Goal: Task Accomplishment & Management: Manage account settings

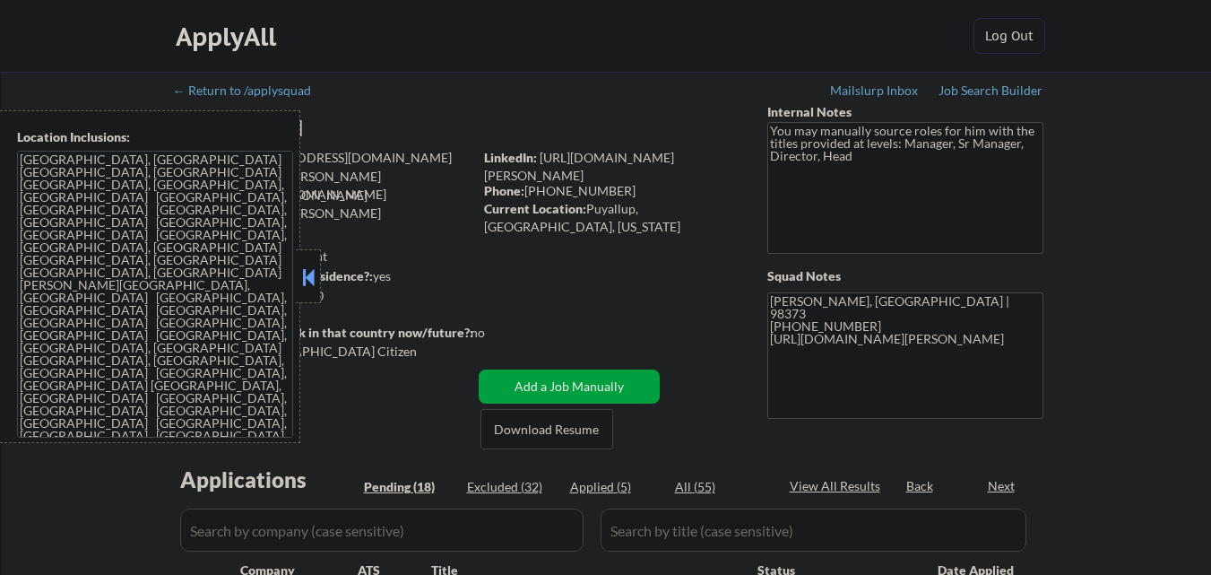
select select ""pending""
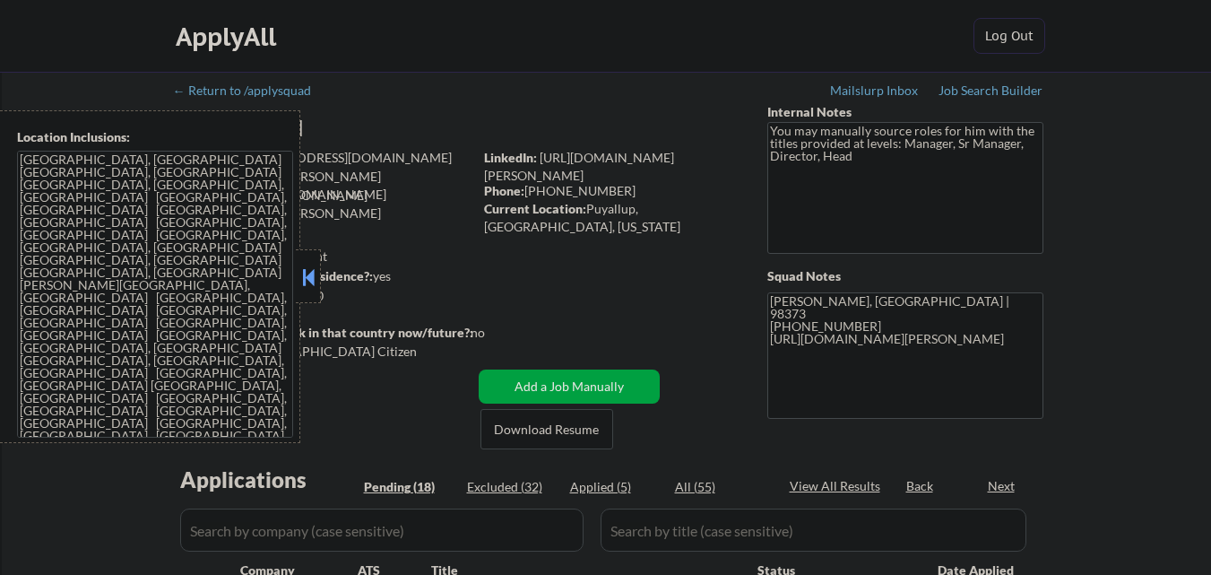
select select ""pending""
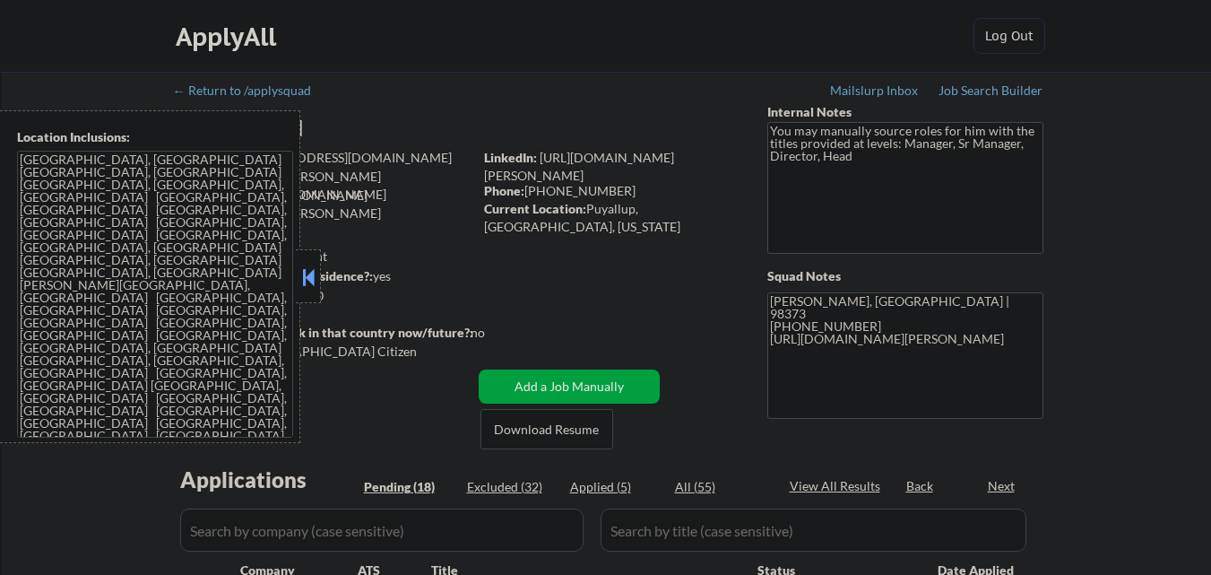
select select ""pending""
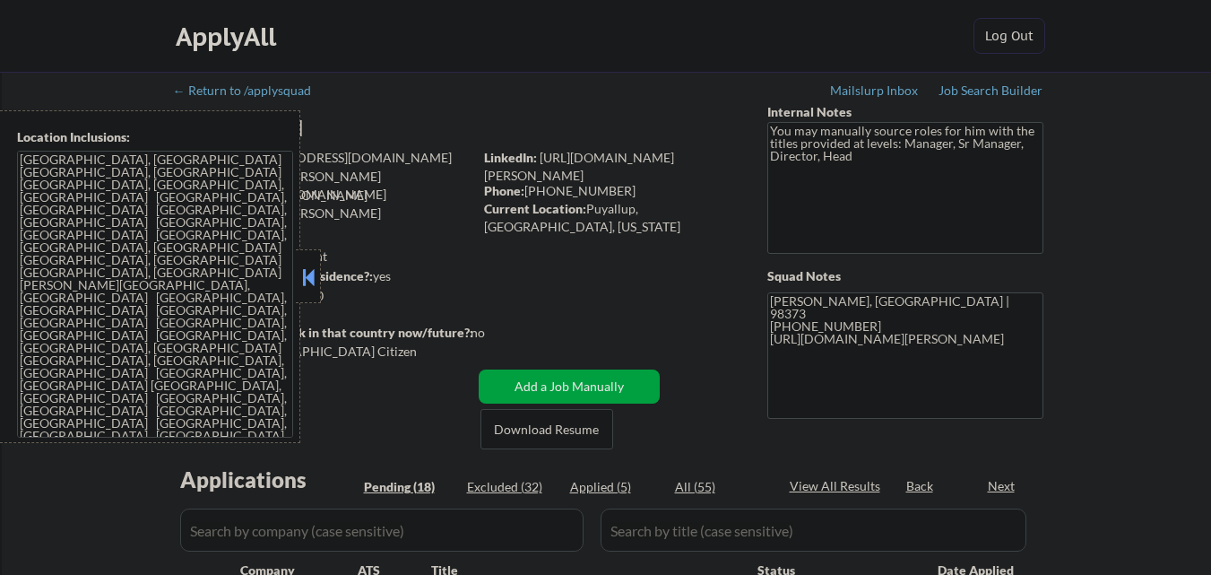
select select ""pending""
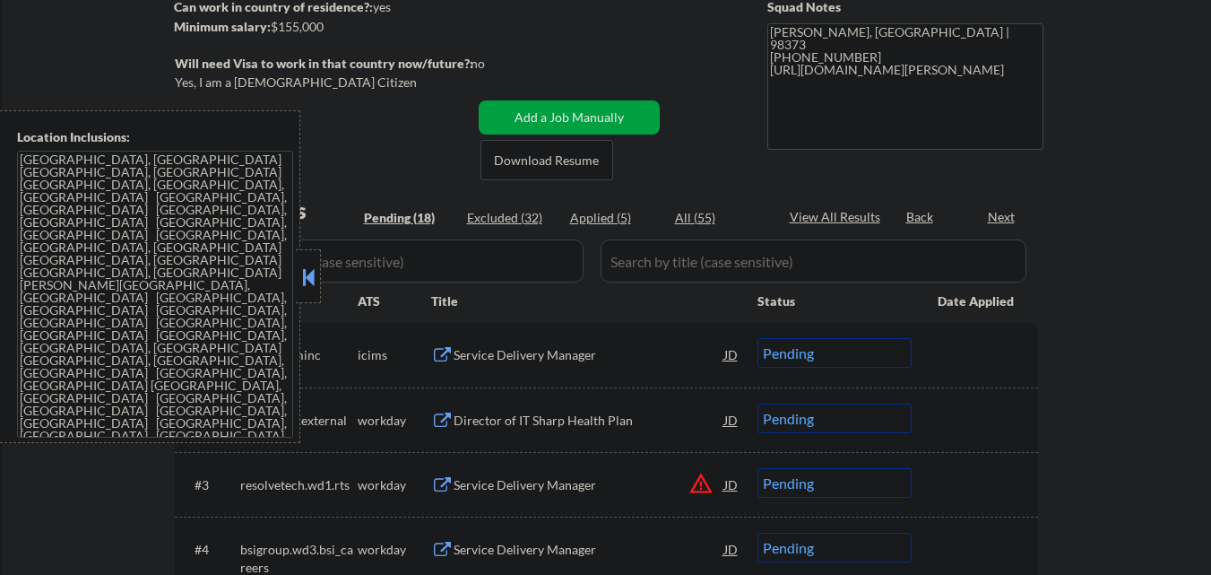
scroll to position [269, 0]
click at [308, 260] on div at bounding box center [308, 276] width 25 height 54
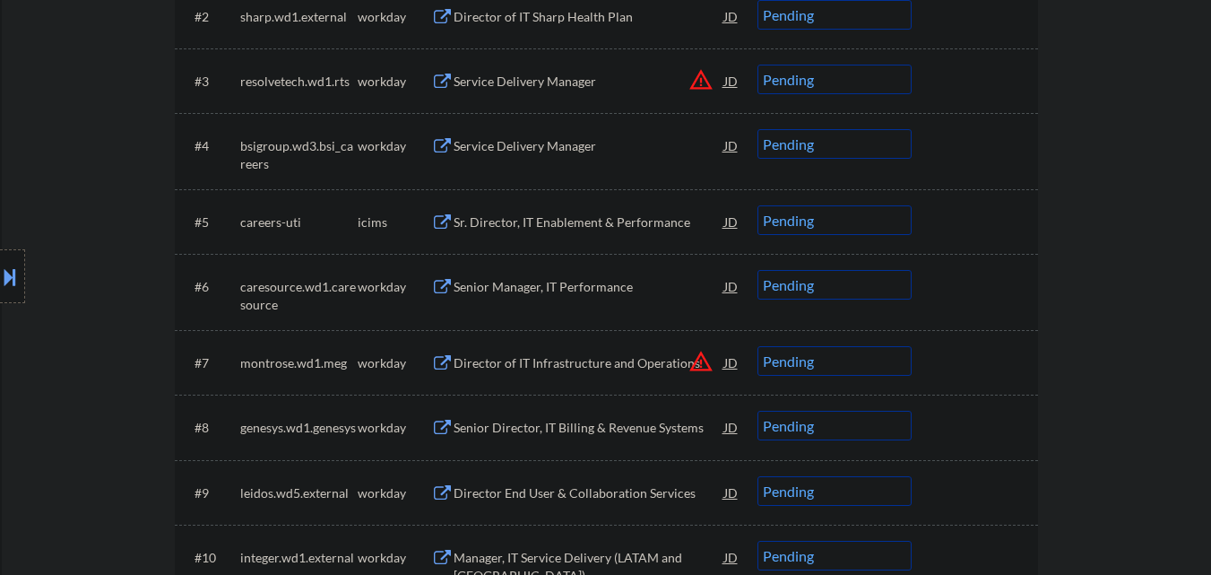
scroll to position [448, 0]
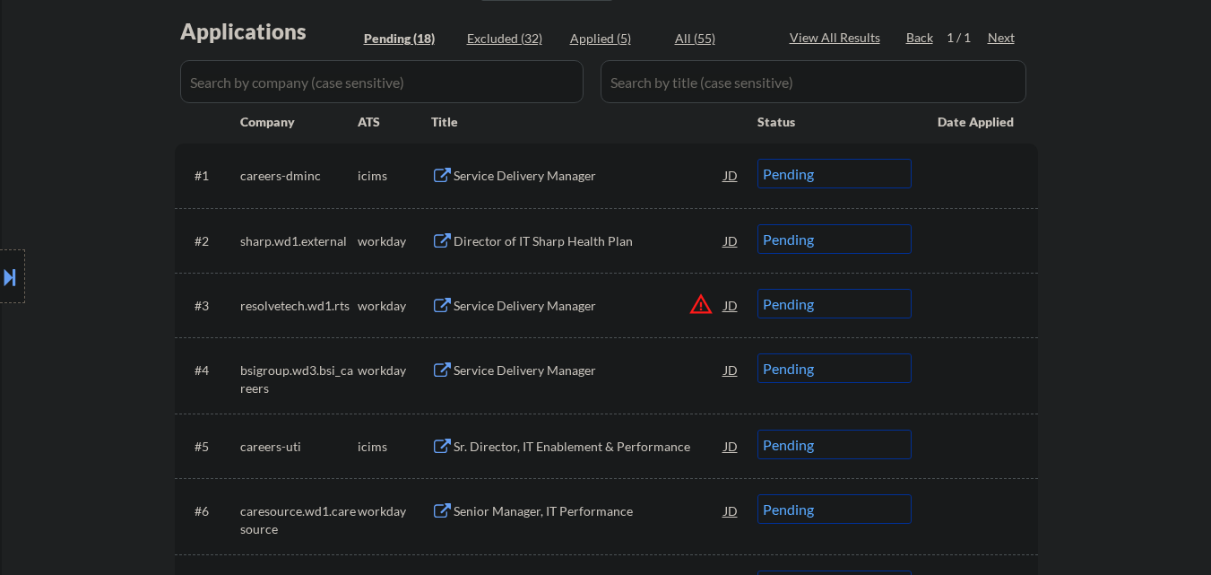
click at [601, 178] on div "Service Delivery Manager" at bounding box center [589, 176] width 271 height 18
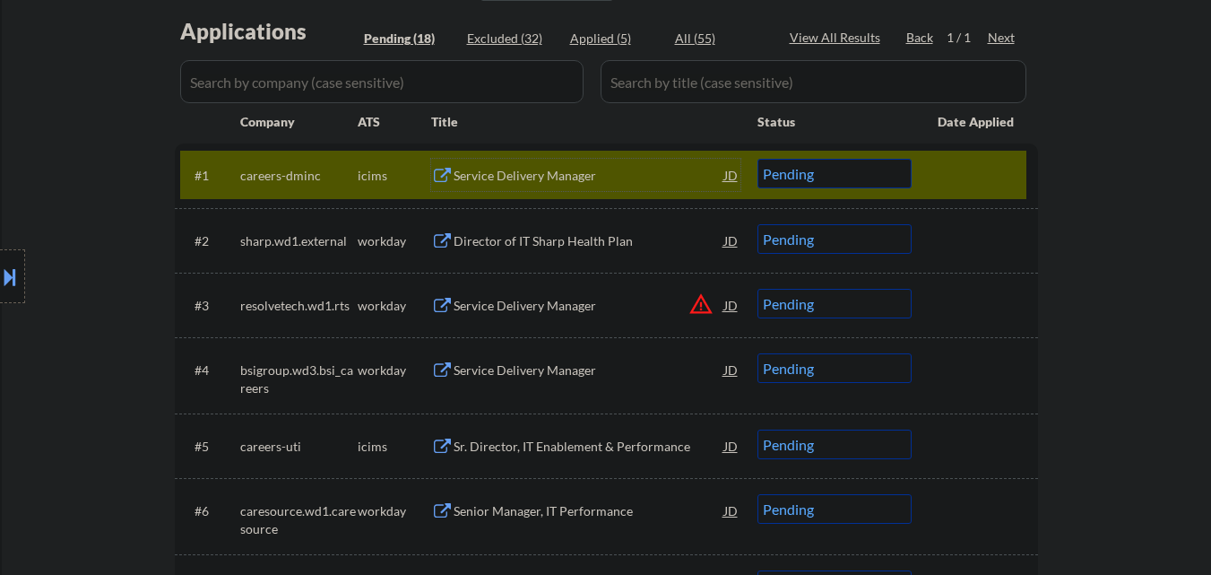
click at [873, 177] on select "Choose an option... Pending Applied Excluded (Questions) Excluded (Expired) Exc…" at bounding box center [835, 174] width 154 height 30
click at [758, 159] on select "Choose an option... Pending Applied Excluded (Questions) Excluded (Expired) Exc…" at bounding box center [835, 174] width 154 height 30
click at [979, 184] on div at bounding box center [977, 175] width 79 height 32
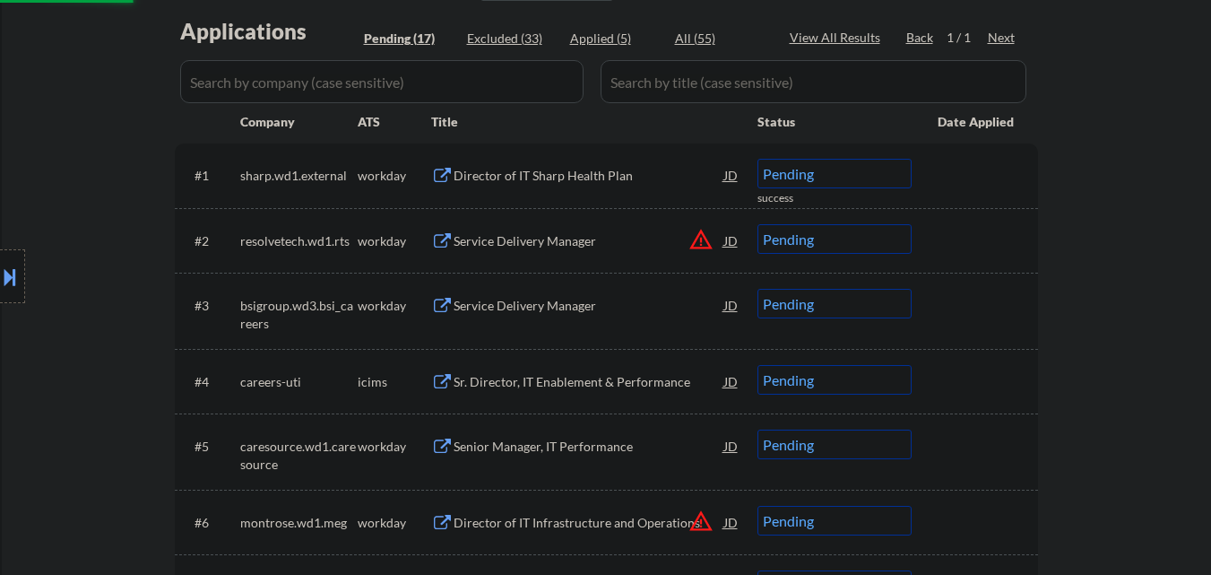
click at [575, 178] on div "Director of IT Sharp Health Plan" at bounding box center [589, 176] width 271 height 18
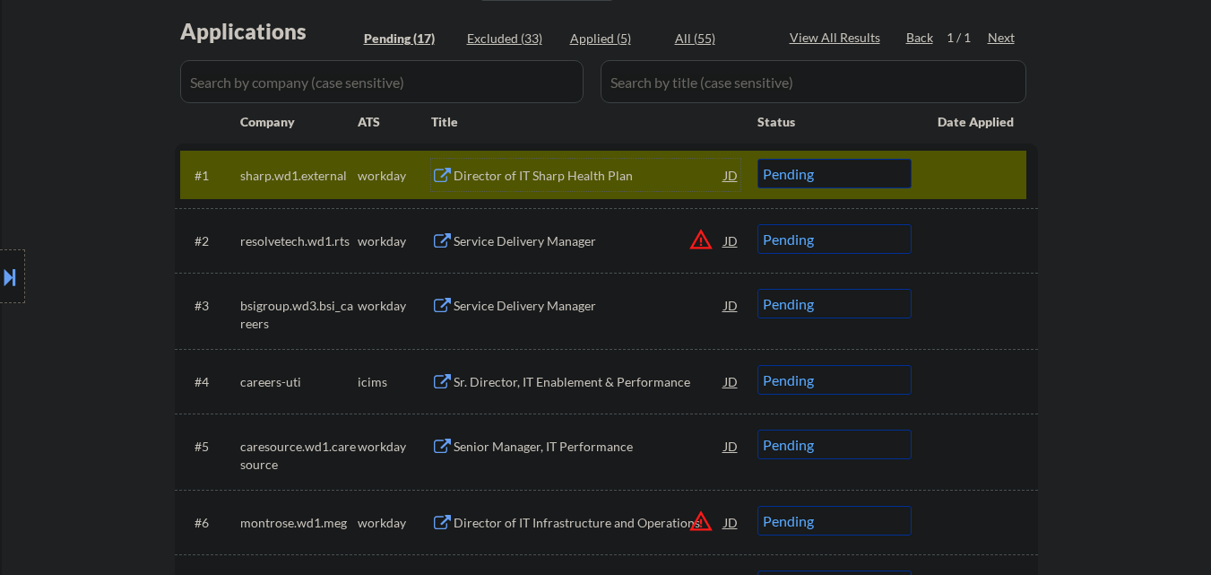
click at [861, 181] on select "Choose an option... Pending Applied Excluded (Questions) Excluded (Expired) Exc…" at bounding box center [835, 174] width 154 height 30
click at [758, 159] on select "Choose an option... Pending Applied Excluded (Questions) Excluded (Expired) Exc…" at bounding box center [835, 174] width 154 height 30
click at [950, 184] on div at bounding box center [977, 175] width 79 height 32
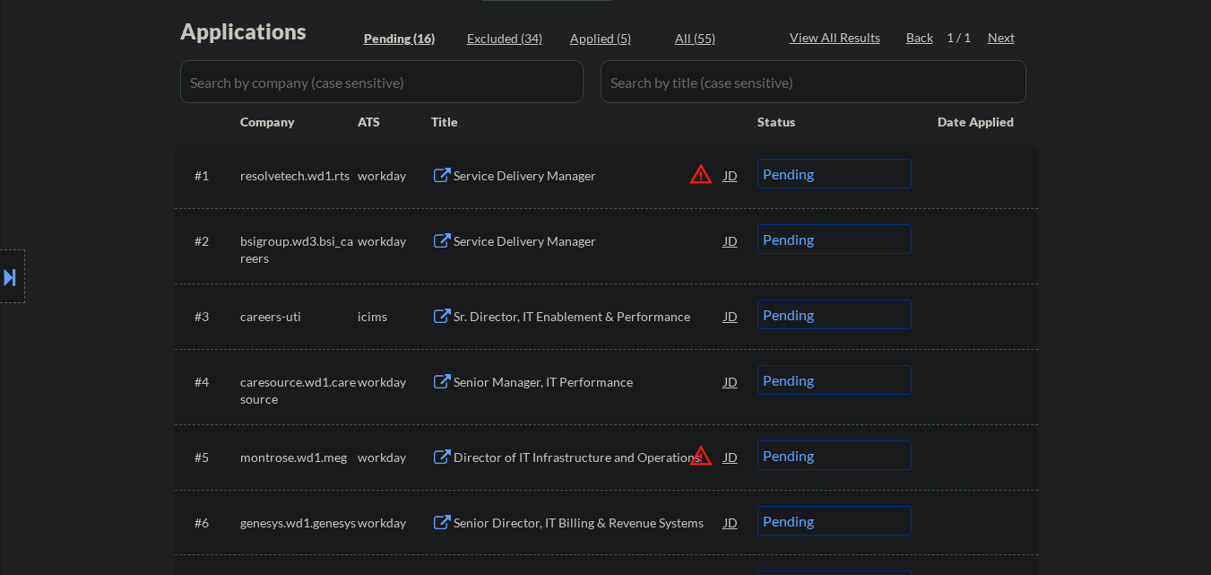
click at [700, 177] on button "warning_amber" at bounding box center [701, 173] width 25 height 25
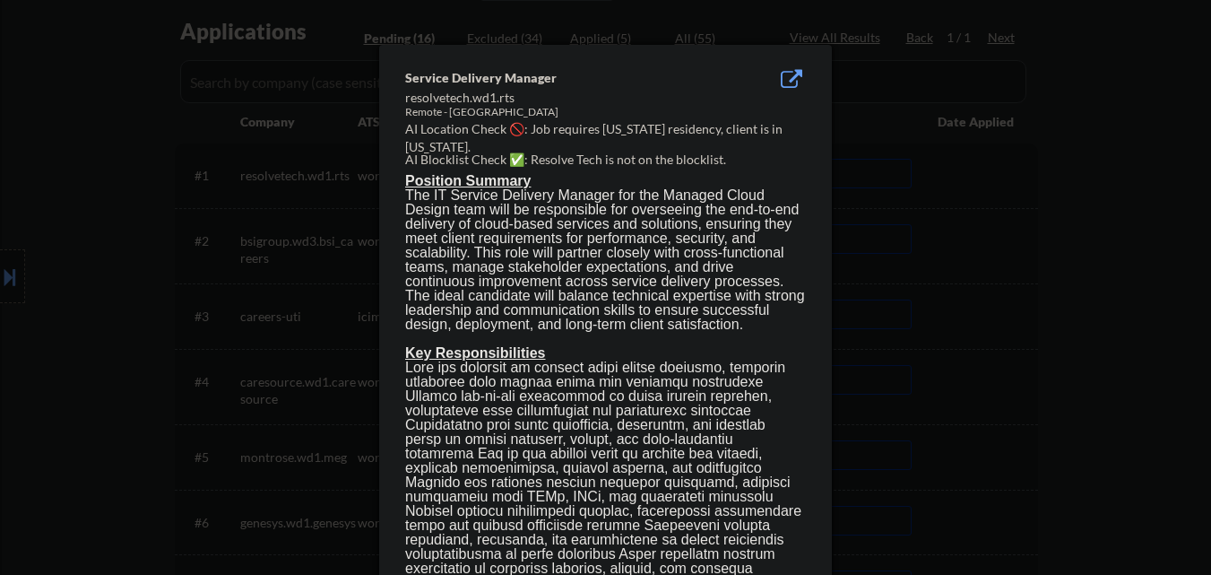
click at [1115, 237] on div at bounding box center [605, 287] width 1211 height 575
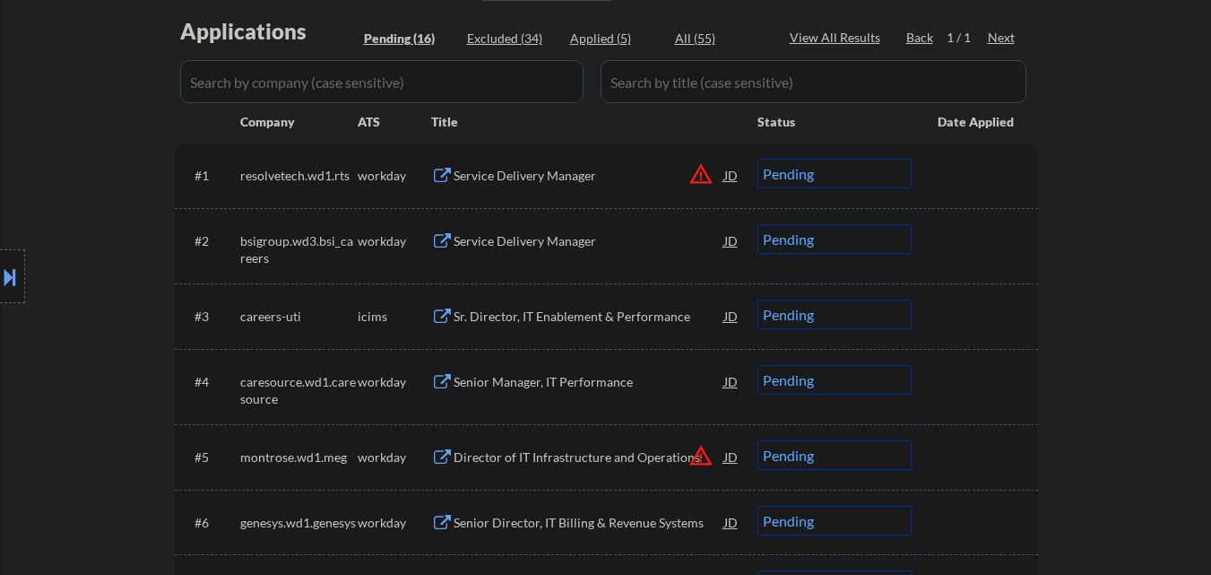
click at [567, 177] on div "Service Delivery Manager" at bounding box center [589, 176] width 271 height 18
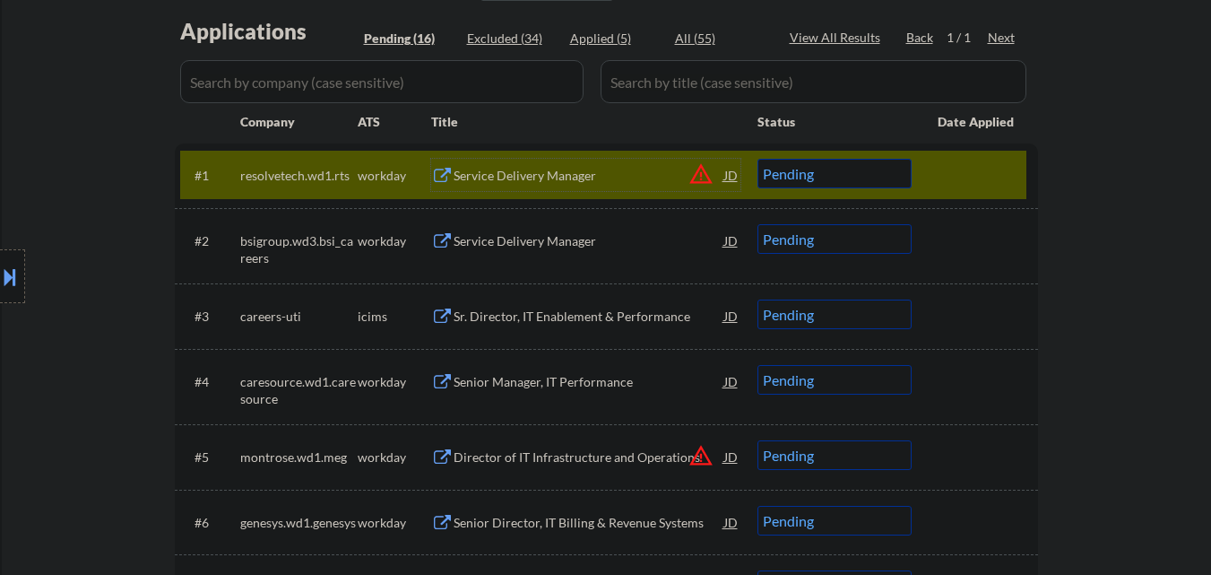
click at [858, 176] on select "Choose an option... Pending Applied Excluded (Questions) Excluded (Expired) Exc…" at bounding box center [835, 174] width 154 height 30
click at [758, 159] on select "Choose an option... Pending Applied Excluded (Questions) Excluded (Expired) Exc…" at bounding box center [835, 174] width 154 height 30
click at [967, 169] on div at bounding box center [977, 175] width 79 height 32
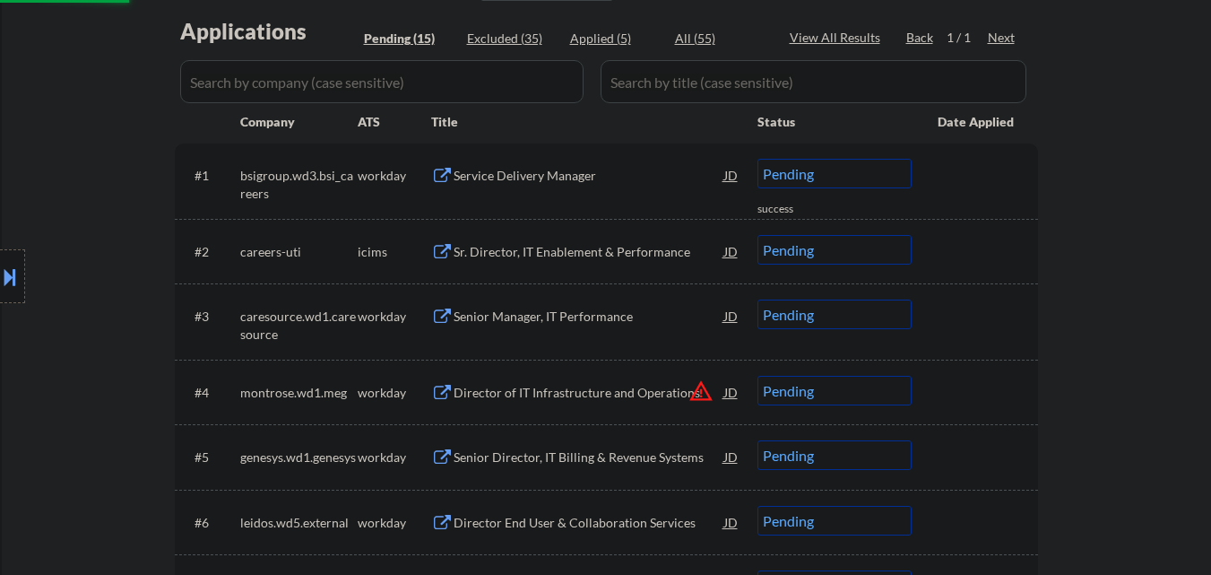
click at [577, 179] on div "Service Delivery Manager" at bounding box center [589, 176] width 271 height 18
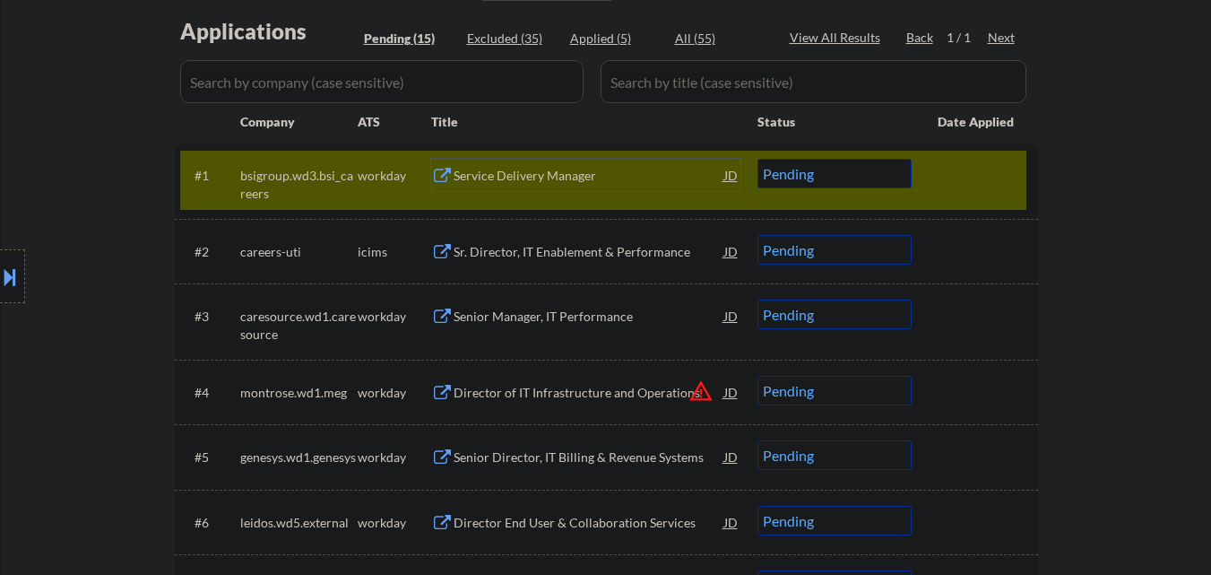
click at [866, 168] on select "Choose an option... Pending Applied Excluded (Questions) Excluded (Expired) Exc…" at bounding box center [835, 174] width 154 height 30
click at [758, 159] on select "Choose an option... Pending Applied Excluded (Questions) Excluded (Expired) Exc…" at bounding box center [835, 174] width 154 height 30
click at [987, 184] on div at bounding box center [977, 175] width 79 height 32
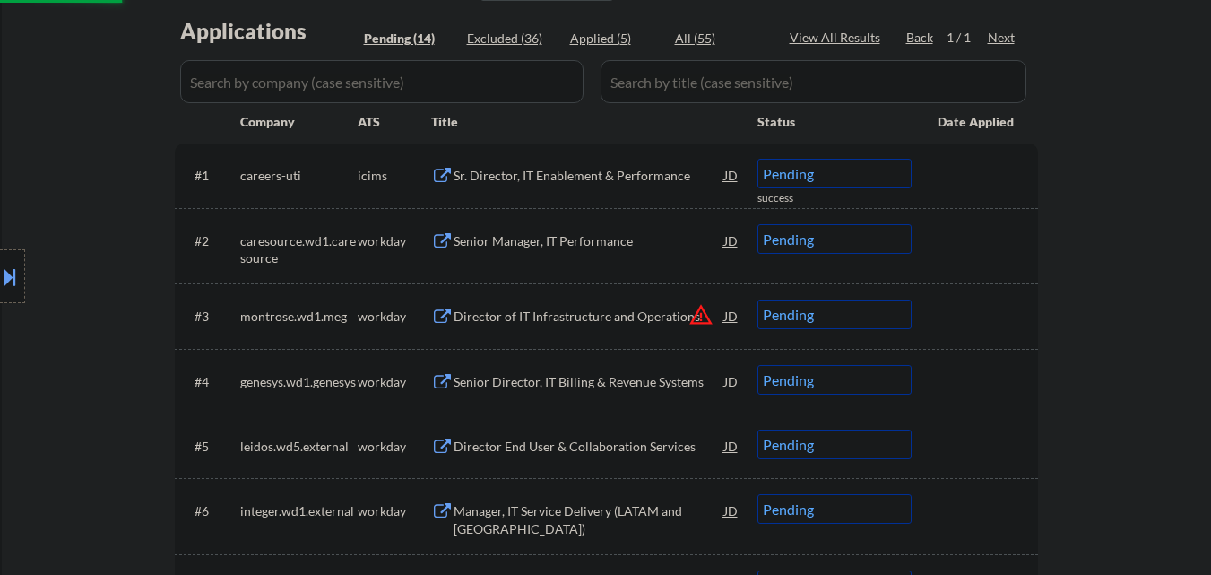
click at [622, 163] on div "Sr. Director, IT Enablement & Performance" at bounding box center [589, 175] width 271 height 32
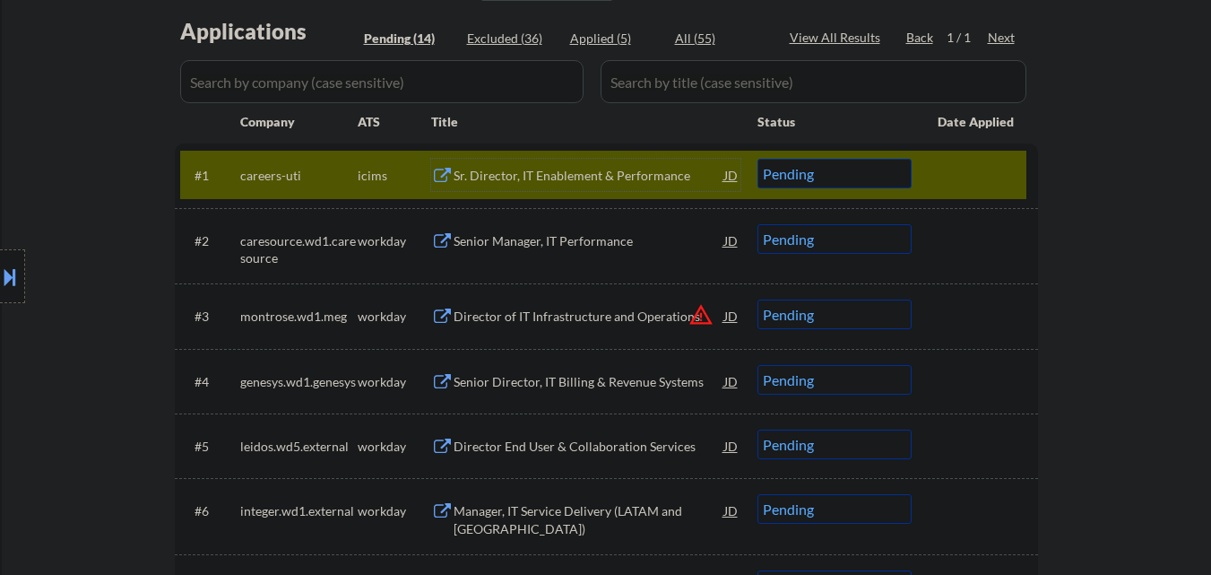
drag, startPoint x: 846, startPoint y: 178, endPoint x: 848, endPoint y: 187, distance: 9.1
click at [846, 178] on select "Choose an option... Pending Applied Excluded (Questions) Excluded (Expired) Exc…" at bounding box center [835, 174] width 154 height 30
click at [758, 159] on select "Choose an option... Pending Applied Excluded (Questions) Excluded (Expired) Exc…" at bounding box center [835, 174] width 154 height 30
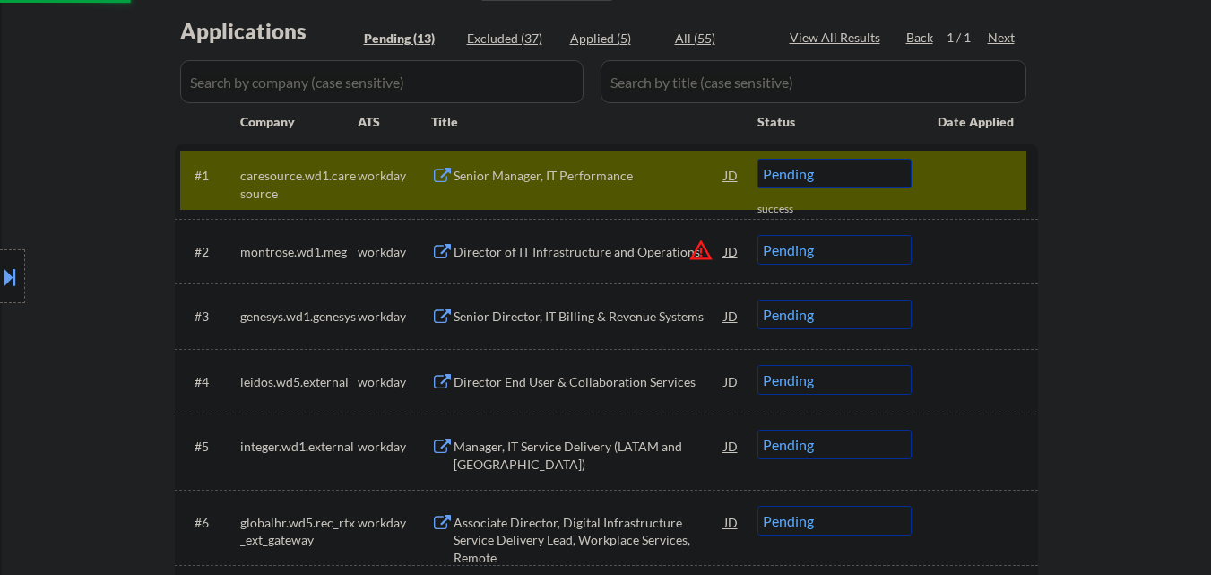
click at [602, 181] on div "Senior Manager, IT Performance" at bounding box center [589, 176] width 271 height 18
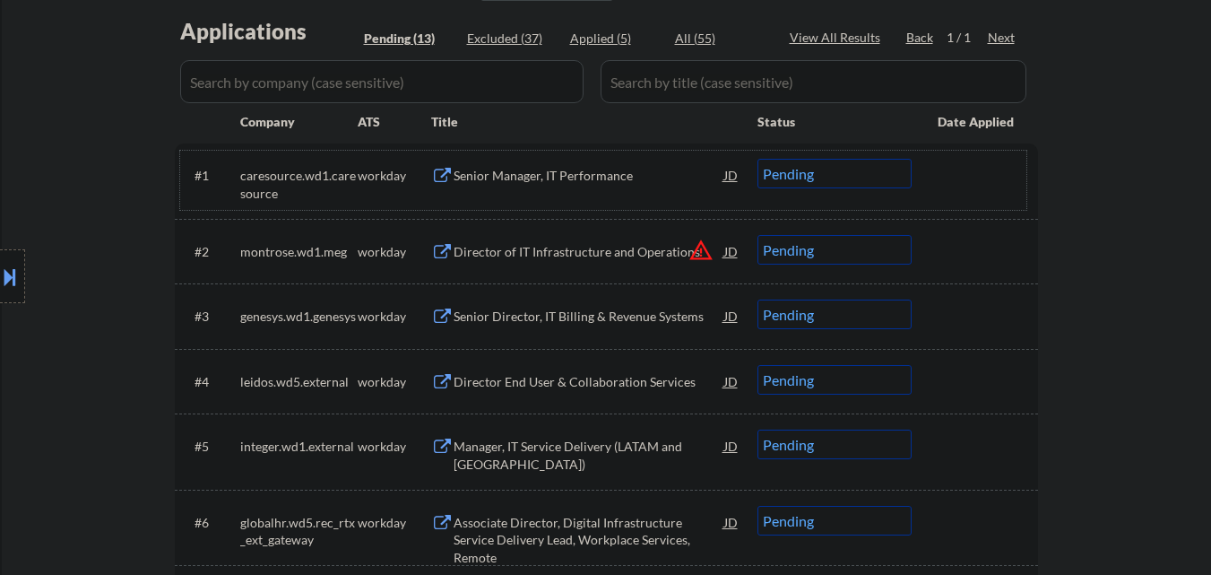
click at [851, 157] on div "#1 caresource.wd1.caresource workday Senior Manager, IT Performance JD warning_…" at bounding box center [603, 180] width 846 height 59
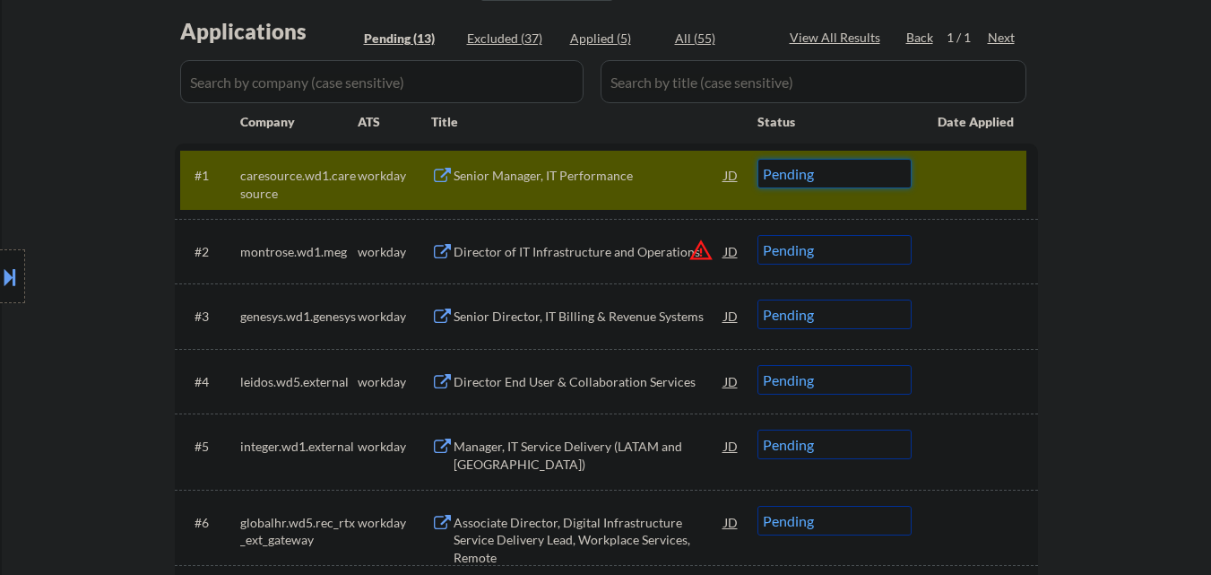
click at [872, 177] on select "Choose an option... Pending Applied Excluded (Questions) Excluded (Expired) Exc…" at bounding box center [835, 174] width 154 height 30
click at [758, 159] on select "Choose an option... Pending Applied Excluded (Questions) Excluded (Expired) Exc…" at bounding box center [835, 174] width 154 height 30
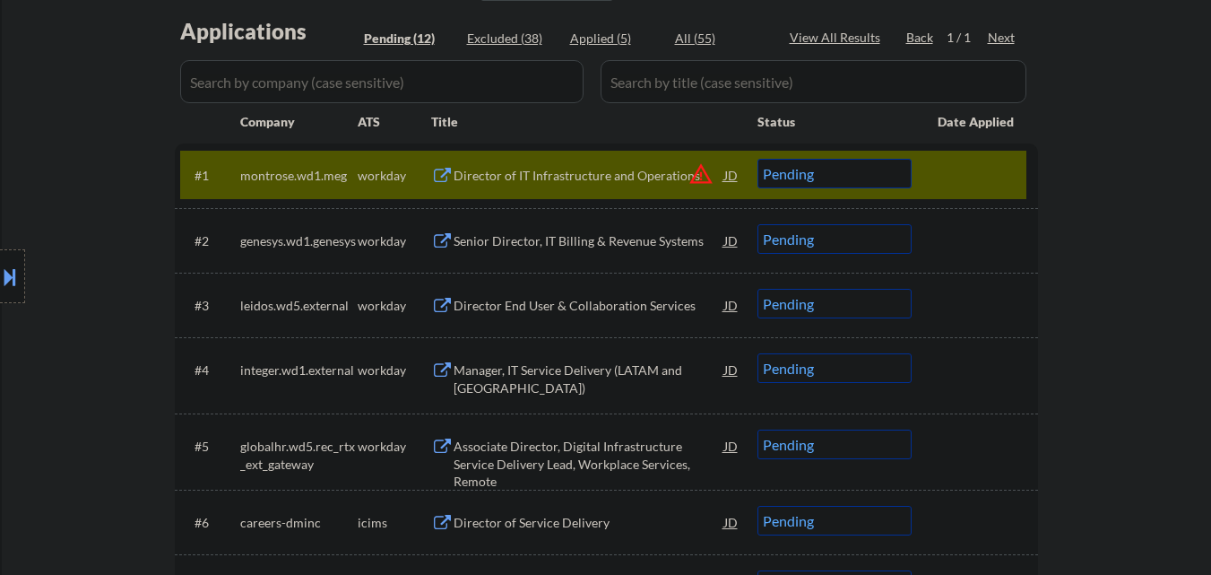
click at [581, 178] on div "Director of IT Infrastructure and Operations" at bounding box center [589, 176] width 271 height 18
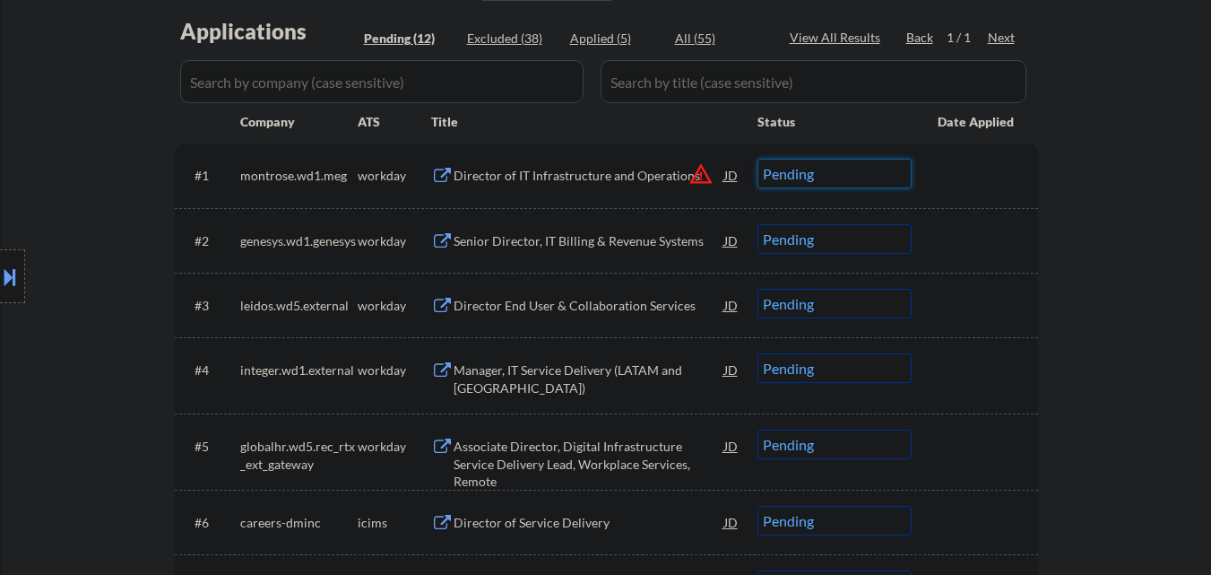
click at [859, 181] on select "Choose an option... Pending Applied Excluded (Questions) Excluded (Expired) Exc…" at bounding box center [835, 174] width 154 height 30
click at [758, 159] on select "Choose an option... Pending Applied Excluded (Questions) Excluded (Expired) Exc…" at bounding box center [835, 174] width 154 height 30
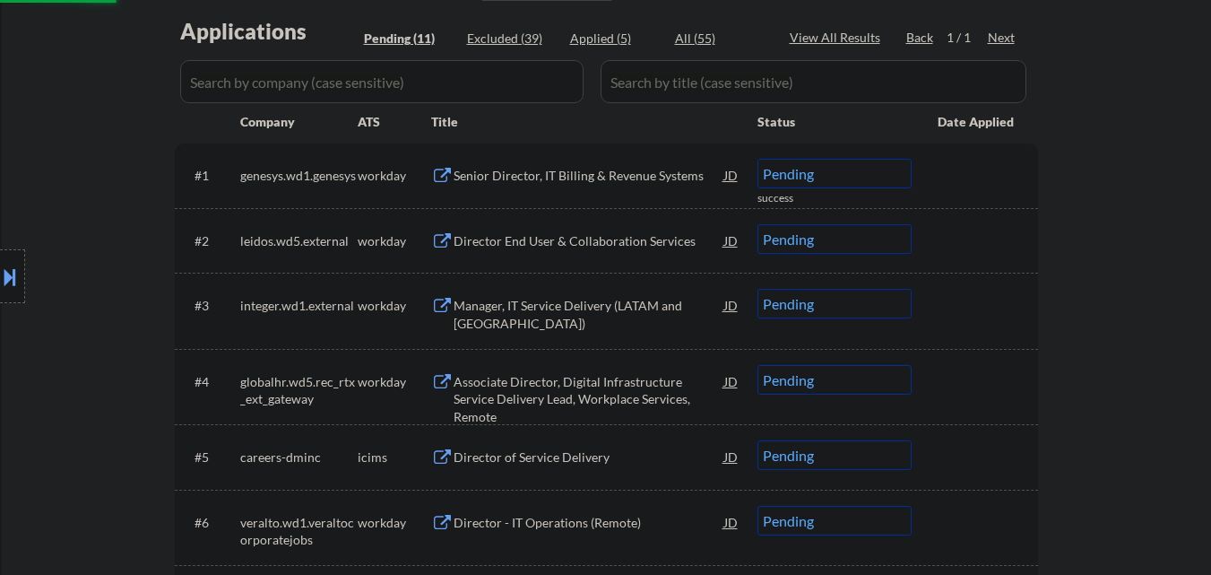
click at [591, 179] on div "Senior Director, IT Billing & Revenue Systems" at bounding box center [589, 176] width 271 height 18
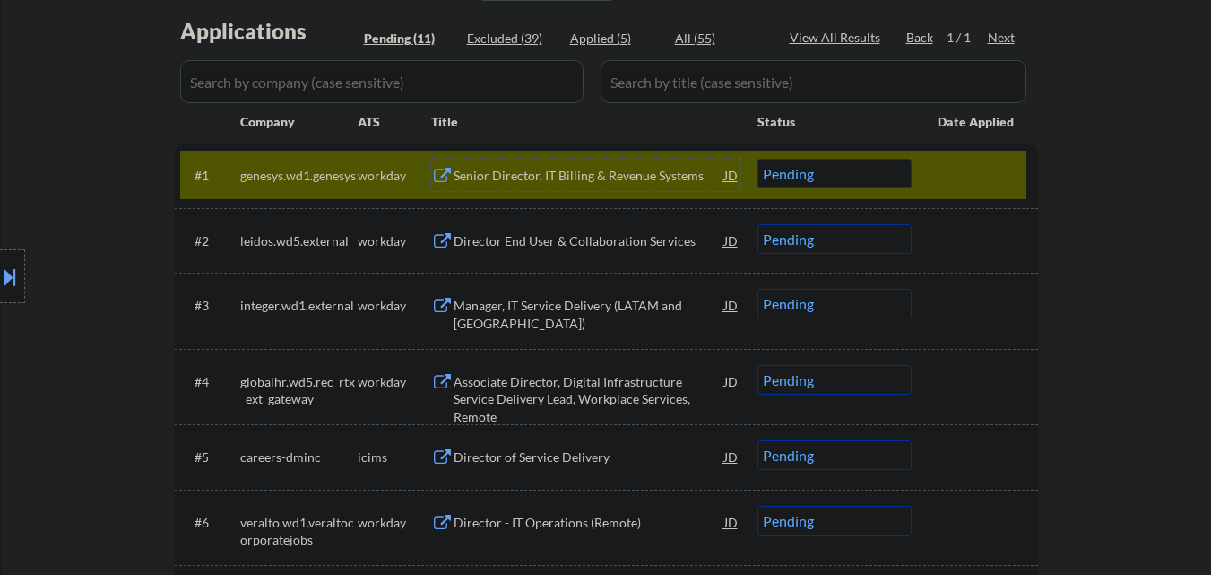
click at [840, 177] on select "Choose an option... Pending Applied Excluded (Questions) Excluded (Expired) Exc…" at bounding box center [835, 174] width 154 height 30
click at [758, 159] on select "Choose an option... Pending Applied Excluded (Questions) Excluded (Expired) Exc…" at bounding box center [835, 174] width 154 height 30
click at [996, 167] on div at bounding box center [977, 175] width 79 height 32
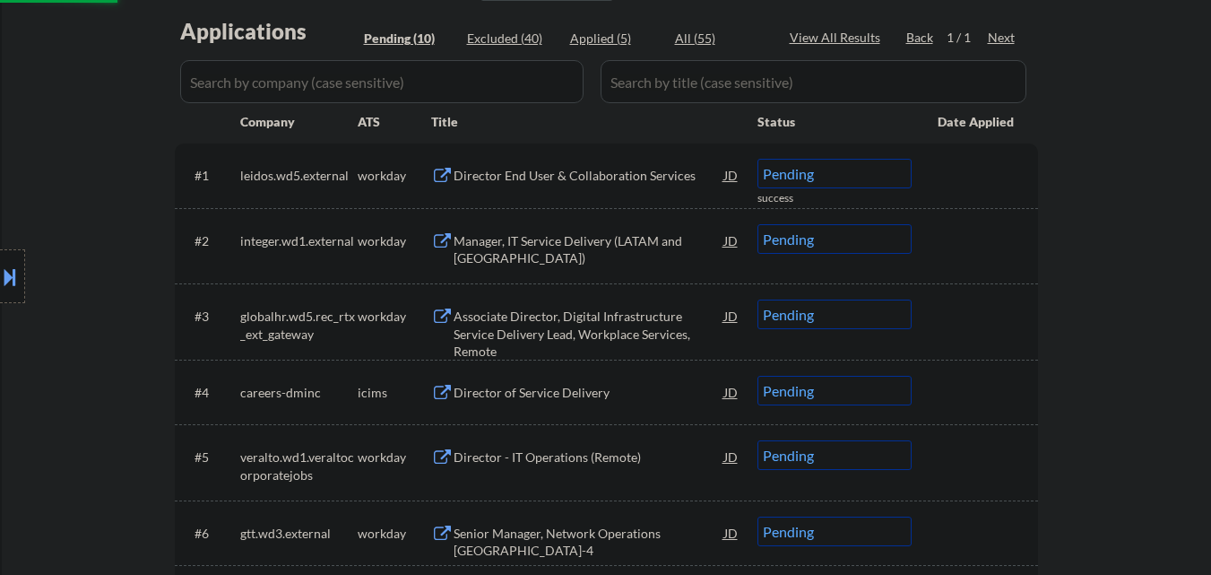
click at [679, 166] on div "Director End User & Collaboration Services" at bounding box center [589, 175] width 271 height 32
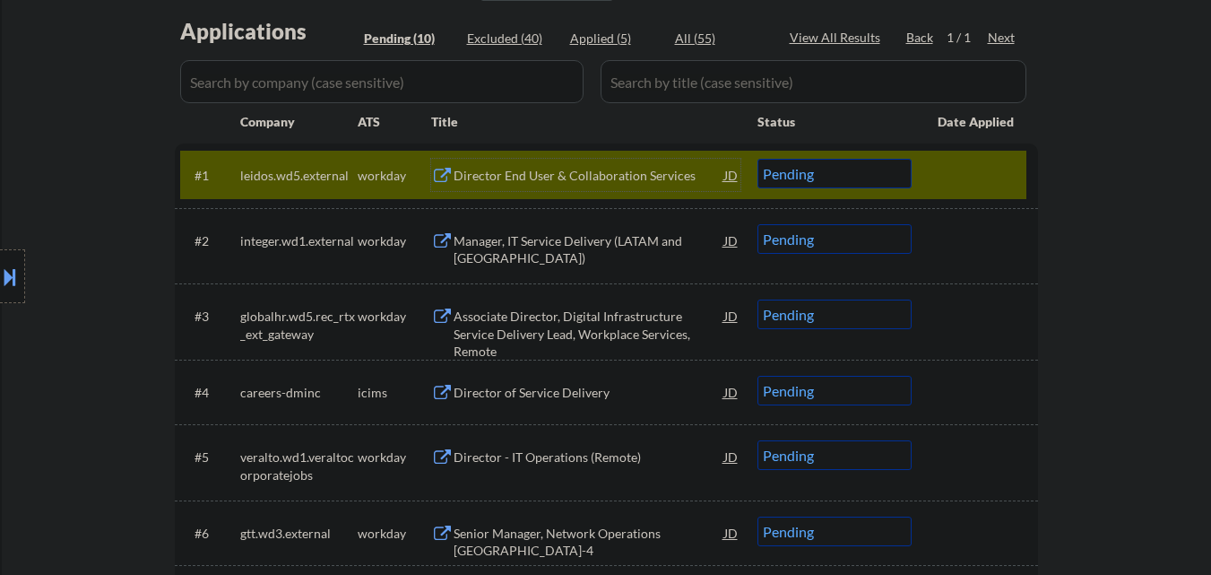
click at [732, 175] on div "JD" at bounding box center [732, 175] width 18 height 32
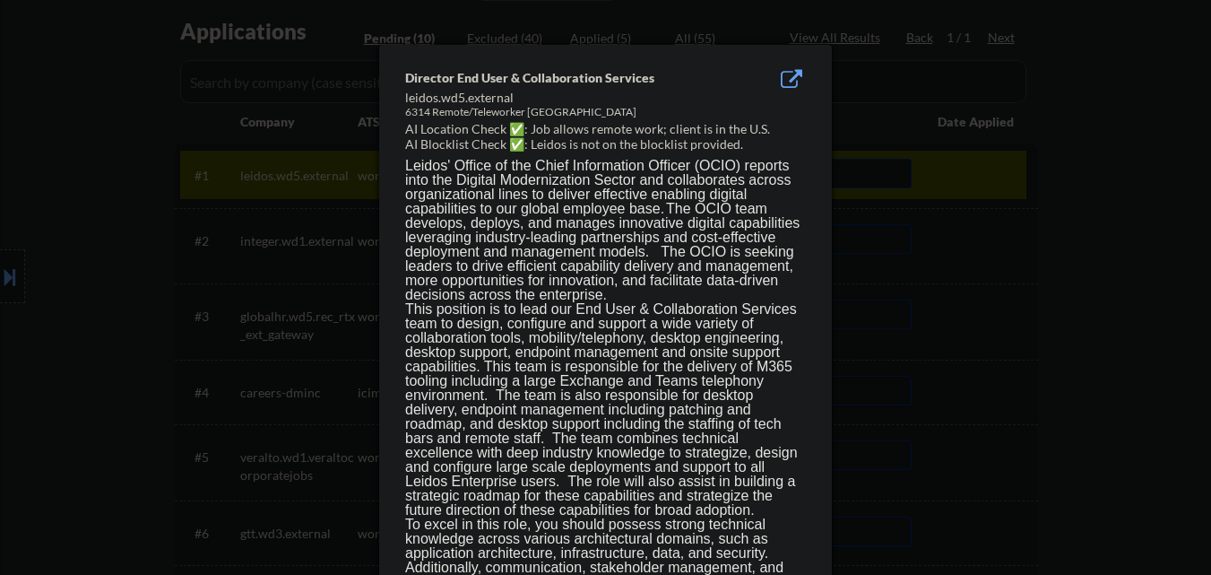
click at [1020, 193] on div at bounding box center [605, 287] width 1211 height 575
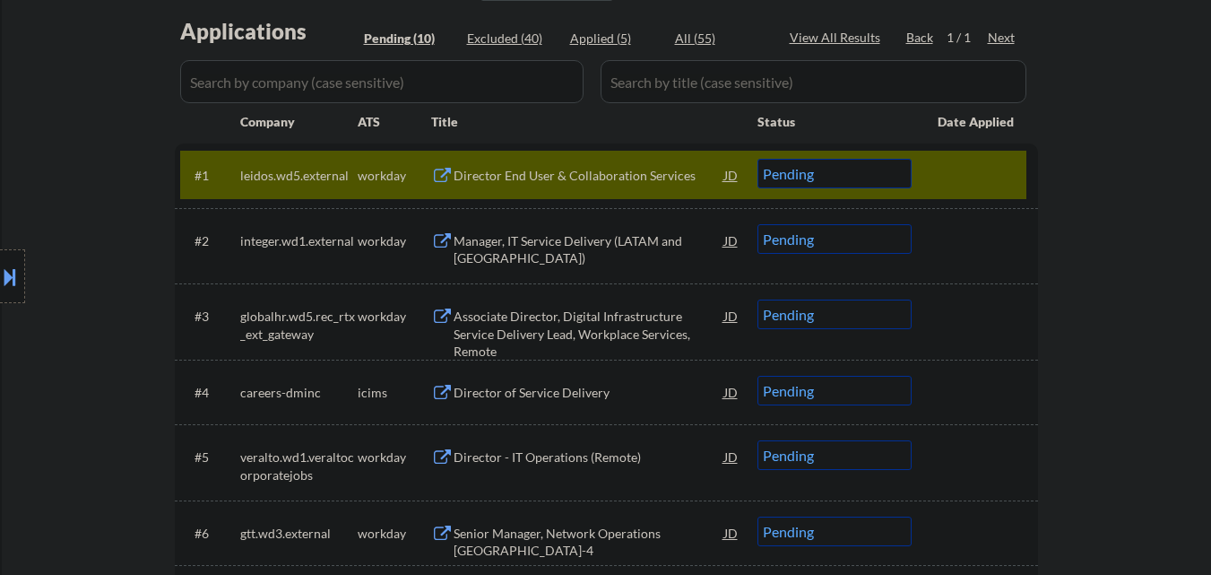
click at [838, 173] on select "Choose an option... Pending Applied Excluded (Questions) Excluded (Expired) Exc…" at bounding box center [835, 174] width 154 height 30
click at [758, 159] on select "Choose an option... Pending Applied Excluded (Questions) Excluded (Expired) Exc…" at bounding box center [835, 174] width 154 height 30
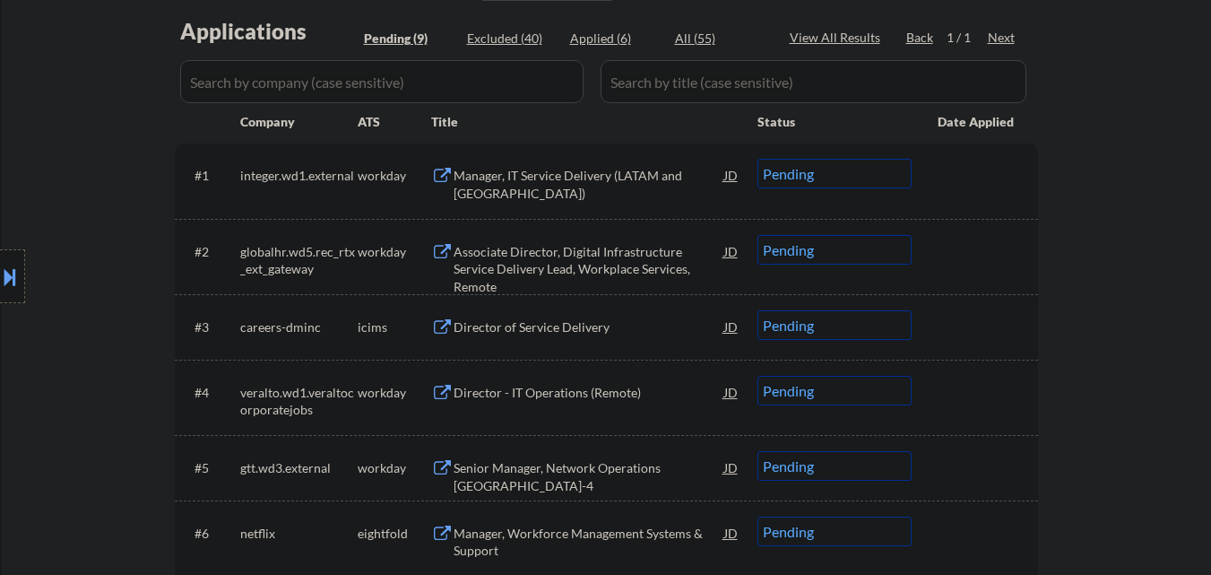
click at [580, 183] on div "Manager, IT Service Delivery (LATAM and Central USA)" at bounding box center [589, 184] width 271 height 35
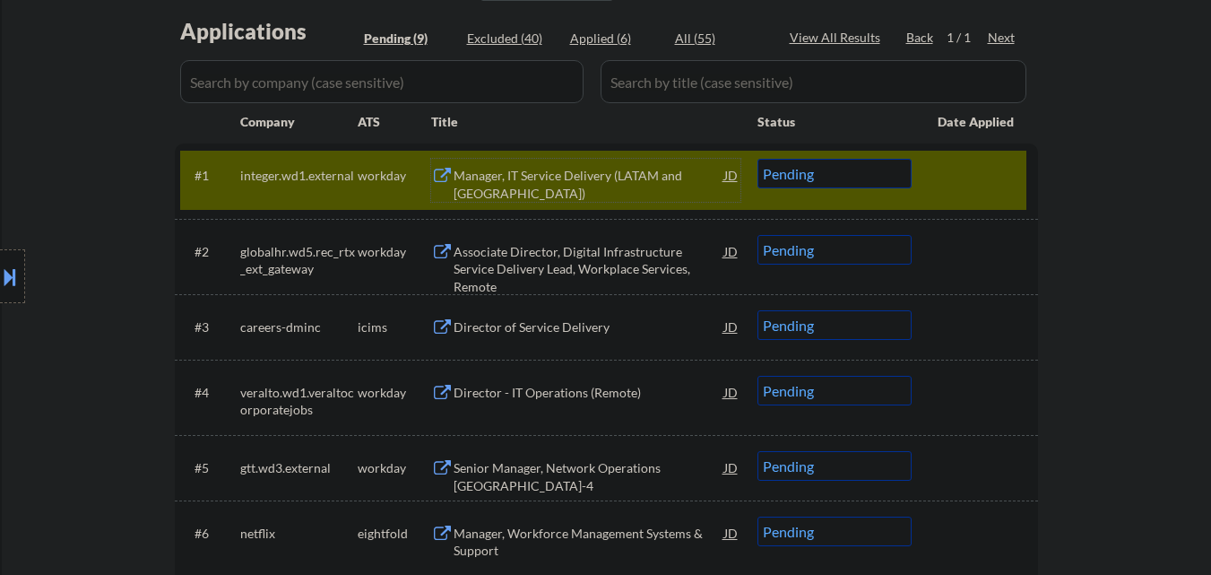
click at [880, 177] on select "Choose an option... Pending Applied Excluded (Questions) Excluded (Expired) Exc…" at bounding box center [835, 174] width 154 height 30
click at [758, 159] on select "Choose an option... Pending Applied Excluded (Questions) Excluded (Expired) Exc…" at bounding box center [835, 174] width 154 height 30
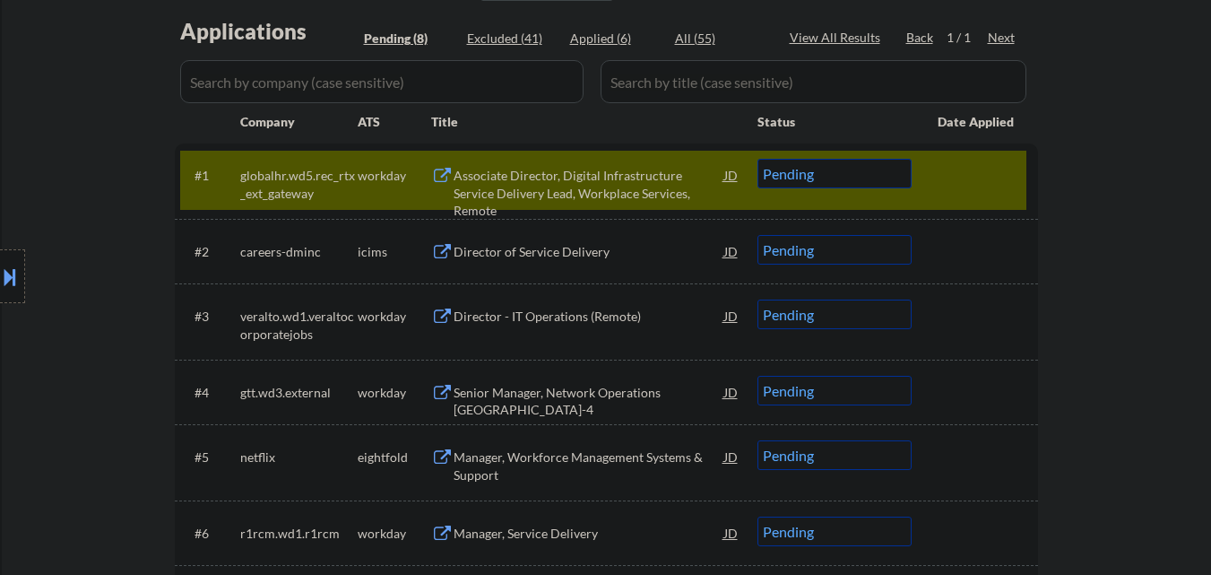
drag, startPoint x: 982, startPoint y: 226, endPoint x: 1115, endPoint y: 194, distance: 136.6
click at [1115, 194] on div "← Return to /applysquad Mailslurp Inbox Job Search Builder Brent Beasley User E…" at bounding box center [607, 203] width 1210 height 1160
click at [591, 180] on div "Associate Director, Digital Infrastructure Service Delivery Lead, Workplace Ser…" at bounding box center [589, 193] width 271 height 53
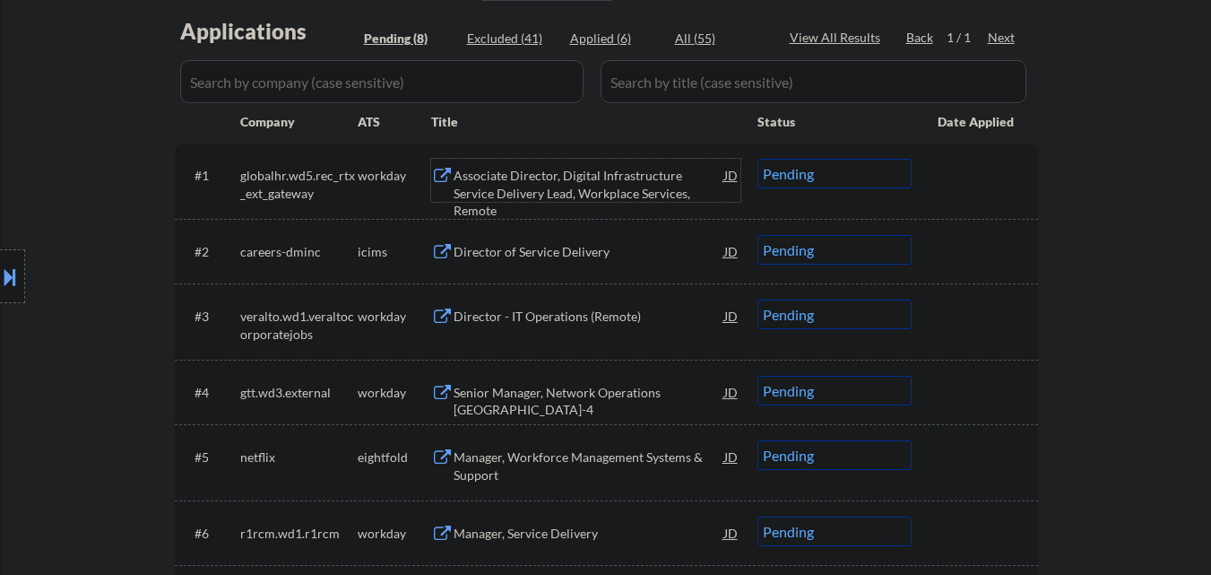
click at [881, 175] on select "Choose an option... Pending Applied Excluded (Questions) Excluded (Expired) Exc…" at bounding box center [835, 174] width 154 height 30
click at [758, 159] on select "Choose an option... Pending Applied Excluded (Questions) Excluded (Expired) Exc…" at bounding box center [835, 174] width 154 height 30
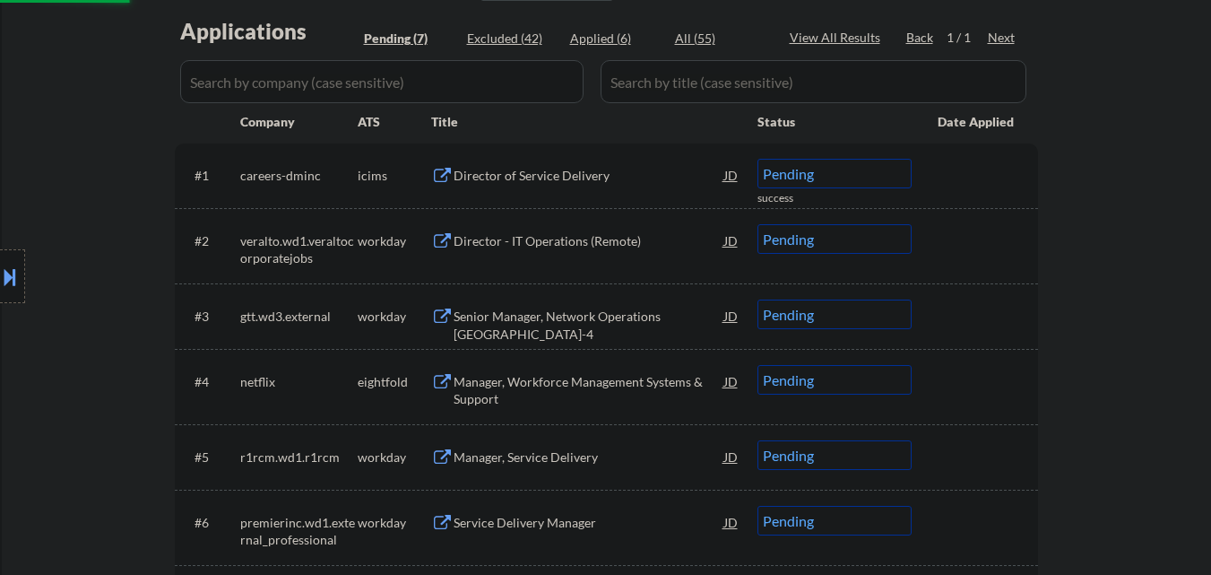
click at [621, 180] on div "Director of Service Delivery" at bounding box center [589, 176] width 271 height 18
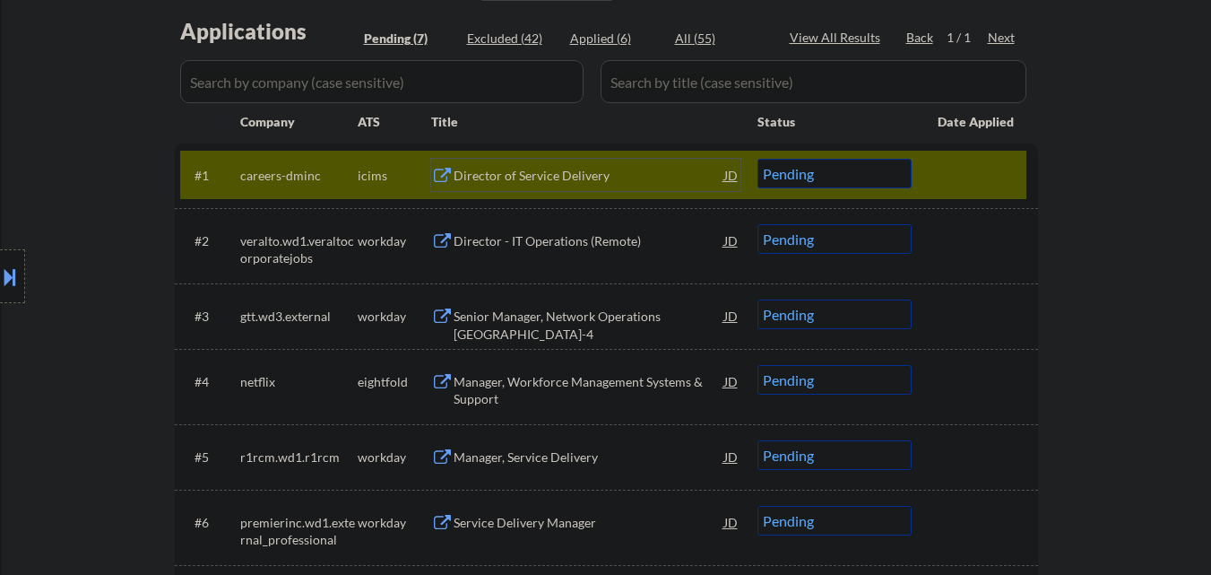
click at [873, 164] on select "Choose an option... Pending Applied Excluded (Questions) Excluded (Expired) Exc…" at bounding box center [835, 174] width 154 height 30
click at [758, 159] on select "Choose an option... Pending Applied Excluded (Questions) Excluded (Expired) Exc…" at bounding box center [835, 174] width 154 height 30
drag, startPoint x: 855, startPoint y: 6, endPoint x: 590, endPoint y: 127, distance: 290.9
click at [804, 26] on div "Applications Pending (7) Excluded (42) Applied (6) All (55) View All Results Ba…" at bounding box center [606, 344] width 863 height 657
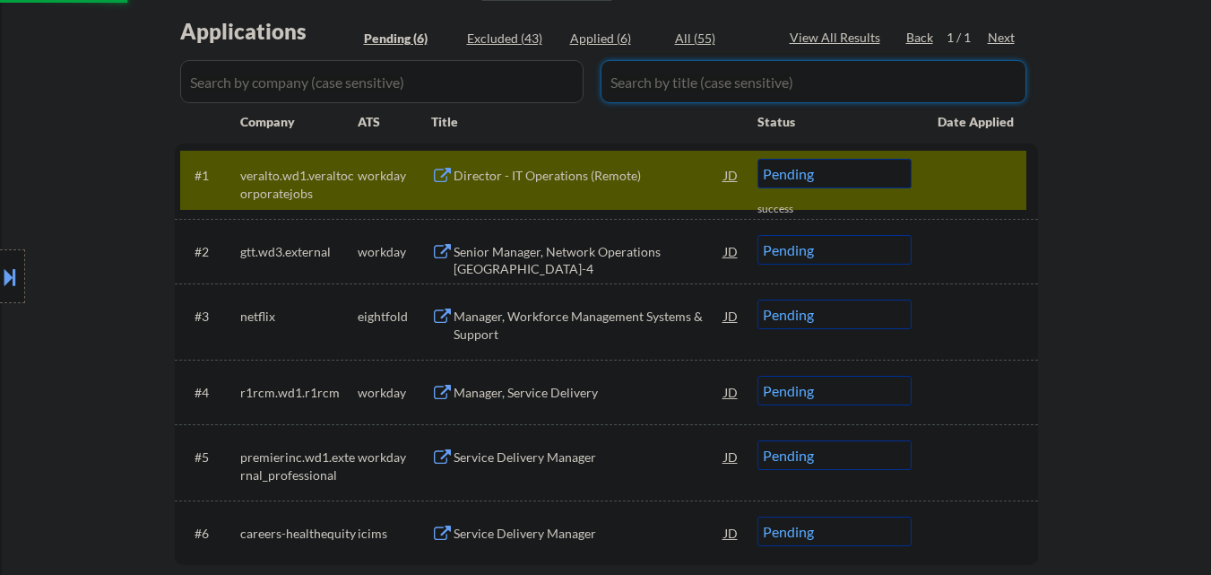
click at [1083, 201] on div "← Return to /applysquad Mailslurp Inbox Job Search Builder Brent Beasley User E…" at bounding box center [607, 133] width 1210 height 1020
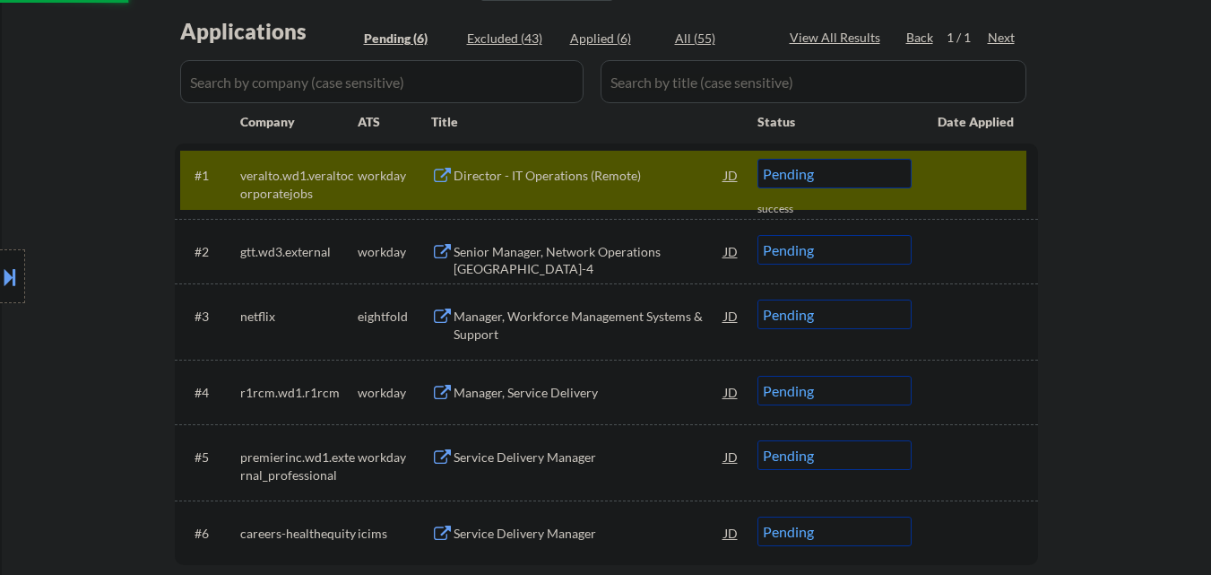
click at [602, 179] on div "Director - IT Operations (Remote)" at bounding box center [589, 176] width 271 height 18
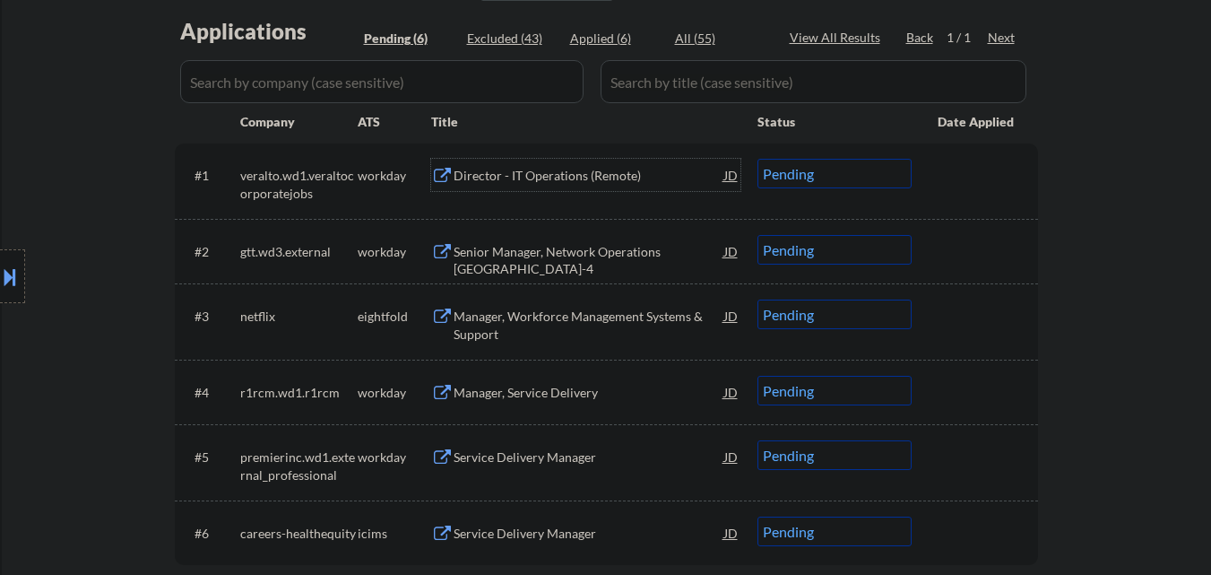
drag, startPoint x: 841, startPoint y: 169, endPoint x: 853, endPoint y: 187, distance: 21.4
click at [841, 169] on select "Choose an option... Pending Applied Excluded (Questions) Excluded (Expired) Exc…" at bounding box center [835, 174] width 154 height 30
click at [758, 159] on select "Choose an option... Pending Applied Excluded (Questions) Excluded (Expired) Exc…" at bounding box center [835, 174] width 154 height 30
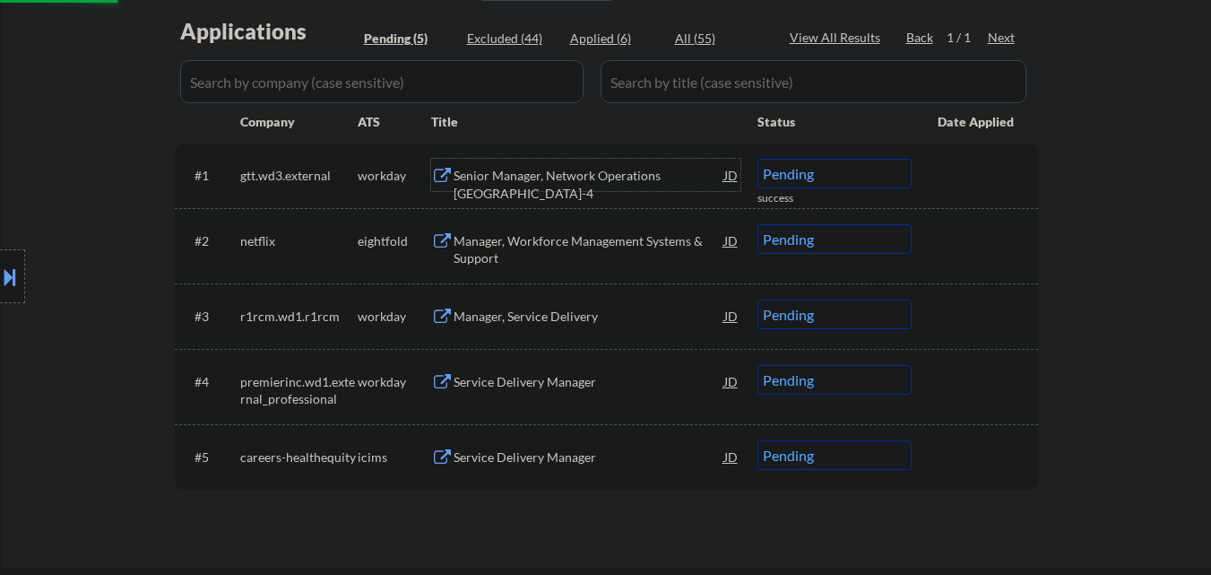
click at [604, 173] on div "Senior Manager, Network Operations MN-4" at bounding box center [589, 184] width 271 height 35
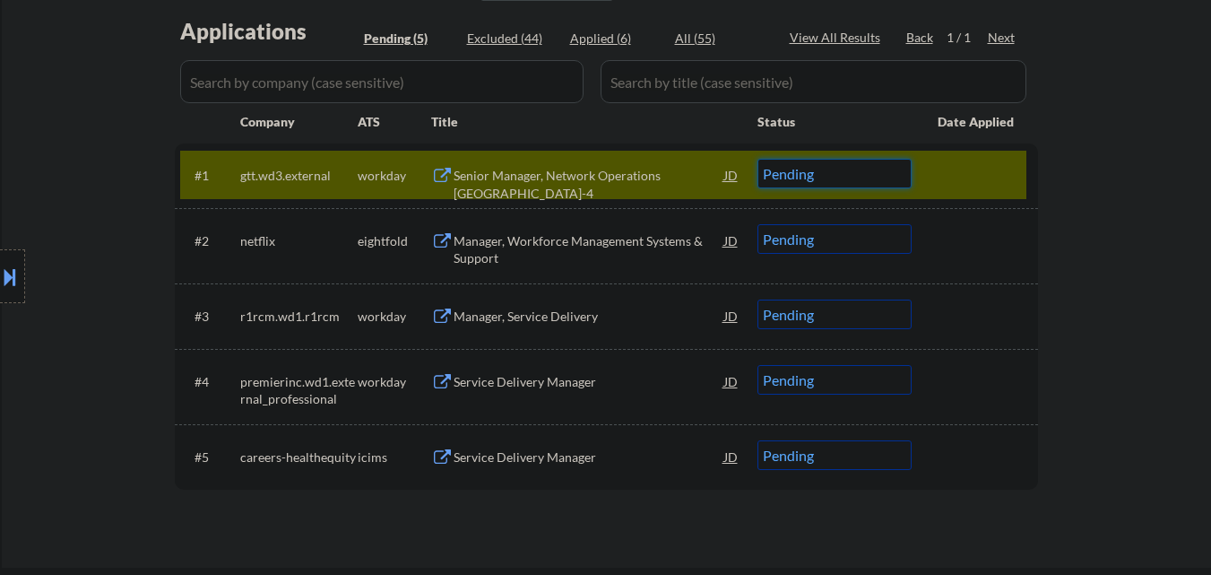
click at [869, 176] on select "Choose an option... Pending Applied Excluded (Questions) Excluded (Expired) Exc…" at bounding box center [835, 174] width 154 height 30
click at [758, 159] on select "Choose an option... Pending Applied Excluded (Questions) Excluded (Expired) Exc…" at bounding box center [835, 174] width 154 height 30
click at [975, 166] on div at bounding box center [977, 175] width 79 height 32
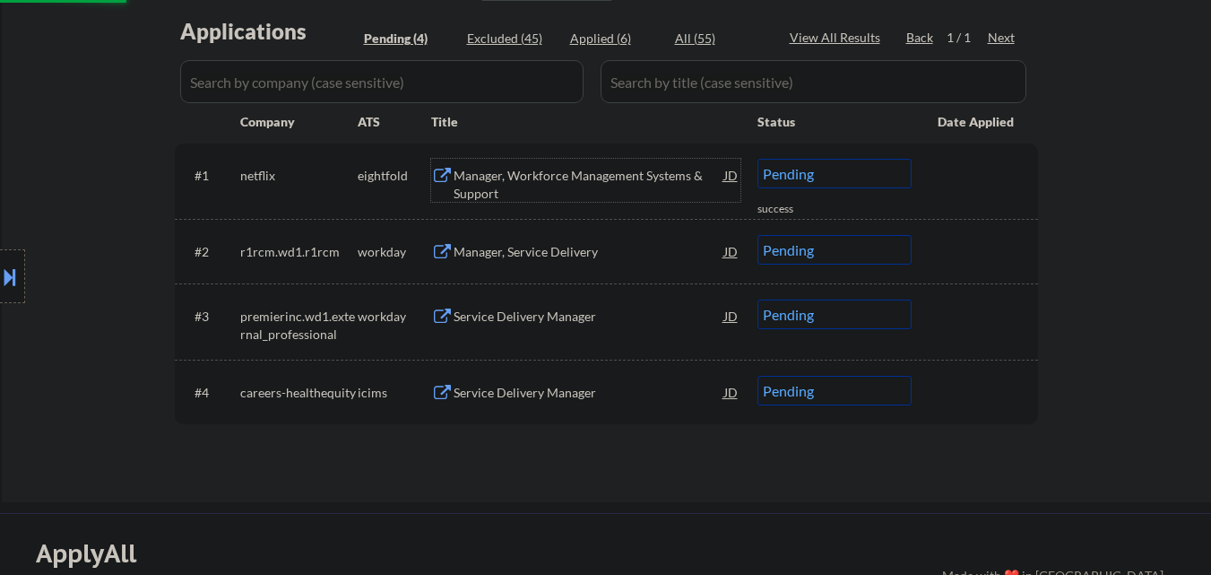
click at [647, 182] on div "Manager, Workforce Management Systems & Support" at bounding box center [589, 184] width 271 height 35
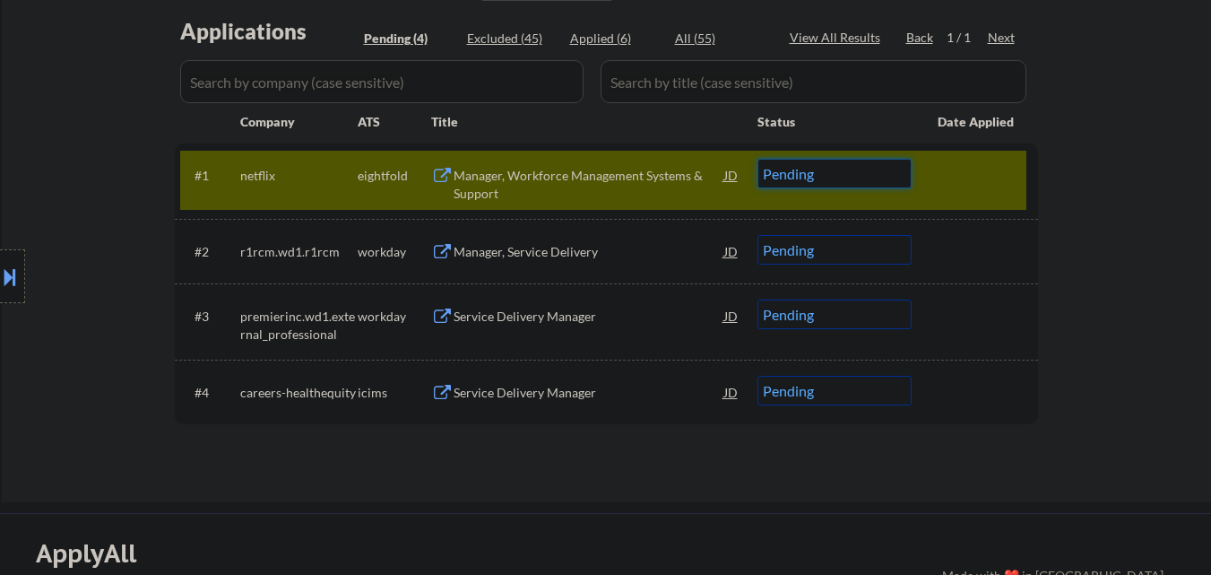
drag, startPoint x: 860, startPoint y: 174, endPoint x: 864, endPoint y: 187, distance: 13.3
click at [860, 174] on select "Choose an option... Pending Applied Excluded (Questions) Excluded (Expired) Exc…" at bounding box center [835, 174] width 154 height 30
click at [758, 159] on select "Choose an option... Pending Applied Excluded (Questions) Excluded (Expired) Exc…" at bounding box center [835, 174] width 154 height 30
click at [976, 181] on div at bounding box center [977, 175] width 79 height 32
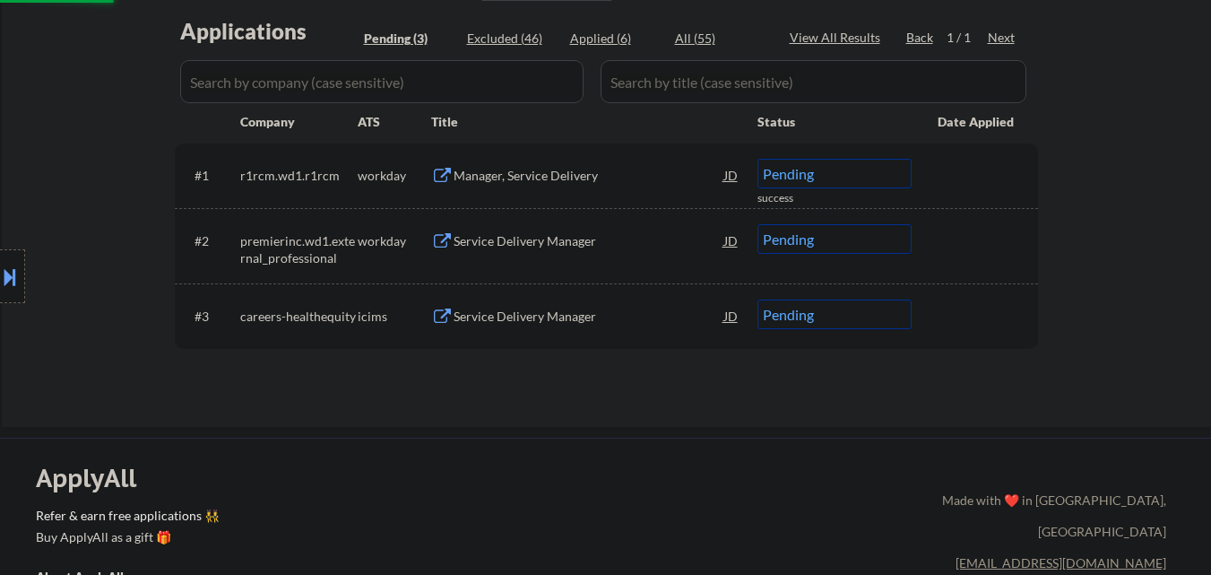
click at [572, 181] on div "Manager, Service Delivery" at bounding box center [589, 176] width 271 height 18
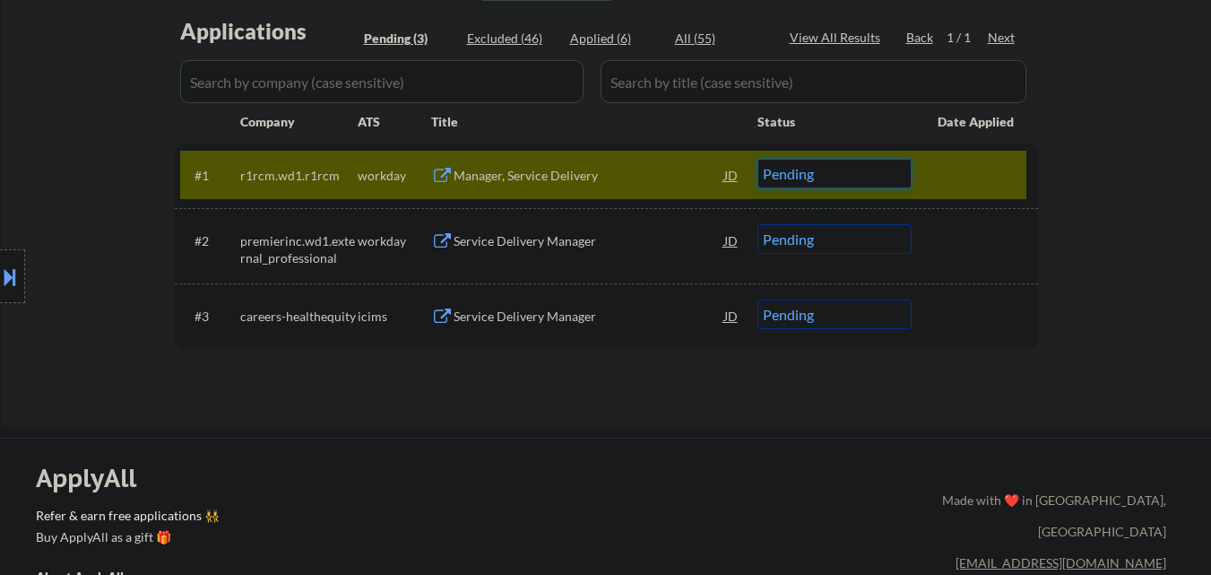
click at [866, 177] on select "Choose an option... Pending Applied Excluded (Questions) Excluded (Expired) Exc…" at bounding box center [835, 174] width 154 height 30
click at [758, 159] on select "Choose an option... Pending Applied Excluded (Questions) Excluded (Expired) Exc…" at bounding box center [835, 174] width 154 height 30
click at [959, 185] on div at bounding box center [977, 175] width 79 height 32
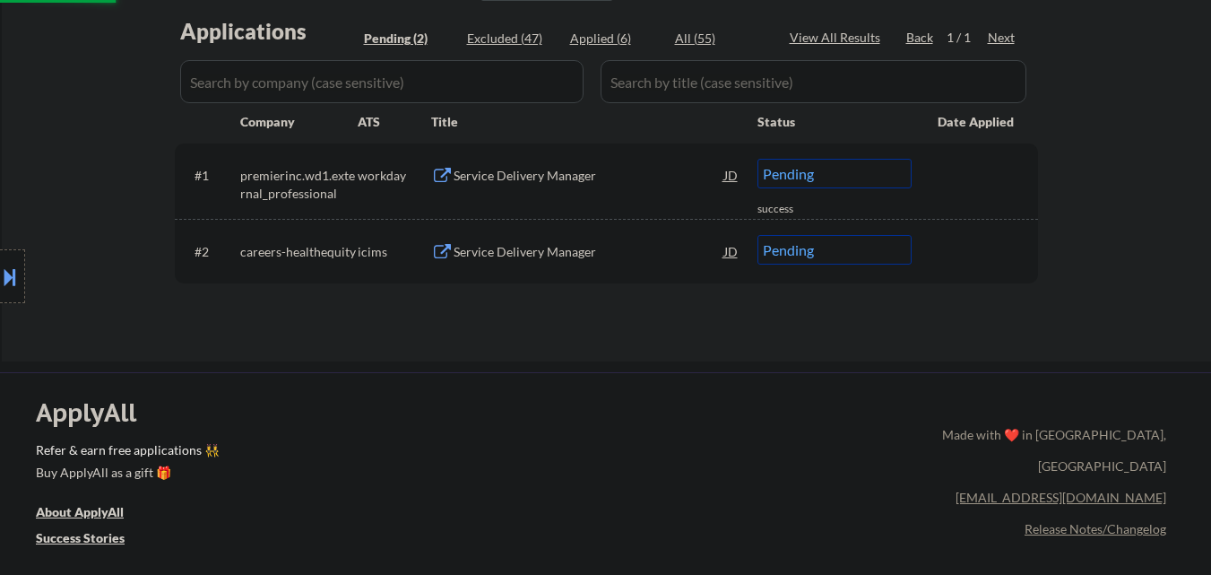
click at [632, 180] on div "Service Delivery Manager" at bounding box center [589, 176] width 271 height 18
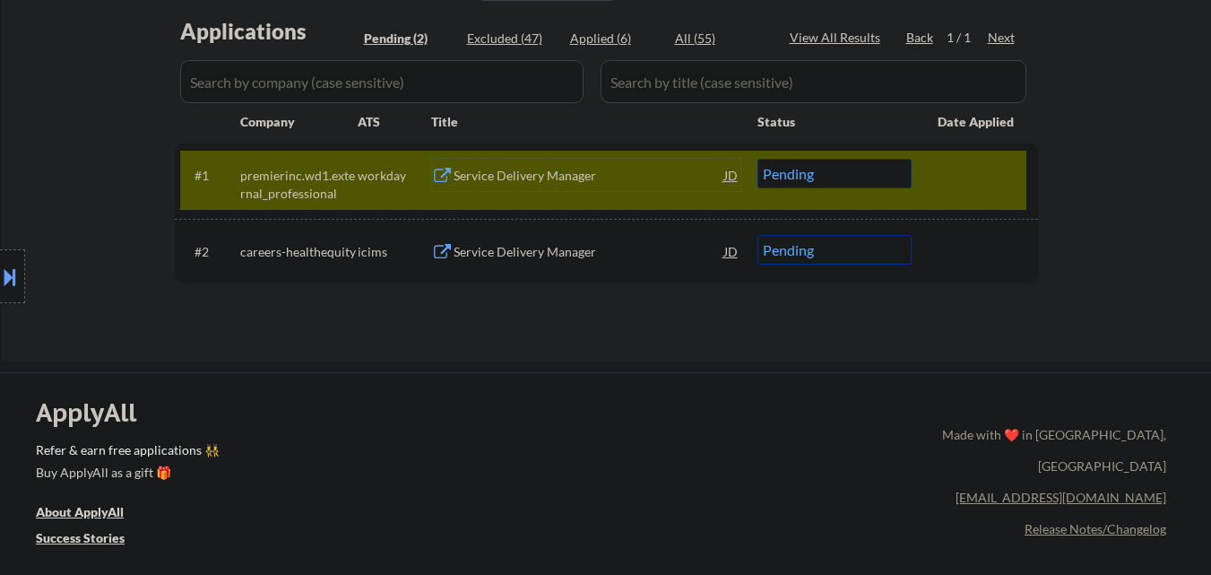
click at [862, 176] on select "Choose an option... Pending Applied Excluded (Questions) Excluded (Expired) Exc…" at bounding box center [835, 174] width 154 height 30
click at [758, 159] on select "Choose an option... Pending Applied Excluded (Questions) Excluded (Expired) Exc…" at bounding box center [835, 174] width 154 height 30
click at [961, 182] on div at bounding box center [977, 175] width 79 height 32
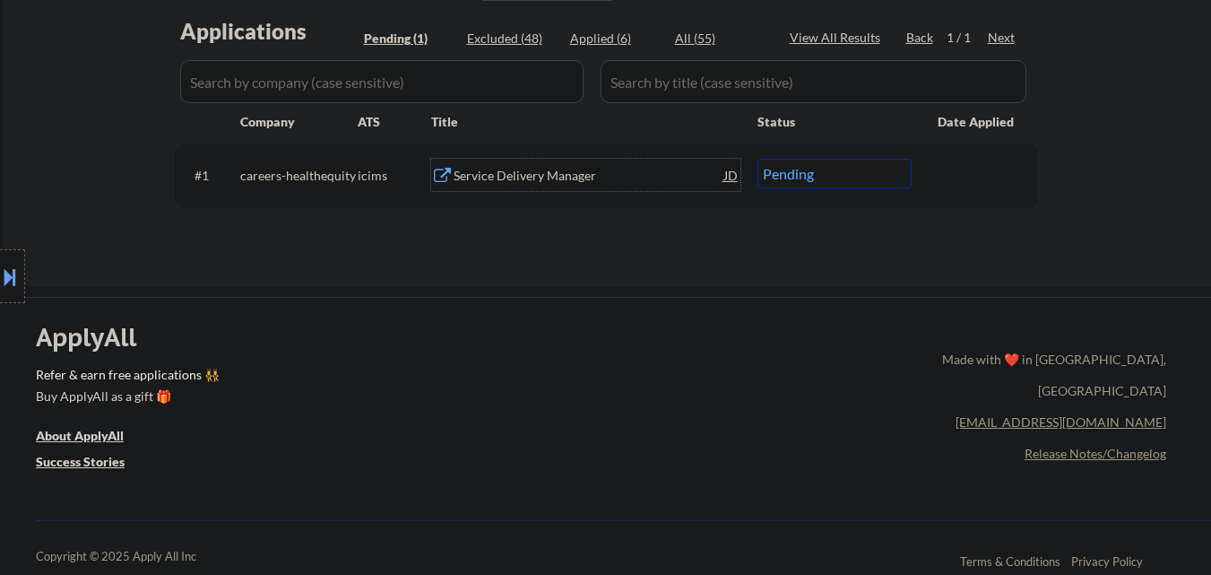
click at [621, 169] on div "Service Delivery Manager" at bounding box center [589, 176] width 271 height 18
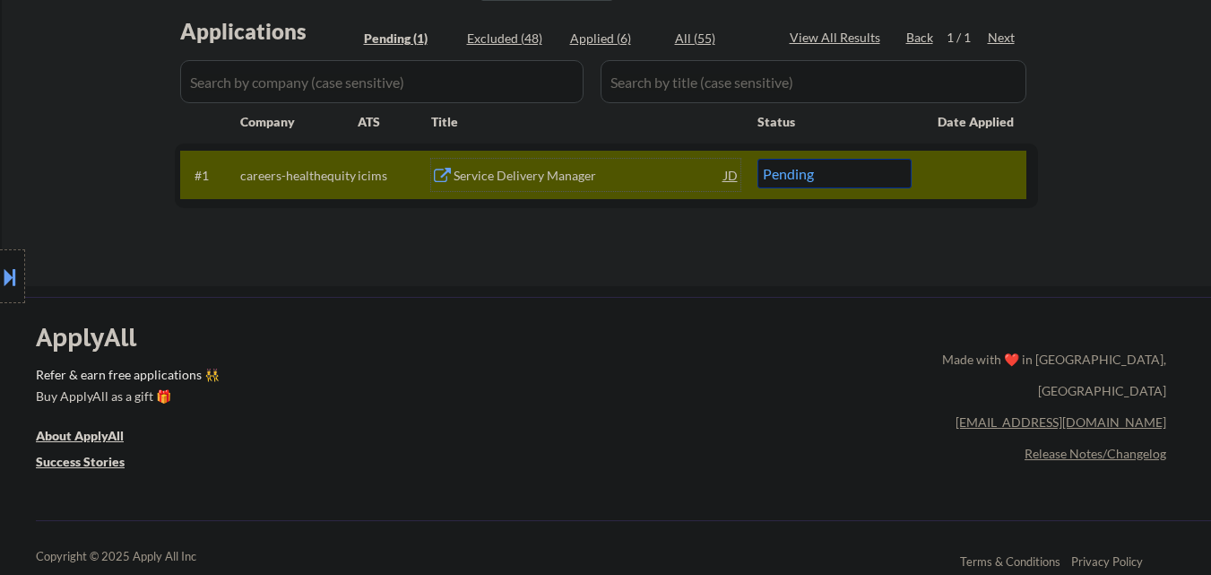
click at [632, 169] on div "Service Delivery Manager" at bounding box center [589, 176] width 271 height 18
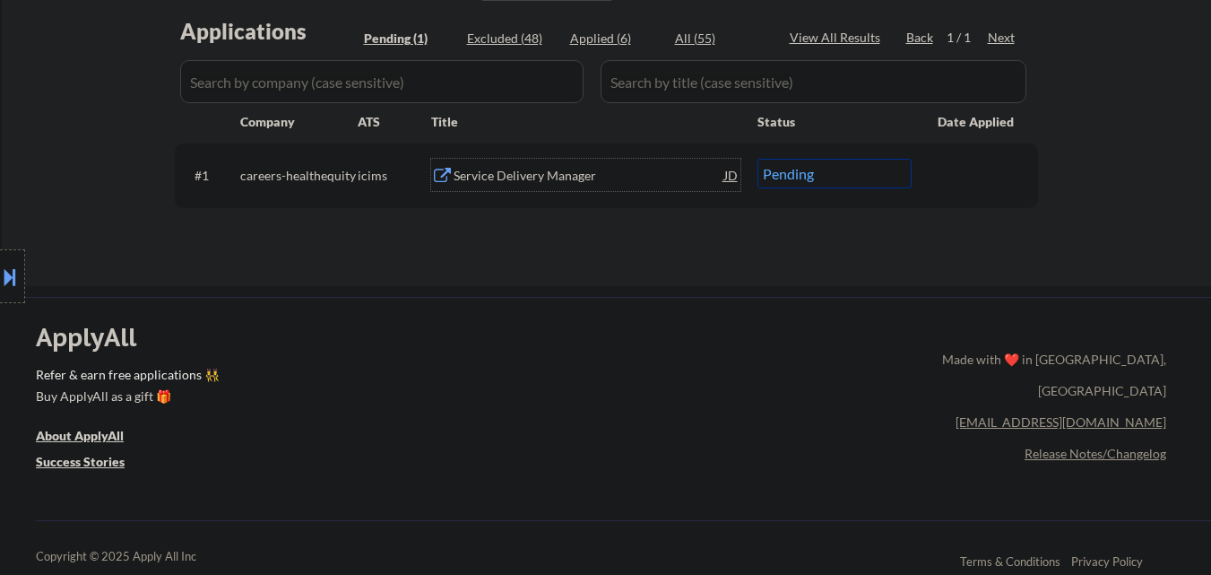
click at [846, 182] on select "Choose an option... Pending Applied Excluded (Questions) Excluded (Expired) Exc…" at bounding box center [835, 174] width 154 height 30
select select ""excluded__expired_""
click at [758, 159] on select "Choose an option... Pending Applied Excluded (Questions) Excluded (Expired) Exc…" at bounding box center [835, 174] width 154 height 30
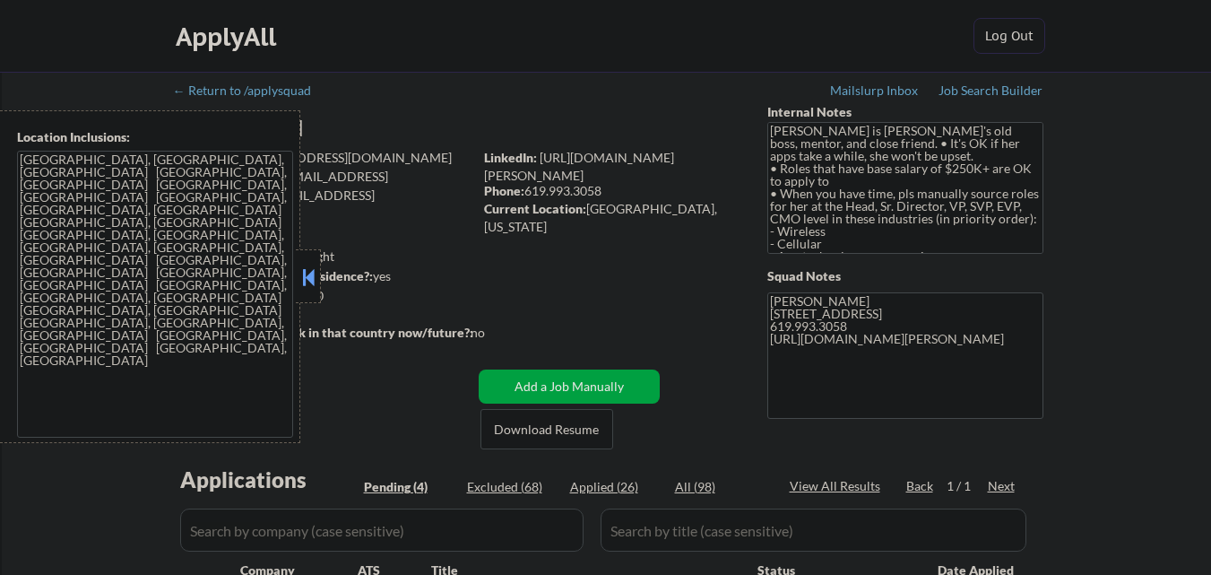
select select ""pending""
click at [312, 279] on button at bounding box center [309, 277] width 20 height 27
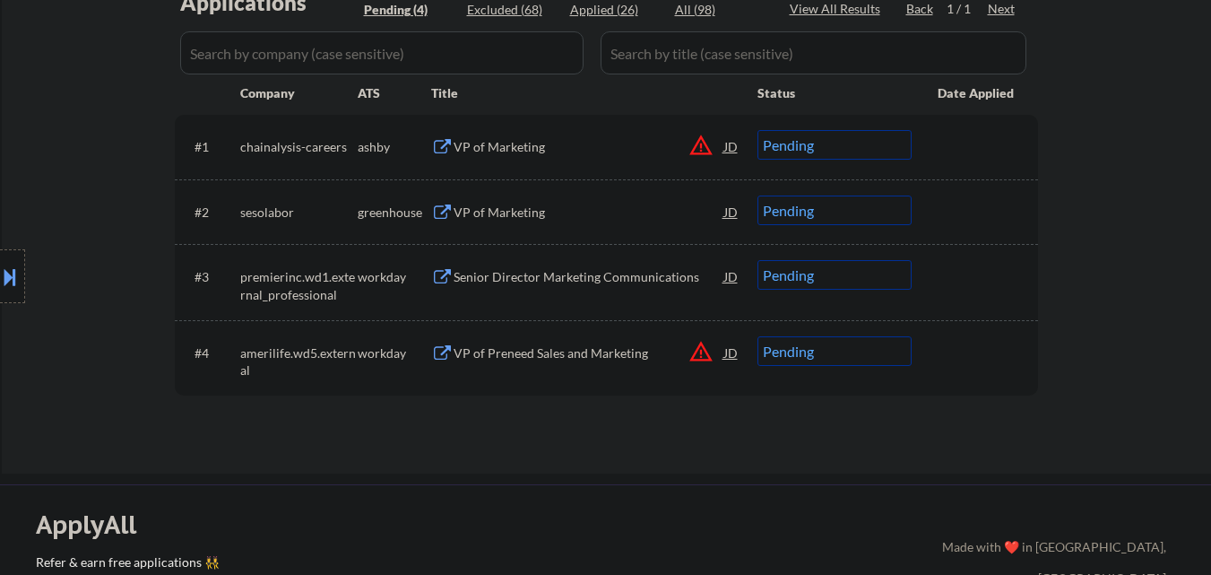
scroll to position [448, 0]
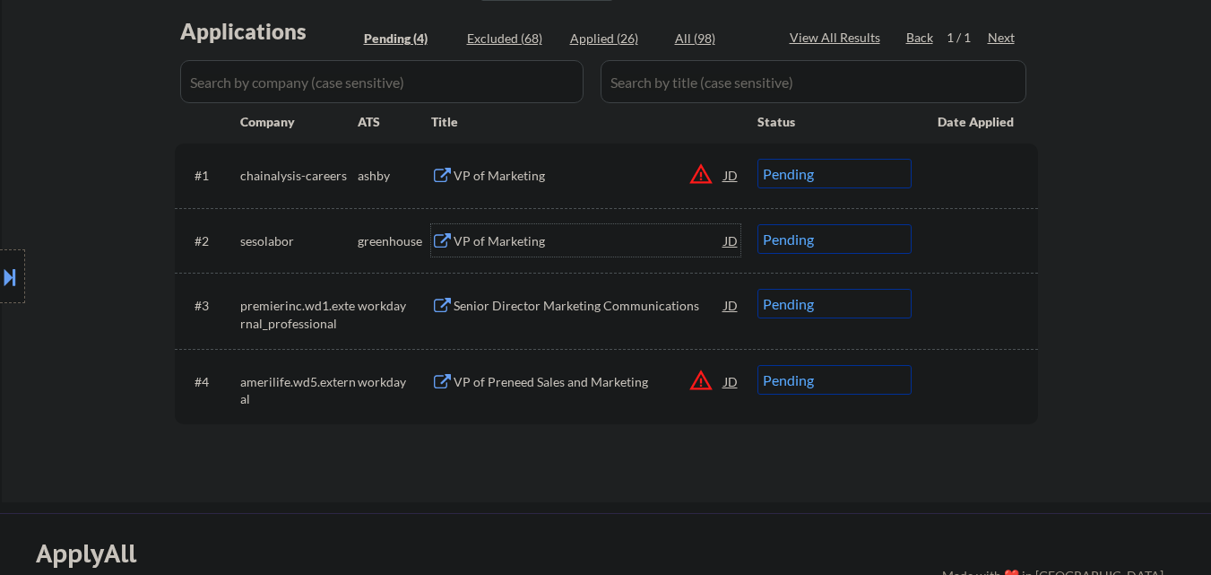
click at [532, 239] on div "VP of Marketing" at bounding box center [589, 241] width 271 height 18
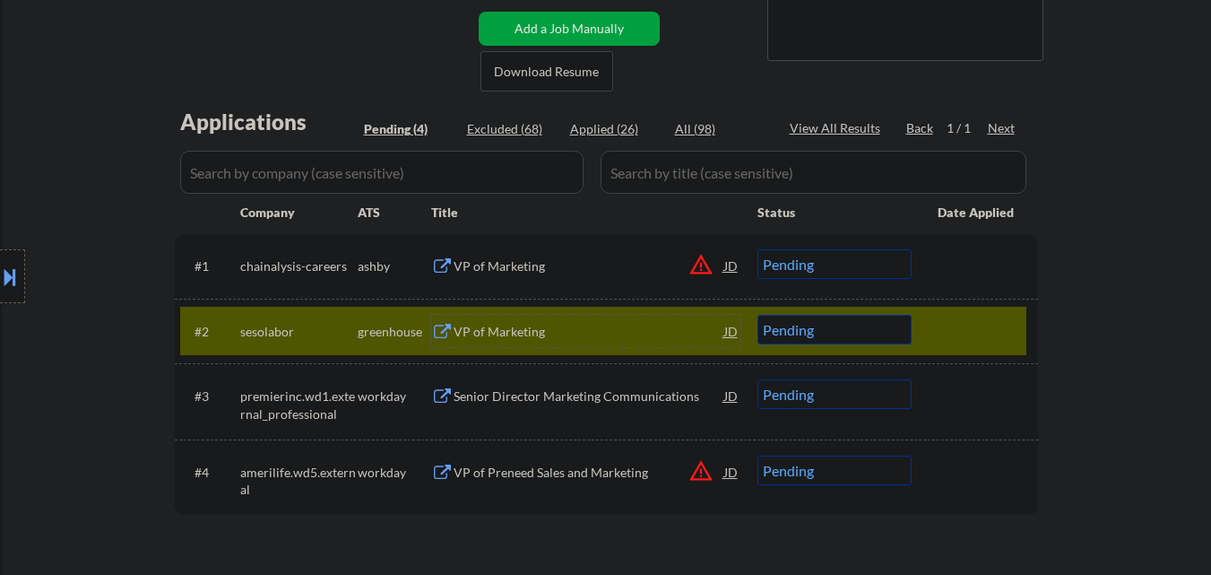
scroll to position [359, 0]
click at [550, 337] on div "VP of Marketing" at bounding box center [589, 331] width 271 height 18
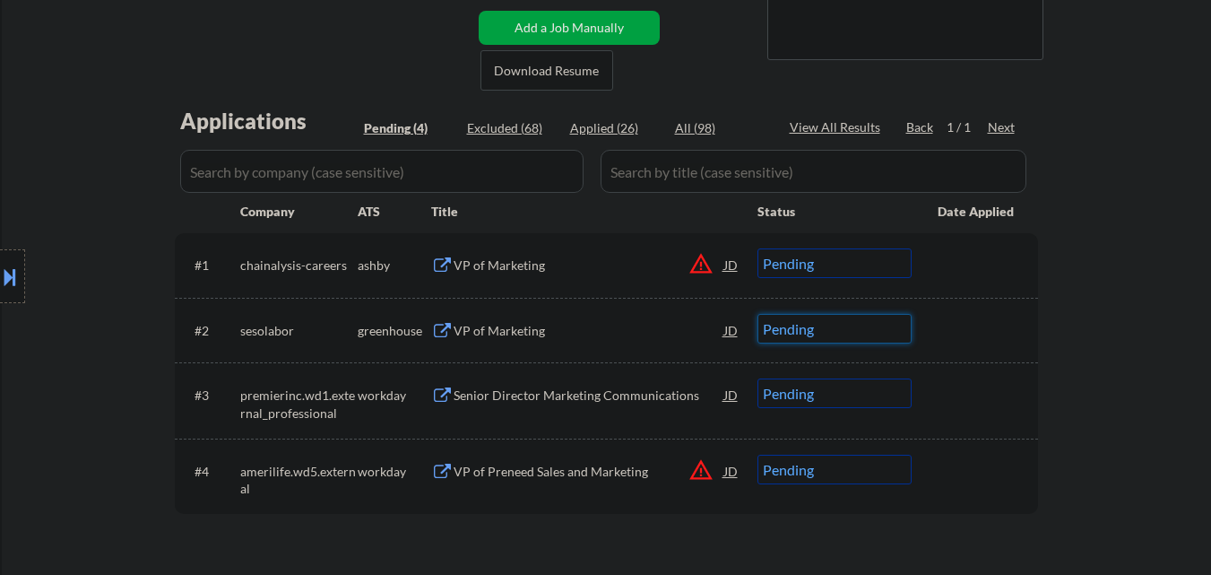
drag, startPoint x: 832, startPoint y: 325, endPoint x: 833, endPoint y: 342, distance: 17.1
click at [833, 325] on select "Choose an option... Pending Applied Excluded (Questions) Excluded (Expired) Exc…" at bounding box center [835, 329] width 154 height 30
click at [758, 314] on select "Choose an option... Pending Applied Excluded (Questions) Excluded (Expired) Exc…" at bounding box center [835, 329] width 154 height 30
select select ""pending""
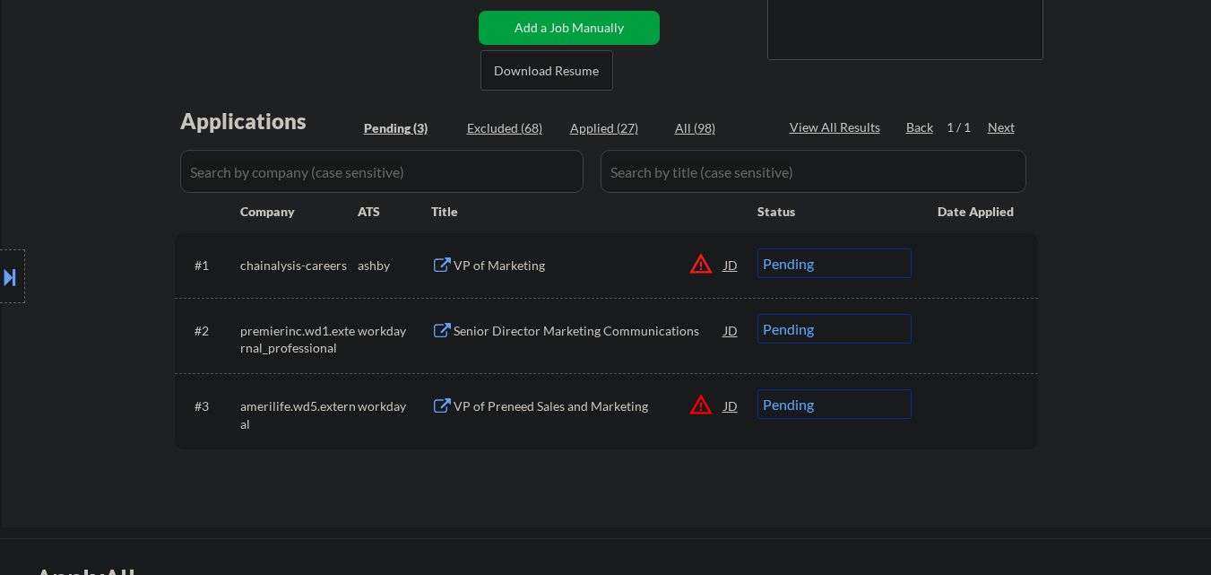
click at [598, 273] on div "VP of Marketing" at bounding box center [589, 265] width 271 height 18
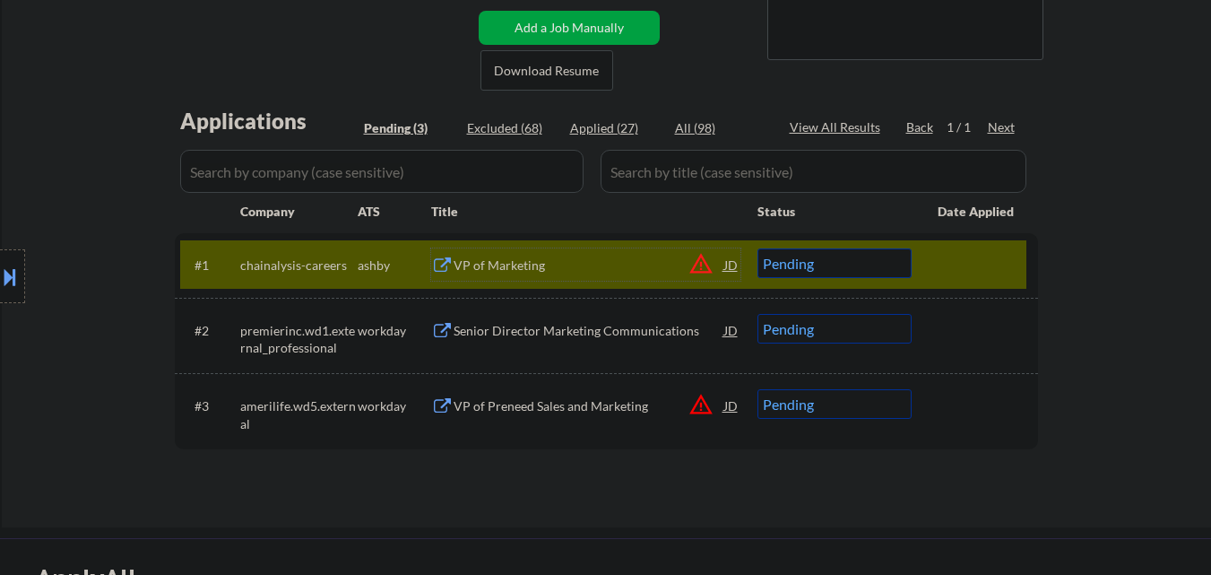
click at [0, 274] on button at bounding box center [10, 277] width 20 height 30
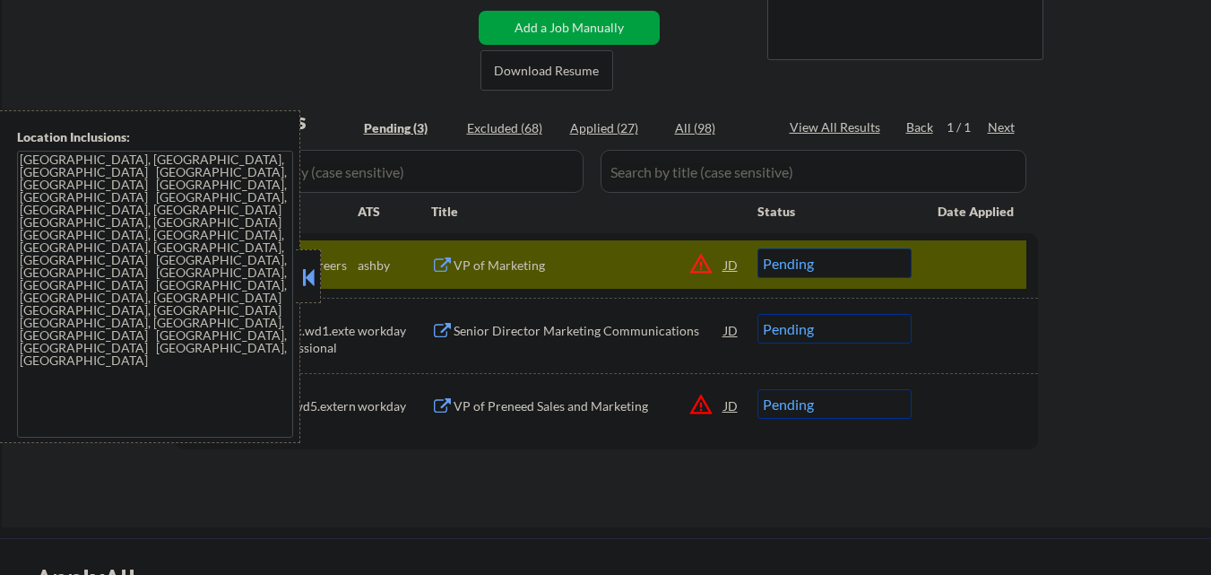
click at [308, 265] on button at bounding box center [309, 277] width 20 height 27
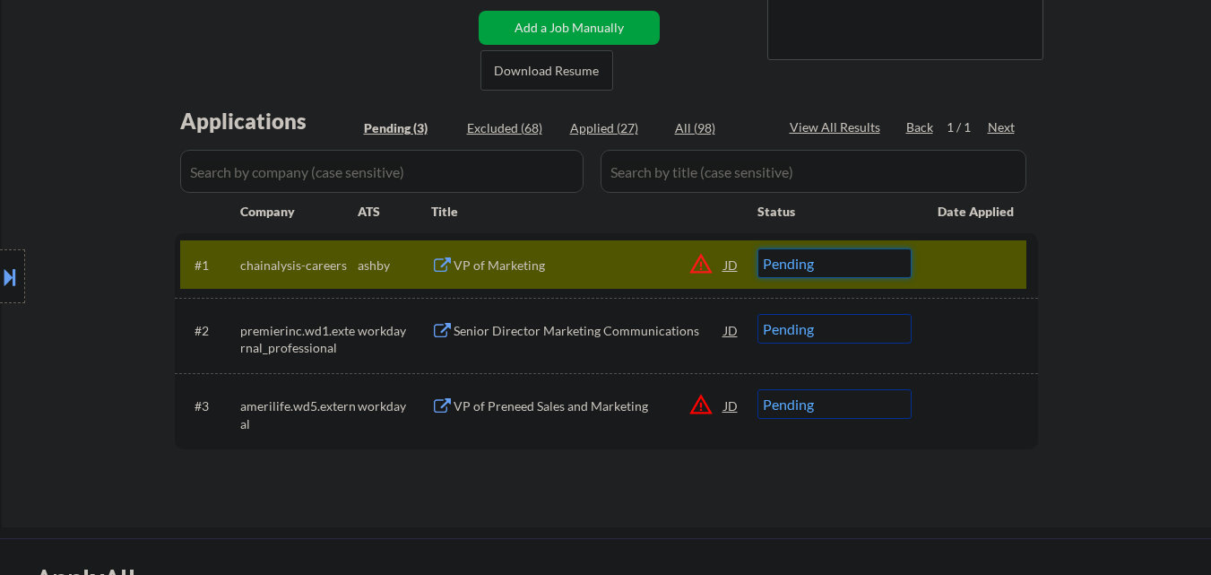
click at [896, 256] on select "Choose an option... Pending Applied Excluded (Questions) Excluded (Expired) Exc…" at bounding box center [835, 263] width 154 height 30
click at [758, 248] on select "Choose an option... Pending Applied Excluded (Questions) Excluded (Expired) Exc…" at bounding box center [835, 263] width 154 height 30
click at [984, 269] on div at bounding box center [977, 264] width 79 height 32
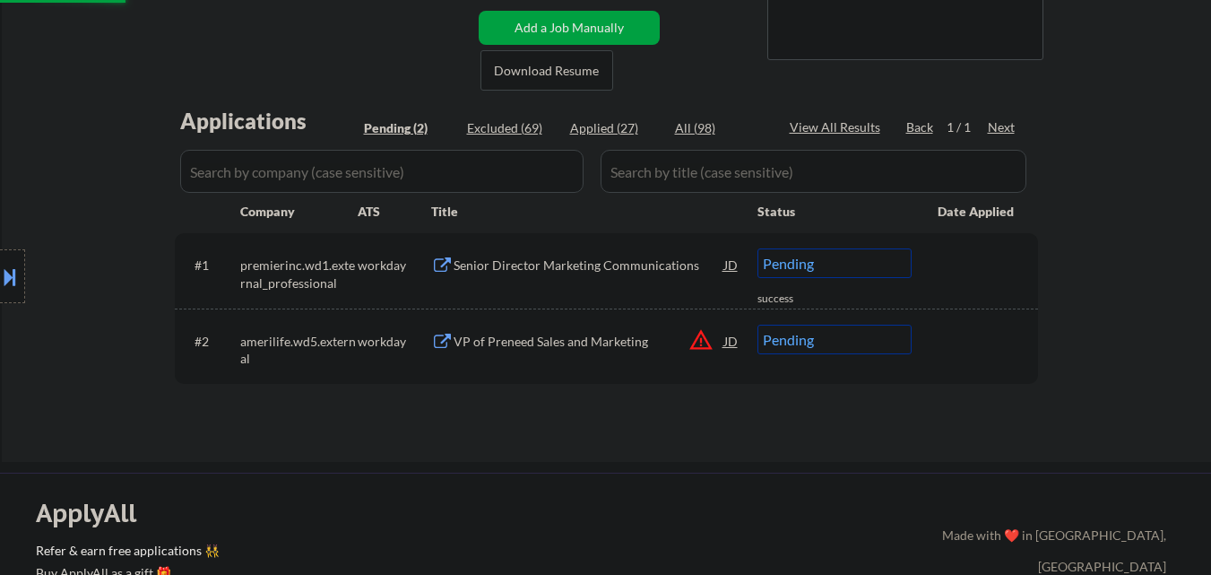
click at [651, 268] on div "Senior Director Marketing Communications" at bounding box center [589, 265] width 271 height 18
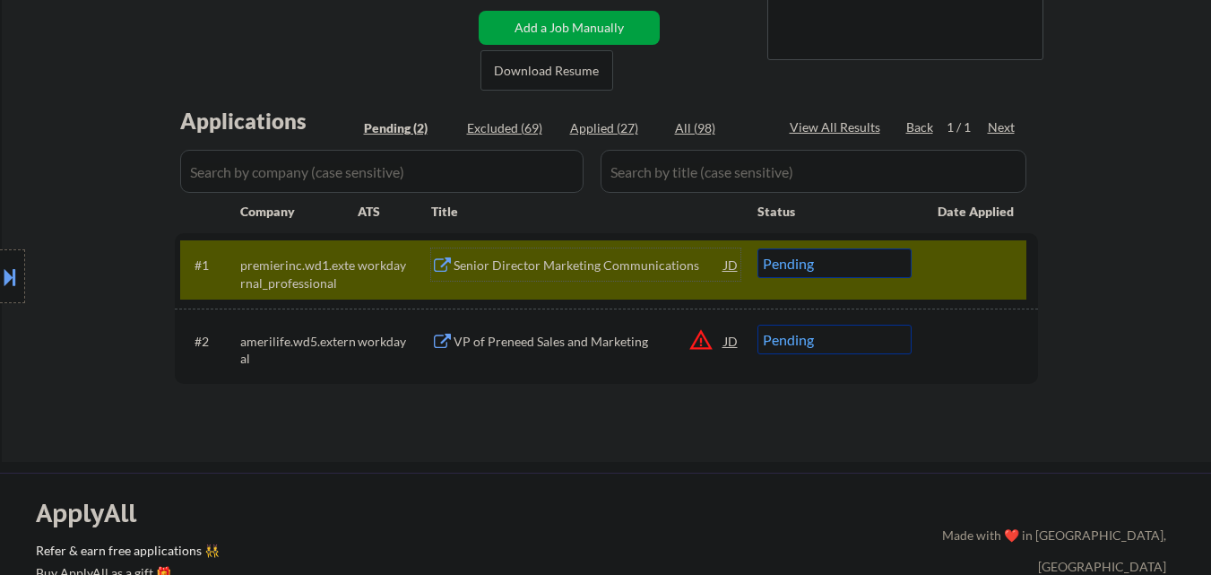
click at [872, 263] on select "Choose an option... Pending Applied Excluded (Questions) Excluded (Expired) Exc…" at bounding box center [835, 263] width 154 height 30
click at [758, 248] on select "Choose an option... Pending Applied Excluded (Questions) Excluded (Expired) Exc…" at bounding box center [835, 263] width 154 height 30
click at [1000, 264] on div at bounding box center [977, 264] width 79 height 32
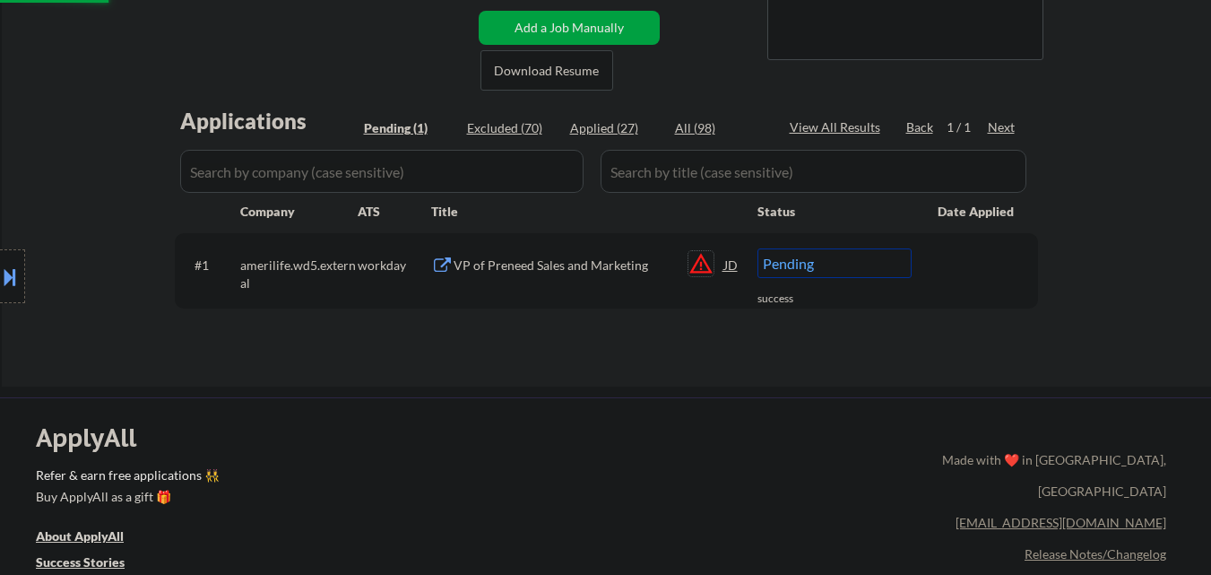
click at [706, 270] on button "warning_amber" at bounding box center [701, 263] width 25 height 25
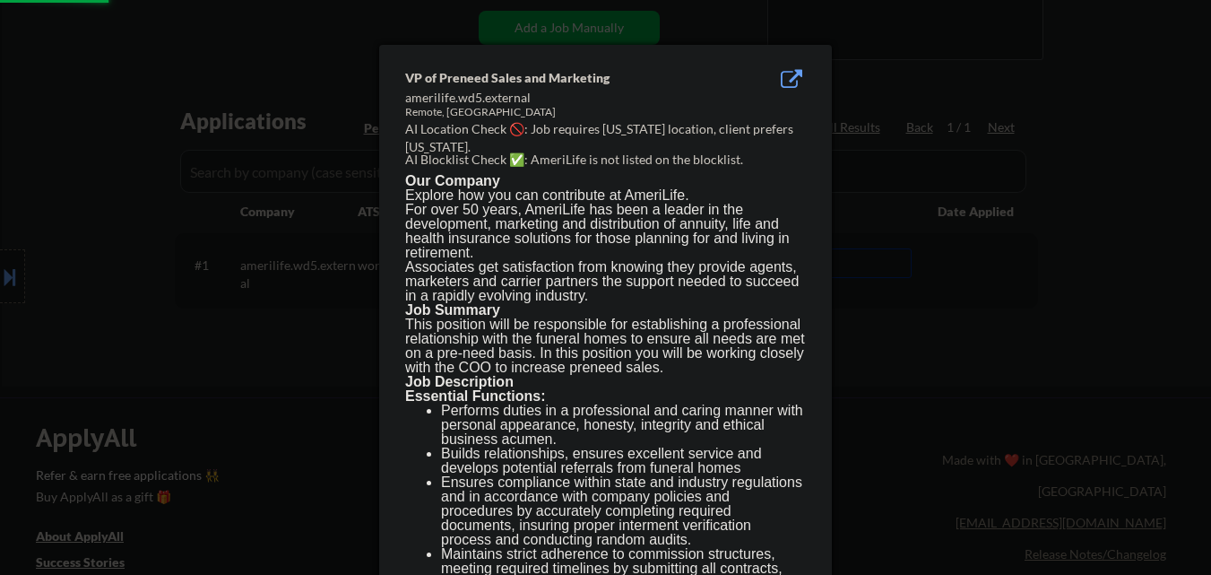
click at [956, 431] on div at bounding box center [605, 287] width 1211 height 575
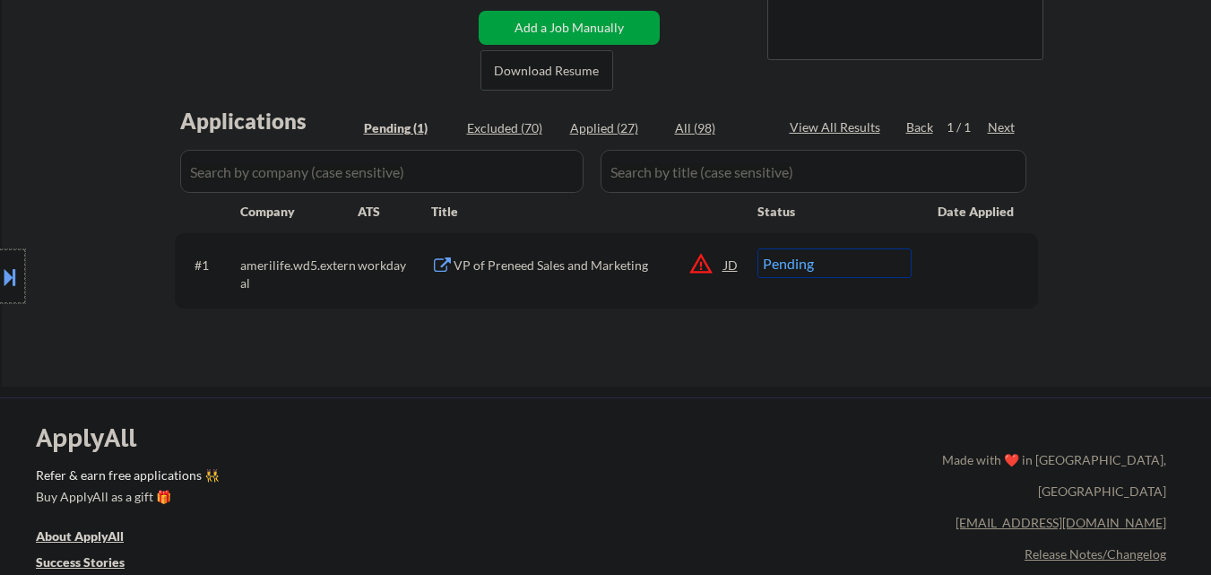
click at [0, 257] on div at bounding box center [12, 276] width 25 height 54
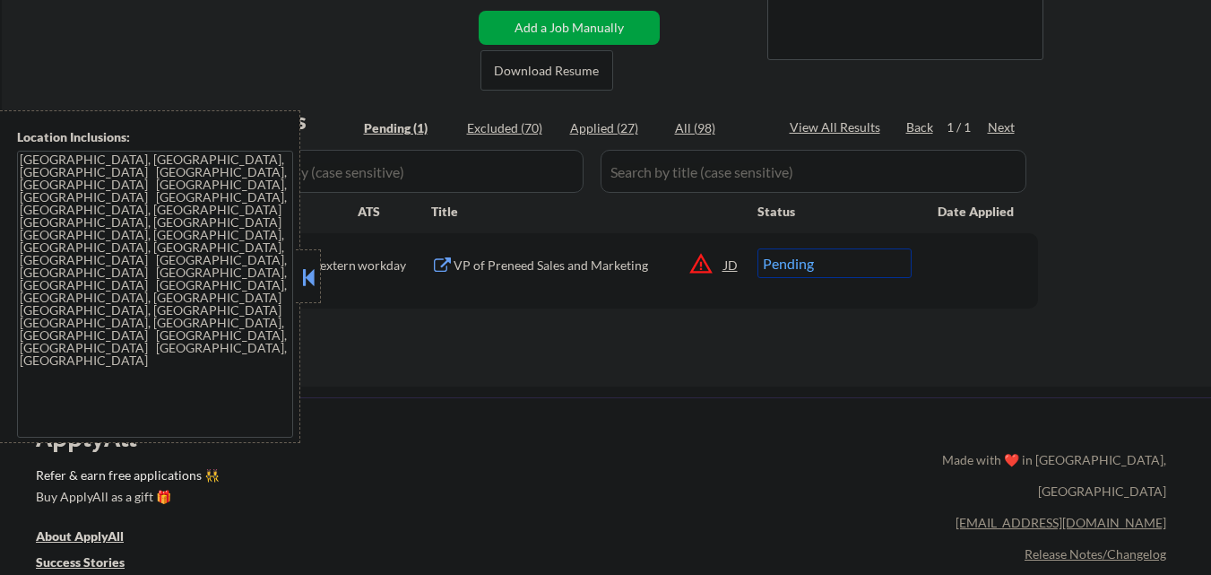
click at [305, 273] on button at bounding box center [309, 277] width 20 height 27
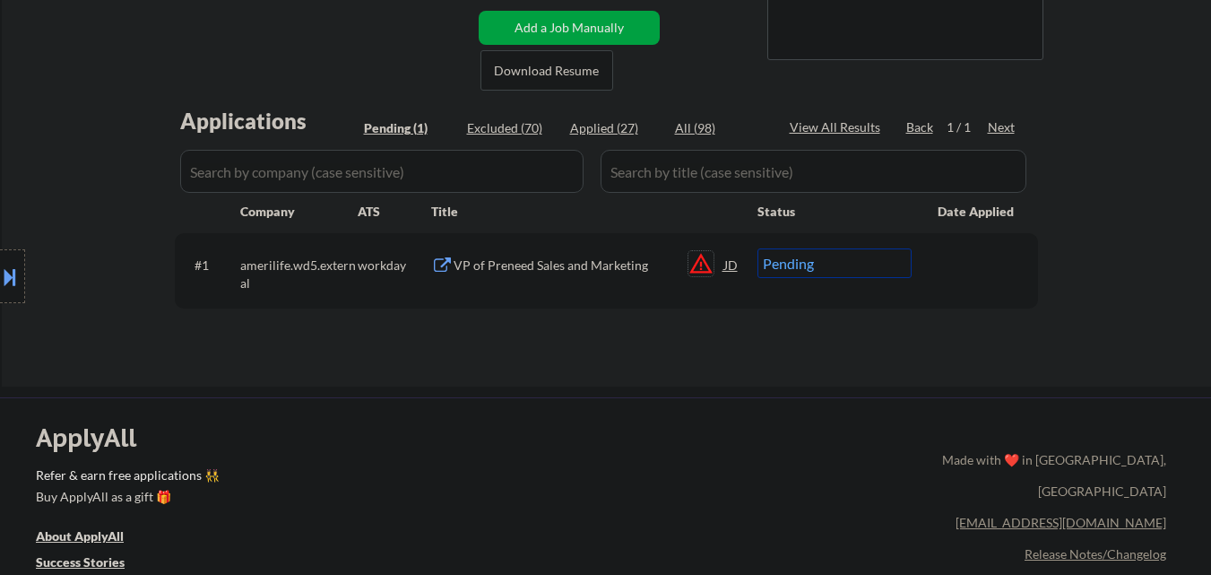
click at [699, 265] on button "warning_amber" at bounding box center [701, 263] width 25 height 25
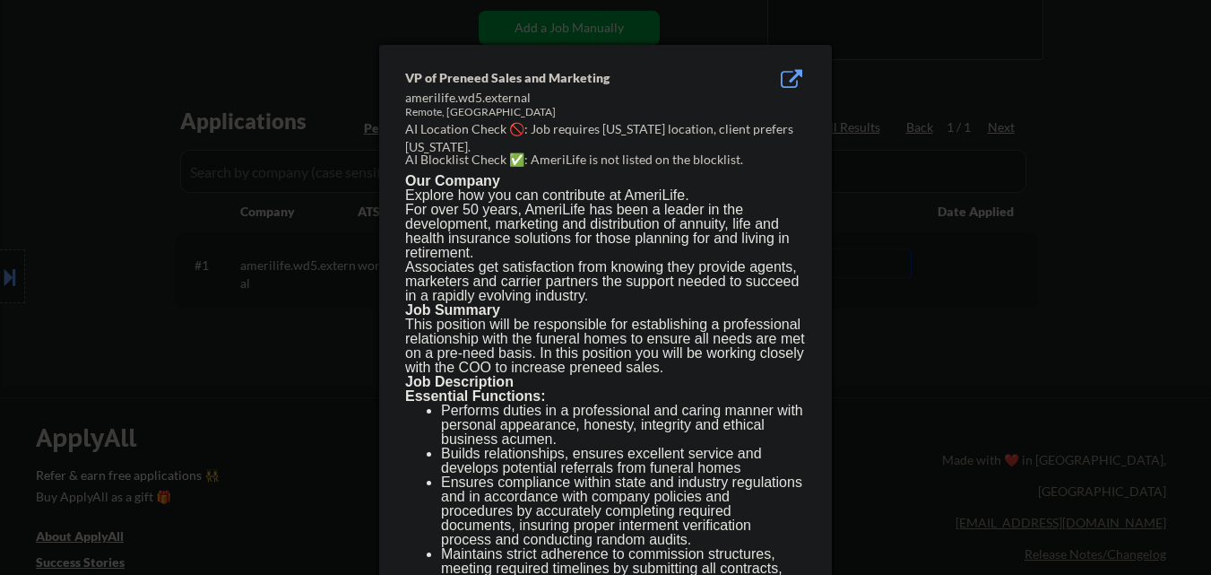
drag, startPoint x: 976, startPoint y: 343, endPoint x: 440, endPoint y: 332, distance: 535.4
click at [975, 343] on div at bounding box center [605, 287] width 1211 height 575
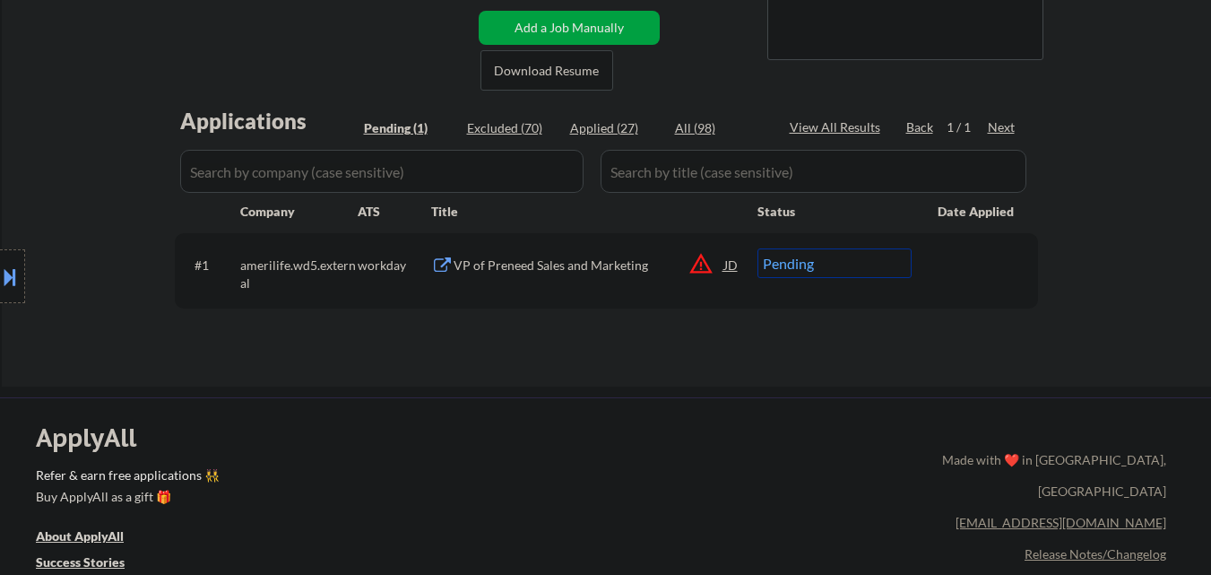
click at [1, 268] on button at bounding box center [10, 277] width 20 height 30
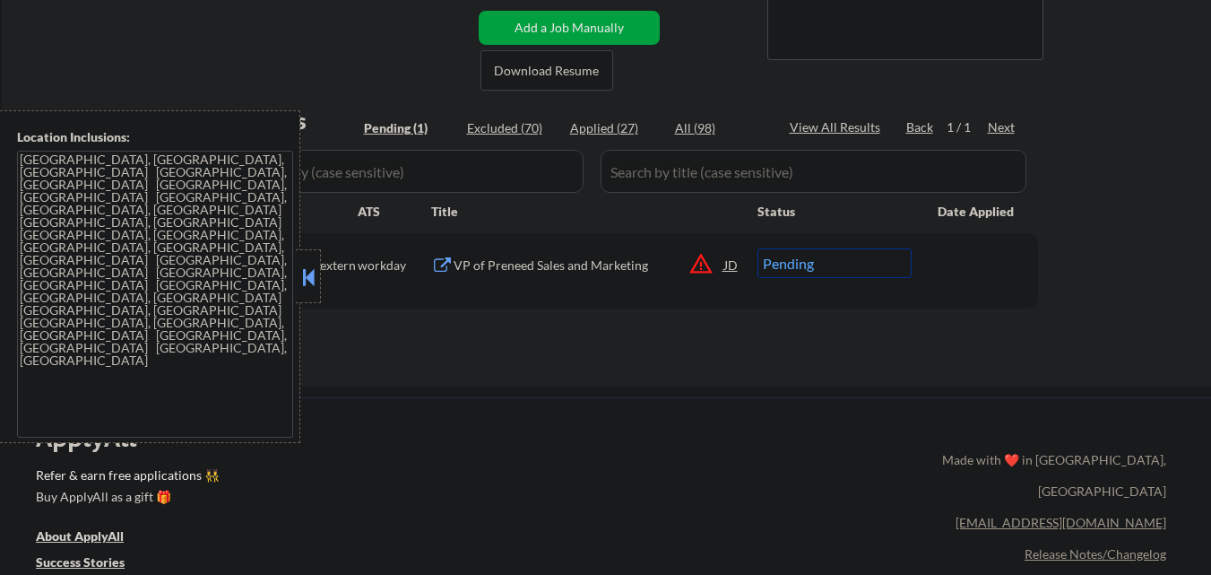
click at [306, 289] on button at bounding box center [309, 277] width 20 height 27
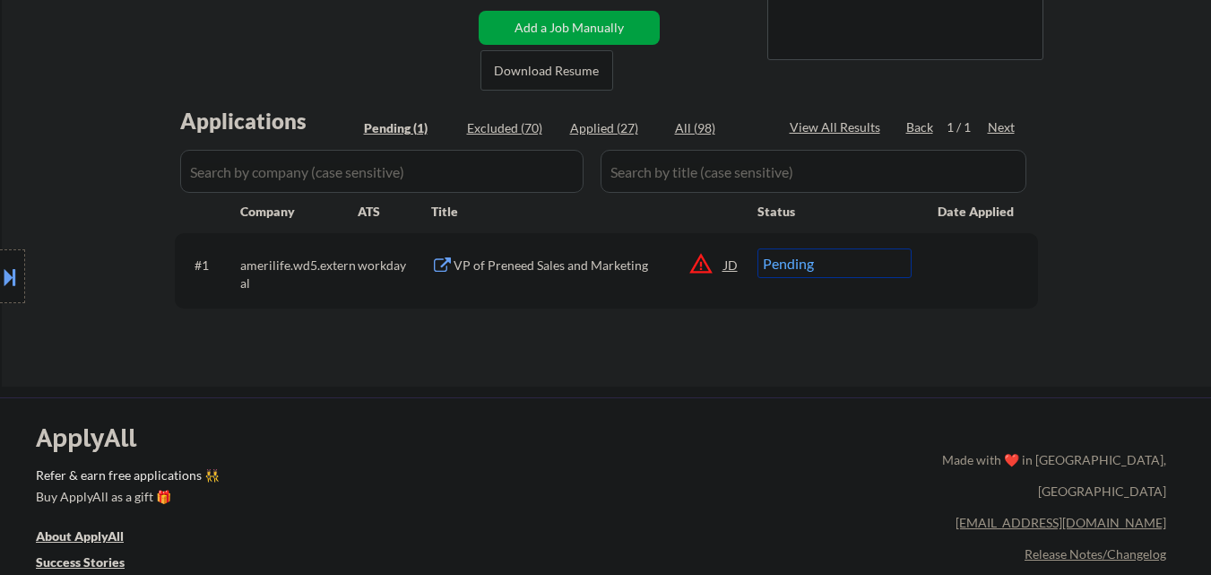
click at [885, 266] on select "Choose an option... Pending Applied Excluded (Questions) Excluded (Expired) Exc…" at bounding box center [835, 263] width 154 height 30
select select ""excluded__location_""
click at [758, 248] on select "Choose an option... Pending Applied Excluded (Questions) Excluded (Expired) Exc…" at bounding box center [835, 263] width 154 height 30
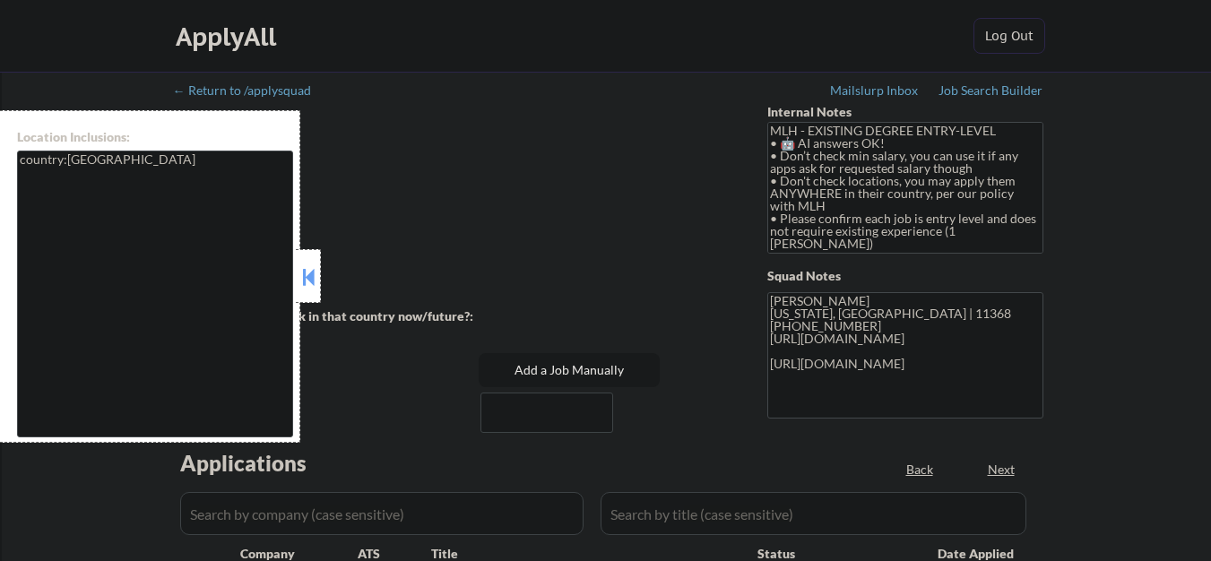
click at [312, 281] on button at bounding box center [309, 277] width 20 height 27
click at [303, 269] on button at bounding box center [309, 277] width 20 height 27
select select ""pending""
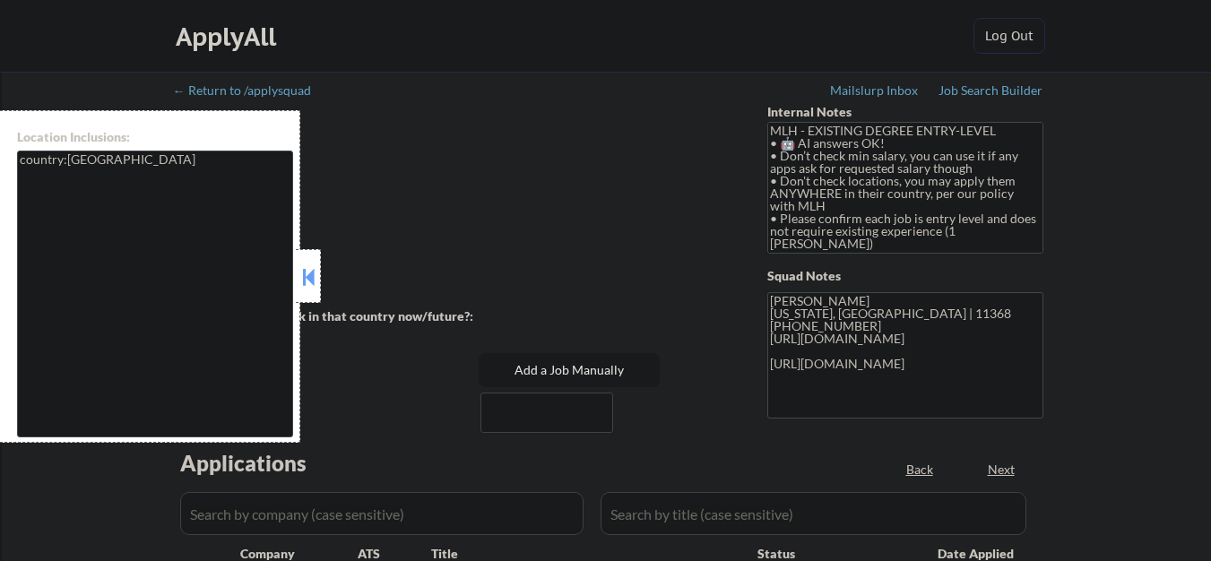
select select ""pending""
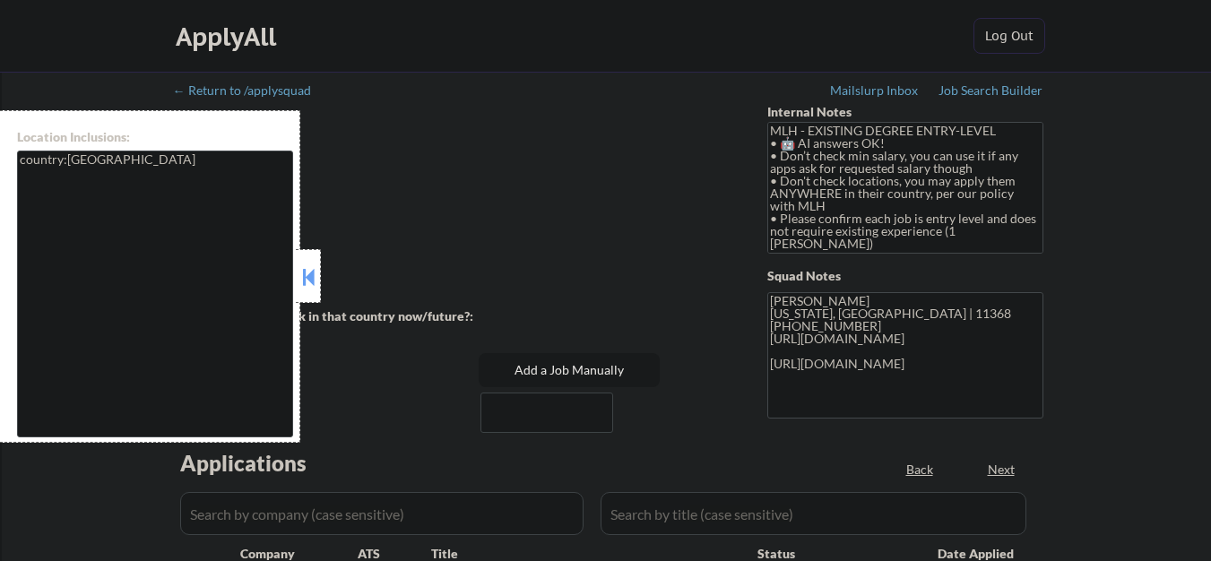
select select ""pending""
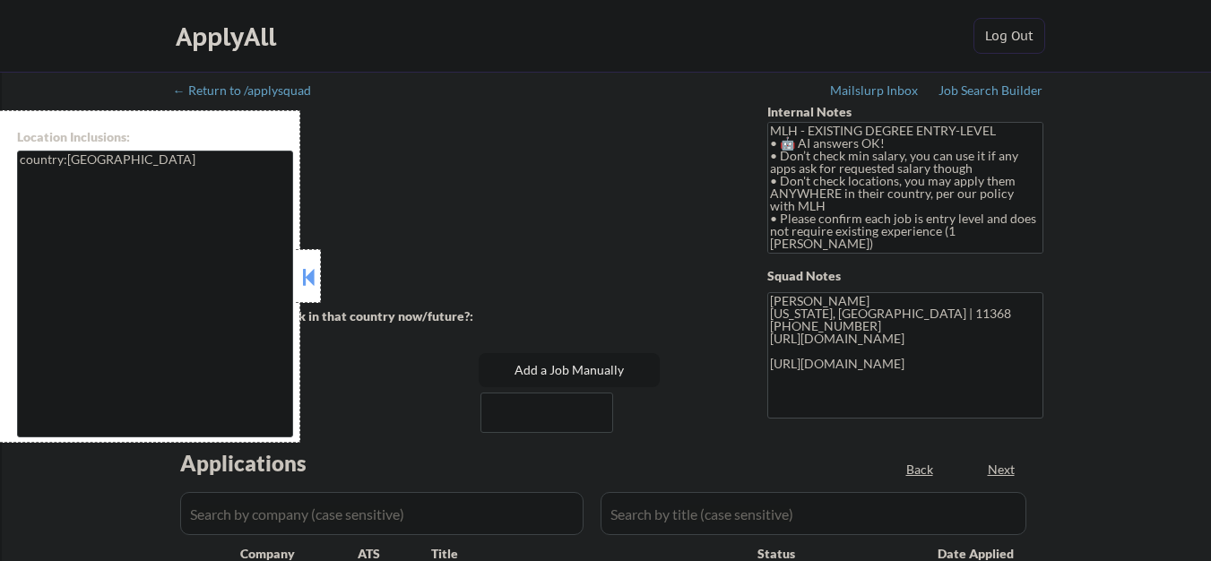
select select ""pending""
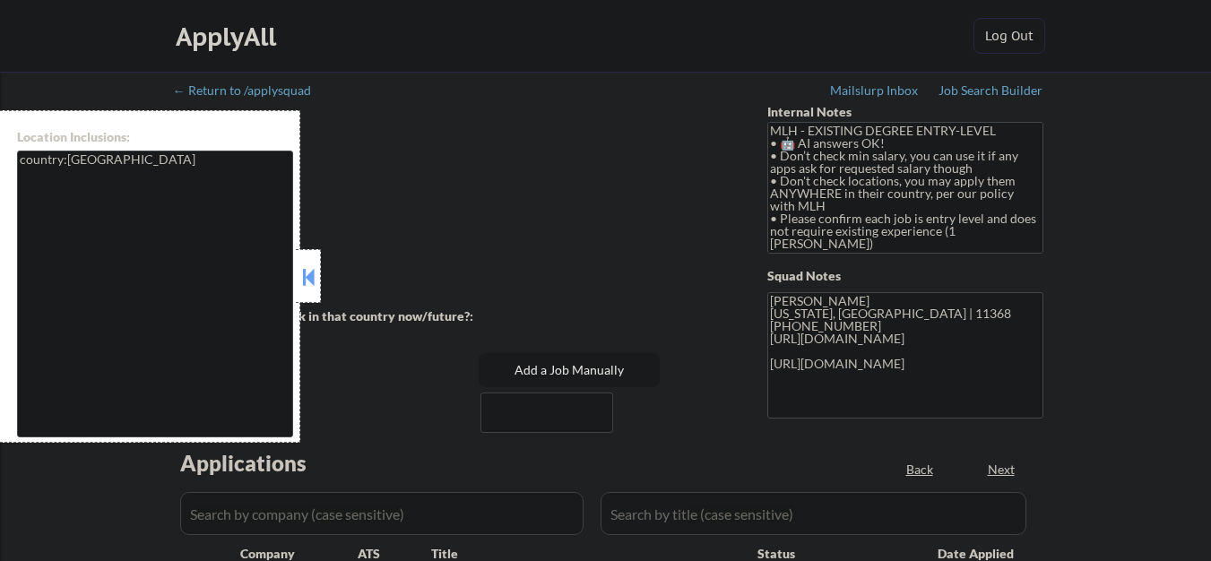
select select ""pending""
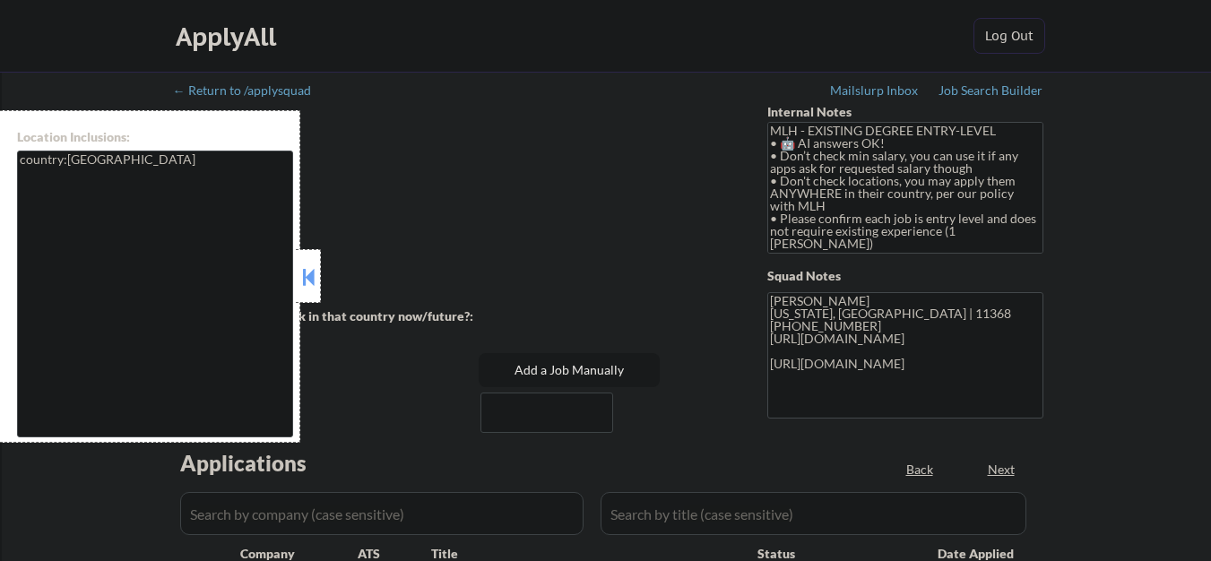
select select ""pending""
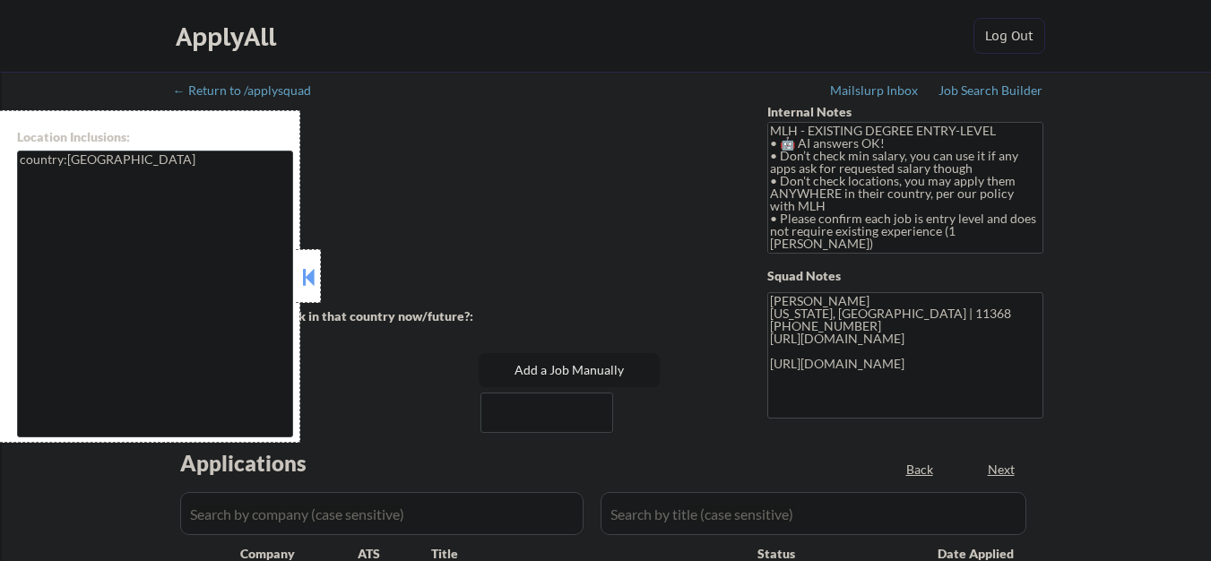
select select ""pending""
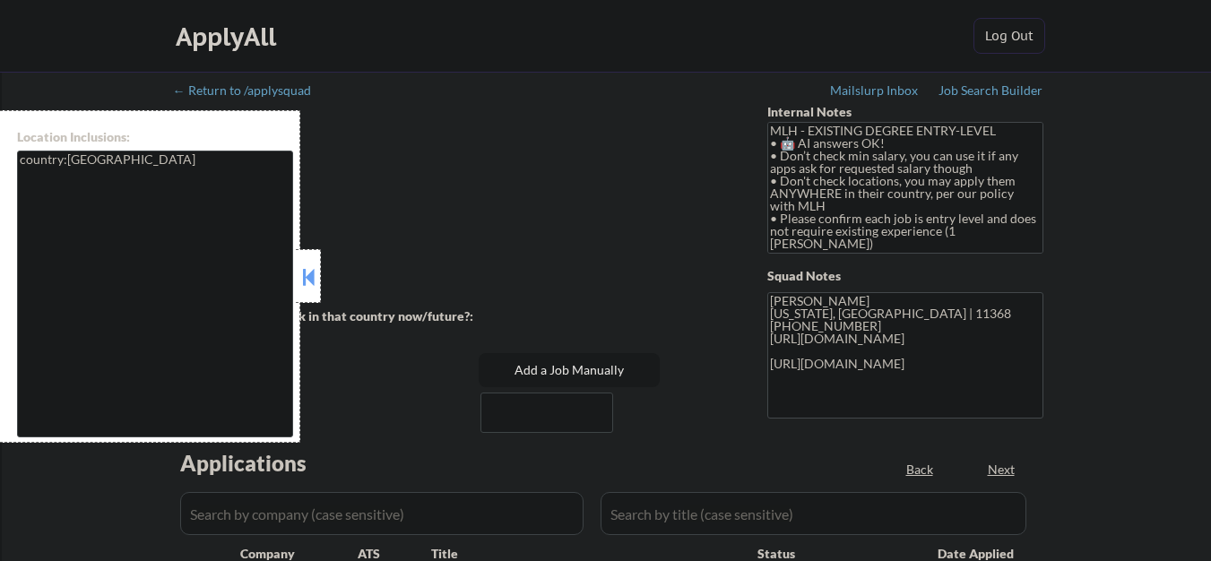
select select ""pending""
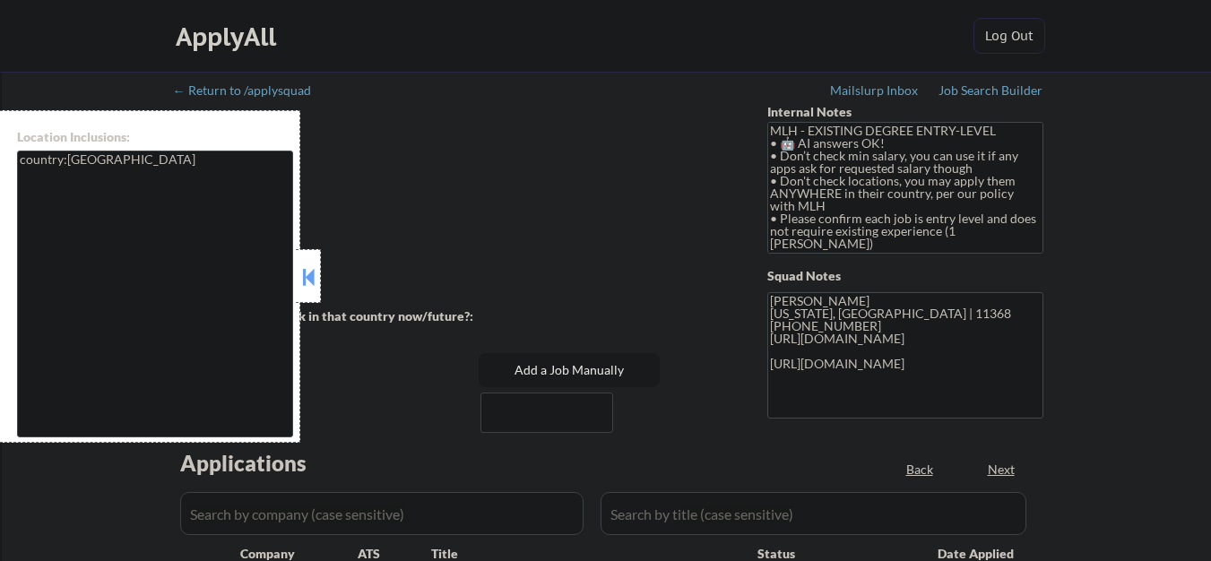
select select ""pending""
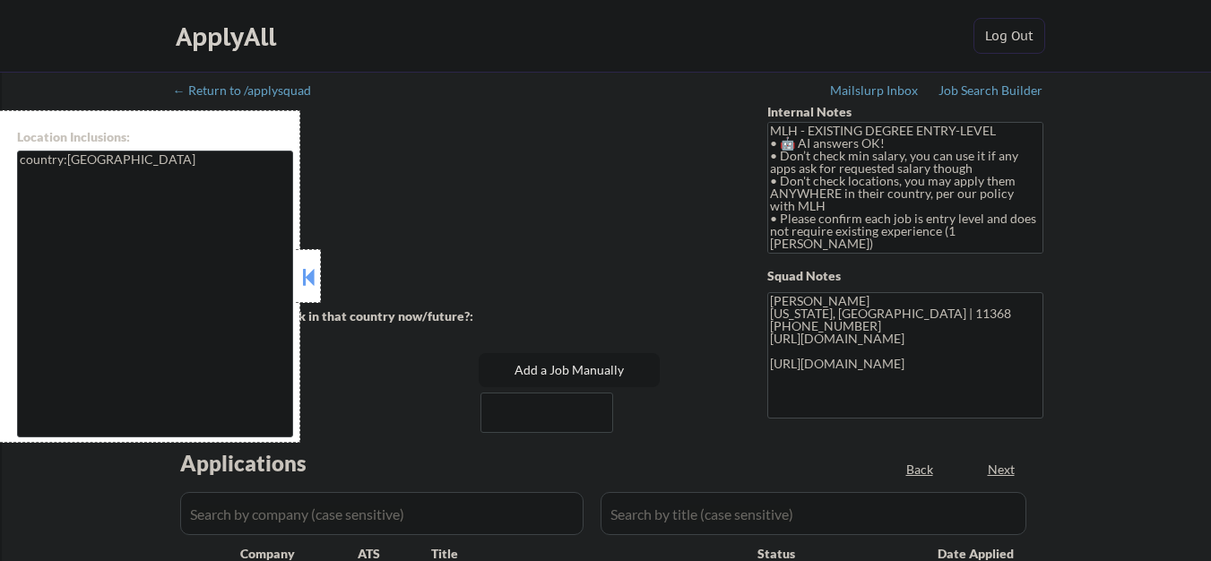
select select ""pending""
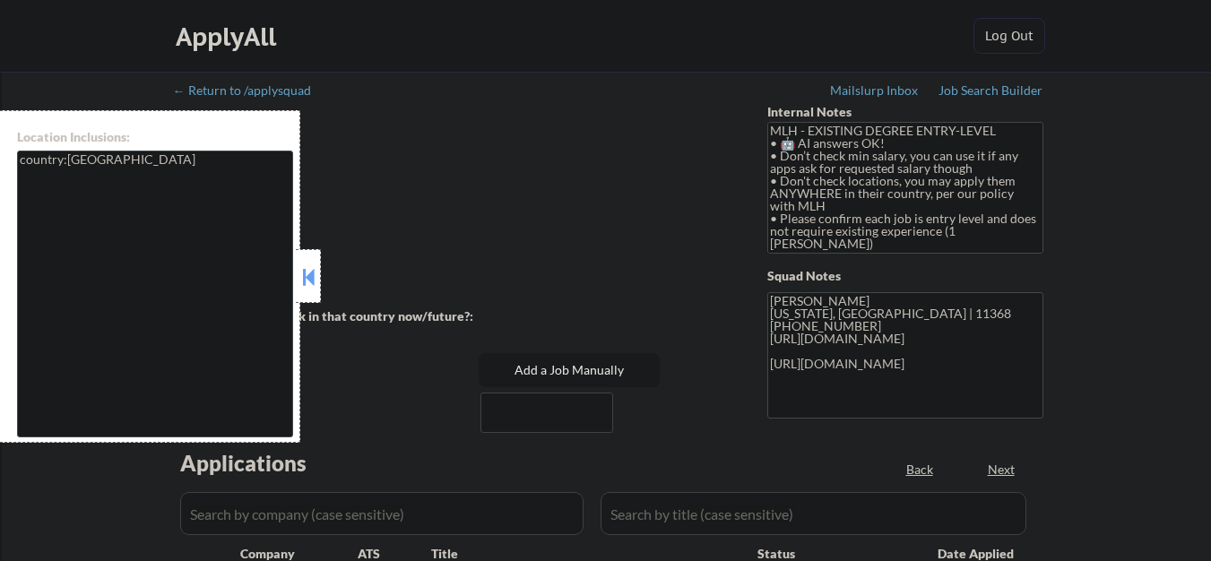
select select ""pending""
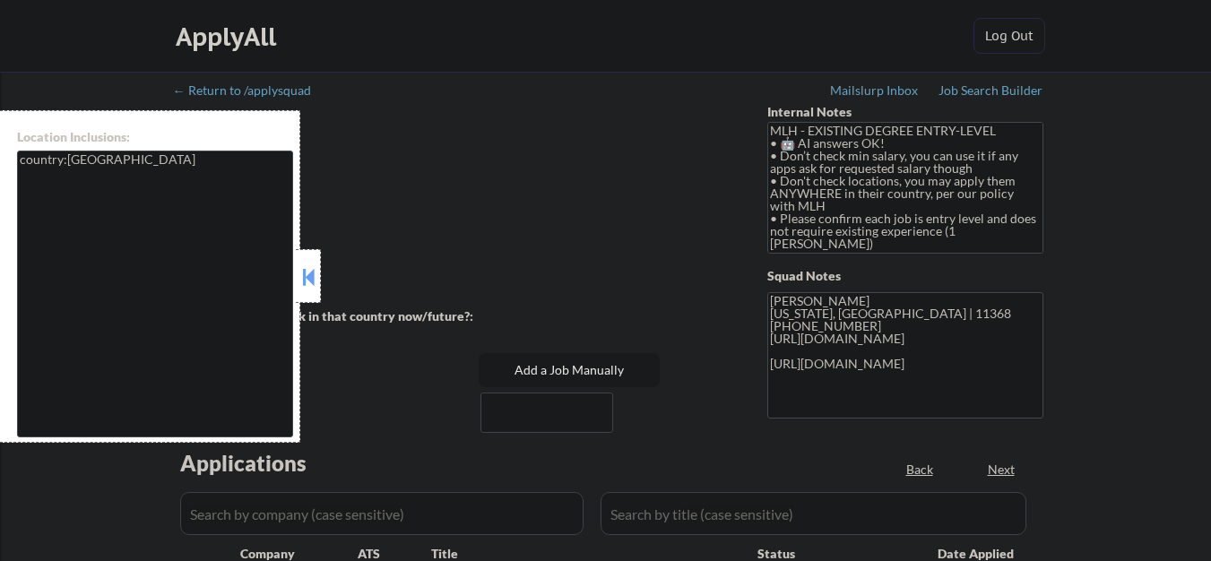
select select ""pending""
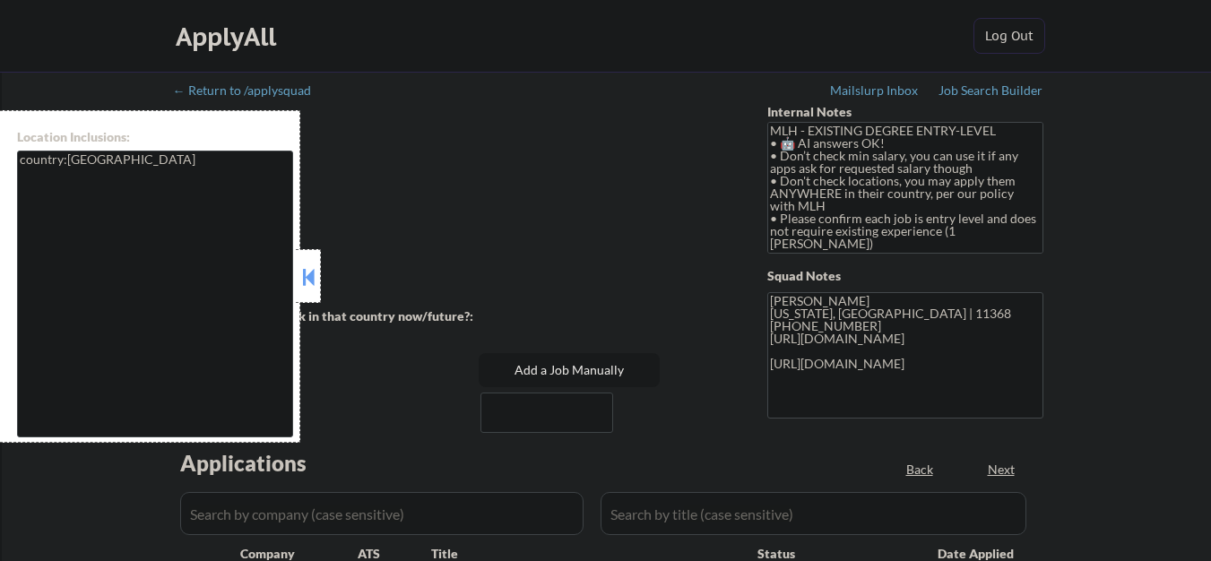
select select ""pending""
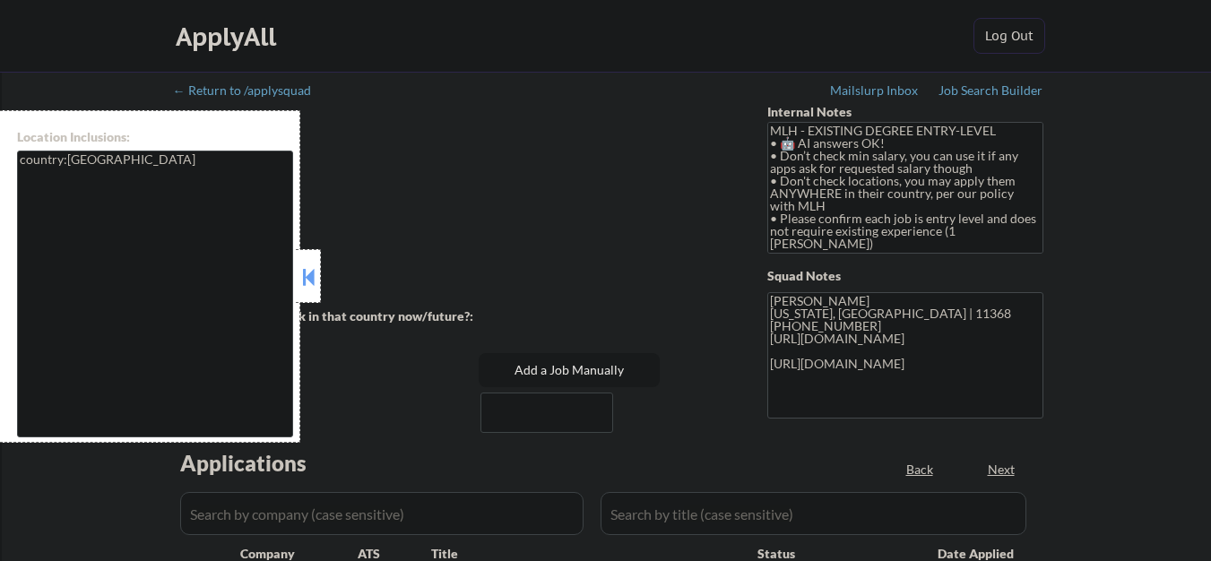
select select ""pending""
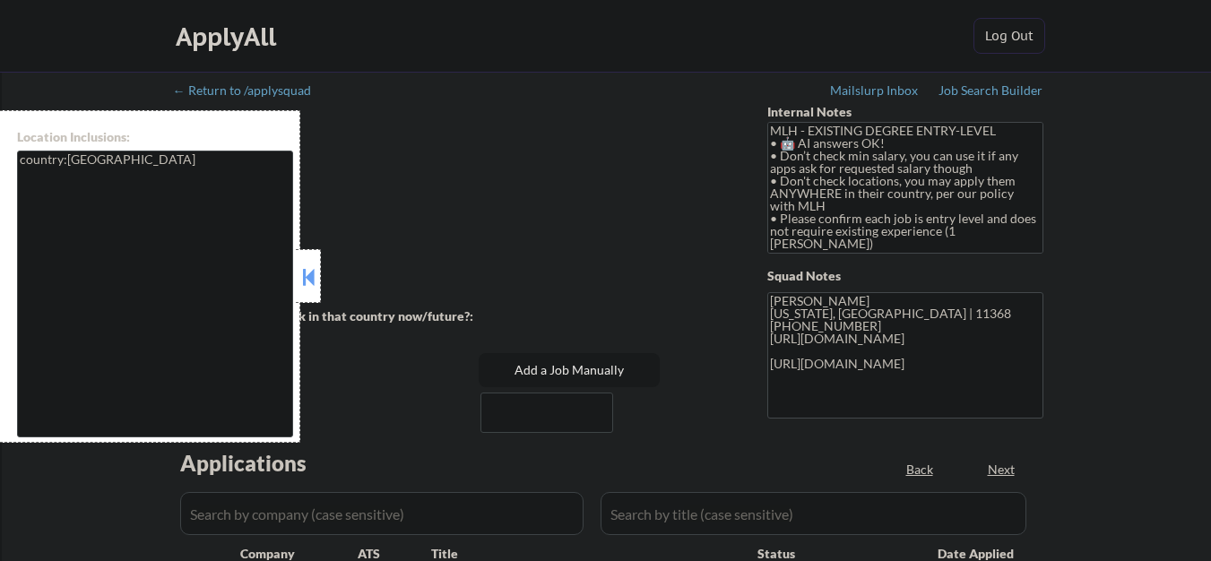
select select ""pending""
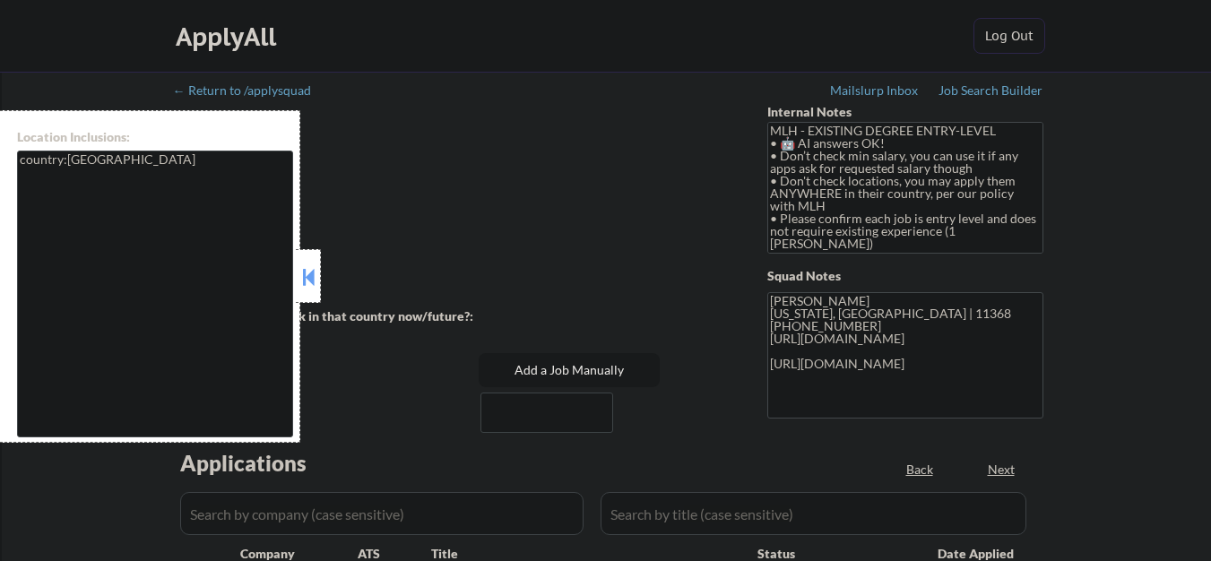
select select ""pending""
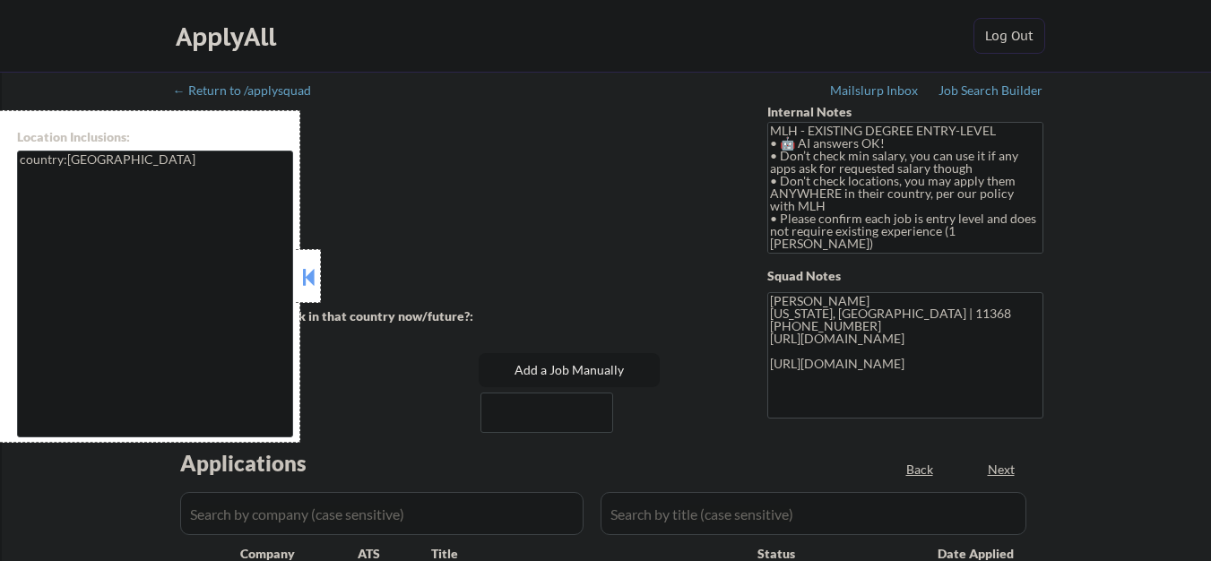
select select ""pending""
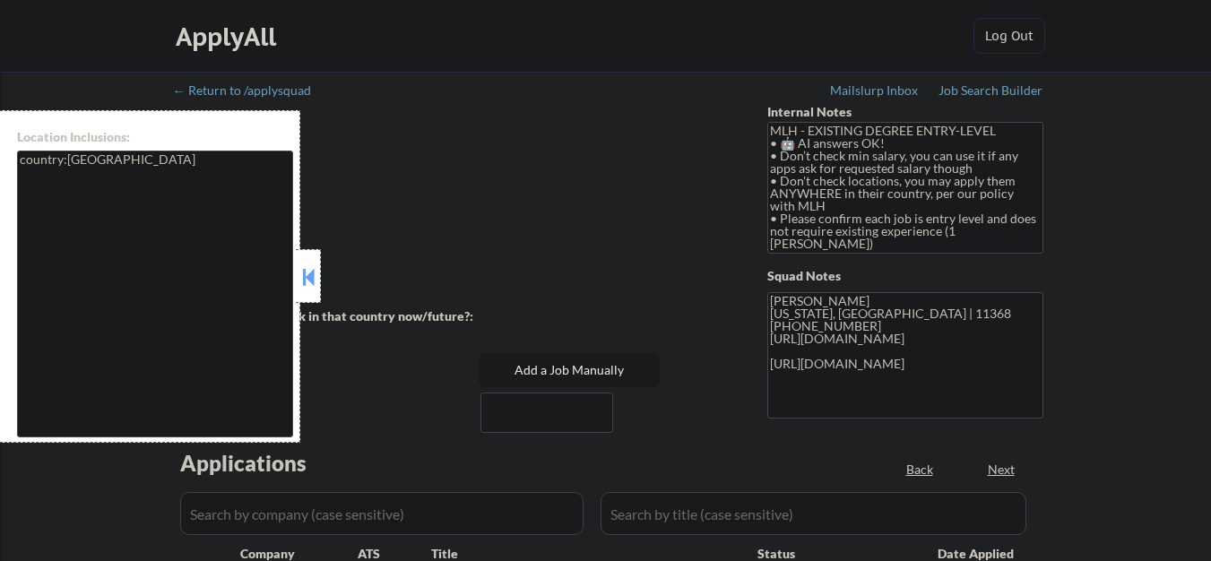
select select ""pending""
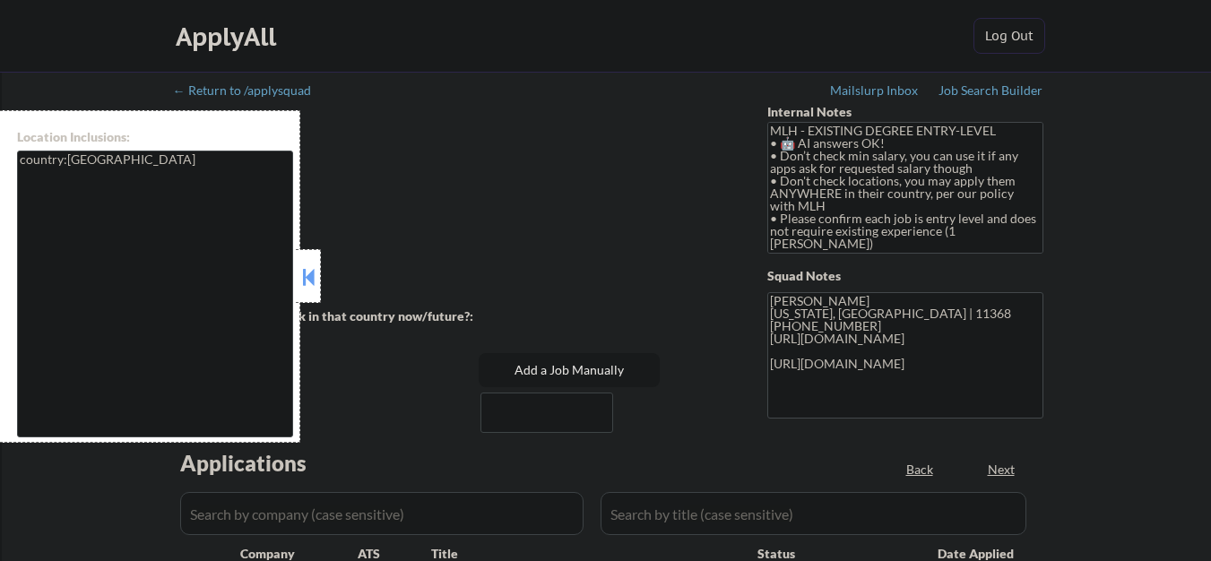
select select ""pending""
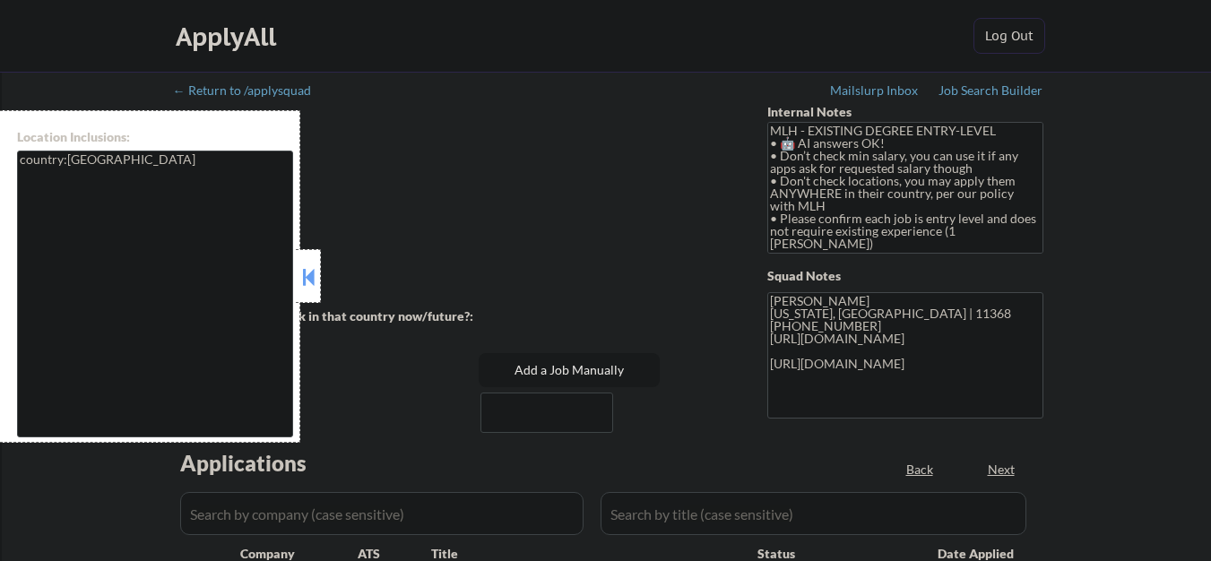
select select ""pending""
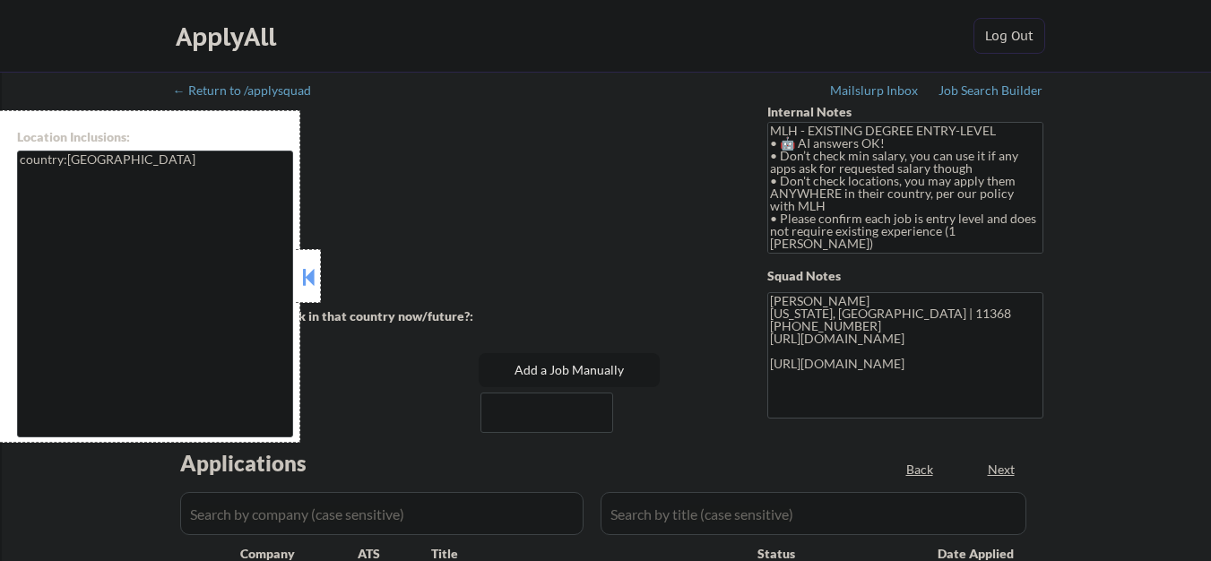
select select ""pending""
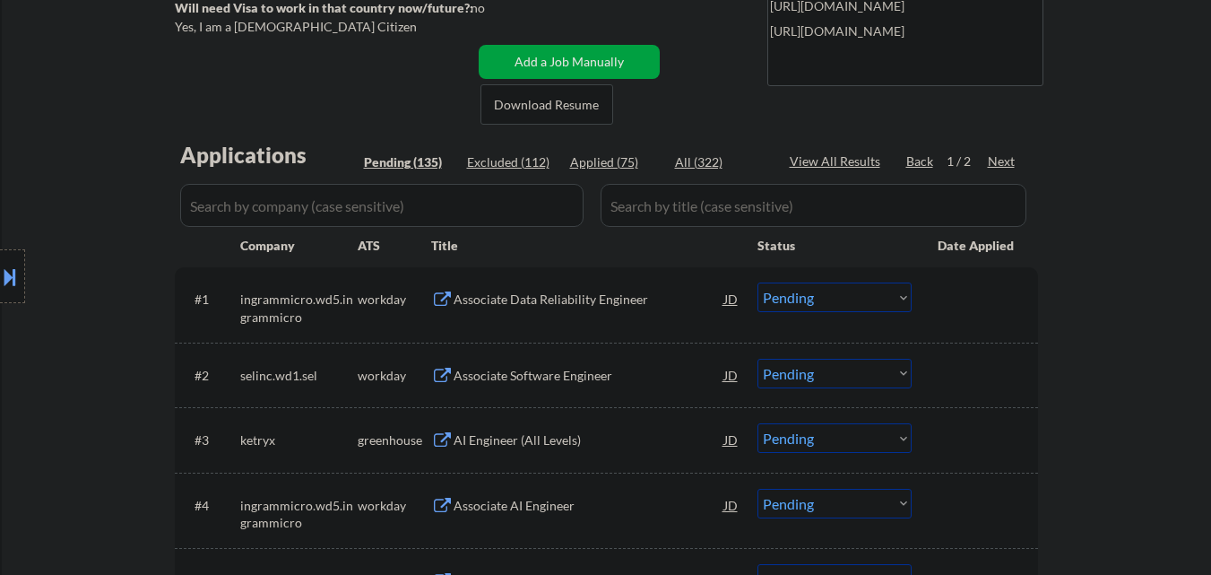
scroll to position [448, 0]
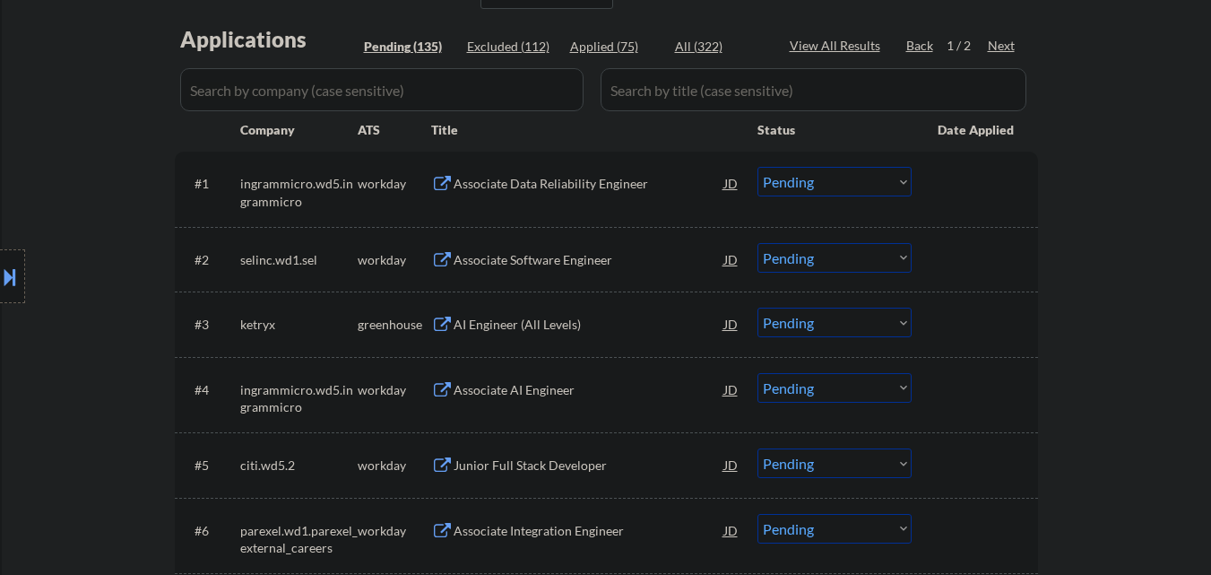
click at [572, 335] on div "AI Engineer (All Levels)" at bounding box center [589, 324] width 271 height 32
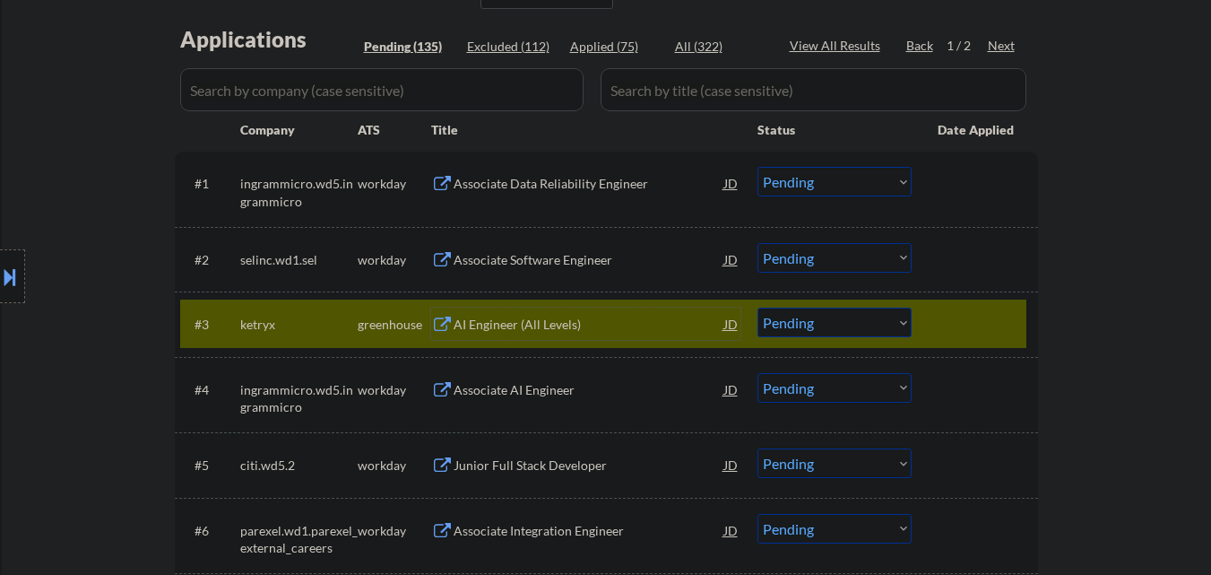
click at [1003, 316] on div at bounding box center [977, 324] width 79 height 32
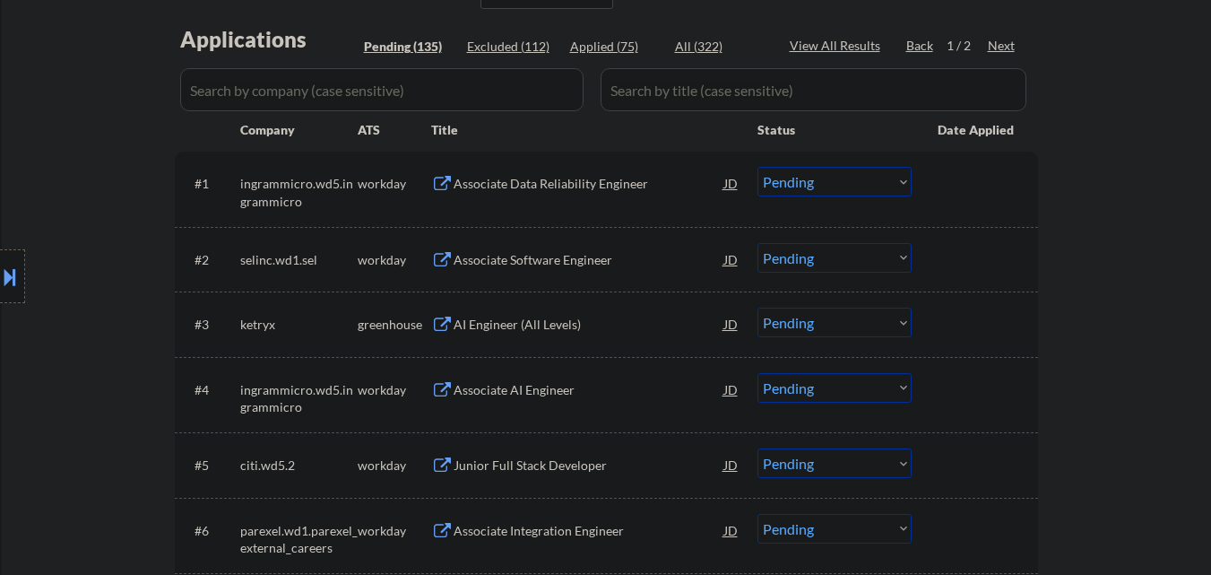
click at [1020, 318] on div "#3 ketryx greenhouse AI Engineer (All Levels) JD Choose an option... Pending Ap…" at bounding box center [603, 323] width 846 height 48
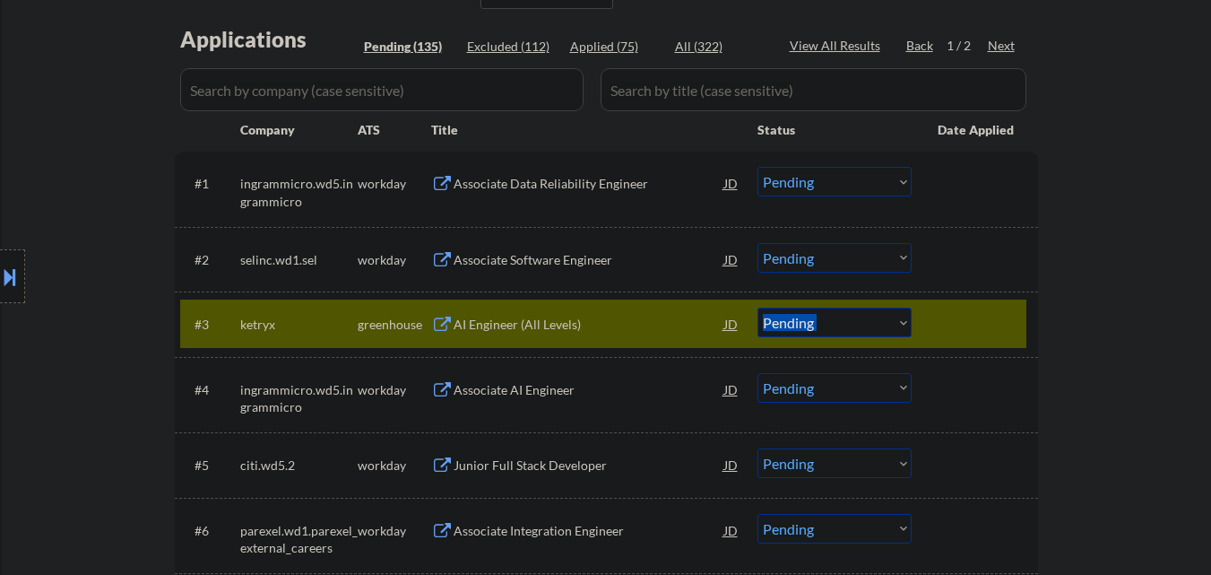
click at [1021, 318] on div "#3 ketryx greenhouse AI Engineer (All Levels) JD Choose an option... Pending Ap…" at bounding box center [603, 323] width 846 height 48
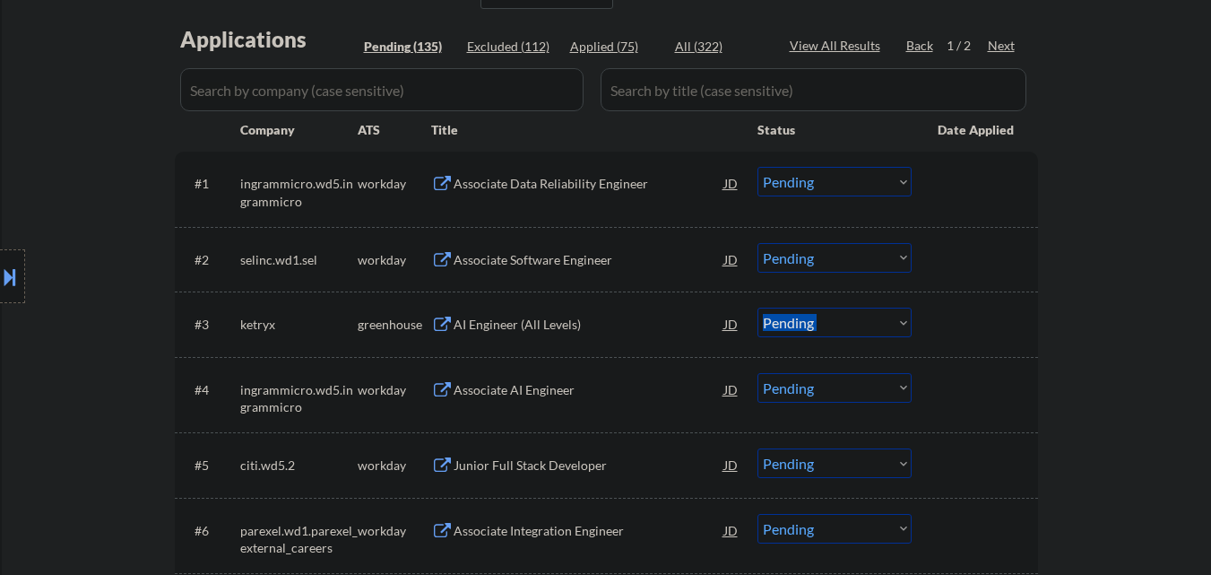
click at [1022, 317] on div "#3 ketryx greenhouse AI Engineer (All Levels) JD Choose an option... Pending Ap…" at bounding box center [603, 323] width 846 height 48
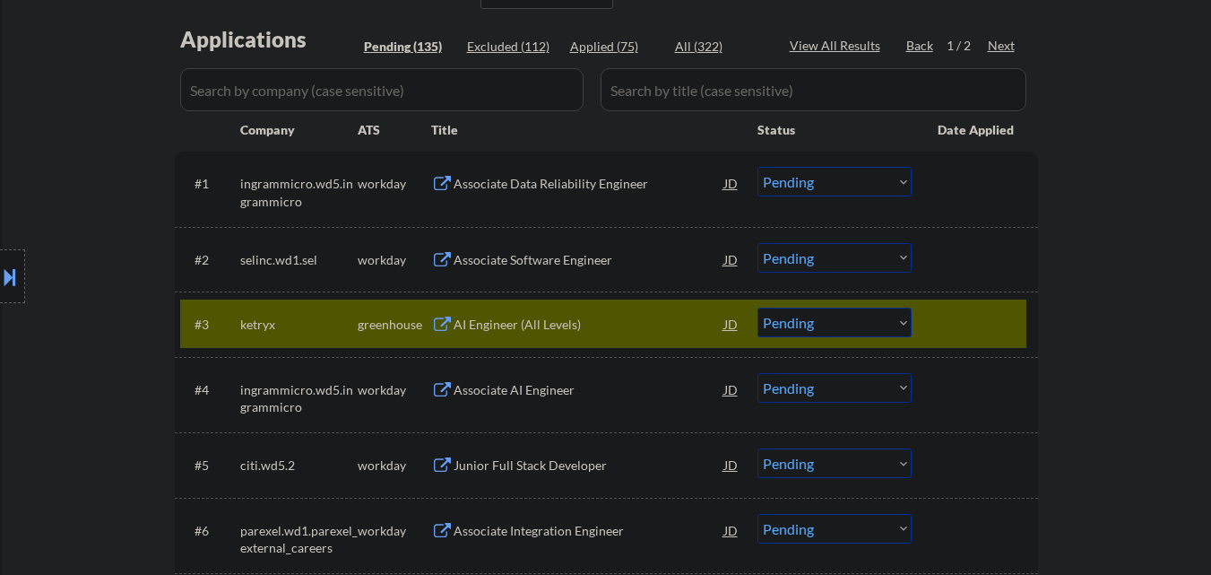
click at [1022, 317] on div "#3 ketryx greenhouse AI Engineer (All Levels) JD Choose an option... Pending Ap…" at bounding box center [603, 323] width 846 height 48
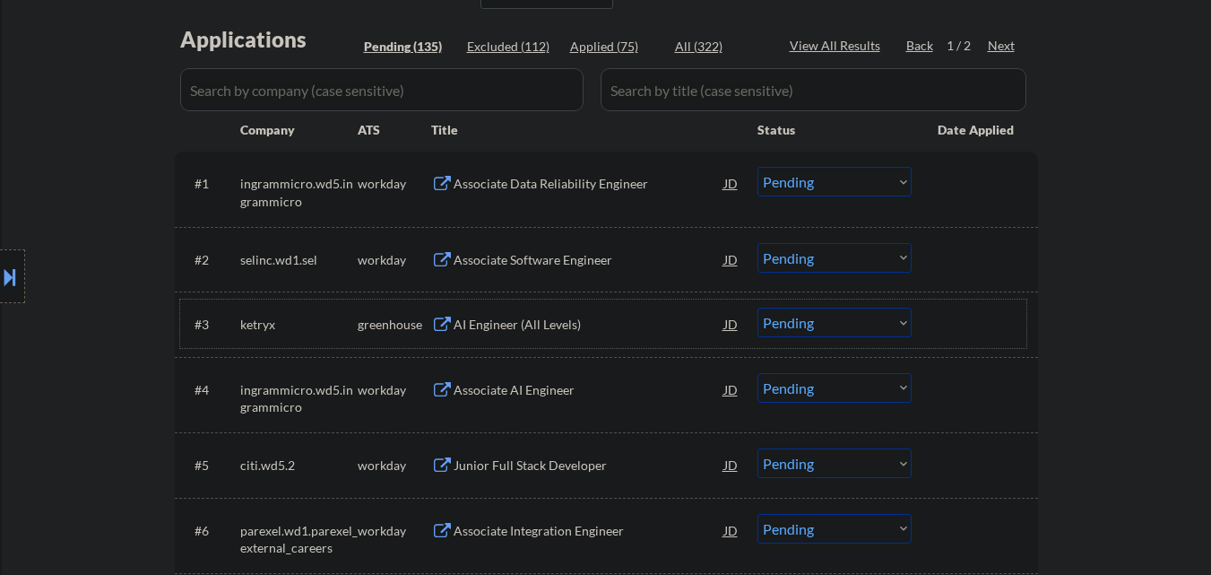
click at [568, 317] on div "AI Engineer (All Levels)" at bounding box center [589, 325] width 271 height 18
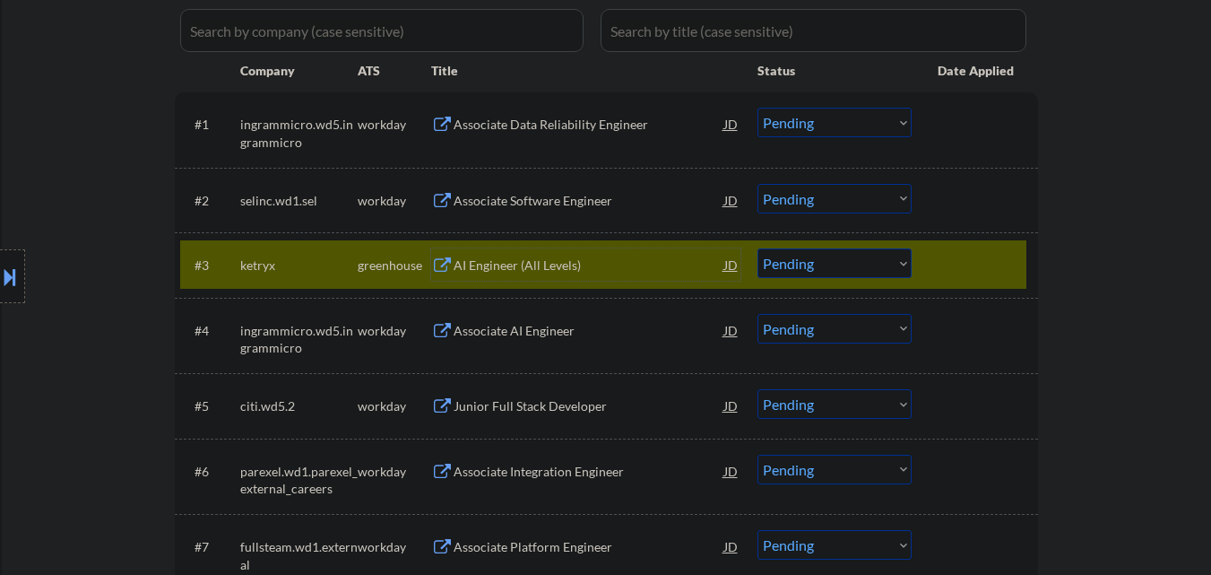
scroll to position [538, 0]
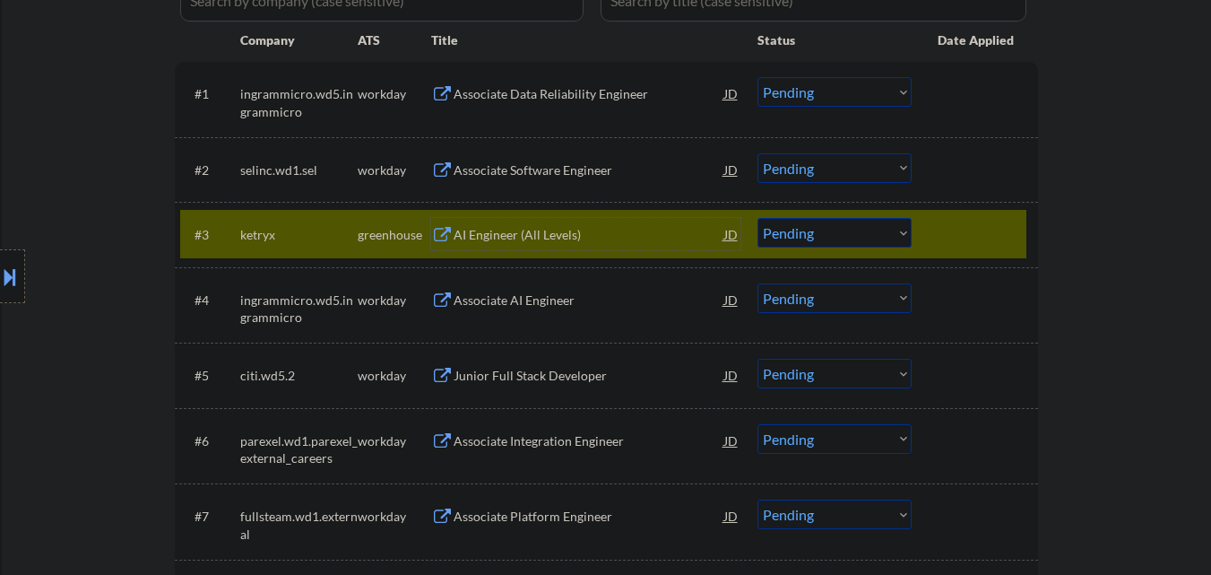
click at [869, 228] on select "Choose an option... Pending Applied Excluded (Questions) Excluded (Expired) Exc…" at bounding box center [835, 233] width 154 height 30
click at [758, 218] on select "Choose an option... Pending Applied Excluded (Questions) Excluded (Expired) Exc…" at bounding box center [835, 233] width 154 height 30
click at [970, 233] on div at bounding box center [977, 234] width 79 height 32
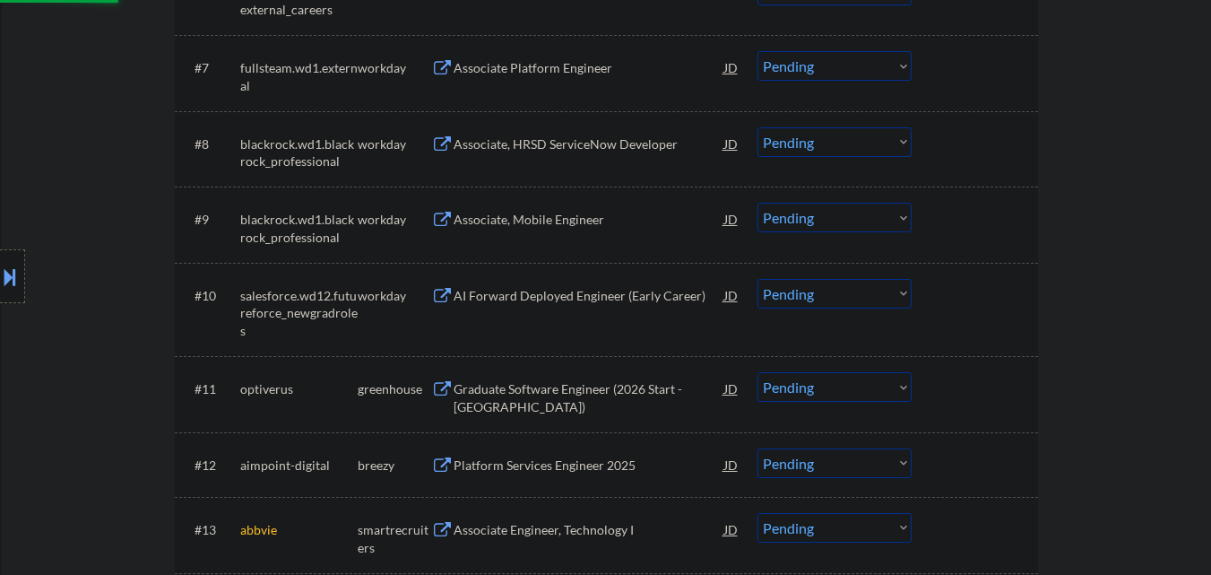
select select ""pending""
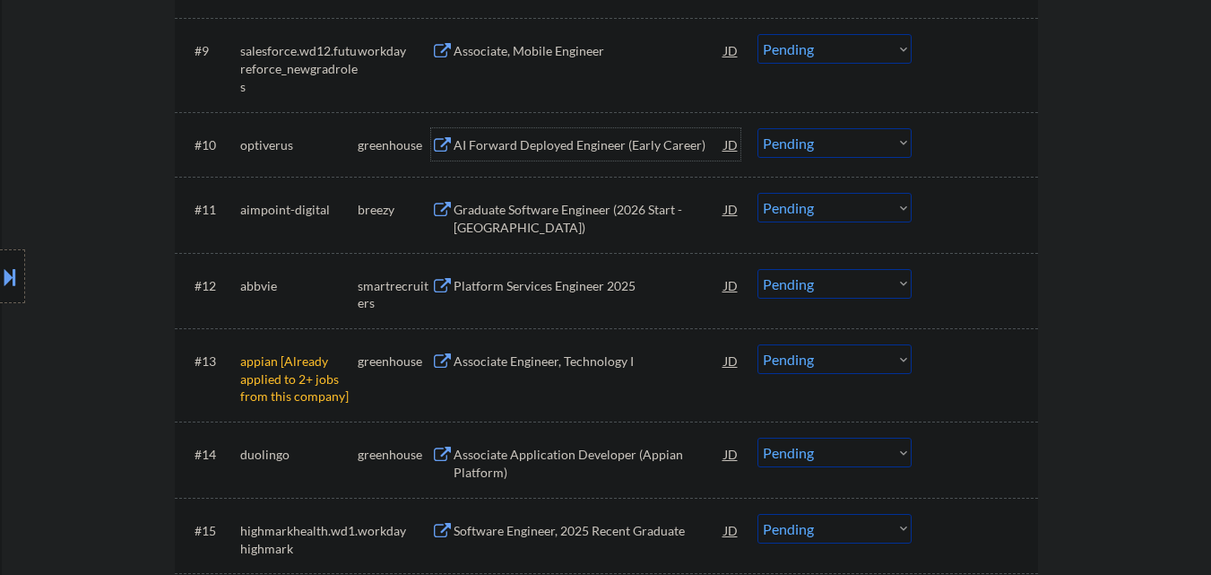
click at [584, 144] on div "AI Forward Deployed Engineer (Early Career)" at bounding box center [589, 145] width 271 height 18
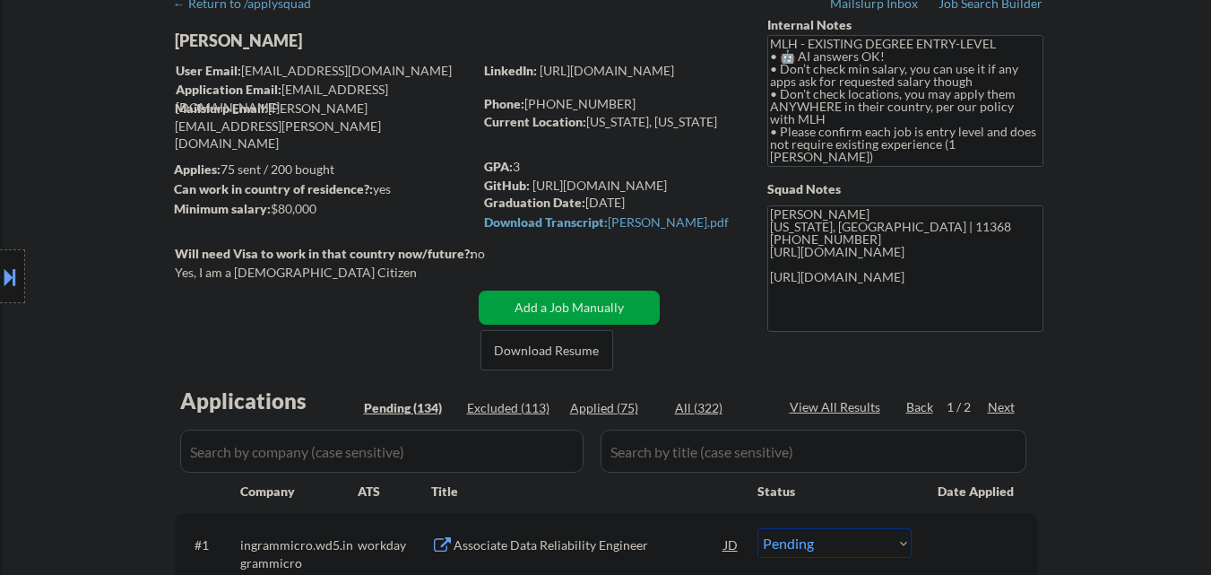
scroll to position [269, 0]
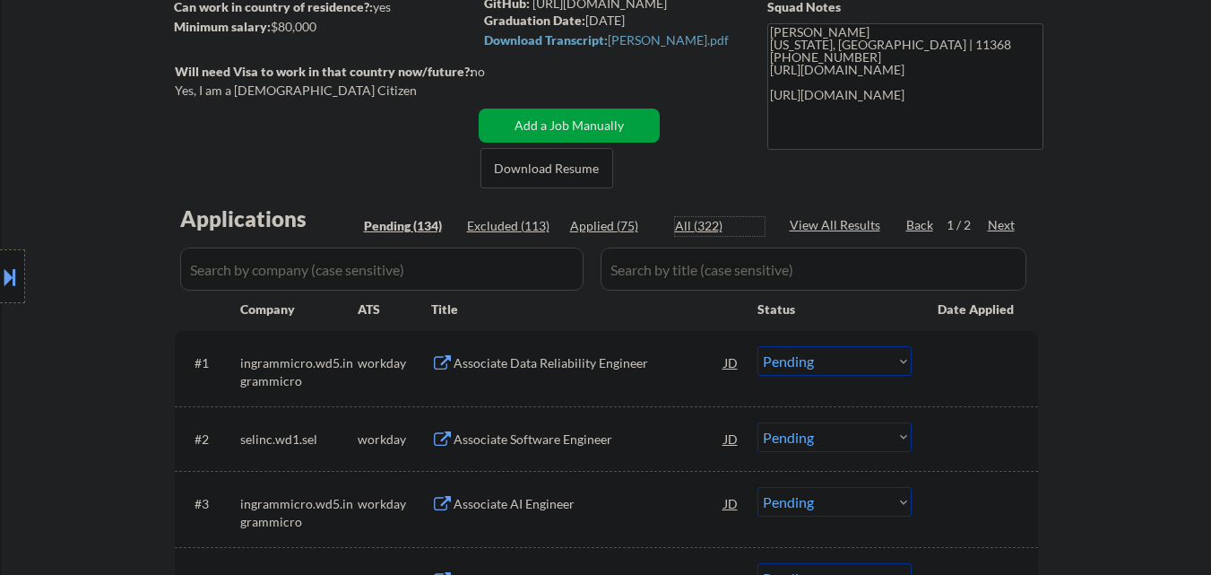
drag, startPoint x: 697, startPoint y: 225, endPoint x: 368, endPoint y: 360, distance: 355.8
click at [697, 226] on div "All (322)" at bounding box center [720, 226] width 90 height 18
select select ""applied""
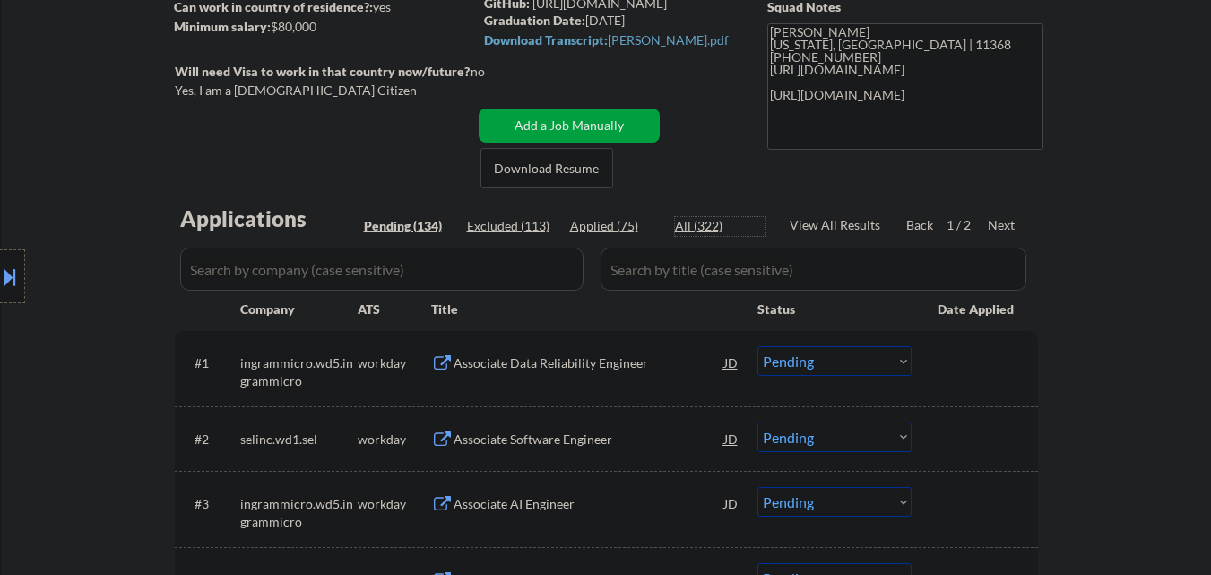
select select ""applied""
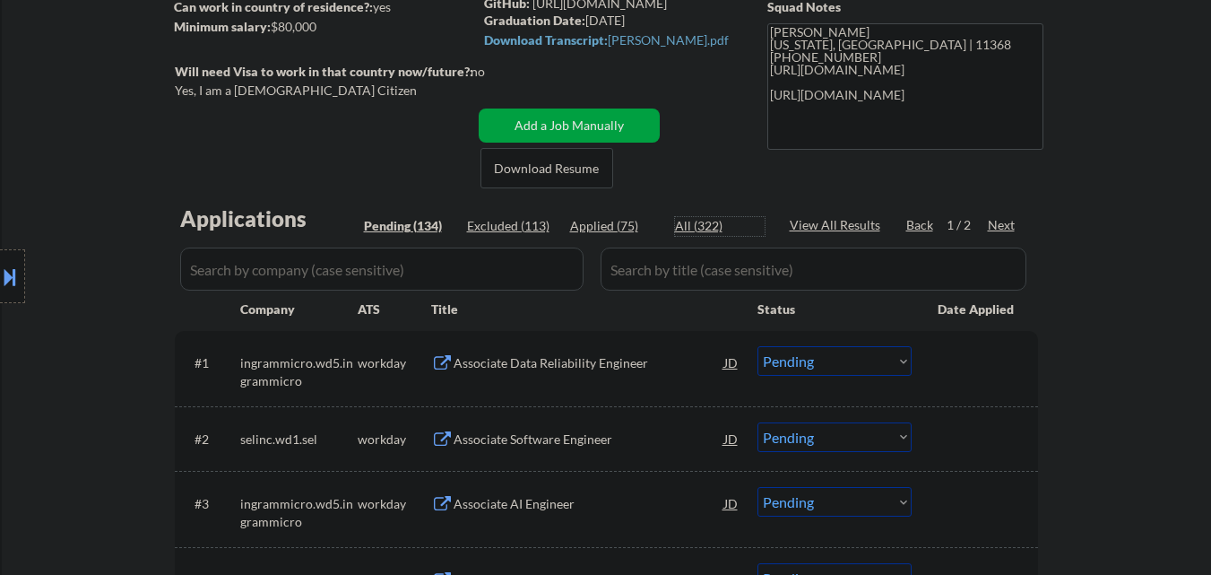
select select ""applied""
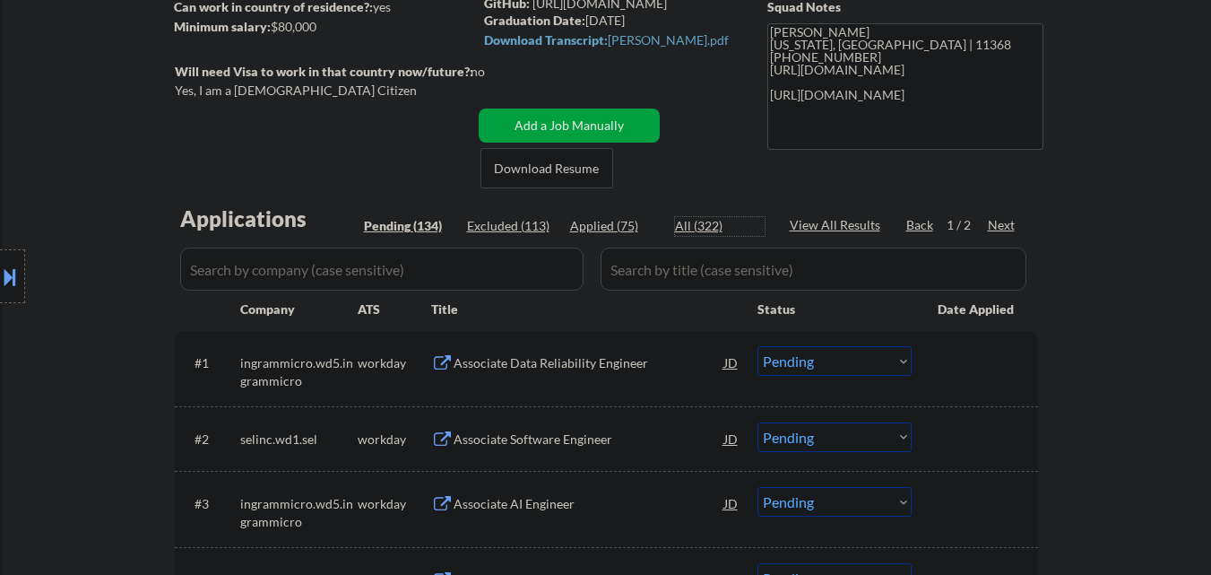
select select ""applied""
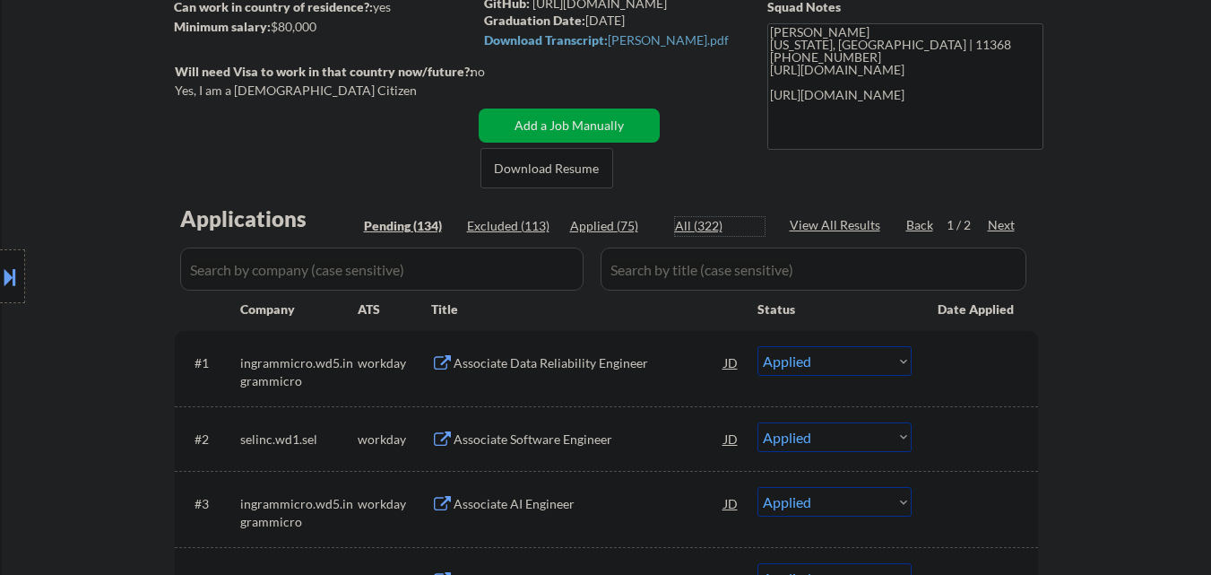
select select ""applied""
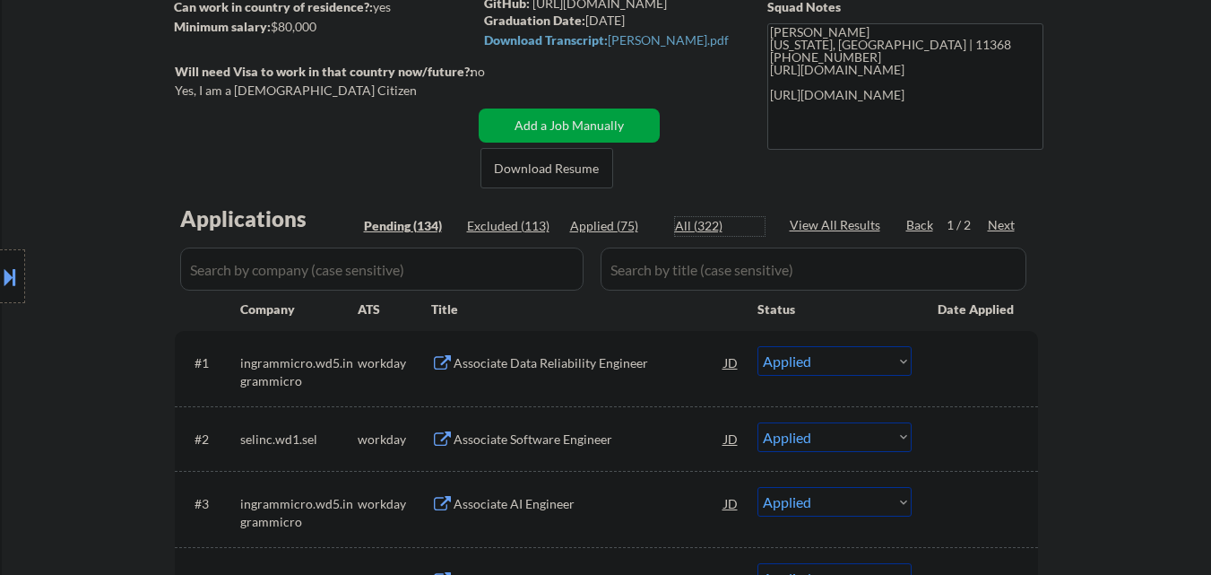
select select ""applied""
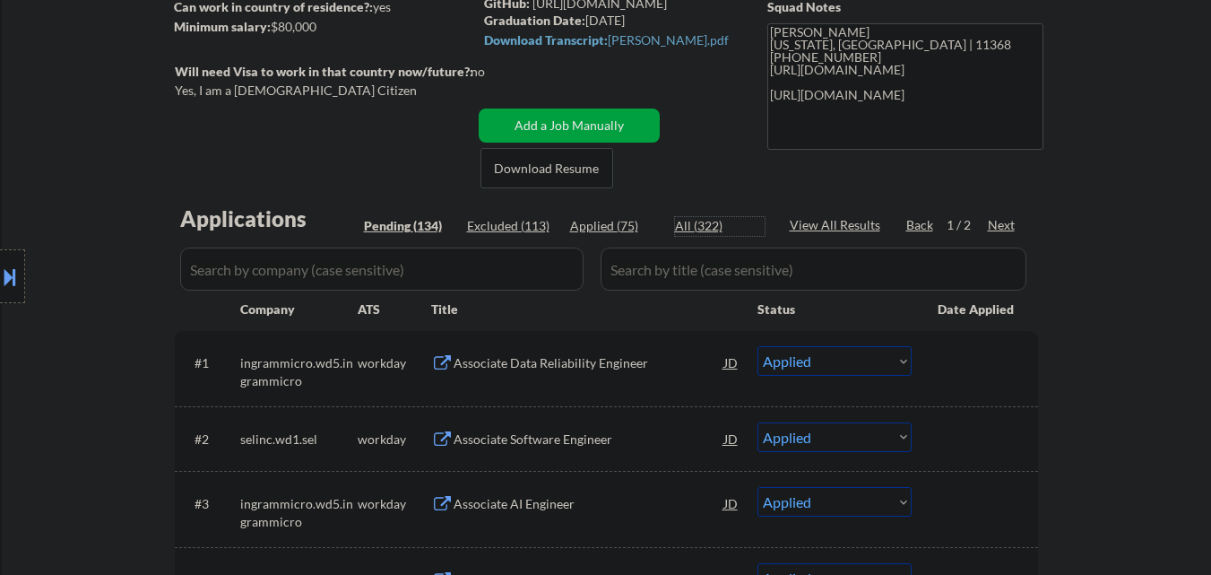
select select ""applied""
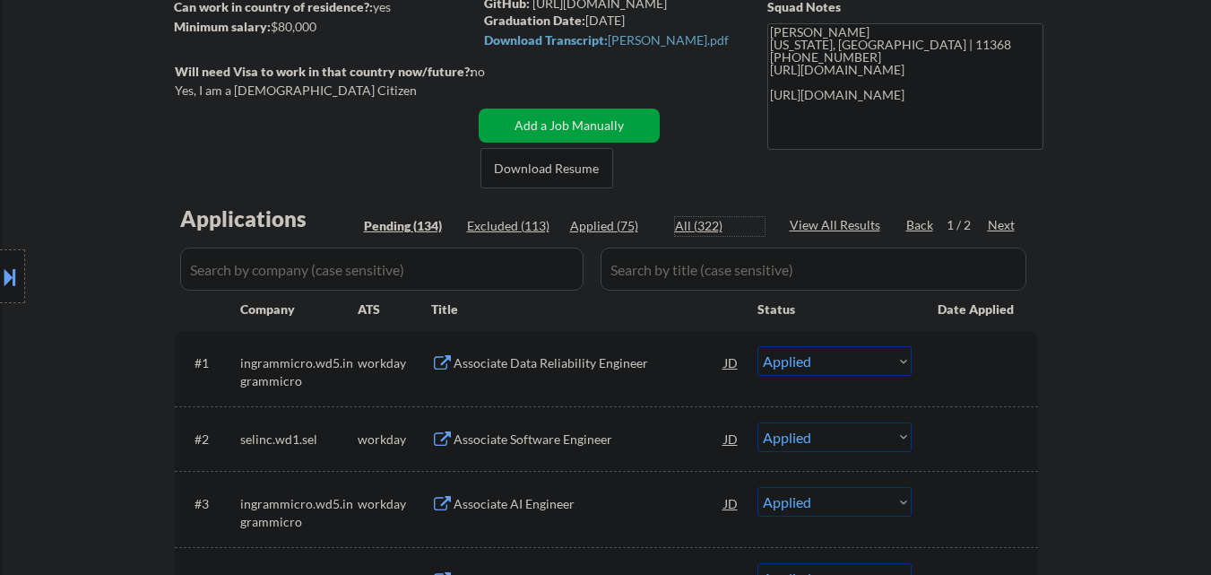
select select ""applied""
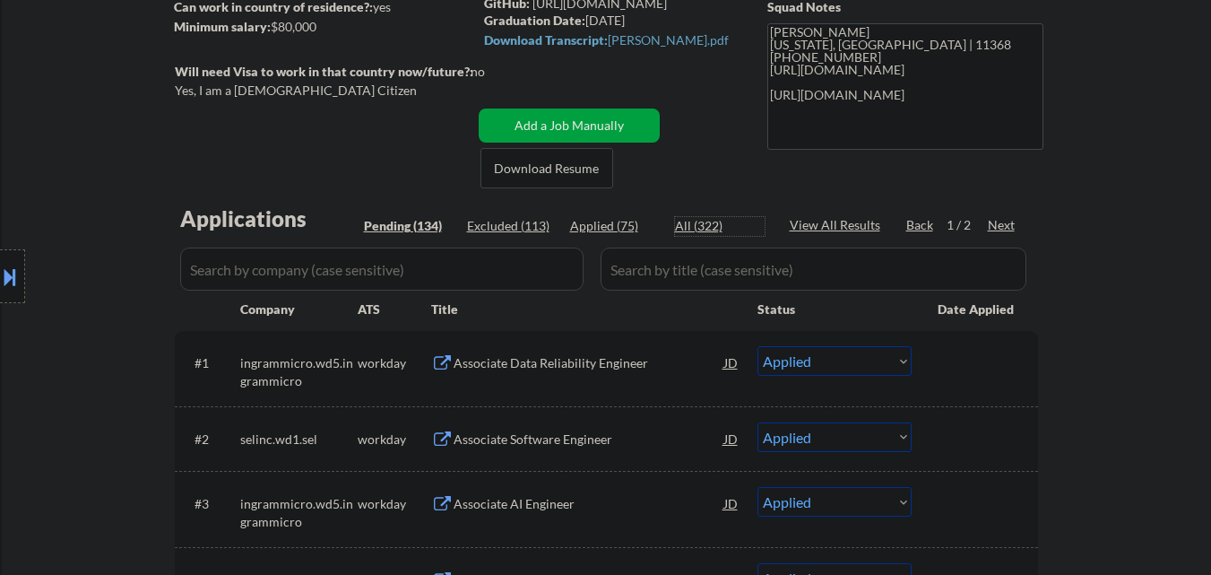
select select ""applied""
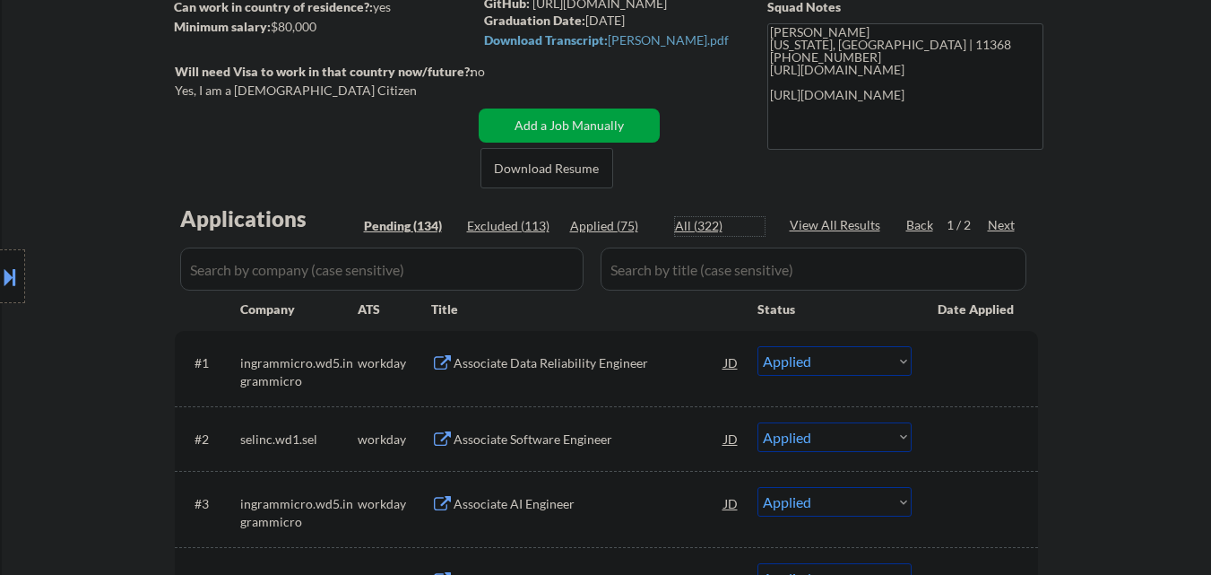
select select ""applied""
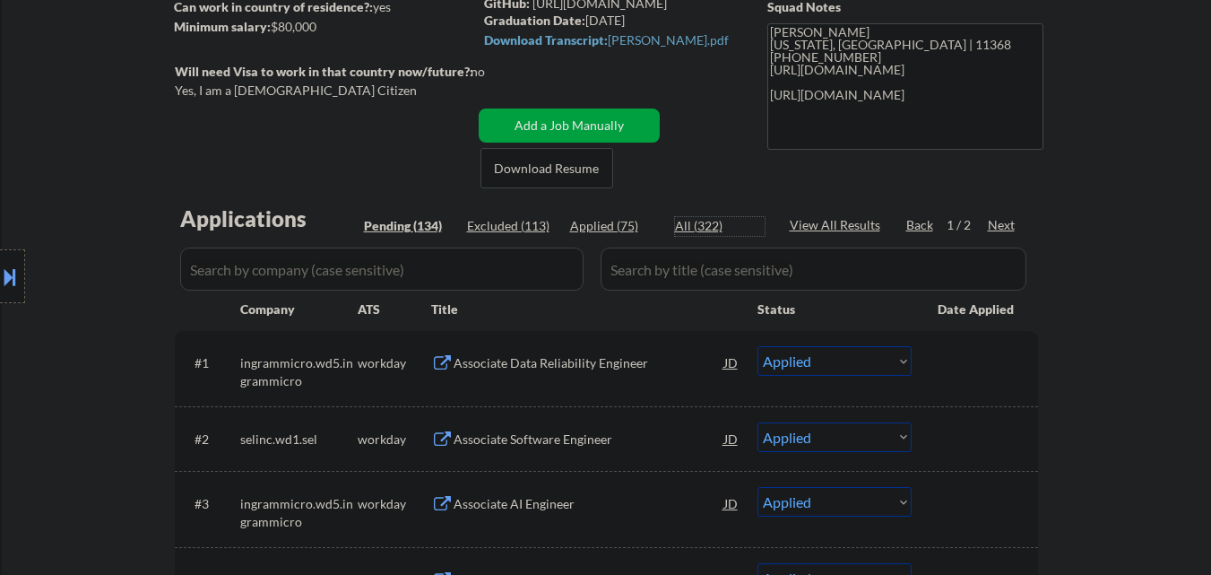
select select ""applied""
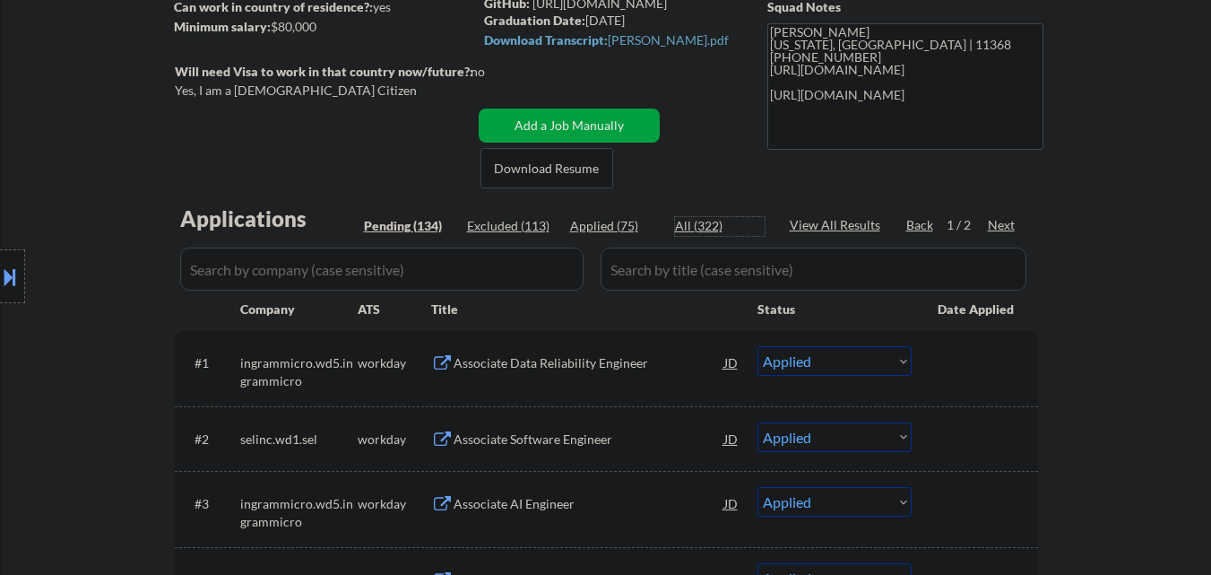
select select ""applied""
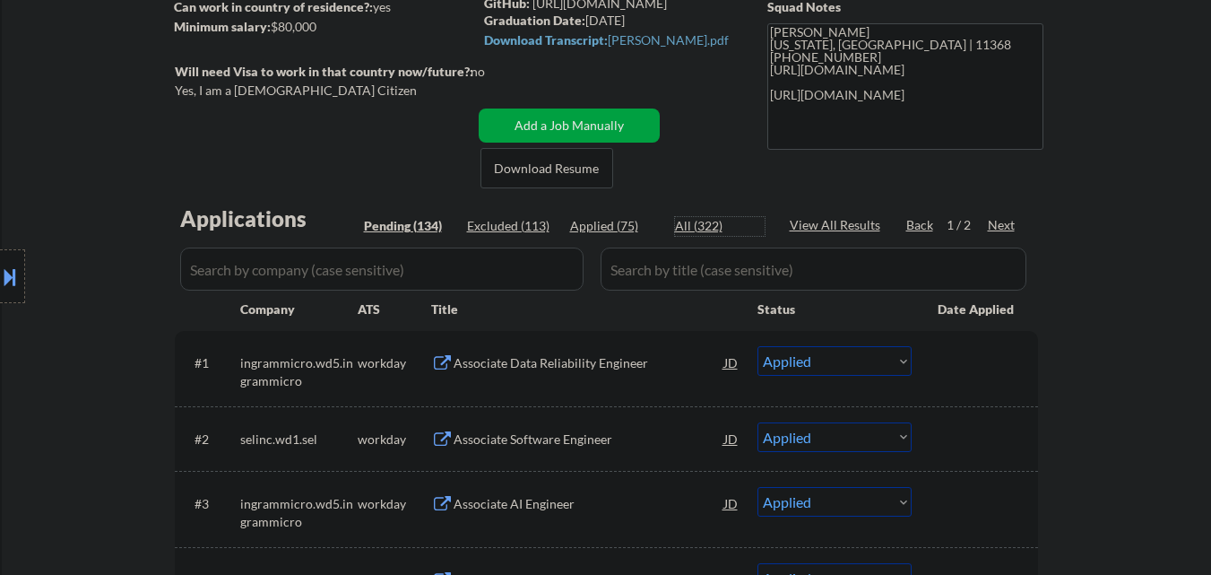
select select ""applied""
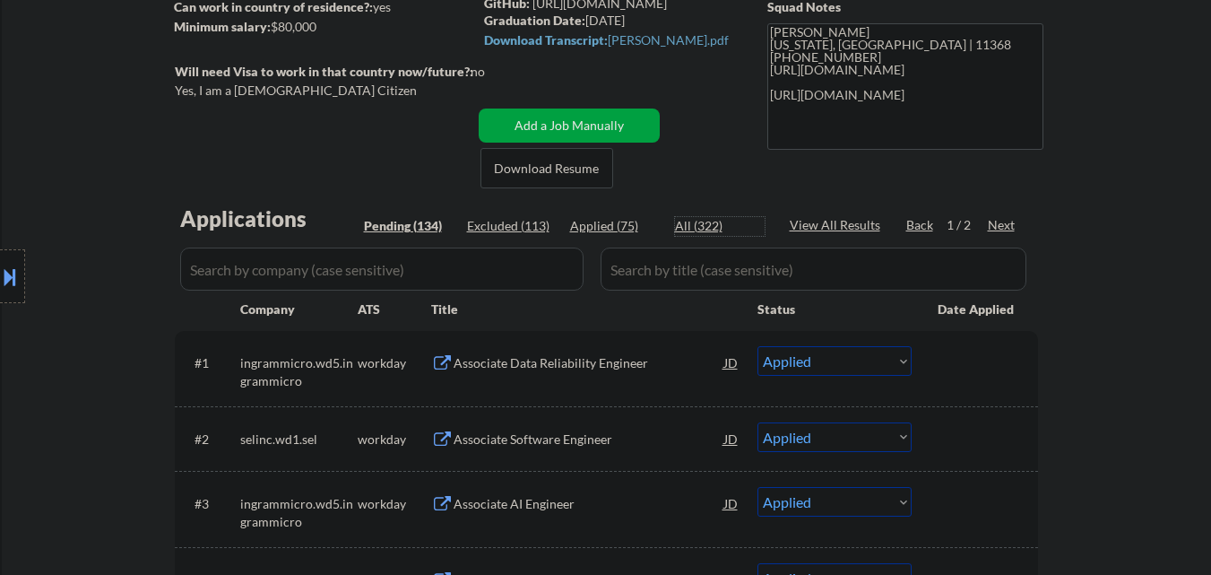
select select ""applied""
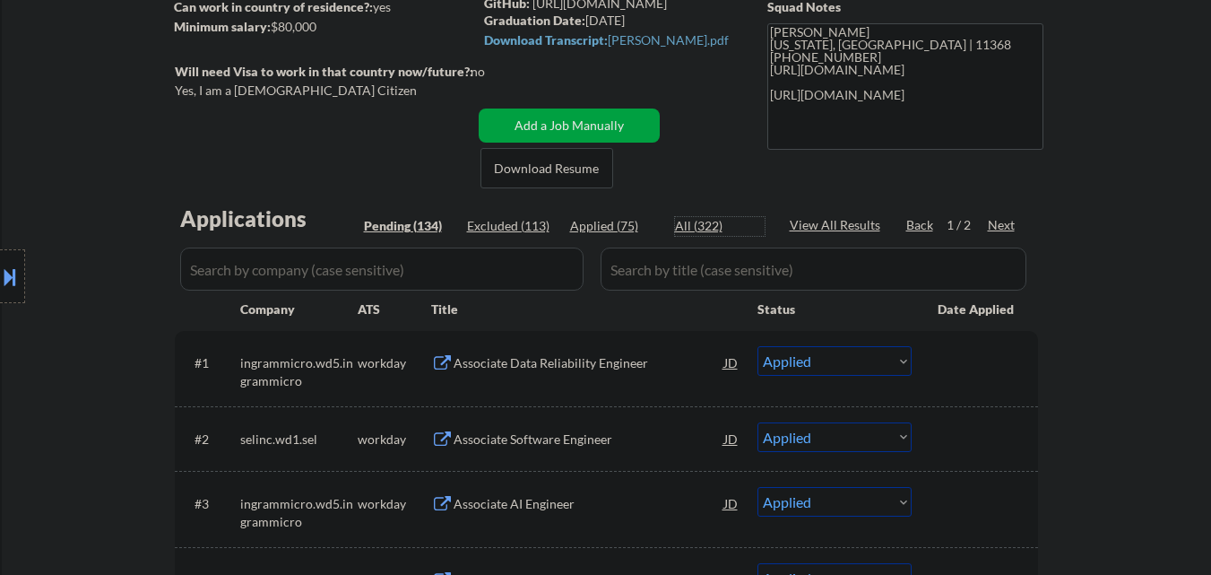
select select ""applied""
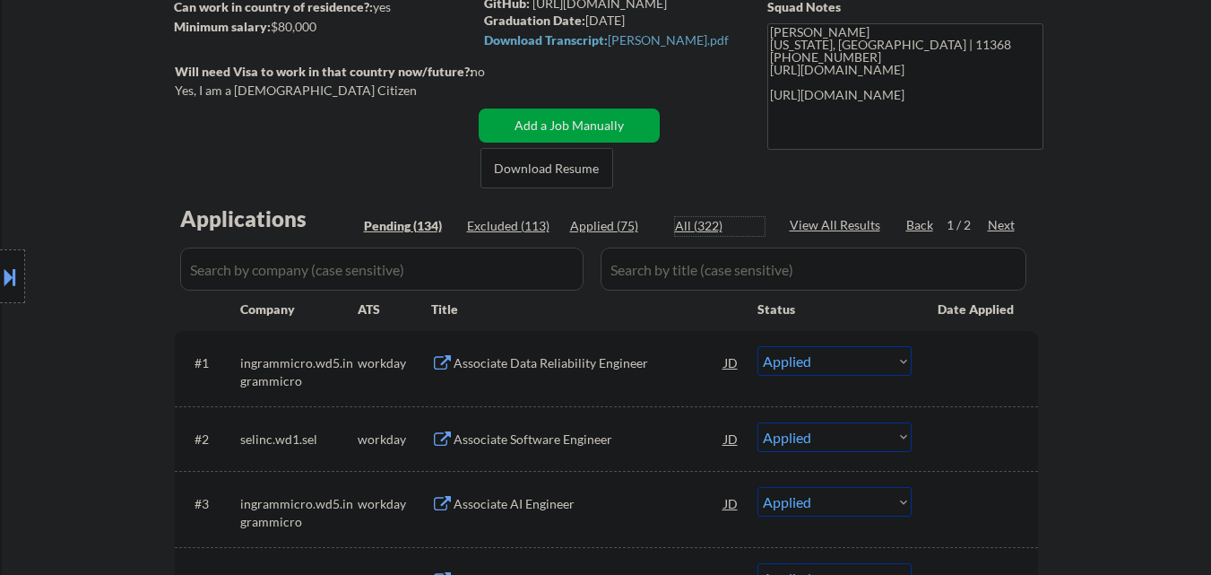
select select ""applied""
select select ""excluded__expired_""
select select ""excluded__other_""
select select ""excluded__expired_""
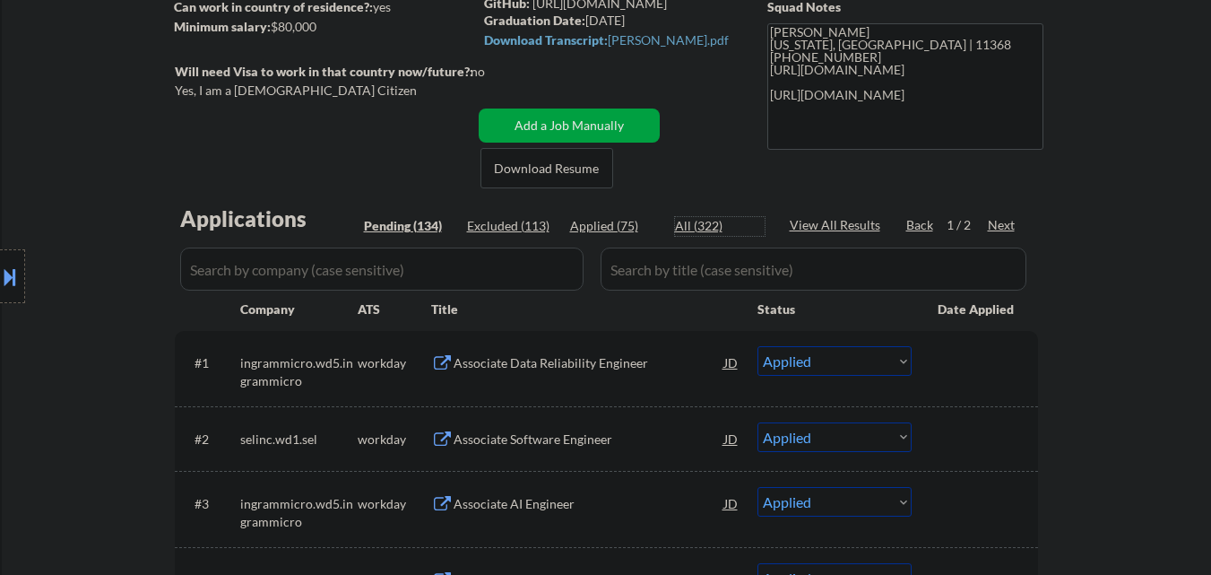
select select ""excluded__expired_""
select select ""excluded__bad_match_""
select select ""excluded__expired_""
select select ""excluded__bad_match_""
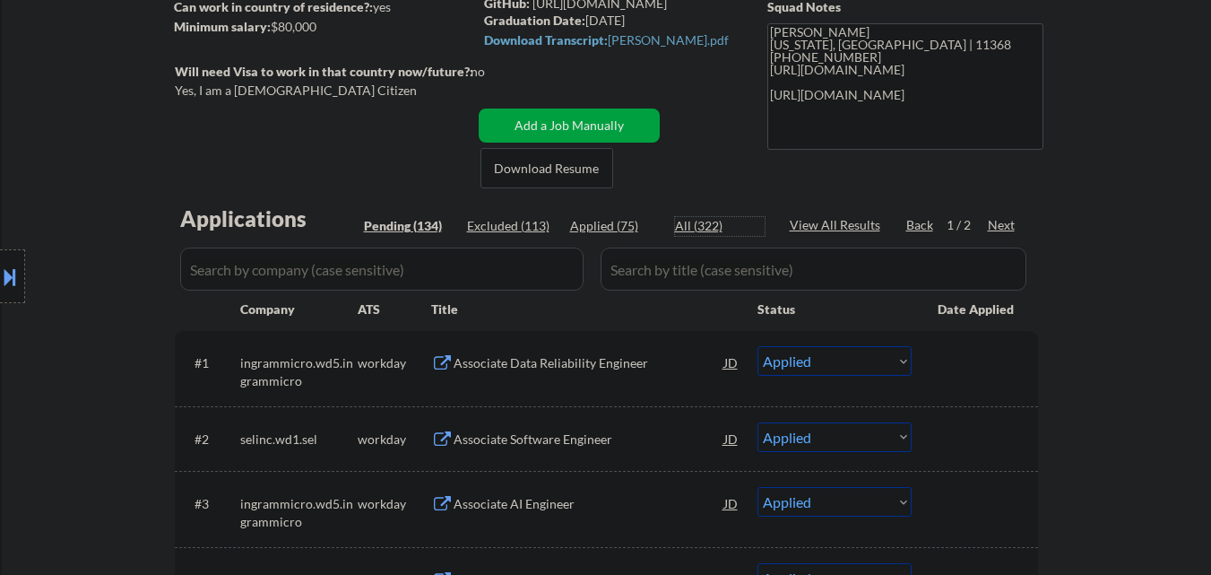
select select ""excluded__expired_""
select select ""excluded__bad_match_""
select select ""excluded__expired_""
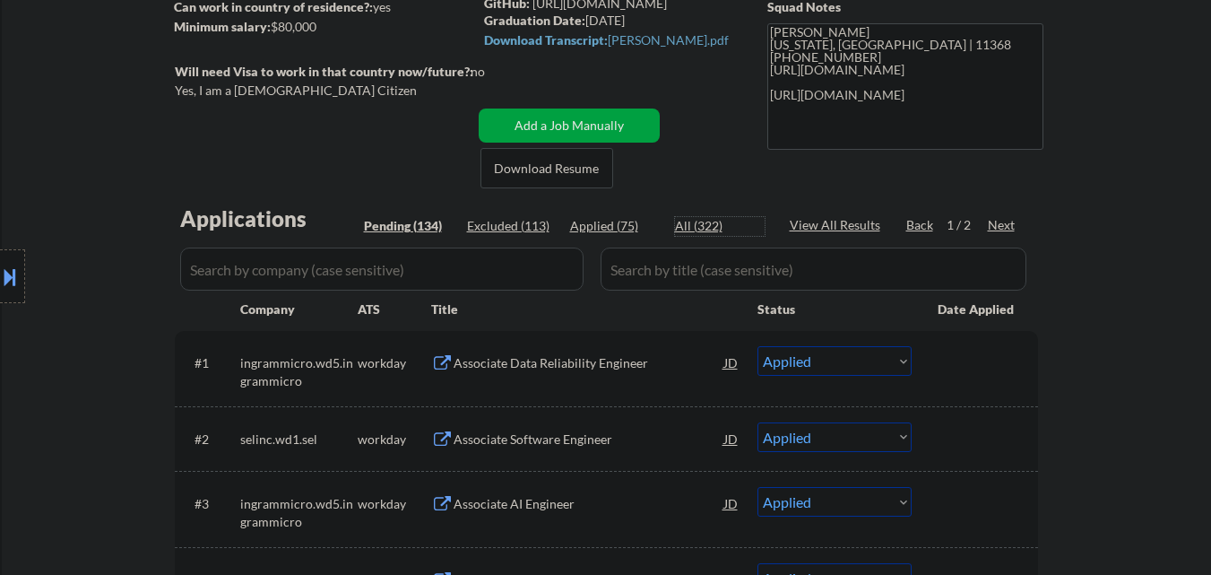
select select ""excluded__bad_match_""
select select ""excluded__expired_""
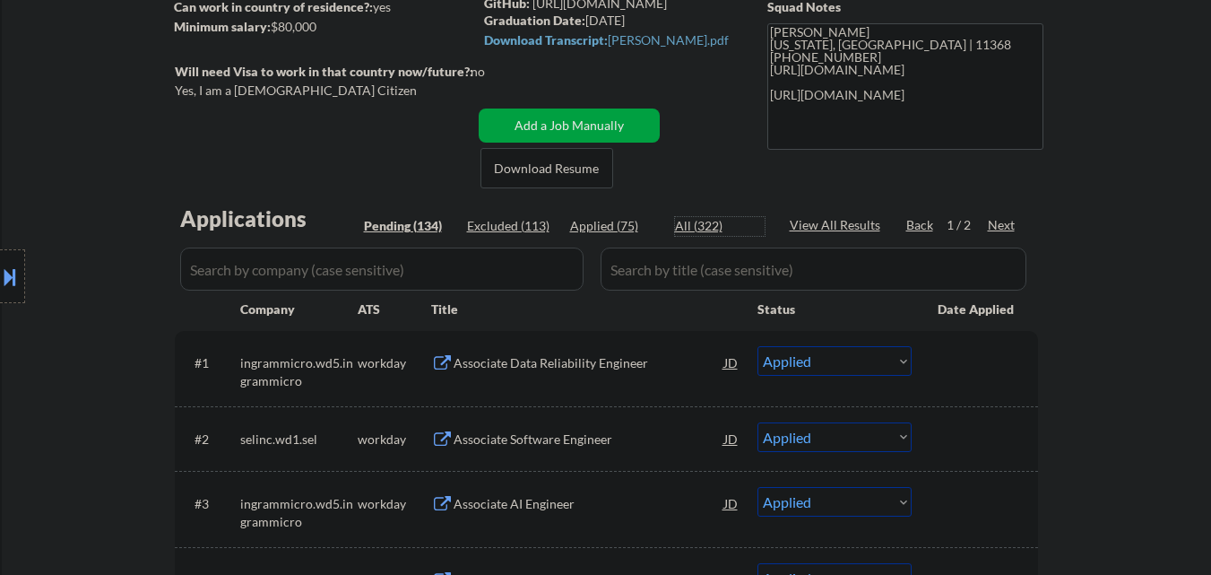
select select ""excluded__expired_""
select select ""excluded__other_""
select select ""excluded__bad_match_""
select select ""excluded__expired_""
select select ""excluded__other_""
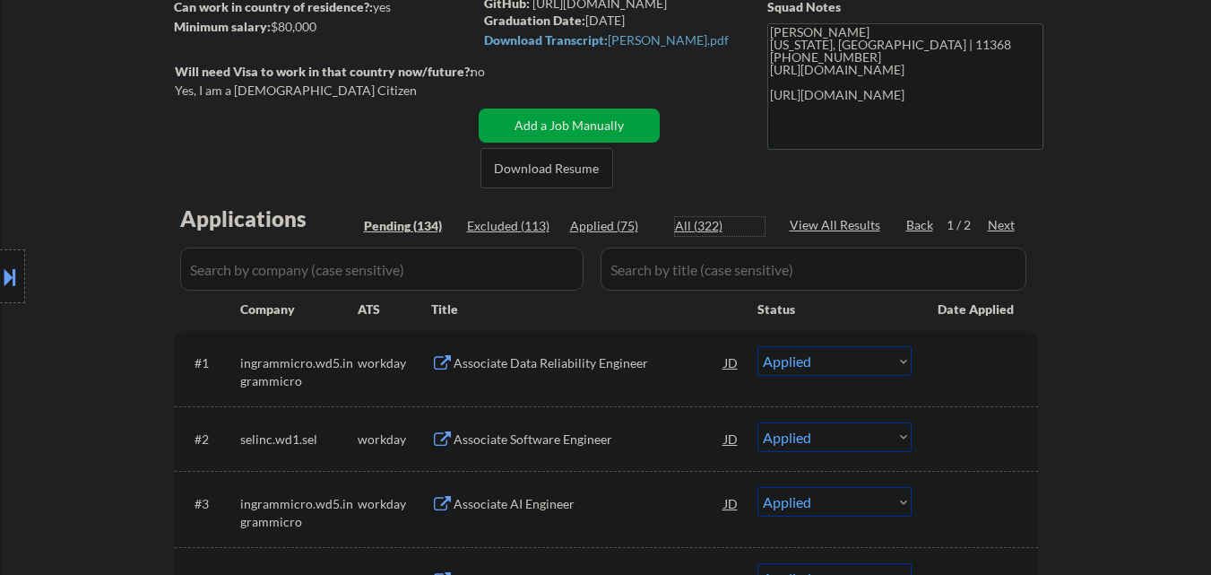
select select ""excluded__bad_match_""
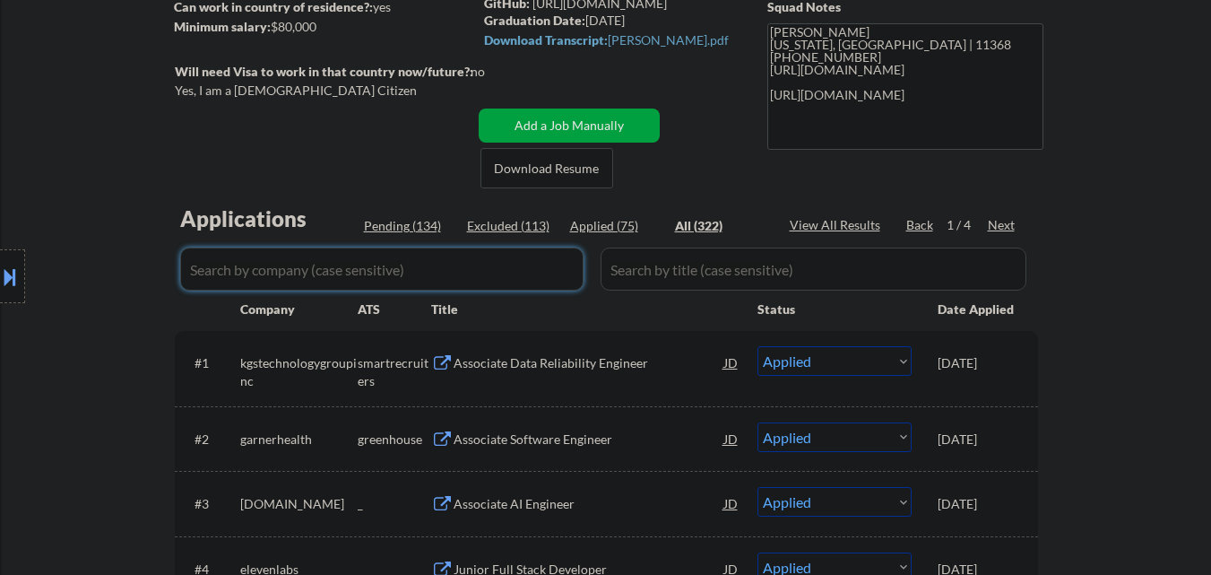
click at [499, 268] on input "input" at bounding box center [382, 268] width 404 height 43
paste input "optiver"
click at [64, 424] on div "Location Inclusions: country:US" at bounding box center [160, 276] width 321 height 333
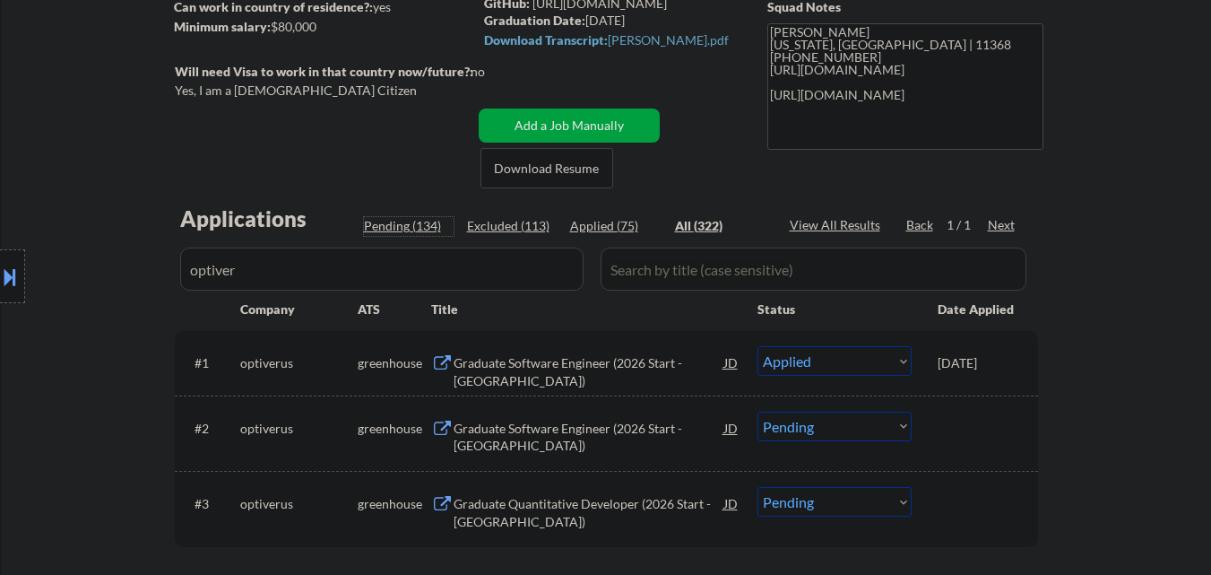
click at [391, 222] on div "Pending (134)" at bounding box center [409, 226] width 90 height 18
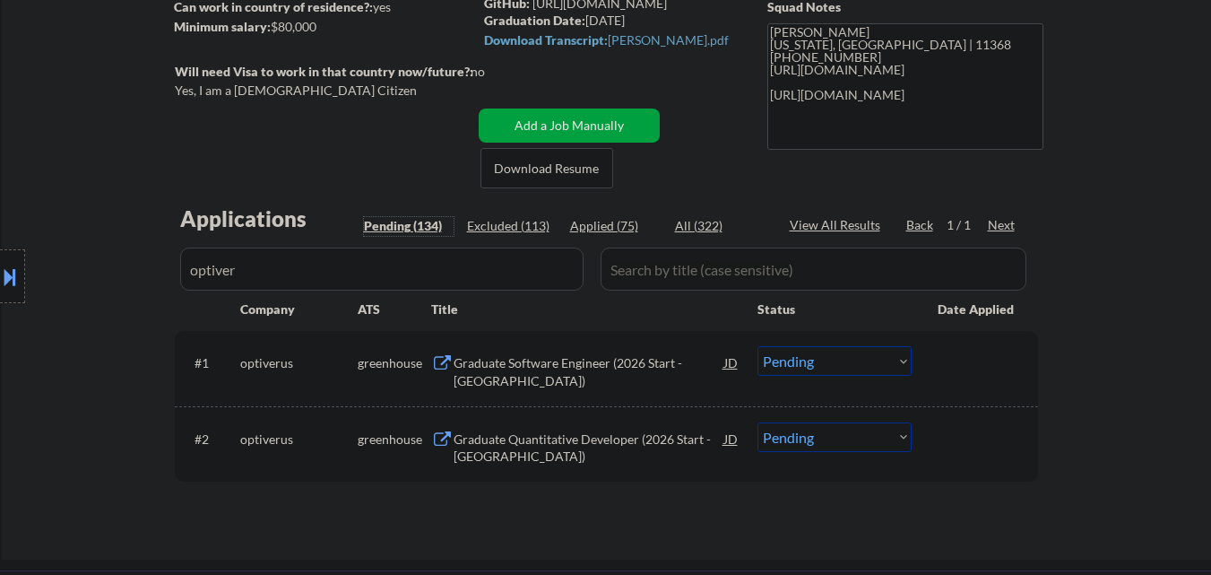
click at [694, 228] on div "All (322)" at bounding box center [720, 226] width 90 height 18
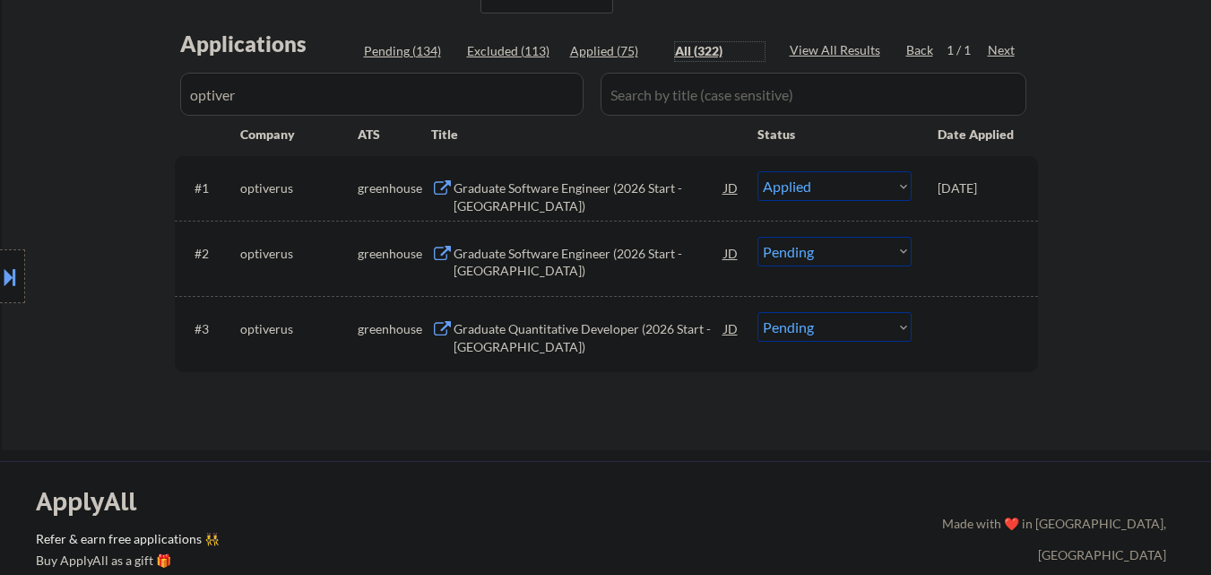
scroll to position [448, 0]
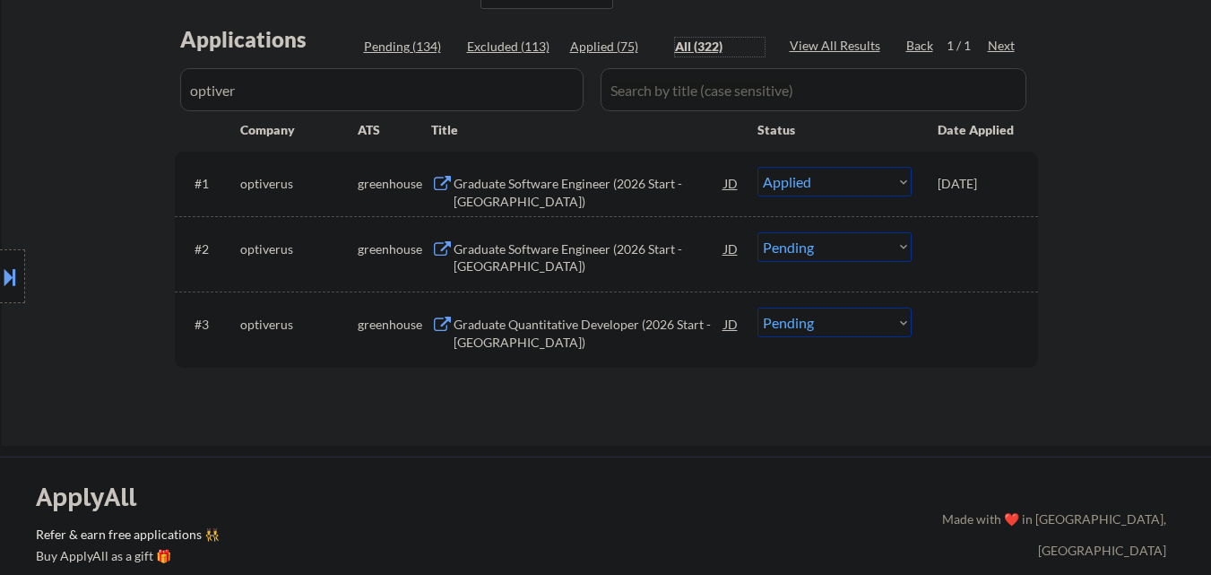
click at [591, 256] on div "Graduate Software Engineer (2026 Start - Chicago)" at bounding box center [589, 257] width 271 height 35
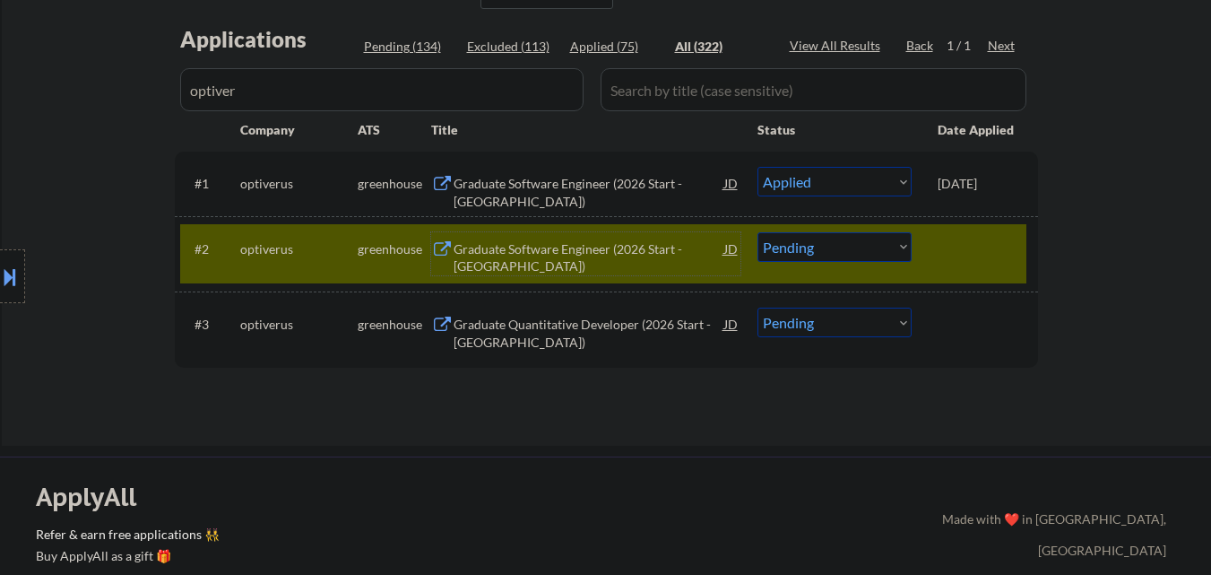
click at [835, 253] on select "Choose an option... Pending Applied Excluded (Questions) Excluded (Expired) Exc…" at bounding box center [835, 247] width 154 height 30
click at [758, 232] on select "Choose an option... Pending Applied Excluded (Questions) Excluded (Expired) Exc…" at bounding box center [835, 247] width 154 height 30
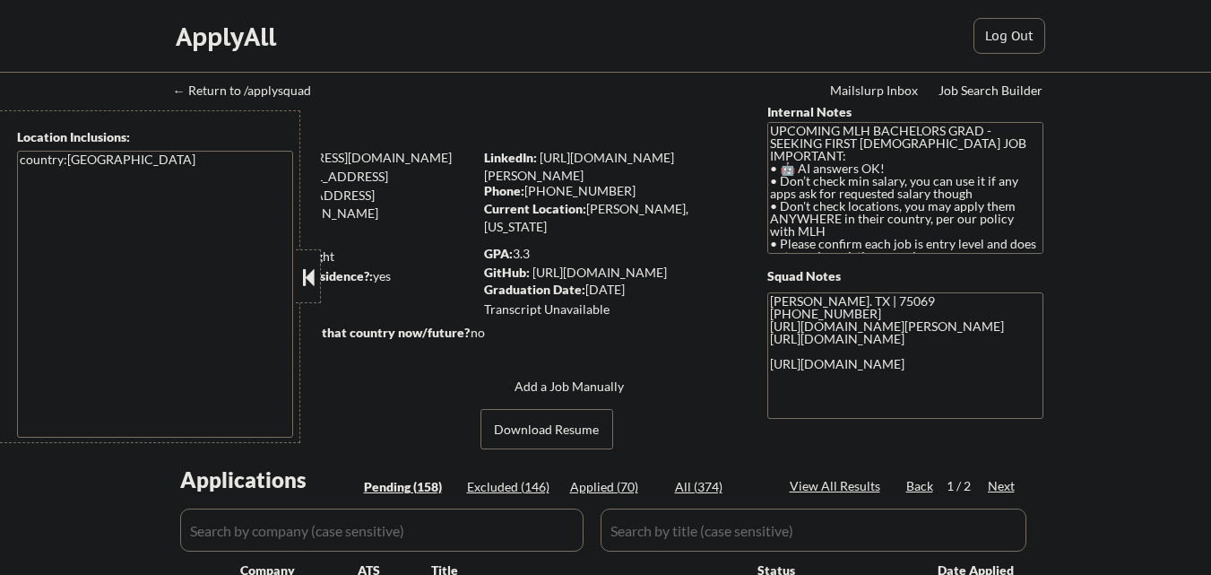
select select ""pending""
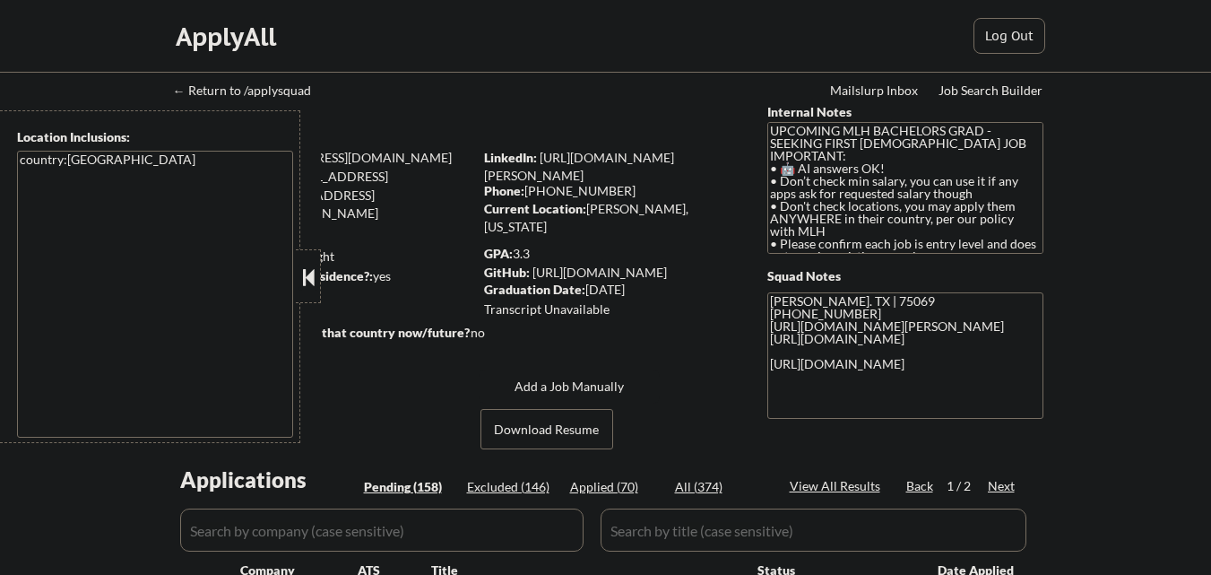
select select ""pending""
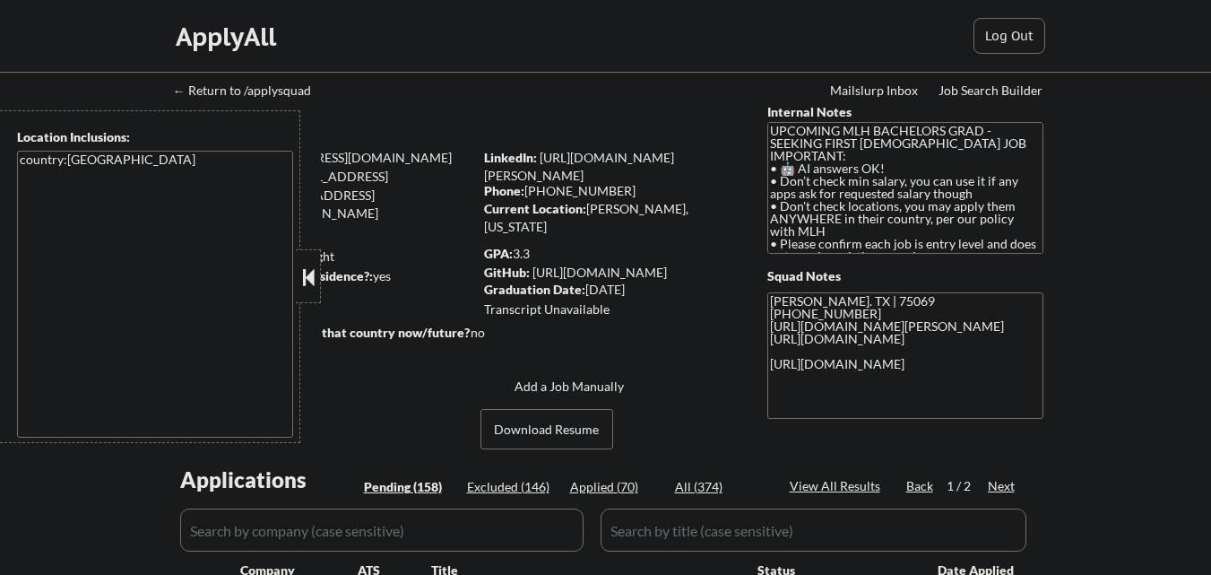
select select ""pending""
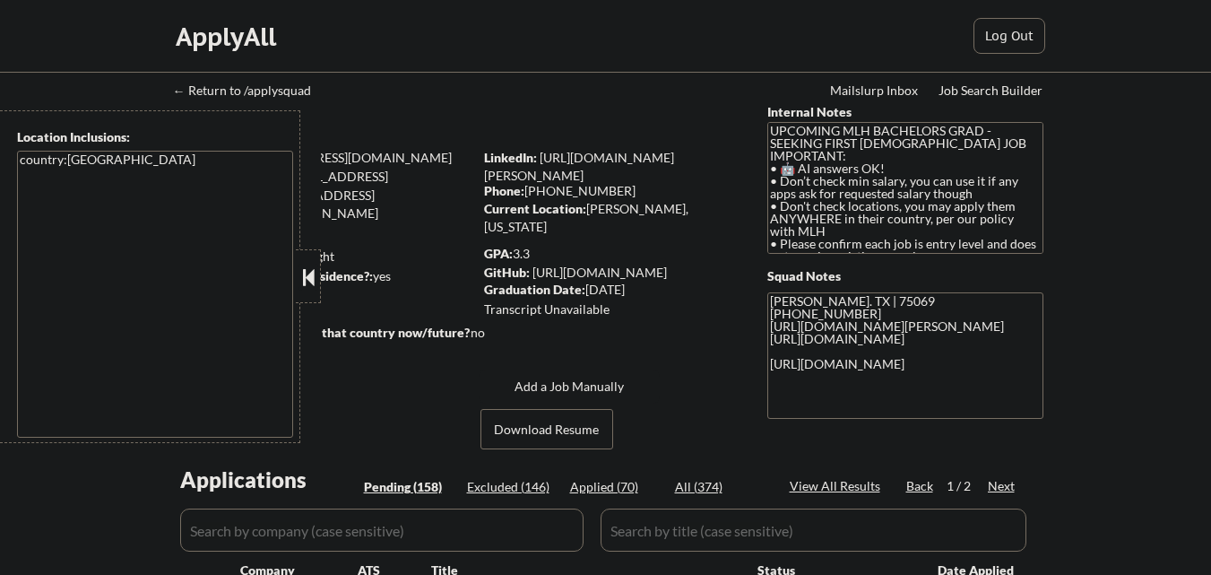
select select ""pending""
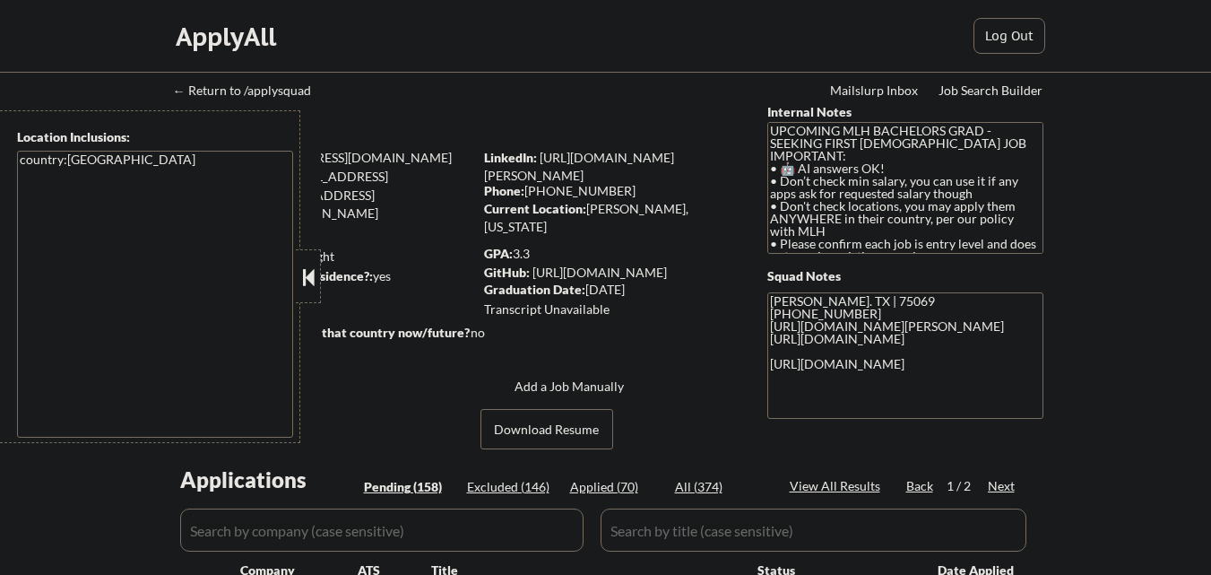
select select ""pending""
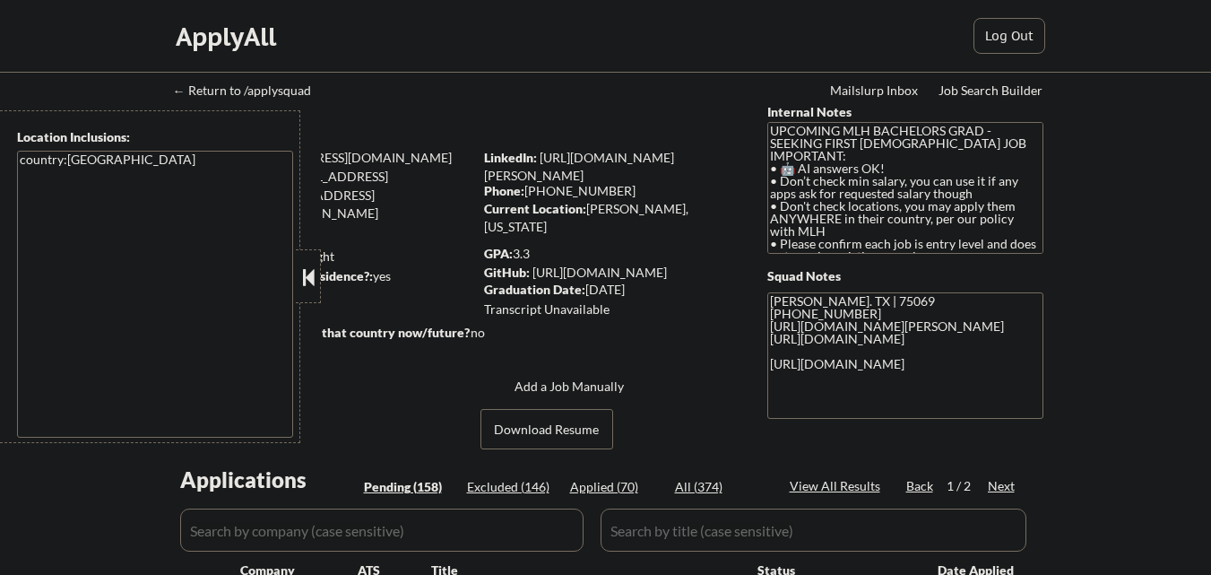
select select ""pending""
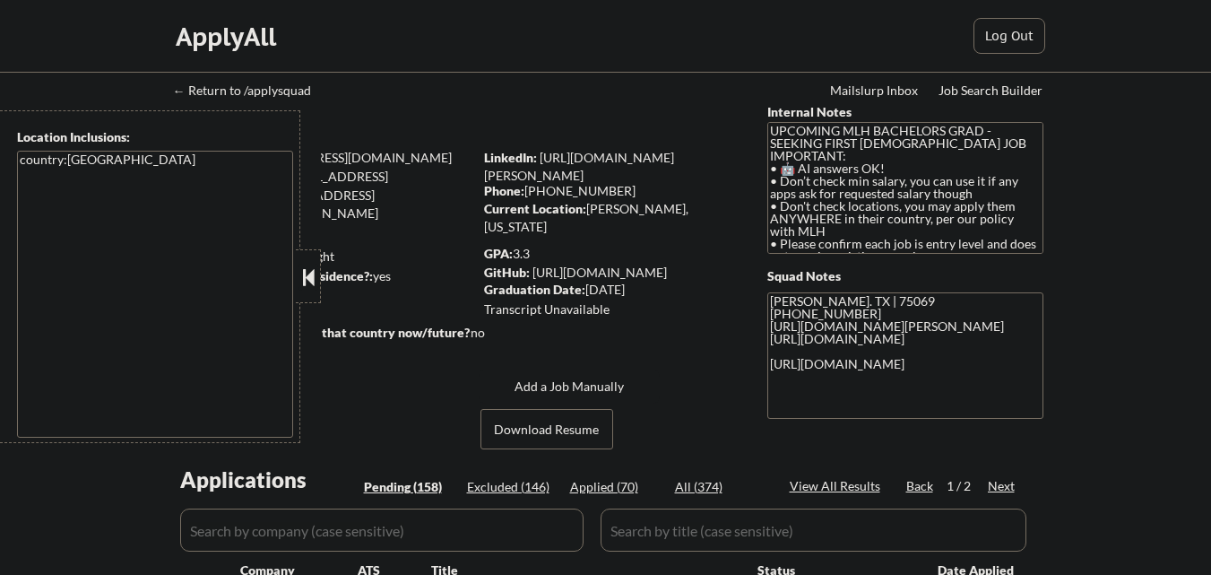
select select ""pending""
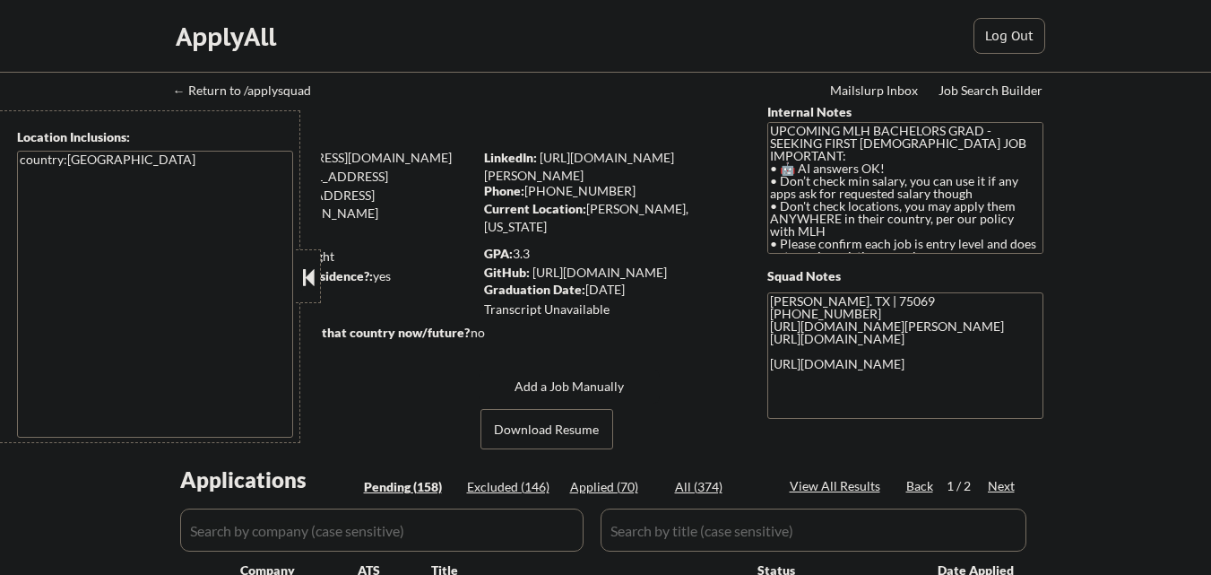
select select ""pending""
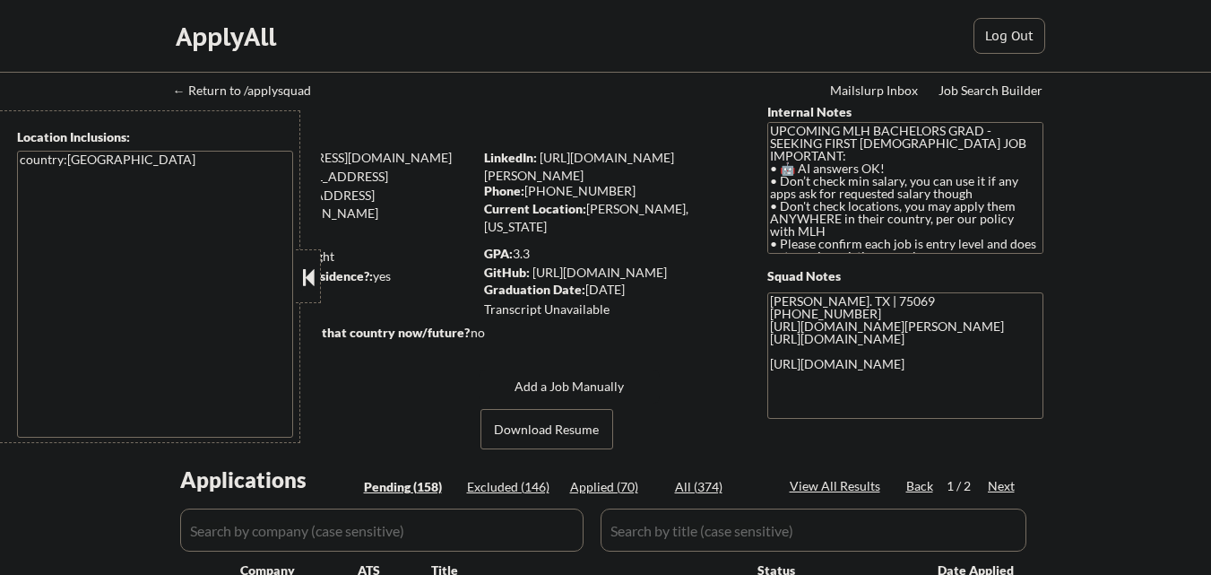
select select ""pending""
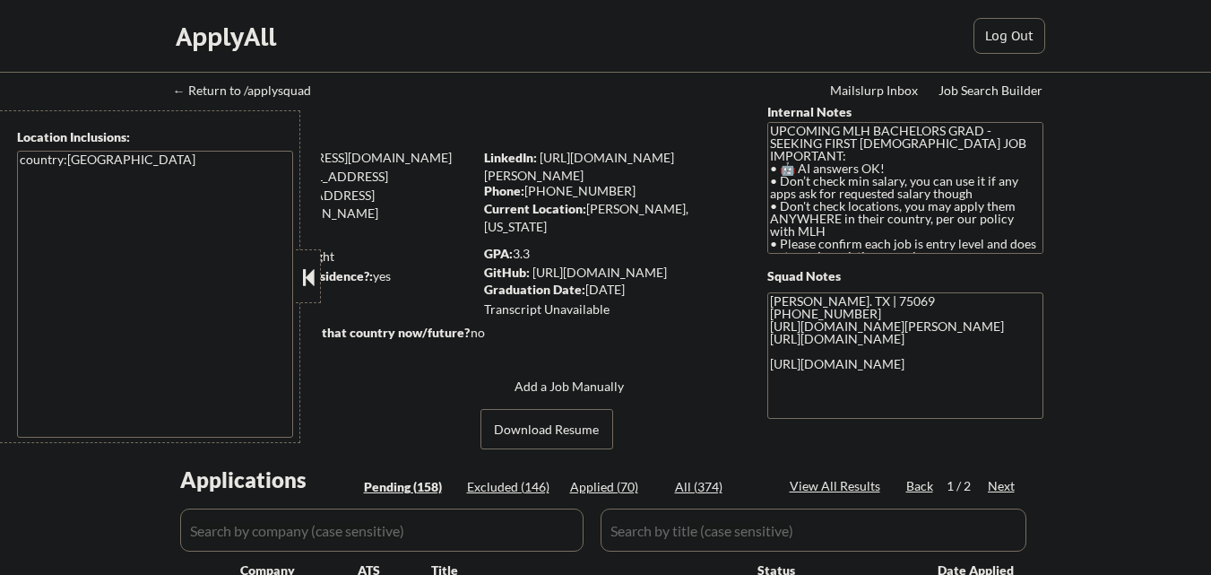
select select ""pending""
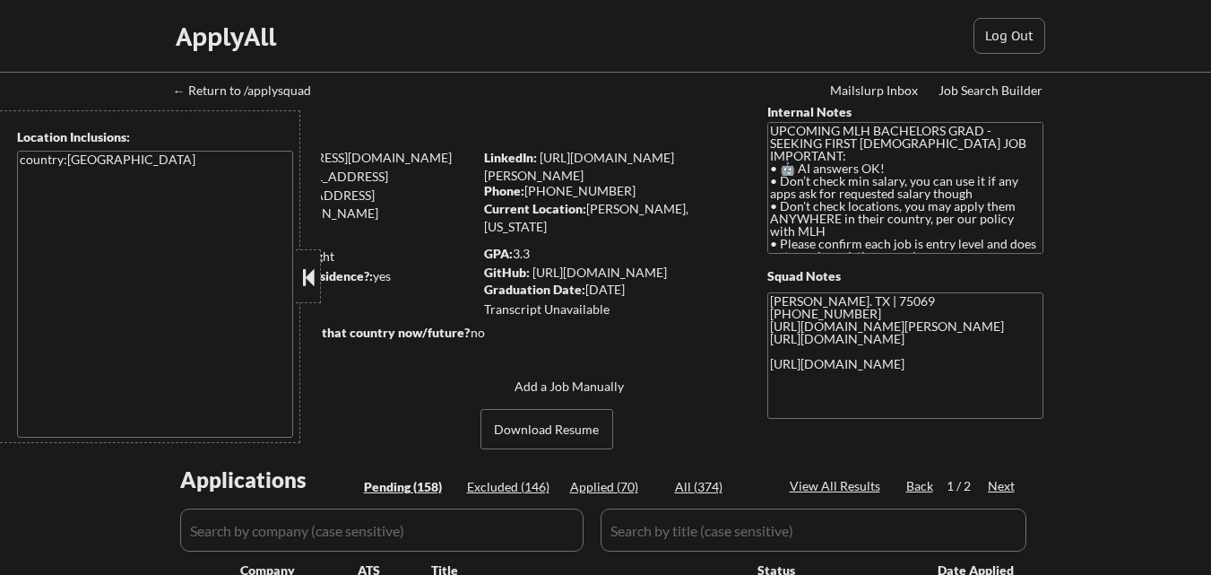
select select ""pending""
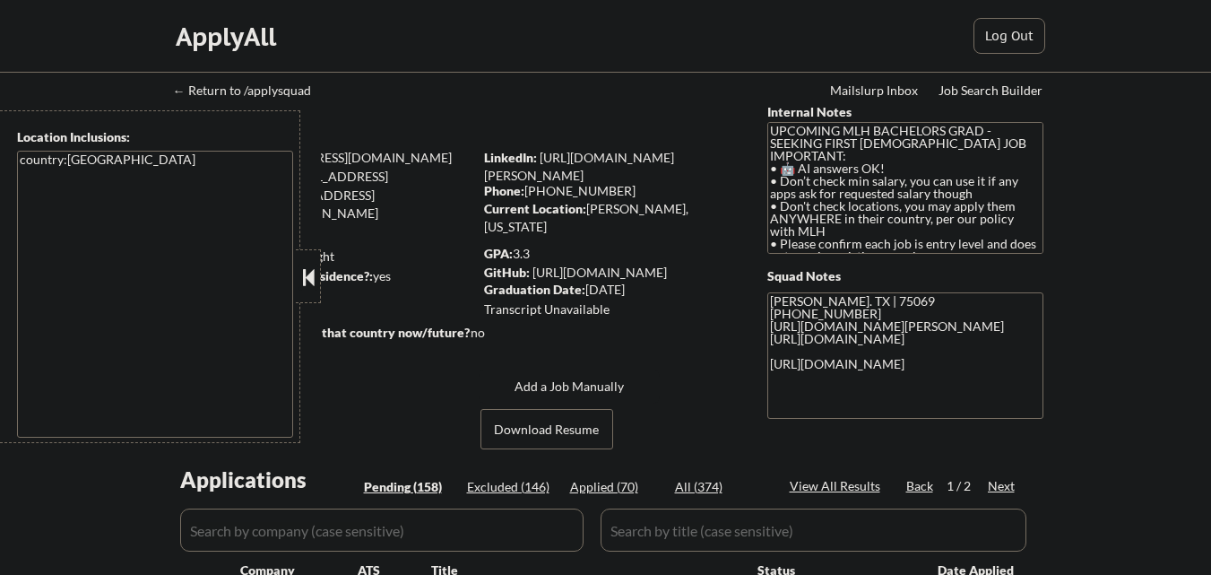
select select ""pending""
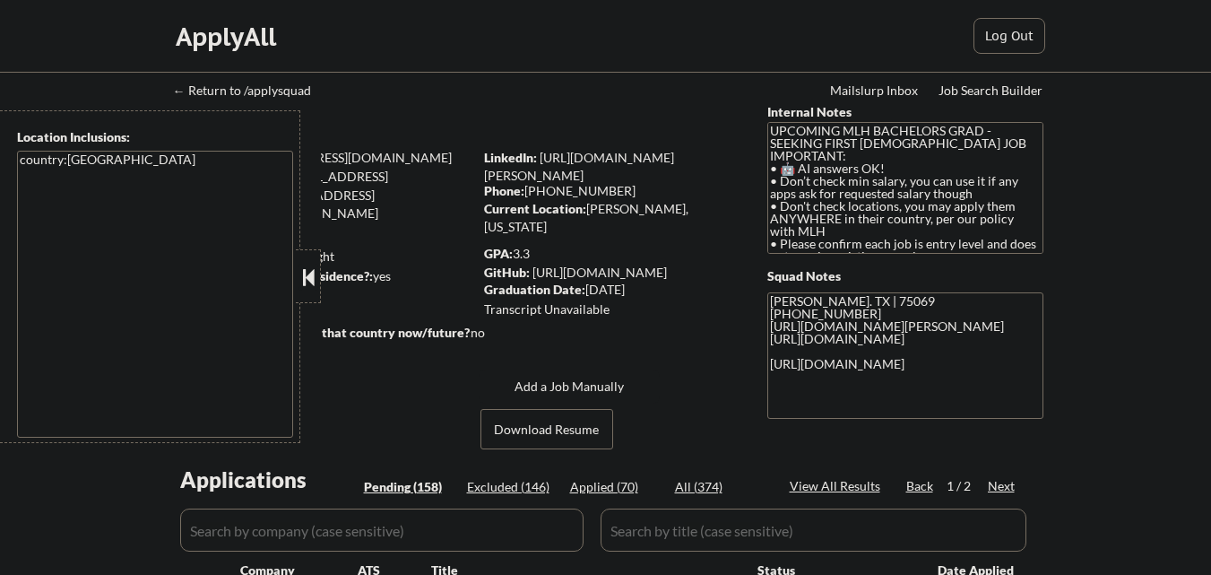
select select ""pending""
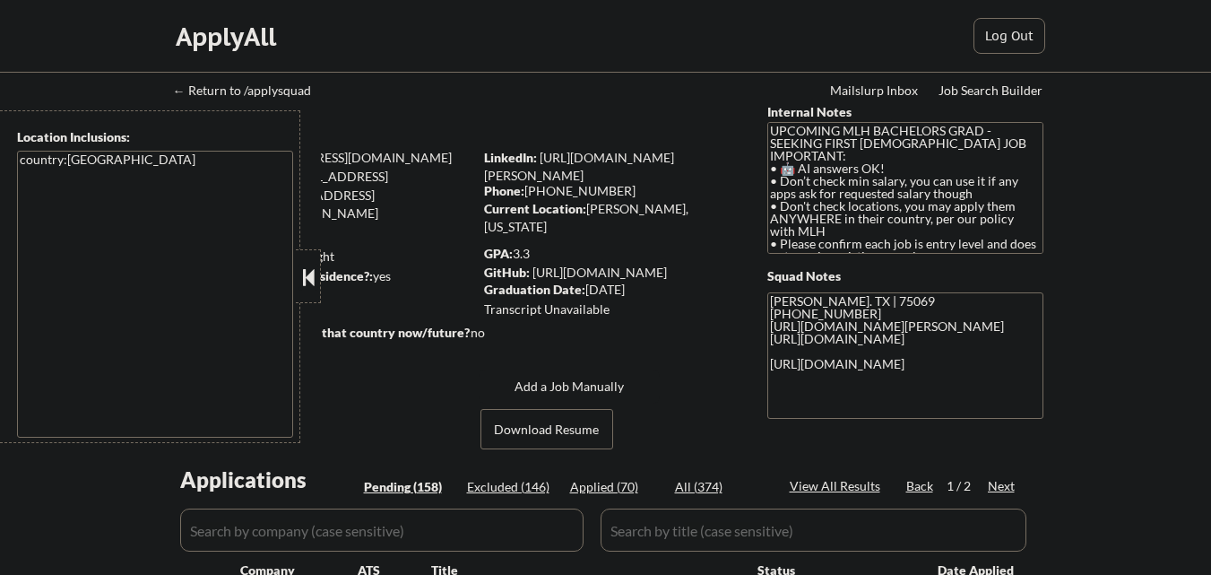
select select ""pending""
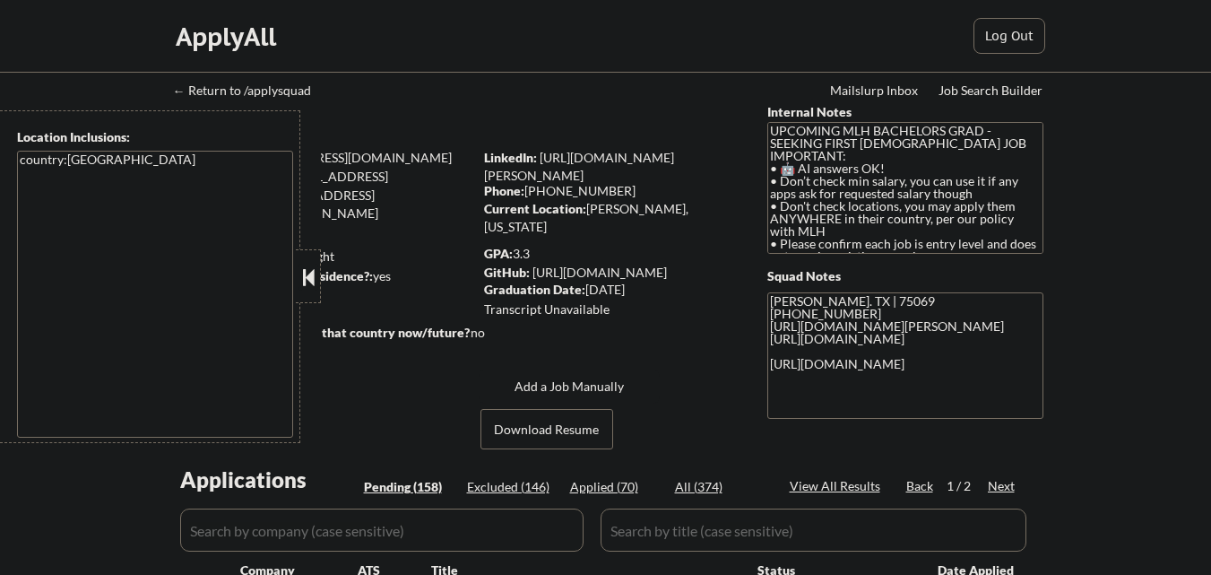
select select ""pending""
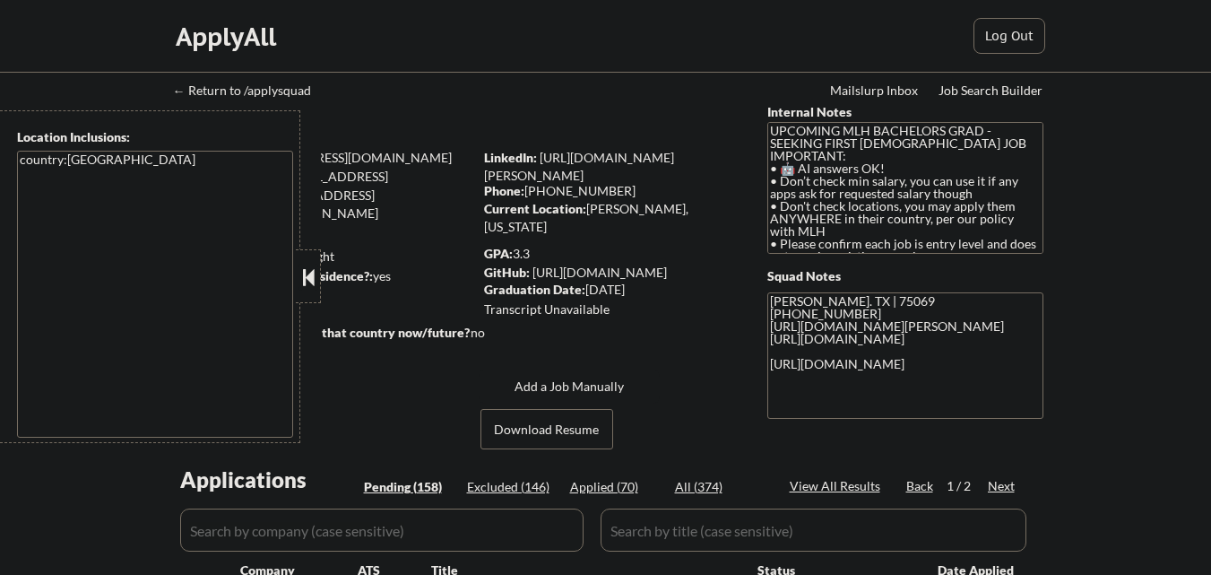
select select ""pending""
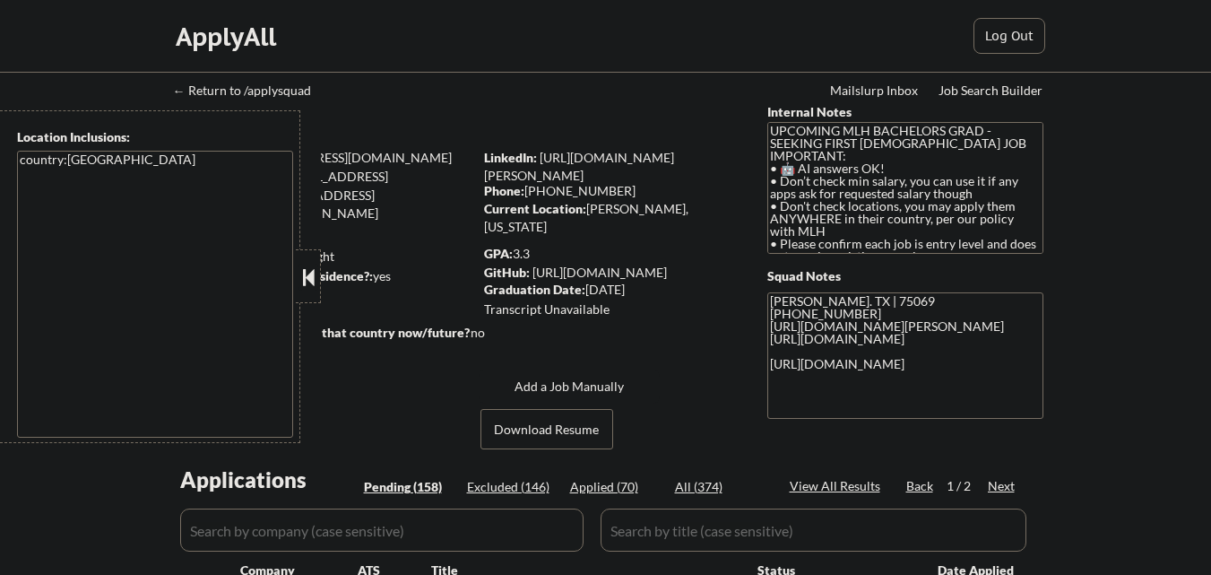
select select ""pending""
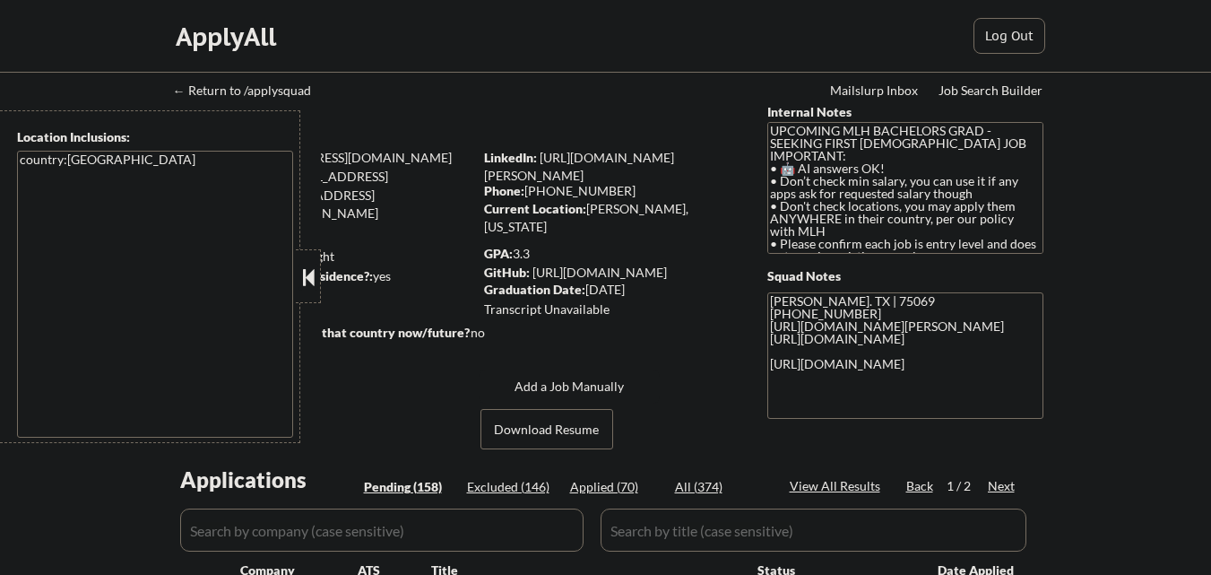
select select ""pending""
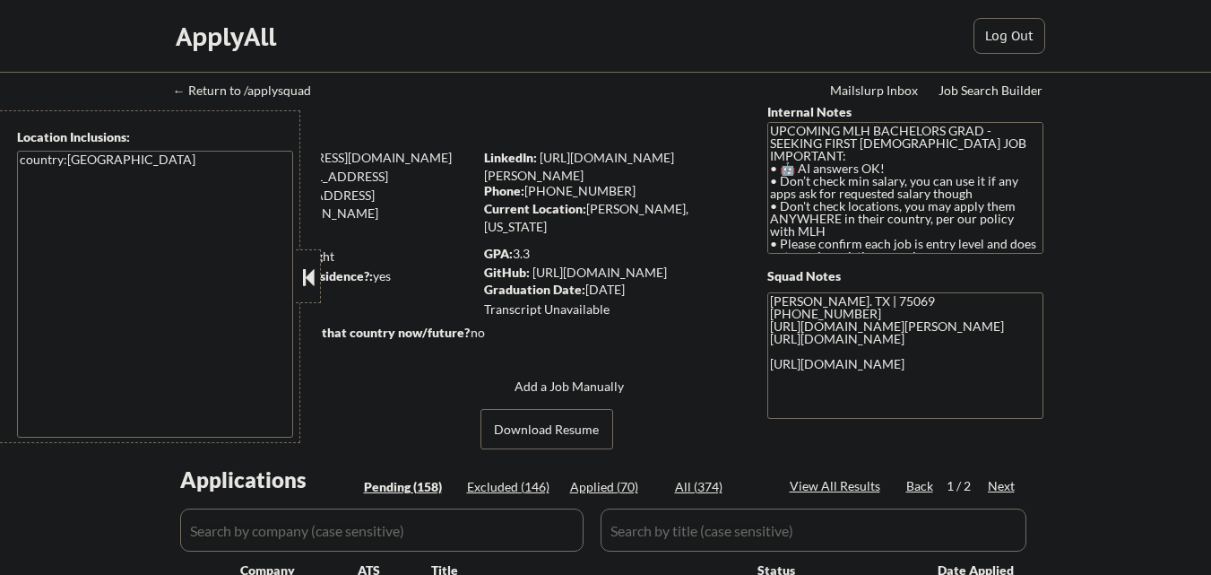
select select ""pending""
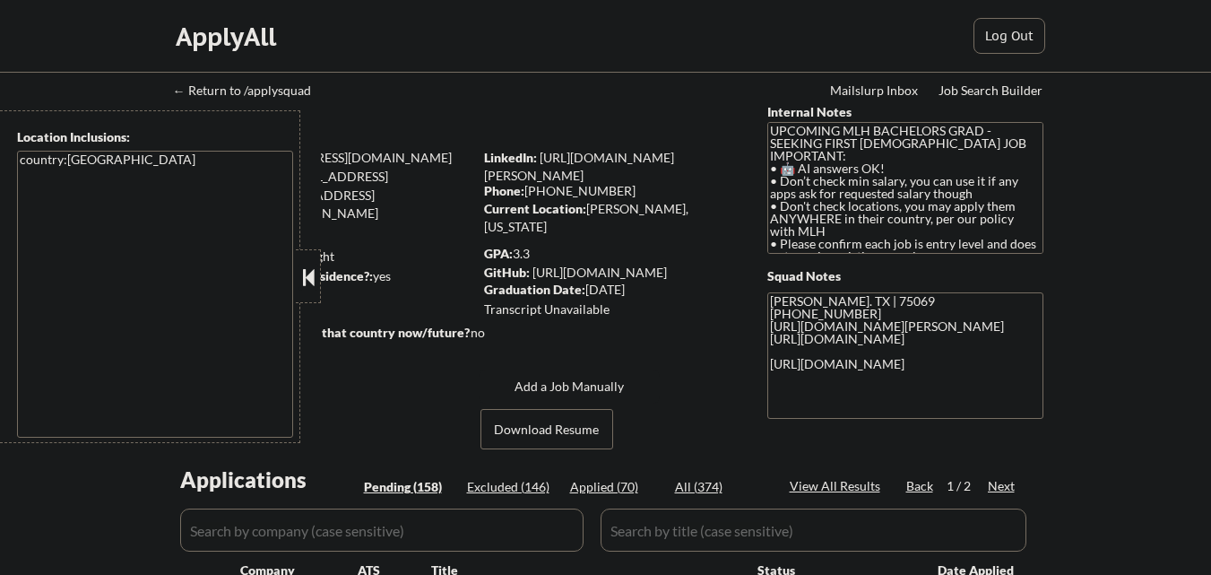
select select ""pending""
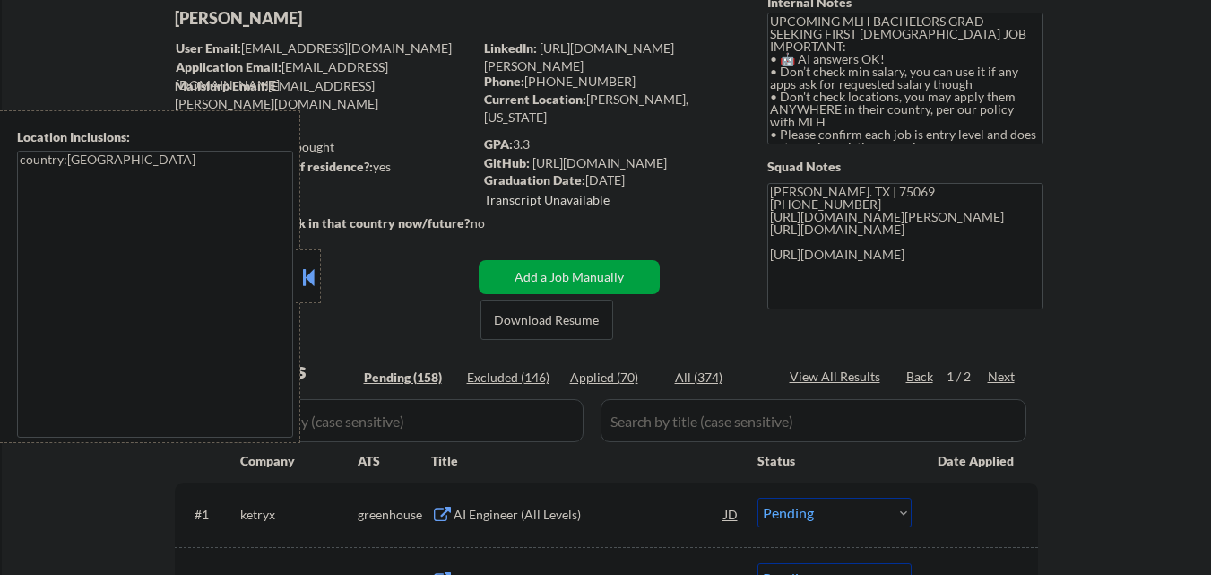
scroll to position [359, 0]
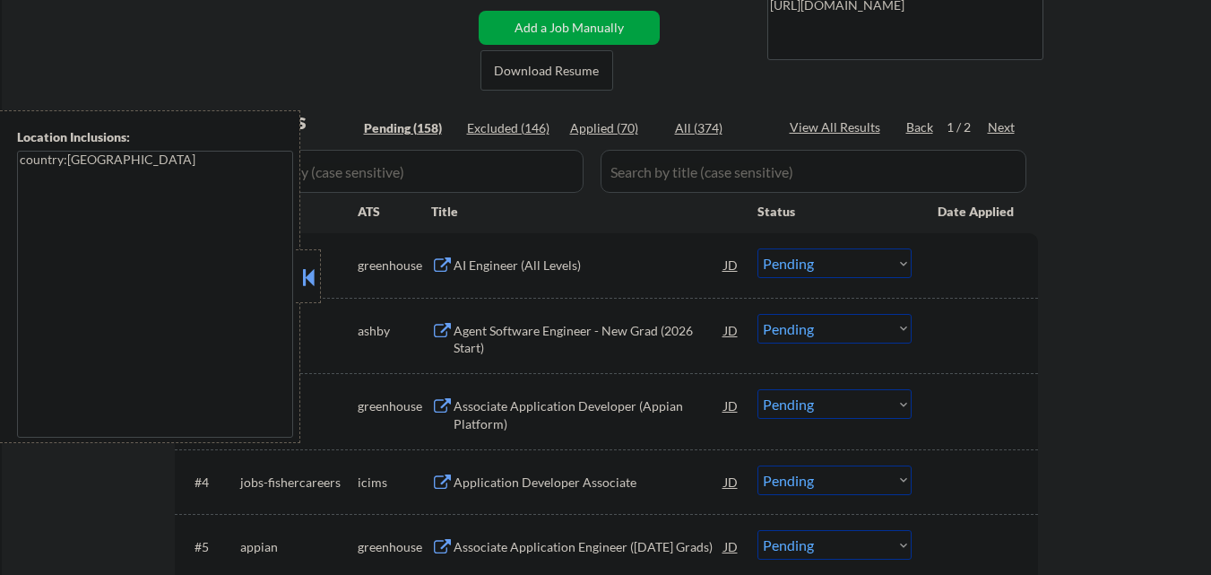
click at [312, 273] on button at bounding box center [309, 277] width 20 height 27
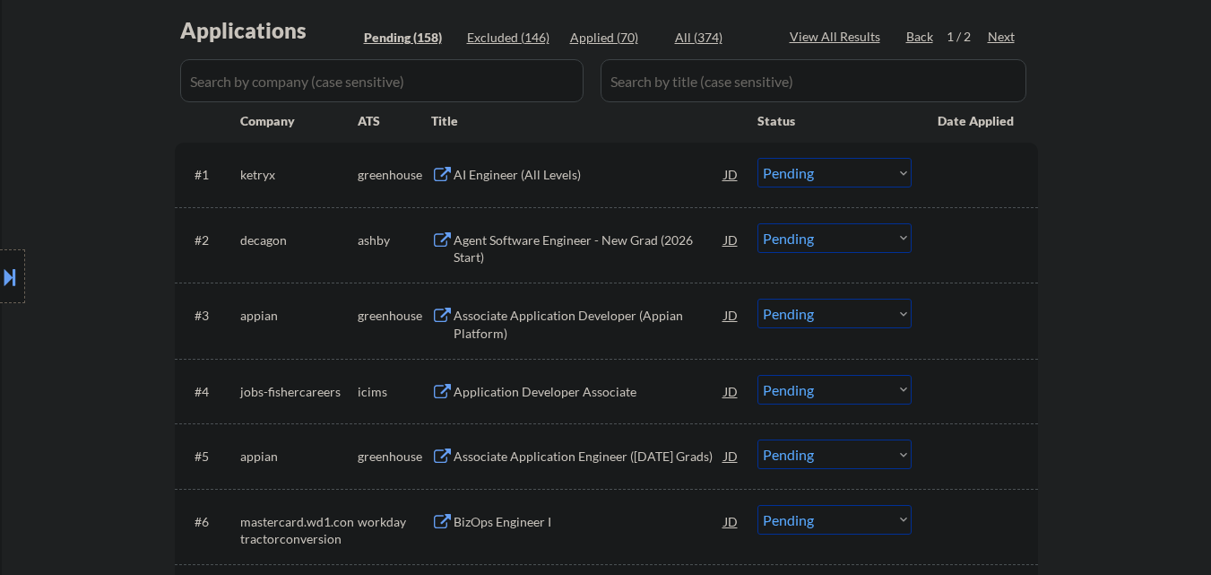
scroll to position [448, 0]
click at [591, 166] on div "AI Engineer (All Levels)" at bounding box center [589, 175] width 271 height 32
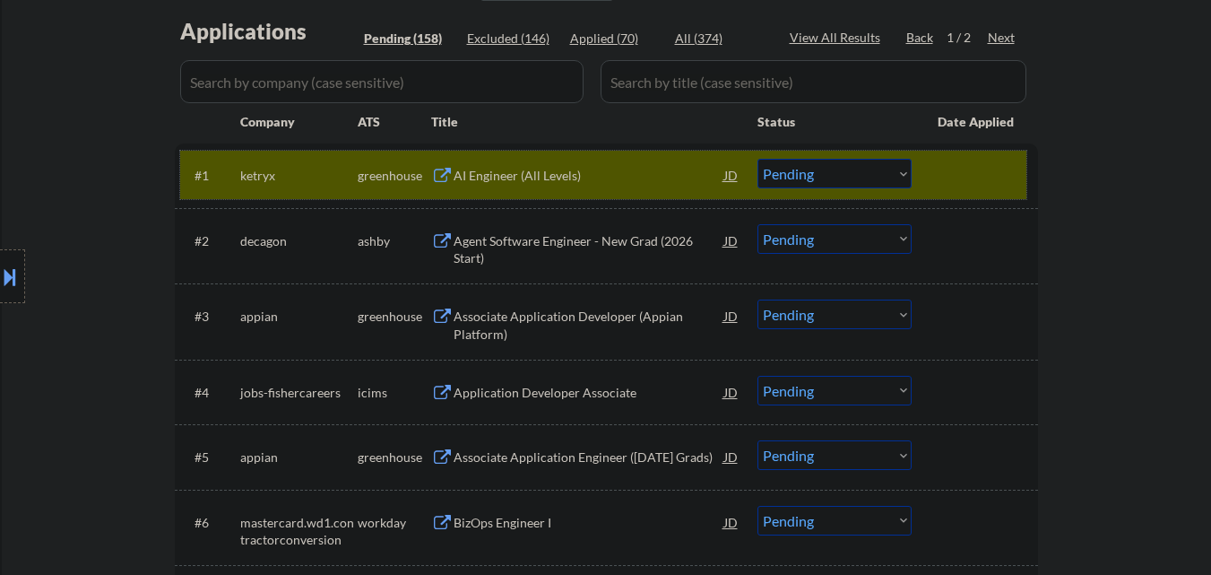
click at [965, 166] on div at bounding box center [977, 175] width 79 height 32
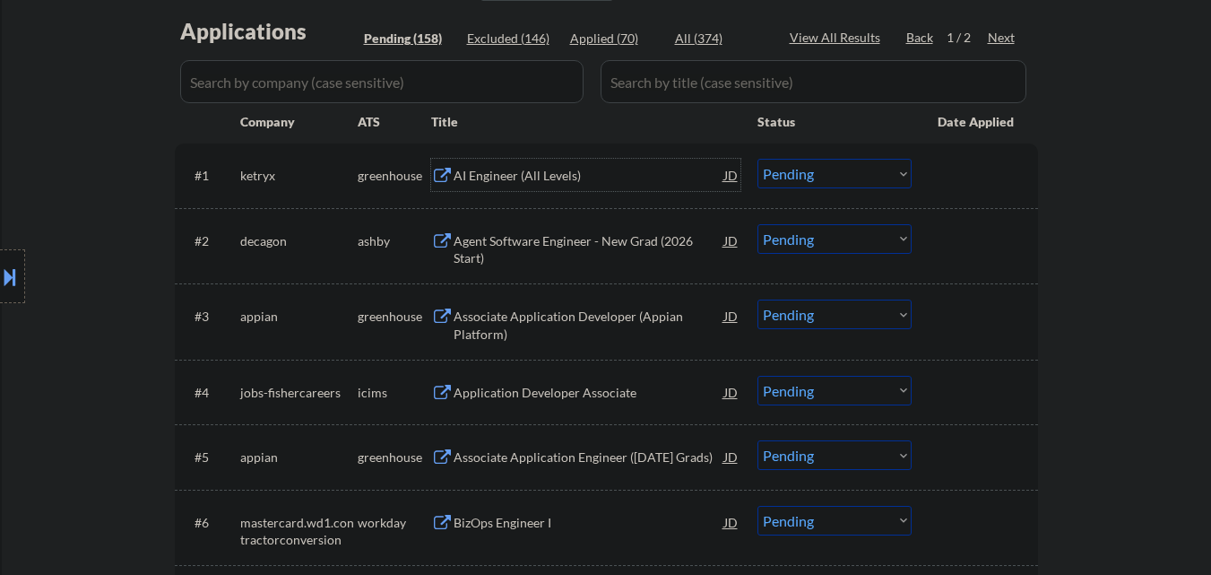
click at [556, 176] on div "AI Engineer (All Levels)" at bounding box center [589, 176] width 271 height 18
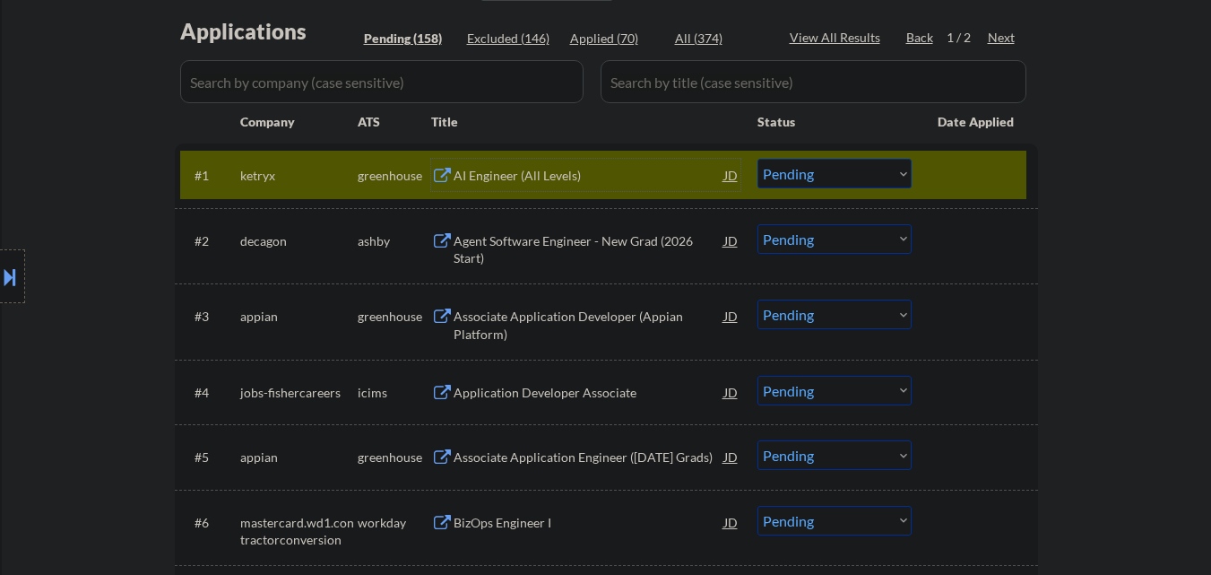
click at [838, 173] on select "Choose an option... Pending Applied Excluded (Questions) Excluded (Expired) Exc…" at bounding box center [835, 174] width 154 height 30
click at [758, 159] on select "Choose an option... Pending Applied Excluded (Questions) Excluded (Expired) Exc…" at bounding box center [835, 174] width 154 height 30
click at [966, 176] on div at bounding box center [977, 175] width 79 height 32
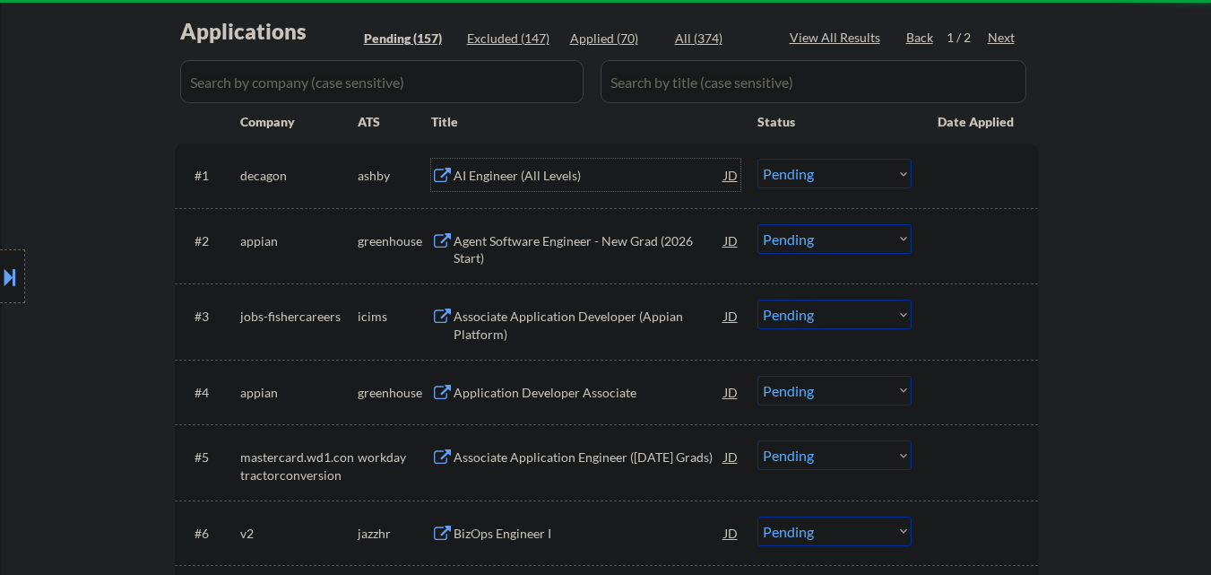
click at [577, 175] on div "AI Engineer (All Levels)" at bounding box center [589, 176] width 271 height 18
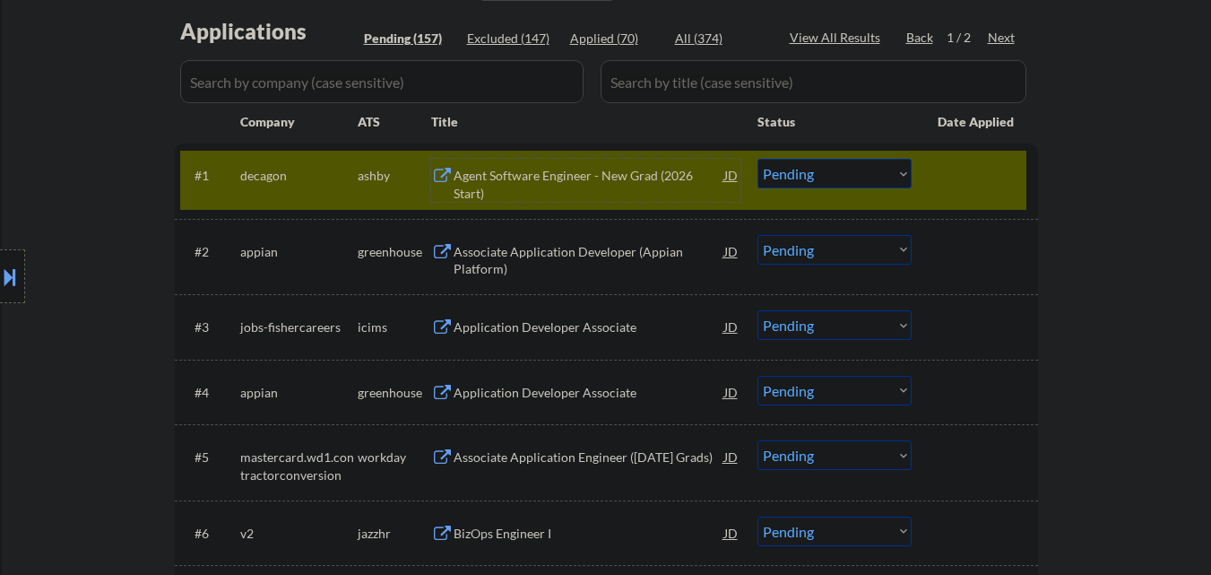
click at [869, 182] on select "Choose an option... Pending Applied Excluded (Questions) Excluded (Expired) Exc…" at bounding box center [835, 174] width 154 height 30
click at [758, 159] on select "Choose an option... Pending Applied Excluded (Questions) Excluded (Expired) Exc…" at bounding box center [835, 174] width 154 height 30
click at [985, 153] on div "#1 decagon ashby Agent Software Engineer - New Grad (2026 Start) JD Choose an o…" at bounding box center [606, 180] width 863 height 75
click at [979, 169] on div at bounding box center [977, 175] width 79 height 32
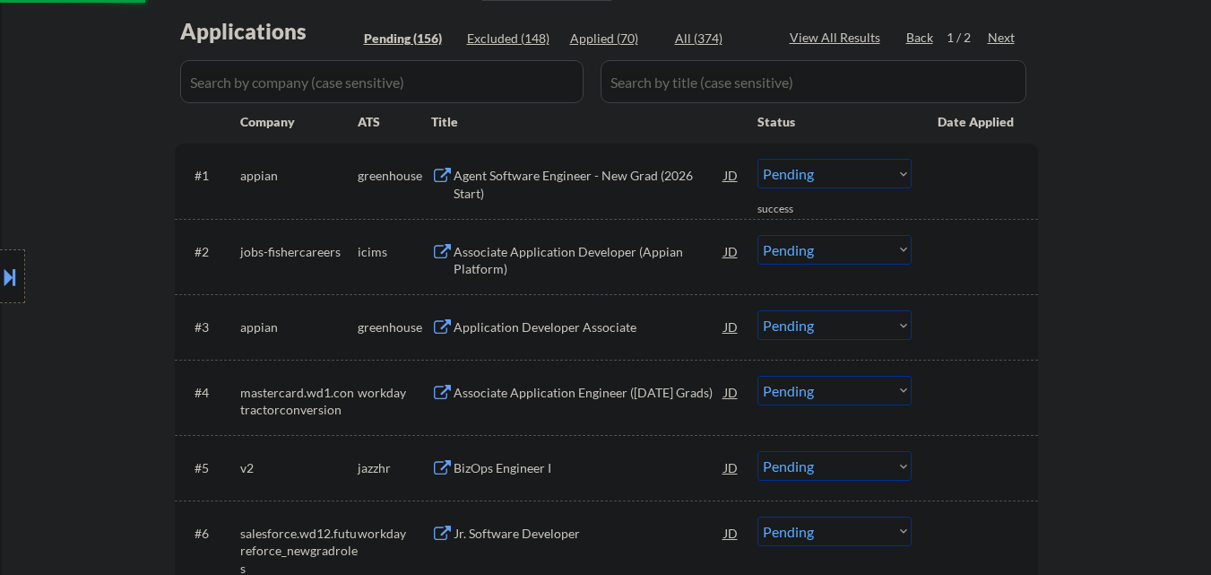
click at [589, 175] on div "Agent Software Engineer - New Grad (2026 Start)" at bounding box center [589, 184] width 271 height 35
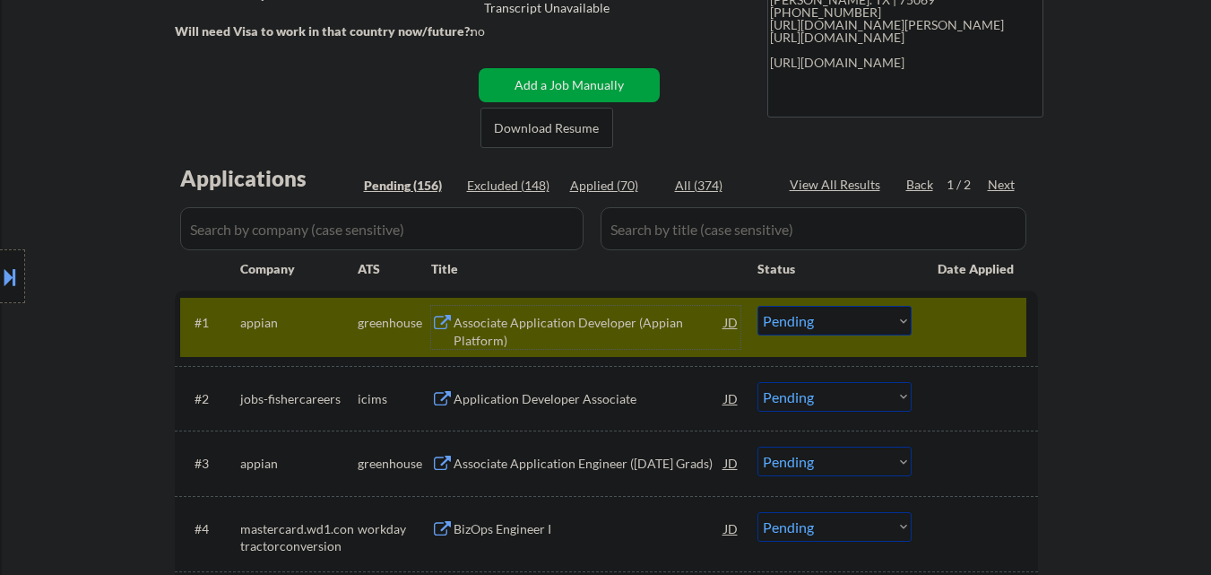
scroll to position [269, 0]
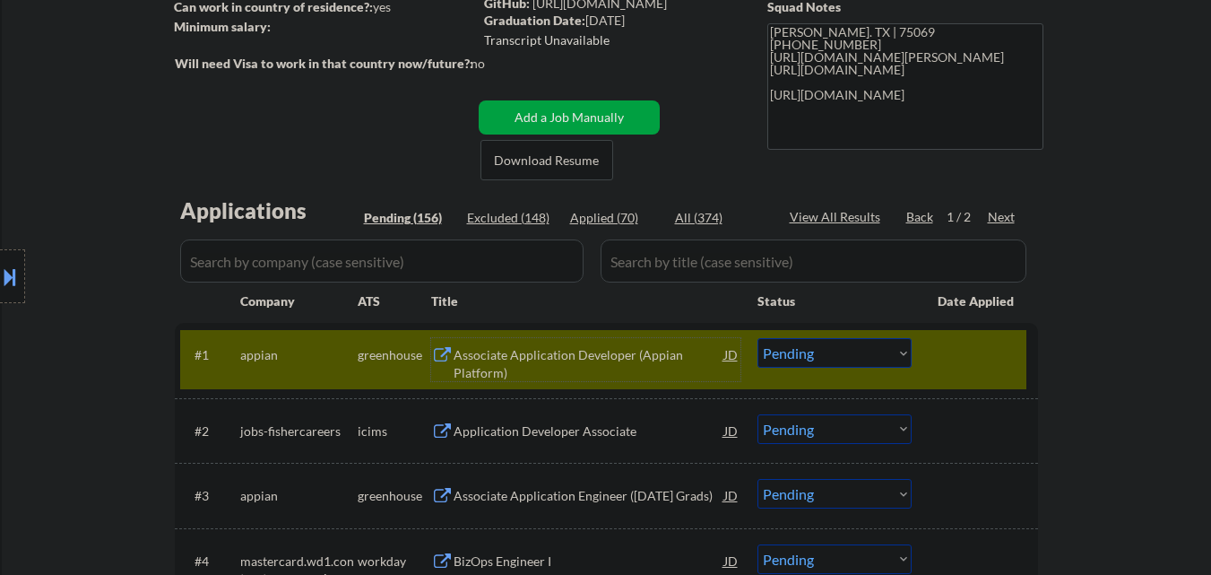
click at [897, 350] on select "Choose an option... Pending Applied Excluded (Questions) Excluded (Expired) Exc…" at bounding box center [835, 353] width 154 height 30
click at [758, 338] on select "Choose an option... Pending Applied Excluded (Questions) Excluded (Expired) Exc…" at bounding box center [835, 353] width 154 height 30
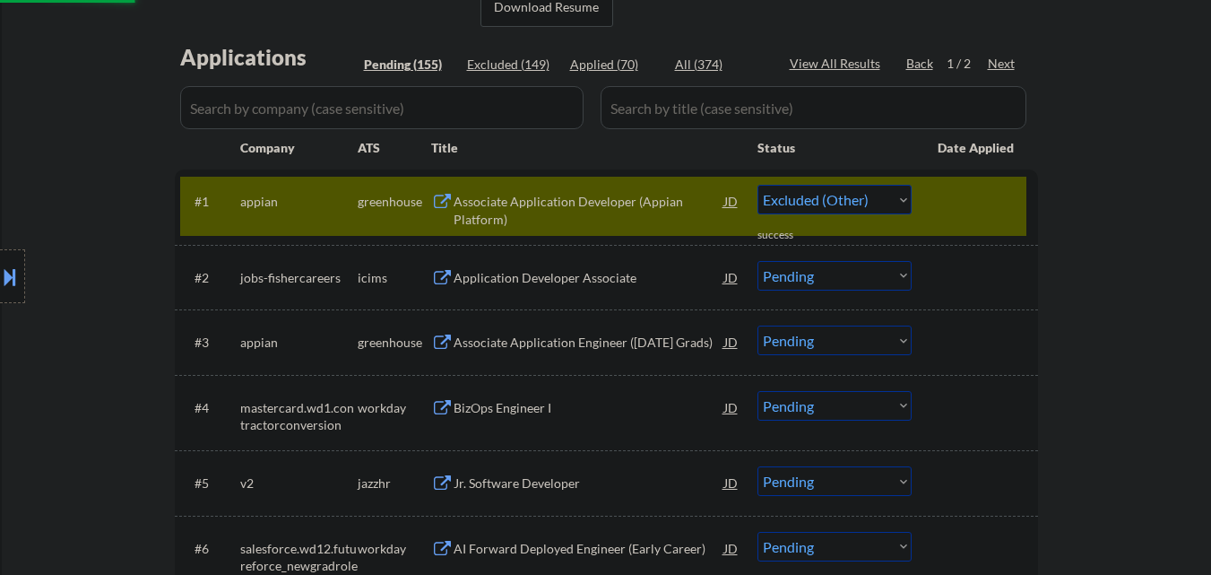
scroll to position [448, 0]
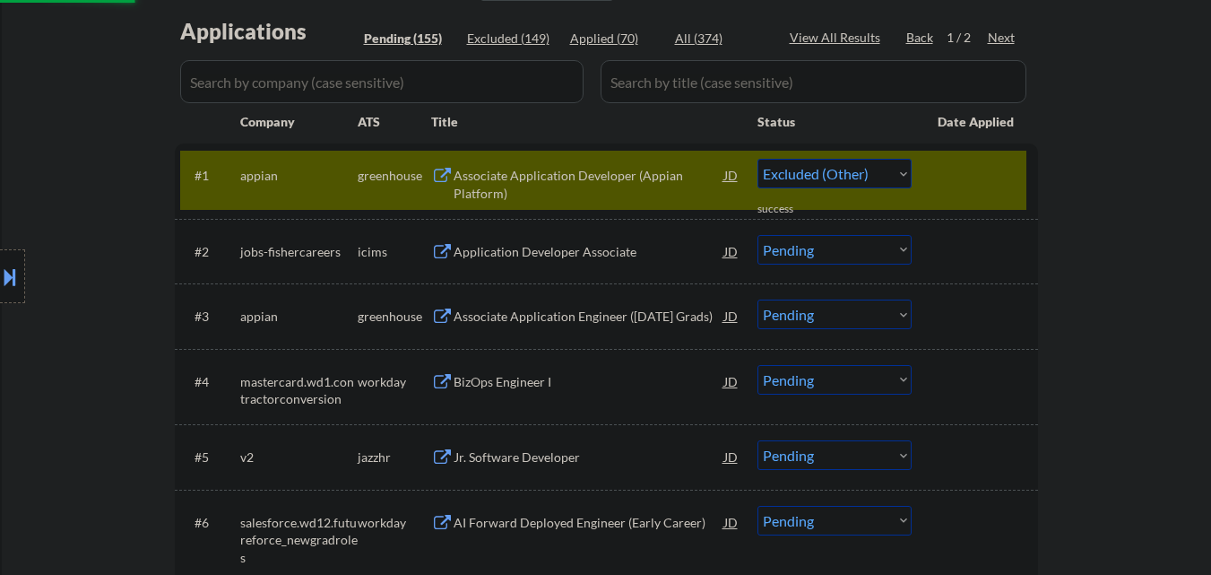
select select ""pending""
click at [977, 186] on div at bounding box center [977, 175] width 79 height 32
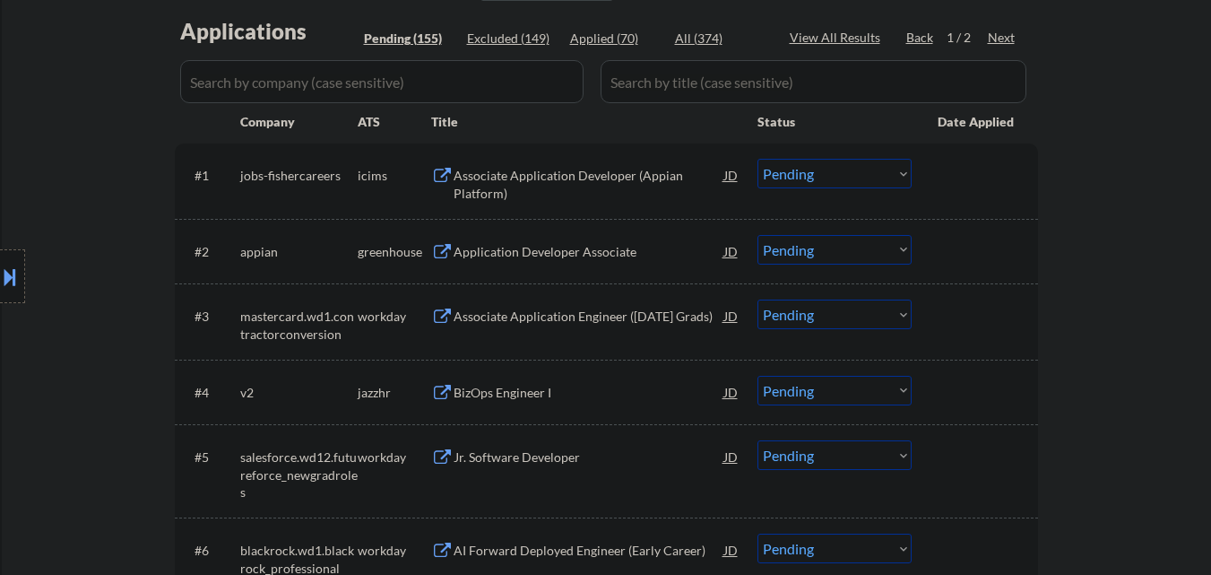
click at [835, 255] on select "Choose an option... Pending Applied Excluded (Questions) Excluded (Expired) Exc…" at bounding box center [835, 250] width 154 height 30
click at [758, 235] on select "Choose an option... Pending Applied Excluded (Questions) Excluded (Expired) Exc…" at bounding box center [835, 250] width 154 height 30
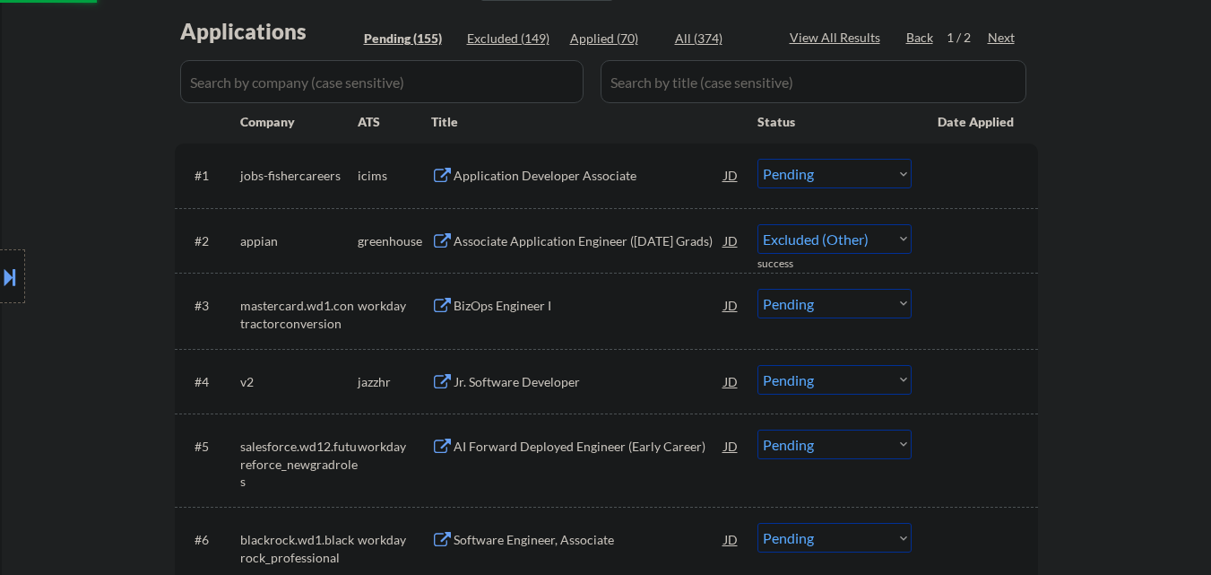
select select ""pending""
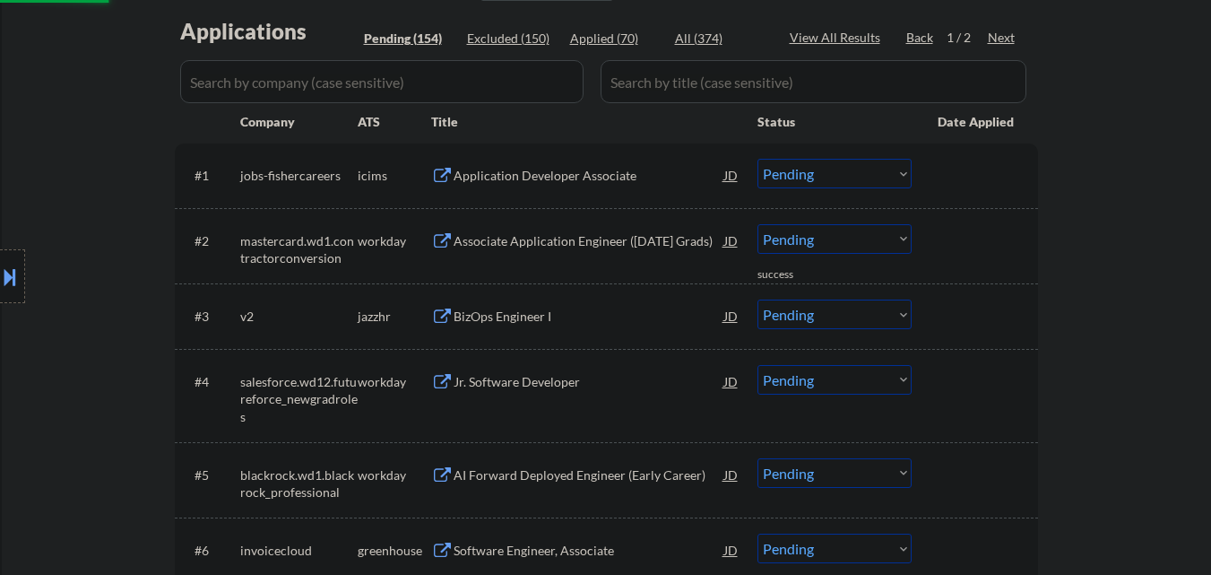
click at [533, 311] on div "BizOps Engineer I" at bounding box center [589, 317] width 271 height 18
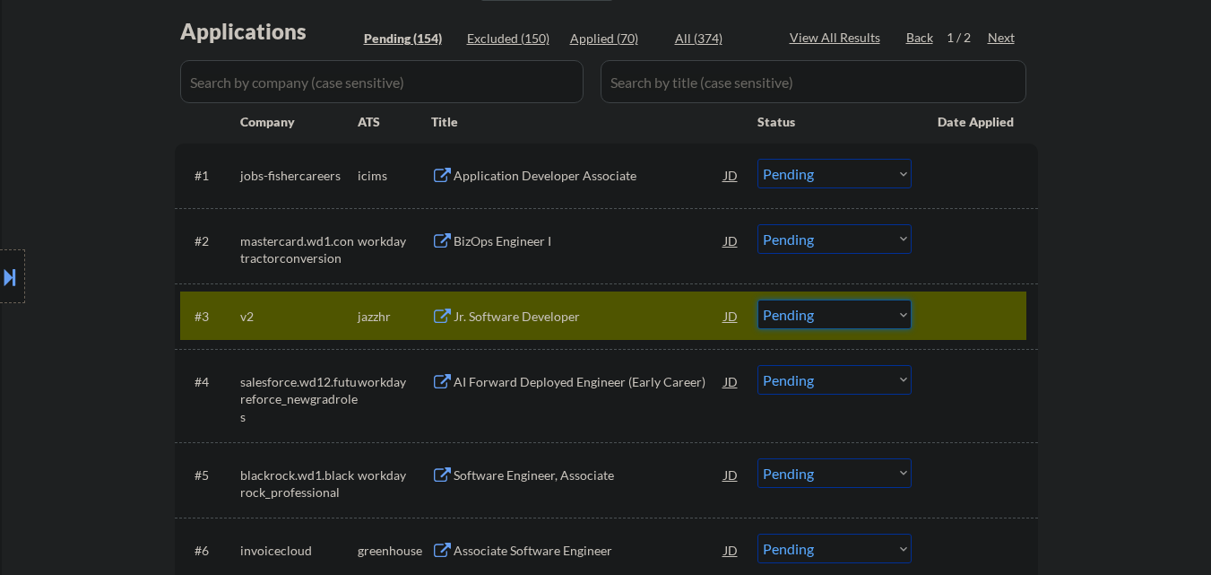
click at [864, 325] on select "Choose an option... Pending Applied Excluded (Questions) Excluded (Expired) Exc…" at bounding box center [835, 314] width 154 height 30
click at [758, 299] on select "Choose an option... Pending Applied Excluded (Questions) Excluded (Expired) Exc…" at bounding box center [835, 314] width 154 height 30
click at [976, 317] on div at bounding box center [977, 315] width 79 height 32
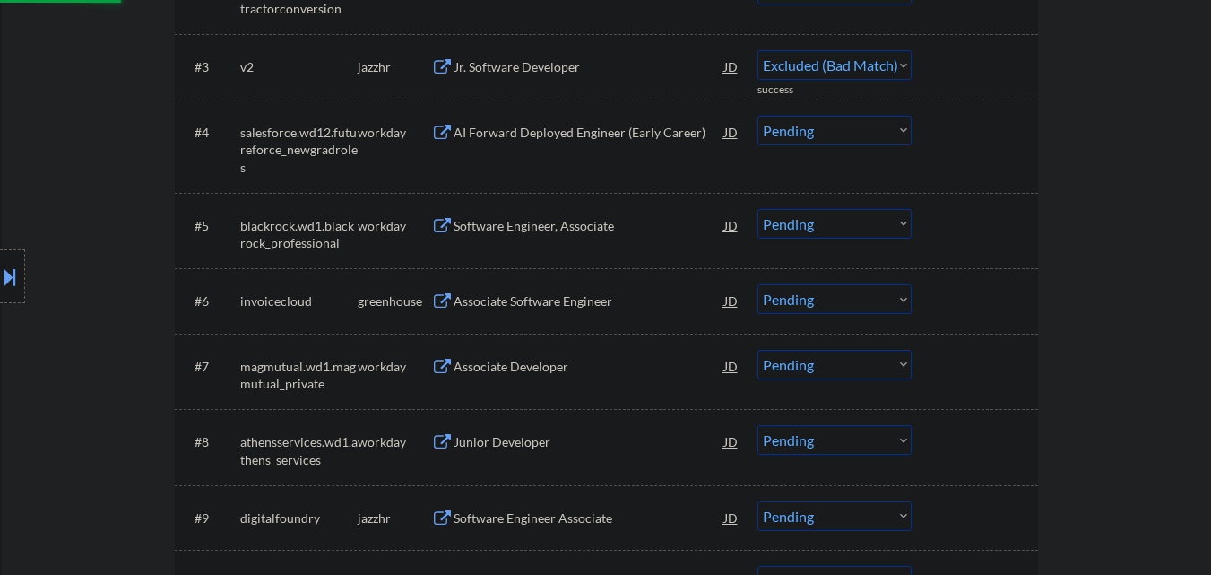
scroll to position [717, 0]
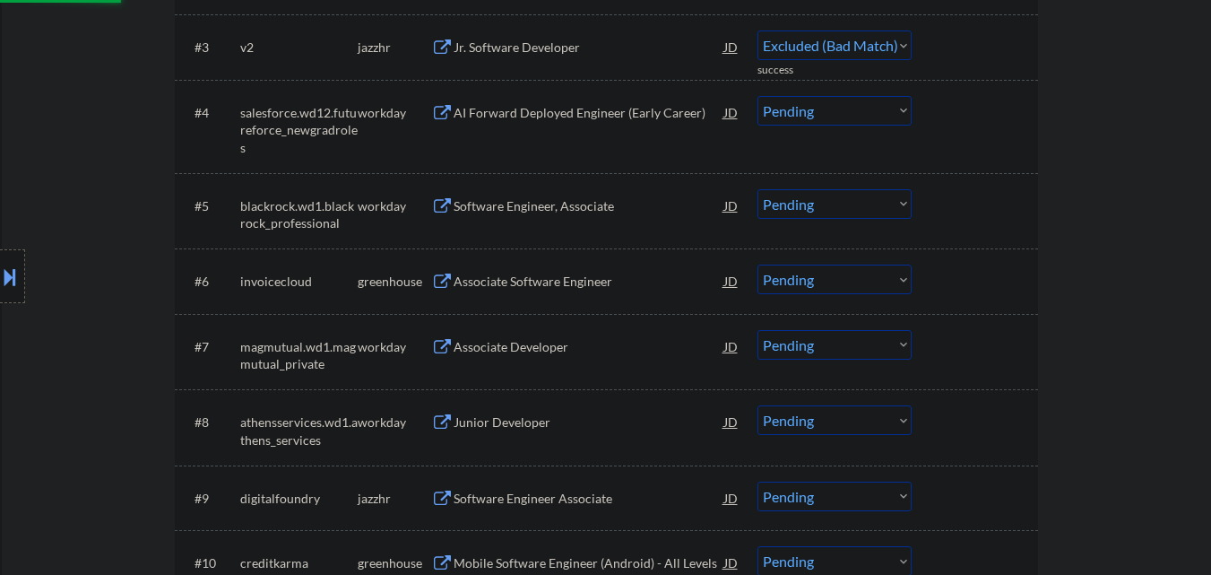
select select ""pending""
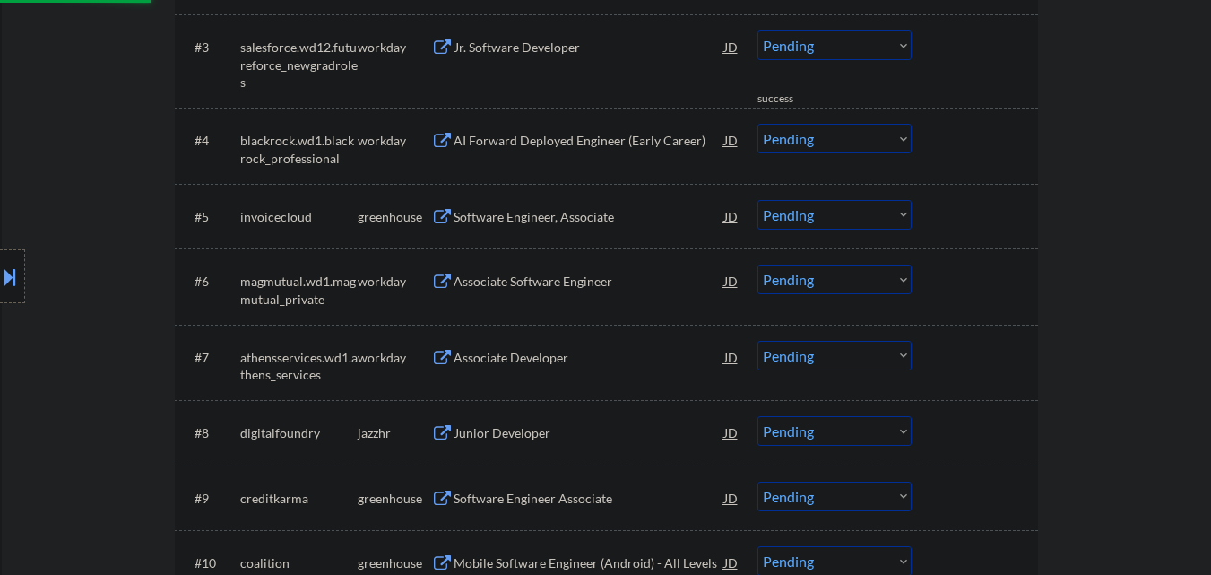
click at [551, 221] on div "Software Engineer, Associate" at bounding box center [589, 217] width 271 height 18
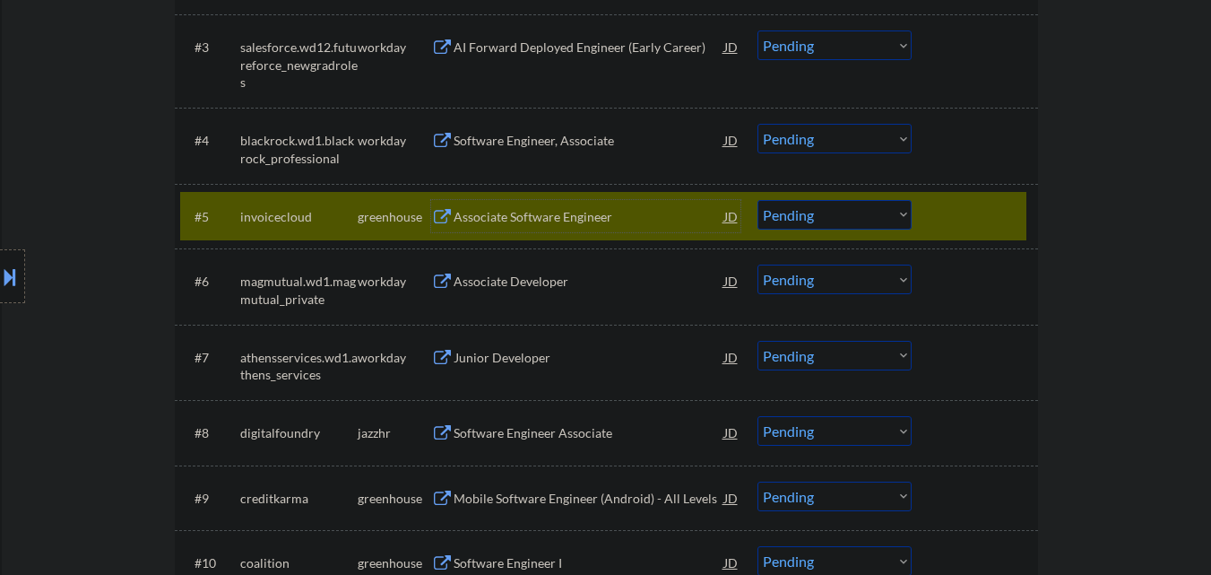
click at [837, 213] on select "Choose an option... Pending Applied Excluded (Questions) Excluded (Expired) Exc…" at bounding box center [835, 215] width 154 height 30
click at [758, 200] on select "Choose an option... Pending Applied Excluded (Questions) Excluded (Expired) Exc…" at bounding box center [835, 215] width 154 height 30
select select ""pending""
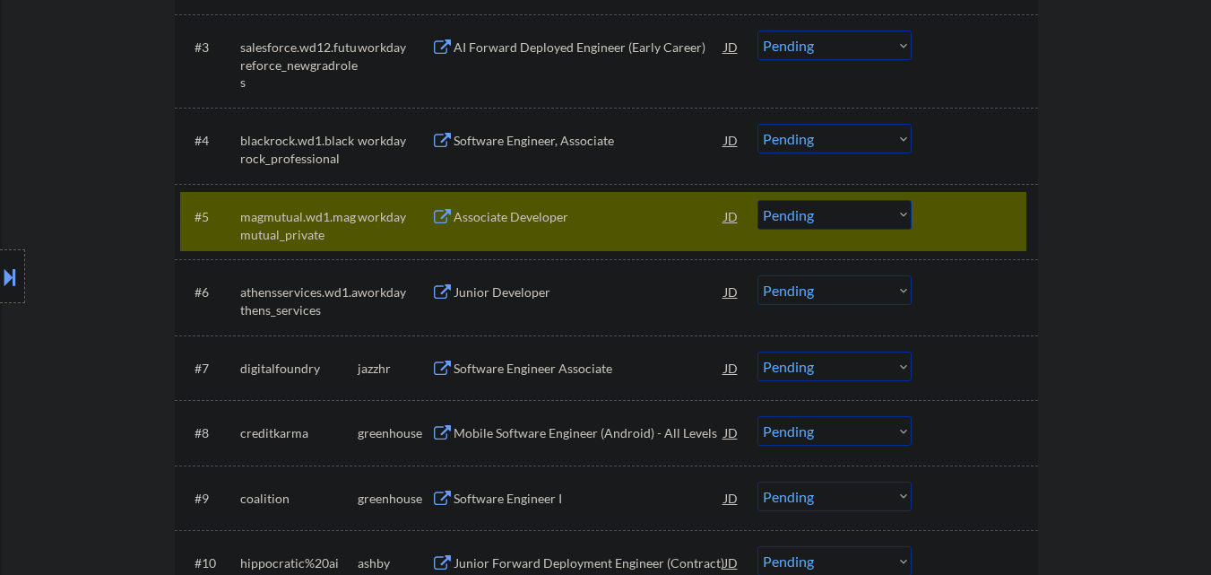
drag, startPoint x: 986, startPoint y: 222, endPoint x: 972, endPoint y: 237, distance: 20.3
click at [988, 222] on div at bounding box center [977, 216] width 79 height 32
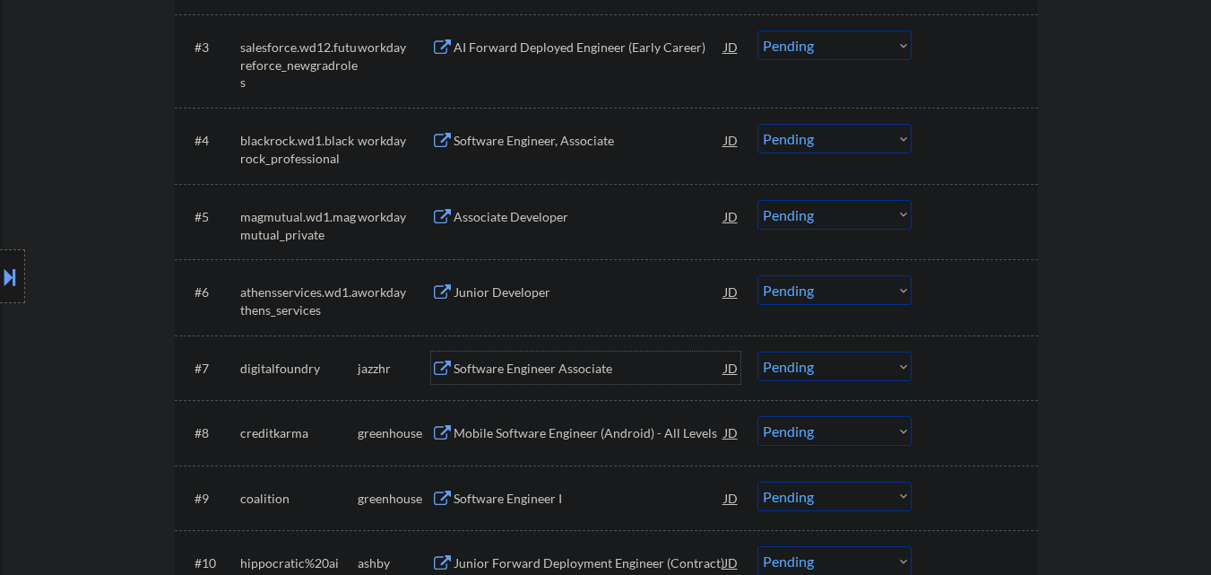
click at [630, 369] on div "Software Engineer Associate" at bounding box center [589, 369] width 271 height 18
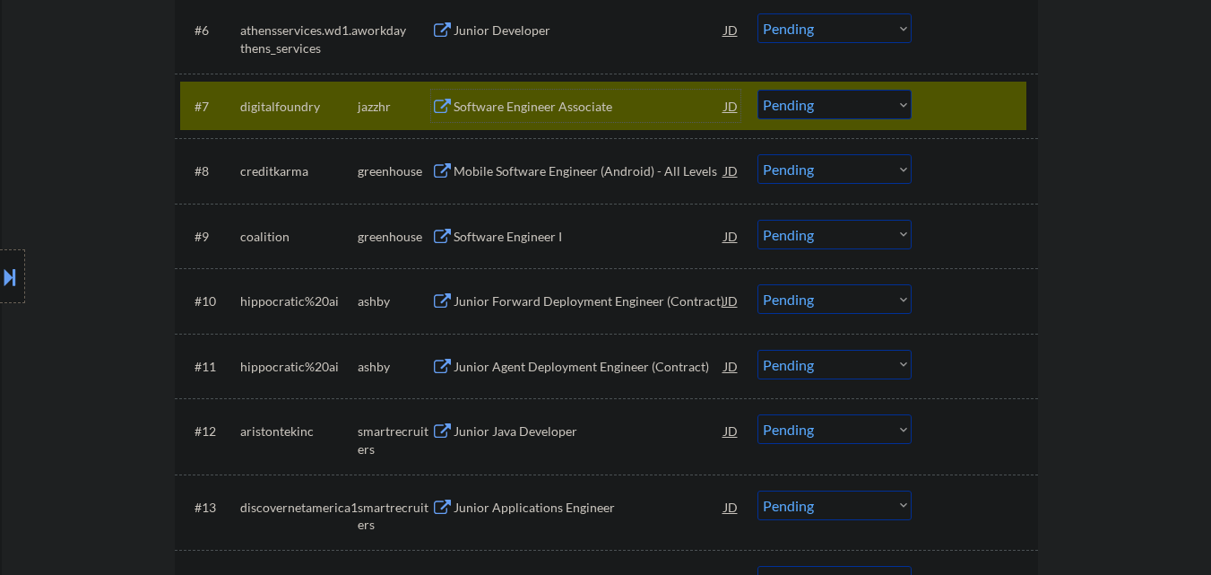
scroll to position [986, 0]
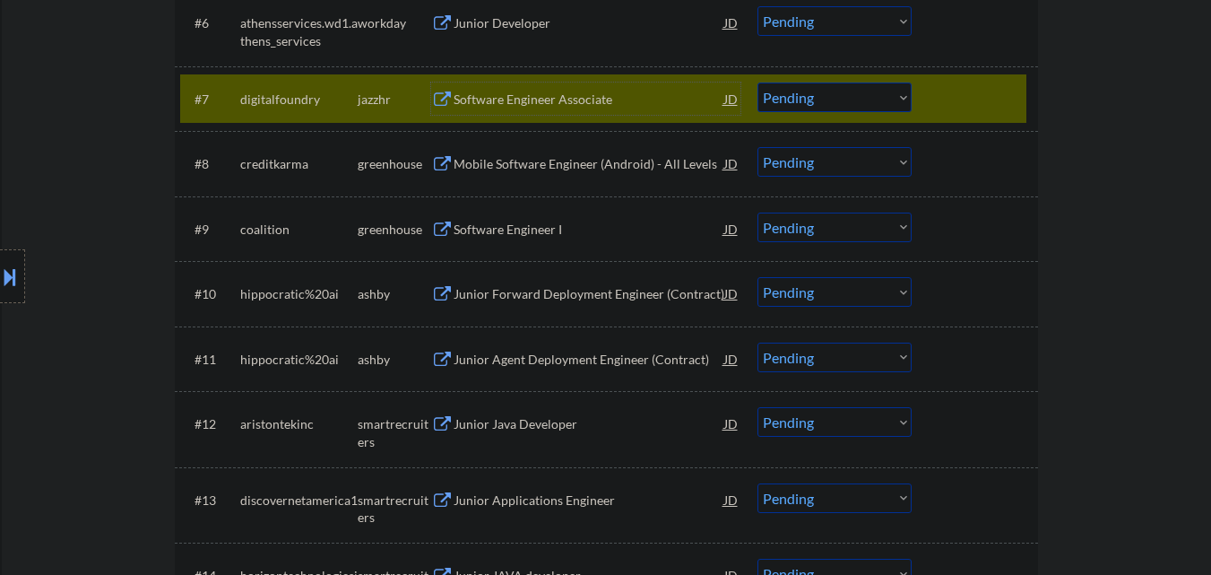
click at [871, 97] on select "Choose an option... Pending Applied Excluded (Questions) Excluded (Expired) Exc…" at bounding box center [835, 97] width 154 height 30
click at [758, 82] on select "Choose an option... Pending Applied Excluded (Questions) Excluded (Expired) Exc…" at bounding box center [835, 97] width 154 height 30
select select ""pending""
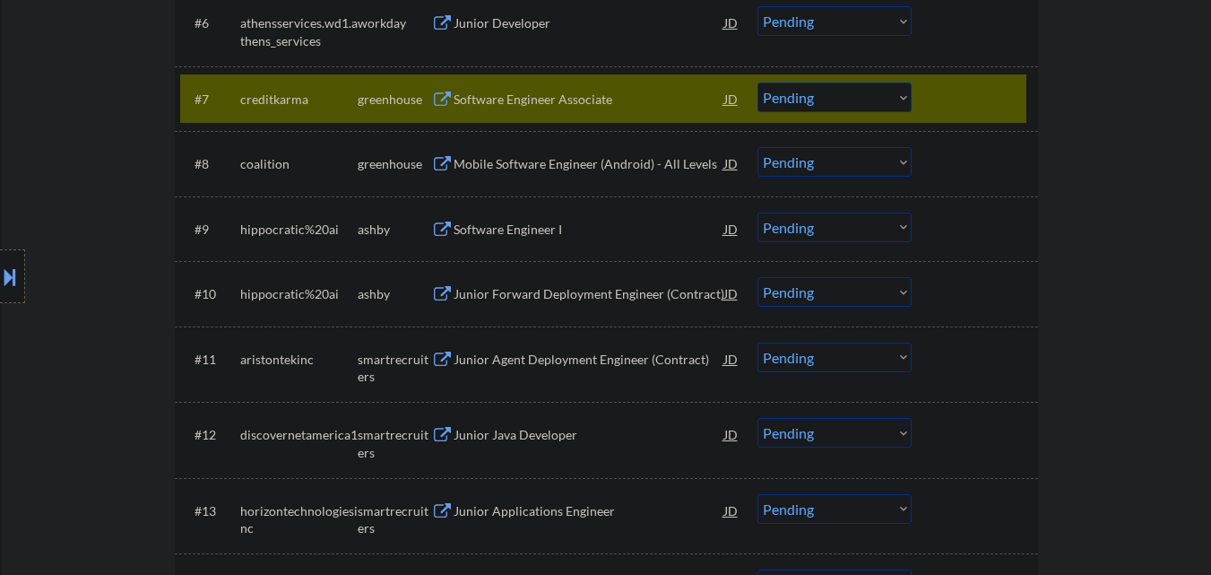
click at [607, 99] on div "Software Engineer Associate" at bounding box center [589, 100] width 271 height 18
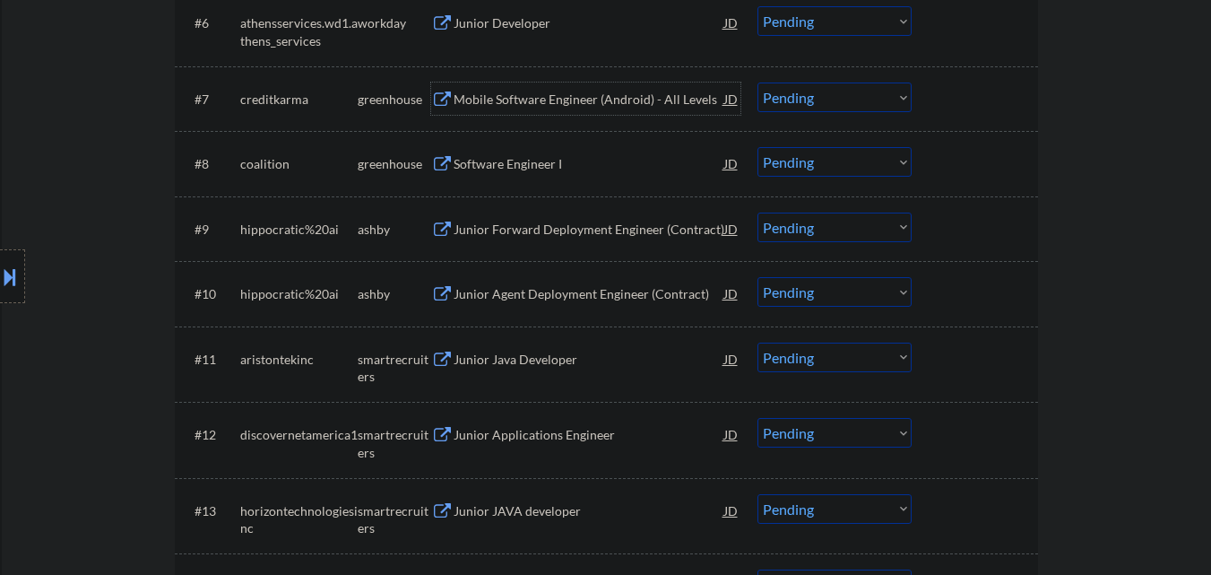
click at [580, 164] on div "Software Engineer I" at bounding box center [589, 164] width 271 height 18
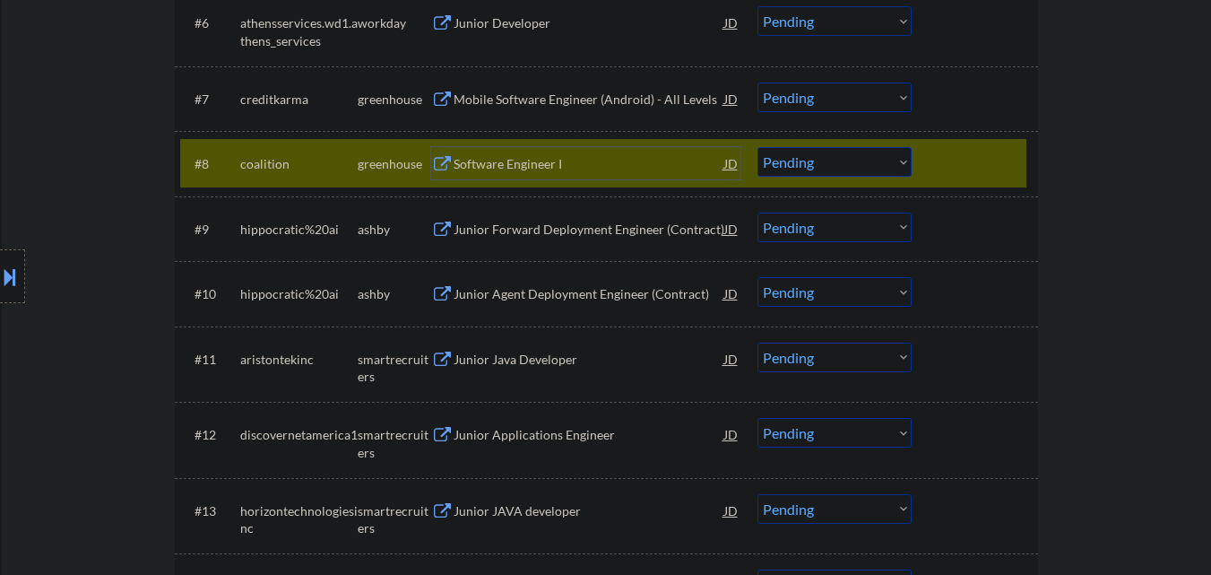
click at [860, 158] on select "Choose an option... Pending Applied Excluded (Questions) Excluded (Expired) Exc…" at bounding box center [835, 162] width 154 height 30
click at [758, 147] on select "Choose an option... Pending Applied Excluded (Questions) Excluded (Expired) Exc…" at bounding box center [835, 162] width 154 height 30
click at [986, 140] on div "#8 coalition greenhouse Software Engineer I JD Choose an option... Pending Appl…" at bounding box center [603, 163] width 846 height 48
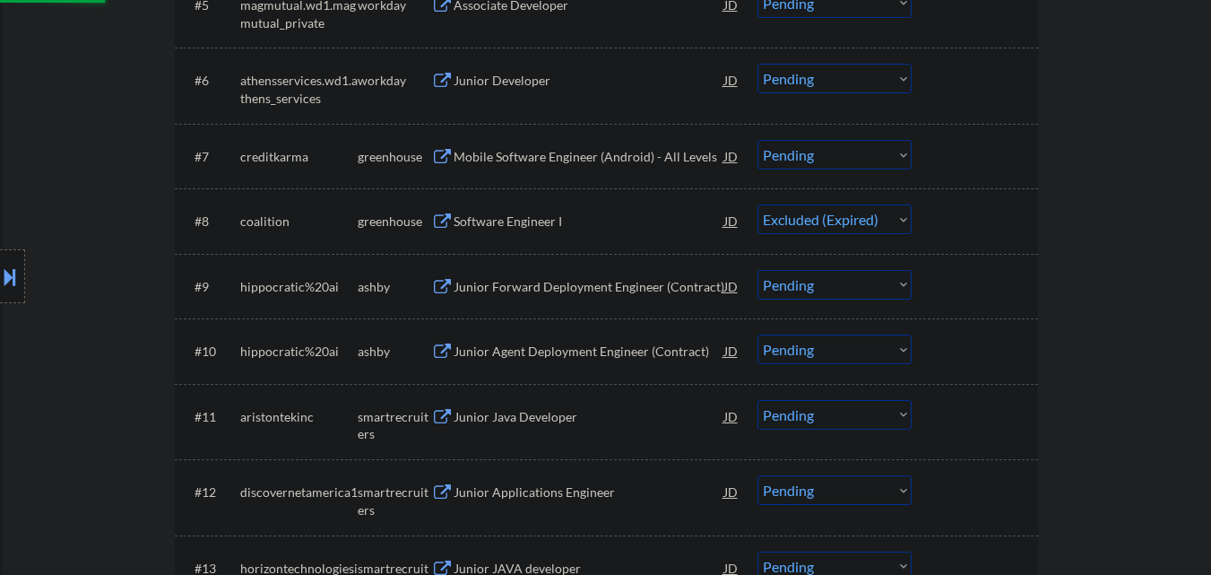
scroll to position [897, 0]
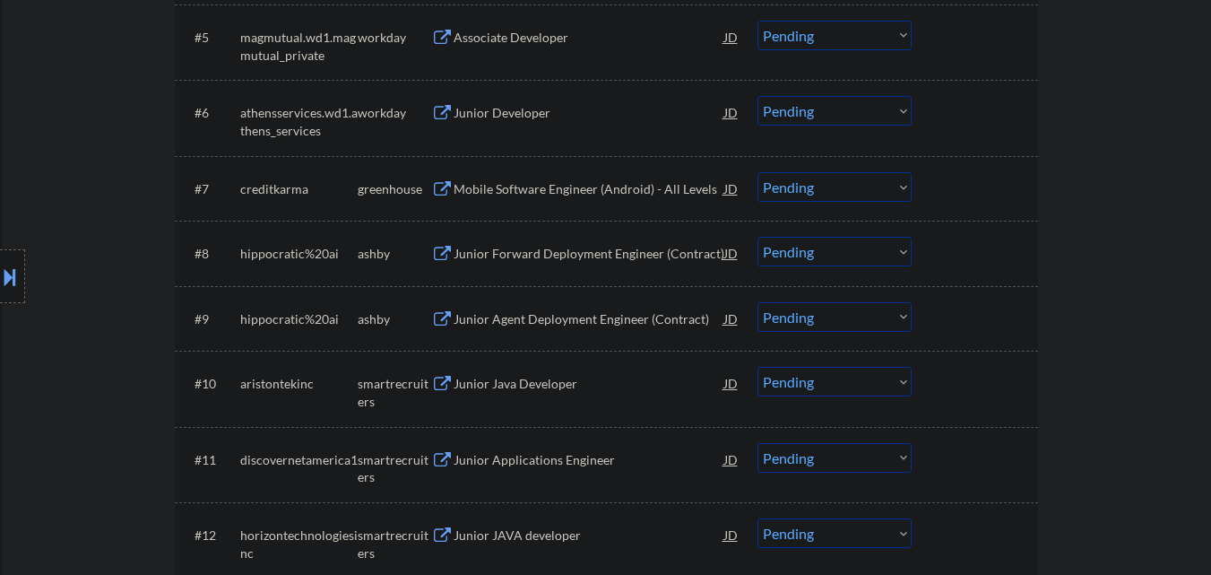
click at [581, 257] on div "Junior Forward Deployment Engineer (Contract)" at bounding box center [589, 254] width 271 height 18
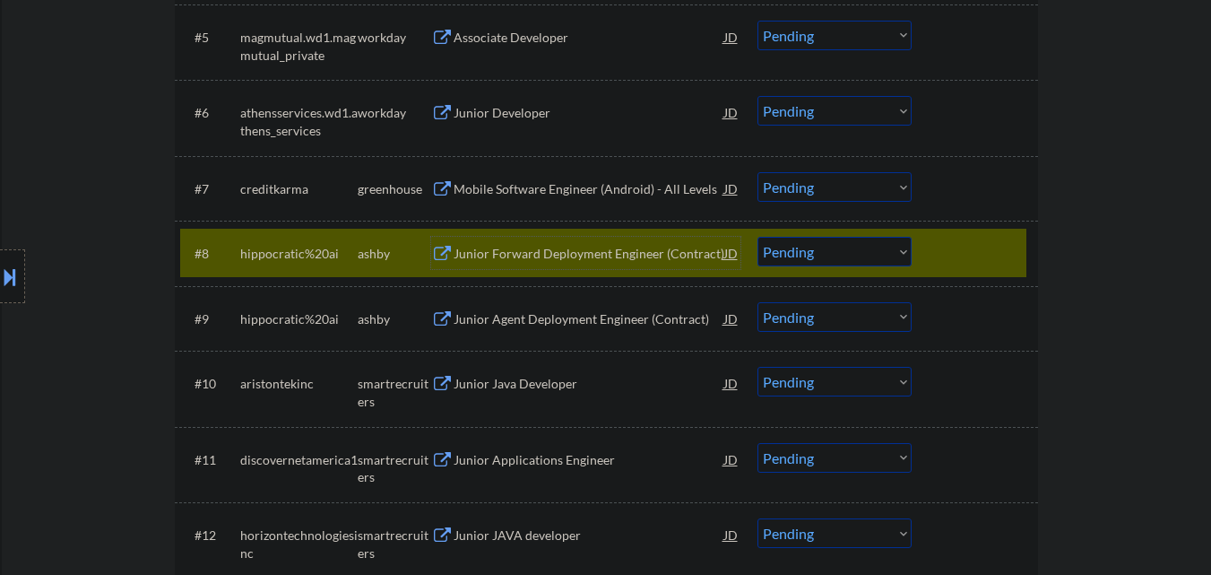
drag, startPoint x: 874, startPoint y: 248, endPoint x: 885, endPoint y: 255, distance: 12.5
click at [874, 248] on select "Choose an option... Pending Applied Excluded (Questions) Excluded (Expired) Exc…" at bounding box center [835, 252] width 154 height 30
click at [758, 237] on select "Choose an option... Pending Applied Excluded (Questions) Excluded (Expired) Exc…" at bounding box center [835, 252] width 154 height 30
click at [978, 243] on div at bounding box center [977, 253] width 79 height 32
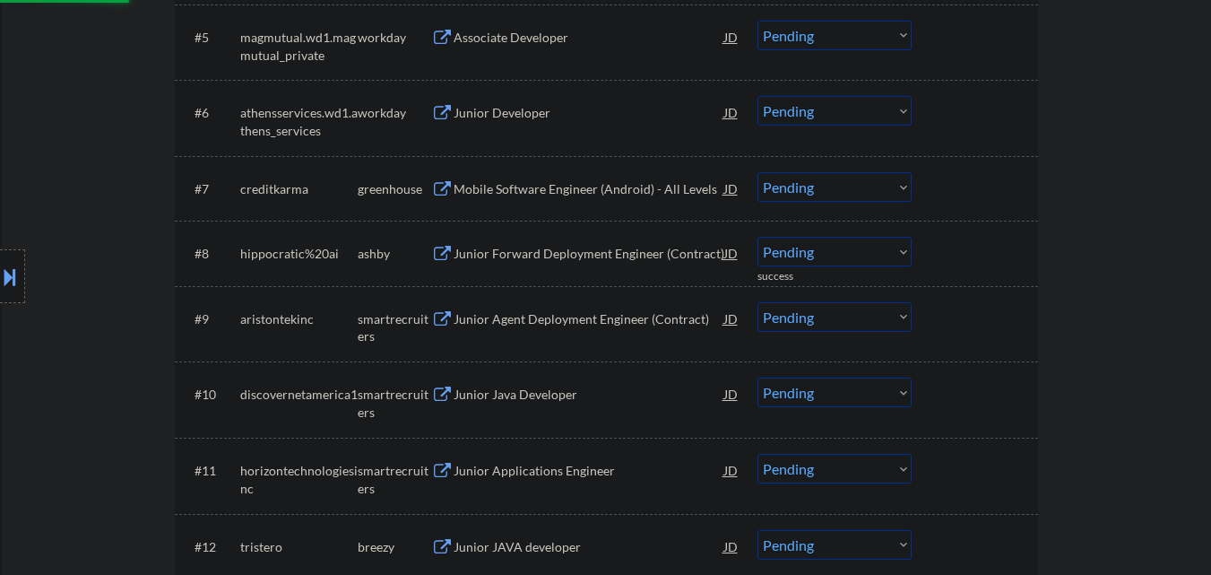
click at [658, 254] on div "Junior Forward Deployment Engineer (Contract)" at bounding box center [589, 254] width 271 height 18
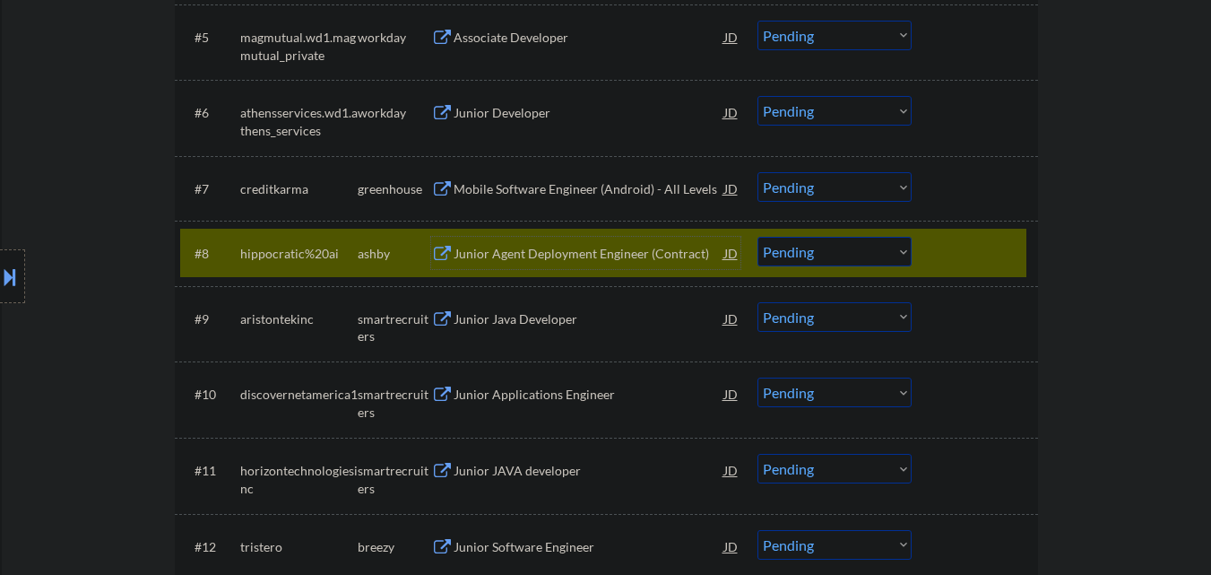
click at [876, 256] on select "Choose an option... Pending Applied Excluded (Questions) Excluded (Expired) Exc…" at bounding box center [835, 252] width 154 height 30
click at [758, 237] on select "Choose an option... Pending Applied Excluded (Questions) Excluded (Expired) Exc…" at bounding box center [835, 252] width 154 height 30
click at [975, 251] on div at bounding box center [977, 253] width 79 height 32
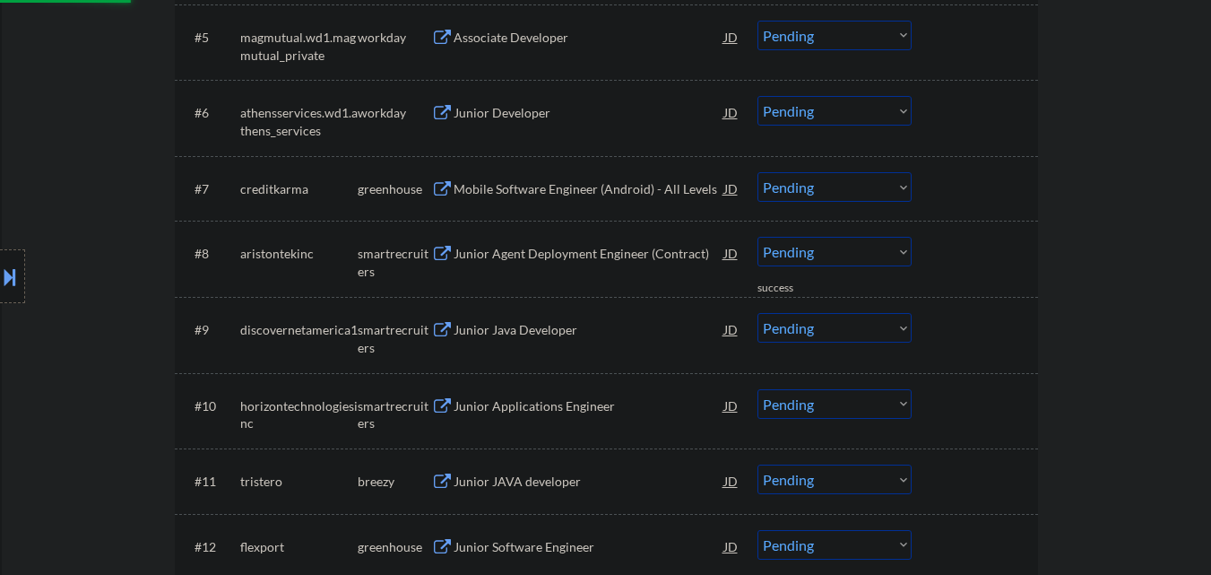
click at [579, 245] on div "Junior Agent Deployment Engineer (Contract)" at bounding box center [589, 253] width 271 height 32
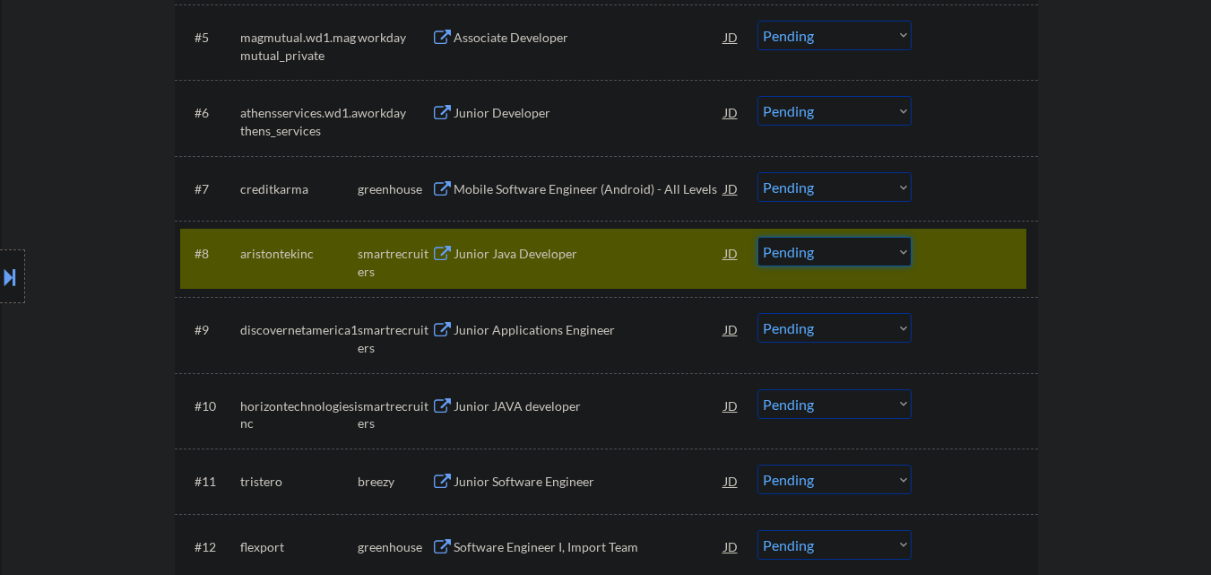
click at [895, 259] on select "Choose an option... Pending Applied Excluded (Questions) Excluded (Expired) Exc…" at bounding box center [835, 252] width 154 height 30
click at [758, 237] on select "Choose an option... Pending Applied Excluded (Questions) Excluded (Expired) Exc…" at bounding box center [835, 252] width 154 height 30
click at [967, 249] on div at bounding box center [977, 253] width 79 height 32
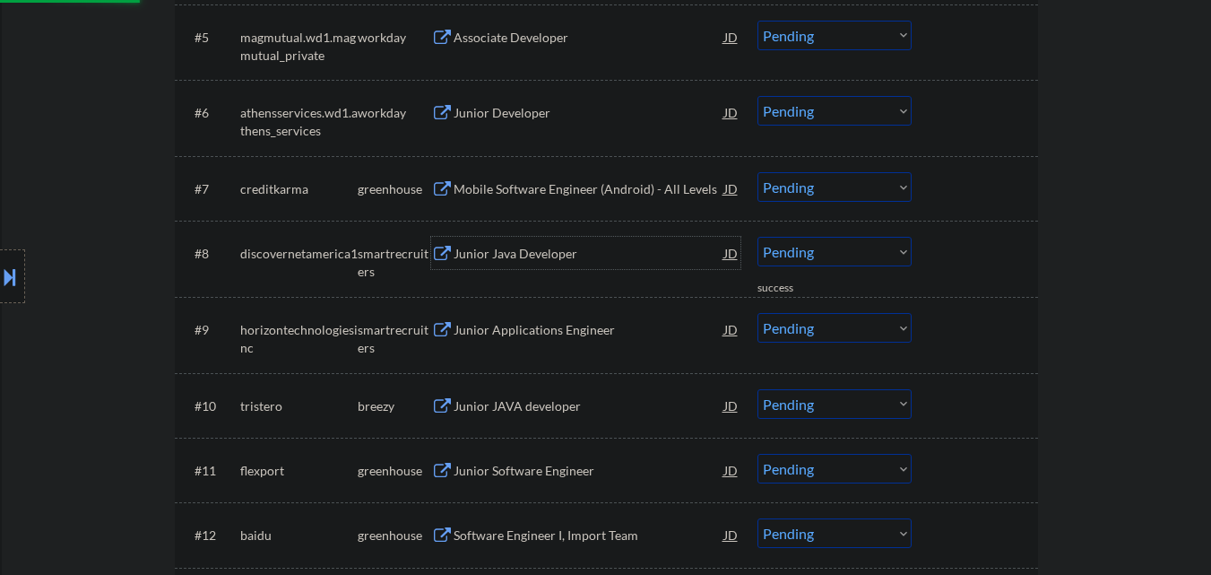
click at [550, 259] on div "Junior Java Developer" at bounding box center [589, 254] width 271 height 18
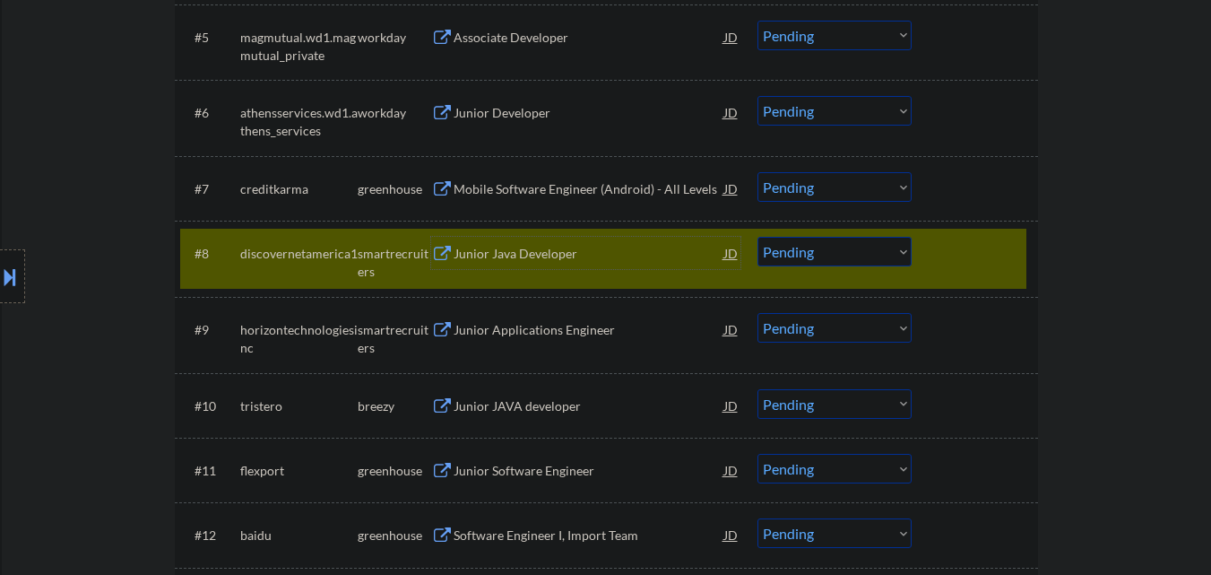
drag, startPoint x: 848, startPoint y: 249, endPoint x: 837, endPoint y: 264, distance: 18.5
click at [848, 249] on select "Choose an option... Pending Applied Excluded (Questions) Excluded (Expired) Exc…" at bounding box center [835, 252] width 154 height 30
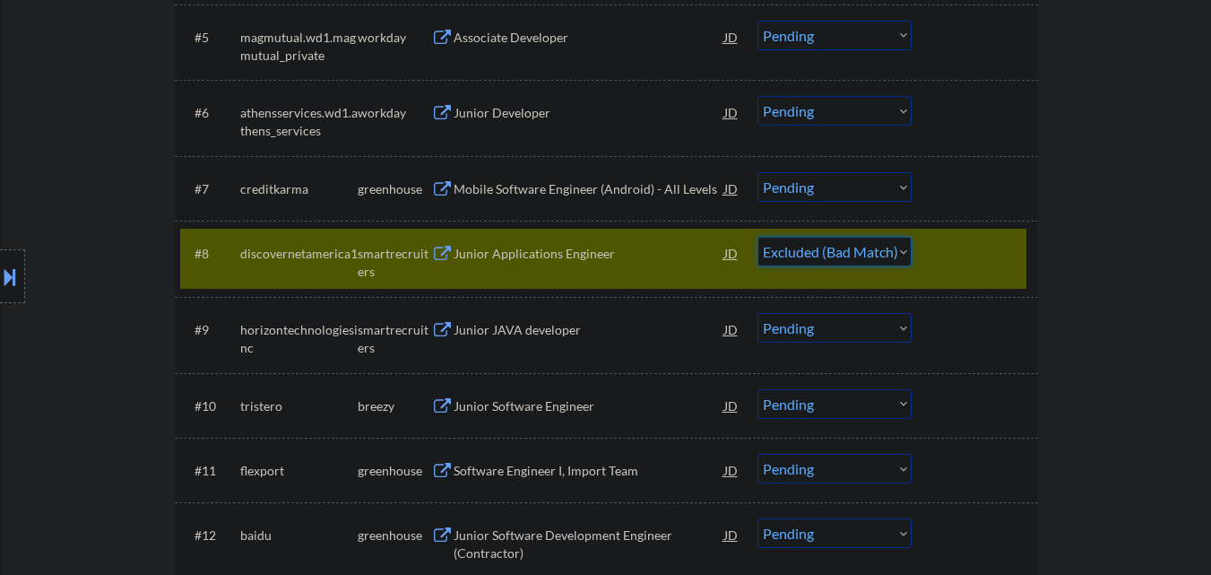
click at [758, 237] on select "Choose an option... Pending Applied Excluded (Questions) Excluded (Expired) Exc…" at bounding box center [835, 252] width 154 height 30
click at [964, 251] on div at bounding box center [977, 253] width 79 height 32
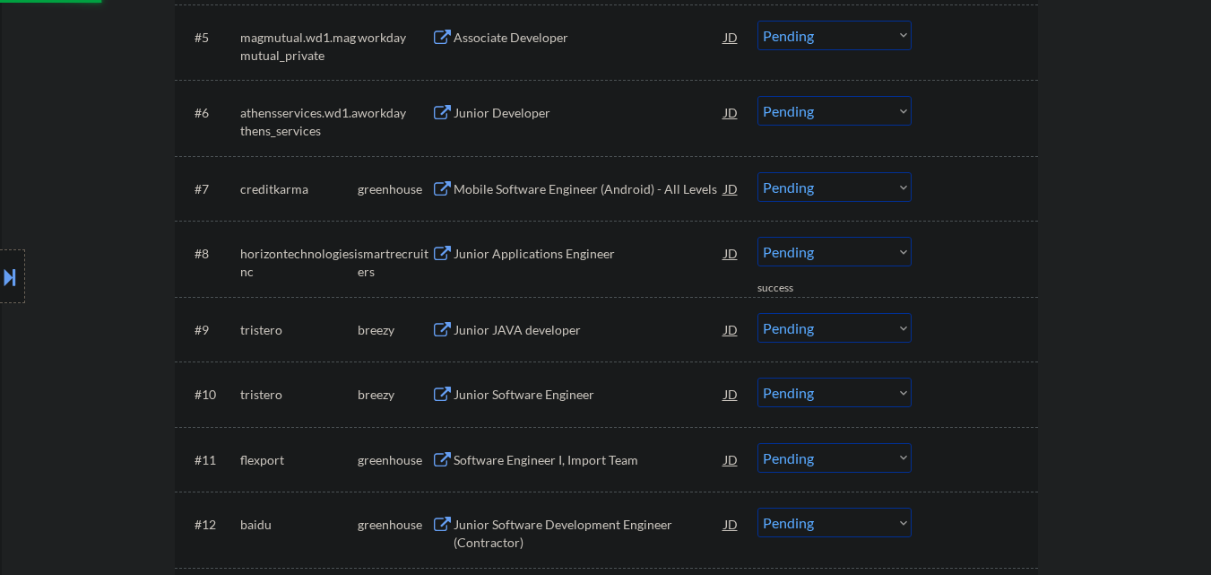
click at [974, 245] on div at bounding box center [977, 253] width 79 height 32
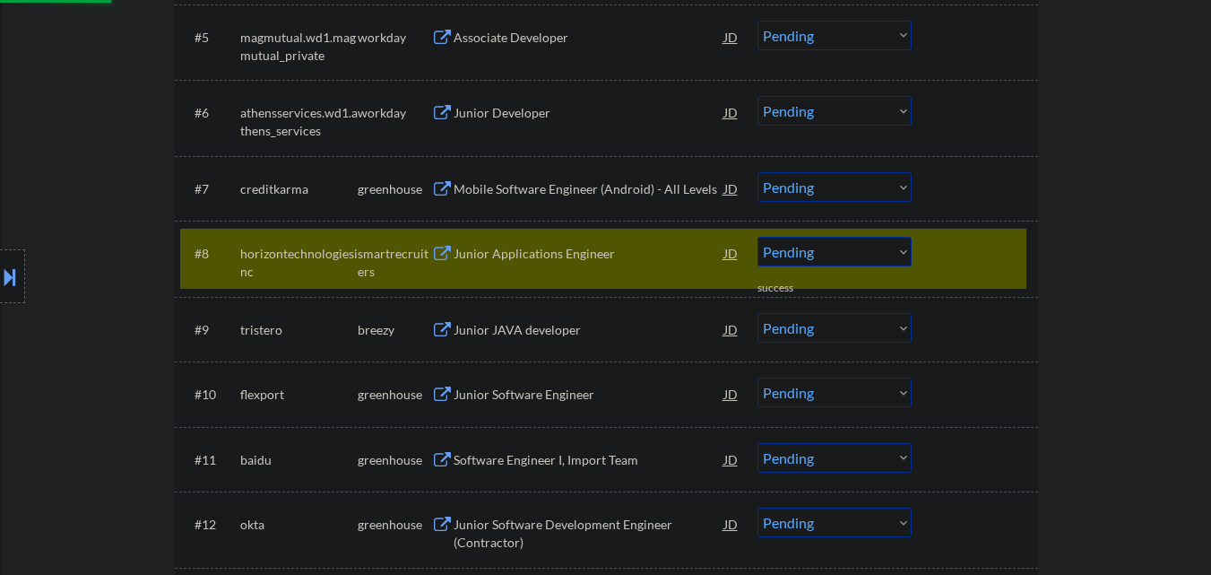
click at [569, 253] on div "Junior Applications Engineer" at bounding box center [589, 254] width 271 height 18
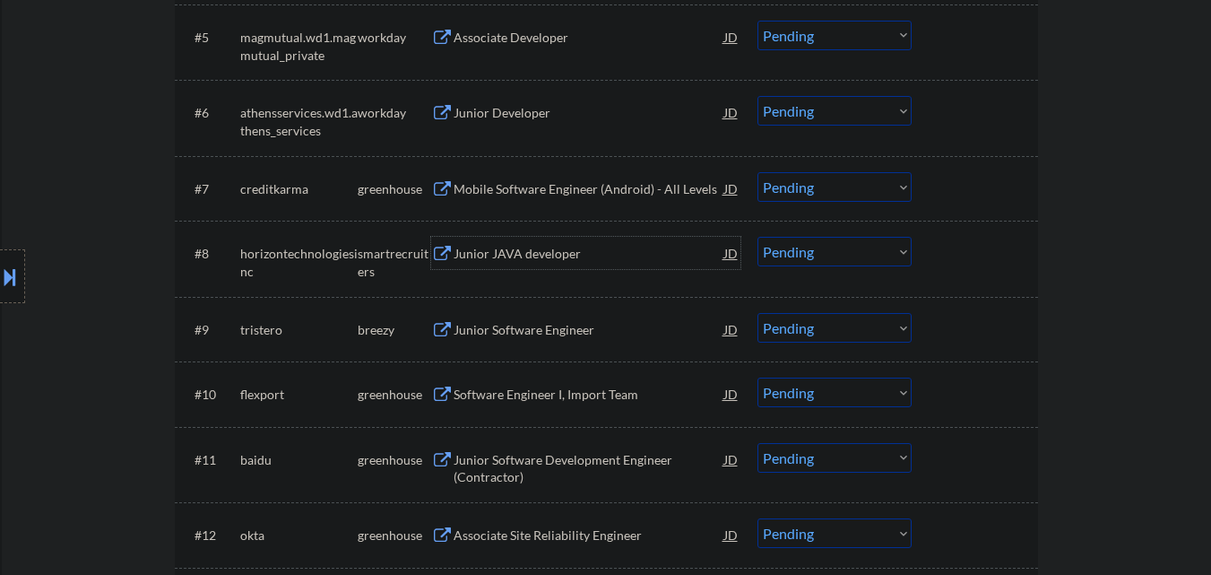
click at [872, 256] on select "Choose an option... Pending Applied Excluded (Questions) Excluded (Expired) Exc…" at bounding box center [835, 252] width 154 height 30
click at [758, 237] on select "Choose an option... Pending Applied Excluded (Questions) Excluded (Expired) Exc…" at bounding box center [835, 252] width 154 height 30
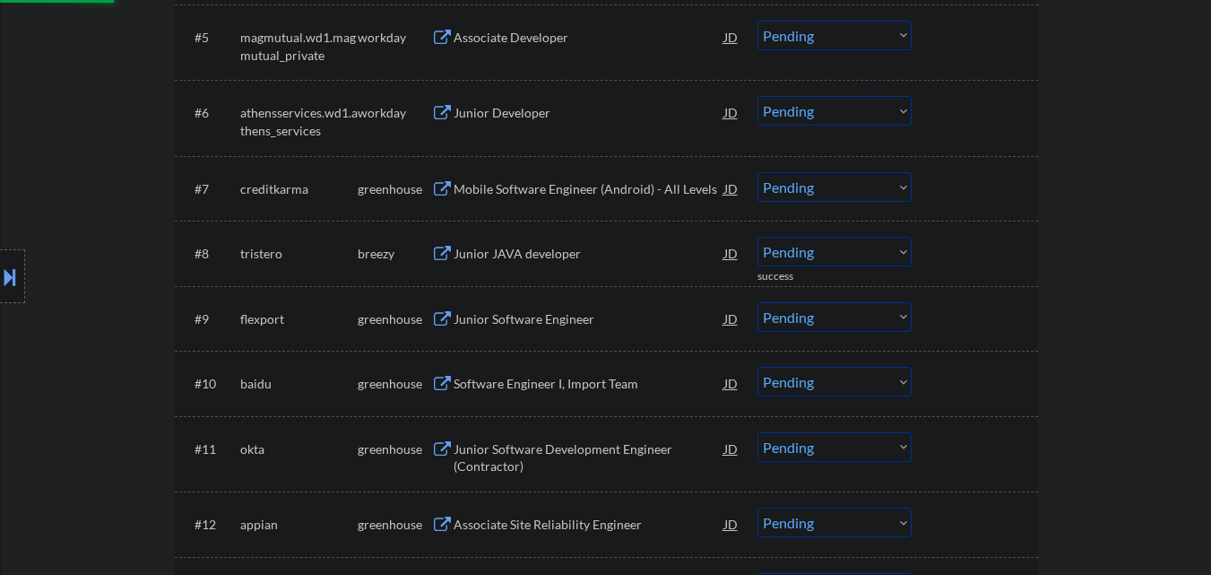
click at [566, 249] on div "Junior JAVA developer" at bounding box center [589, 254] width 271 height 18
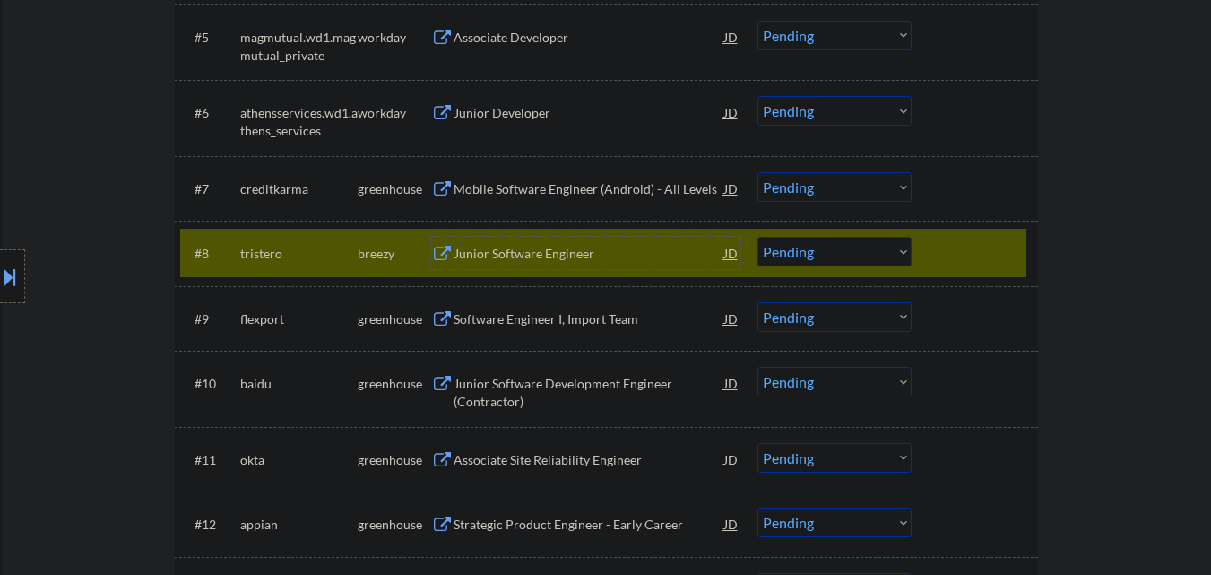
click at [863, 251] on select "Choose an option... Pending Applied Excluded (Questions) Excluded (Expired) Exc…" at bounding box center [835, 252] width 154 height 30
click at [758, 237] on select "Choose an option... Pending Applied Excluded (Questions) Excluded (Expired) Exc…" at bounding box center [835, 252] width 154 height 30
click at [566, 246] on div "Junior Software Engineer" at bounding box center [589, 254] width 271 height 18
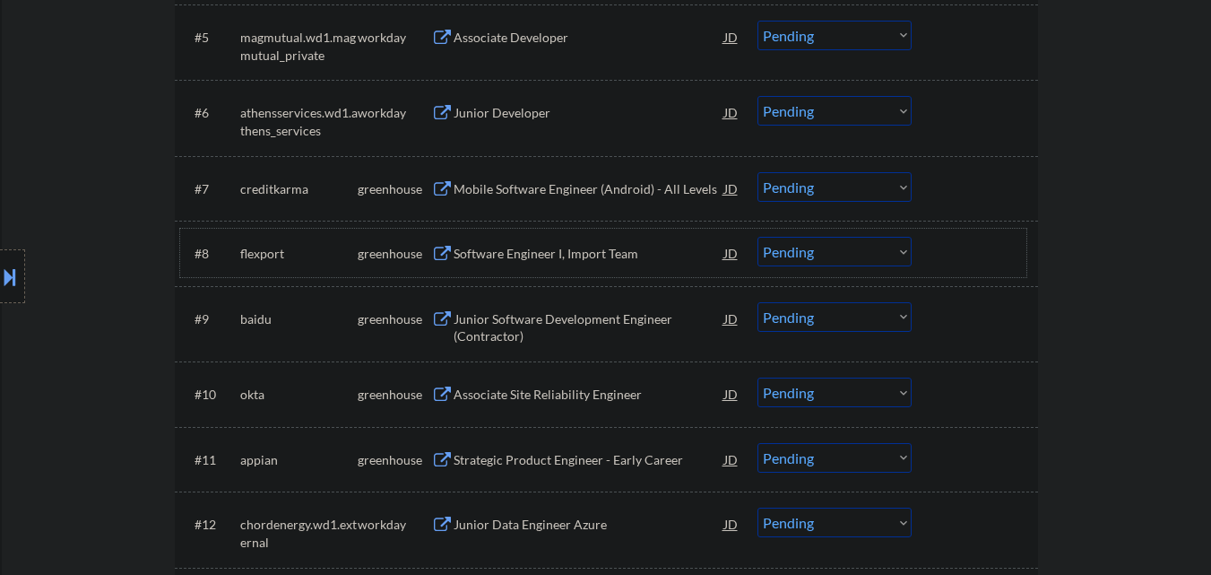
click at [978, 248] on div at bounding box center [977, 253] width 79 height 32
click at [1024, 245] on div "#8 flexport greenhouse Software Engineer I, Import Team JD Choose an option... …" at bounding box center [603, 253] width 846 height 48
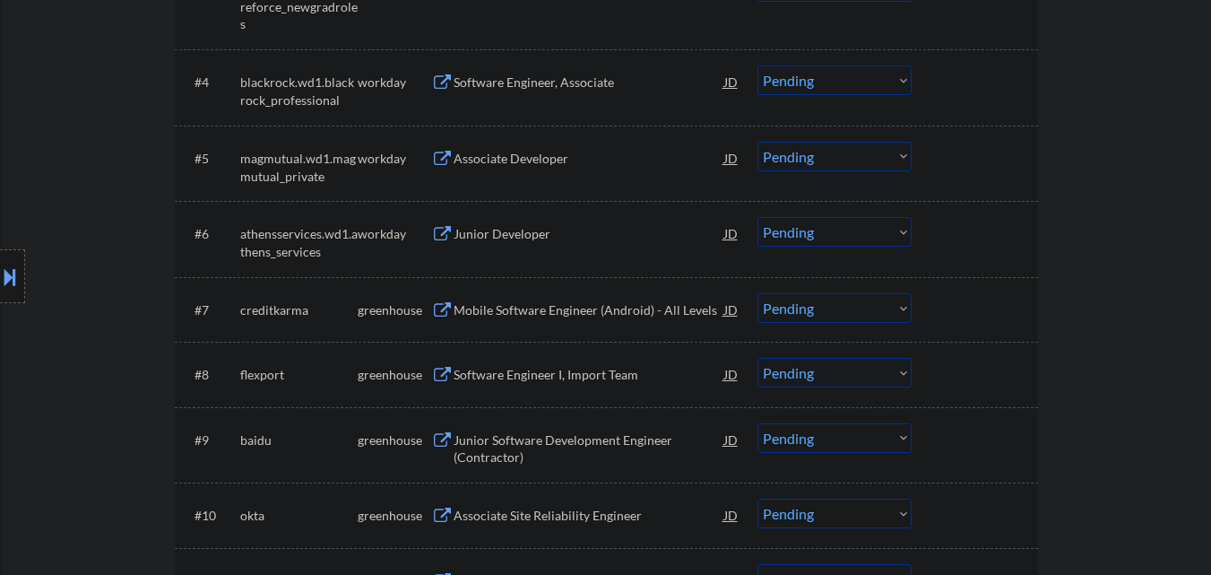
scroll to position [807, 0]
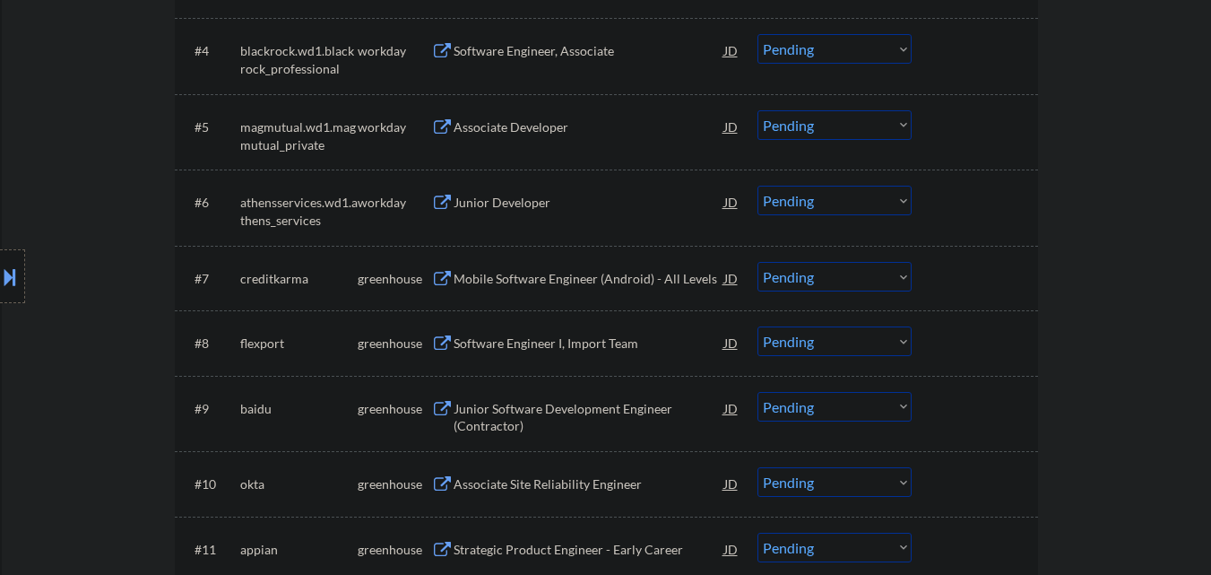
click at [997, 335] on div at bounding box center [977, 342] width 79 height 32
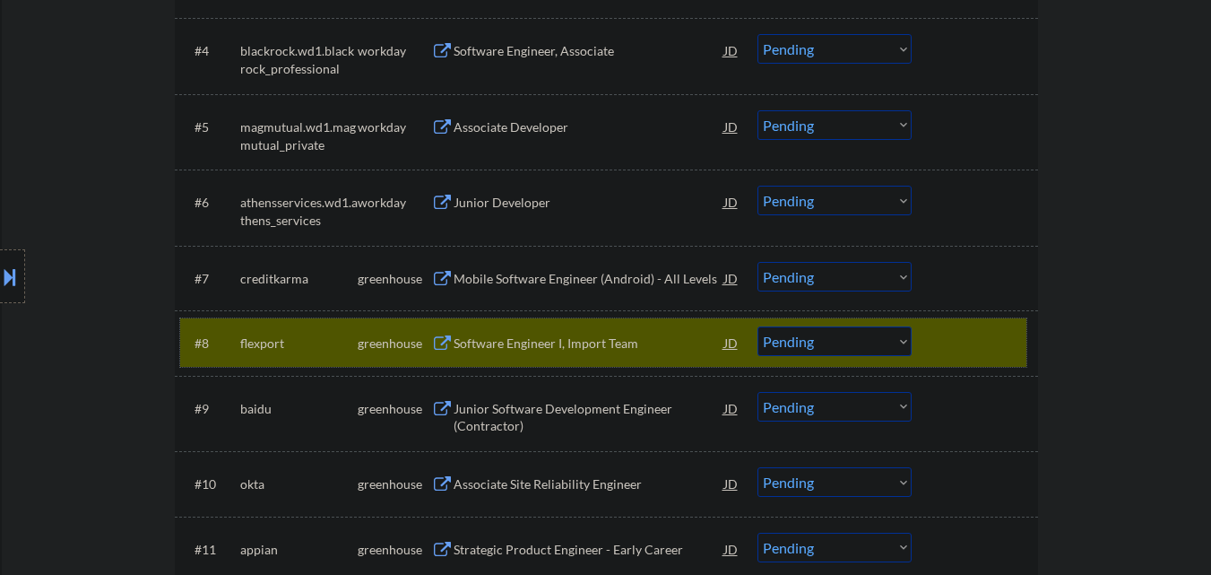
click at [877, 338] on select "Choose an option... Pending Applied Excluded (Questions) Excluded (Expired) Exc…" at bounding box center [835, 341] width 154 height 30
click at [758, 326] on select "Choose an option... Pending Applied Excluded (Questions) Excluded (Expired) Exc…" at bounding box center [835, 341] width 154 height 30
select select ""pending""
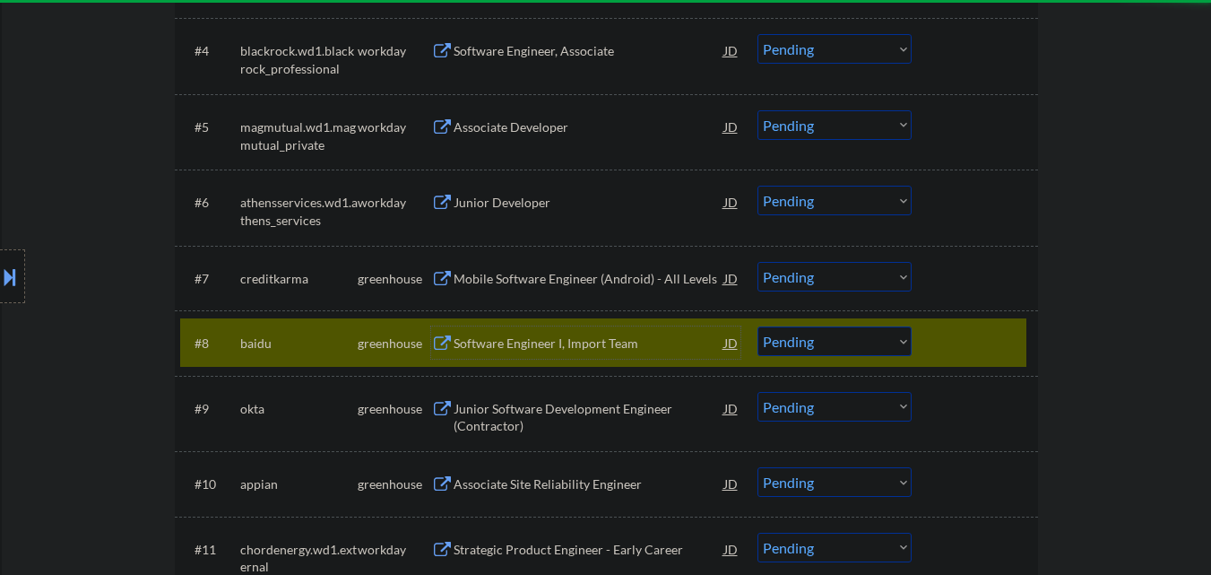
click at [545, 340] on div "Software Engineer I, Import Team" at bounding box center [589, 343] width 271 height 18
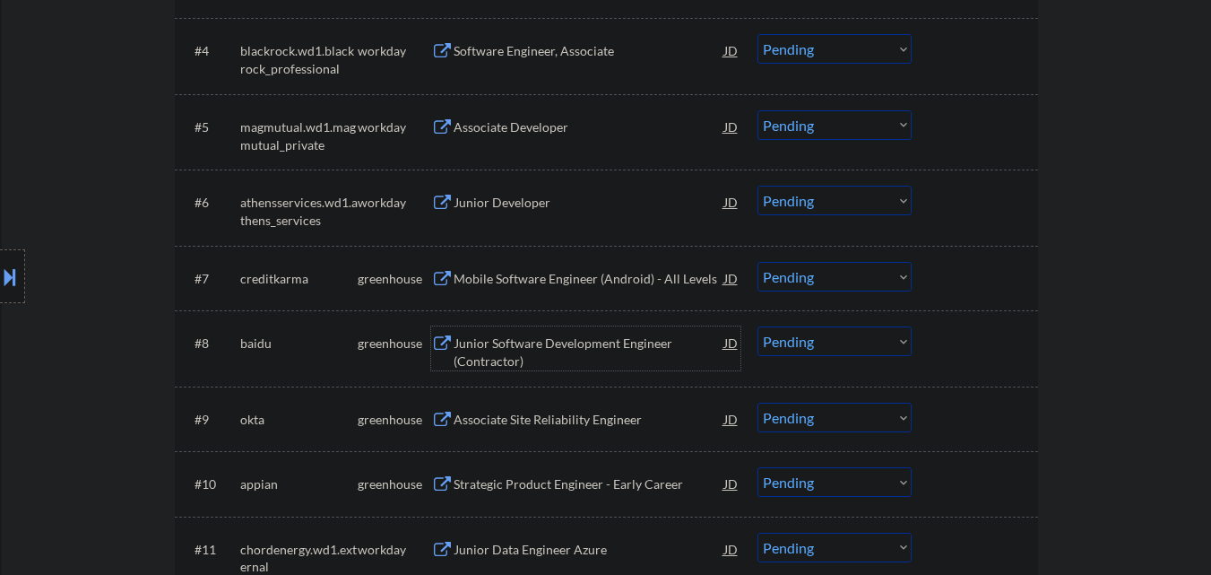
click at [969, 291] on div at bounding box center [977, 278] width 79 height 32
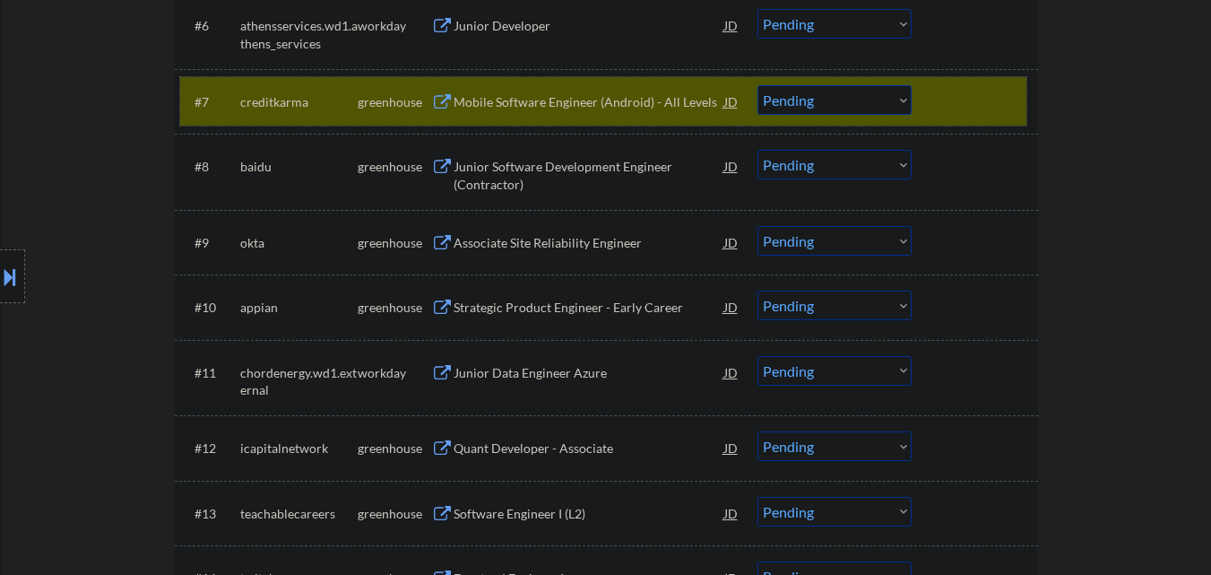
scroll to position [986, 0]
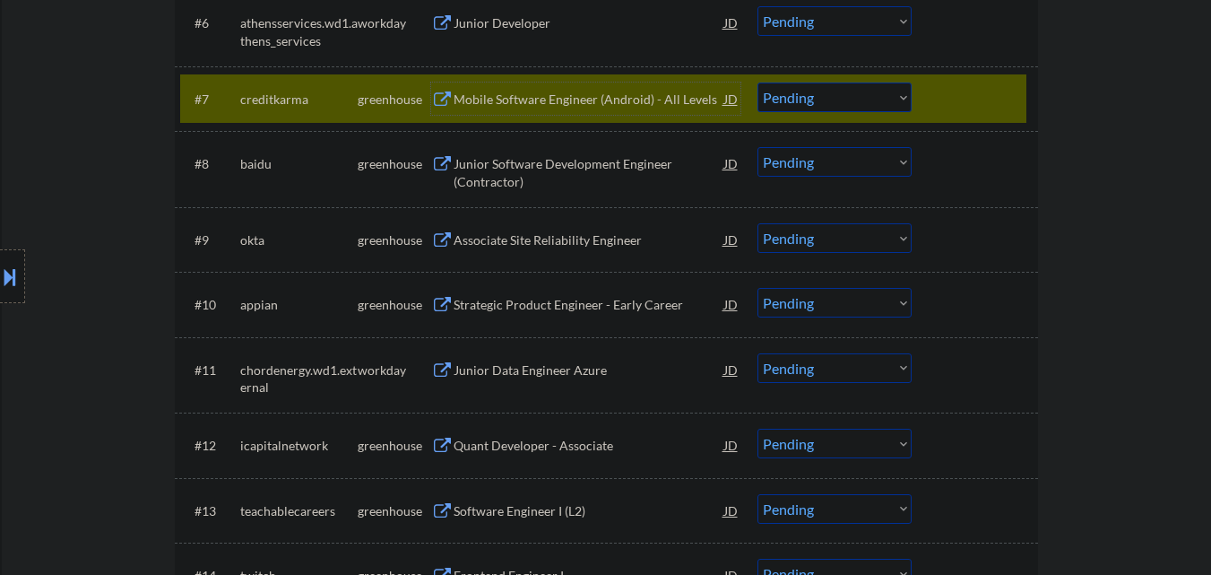
click at [556, 98] on div "Mobile Software Engineer (Android) - All Levels" at bounding box center [589, 100] width 271 height 18
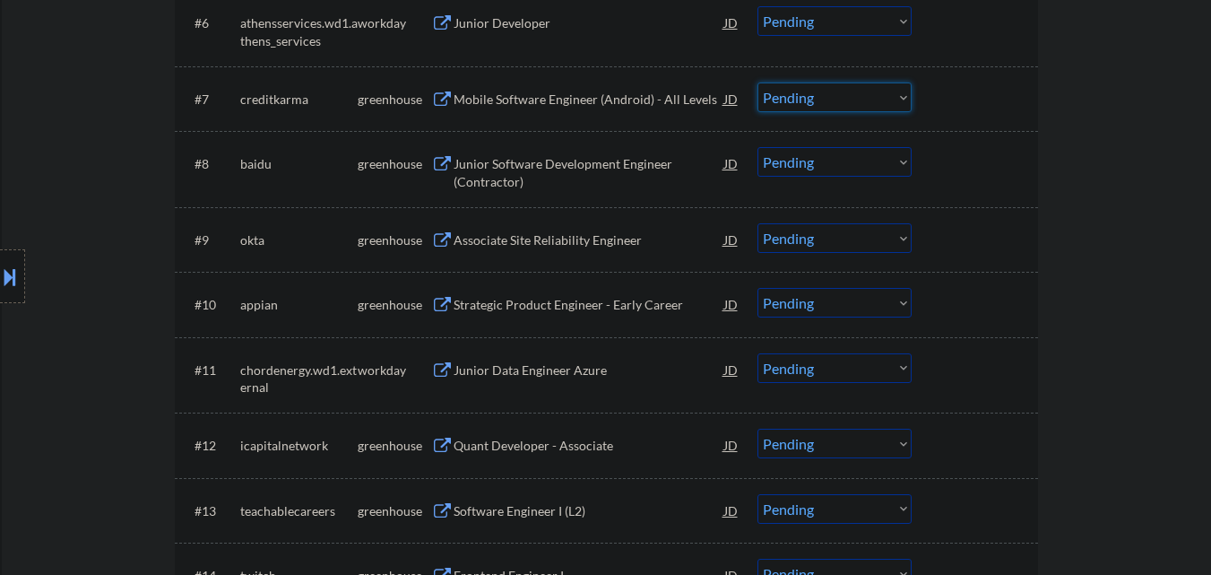
click at [840, 102] on select "Choose an option... Pending Applied Excluded (Questions) Excluded (Expired) Exc…" at bounding box center [835, 97] width 154 height 30
click at [758, 82] on select "Choose an option... Pending Applied Excluded (Questions) Excluded (Expired) Exc…" at bounding box center [835, 97] width 154 height 30
select select ""pending""
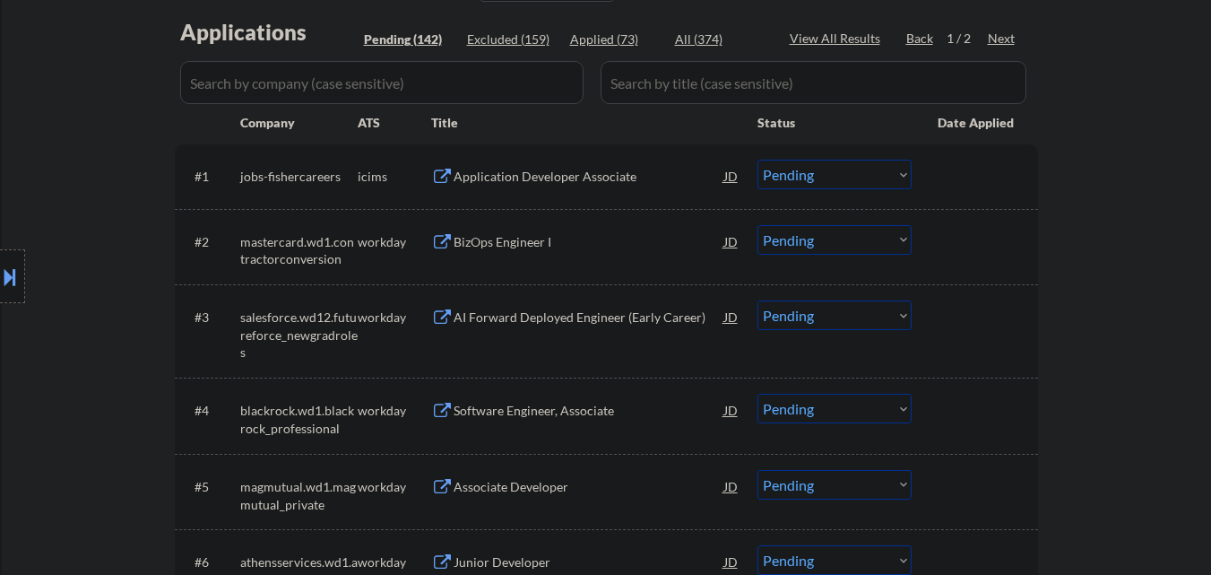
scroll to position [448, 0]
click at [610, 36] on div "Applied (73)" at bounding box center [615, 39] width 90 height 18
select select ""applied""
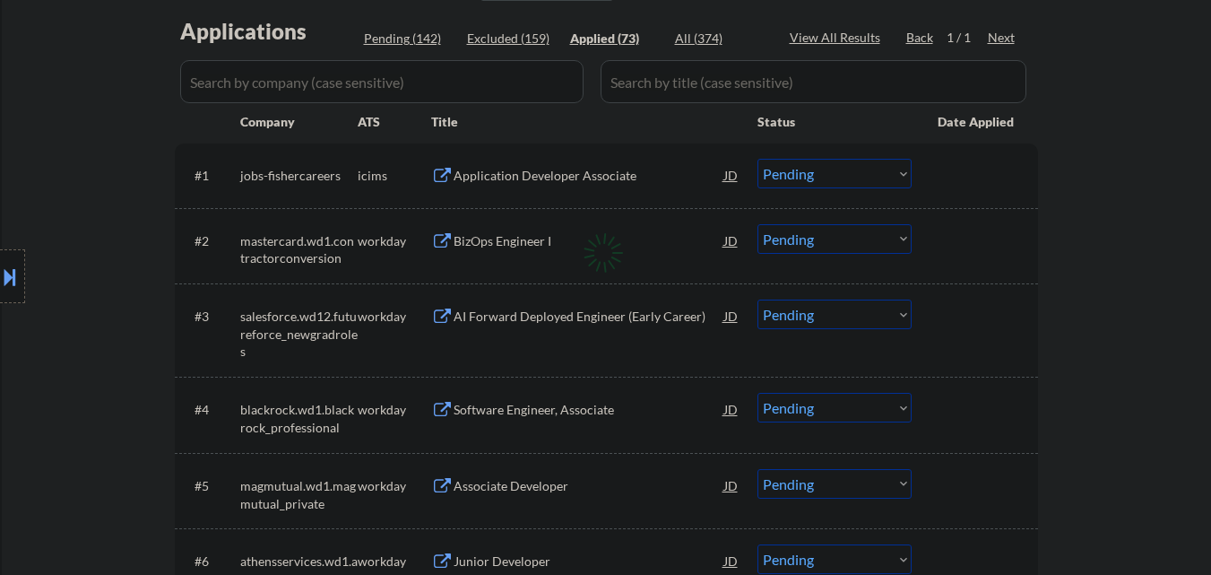
select select ""applied""
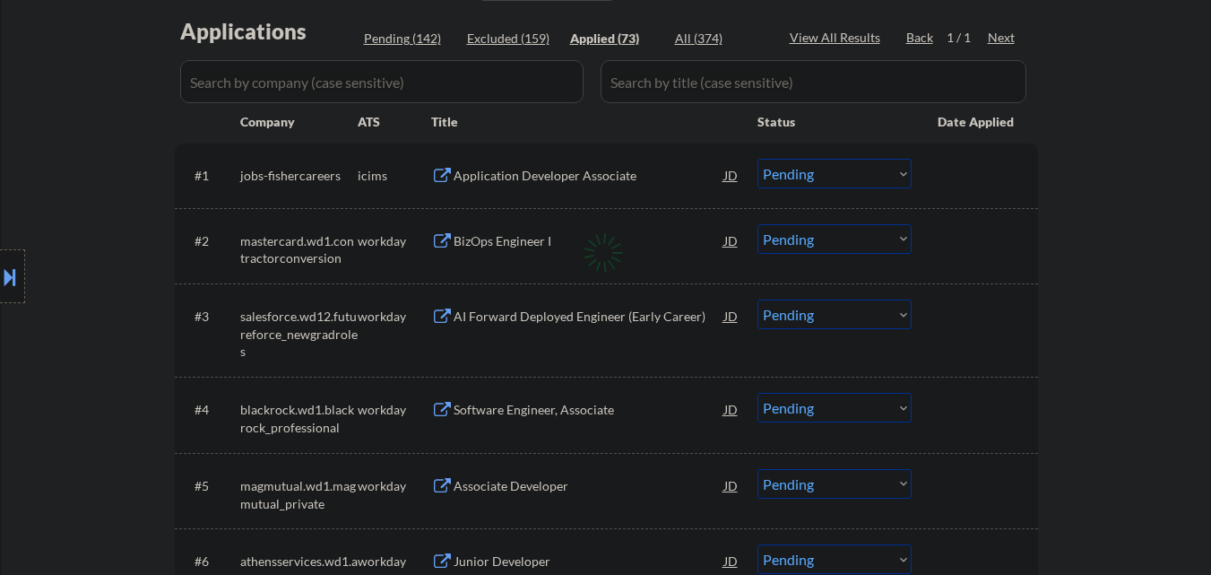
select select ""applied""
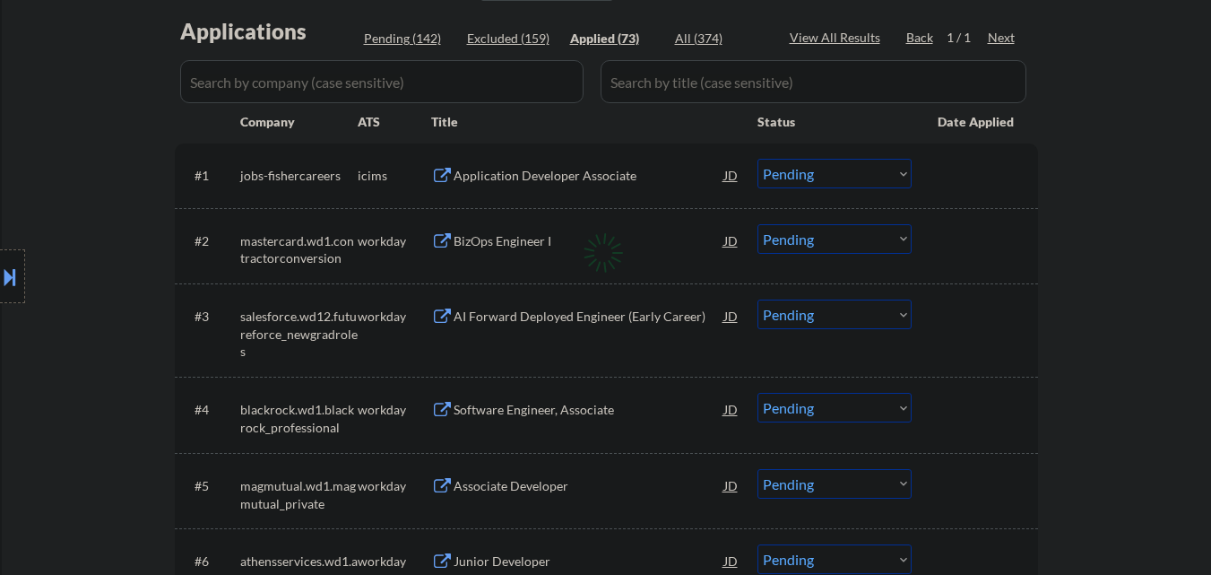
select select ""applied""
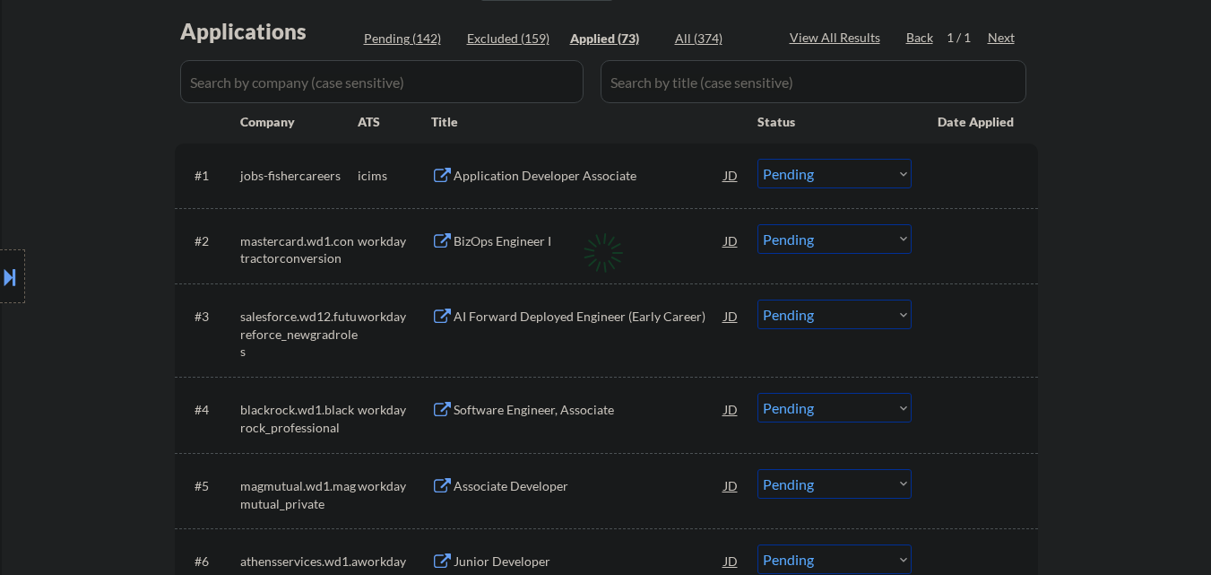
select select ""applied""
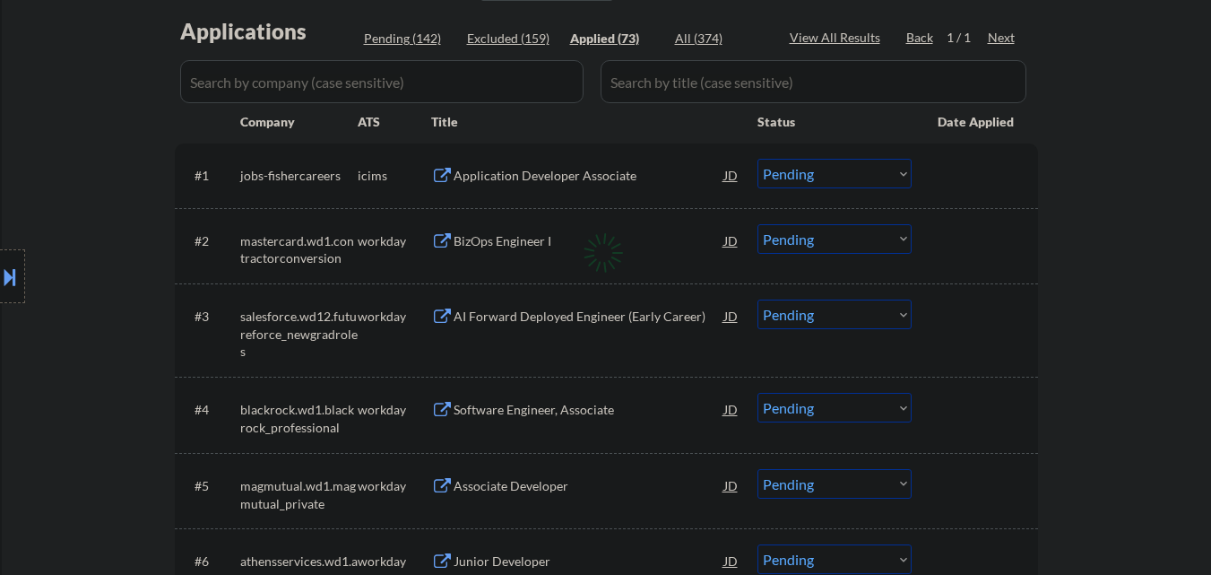
select select ""applied""
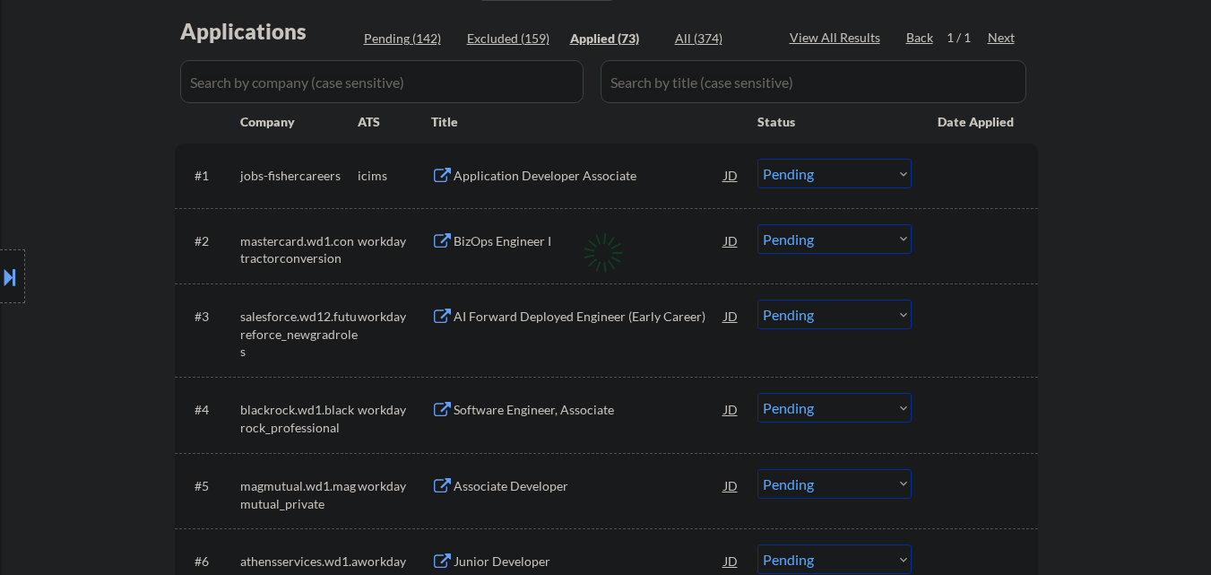
select select ""applied""
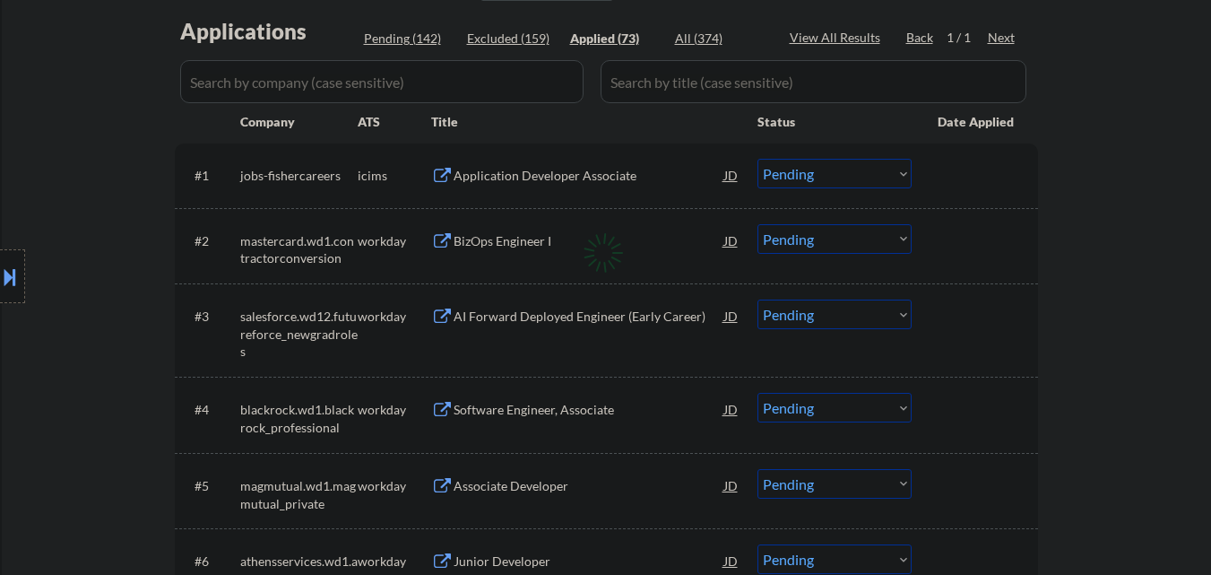
select select ""applied""
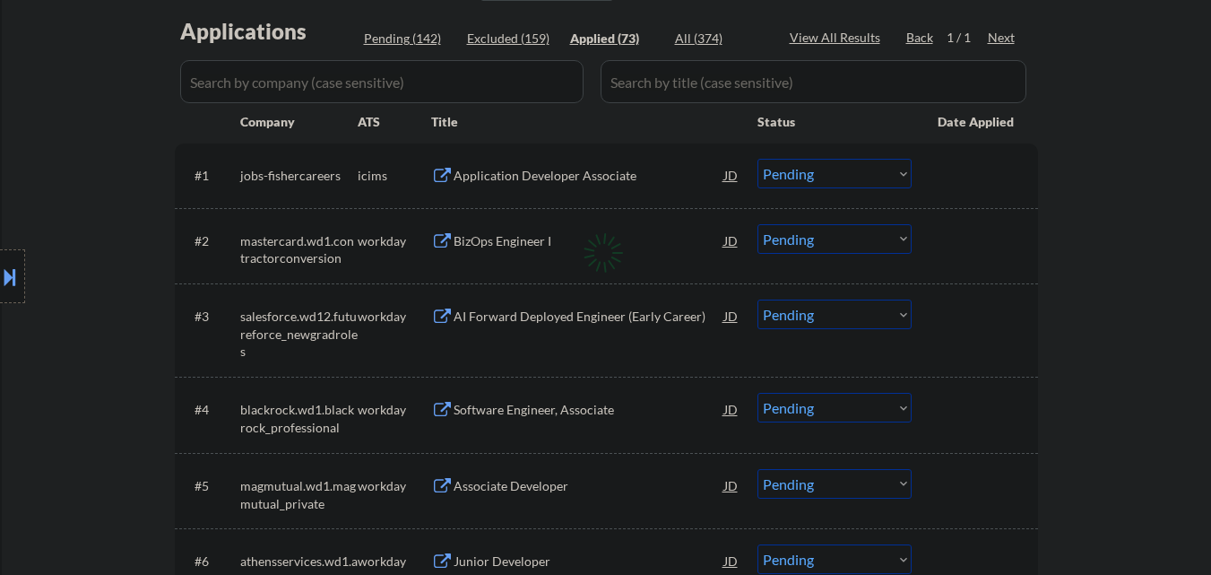
select select ""applied""
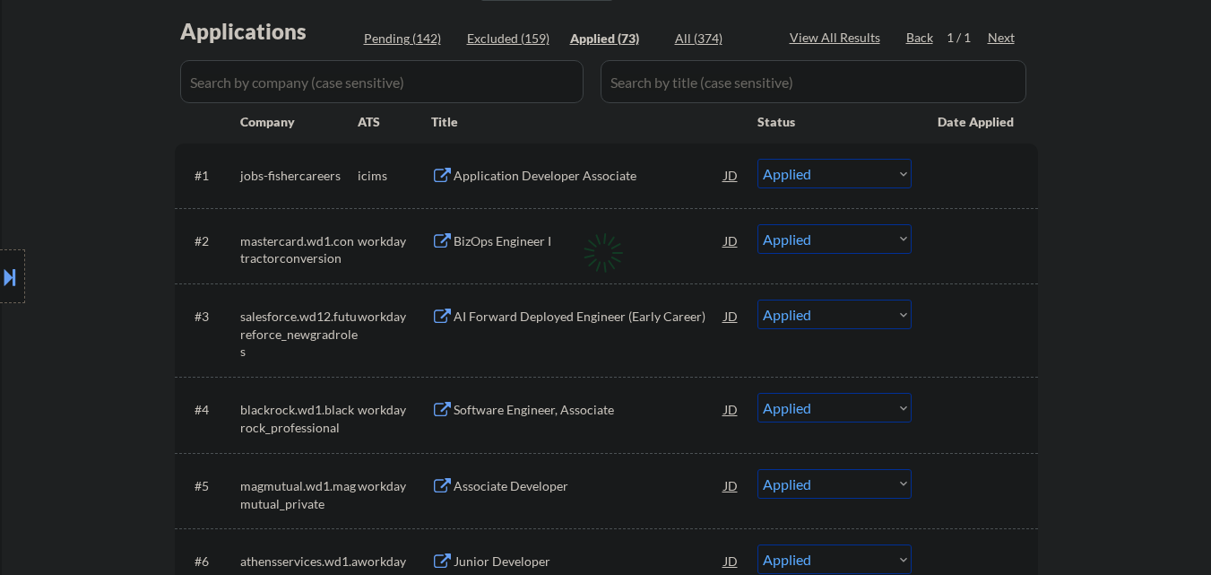
select select ""applied""
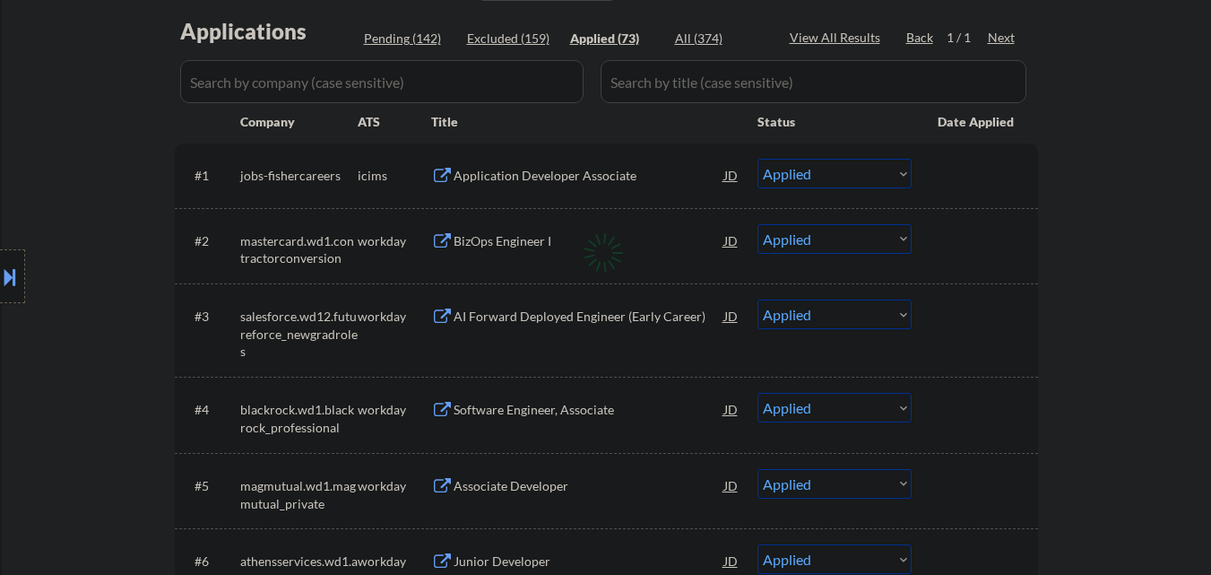
select select ""applied""
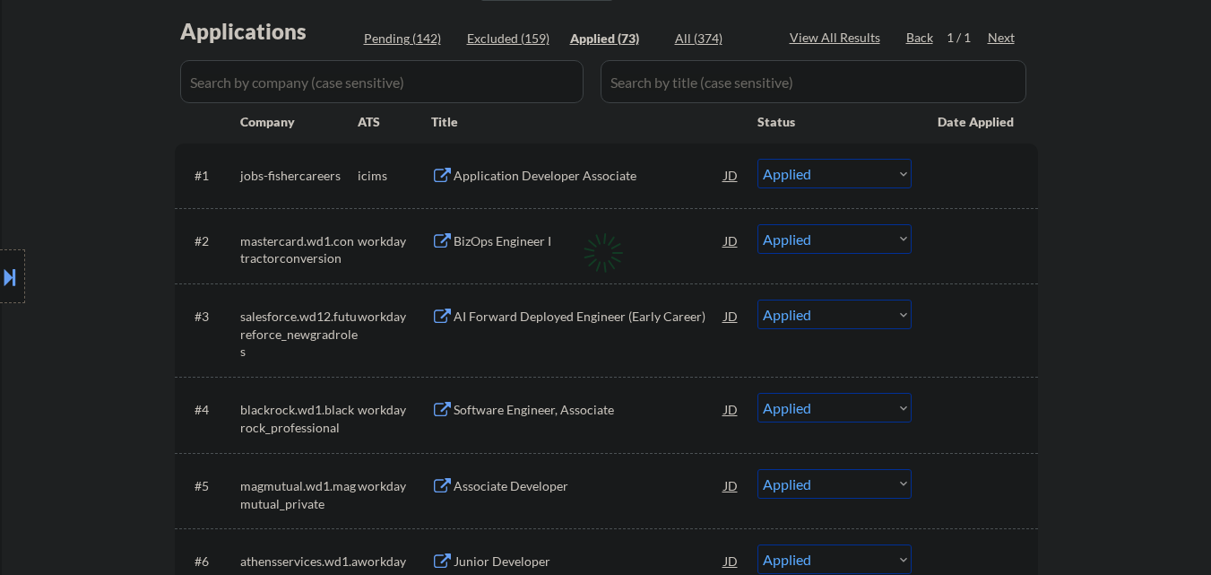
select select ""applied""
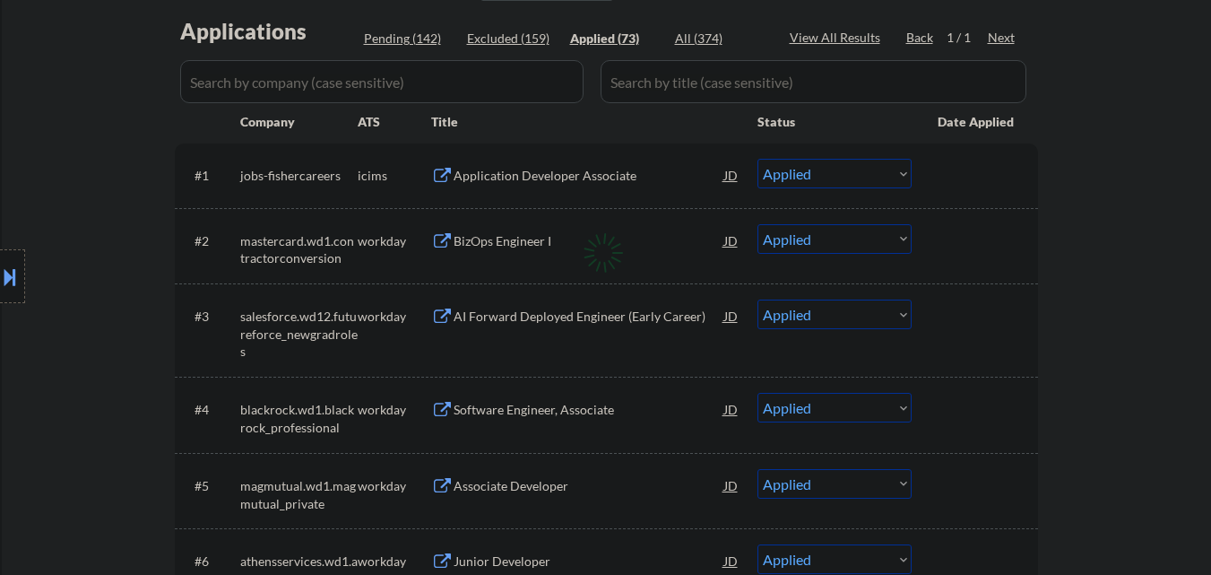
select select ""applied""
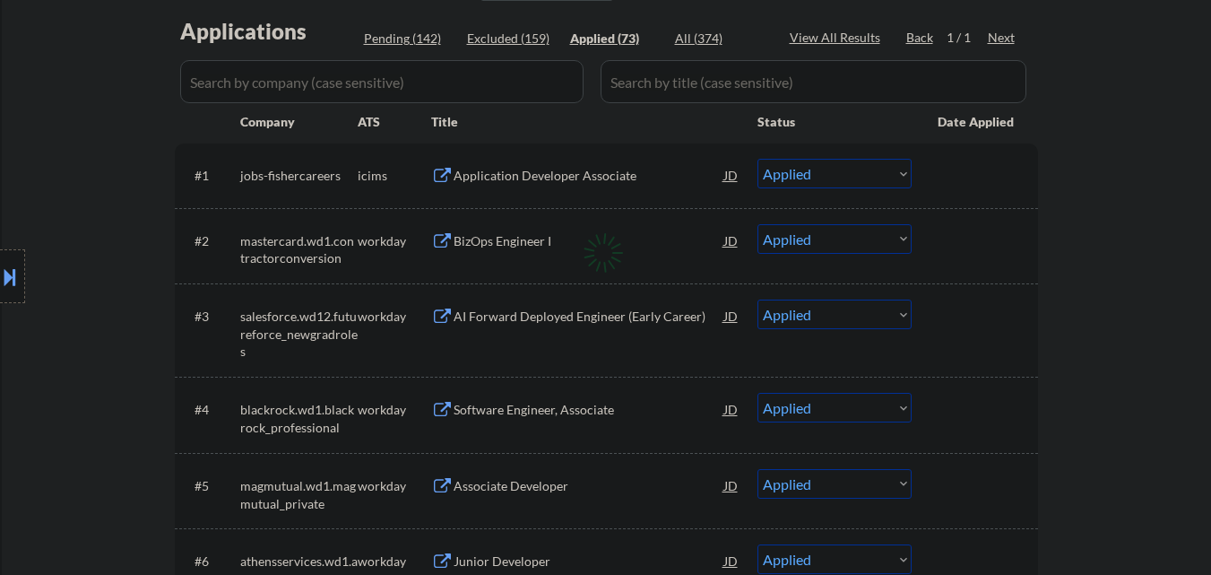
select select ""applied""
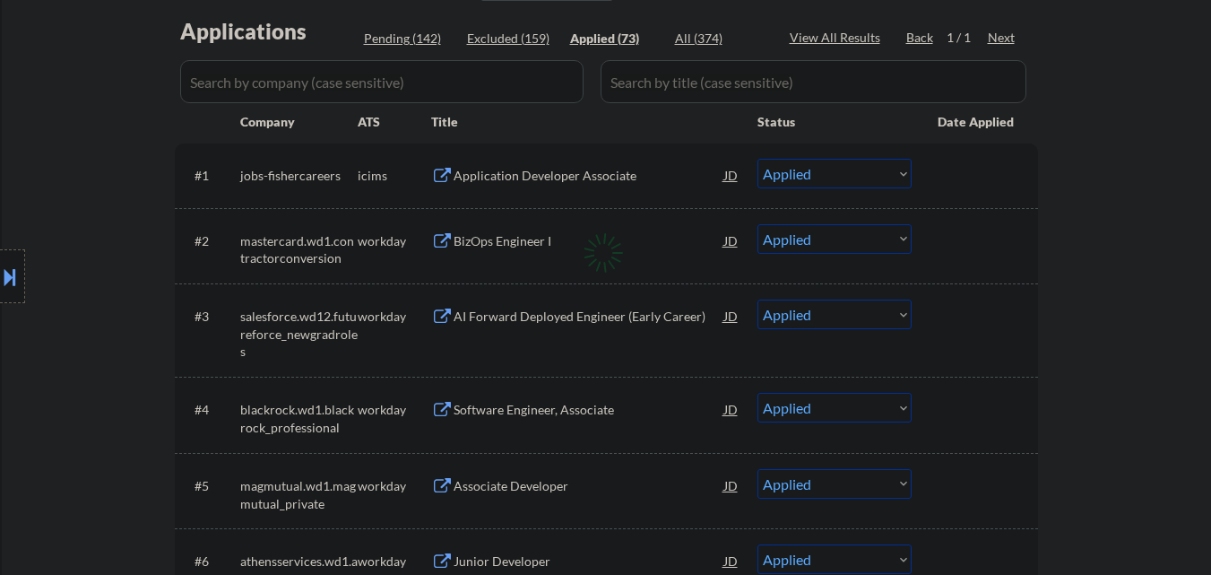
select select ""applied""
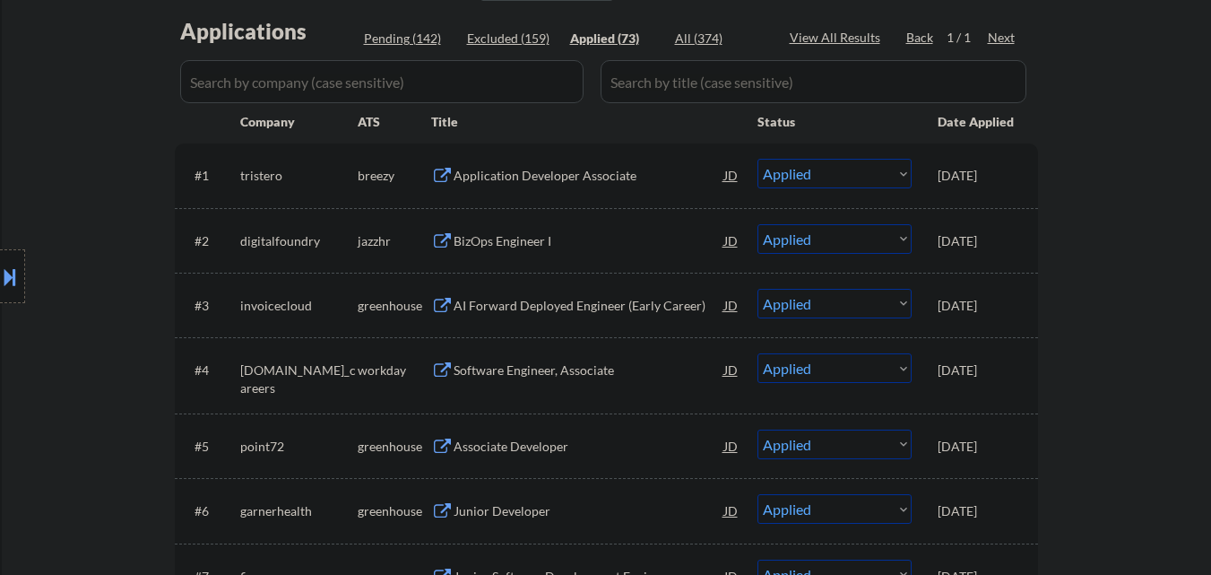
click at [390, 35] on div "Pending (142)" at bounding box center [409, 39] width 90 height 18
select select ""pending""
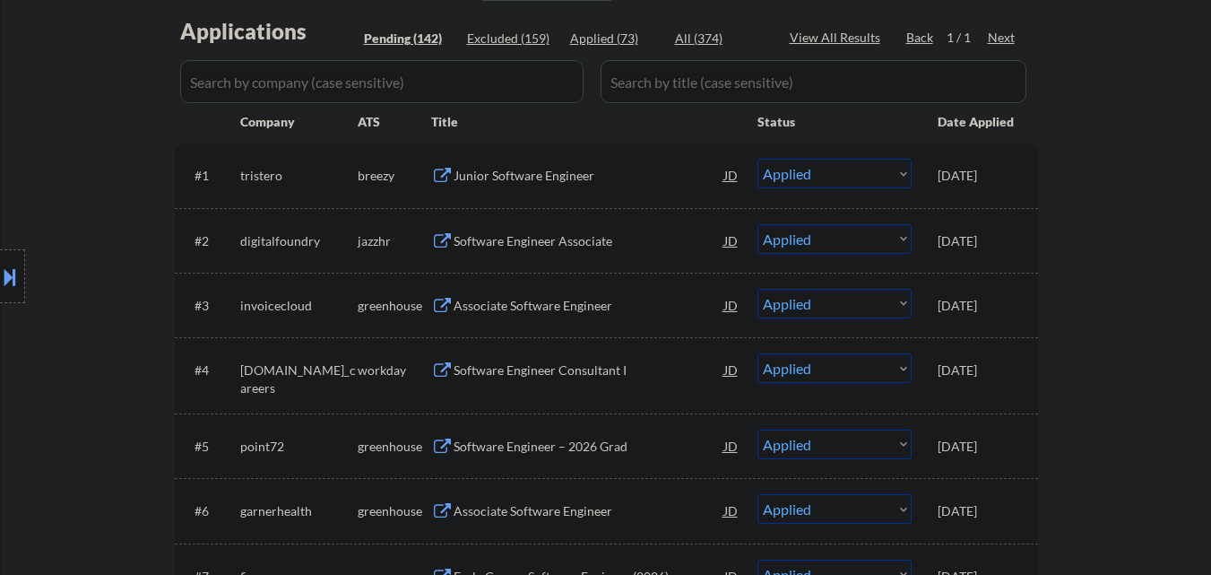
select select ""pending""
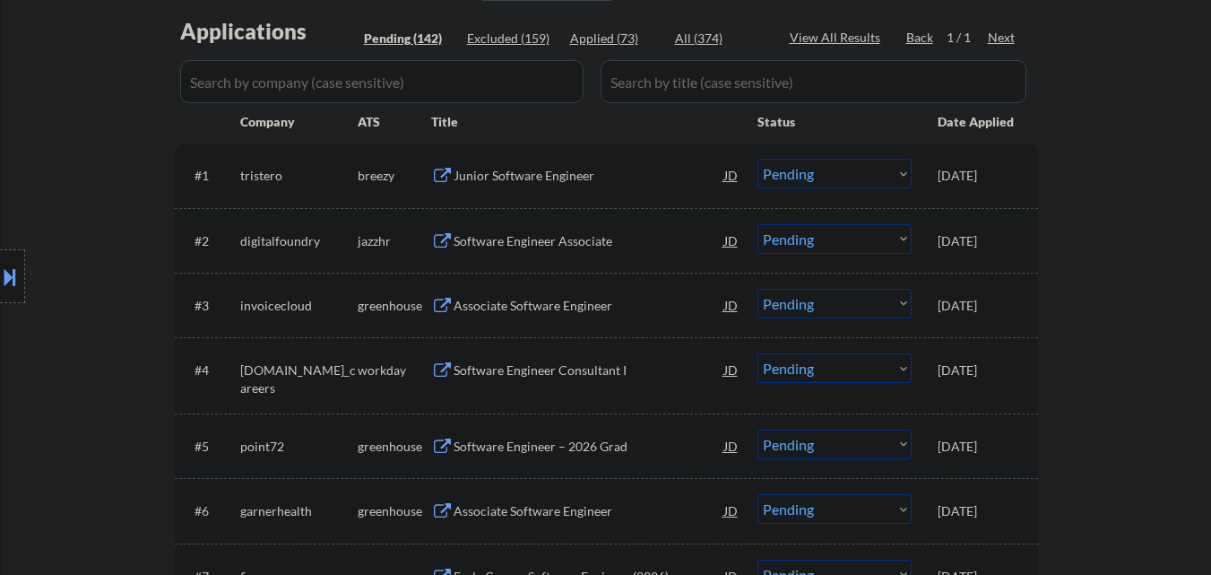
select select ""pending""
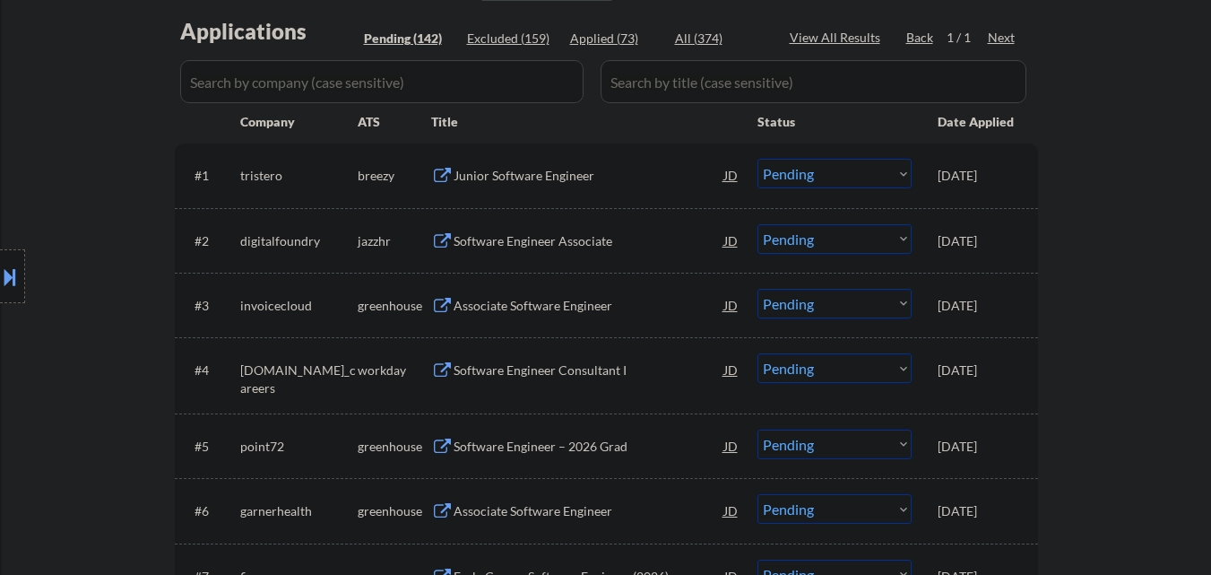
select select ""pending""
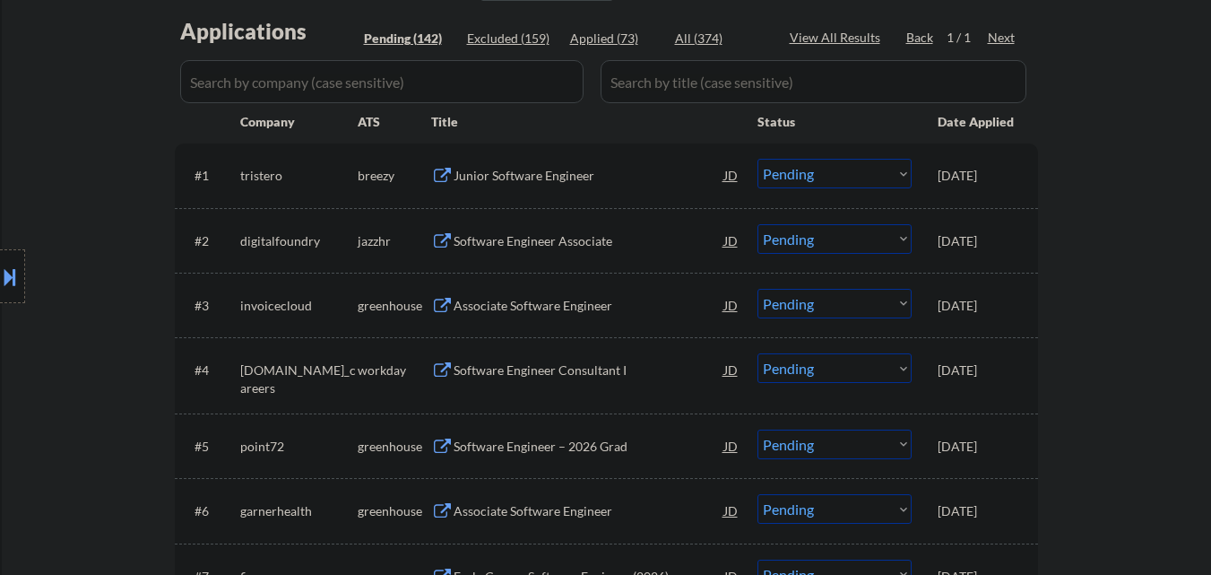
select select ""pending""
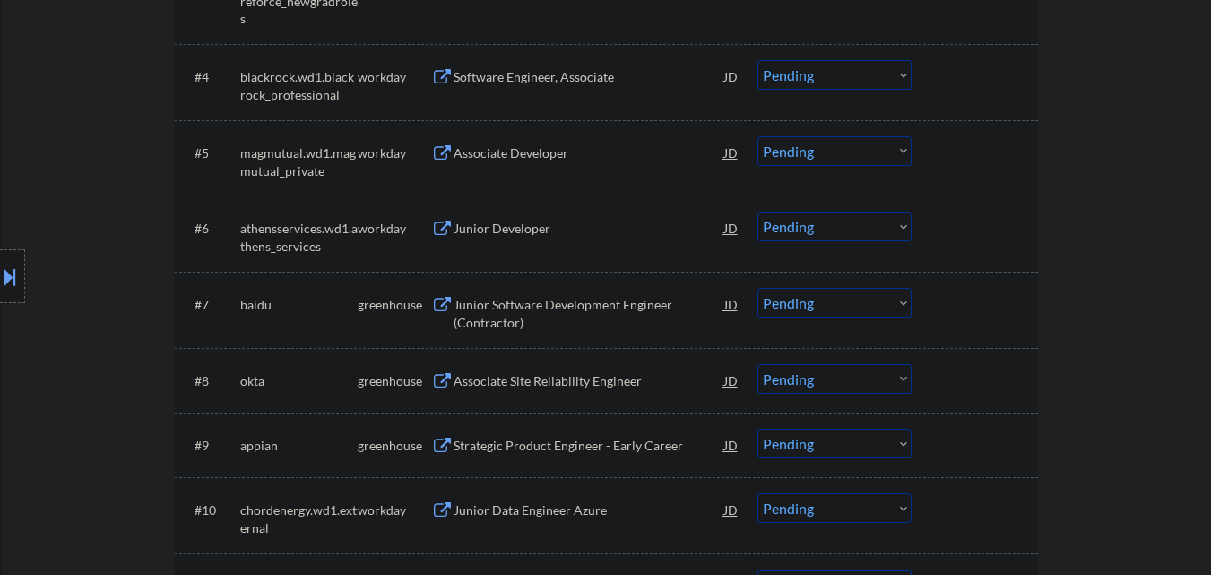
scroll to position [897, 0]
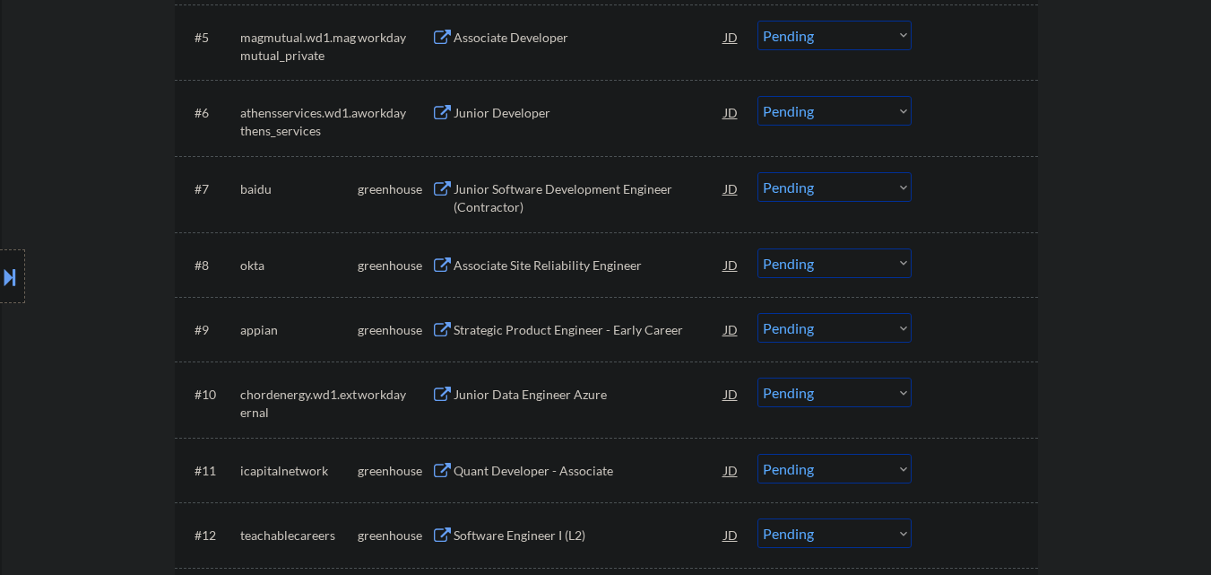
click at [897, 192] on select "Choose an option... Pending Applied Excluded (Questions) Excluded (Expired) Exc…" at bounding box center [835, 187] width 154 height 30
click at [758, 172] on select "Choose an option... Pending Applied Excluded (Questions) Excluded (Expired) Exc…" at bounding box center [835, 187] width 154 height 30
click at [1000, 199] on div at bounding box center [977, 188] width 79 height 32
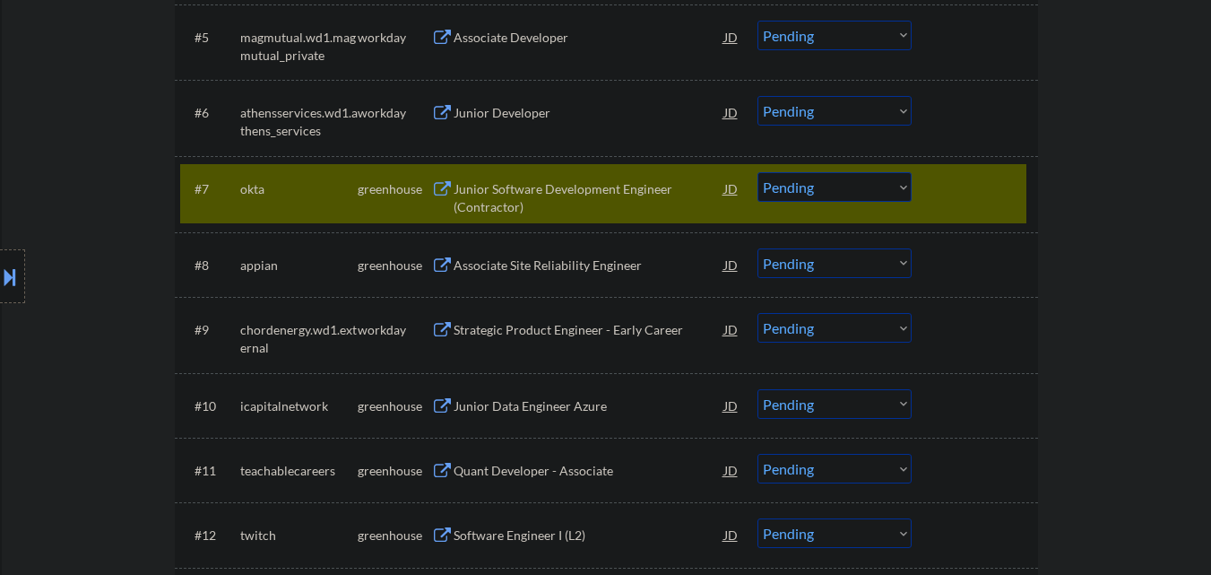
click at [980, 187] on div at bounding box center [977, 188] width 79 height 32
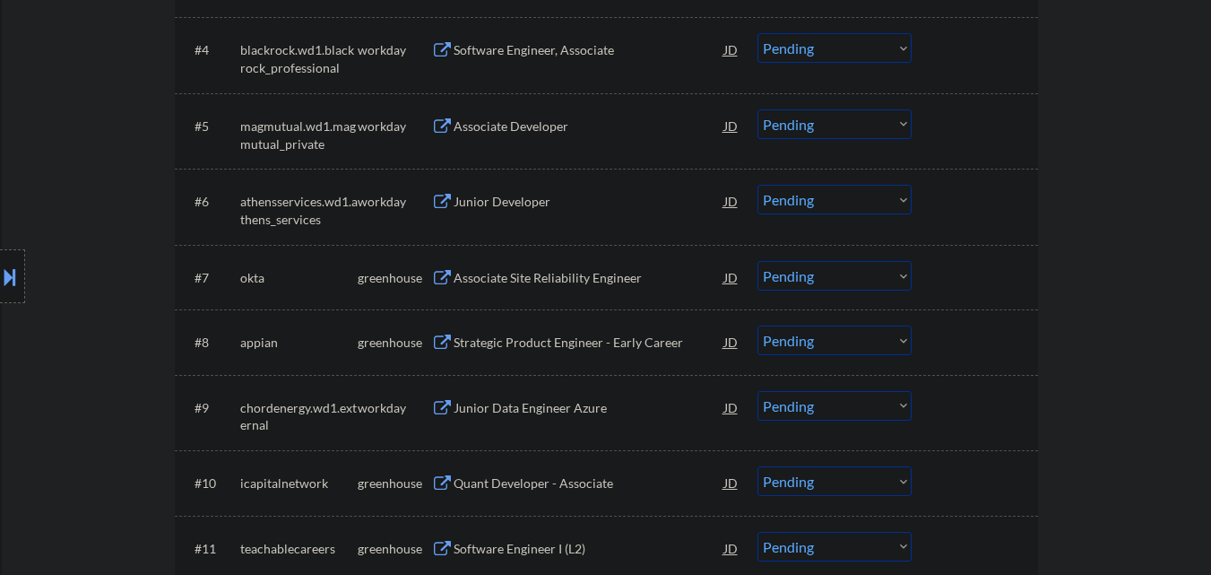
scroll to position [807, 0]
click at [563, 283] on div "Associate Site Reliability Engineer" at bounding box center [589, 279] width 271 height 18
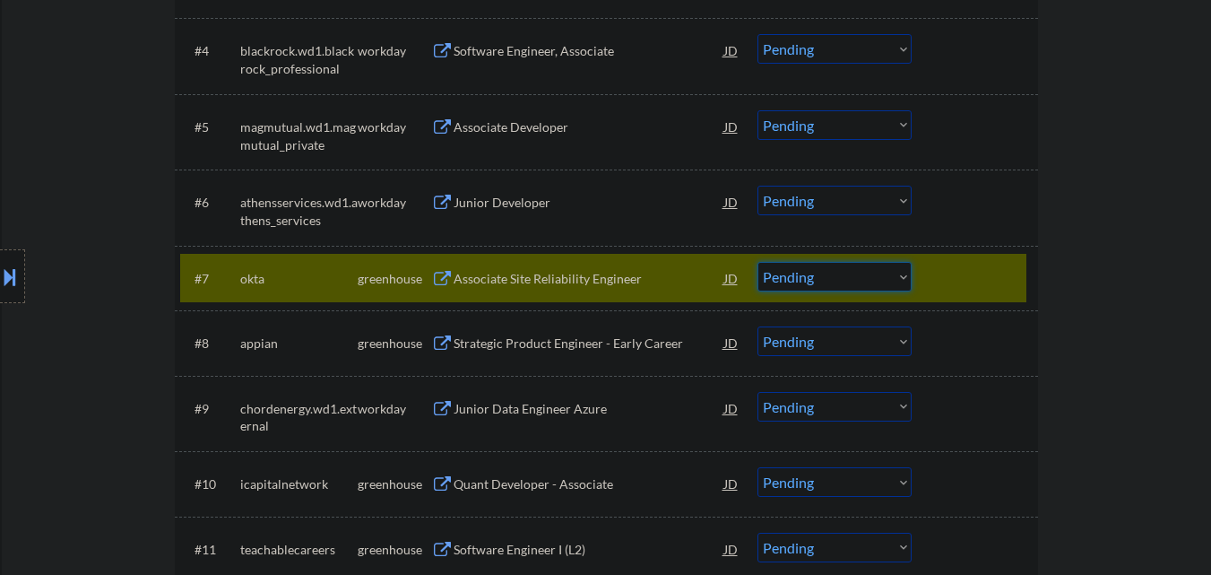
drag, startPoint x: 858, startPoint y: 277, endPoint x: 878, endPoint y: 285, distance: 21.3
click at [862, 279] on select "Choose an option... Pending Applied Excluded (Questions) Excluded (Expired) Exc…" at bounding box center [835, 277] width 154 height 30
click at [758, 262] on select "Choose an option... Pending Applied Excluded (Questions) Excluded (Expired) Exc…" at bounding box center [835, 277] width 154 height 30
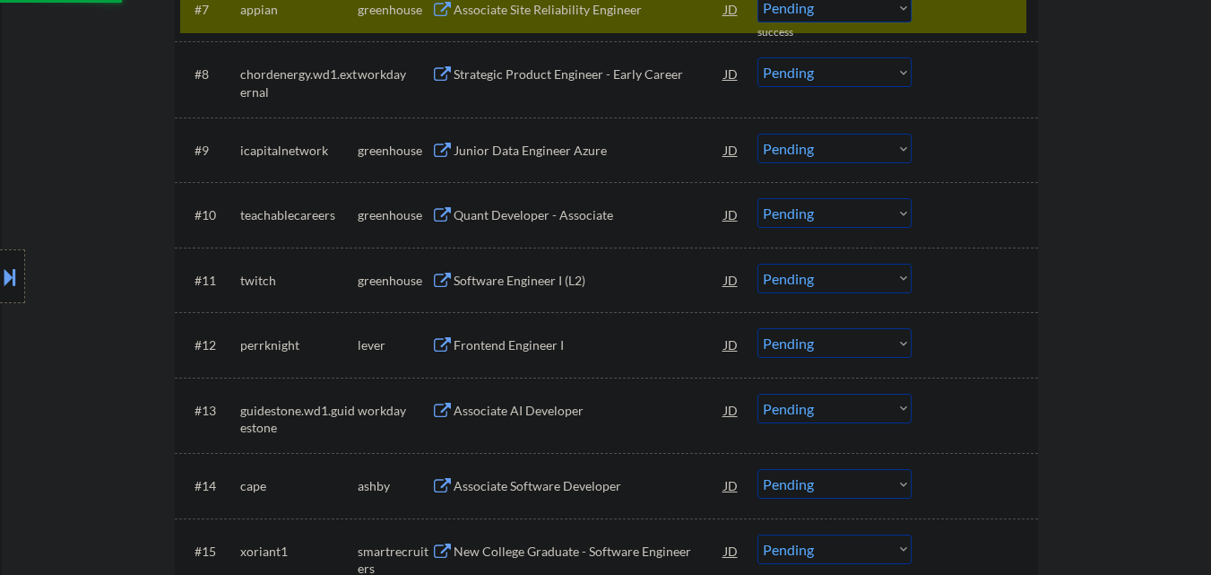
scroll to position [986, 0]
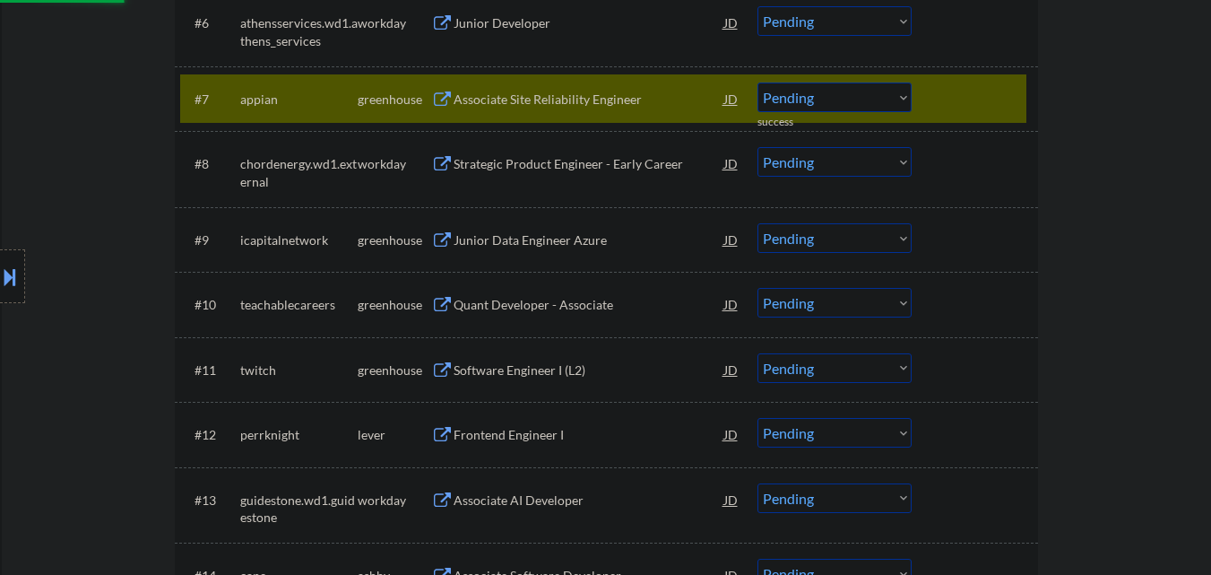
click at [577, 92] on div "Associate Site Reliability Engineer" at bounding box center [589, 100] width 271 height 18
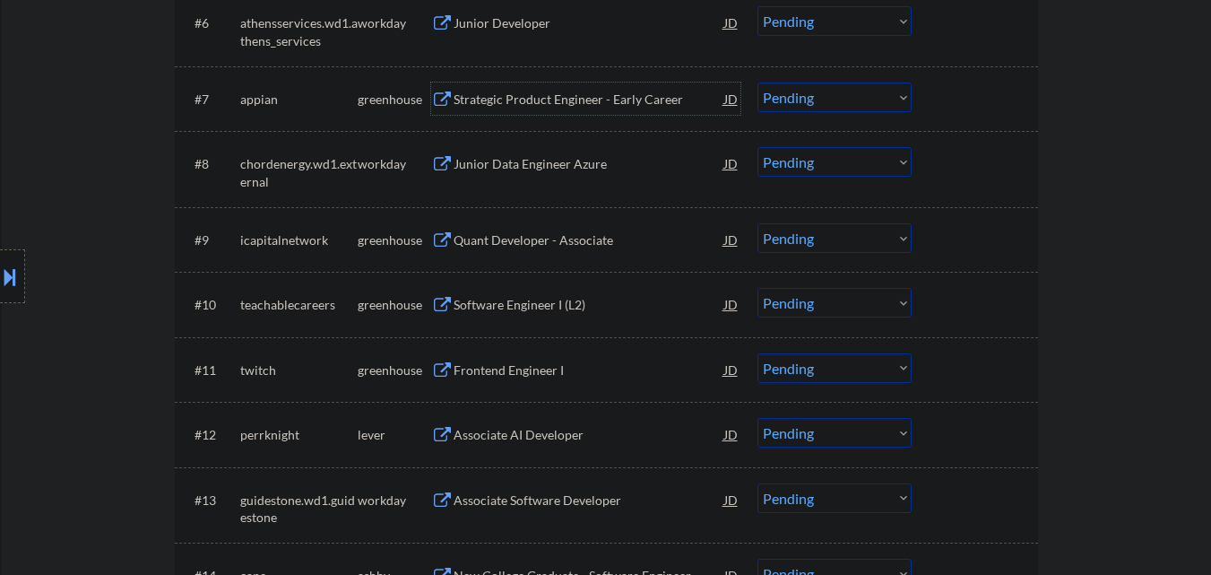
drag, startPoint x: 861, startPoint y: 95, endPoint x: 864, endPoint y: 108, distance: 13.9
click at [861, 95] on select "Choose an option... Pending Applied Excluded (Questions) Excluded (Expired) Exc…" at bounding box center [835, 97] width 154 height 30
click at [758, 82] on select "Choose an option... Pending Applied Excluded (Questions) Excluded (Expired) Exc…" at bounding box center [835, 97] width 154 height 30
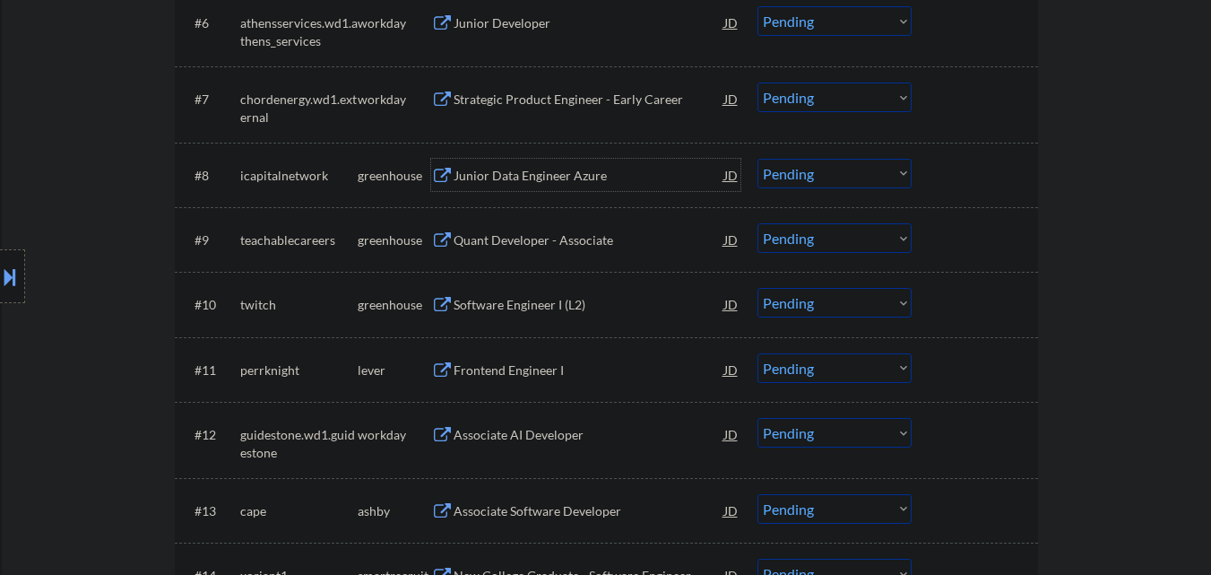
click at [581, 173] on div "Junior Data Engineer Azure" at bounding box center [589, 176] width 271 height 18
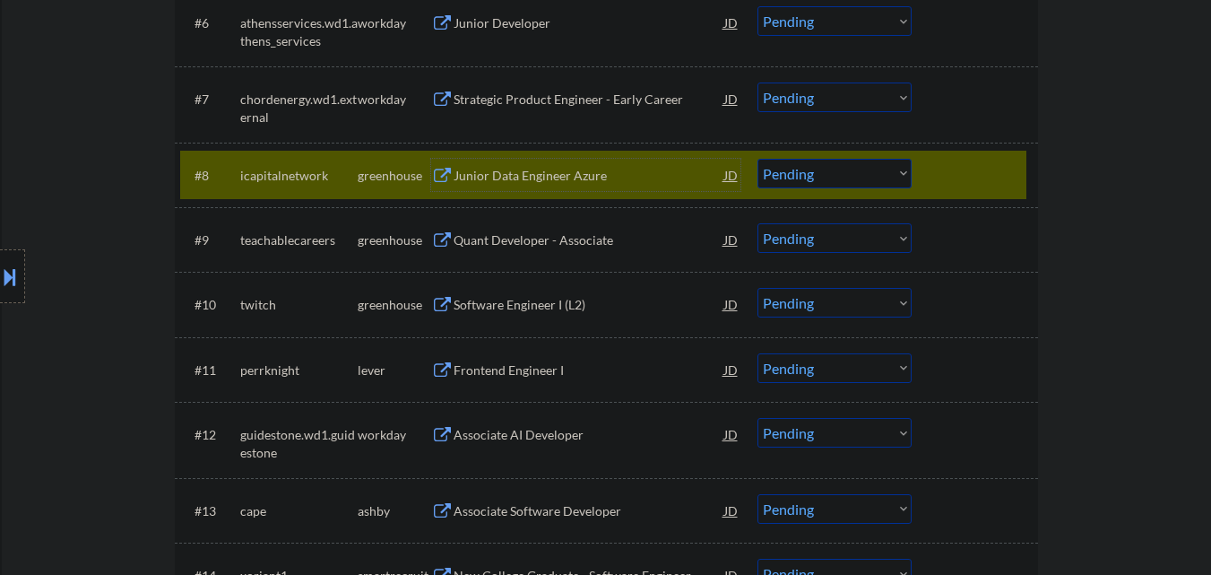
click at [857, 168] on select "Choose an option... Pending Applied Excluded (Questions) Excluded (Expired) Exc…" at bounding box center [835, 174] width 154 height 30
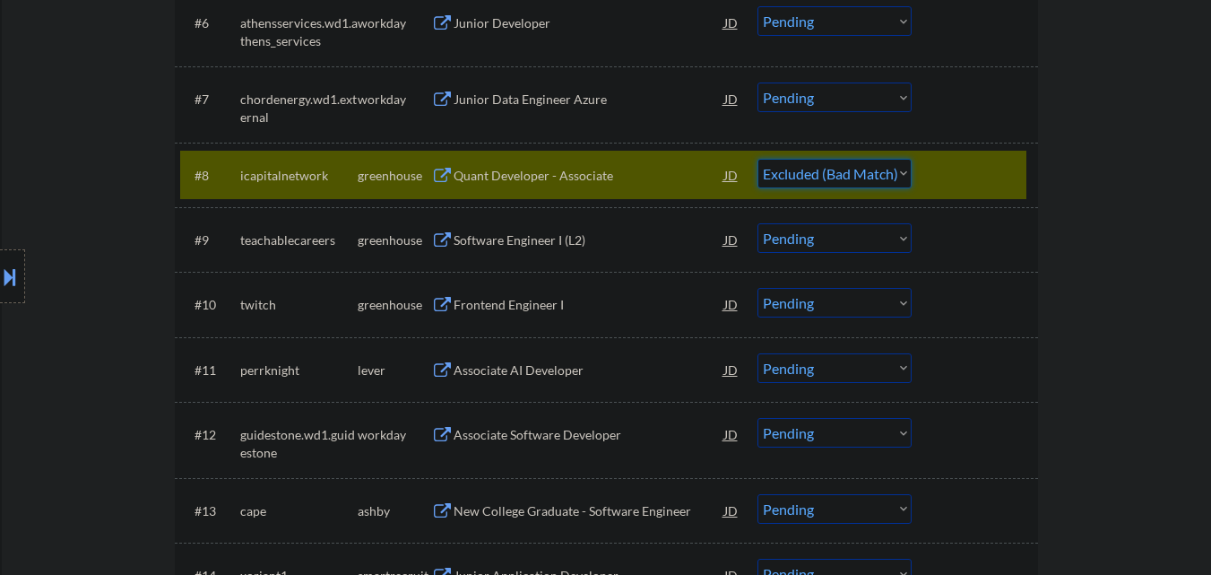
click at [758, 159] on select "Choose an option... Pending Applied Excluded (Questions) Excluded (Expired) Exc…" at bounding box center [835, 174] width 154 height 30
click at [979, 186] on div at bounding box center [977, 175] width 79 height 32
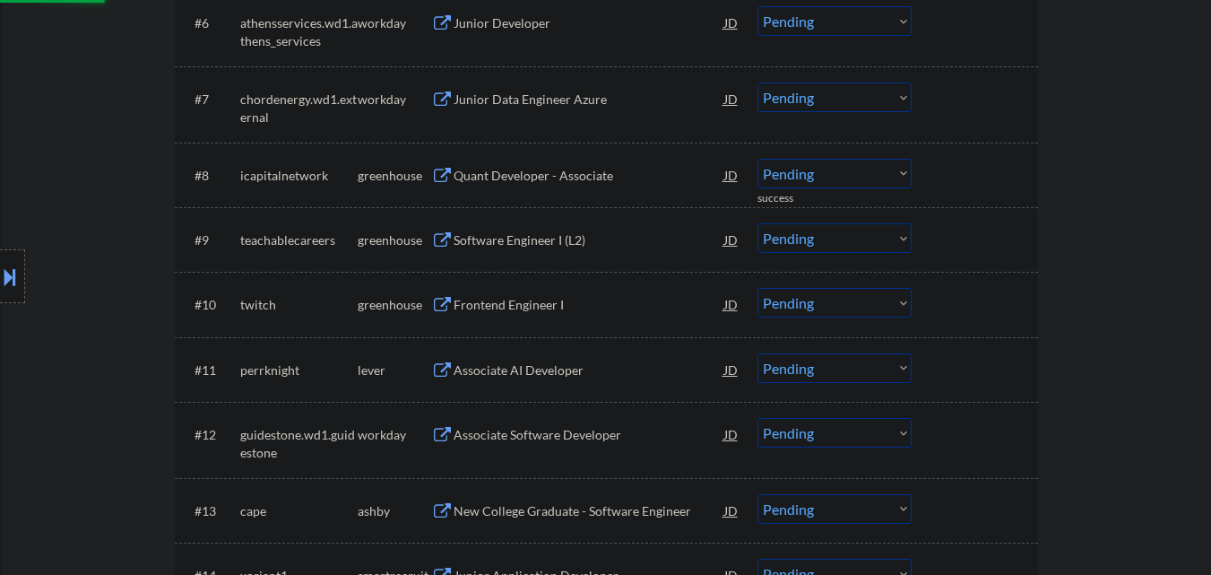
click at [999, 170] on div at bounding box center [977, 175] width 79 height 32
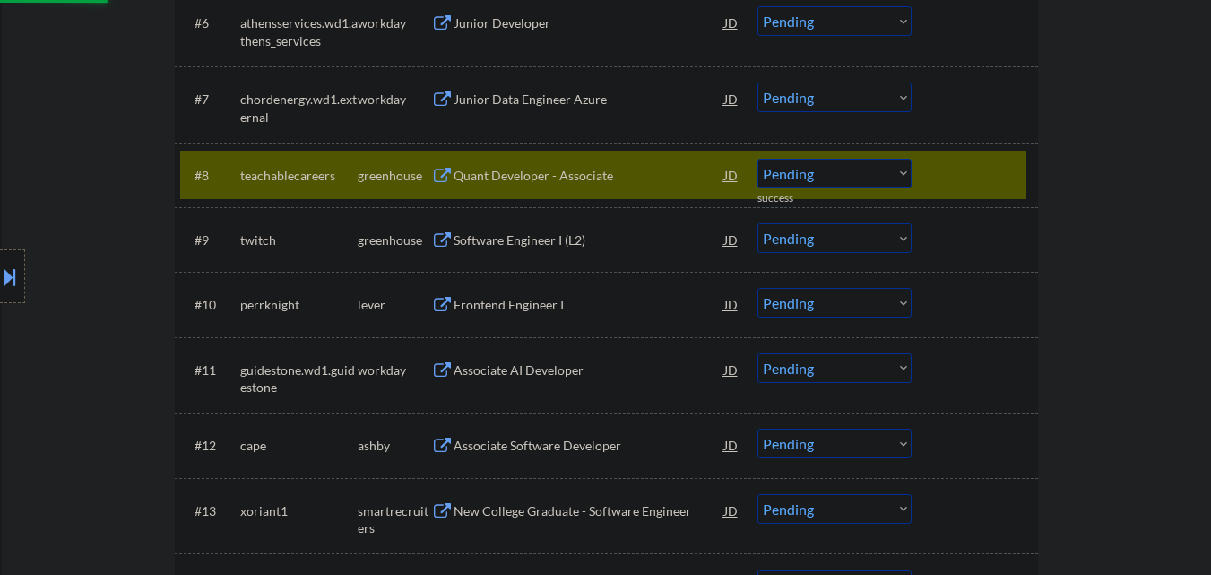
click at [531, 175] on div "Quant Developer - Associate" at bounding box center [589, 176] width 271 height 18
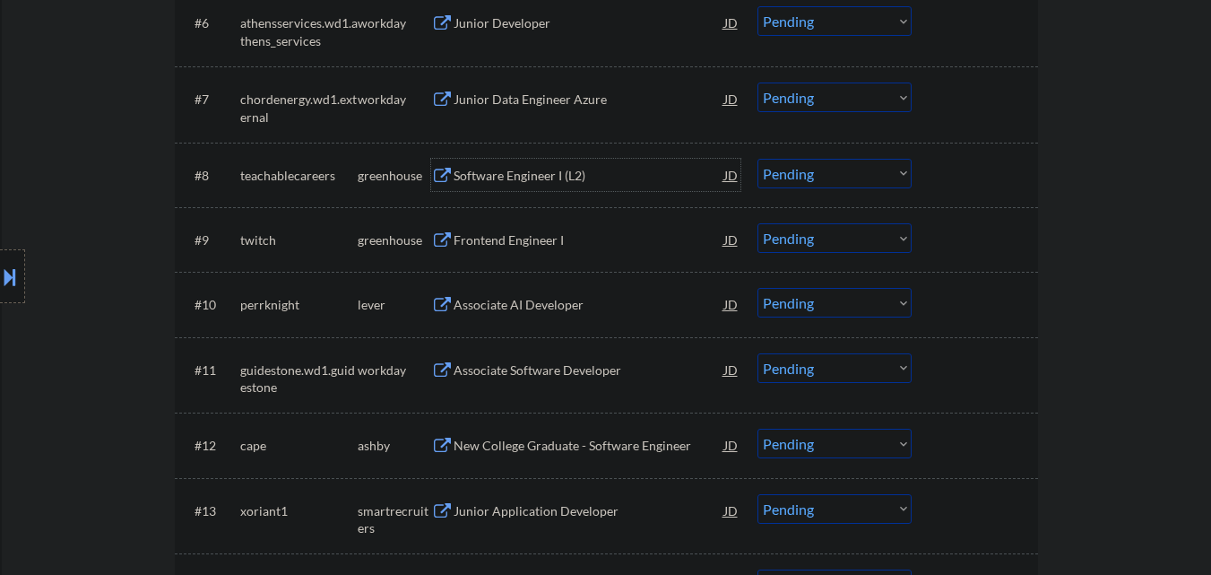
click at [876, 174] on select "Choose an option... Pending Applied Excluded (Questions) Excluded (Expired) Exc…" at bounding box center [835, 174] width 154 height 30
click at [758, 159] on select "Choose an option... Pending Applied Excluded (Questions) Excluded (Expired) Exc…" at bounding box center [835, 174] width 154 height 30
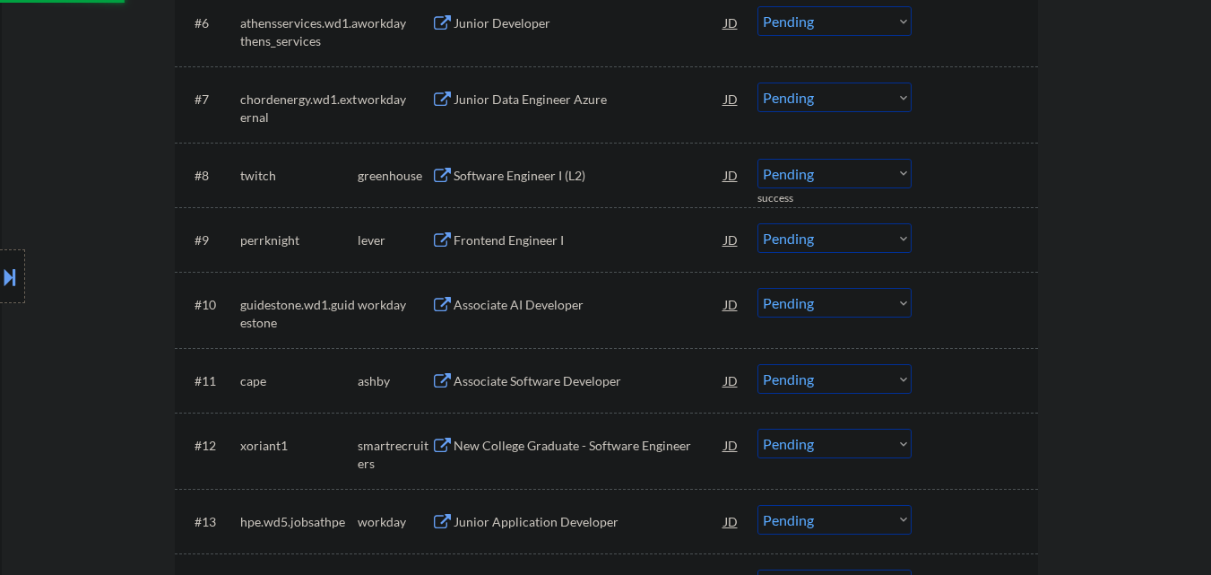
click at [519, 174] on div "Software Engineer I (L2)" at bounding box center [589, 176] width 271 height 18
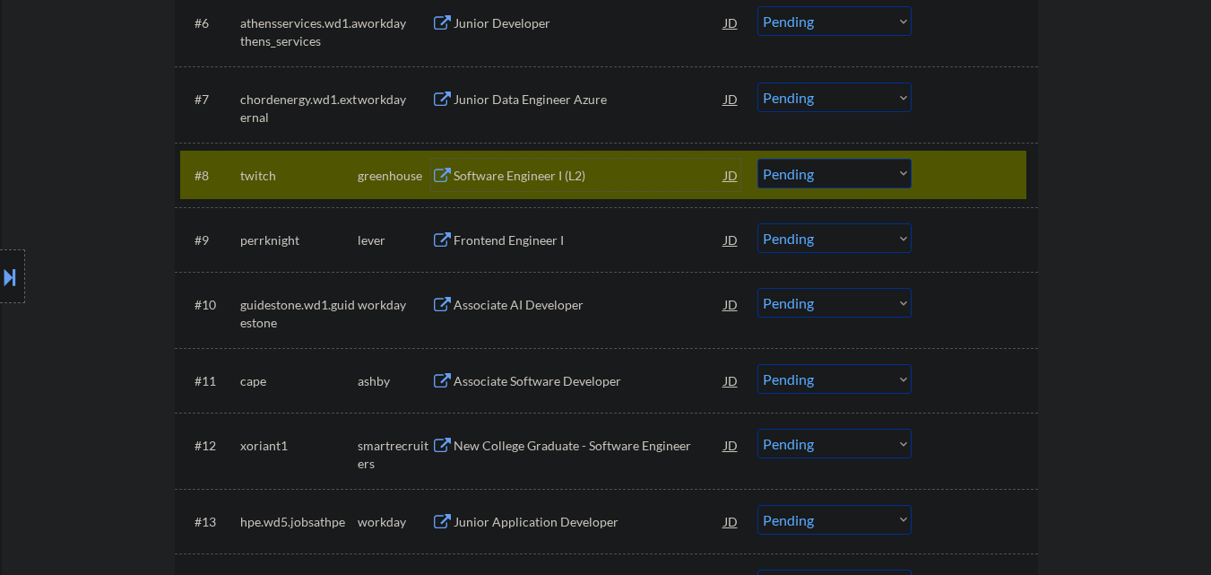
click at [836, 177] on select "Choose an option... Pending Applied Excluded (Questions) Excluded (Expired) Exc…" at bounding box center [835, 174] width 154 height 30
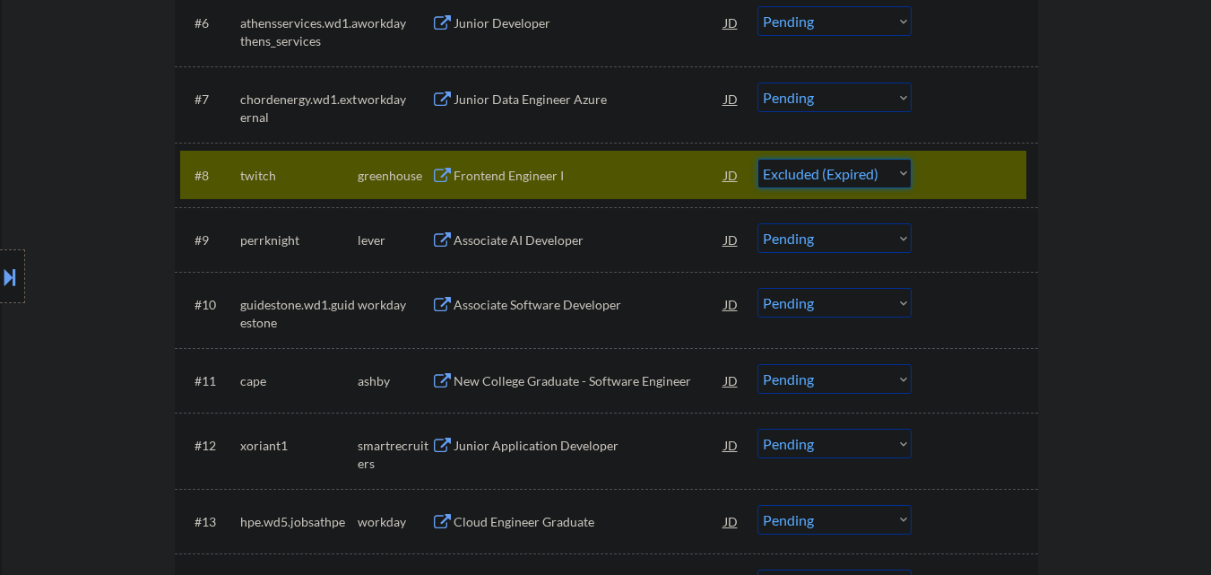
click at [758, 159] on select "Choose an option... Pending Applied Excluded (Questions) Excluded (Expired) Exc…" at bounding box center [835, 174] width 154 height 30
click at [980, 171] on div at bounding box center [977, 175] width 79 height 32
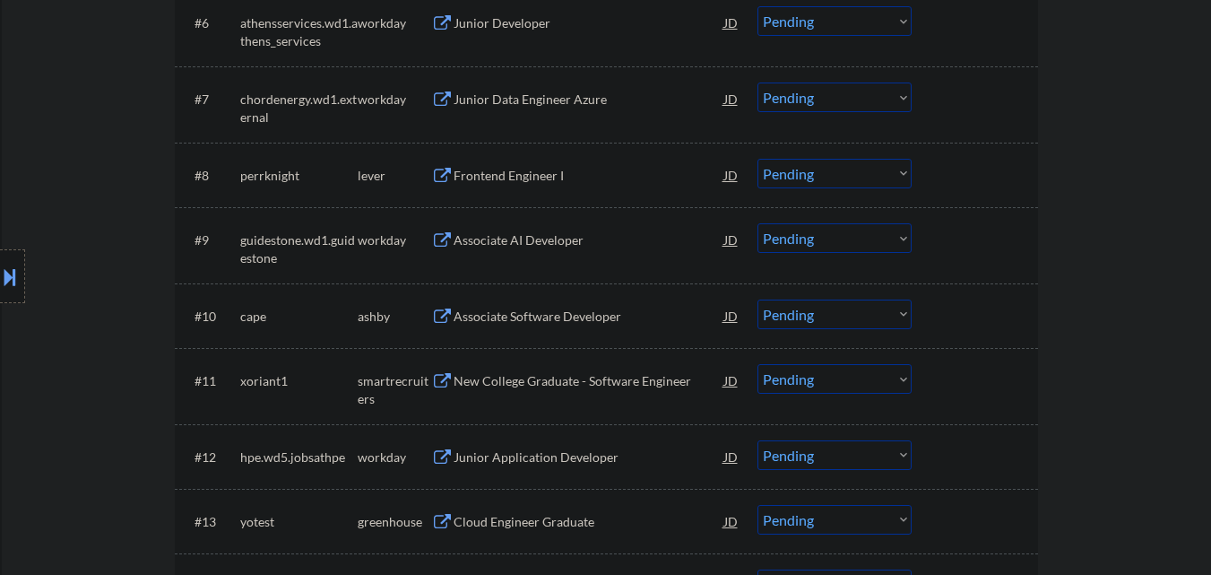
click at [544, 176] on div "Frontend Engineer I" at bounding box center [589, 176] width 271 height 18
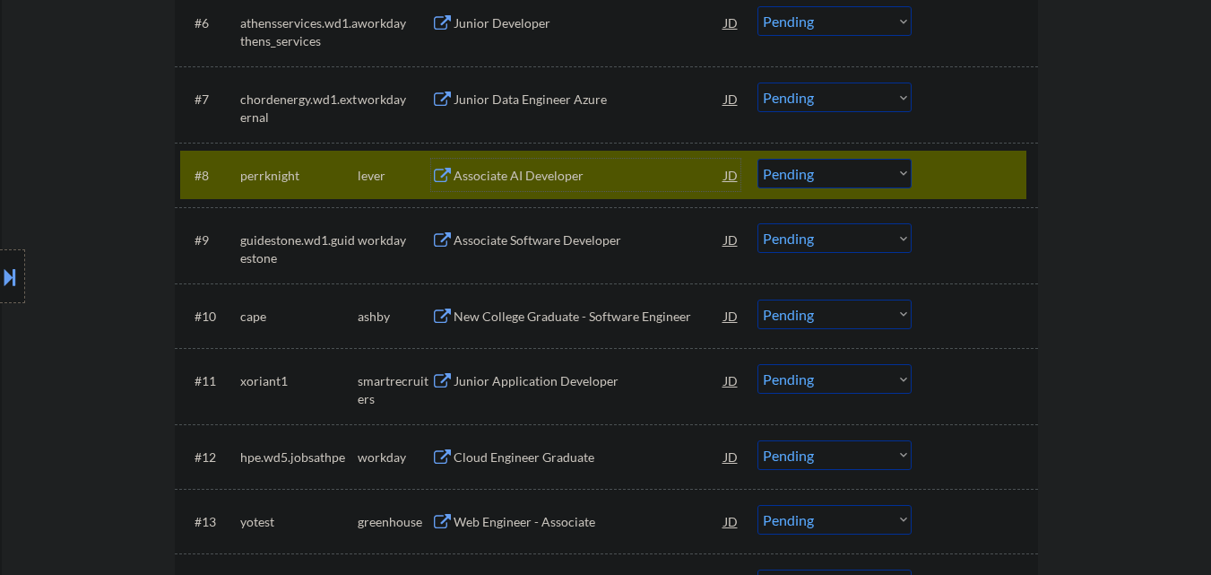
click at [889, 183] on select "Choose an option... Pending Applied Excluded (Questions) Excluded (Expired) Exc…" at bounding box center [835, 174] width 154 height 30
click at [758, 159] on select "Choose an option... Pending Applied Excluded (Questions) Excluded (Expired) Exc…" at bounding box center [835, 174] width 154 height 30
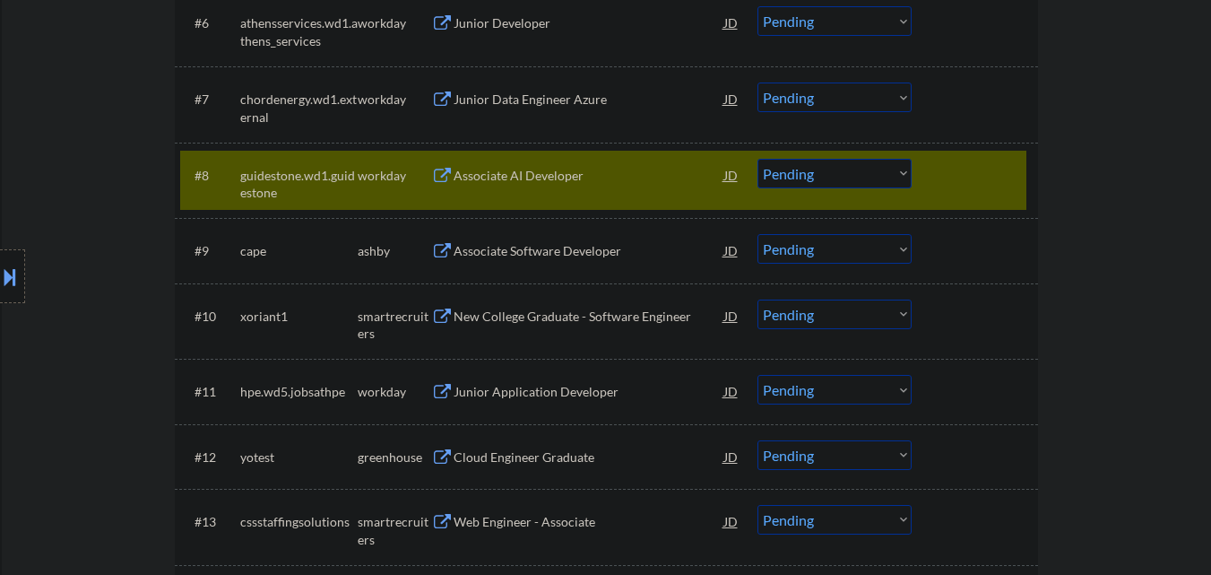
click at [976, 181] on div at bounding box center [977, 175] width 79 height 32
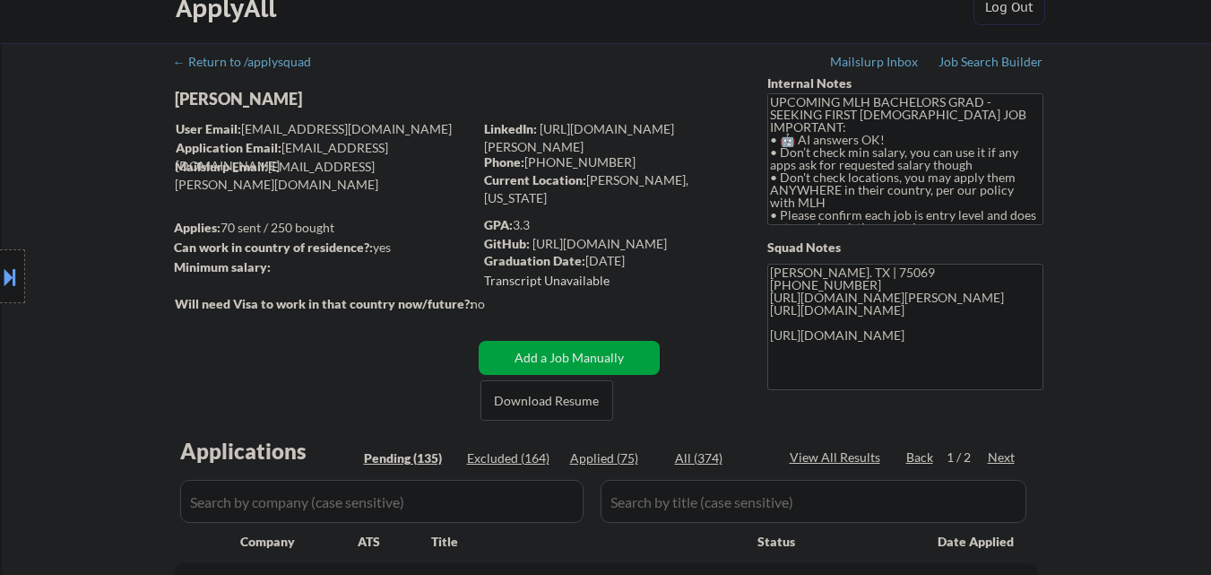
scroll to position [14, 0]
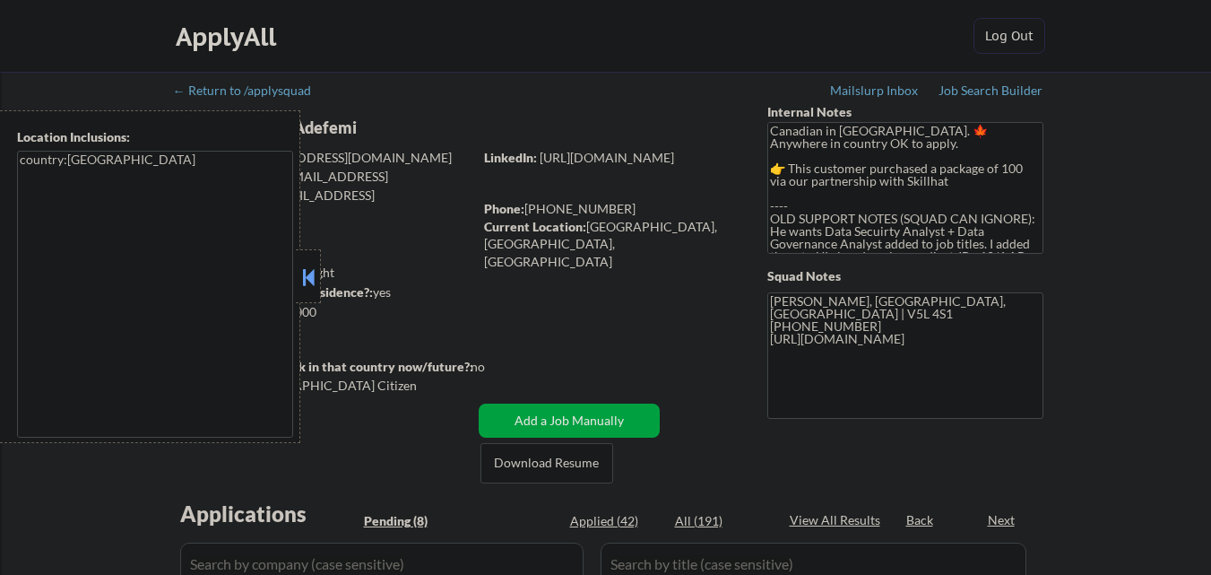
select select ""pending""
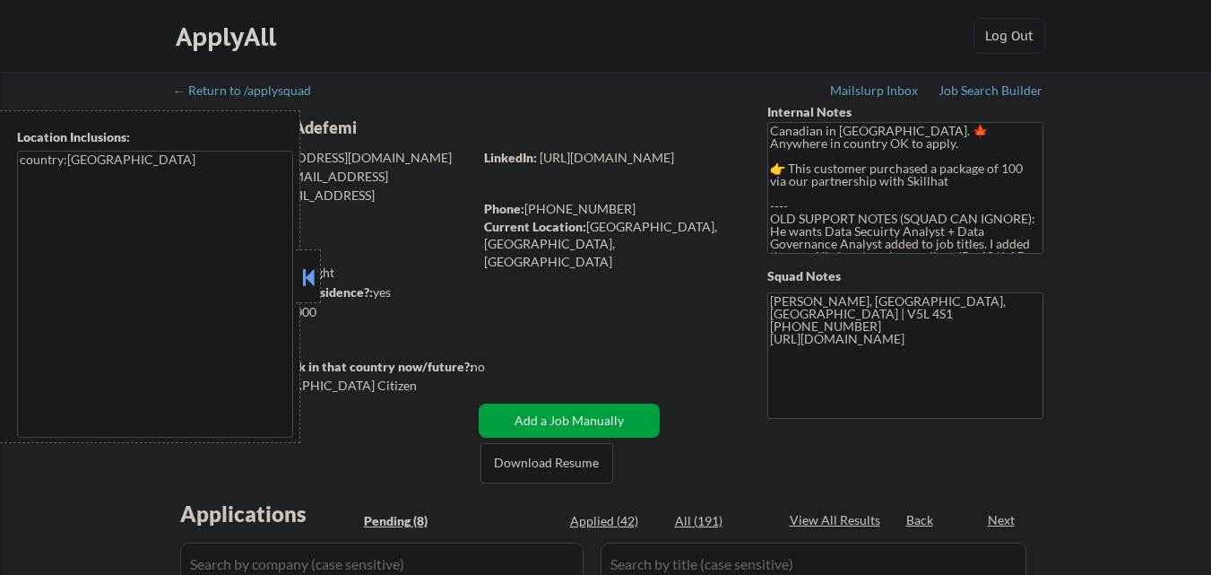
select select ""pending""
click at [785, 221] on textarea "Canadian in [GEOGRAPHIC_DATA]. 🍁Anywhere in country OK to apply. 👉 This custome…" at bounding box center [906, 188] width 276 height 132
click at [317, 299] on div at bounding box center [308, 276] width 25 height 54
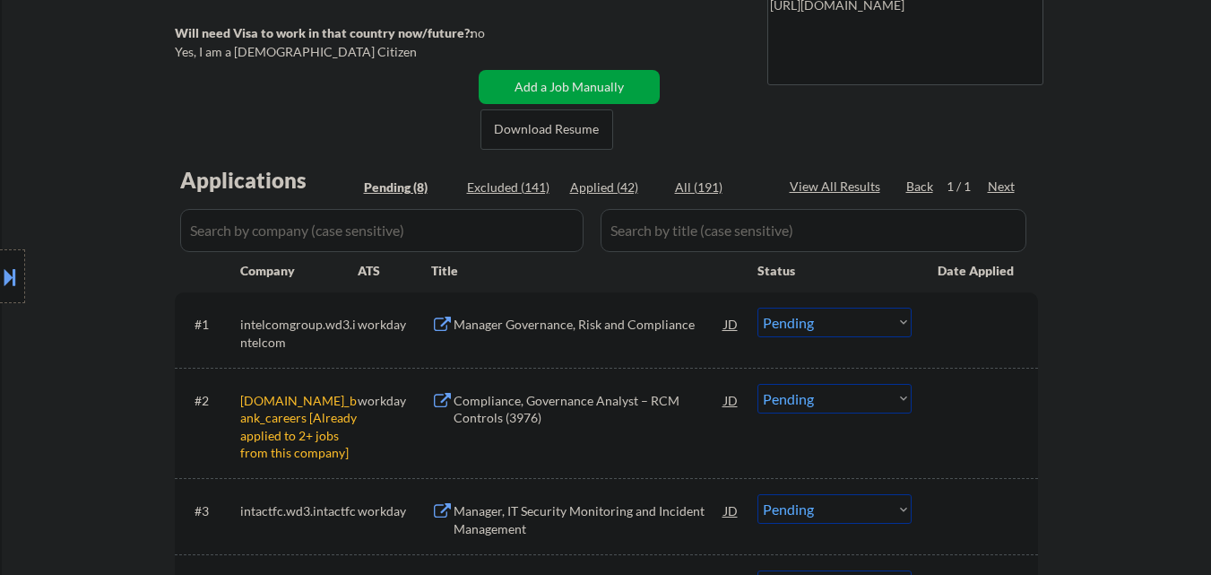
scroll to position [538, 0]
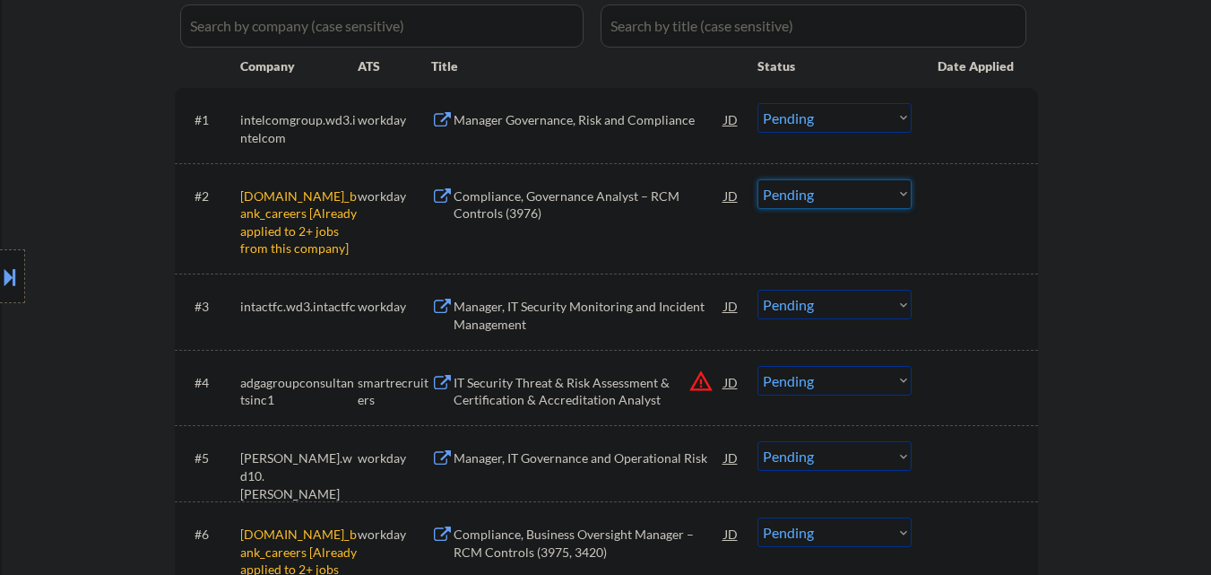
click at [883, 206] on select "Choose an option... Pending Applied Excluded (Questions) Excluded (Expired) Exc…" at bounding box center [835, 194] width 154 height 30
click at [758, 179] on select "Choose an option... Pending Applied Excluded (Questions) Excluded (Expired) Exc…" at bounding box center [835, 194] width 154 height 30
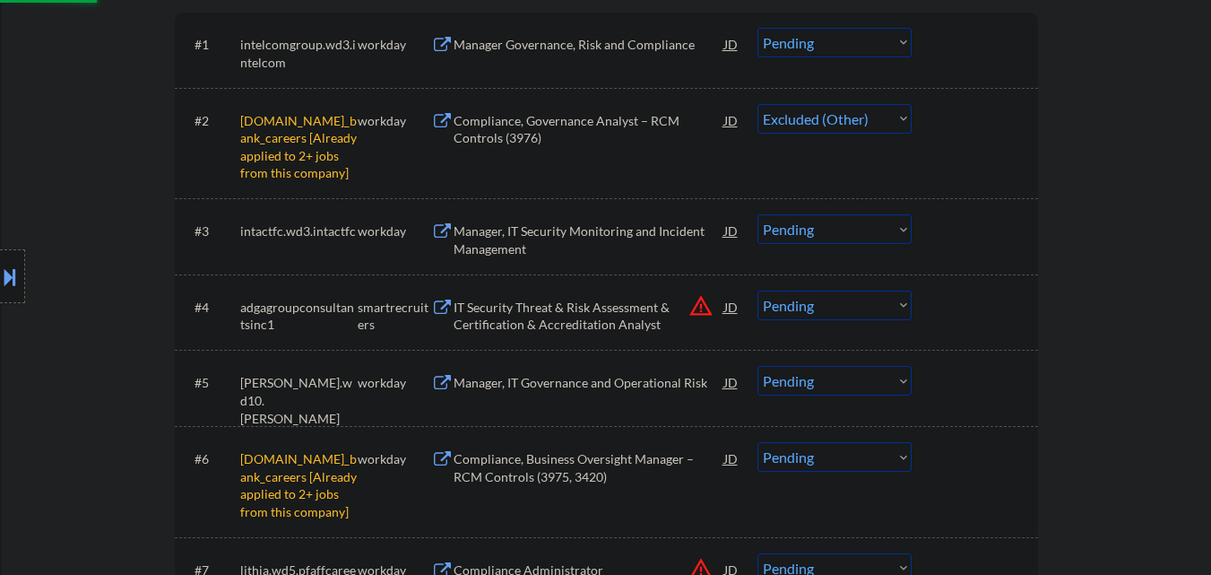
scroll to position [717, 0]
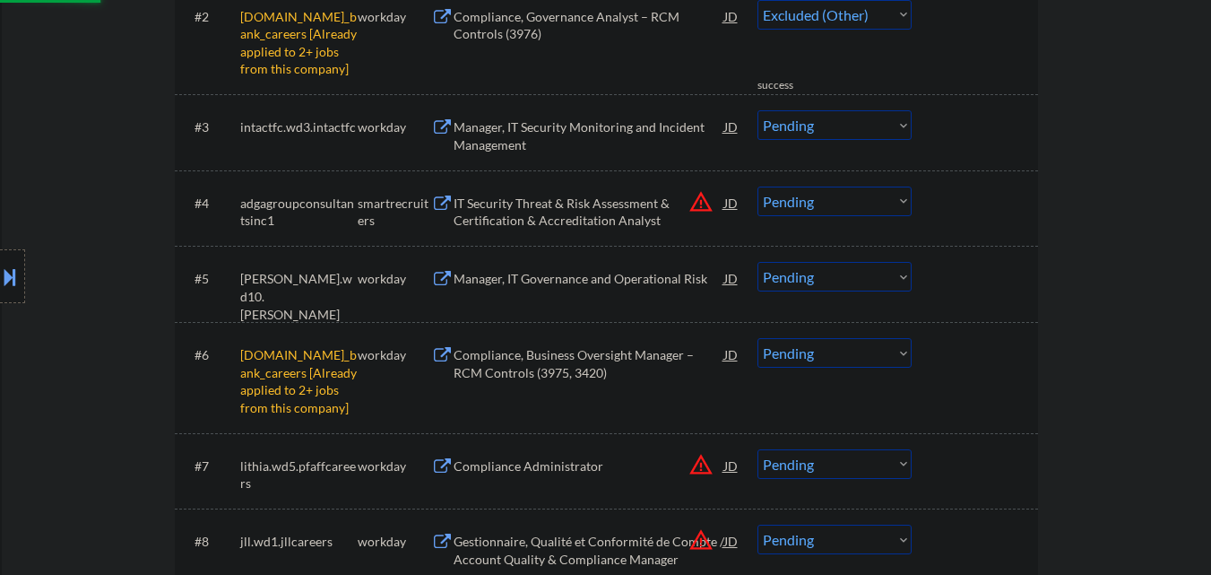
select select ""pending""
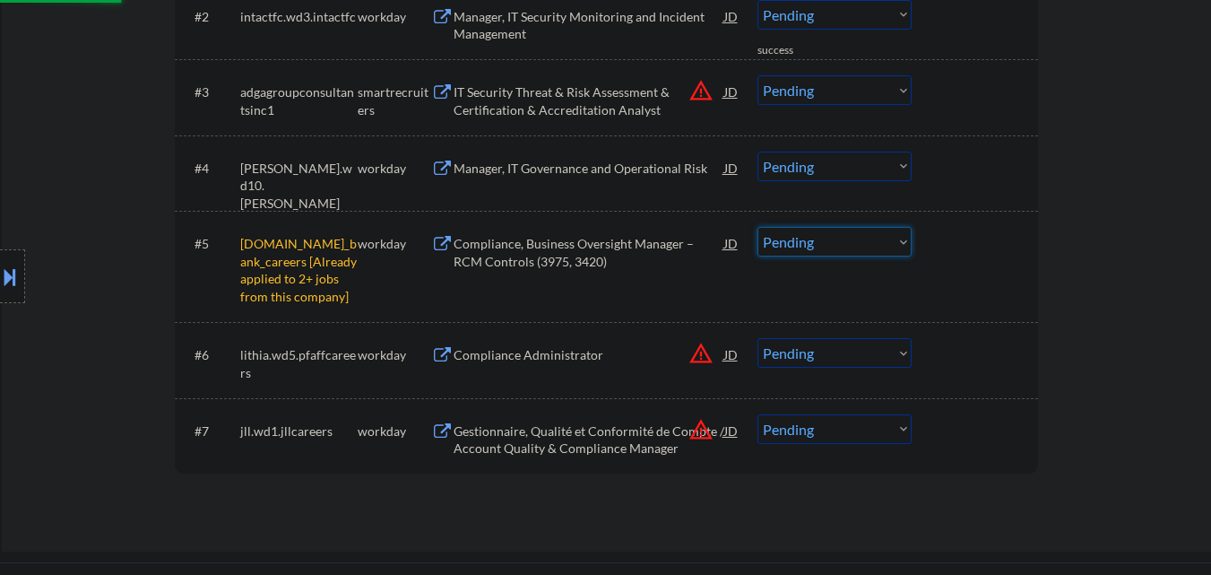
click at [879, 247] on select "Choose an option... Pending Applied Excluded (Questions) Excluded (Expired) Exc…" at bounding box center [835, 242] width 154 height 30
click at [758, 227] on select "Choose an option... Pending Applied Excluded (Questions) Excluded (Expired) Exc…" at bounding box center [835, 242] width 154 height 30
click at [607, 481] on div "Applications Pending (7) Excluded (142) Applied (42) All (191) View All Results…" at bounding box center [606, 149] width 863 height 736
select select ""pending""
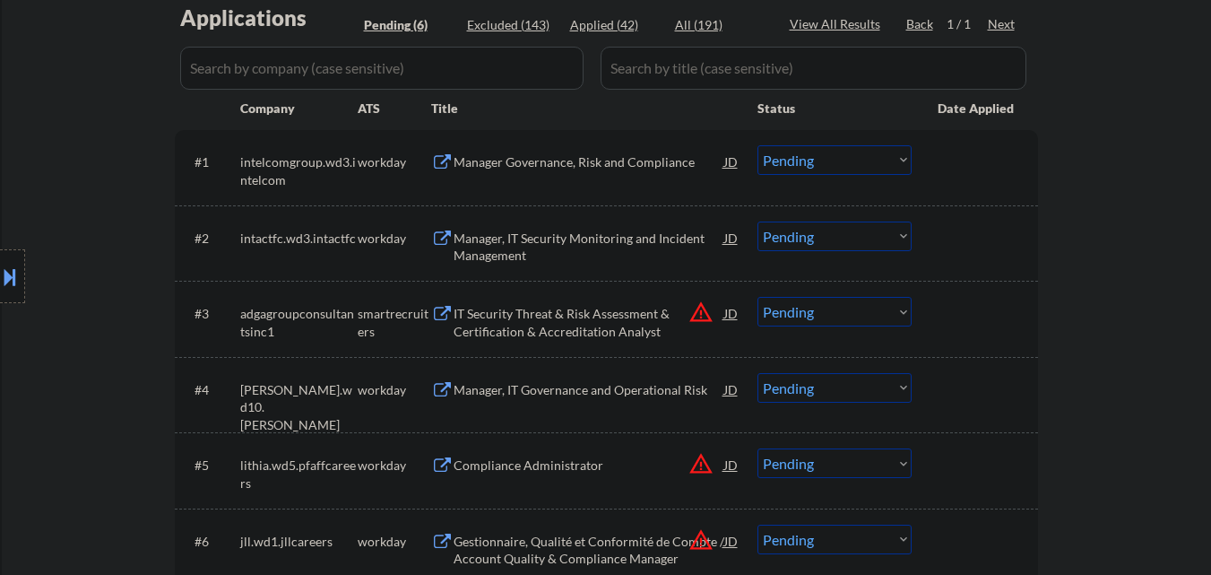
scroll to position [538, 0]
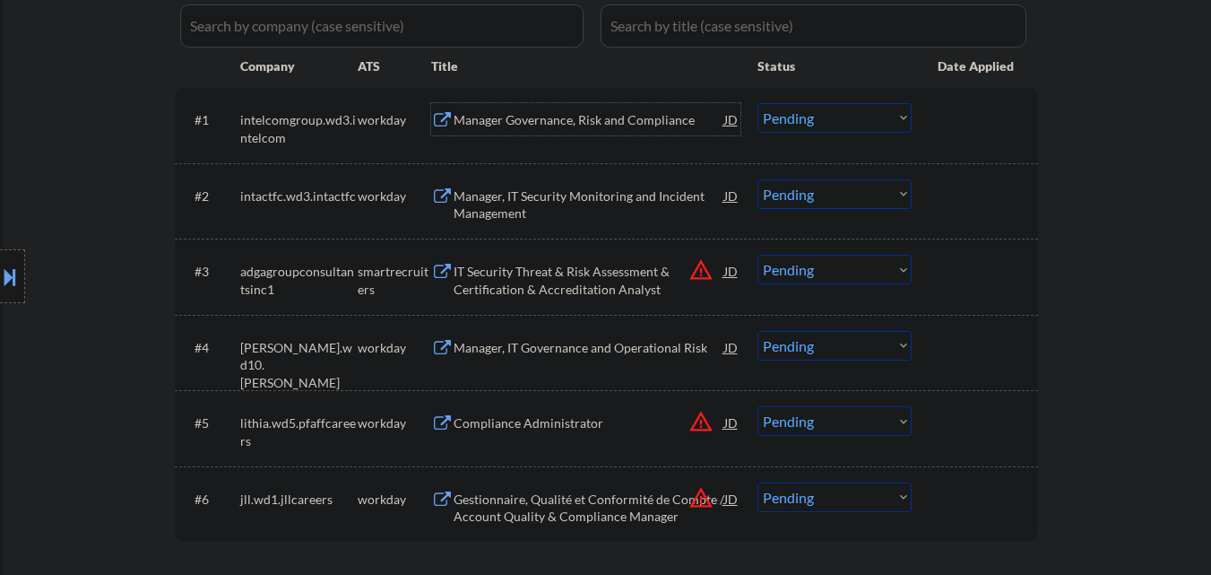
click at [612, 128] on div "Manager Governance, Risk and Compliance" at bounding box center [589, 120] width 271 height 18
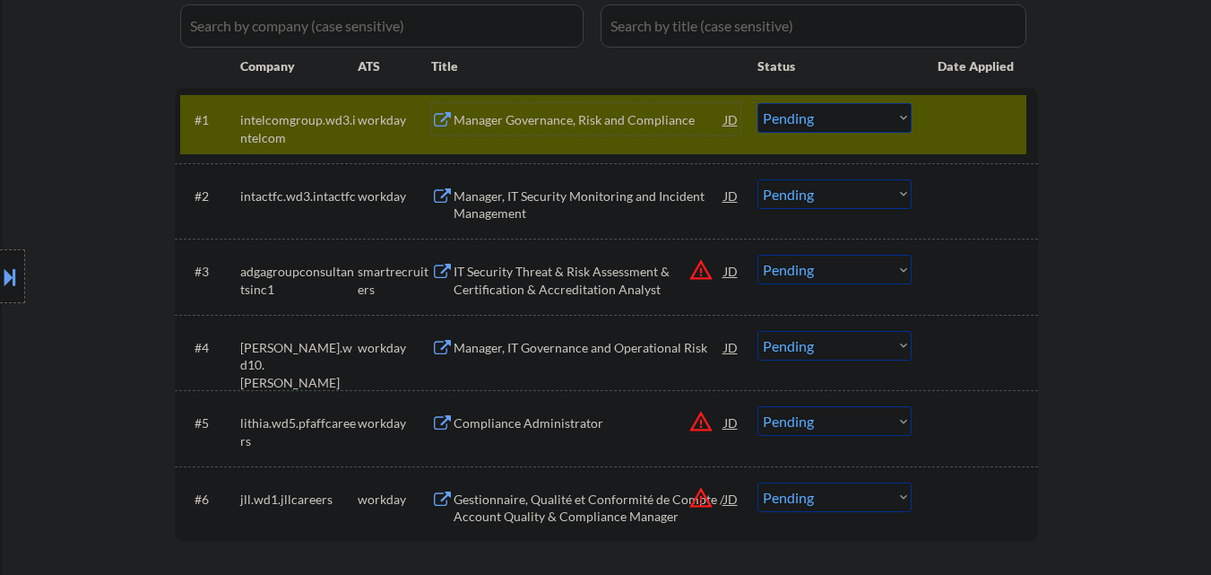
click at [863, 123] on select "Choose an option... Pending Applied Excluded (Questions) Excluded (Expired) Exc…" at bounding box center [835, 118] width 154 height 30
click at [758, 103] on select "Choose an option... Pending Applied Excluded (Questions) Excluded (Expired) Exc…" at bounding box center [835, 118] width 154 height 30
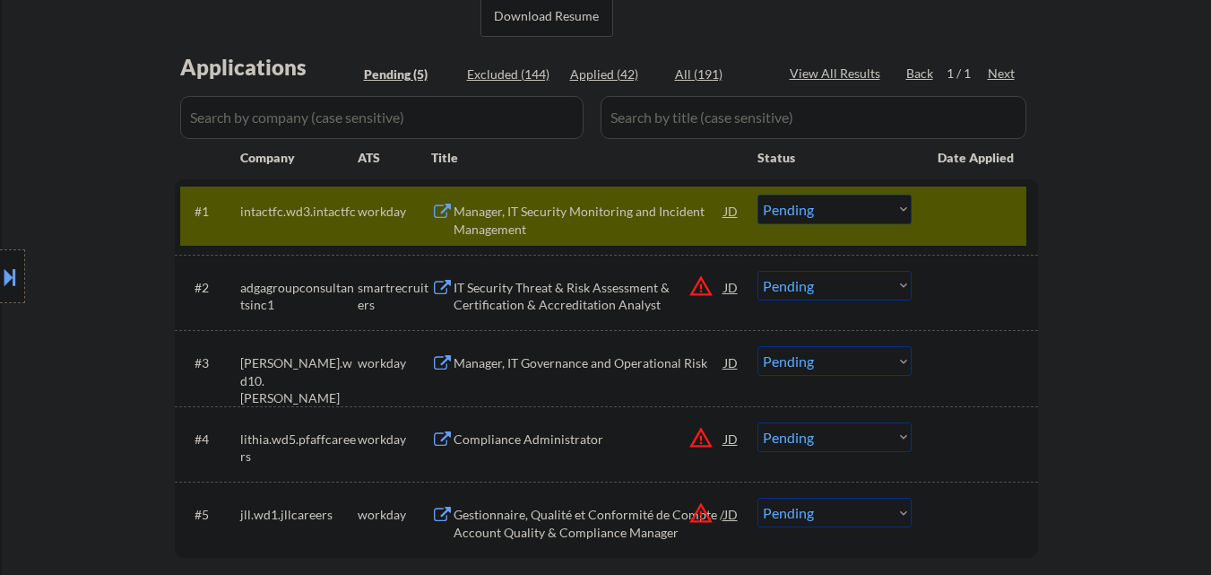
scroll to position [448, 0]
click at [618, 220] on div "Manager, IT Security Monitoring and Incident Management" at bounding box center [589, 218] width 271 height 35
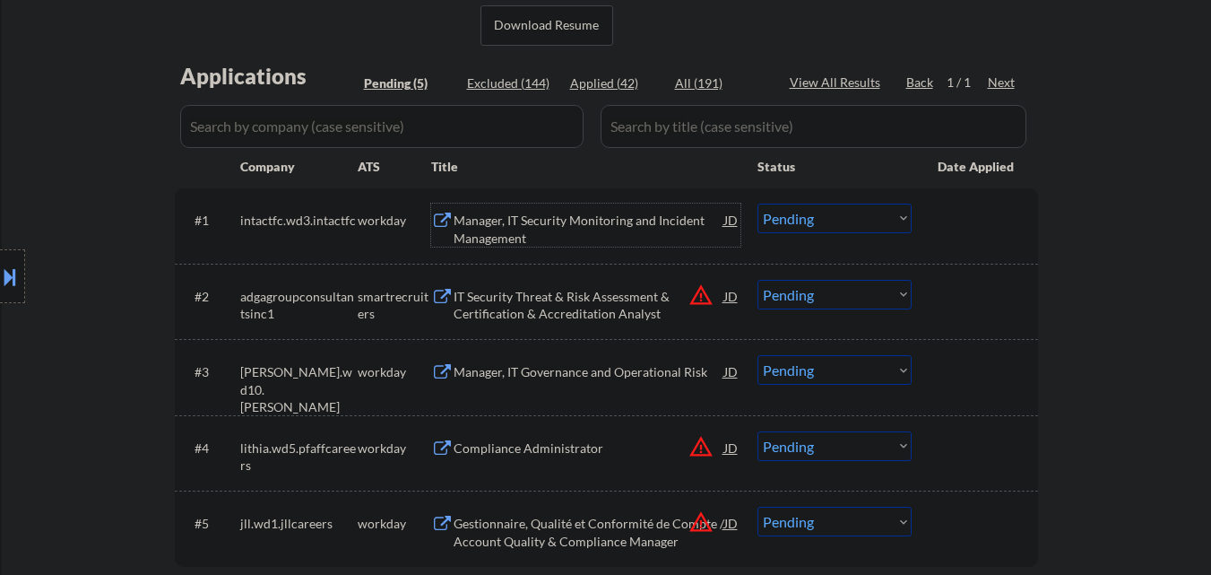
scroll to position [538, 0]
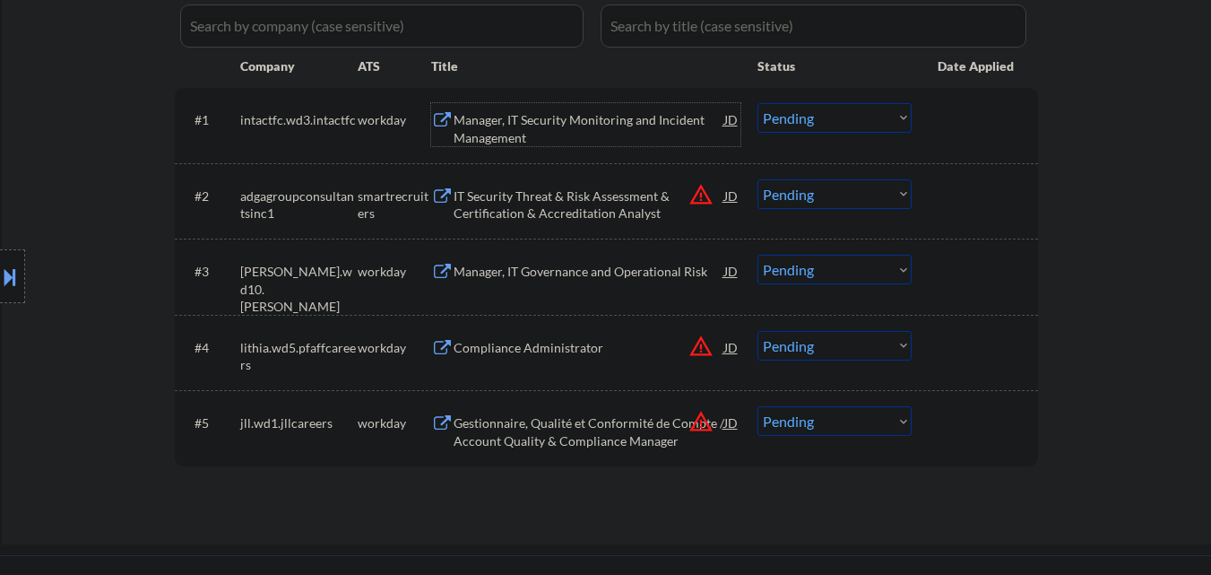
click at [835, 122] on select "Choose an option... Pending Applied Excluded (Questions) Excluded (Expired) Exc…" at bounding box center [835, 118] width 154 height 30
click at [758, 103] on select "Choose an option... Pending Applied Excluded (Questions) Excluded (Expired) Exc…" at bounding box center [835, 118] width 154 height 30
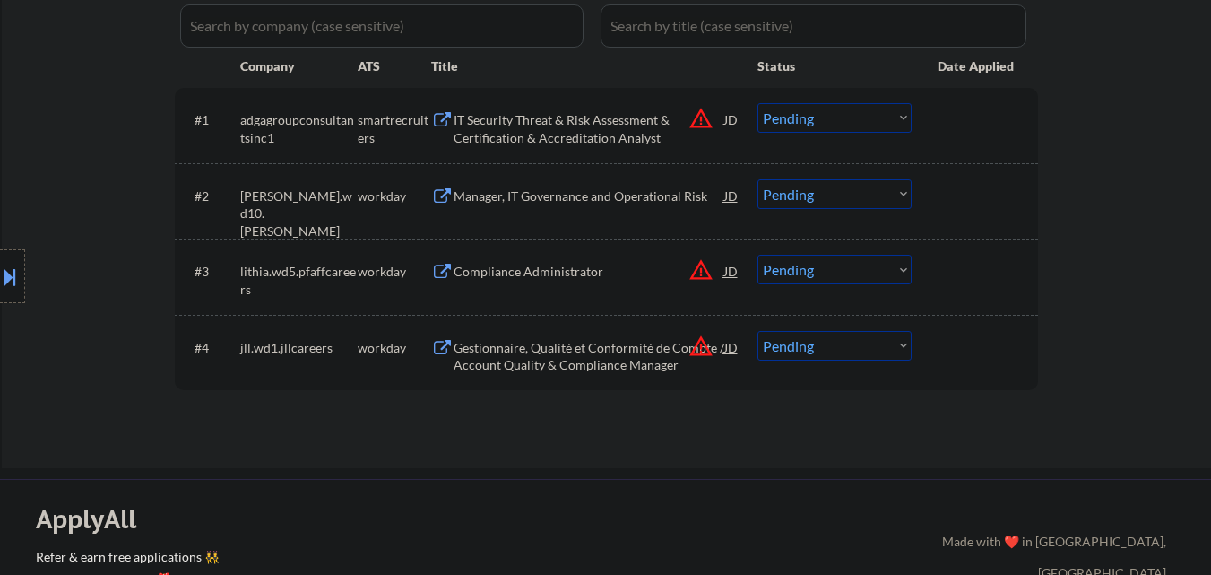
click at [598, 130] on div "IT Security Threat & Risk Assessment & Certification & Accreditation Analyst" at bounding box center [589, 128] width 271 height 35
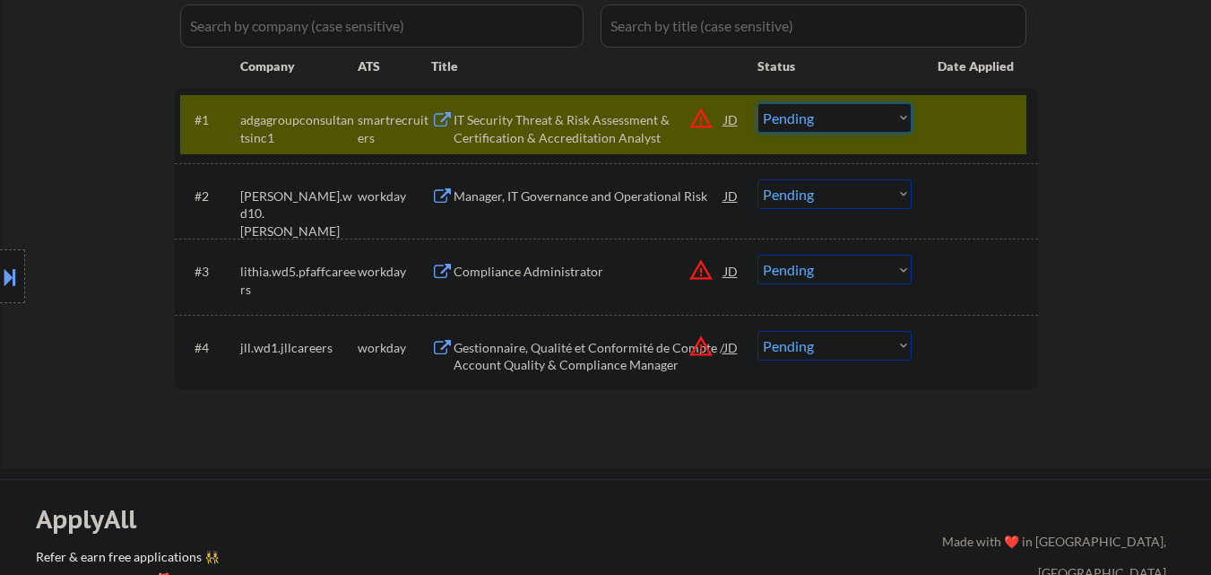
click at [824, 117] on select "Choose an option... Pending Applied Excluded (Questions) Excluded (Expired) Exc…" at bounding box center [835, 118] width 154 height 30
click at [758, 103] on select "Choose an option... Pending Applied Excluded (Questions) Excluded (Expired) Exc…" at bounding box center [835, 118] width 154 height 30
click at [966, 130] on div at bounding box center [977, 119] width 79 height 32
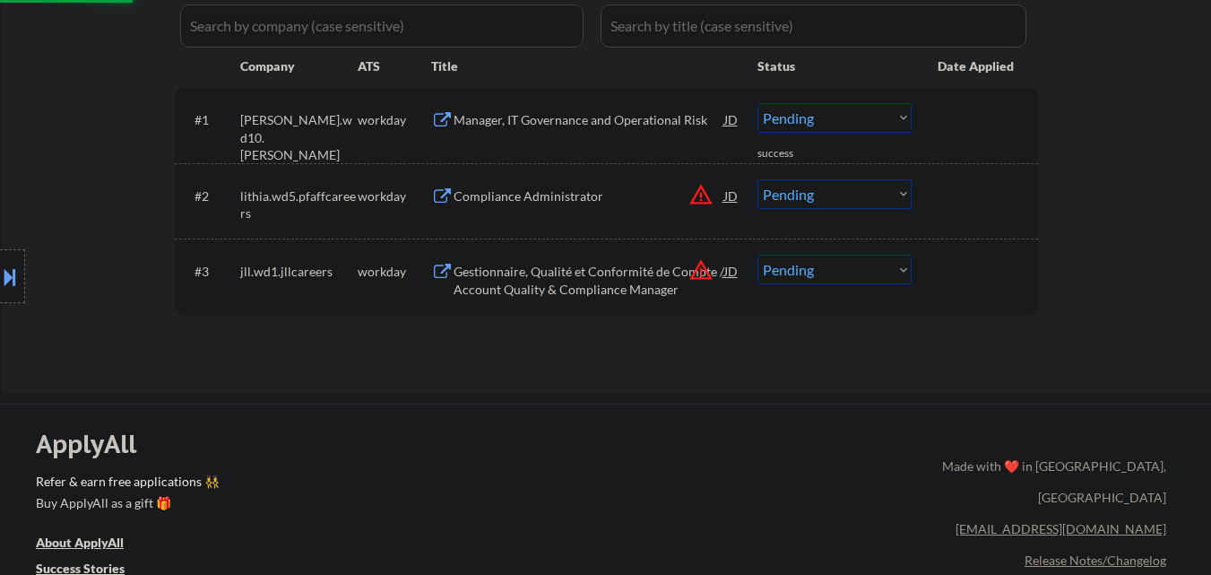
click at [671, 118] on div "Manager, IT Governance and Operational Risk" at bounding box center [589, 120] width 271 height 18
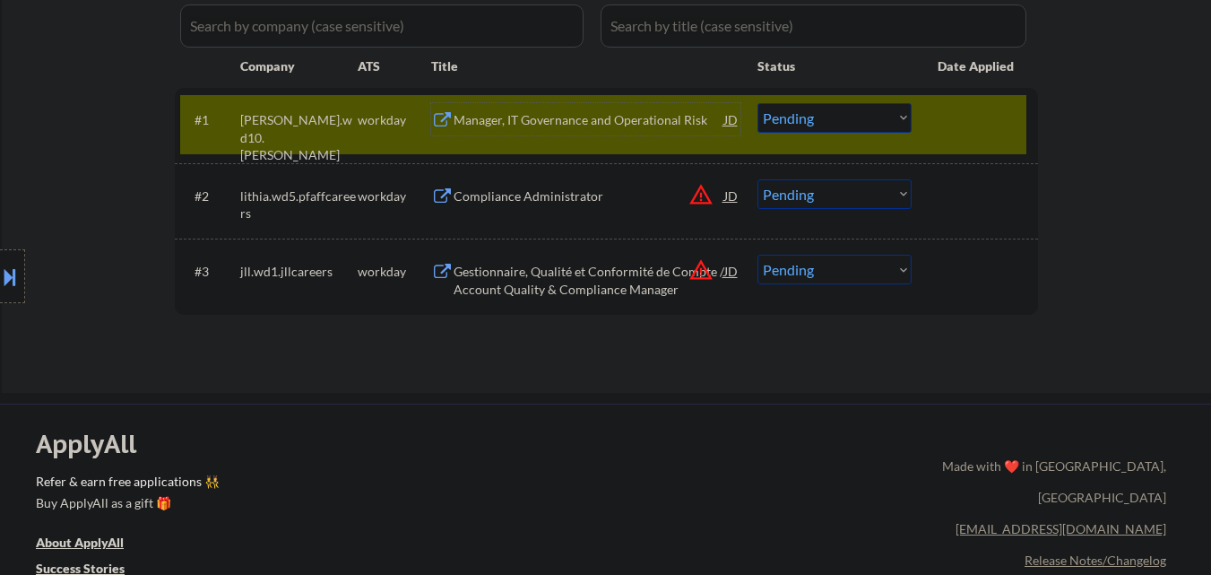
click at [820, 109] on select "Choose an option... Pending Applied Excluded (Questions) Excluded (Expired) Exc…" at bounding box center [835, 118] width 154 height 30
click at [758, 103] on select "Choose an option... Pending Applied Excluded (Questions) Excluded (Expired) Exc…" at bounding box center [835, 118] width 154 height 30
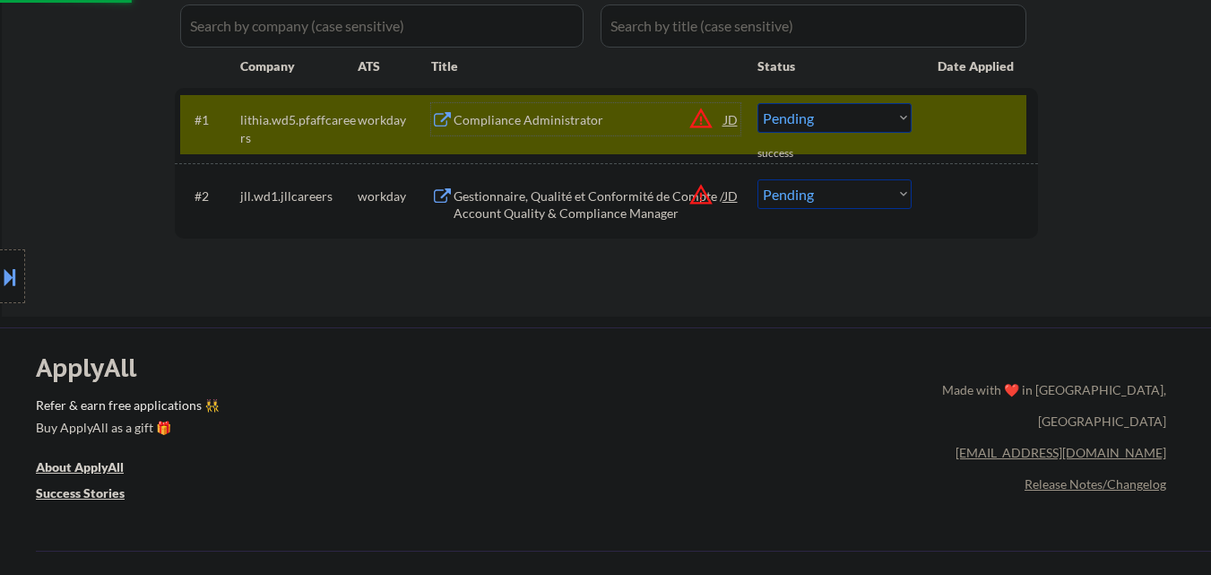
click at [612, 125] on div "Compliance Administrator" at bounding box center [589, 120] width 271 height 18
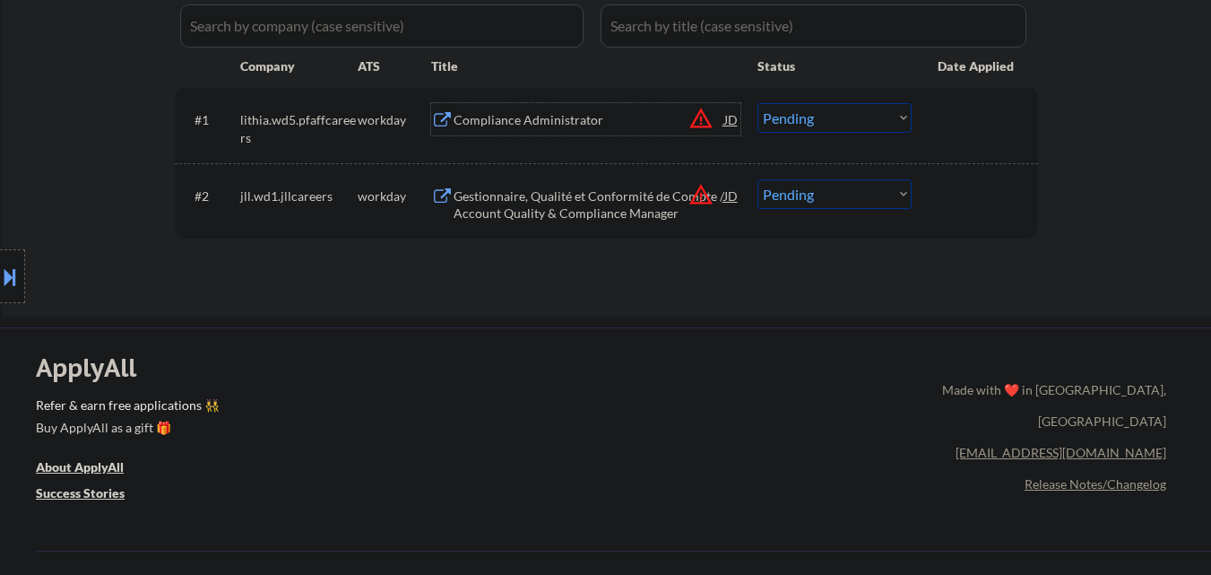
click at [861, 113] on select "Choose an option... Pending Applied Excluded (Questions) Excluded (Expired) Exc…" at bounding box center [835, 118] width 154 height 30
click at [758, 103] on select "Choose an option... Pending Applied Excluded (Questions) Excluded (Expired) Exc…" at bounding box center [835, 118] width 154 height 30
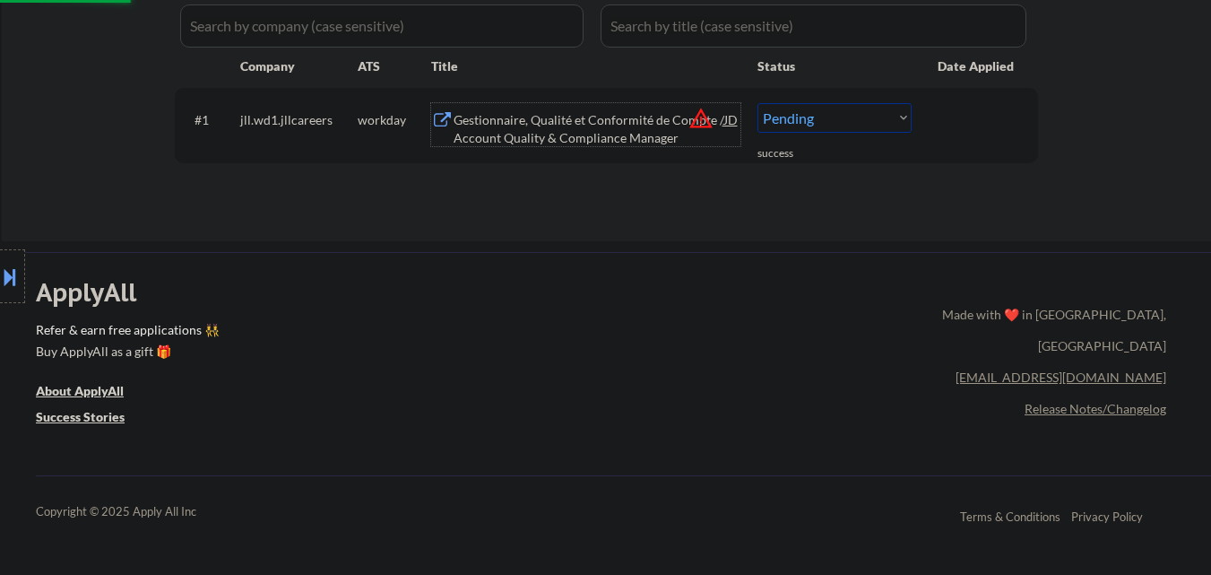
click at [597, 141] on div "Gestionnaire, Qualité et Conformité de Compte / Account Quality & Compliance Ma…" at bounding box center [589, 128] width 271 height 35
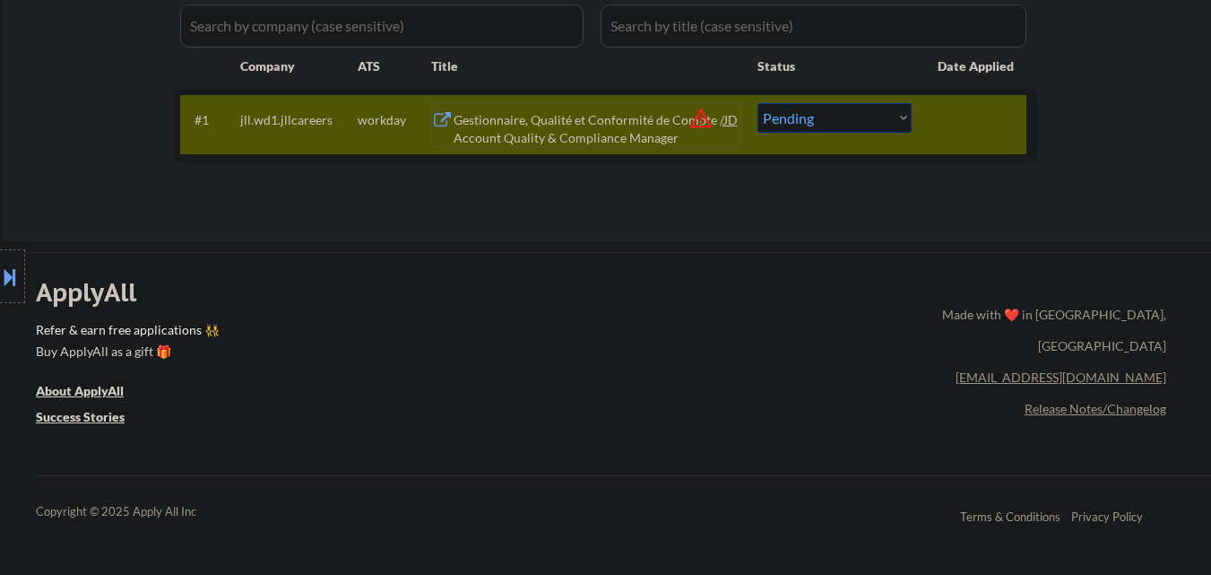
click at [894, 118] on select "Choose an option... Pending Applied Excluded (Questions) Excluded (Expired) Exc…" at bounding box center [835, 118] width 154 height 30
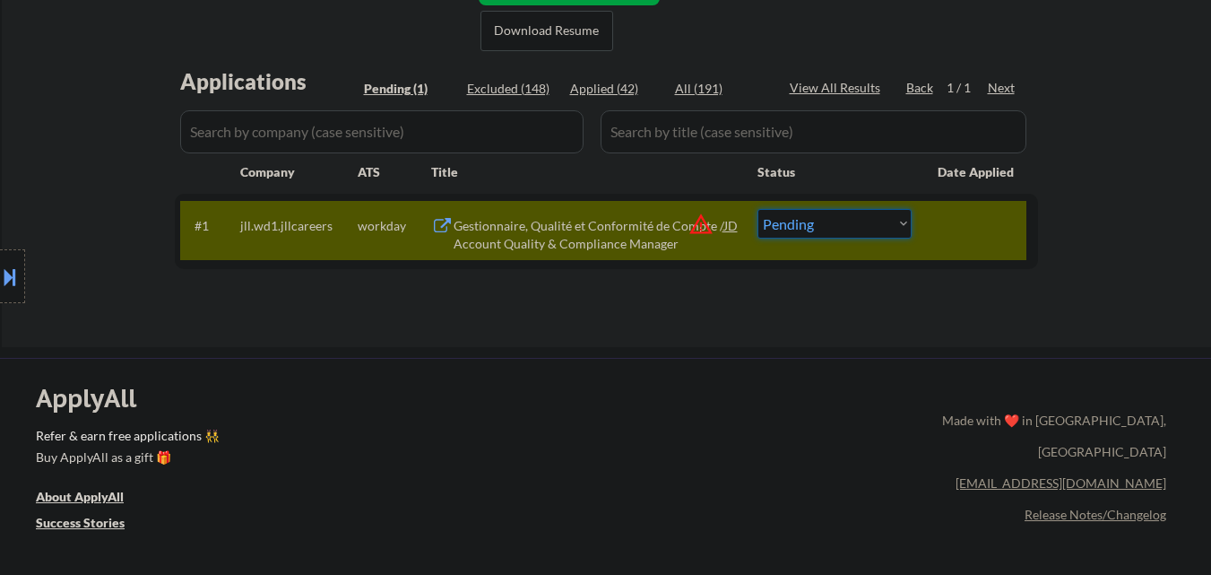
scroll to position [269, 0]
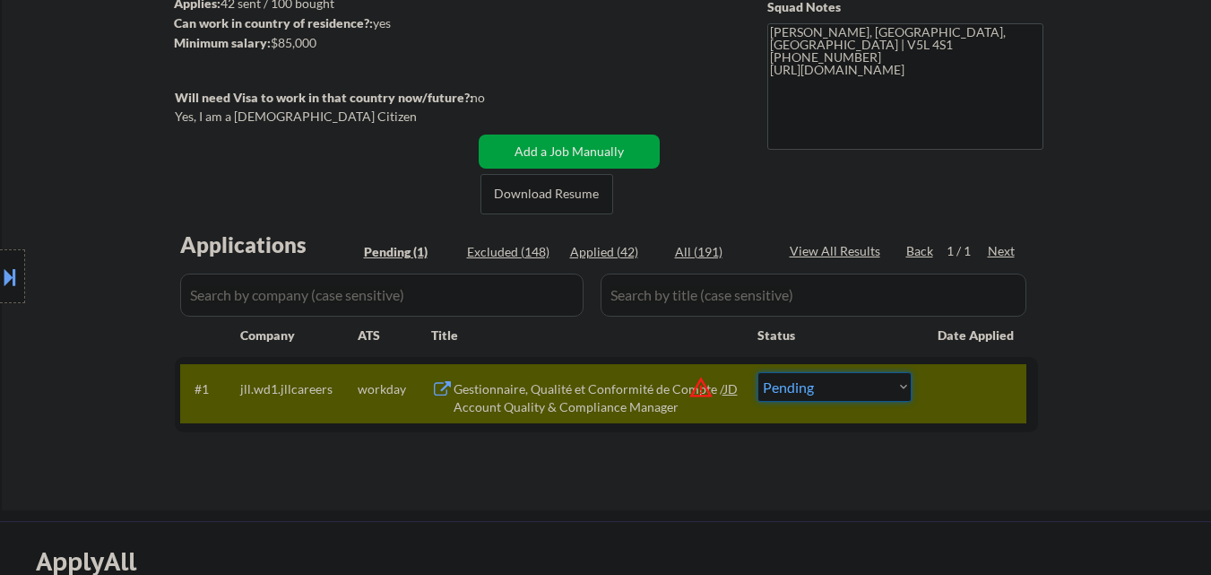
click at [863, 393] on select "Choose an option... Pending Applied Excluded (Questions) Excluded (Expired) Exc…" at bounding box center [835, 387] width 154 height 30
select select ""excluded__bad_match_""
click at [758, 372] on select "Choose an option... Pending Applied Excluded (Questions) Excluded (Expired) Exc…" at bounding box center [835, 387] width 154 height 30
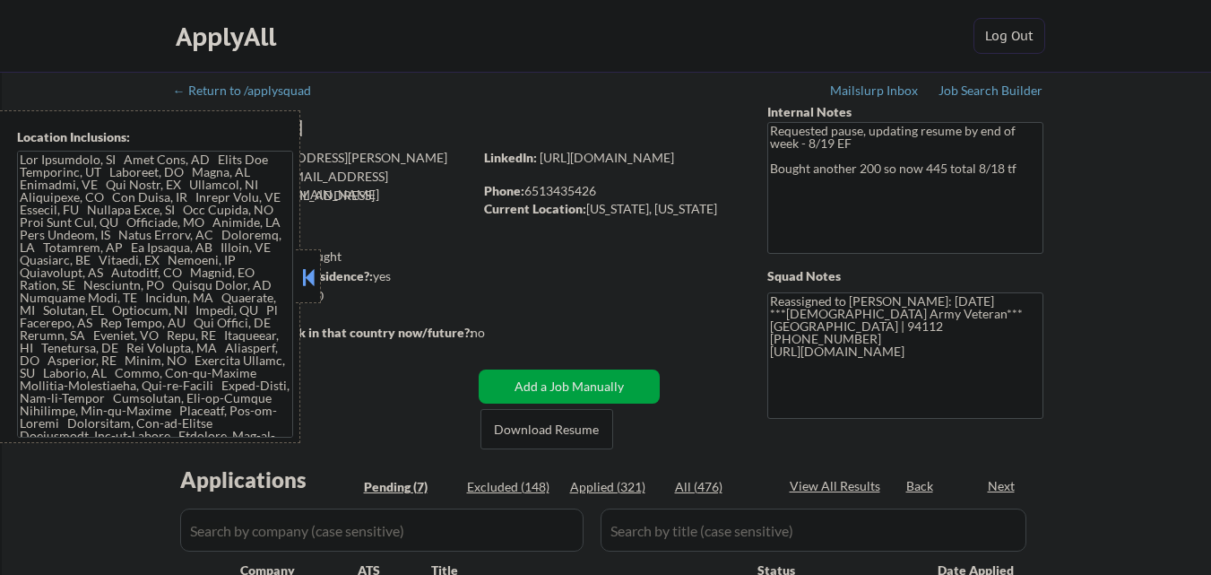
select select ""pending""
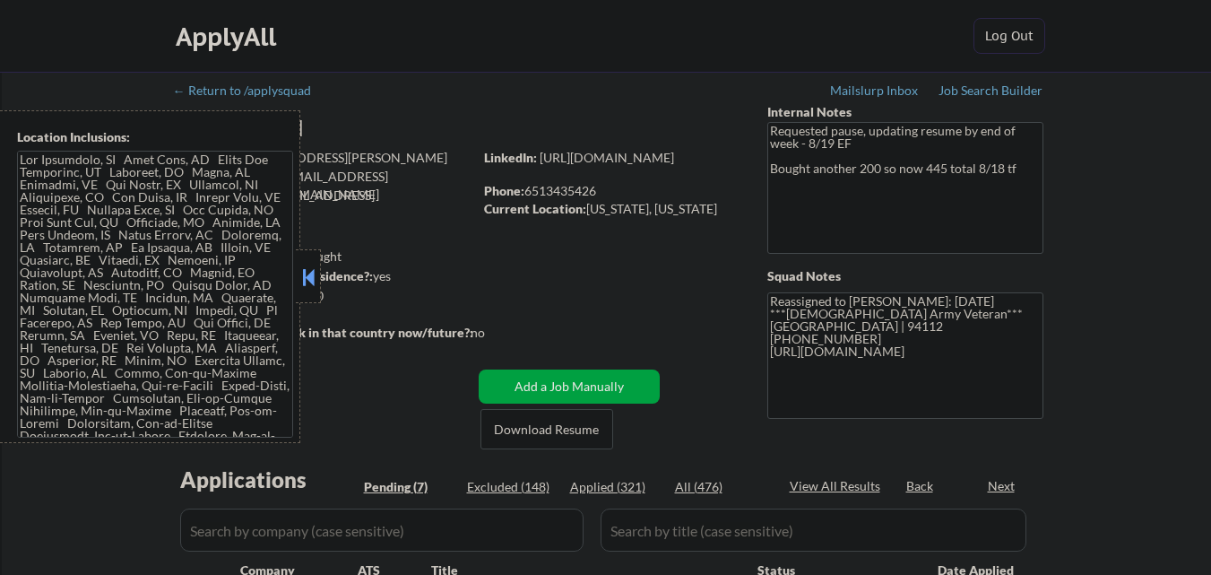
select select ""pending""
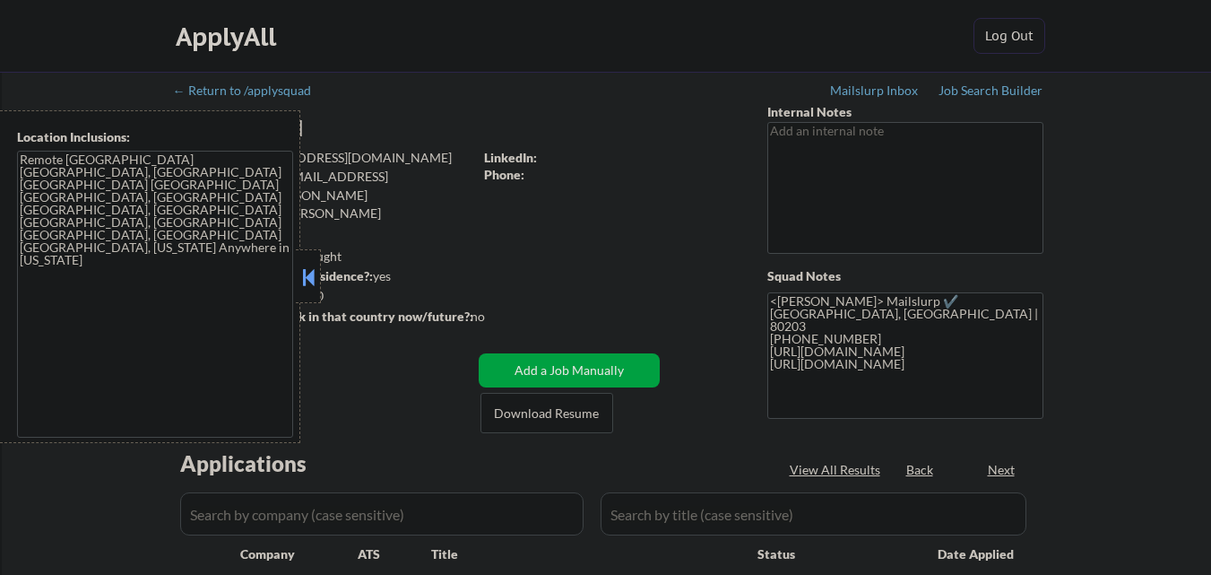
select select ""pending""
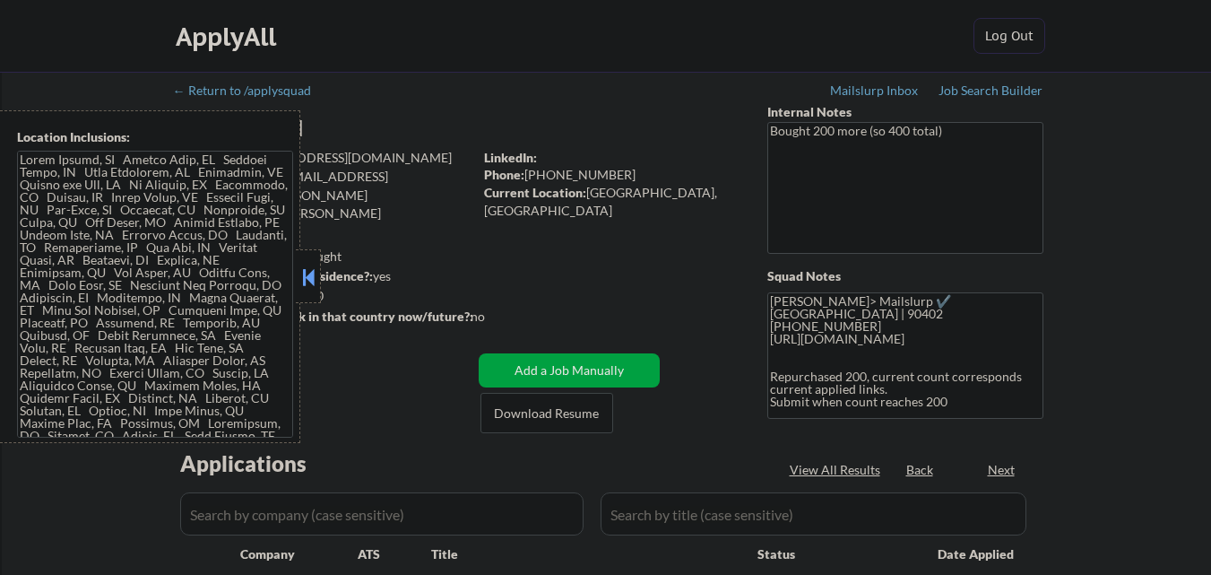
select select ""pending""
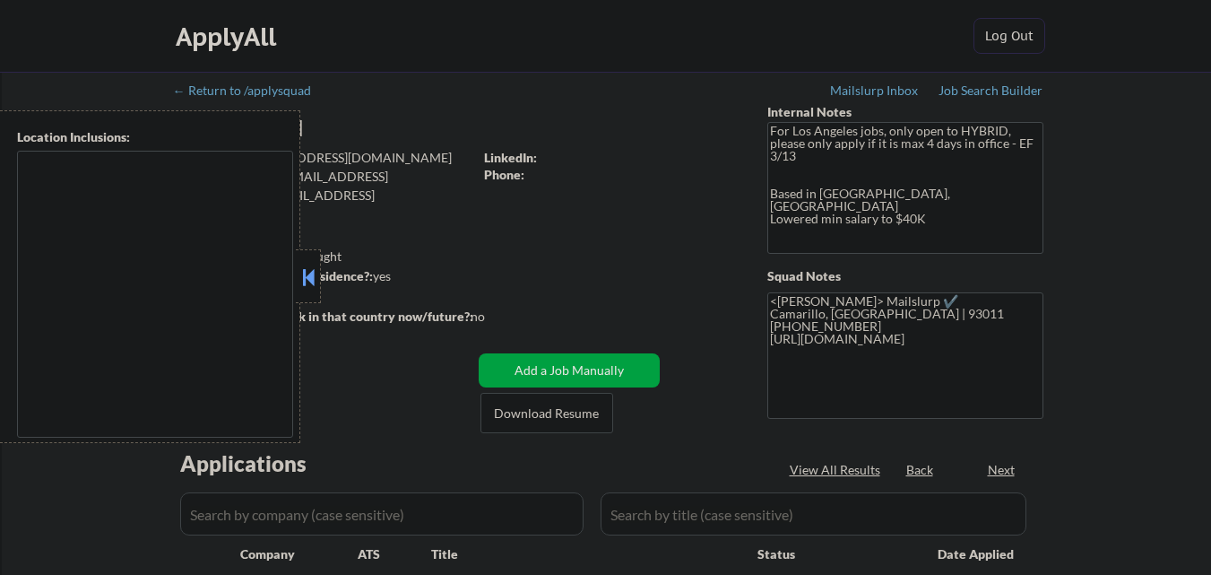
select select ""pending""
type textarea "Camarillo, CA Oxnard, CA Ventura, CA Thousand Oaks, CA Moorpark, CA Simi Valley…"
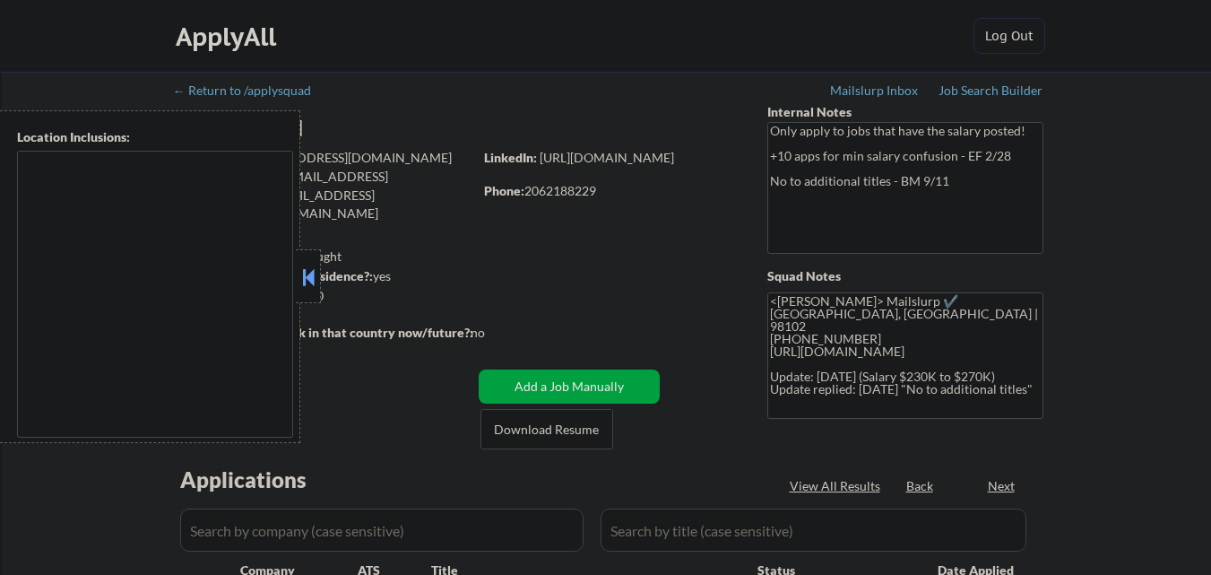
type textarea "remote"
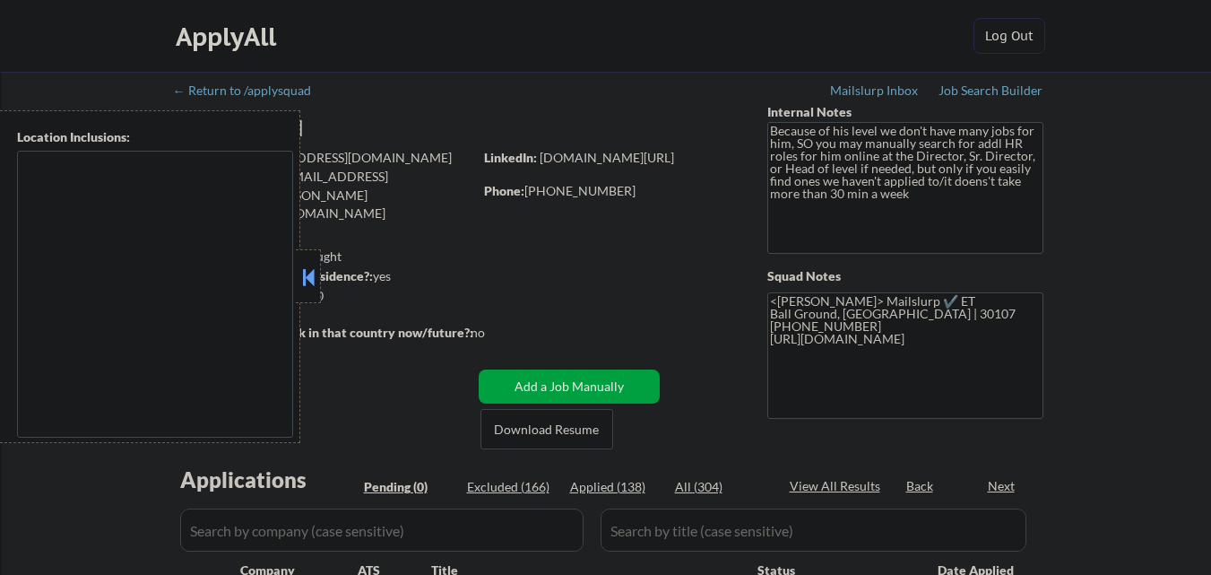
type textarea "[GEOGRAPHIC_DATA], [GEOGRAPHIC_DATA] [GEOGRAPHIC_DATA], [GEOGRAPHIC_DATA] [GEOG…"
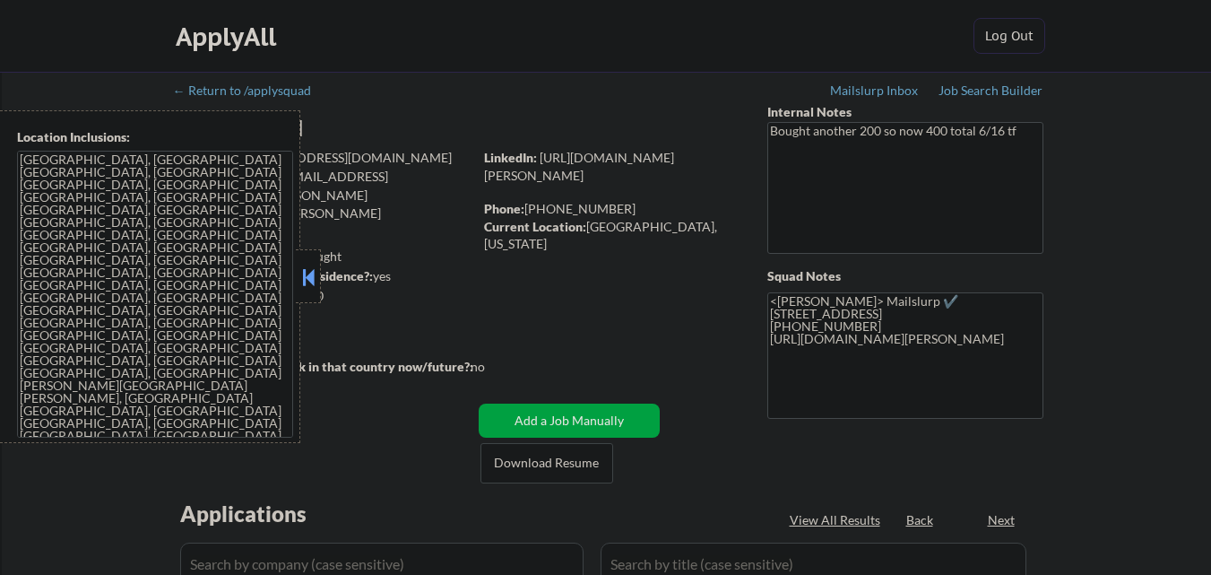
select select ""pending""
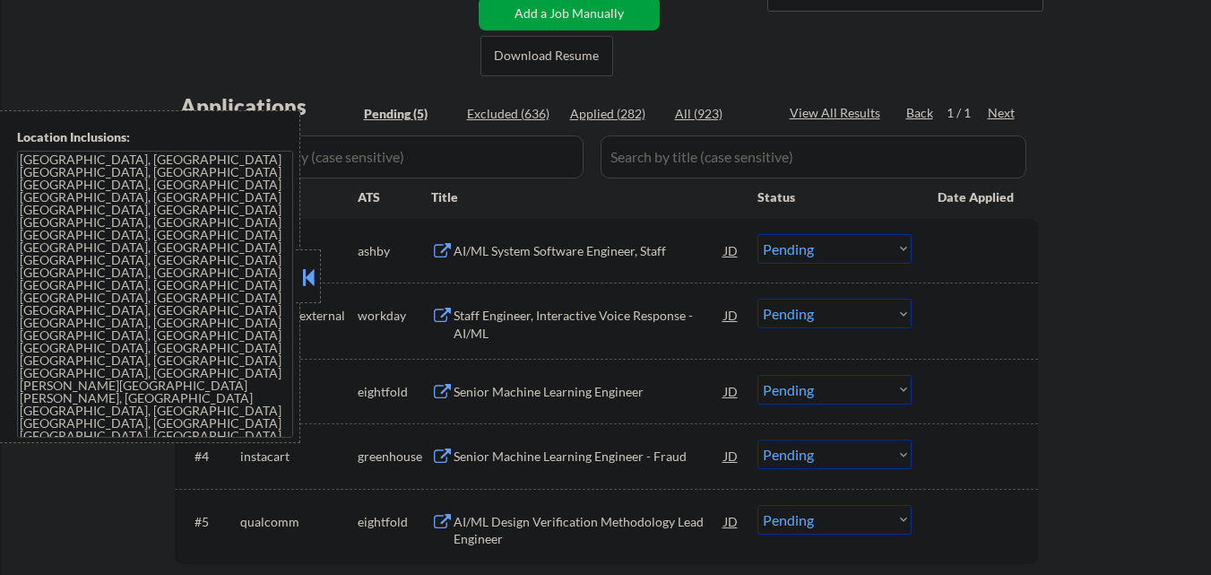
scroll to position [538, 0]
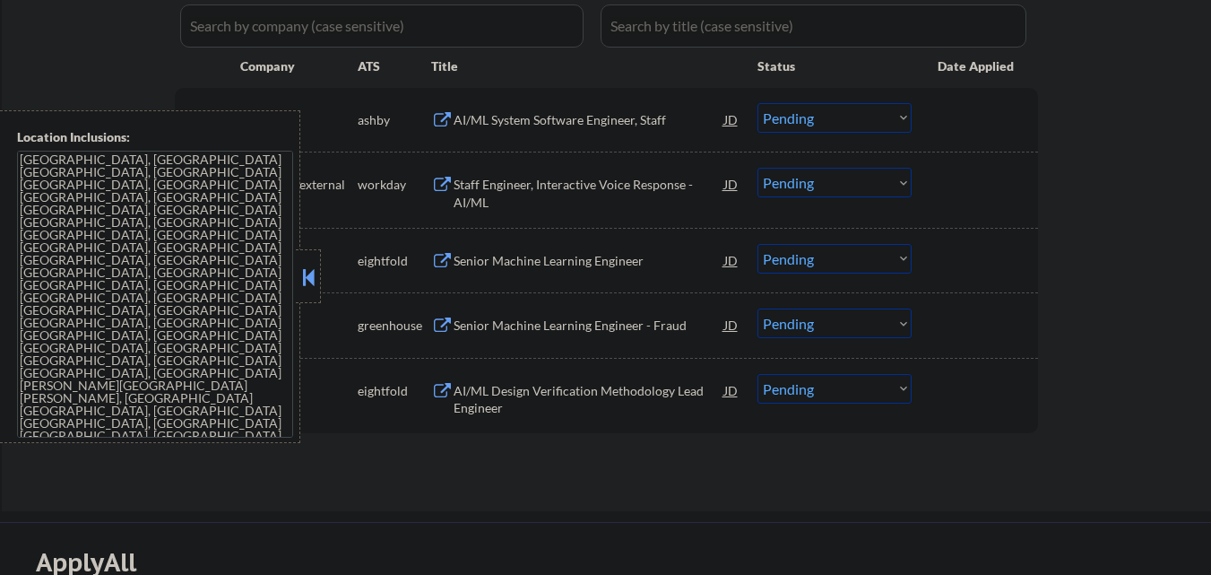
click at [303, 274] on button at bounding box center [309, 277] width 20 height 27
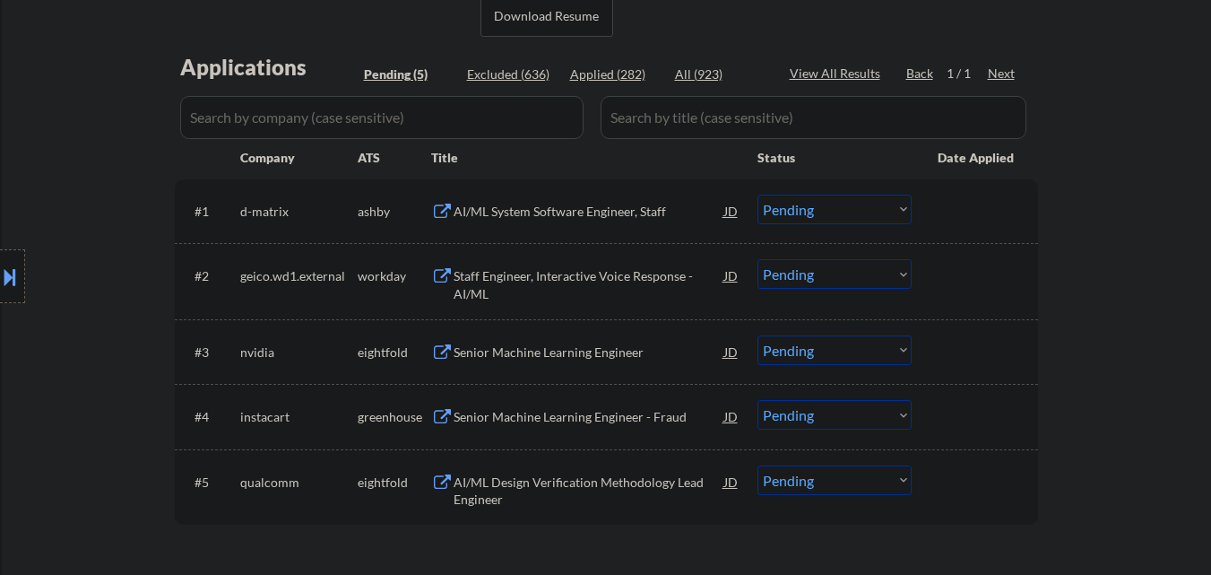
scroll to position [448, 0]
click at [609, 195] on div "AI/ML System Software Engineer, Staff" at bounding box center [589, 209] width 271 height 32
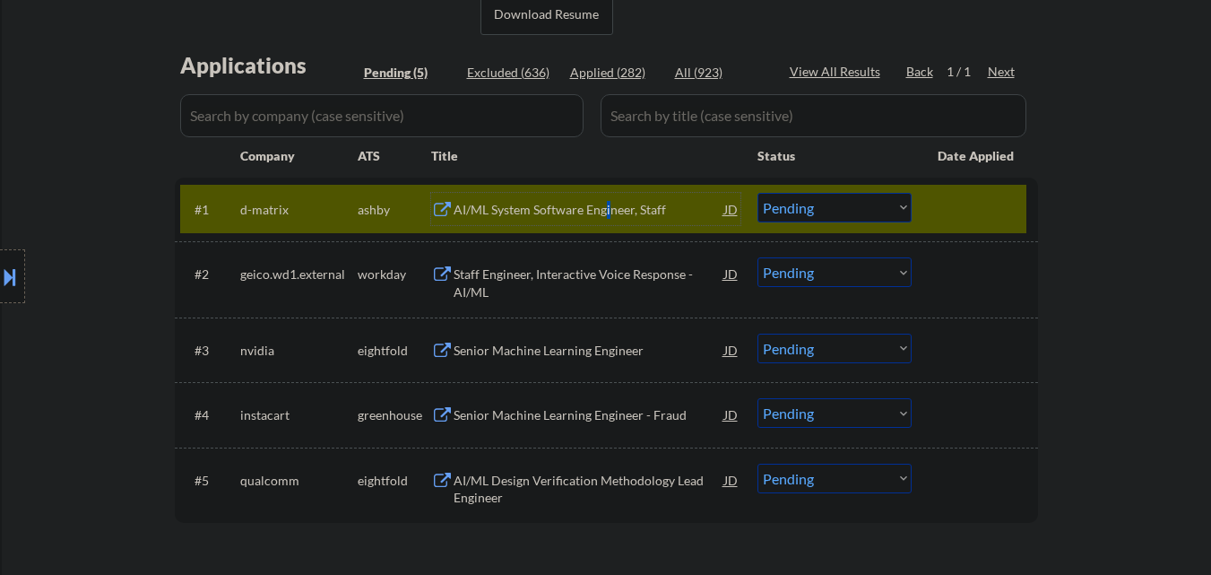
click at [814, 207] on select "Choose an option... Pending Applied Excluded (Questions) Excluded (Expired) Exc…" at bounding box center [835, 208] width 154 height 30
click at [758, 193] on select "Choose an option... Pending Applied Excluded (Questions) Excluded (Expired) Exc…" at bounding box center [835, 208] width 154 height 30
select select ""pending""
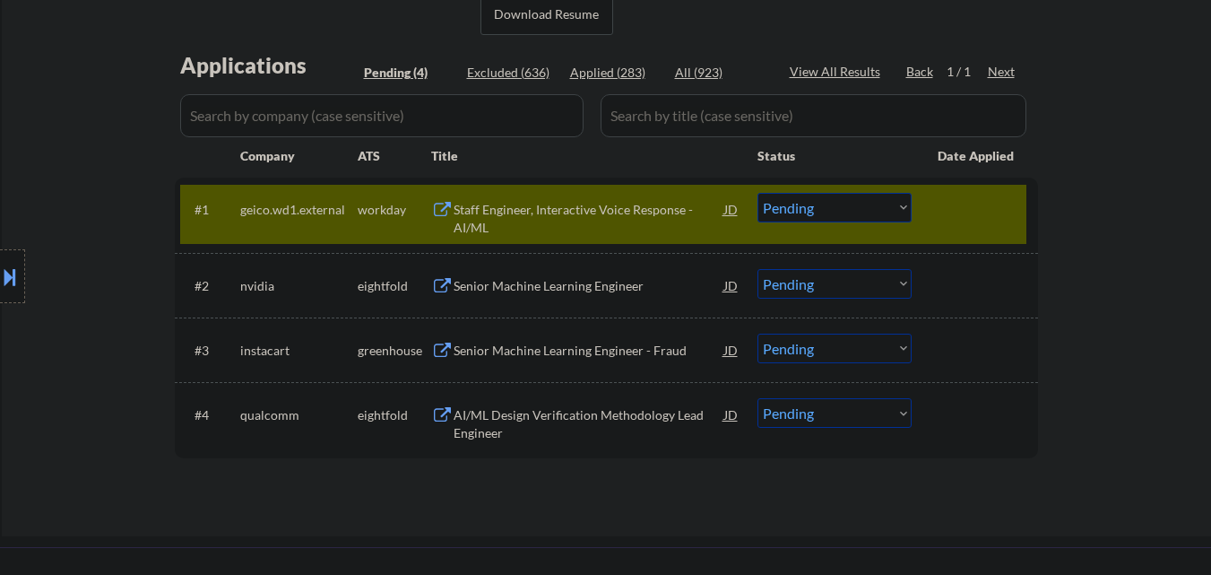
click at [976, 205] on div at bounding box center [977, 209] width 79 height 32
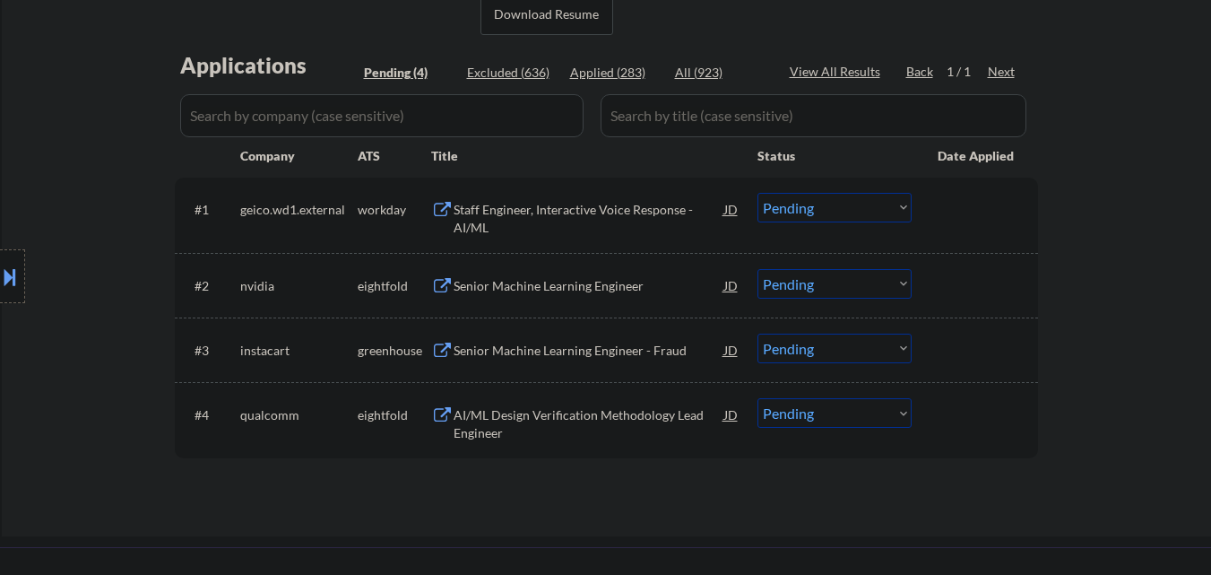
click at [624, 355] on div "Senior Machine Learning Engineer - Fraud" at bounding box center [589, 351] width 271 height 18
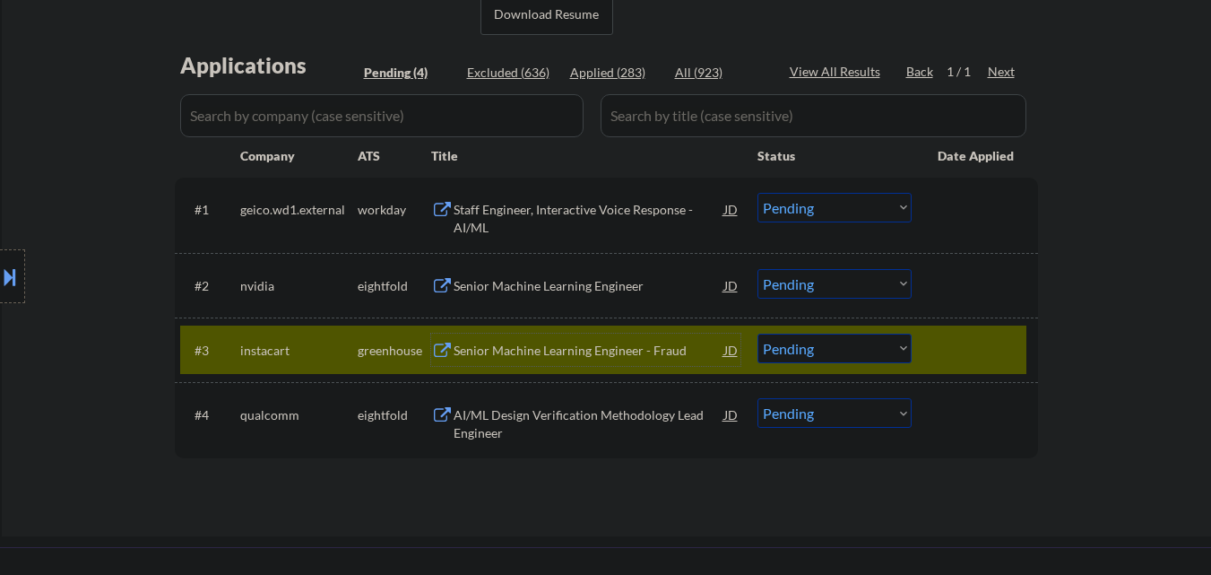
click at [822, 357] on select "Choose an option... Pending Applied Excluded (Questions) Excluded (Expired) Exc…" at bounding box center [835, 349] width 154 height 30
click at [758, 334] on select "Choose an option... Pending Applied Excluded (Questions) Excluded (Expired) Exc…" at bounding box center [835, 349] width 154 height 30
select select ""pending""
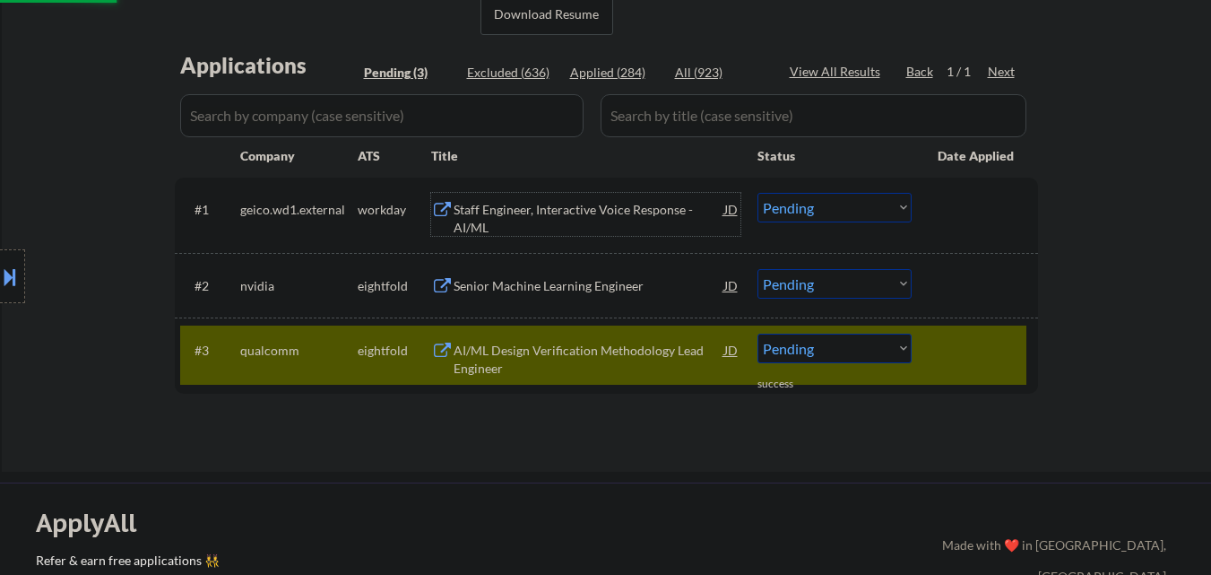
click at [542, 208] on div "Staff Engineer, Interactive Voice Response - AI/ML" at bounding box center [589, 218] width 271 height 35
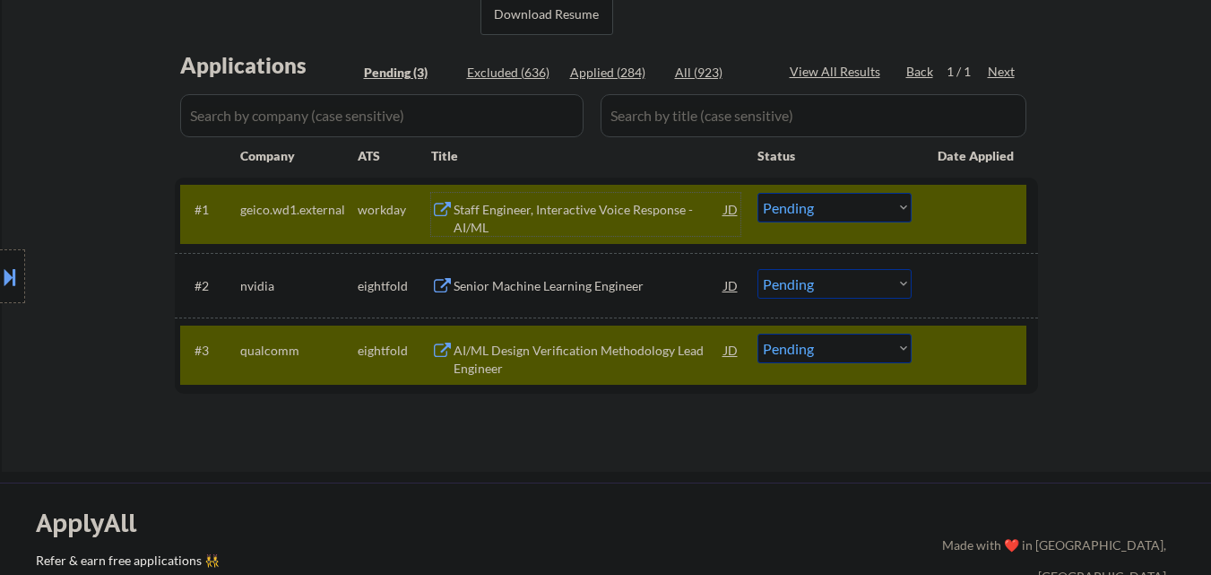
click at [882, 216] on select "Choose an option... Pending Applied Excluded (Questions) Excluded (Expired) Exc…" at bounding box center [835, 208] width 154 height 30
click at [758, 193] on select "Choose an option... Pending Applied Excluded (Questions) Excluded (Expired) Exc…" at bounding box center [835, 208] width 154 height 30
click at [960, 348] on div at bounding box center [977, 350] width 79 height 32
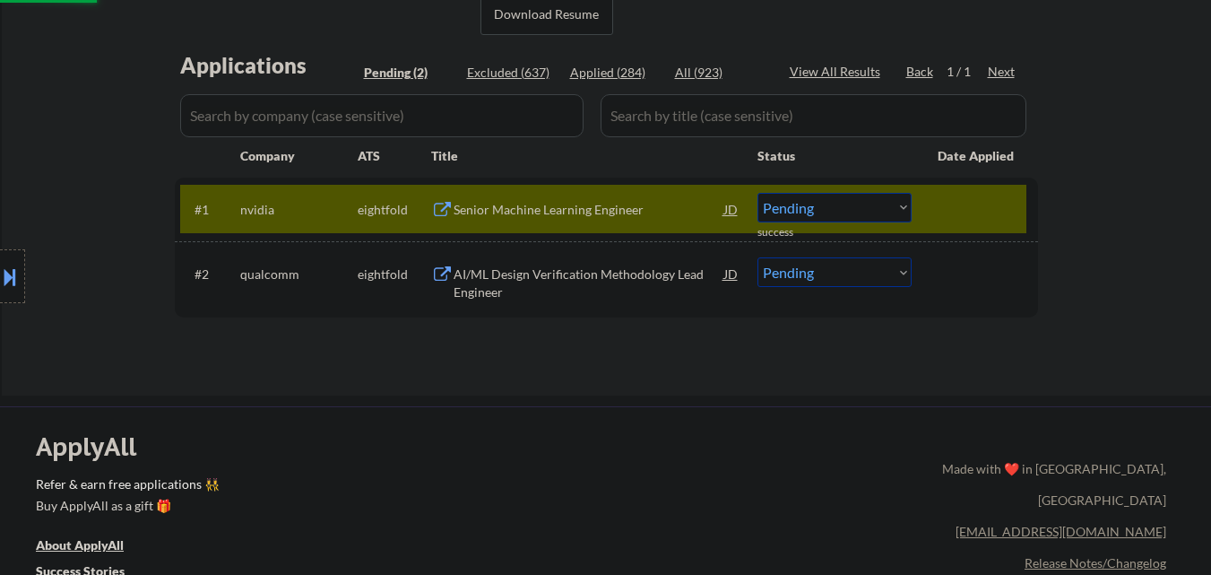
click at [629, 206] on div "Senior Machine Learning Engineer" at bounding box center [589, 210] width 271 height 18
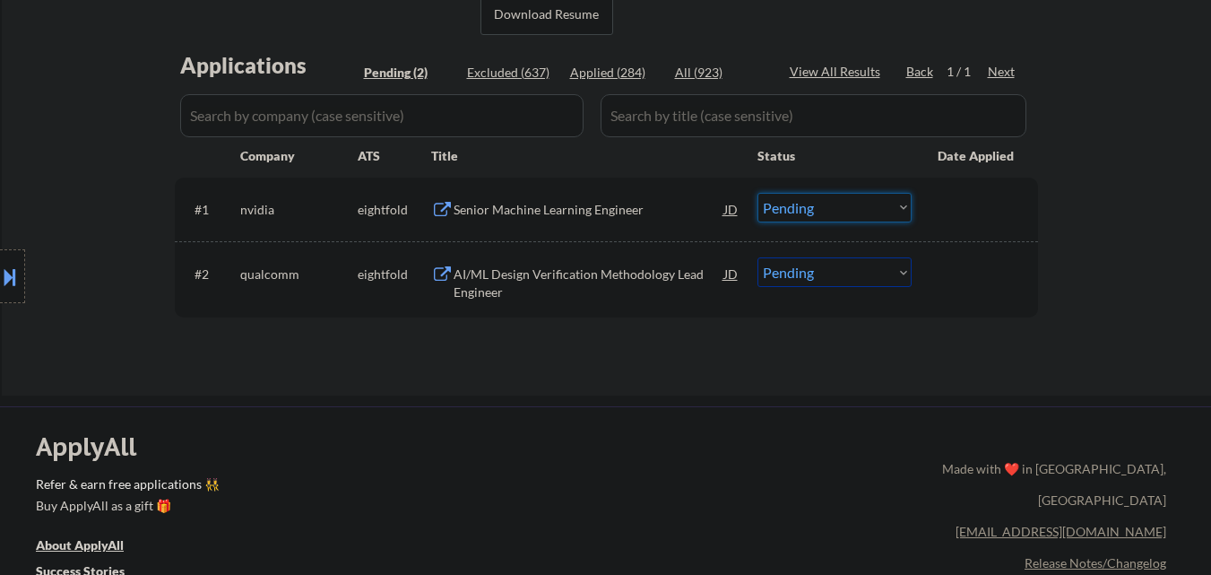
click at [836, 221] on select "Choose an option... Pending Applied Excluded (Questions) Excluded (Expired) Exc…" at bounding box center [835, 208] width 154 height 30
click at [758, 193] on select "Choose an option... Pending Applied Excluded (Questions) Excluded (Expired) Exc…" at bounding box center [835, 208] width 154 height 30
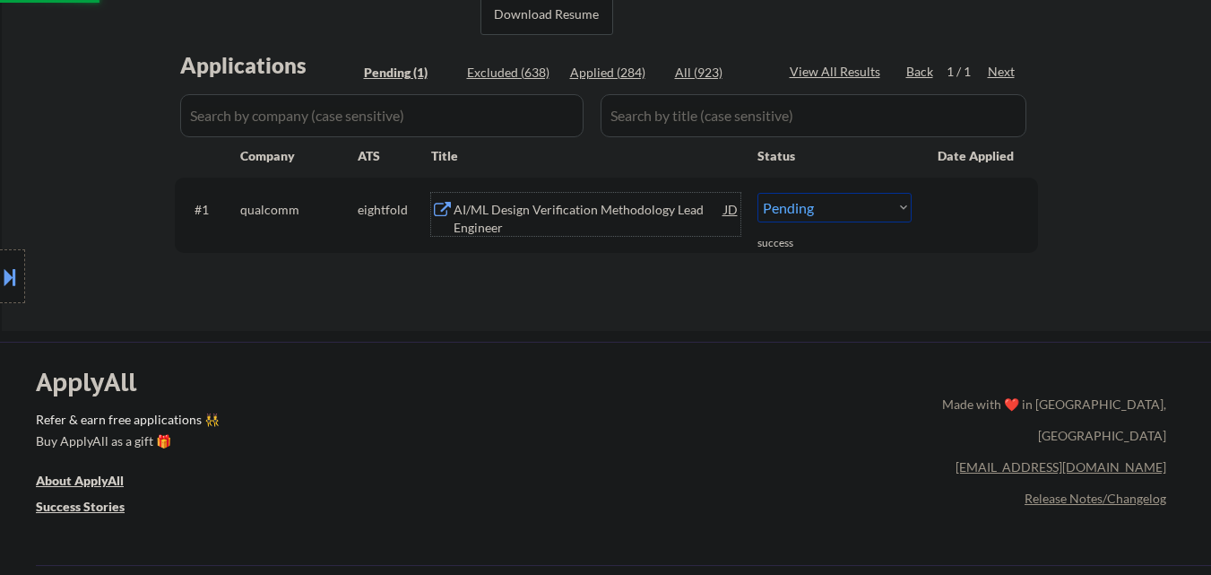
click at [579, 206] on div "AI/ML Design Verification Methodology Lead Engineer" at bounding box center [589, 218] width 271 height 35
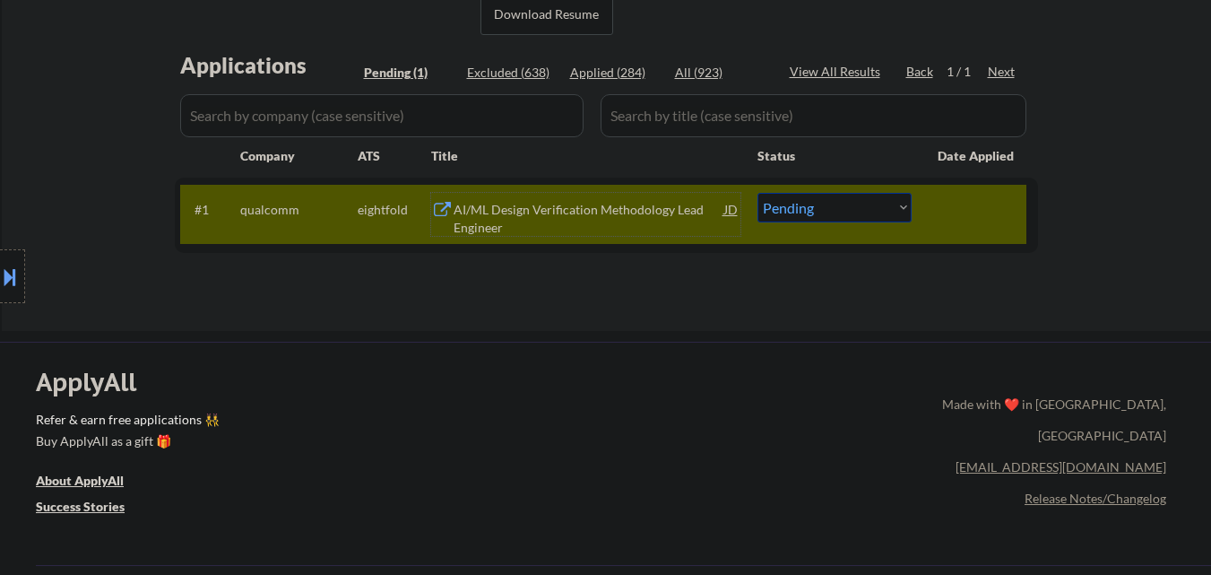
click at [829, 207] on select "Choose an option... Pending Applied Excluded (Questions) Excluded (Expired) Exc…" at bounding box center [835, 208] width 154 height 30
select select ""applied""
click at [758, 193] on select "Choose an option... Pending Applied Excluded (Questions) Excluded (Expired) Exc…" at bounding box center [835, 208] width 154 height 30
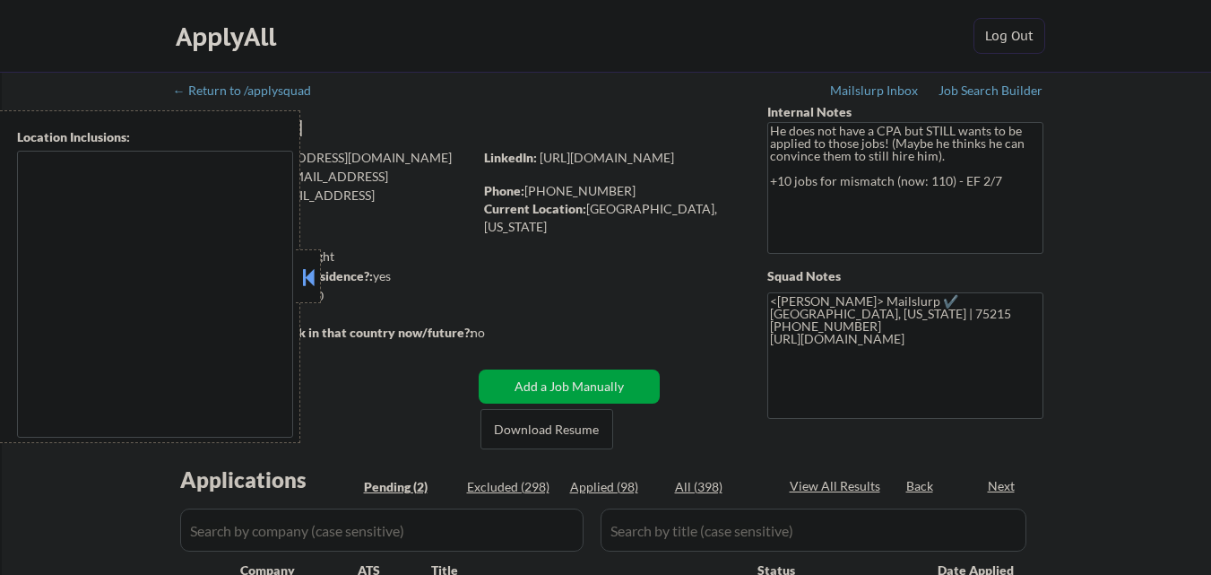
select select ""pending""
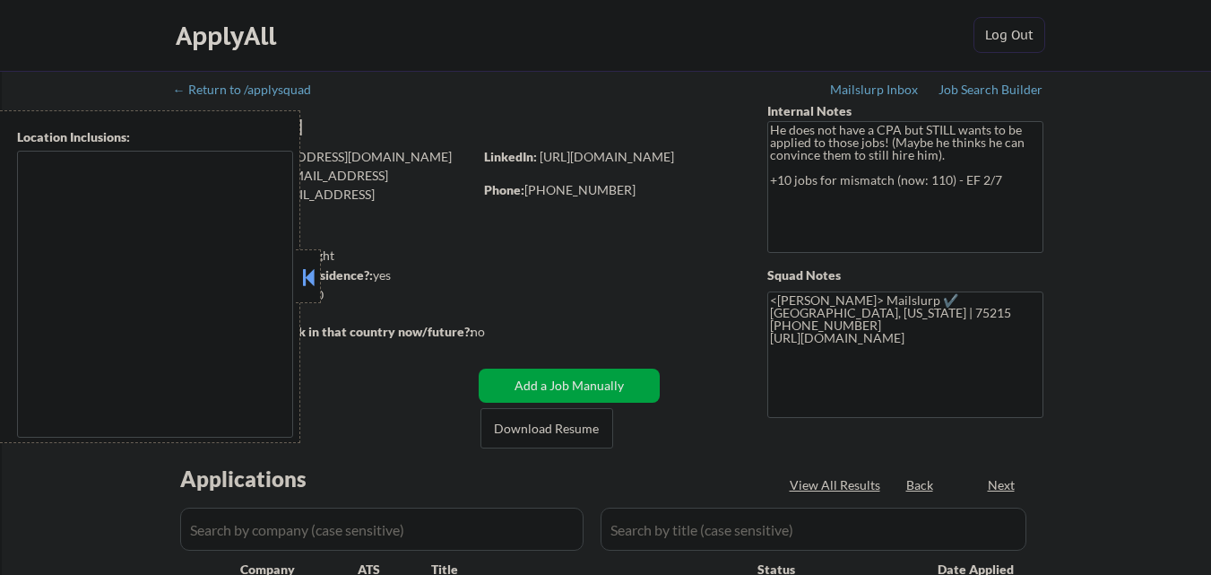
select select ""pending""
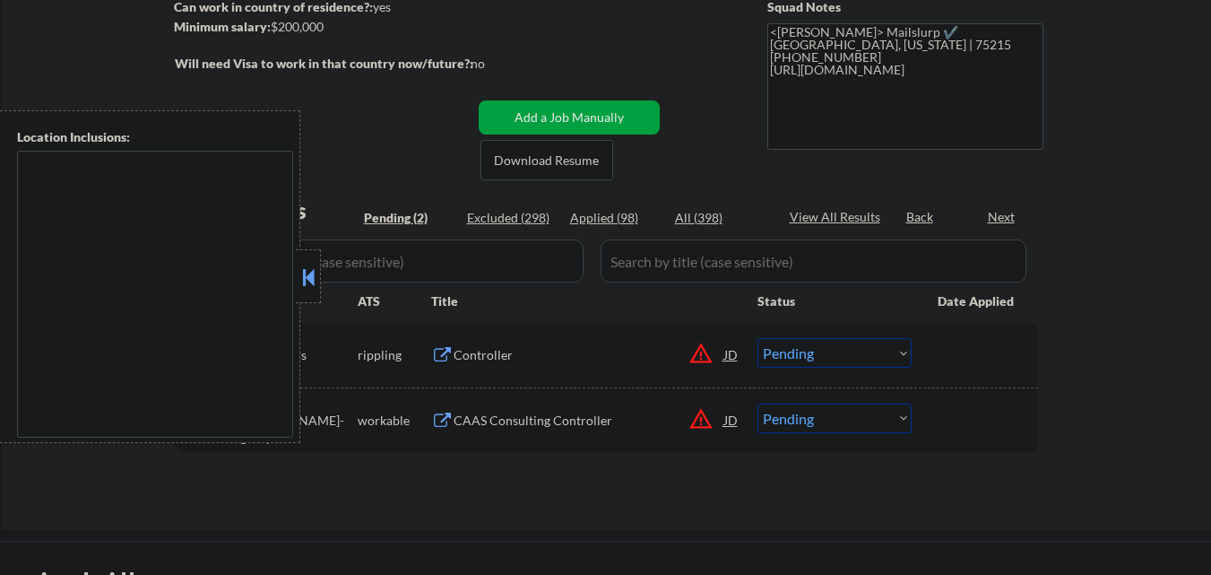
click at [310, 285] on button at bounding box center [309, 277] width 20 height 27
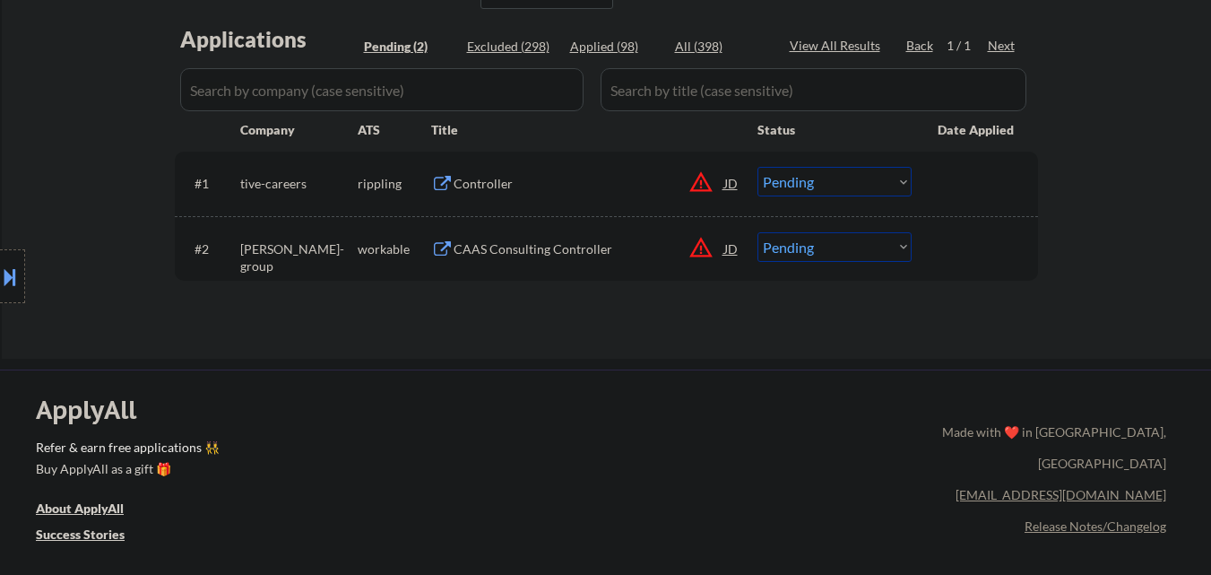
scroll to position [448, 0]
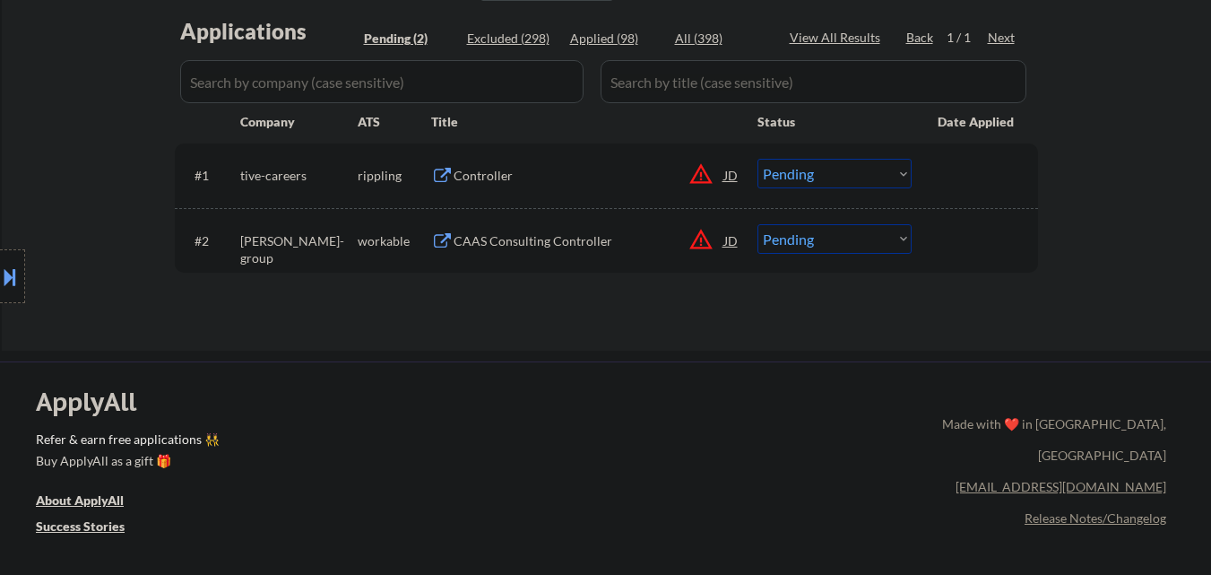
click at [511, 178] on div "Controller" at bounding box center [589, 176] width 271 height 18
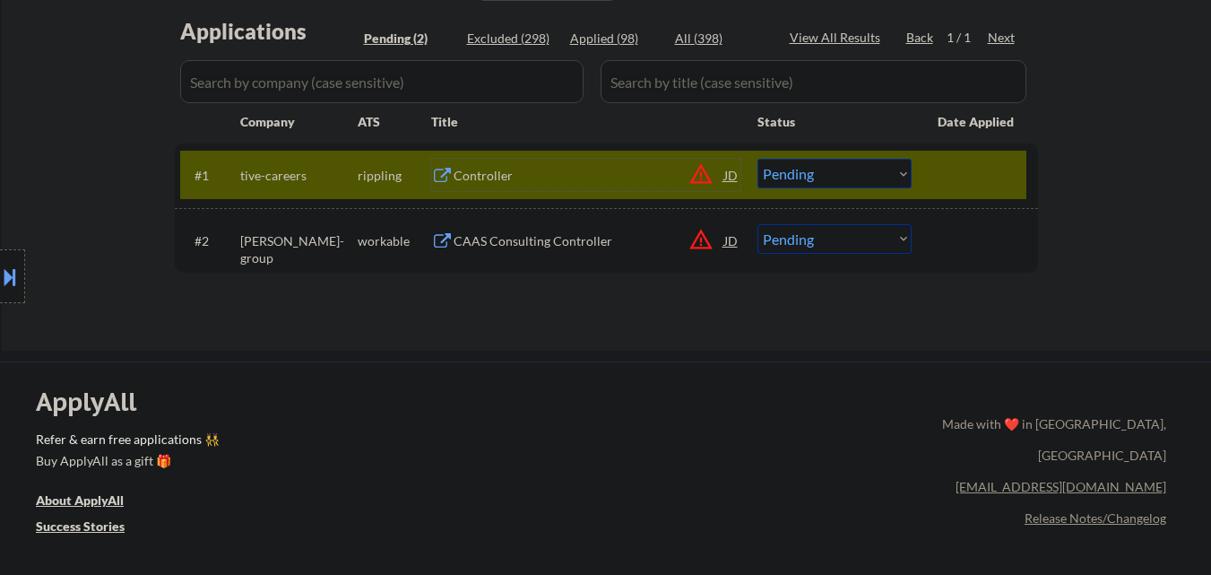
click at [845, 178] on select "Choose an option... Pending Applied Excluded (Questions) Excluded (Expired) Exc…" at bounding box center [835, 174] width 154 height 30
click at [863, 181] on select "Choose an option... Pending Applied Excluded (Questions) Excluded (Expired) Exc…" at bounding box center [835, 174] width 154 height 30
click at [758, 159] on select "Choose an option... Pending Applied Excluded (Questions) Excluded (Expired) Exc…" at bounding box center [835, 174] width 154 height 30
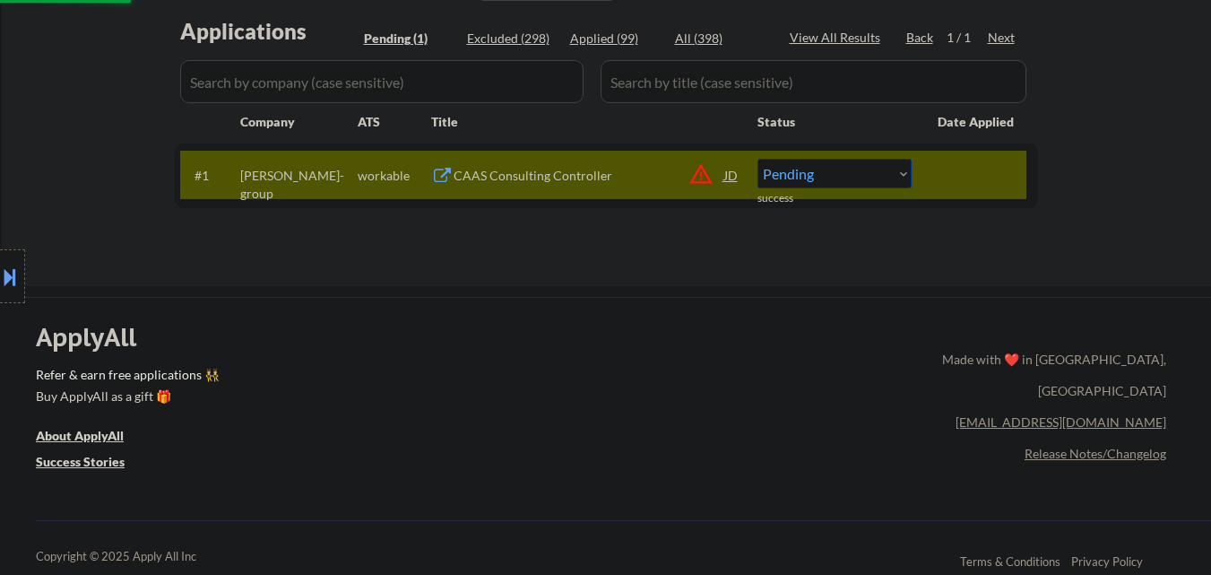
click at [556, 170] on div "CAAS Consulting Controller" at bounding box center [589, 176] width 271 height 18
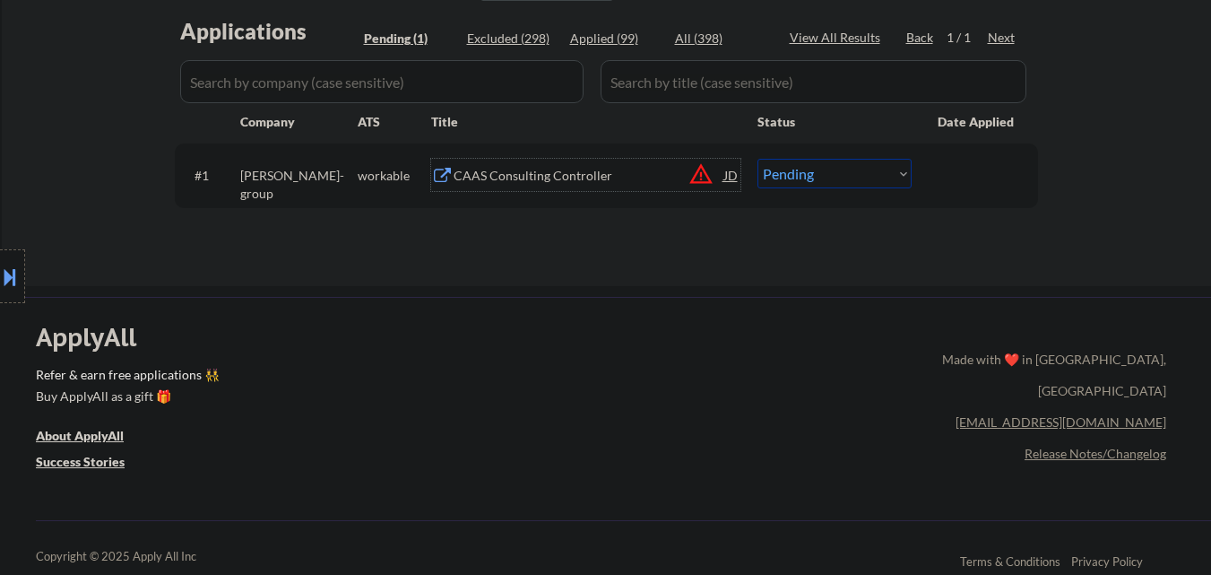
drag, startPoint x: 872, startPoint y: 165, endPoint x: 894, endPoint y: 187, distance: 31.1
click at [874, 165] on select "Choose an option... Pending Applied Excluded (Questions) Excluded (Expired) Exc…" at bounding box center [835, 174] width 154 height 30
select select ""excluded__salary_""
click at [758, 159] on select "Choose an option... Pending Applied Excluded (Questions) Excluded (Expired) Exc…" at bounding box center [835, 174] width 154 height 30
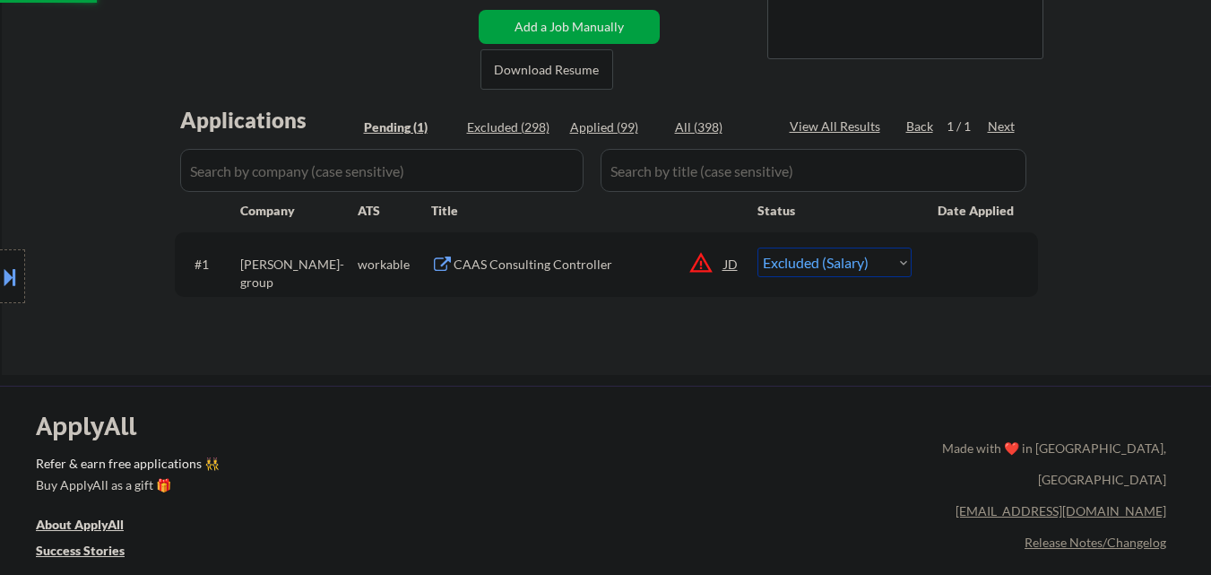
scroll to position [359, 0]
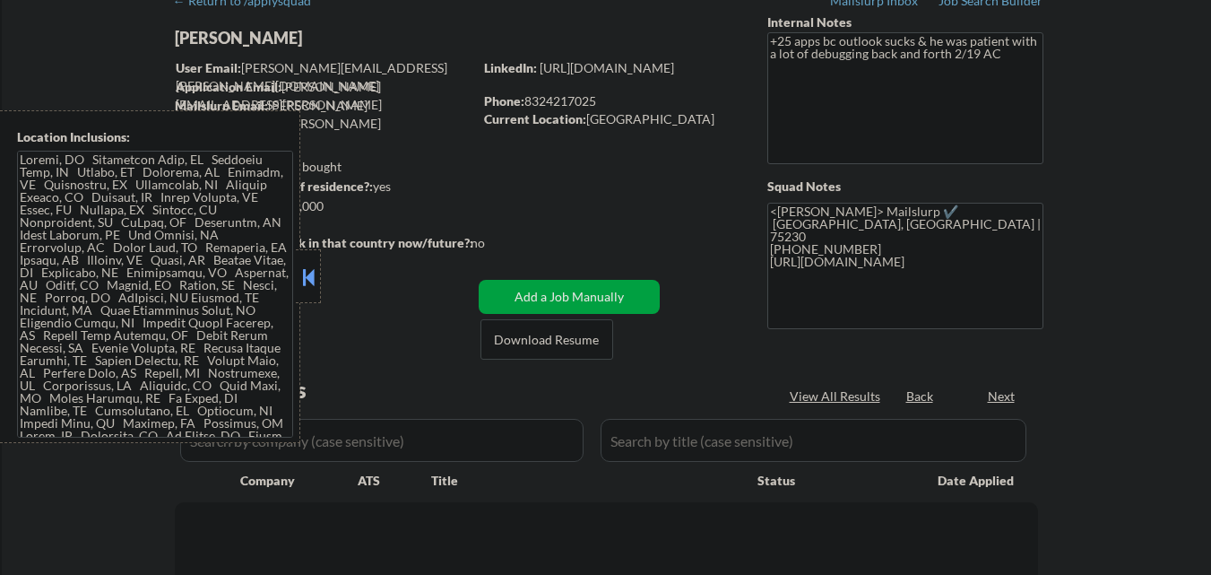
select select ""pending""
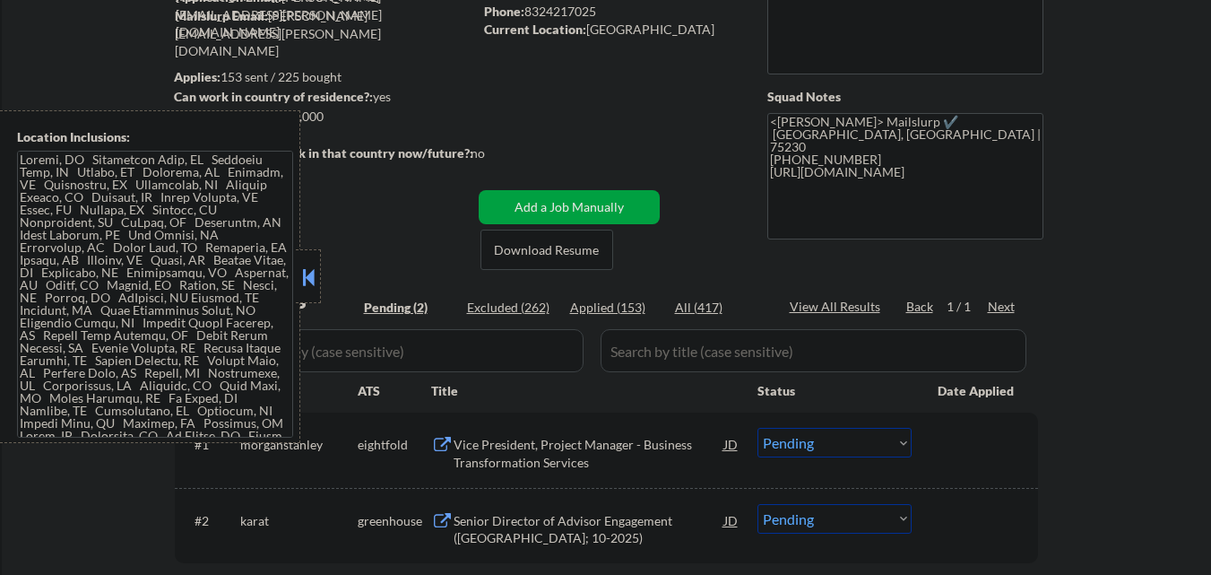
scroll to position [269, 0]
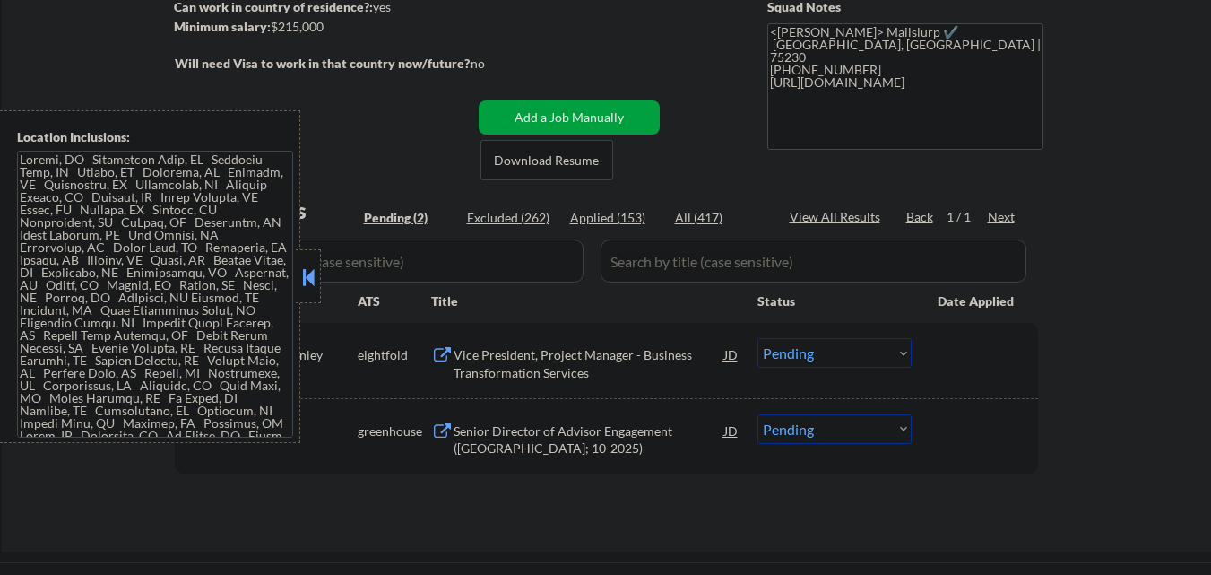
drag, startPoint x: 311, startPoint y: 274, endPoint x: 317, endPoint y: 265, distance: 10.5
click at [312, 274] on button at bounding box center [309, 277] width 20 height 27
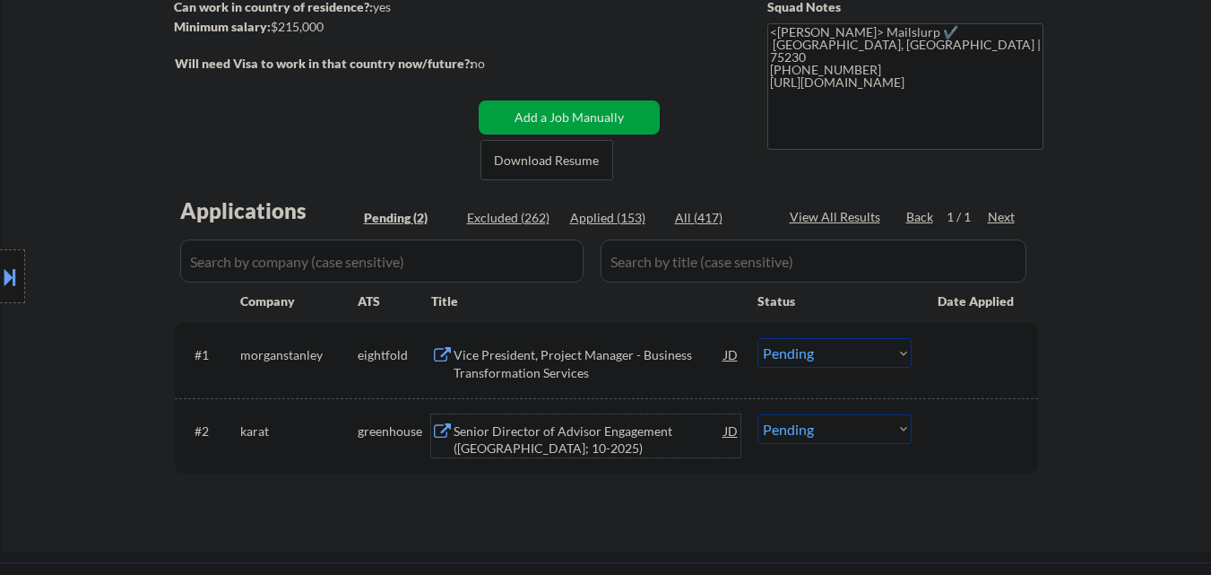
click at [572, 423] on div "Senior Director of Advisor Engagement ([GEOGRAPHIC_DATA]; 10-2025)" at bounding box center [589, 439] width 271 height 35
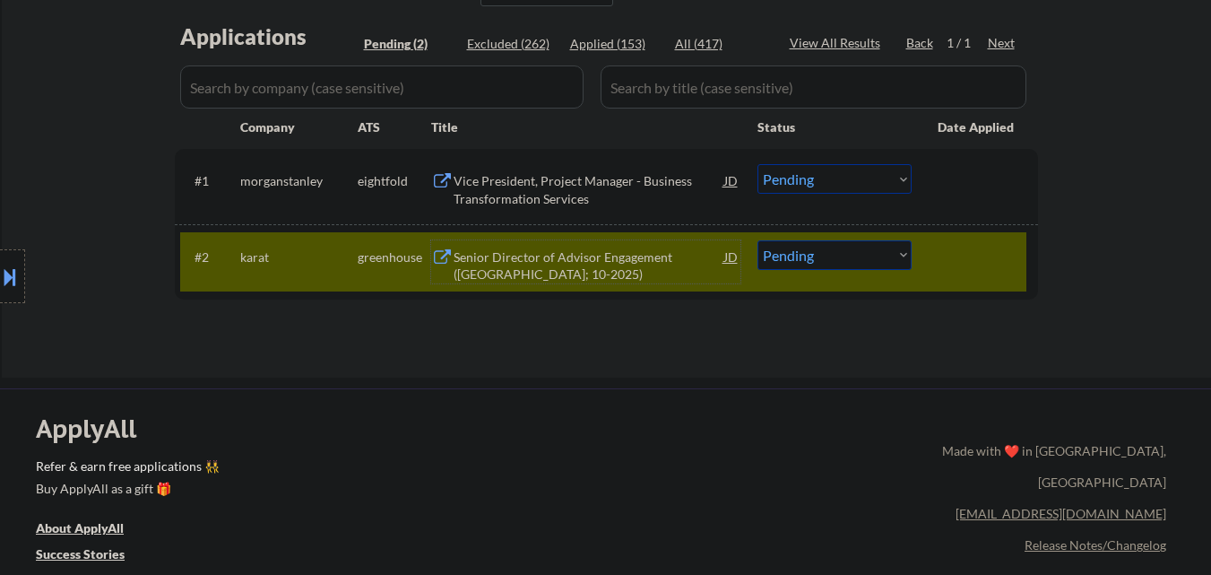
scroll to position [448, 0]
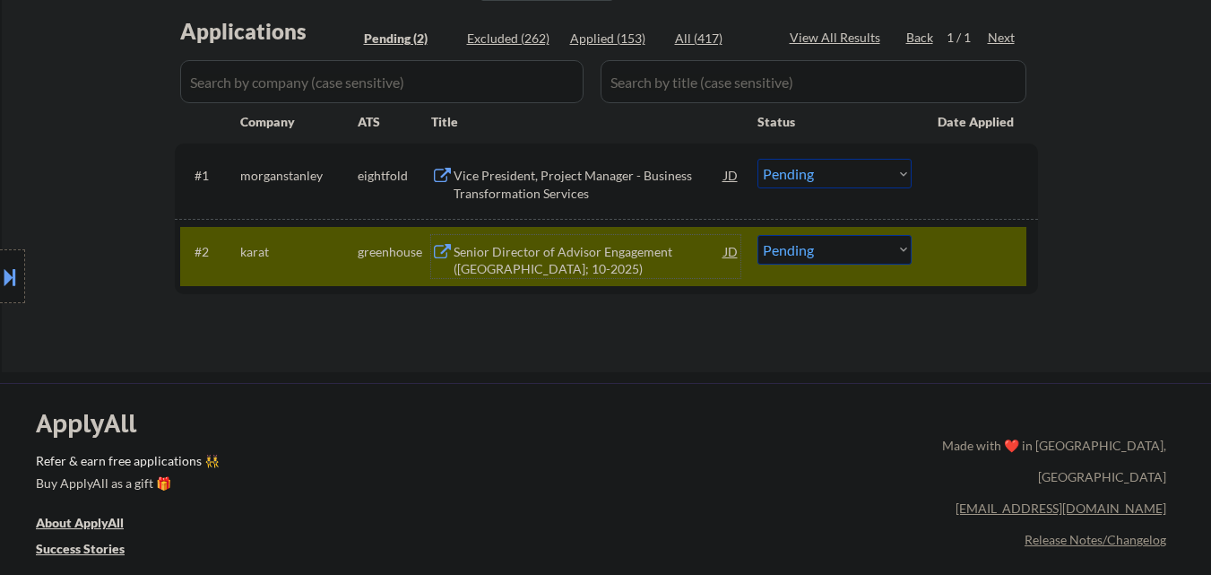
click at [860, 257] on select "Choose an option... Pending Applied Excluded (Questions) Excluded (Expired) Exc…" at bounding box center [835, 250] width 154 height 30
select select ""excluded__bad_match_""
click at [758, 235] on select "Choose an option... Pending Applied Excluded (Questions) Excluded (Expired) Exc…" at bounding box center [835, 250] width 154 height 30
click at [955, 257] on div at bounding box center [977, 251] width 79 height 32
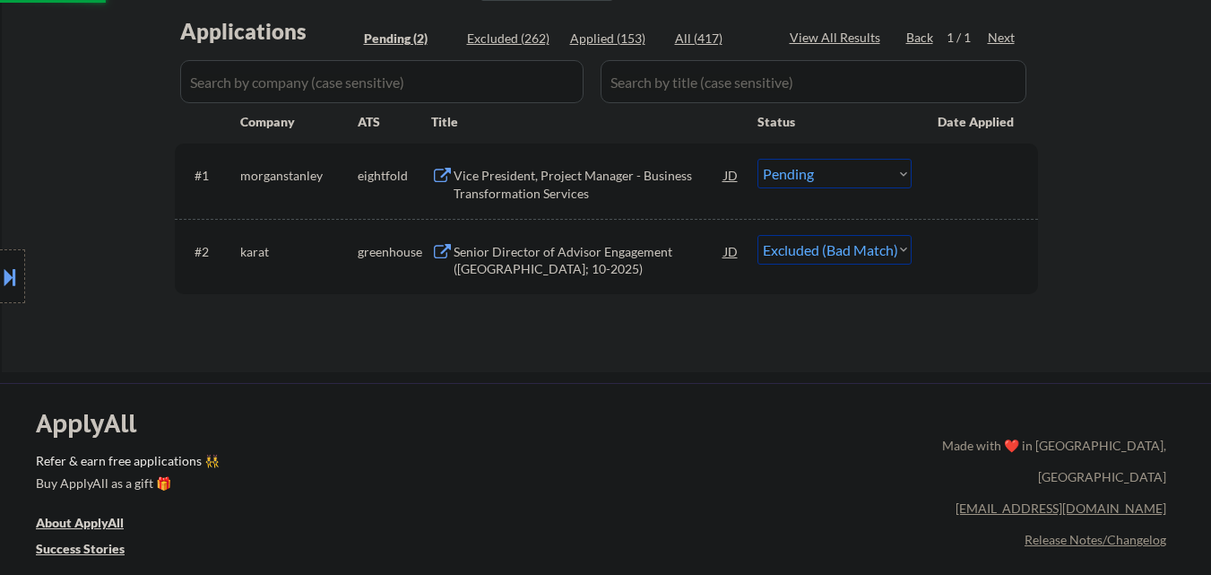
click at [557, 182] on div "Vice President, Project Manager - Business Transformation Services" at bounding box center [589, 184] width 271 height 35
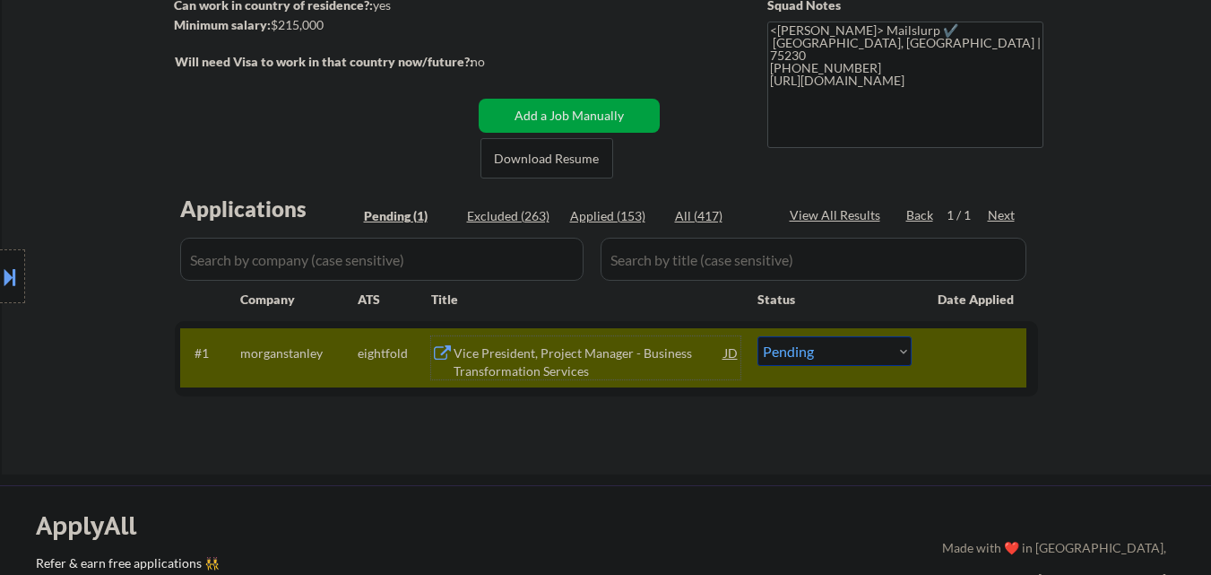
scroll to position [269, 0]
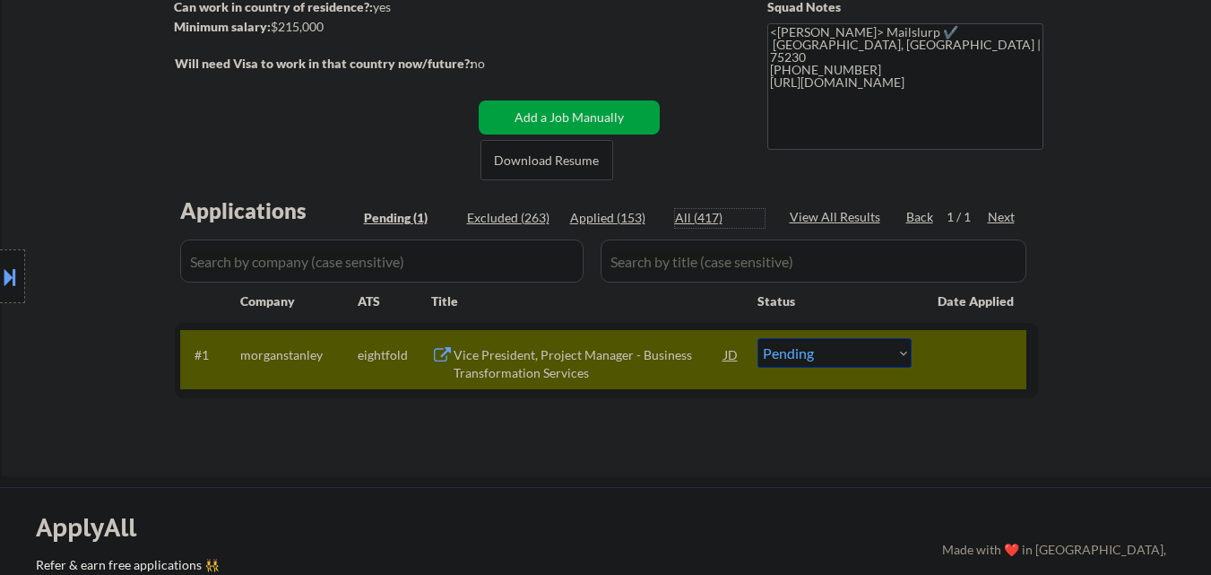
click at [710, 216] on div "All (417)" at bounding box center [720, 218] width 90 height 18
click at [399, 259] on input "input" at bounding box center [382, 260] width 404 height 43
click at [221, 266] on div "Location Inclusions:" at bounding box center [160, 276] width 321 height 333
click at [489, 256] on input "input" at bounding box center [382, 260] width 404 height 43
select select ""applied""
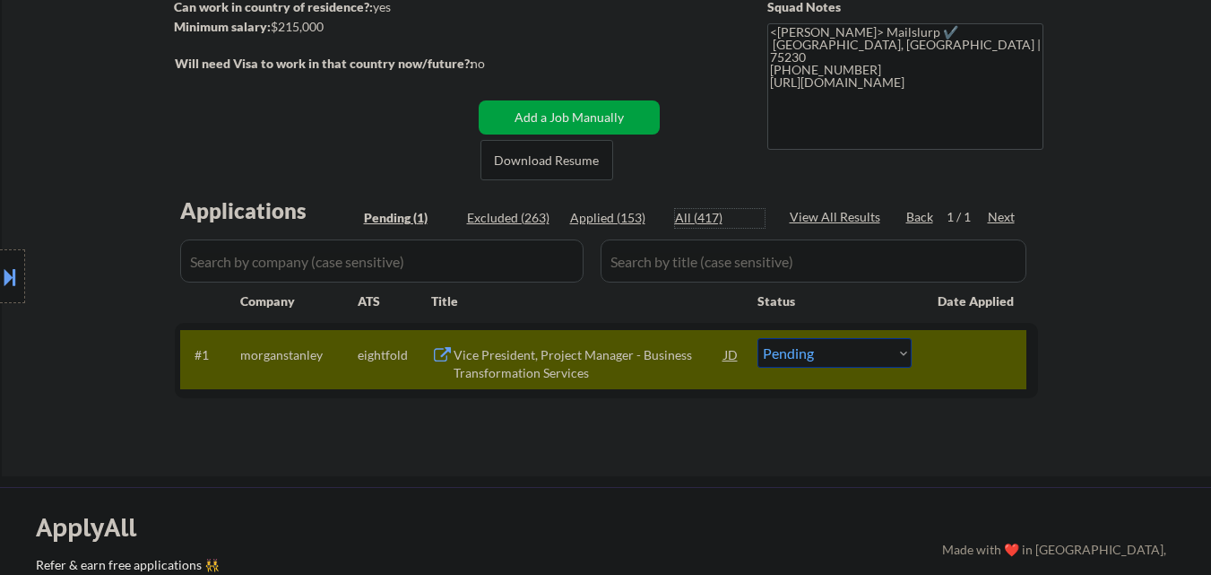
select select ""applied""
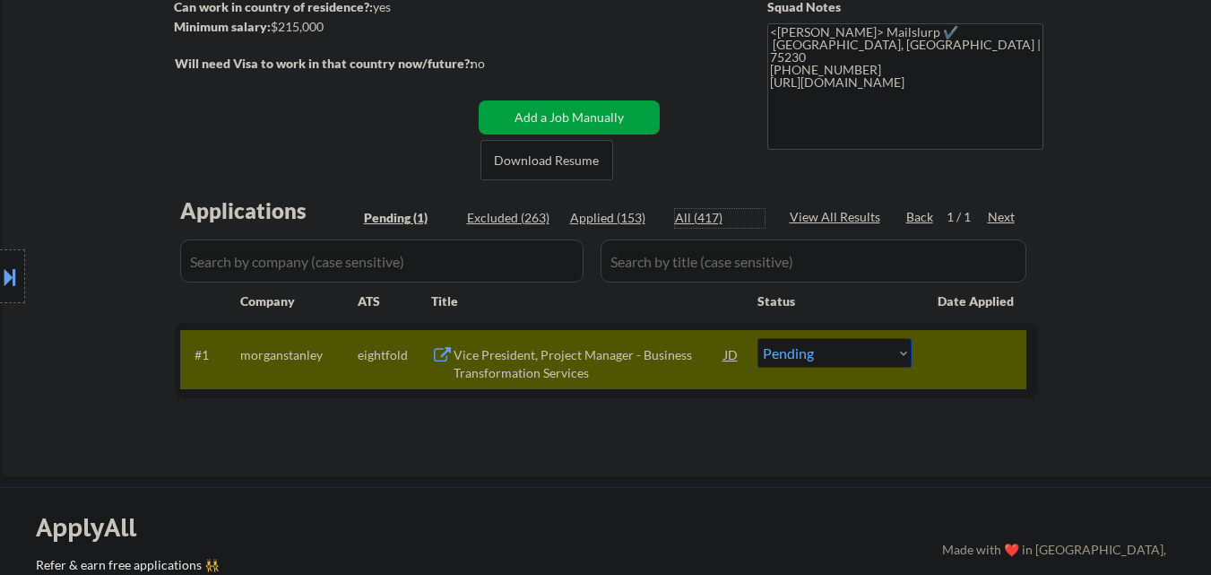
select select ""applied""
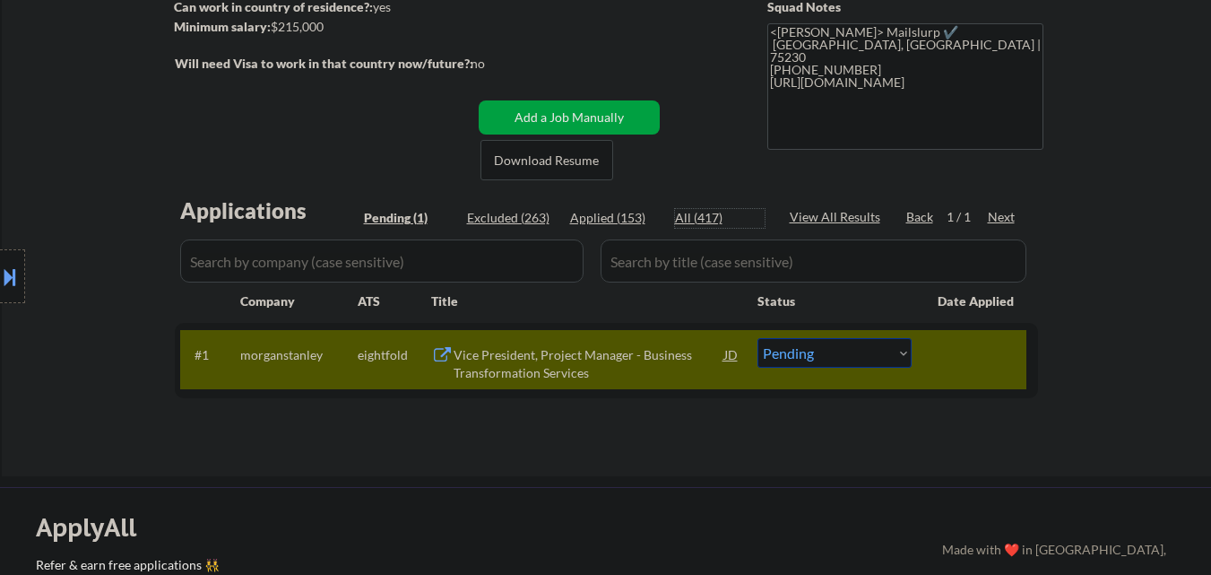
select select ""applied""
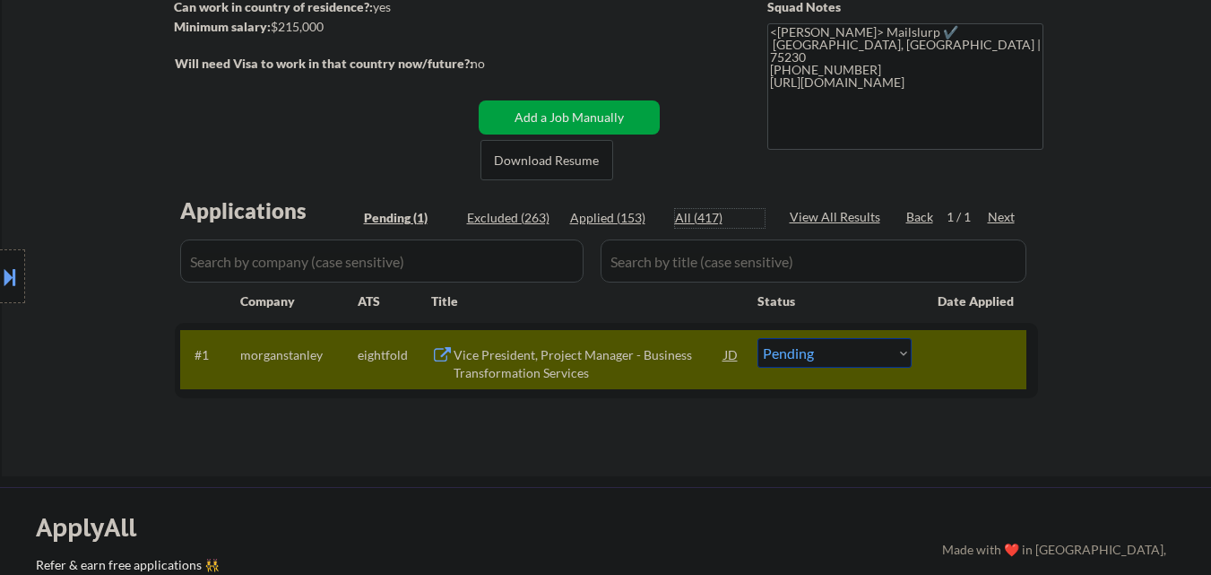
select select ""applied""
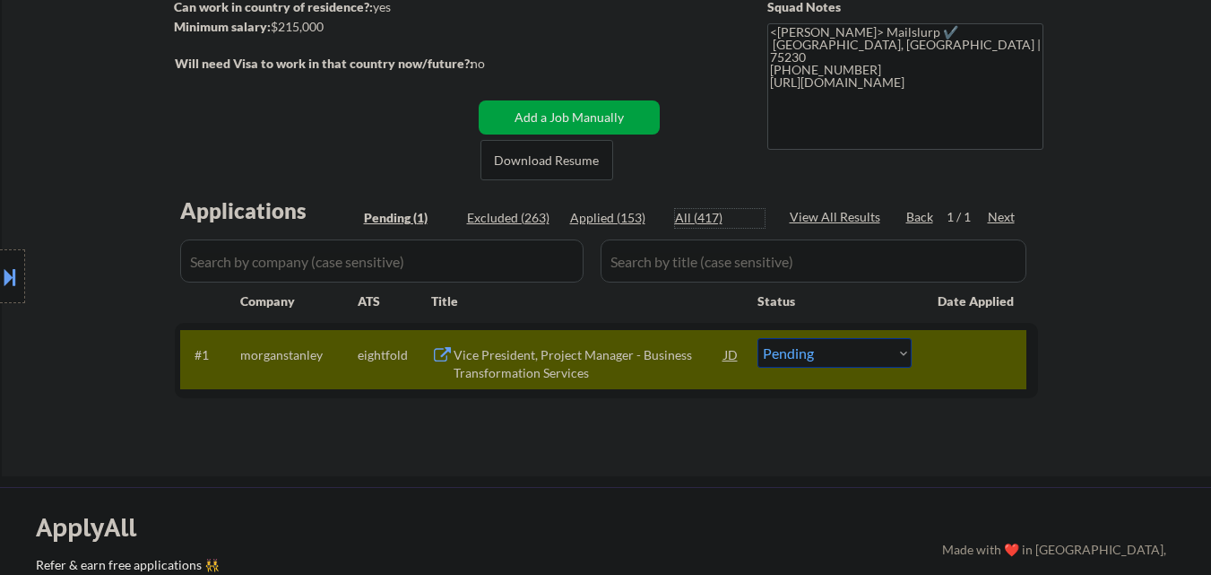
select select ""applied""
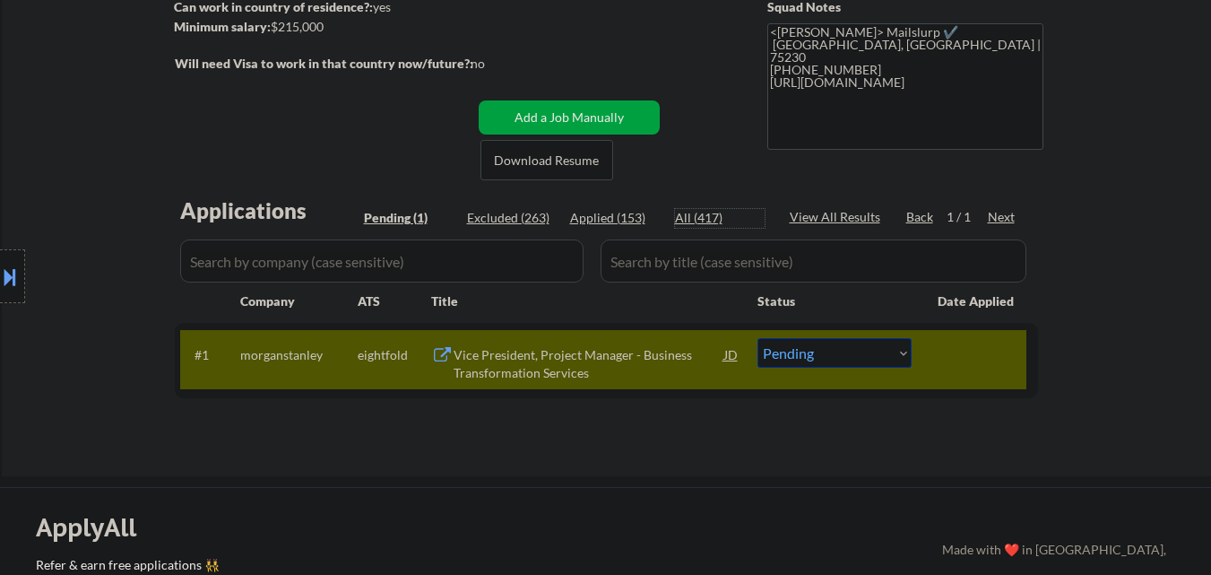
select select ""applied""
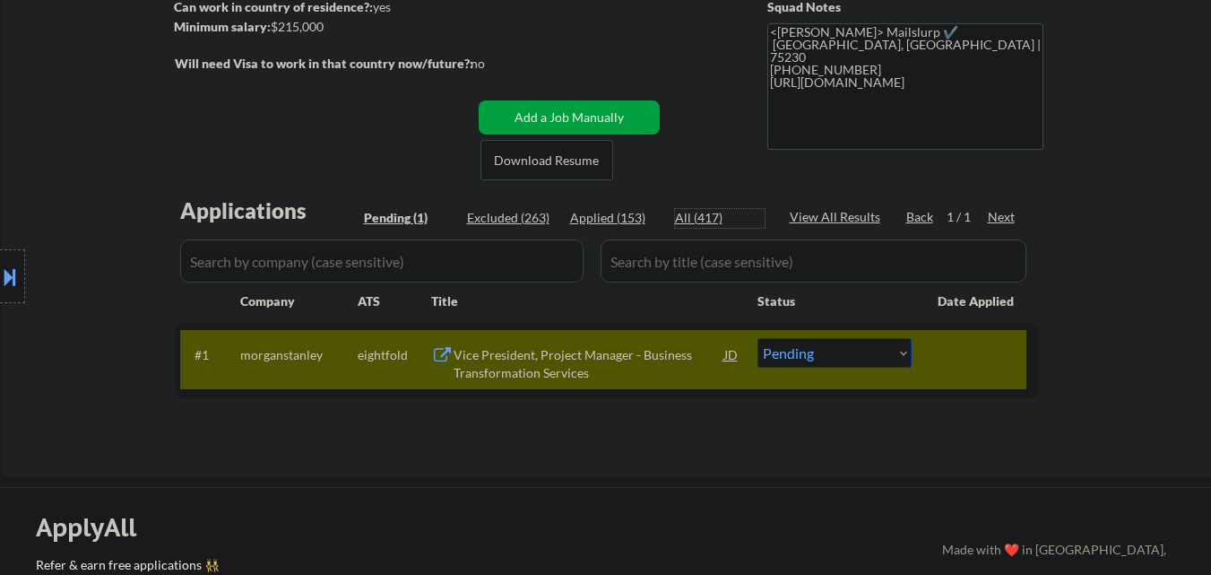
select select ""applied""
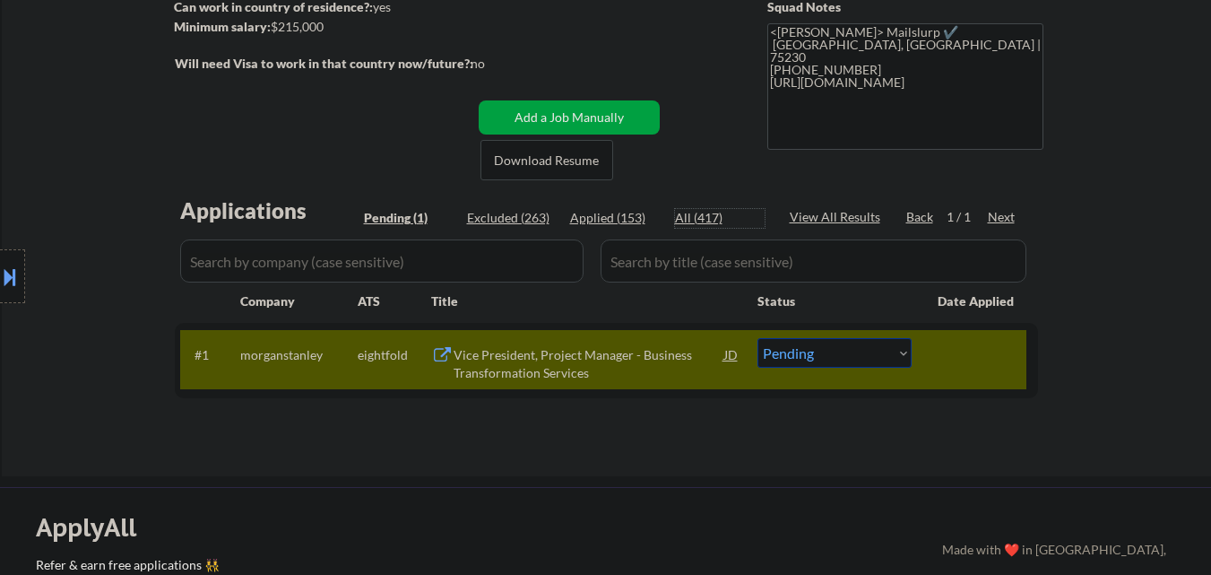
select select ""applied""
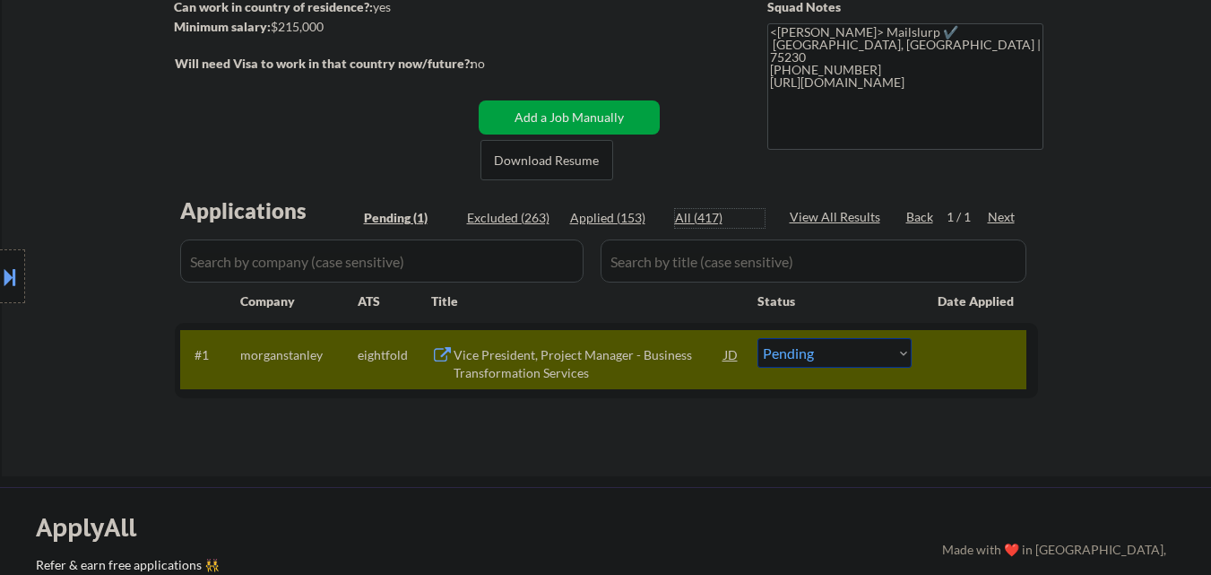
select select ""applied""
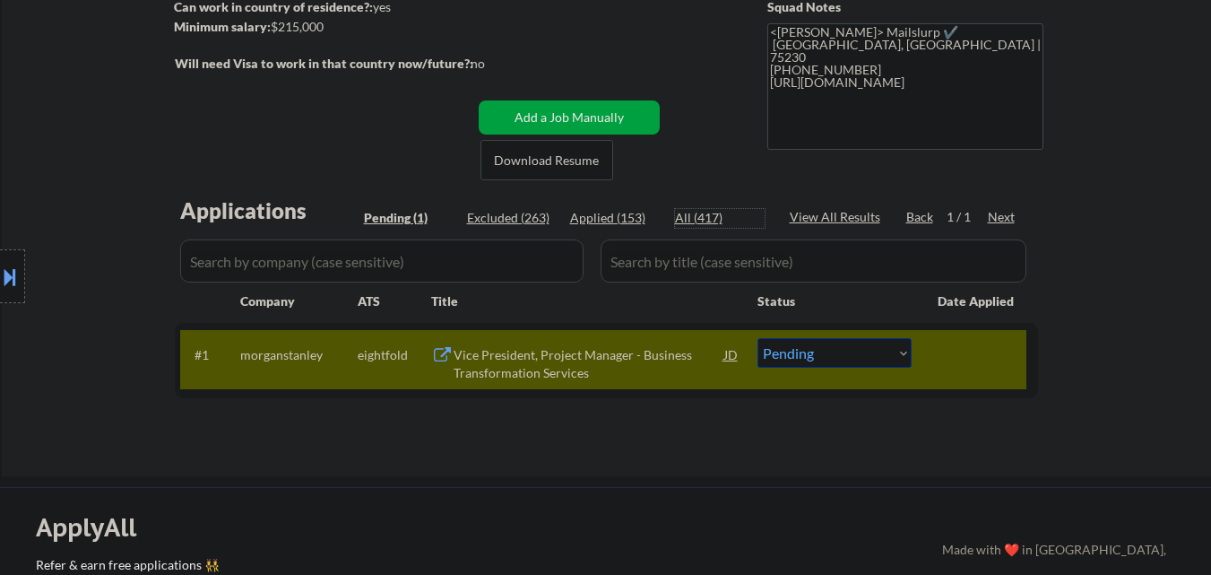
select select ""applied""
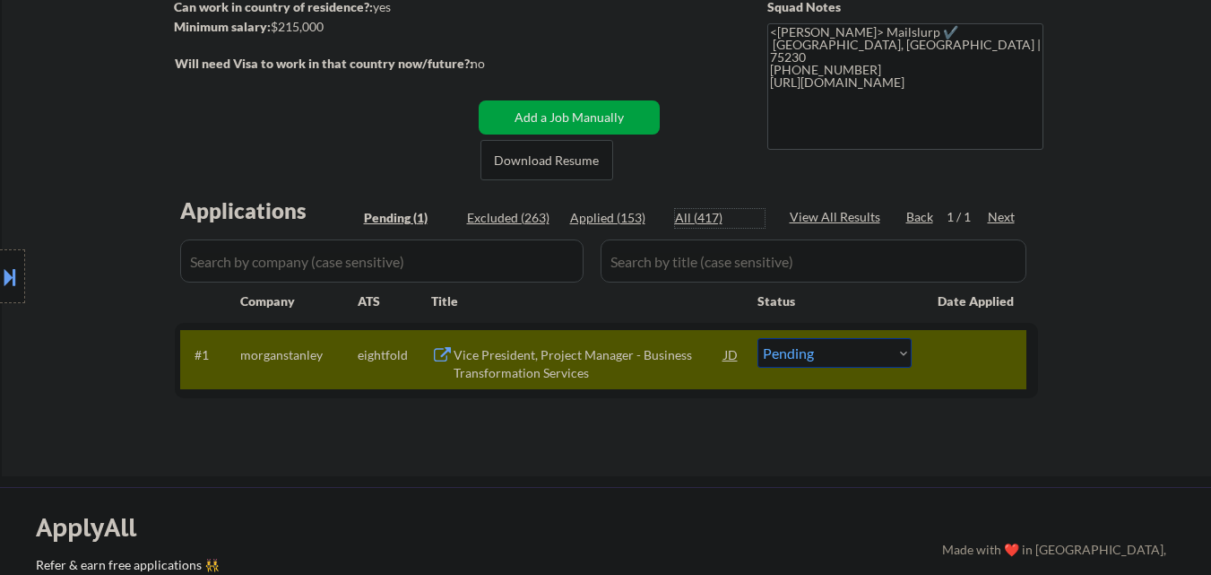
select select ""applied""
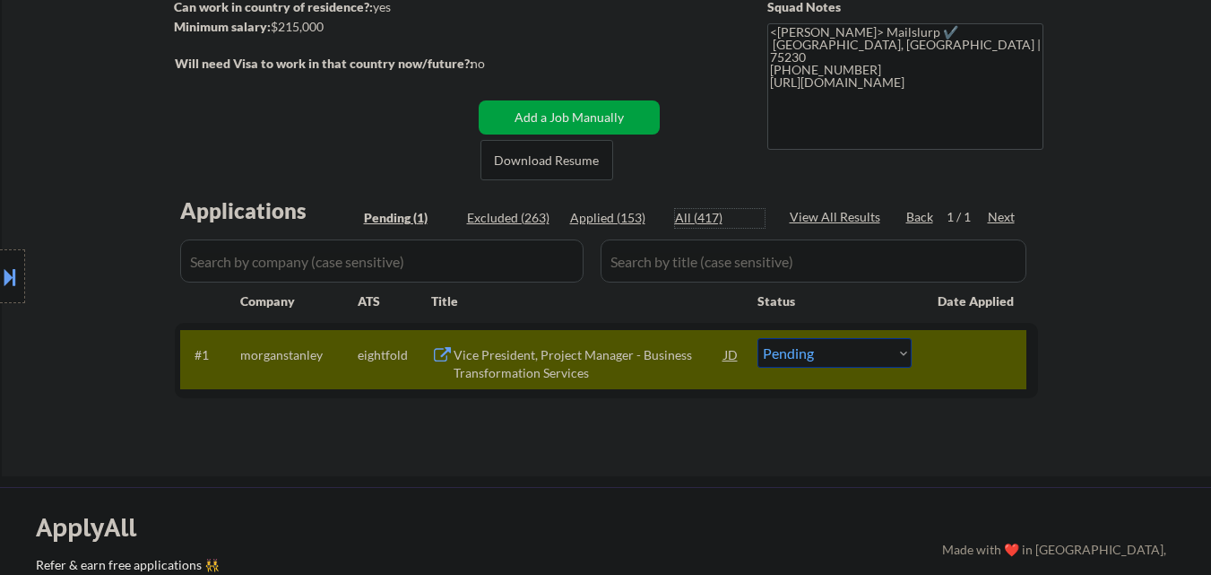
select select ""applied""
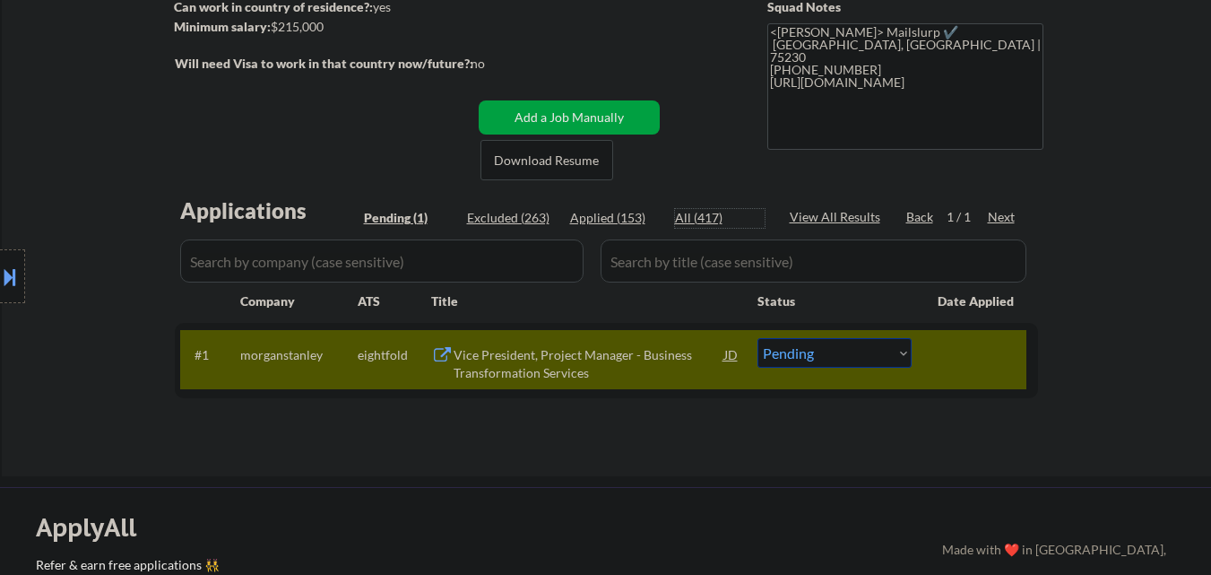
select select ""applied""
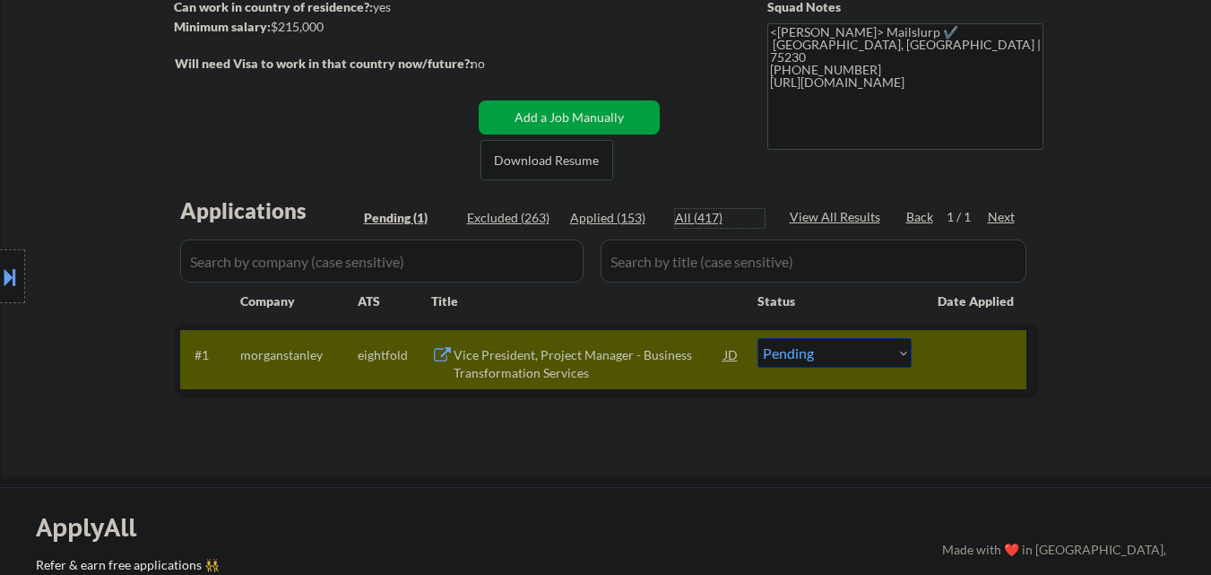
select select ""applied""
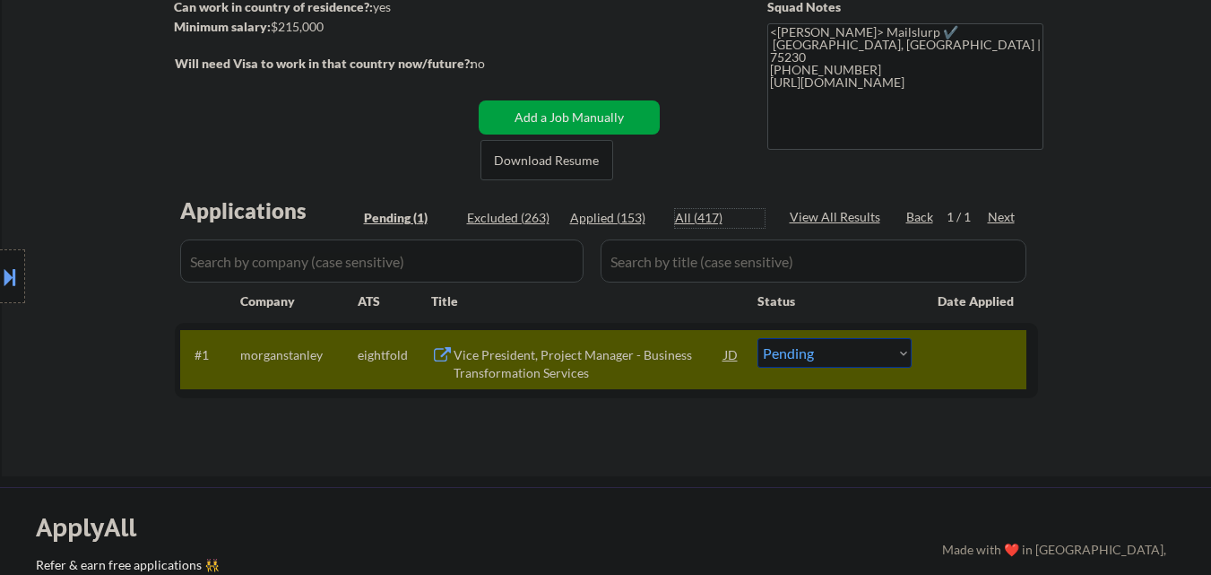
select select ""applied""
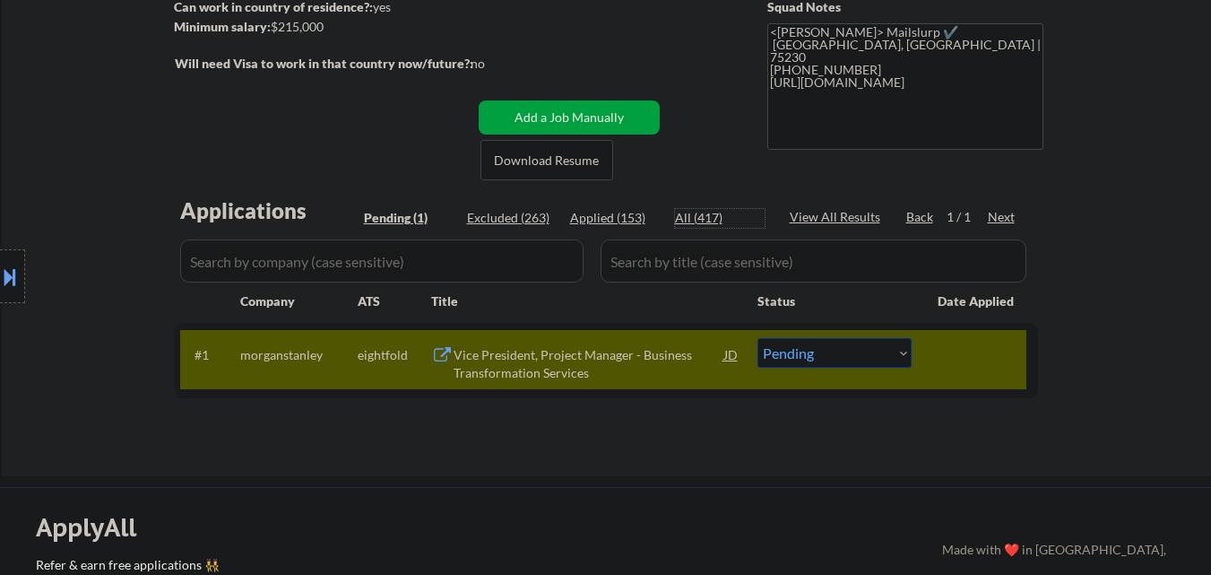
select select ""applied""
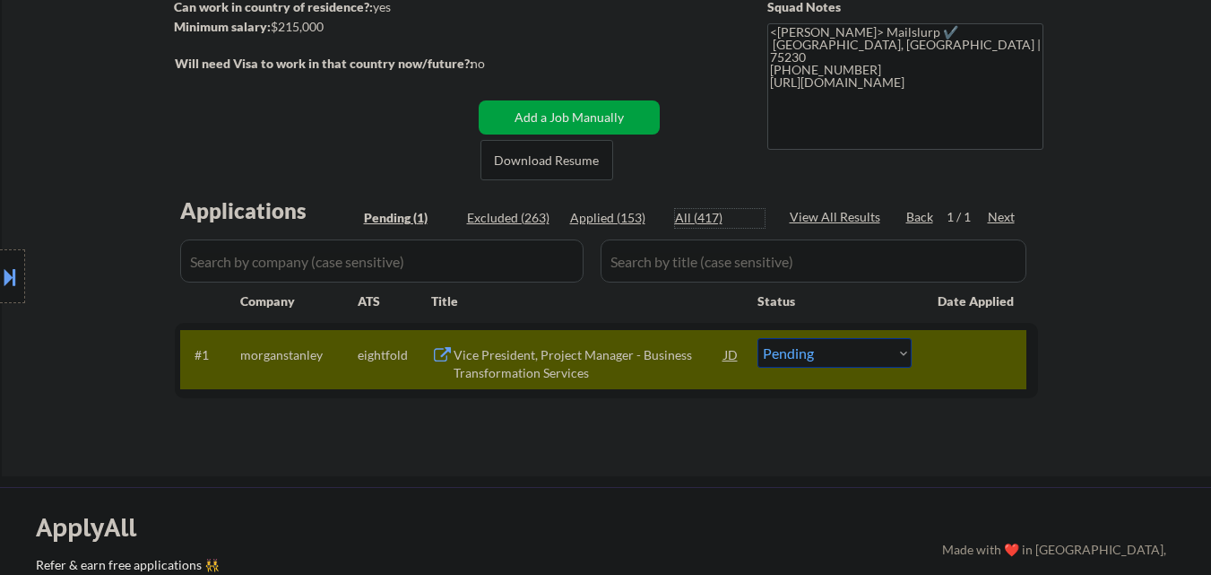
select select ""applied""
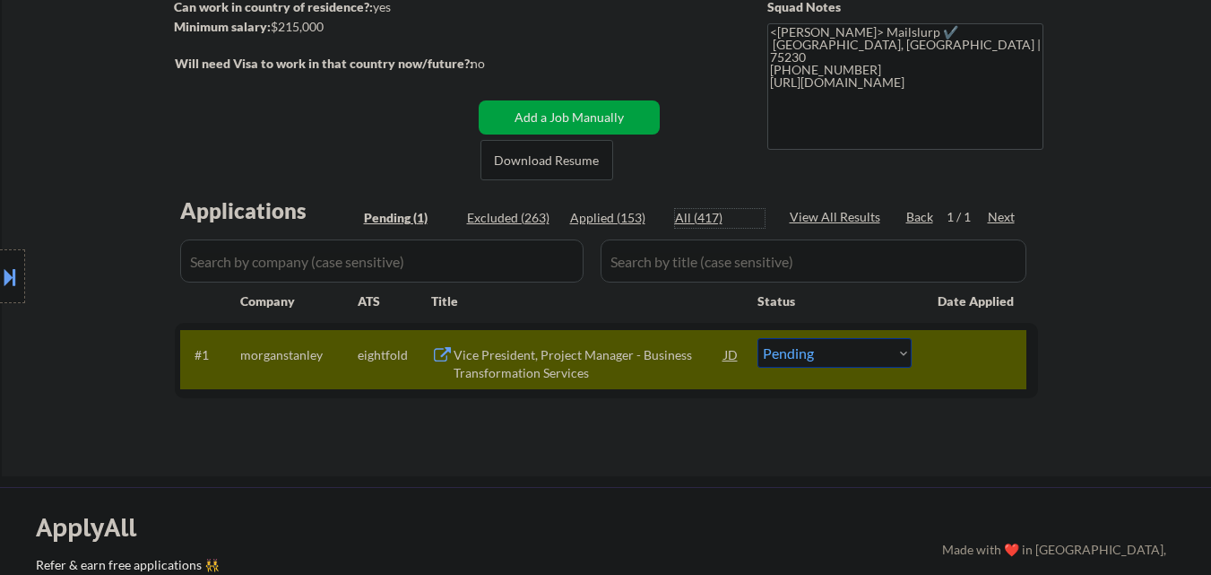
select select ""applied""
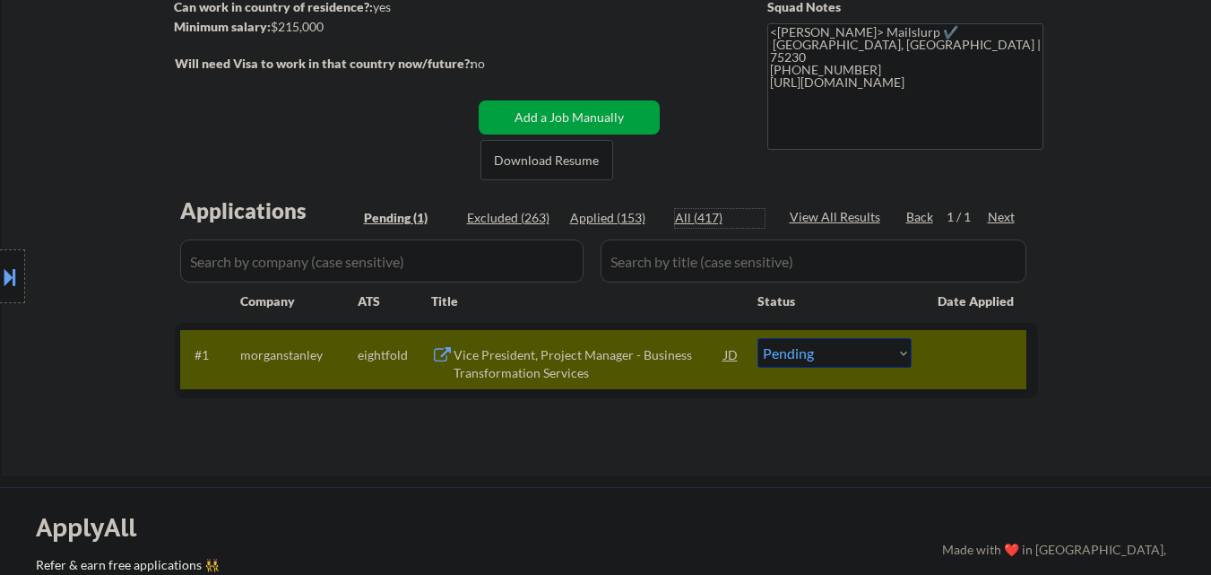
select select ""applied""
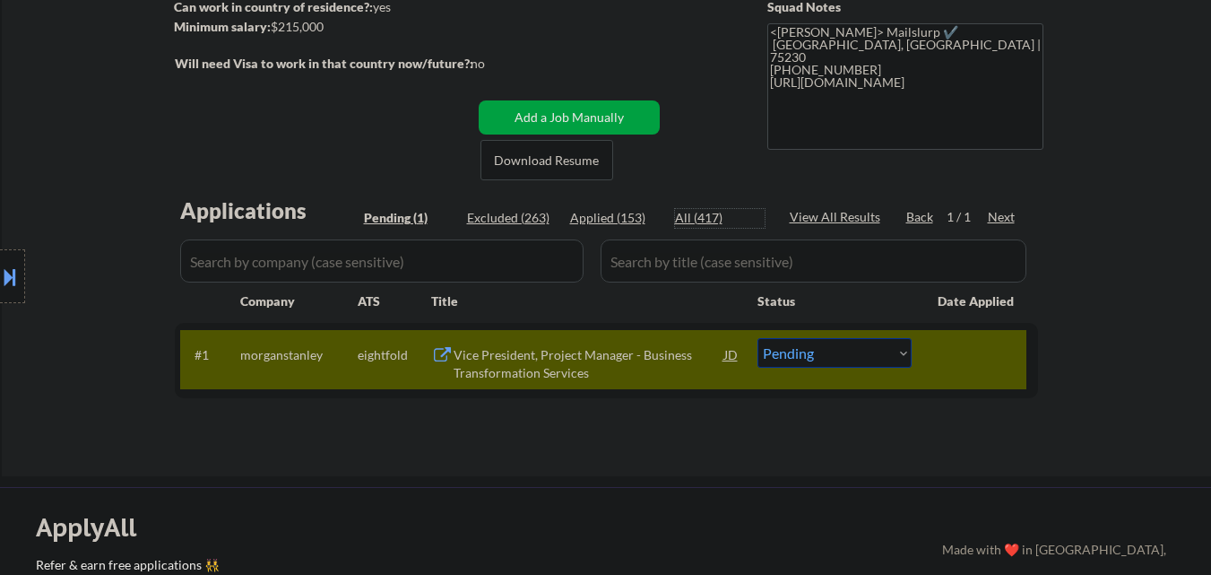
select select ""applied""
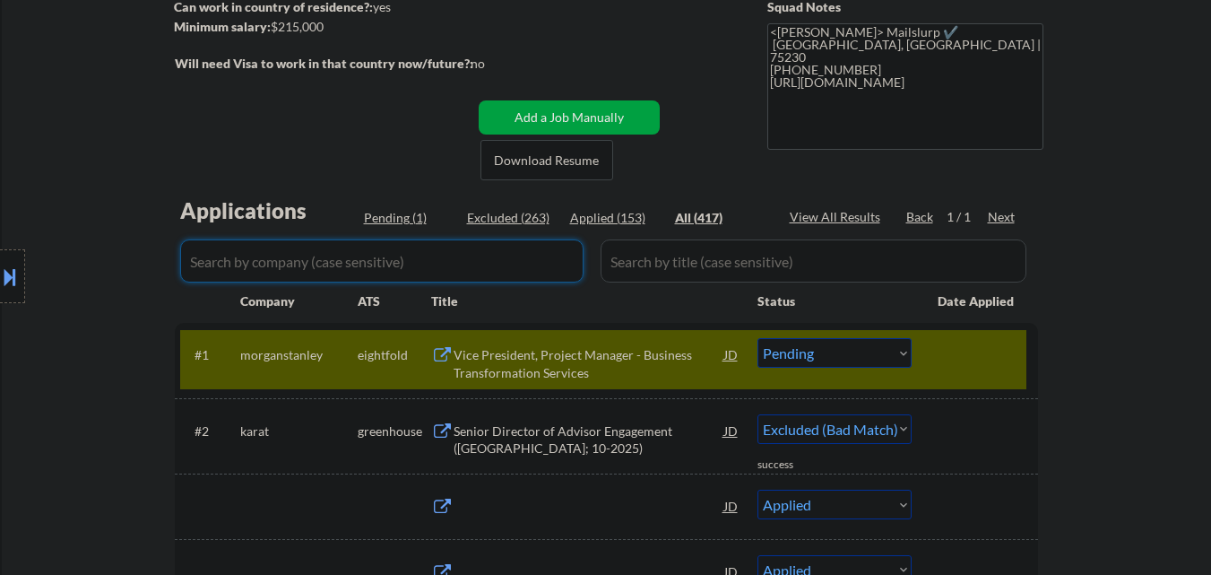
select select ""applied""
click at [523, 253] on input "input" at bounding box center [382, 260] width 404 height 43
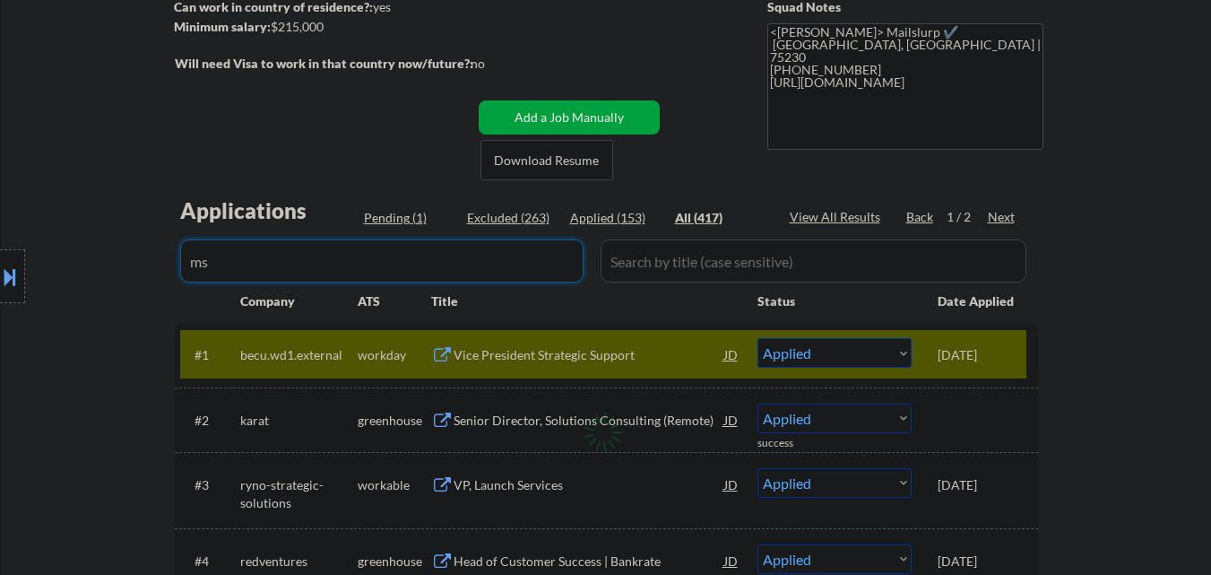
type input "ms"
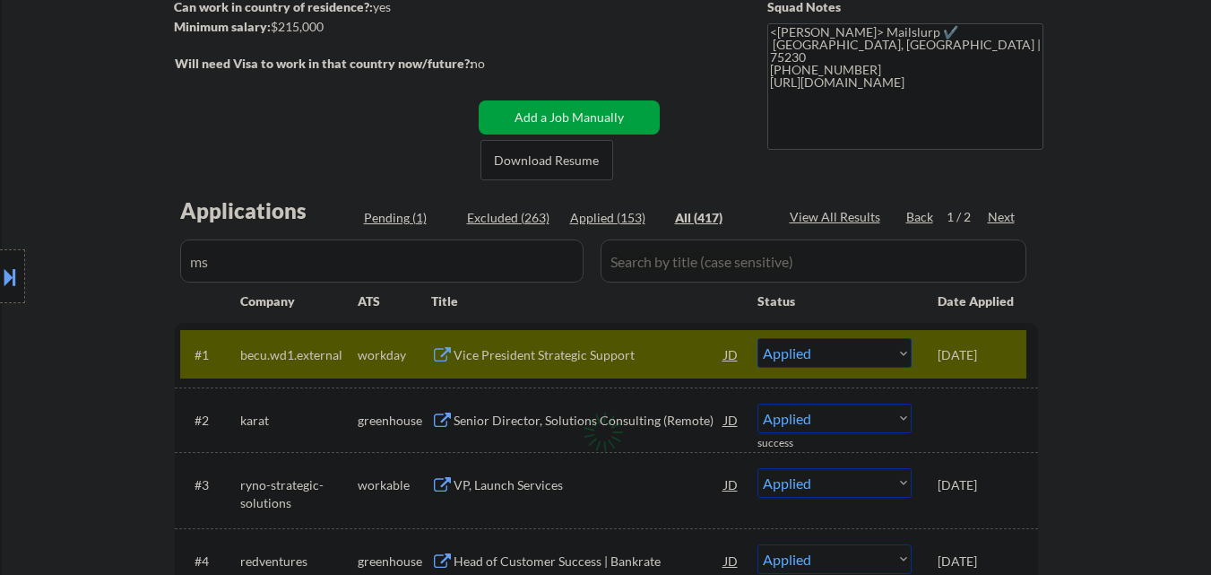
select select ""excluded__bad_match_""
select select ""excluded__expired_""
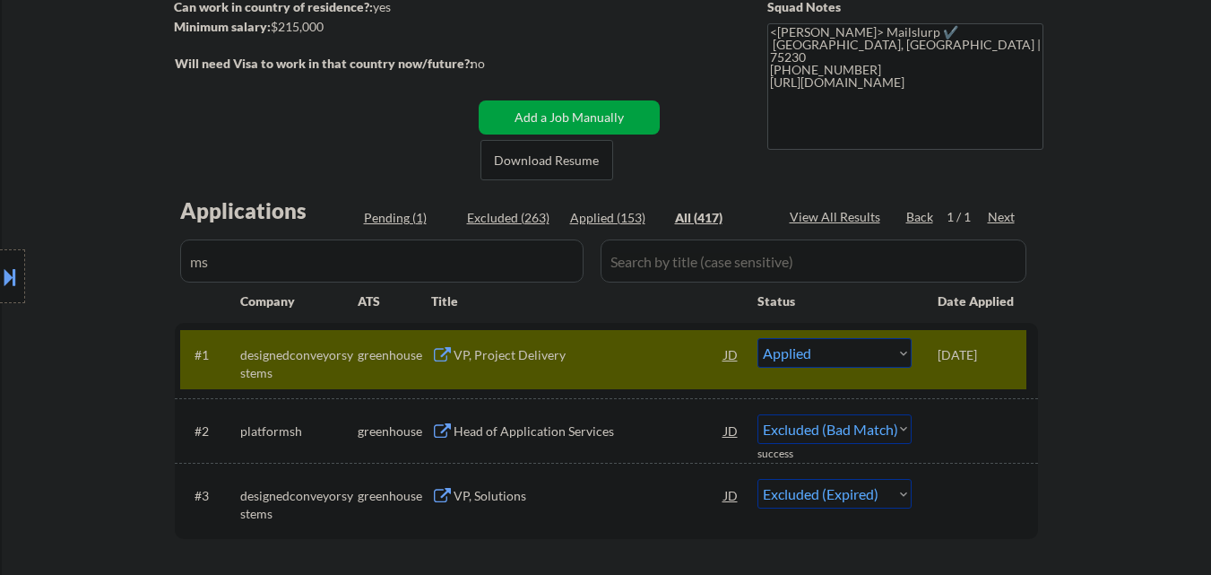
click at [385, 264] on input "input" at bounding box center [382, 260] width 404 height 43
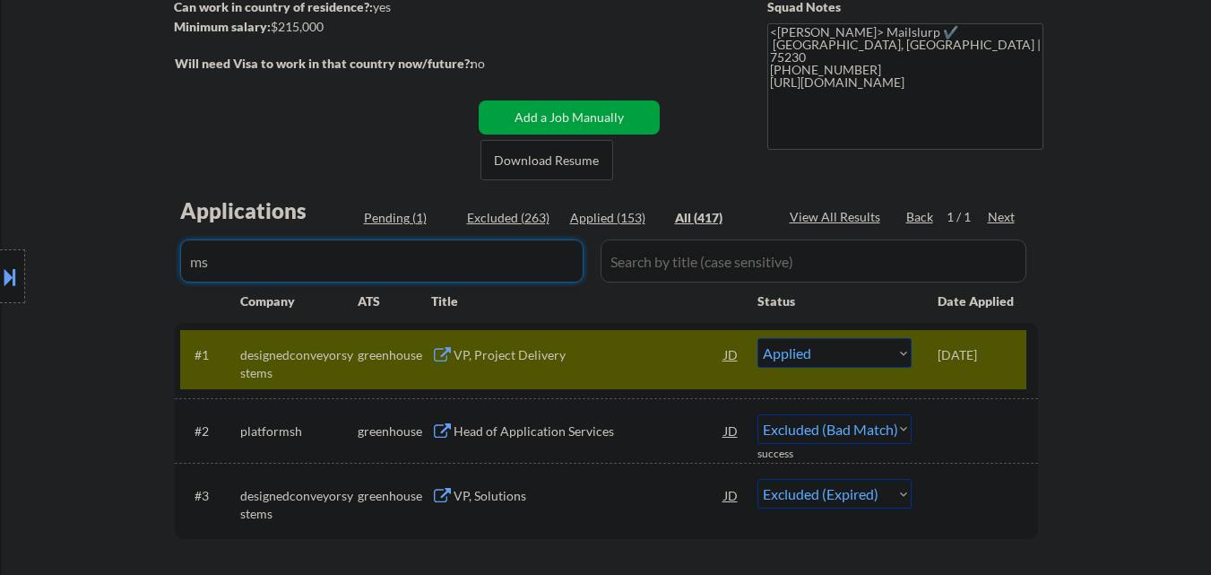
click at [385, 263] on input "input" at bounding box center [382, 260] width 404 height 43
click at [390, 221] on div "Pending (1)" at bounding box center [409, 218] width 90 height 18
select select ""applied""
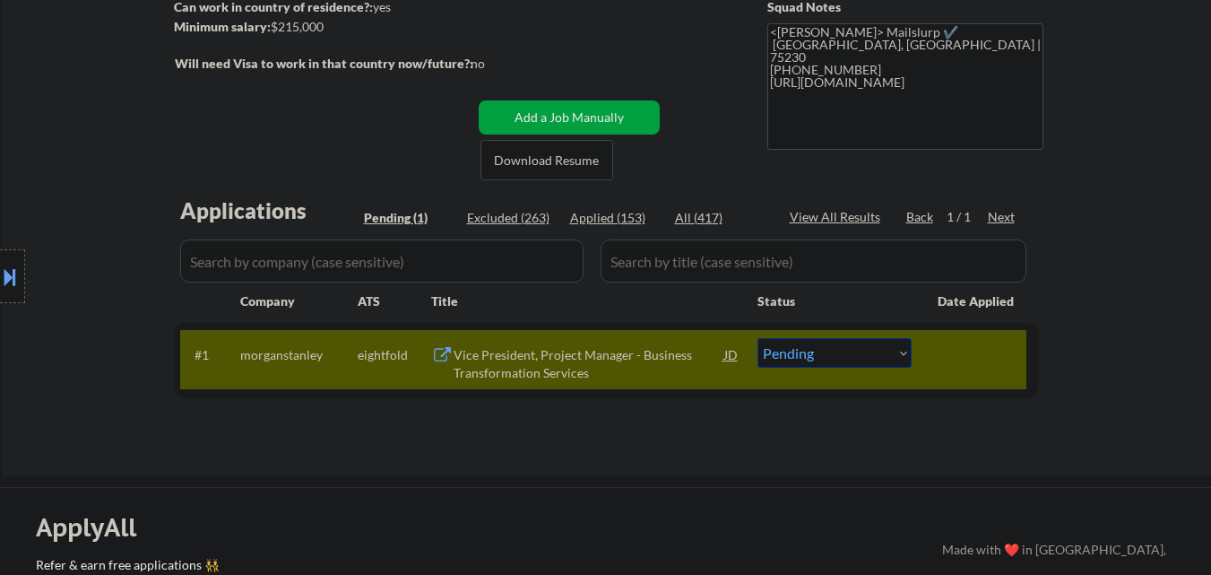
click at [407, 213] on div "Pending (1)" at bounding box center [409, 218] width 90 height 18
click at [834, 358] on select "Choose an option... Pending Applied Excluded (Questions) Excluded (Expired) Exc…" at bounding box center [835, 353] width 154 height 30
select select ""applied""
click at [758, 338] on select "Choose an option... Pending Applied Excluded (Questions) Excluded (Expired) Exc…" at bounding box center [835, 353] width 154 height 30
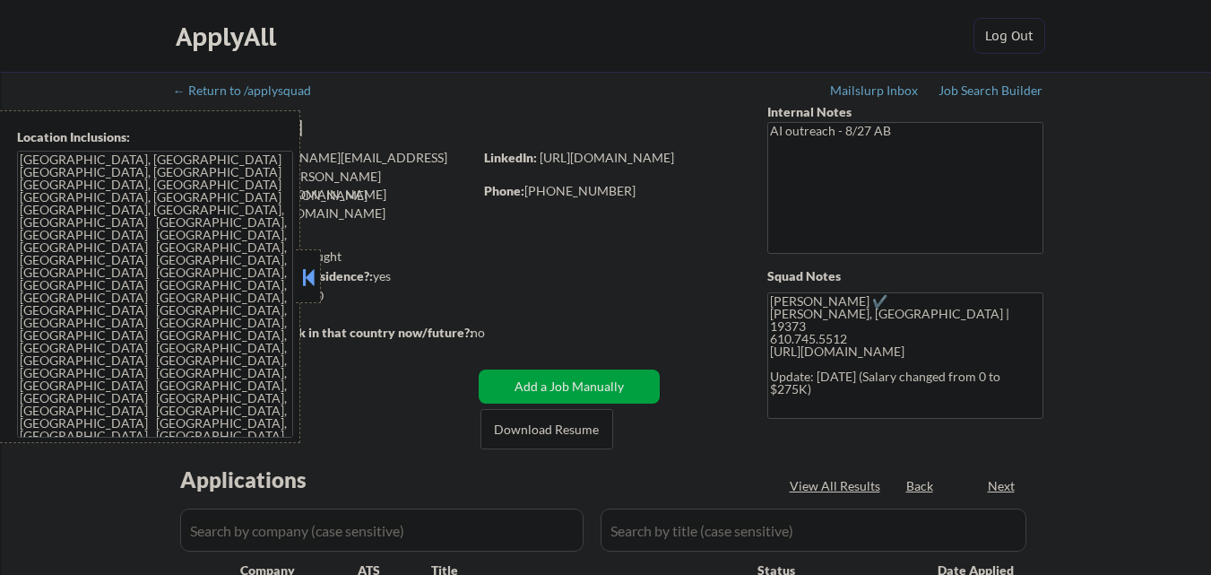
select select ""pending""
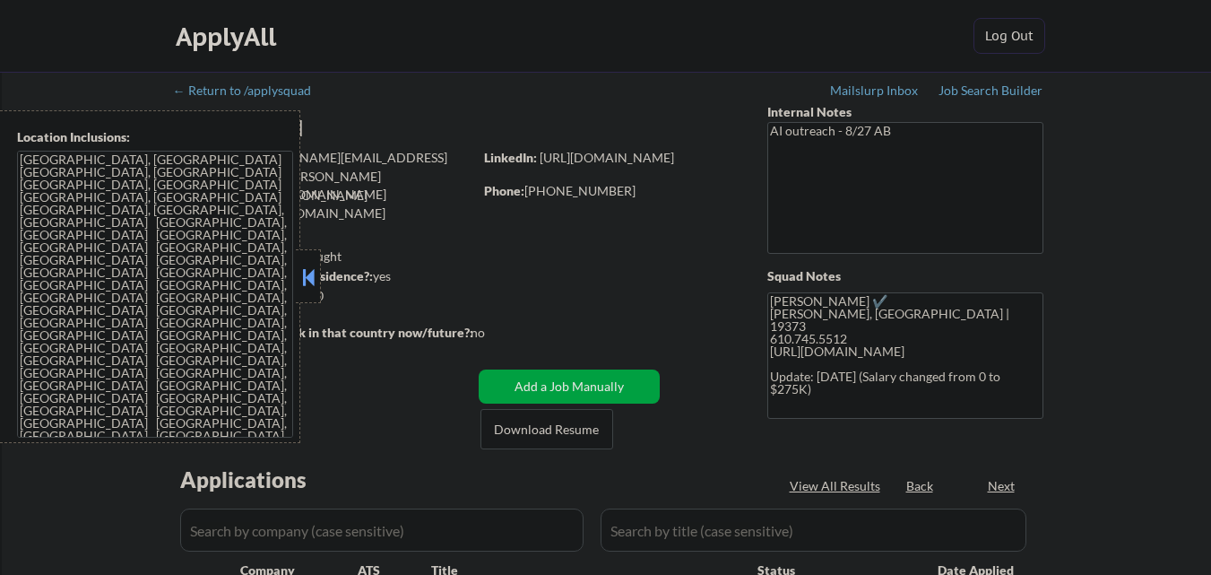
select select ""pending""
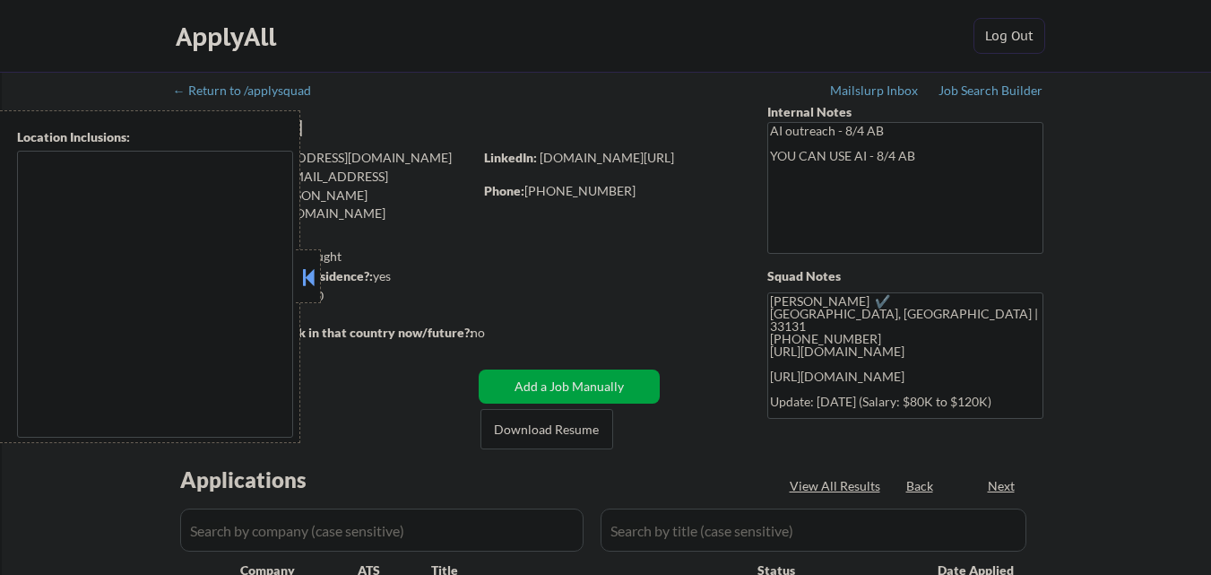
select select ""pending""
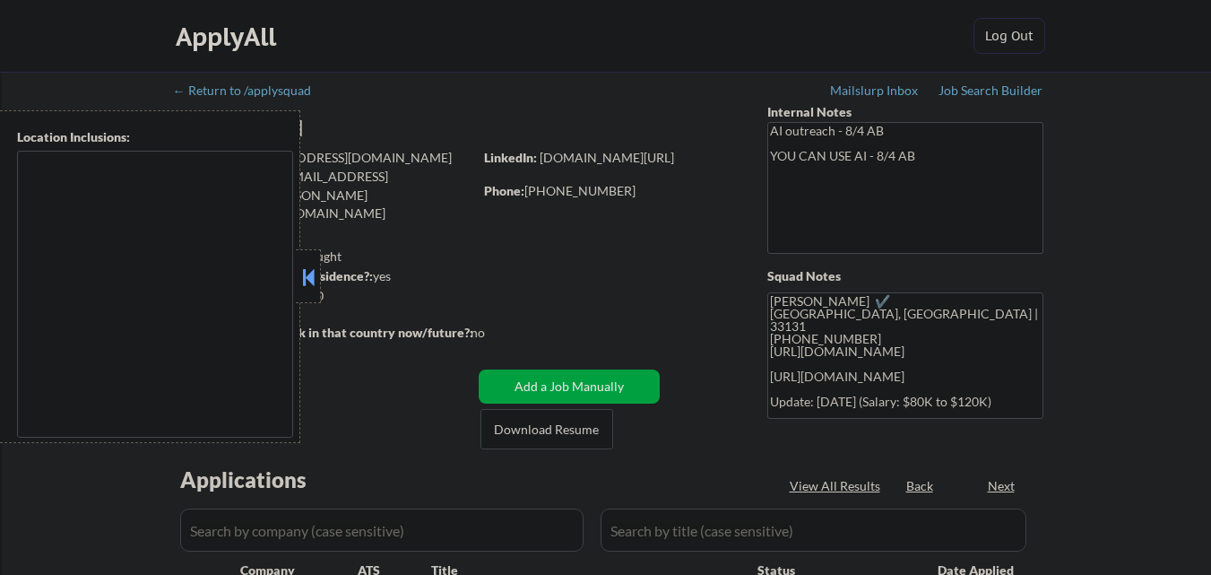
select select ""pending""
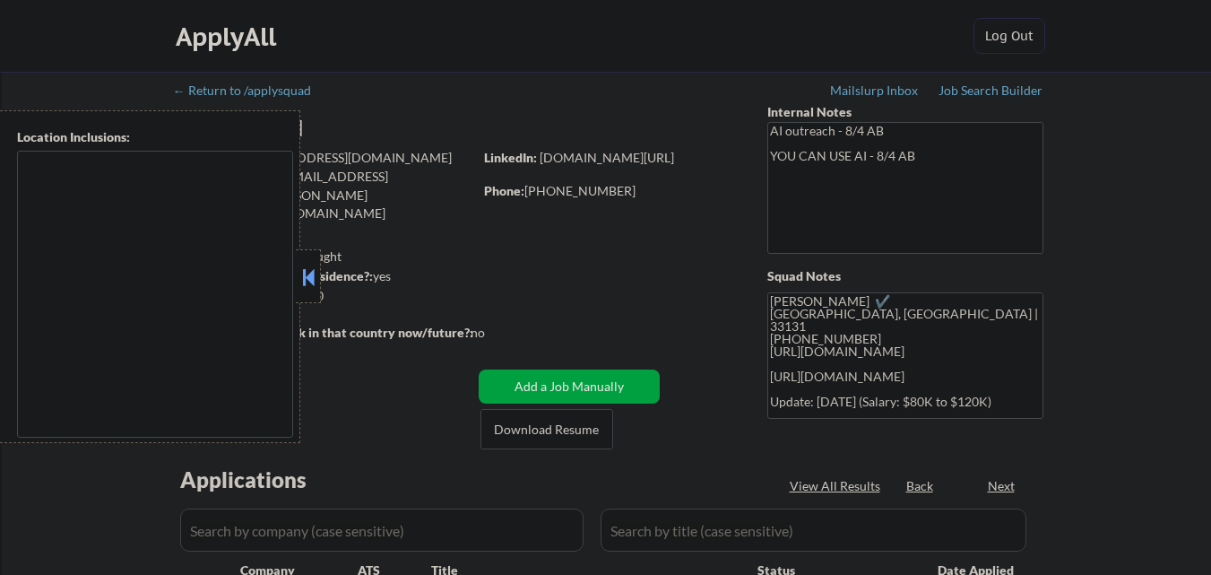
select select ""pending""
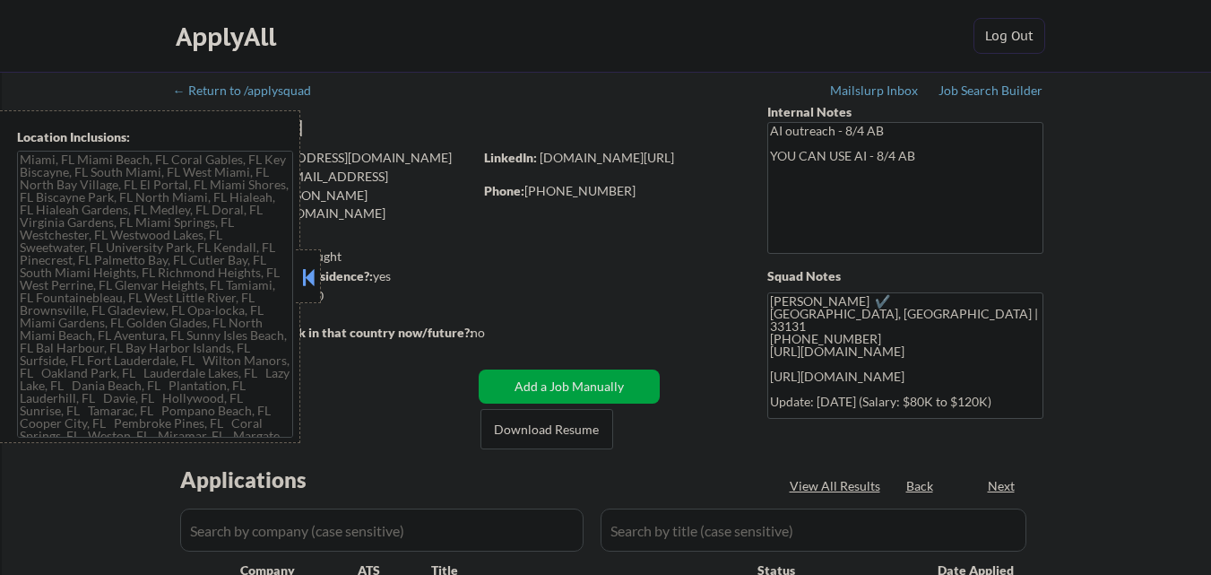
type textarea "[GEOGRAPHIC_DATA], [GEOGRAPHIC_DATA] [GEOGRAPHIC_DATA], [GEOGRAPHIC_DATA] [GEOG…"
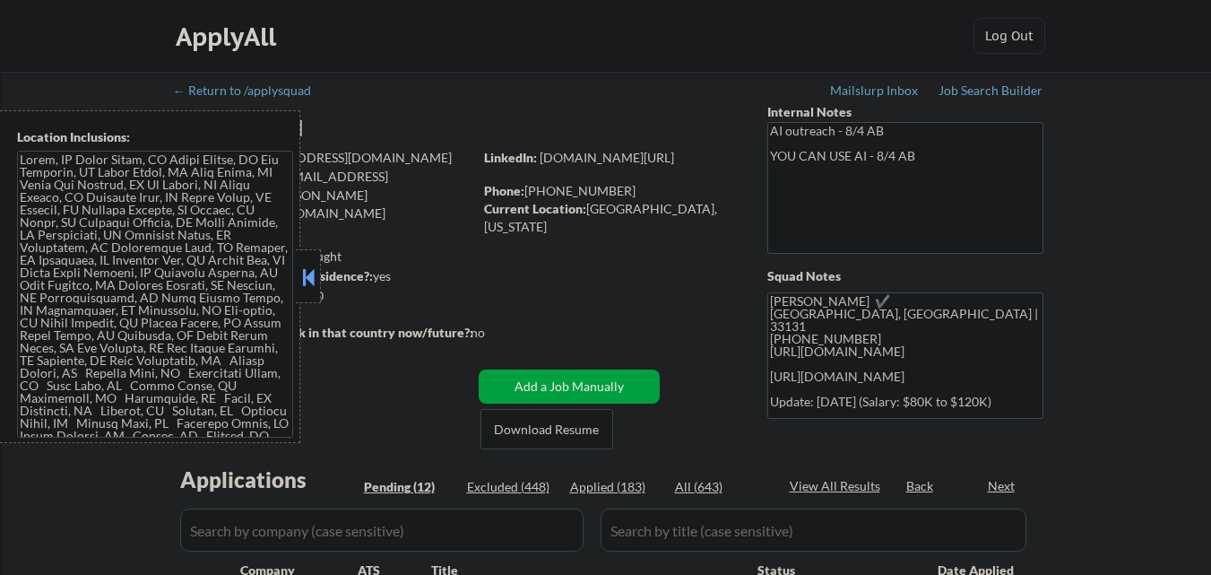
select select ""pending""
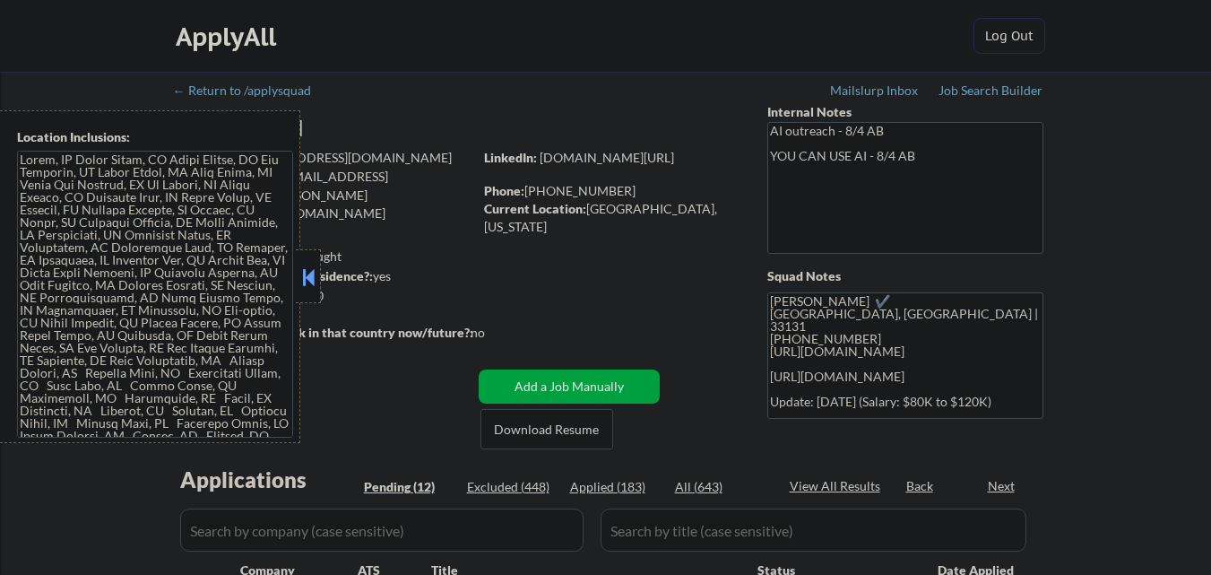
select select ""pending""
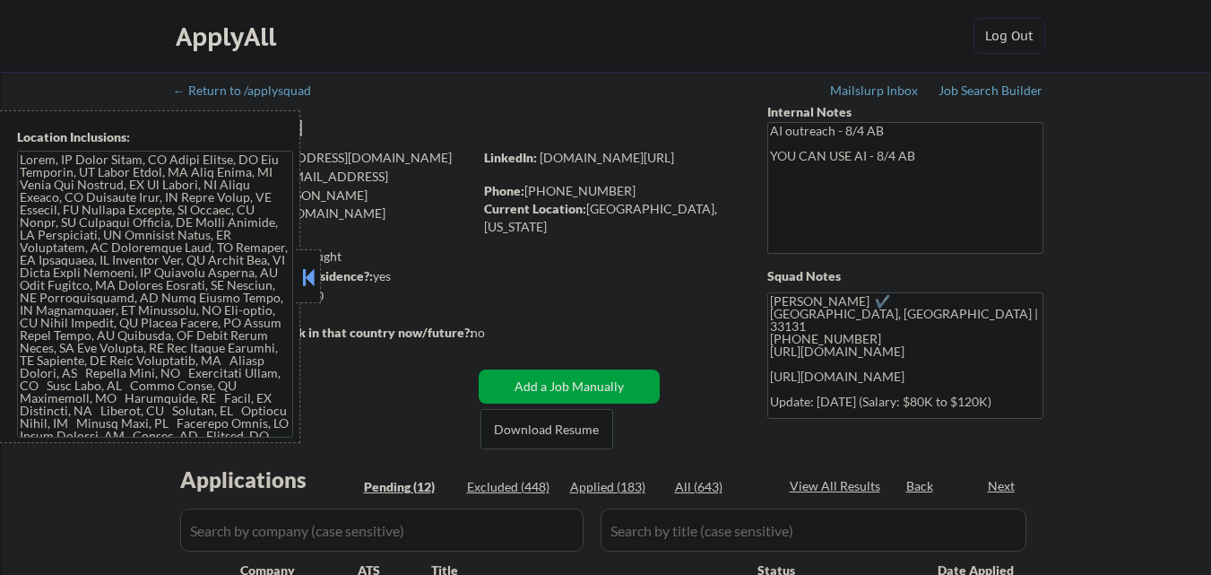
select select ""pending""
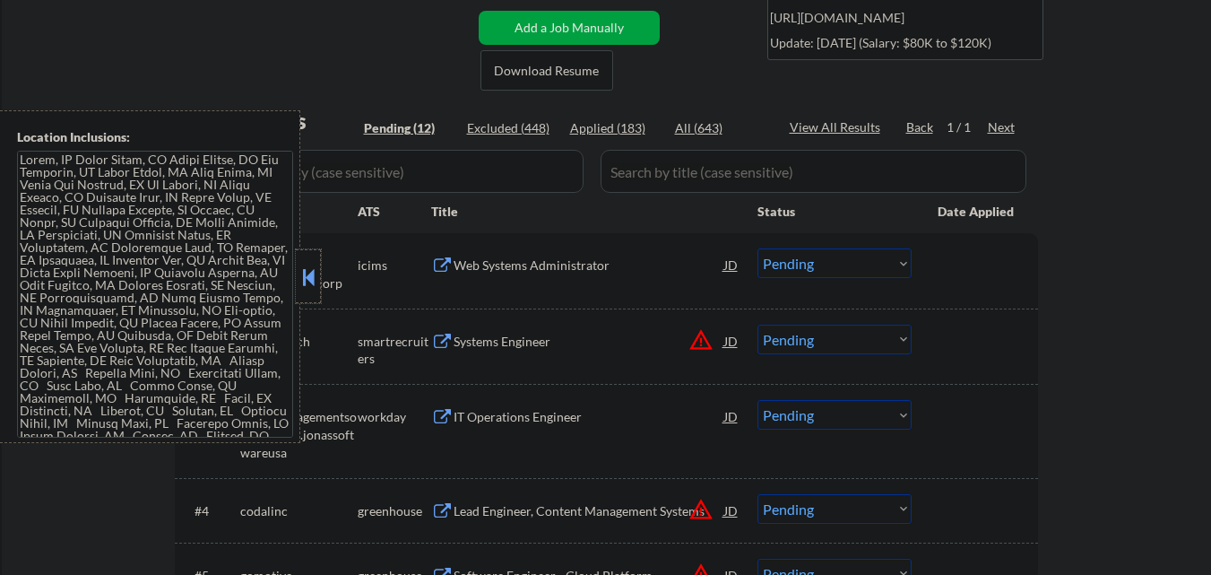
click at [318, 282] on div at bounding box center [308, 276] width 25 height 54
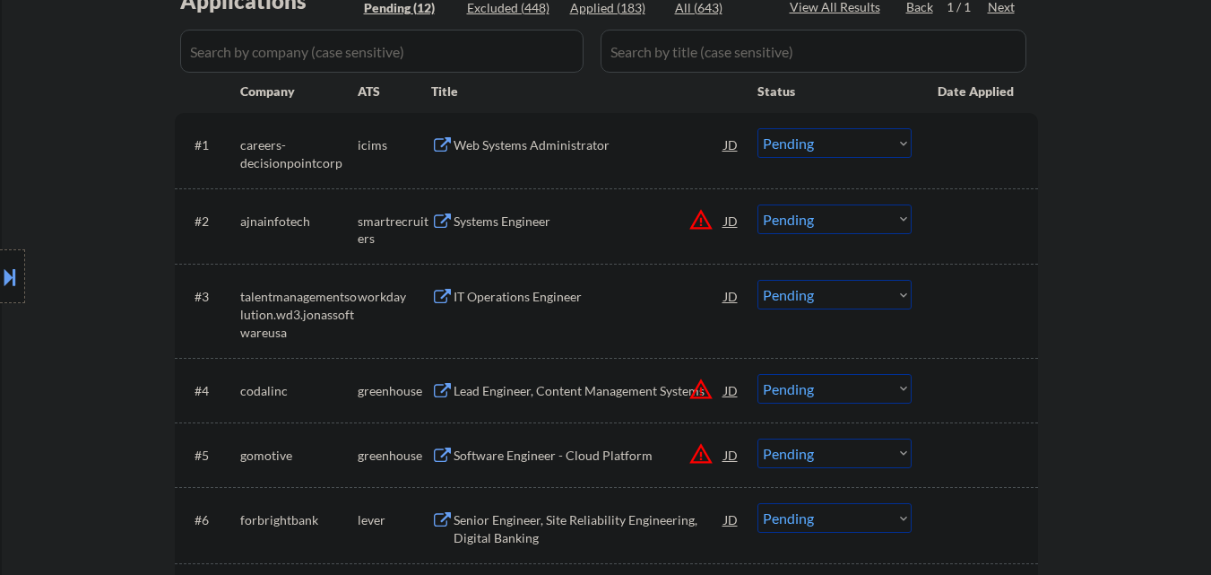
scroll to position [448, 0]
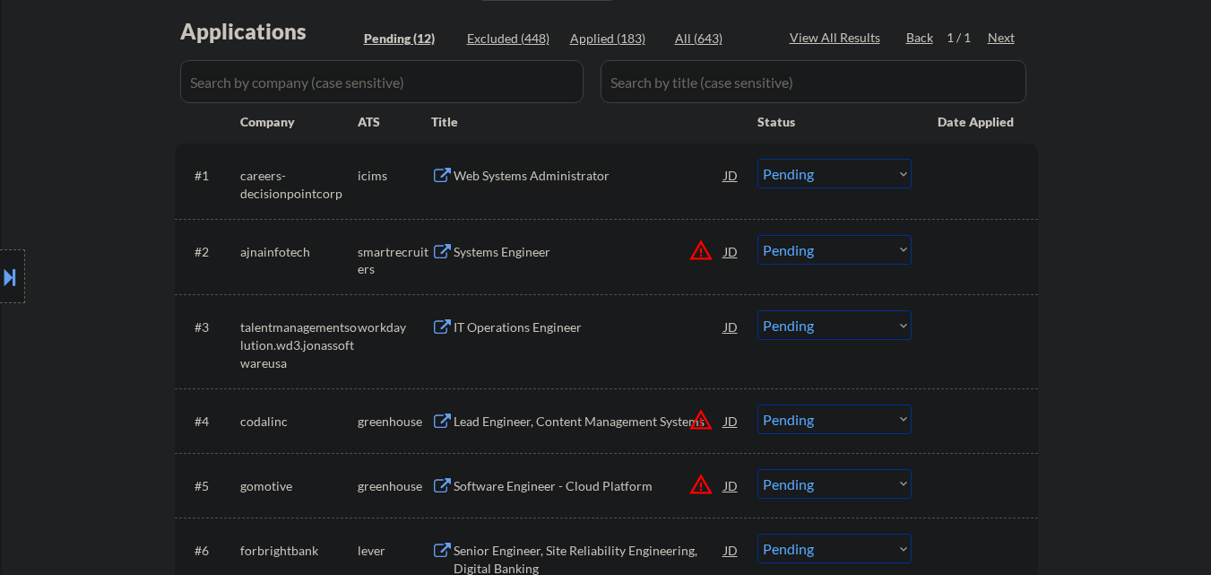
click at [706, 255] on button "warning_amber" at bounding box center [701, 250] width 25 height 25
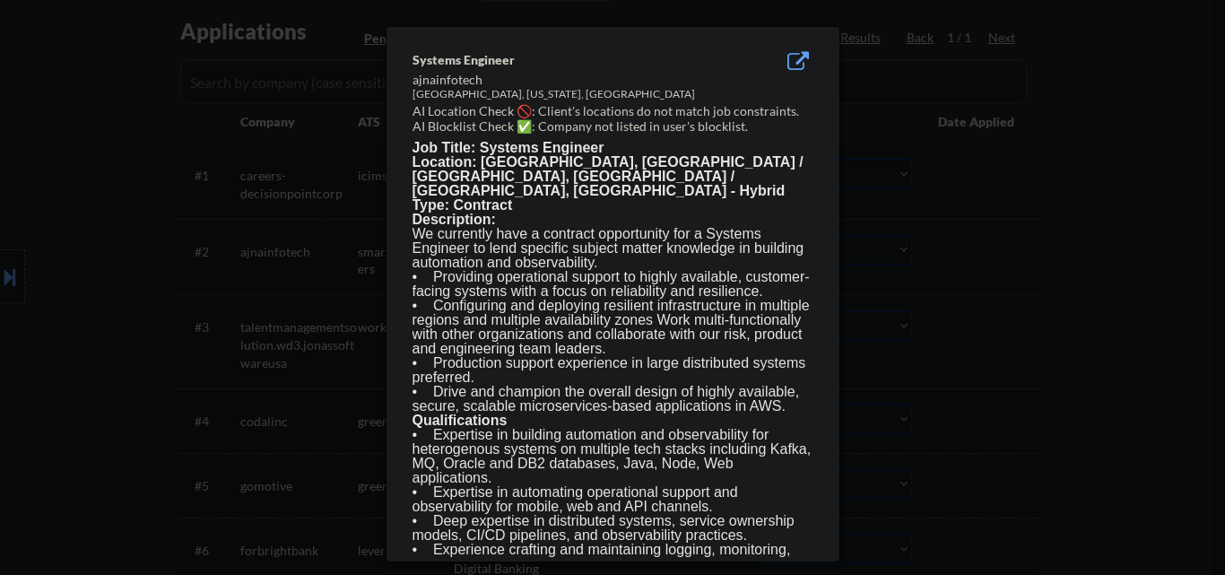
drag, startPoint x: 43, startPoint y: 230, endPoint x: 28, endPoint y: 245, distance: 21.6
click at [44, 230] on div at bounding box center [612, 287] width 1225 height 575
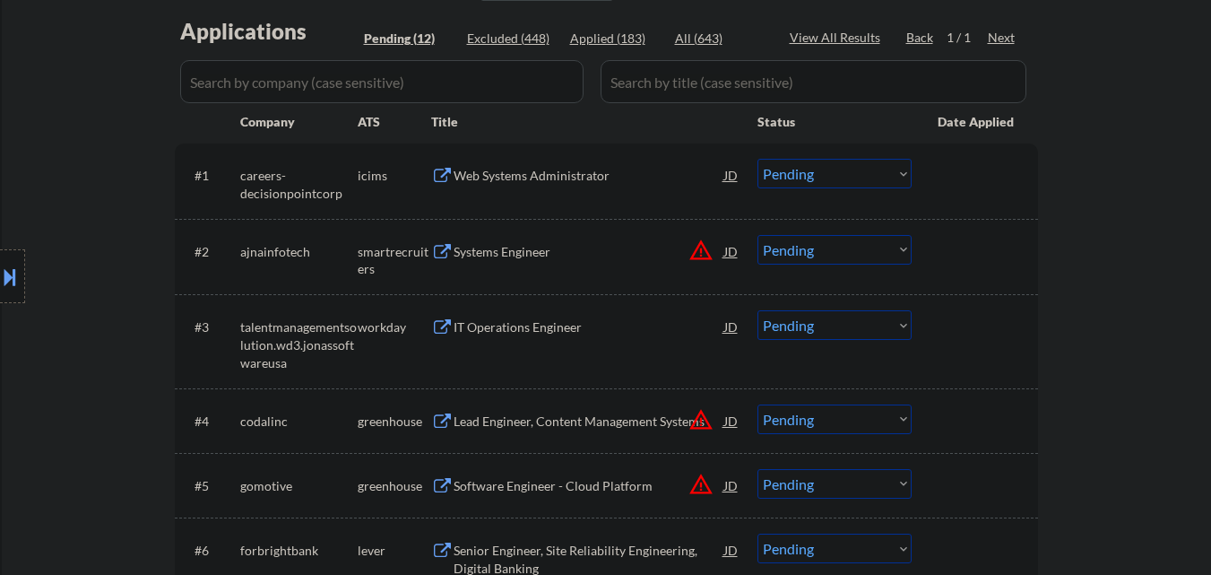
click at [0, 273] on button at bounding box center [10, 277] width 20 height 30
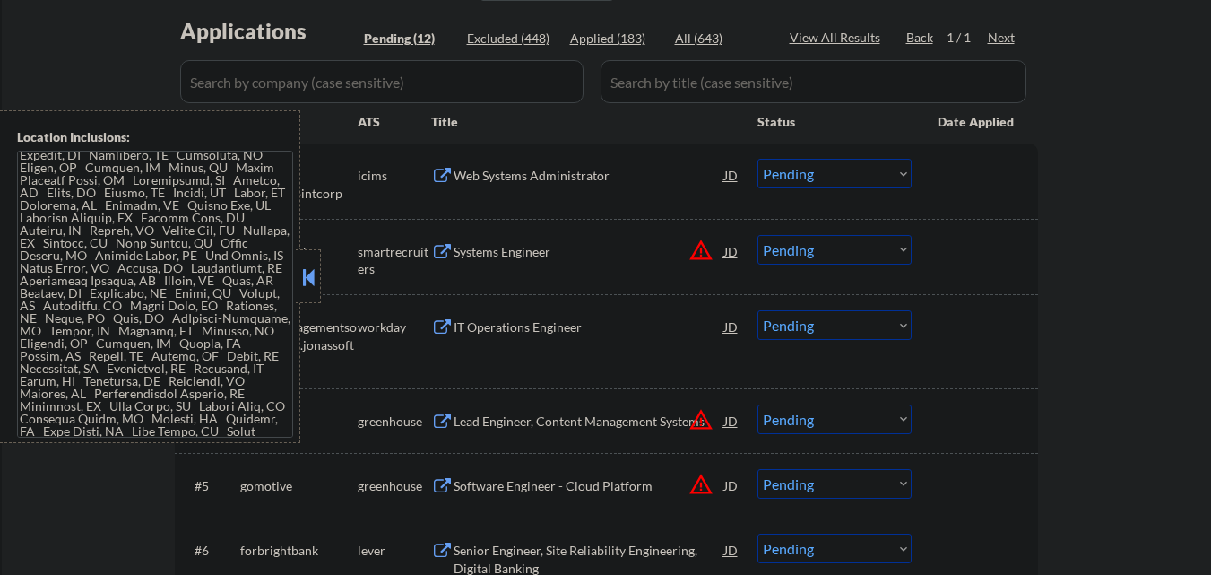
scroll to position [538, 0]
click at [305, 282] on button at bounding box center [309, 277] width 20 height 27
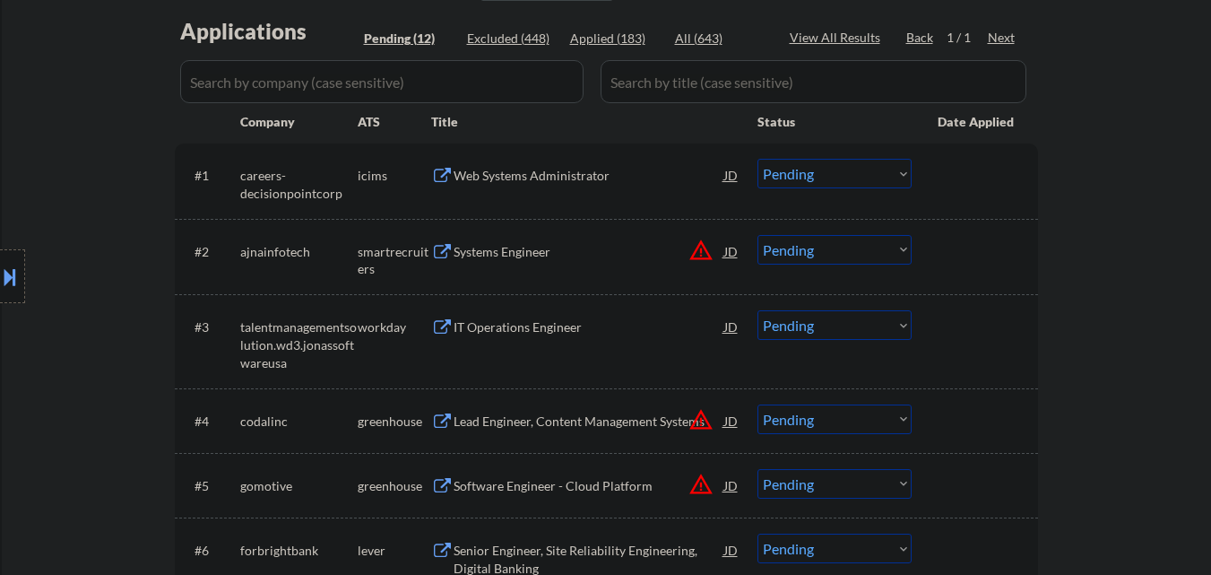
click at [509, 256] on div "Systems Engineer" at bounding box center [589, 252] width 271 height 18
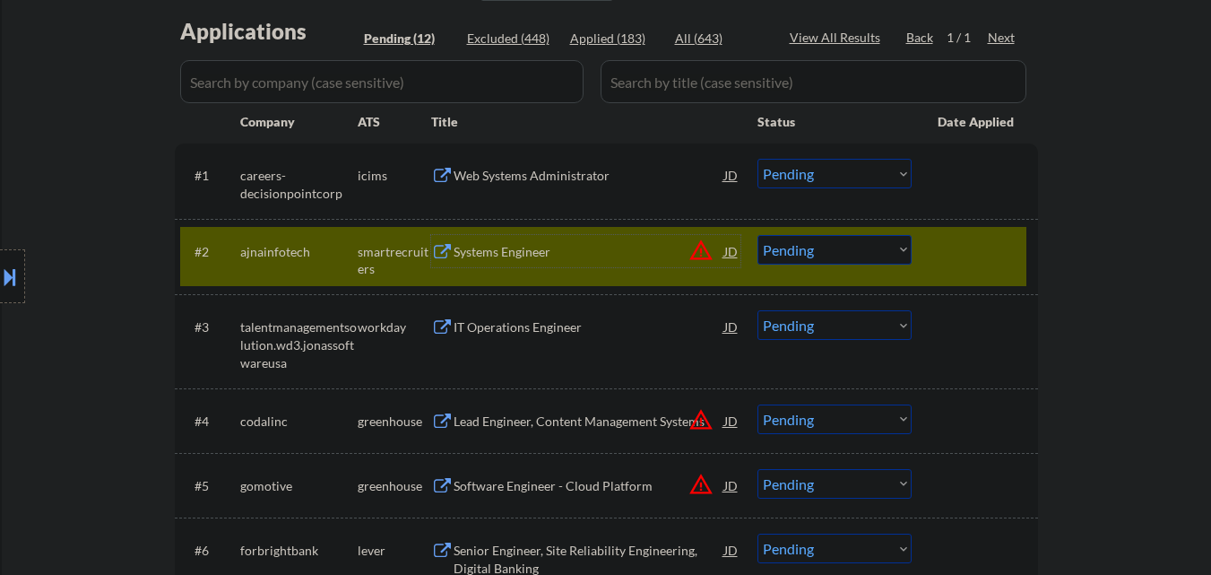
click at [857, 256] on select "Choose an option... Pending Applied Excluded (Questions) Excluded (Expired) Exc…" at bounding box center [835, 250] width 154 height 30
click at [758, 235] on select "Choose an option... Pending Applied Excluded (Questions) Excluded (Expired) Exc…" at bounding box center [835, 250] width 154 height 30
select select ""pending""
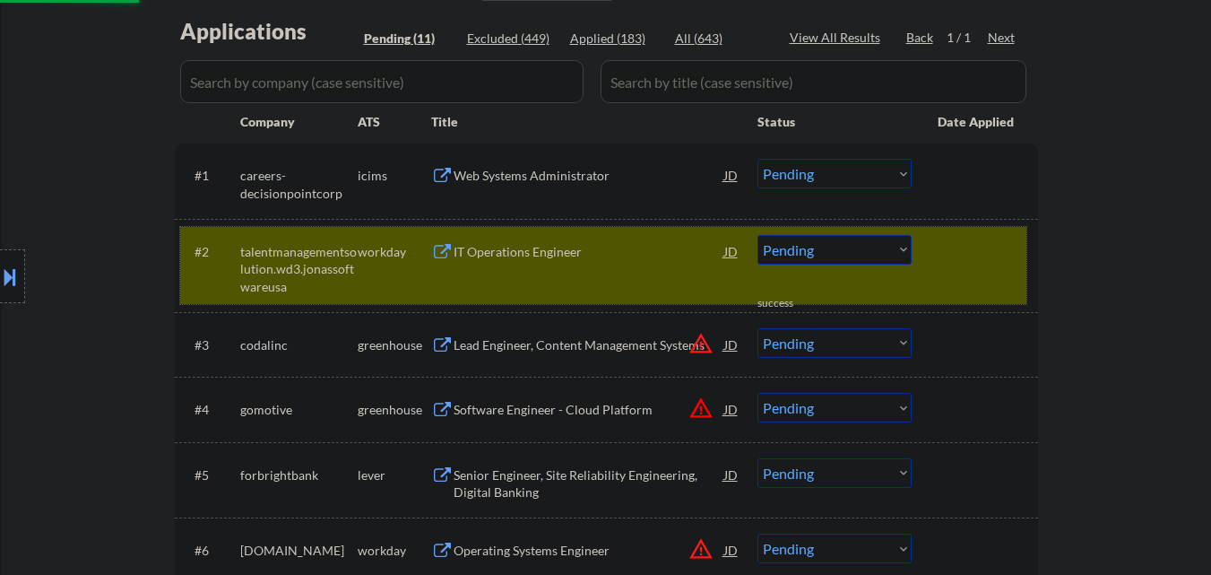
click at [991, 249] on div at bounding box center [977, 251] width 79 height 32
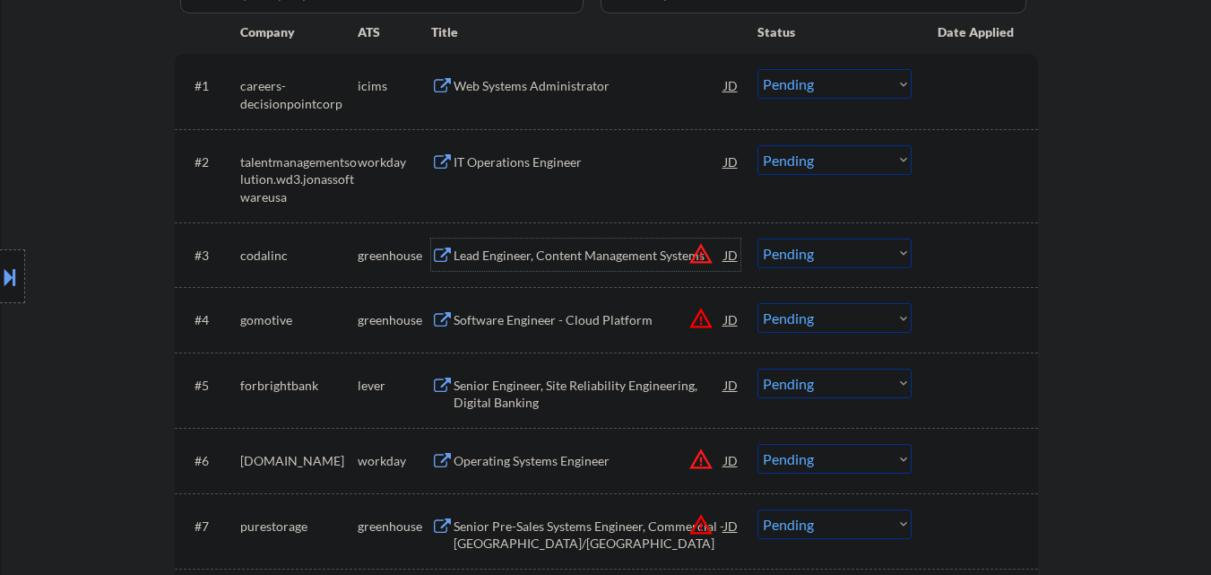
click at [566, 253] on div "Lead Engineer, Content Management Systems" at bounding box center [589, 256] width 271 height 18
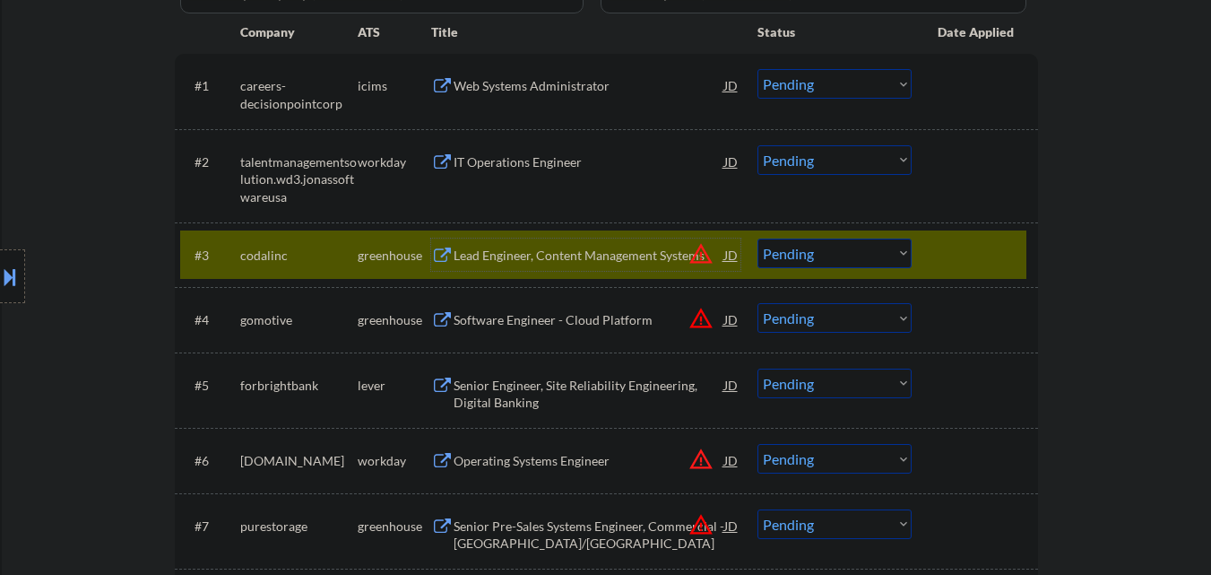
click at [12, 293] on div at bounding box center [12, 276] width 25 height 54
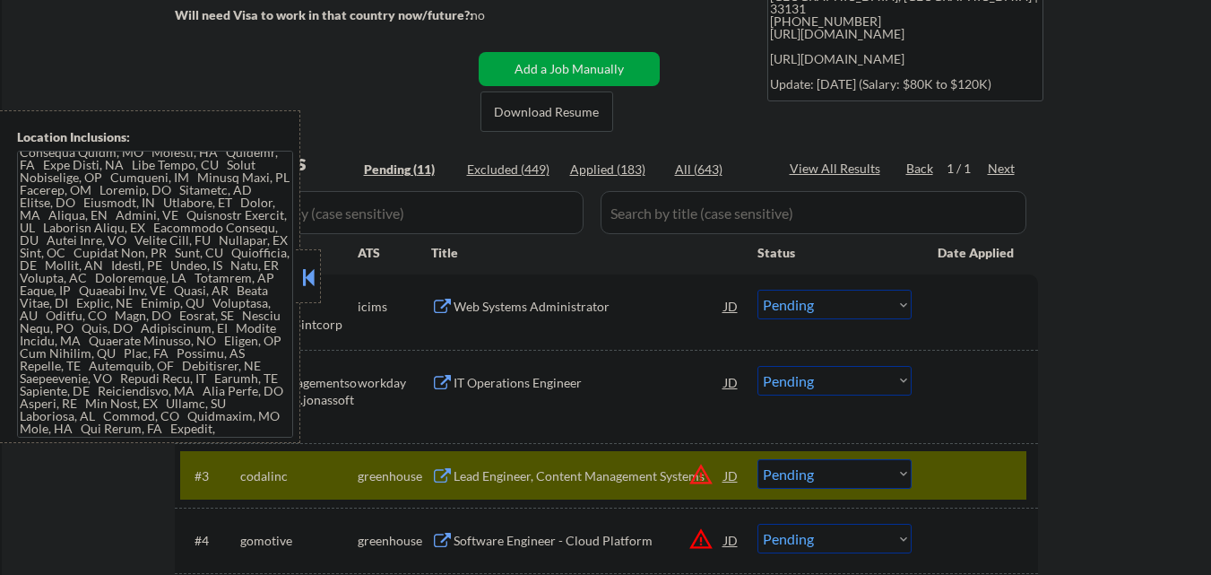
scroll to position [179, 0]
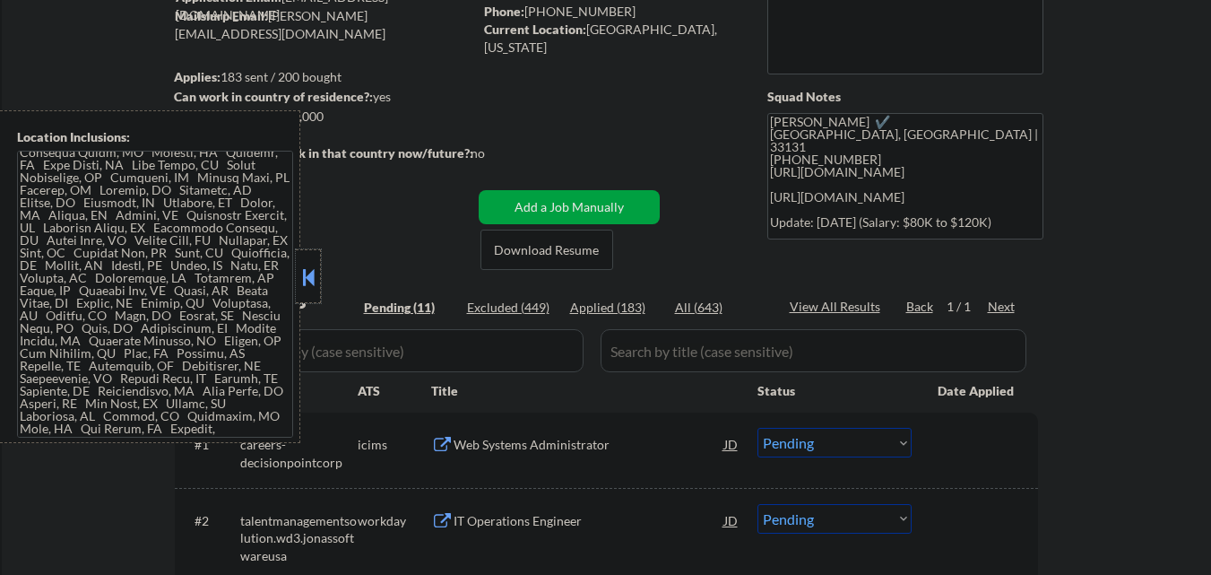
click at [307, 255] on div at bounding box center [308, 276] width 25 height 54
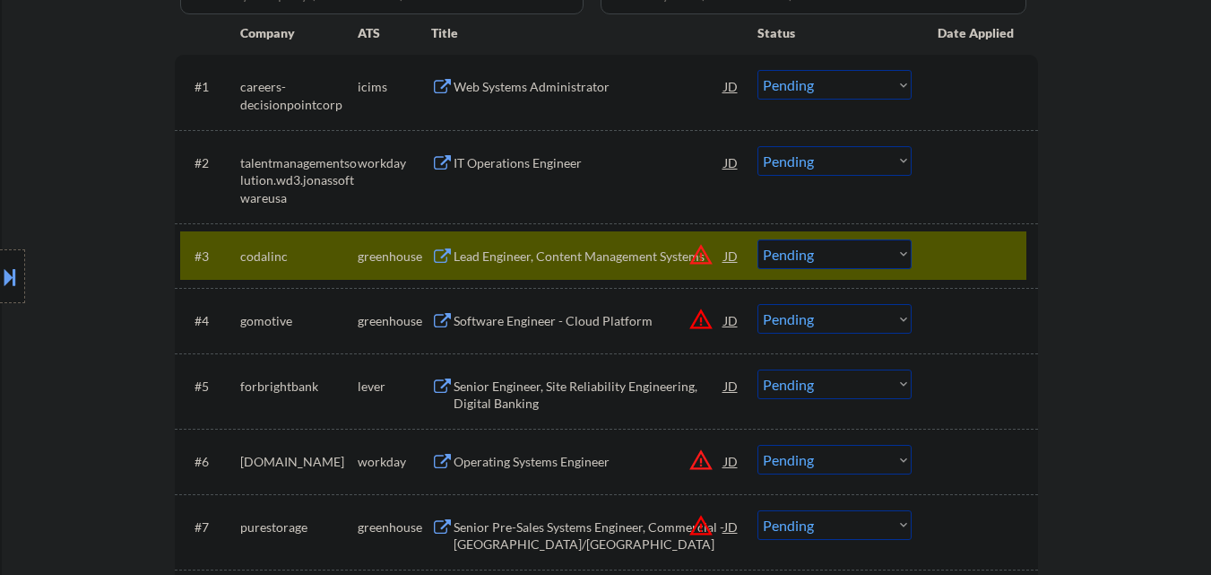
scroll to position [538, 0]
click at [869, 254] on select "Choose an option... Pending Applied Excluded (Questions) Excluded (Expired) Exc…" at bounding box center [835, 254] width 154 height 30
click at [758, 239] on select "Choose an option... Pending Applied Excluded (Questions) Excluded (Expired) Exc…" at bounding box center [835, 254] width 154 height 30
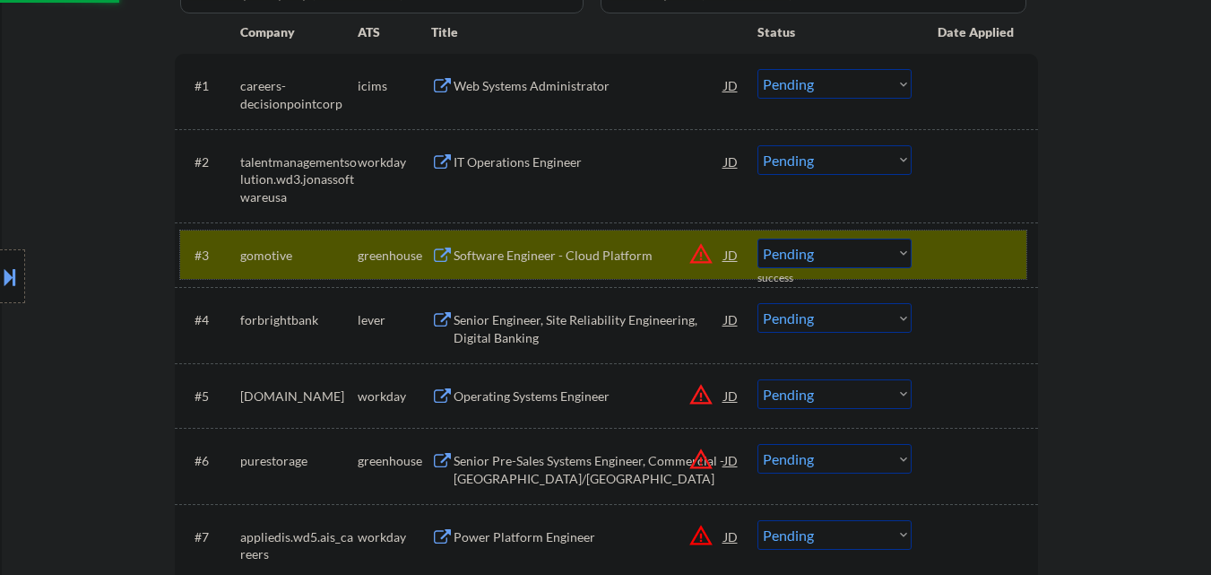
click at [986, 260] on div at bounding box center [977, 255] width 79 height 32
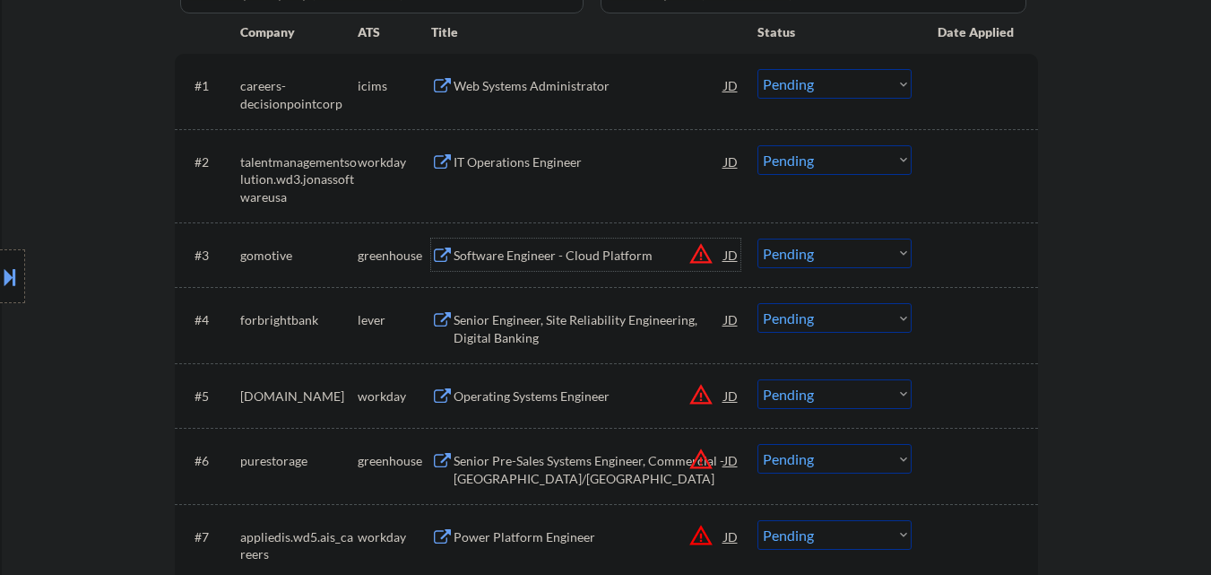
click at [597, 260] on div "Software Engineer - Cloud Platform" at bounding box center [589, 256] width 271 height 18
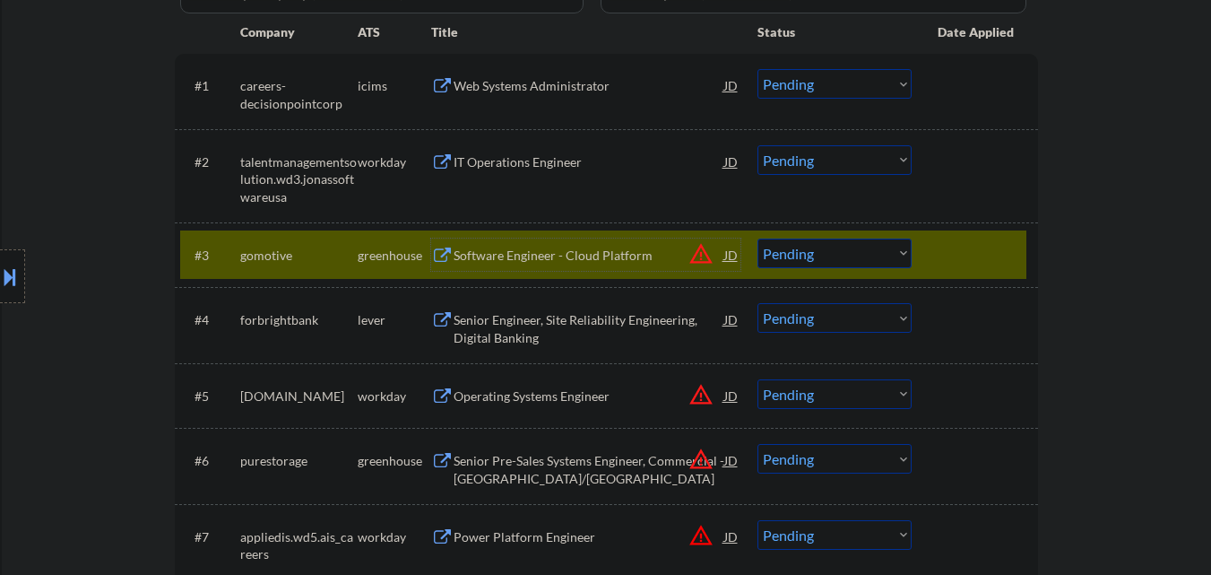
click at [887, 256] on select "Choose an option... Pending Applied Excluded (Questions) Excluded (Expired) Exc…" at bounding box center [835, 254] width 154 height 30
click at [758, 239] on select "Choose an option... Pending Applied Excluded (Questions) Excluded (Expired) Exc…" at bounding box center [835, 254] width 154 height 30
click at [997, 253] on div at bounding box center [977, 255] width 79 height 32
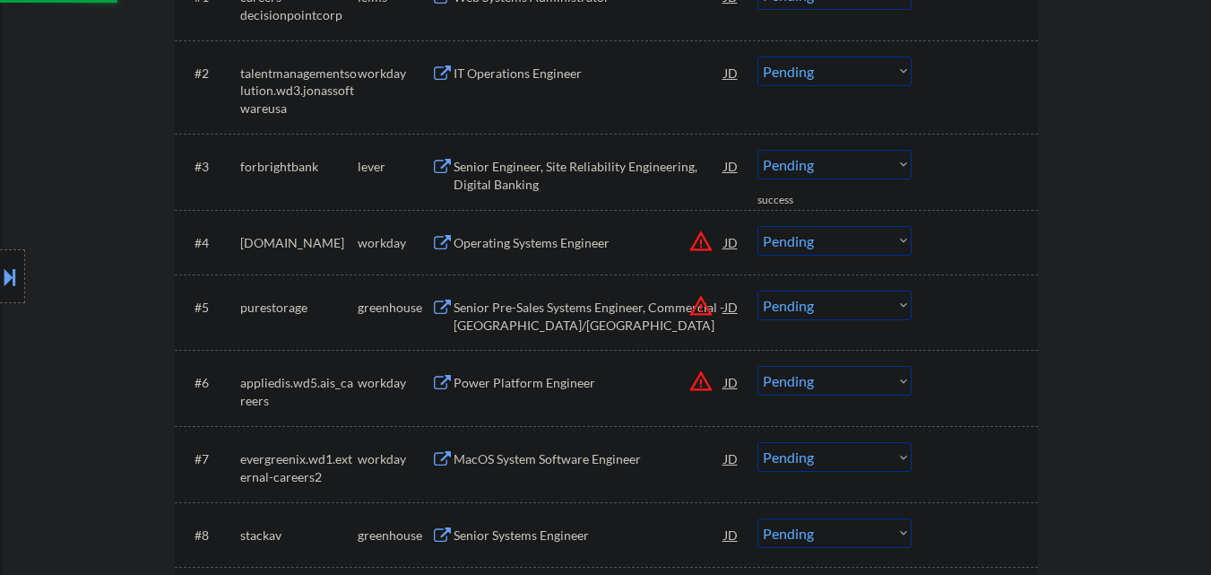
scroll to position [628, 0]
click at [647, 157] on div "Senior Engineer, Site Reliability Engineering, Digital Banking" at bounding box center [589, 174] width 271 height 35
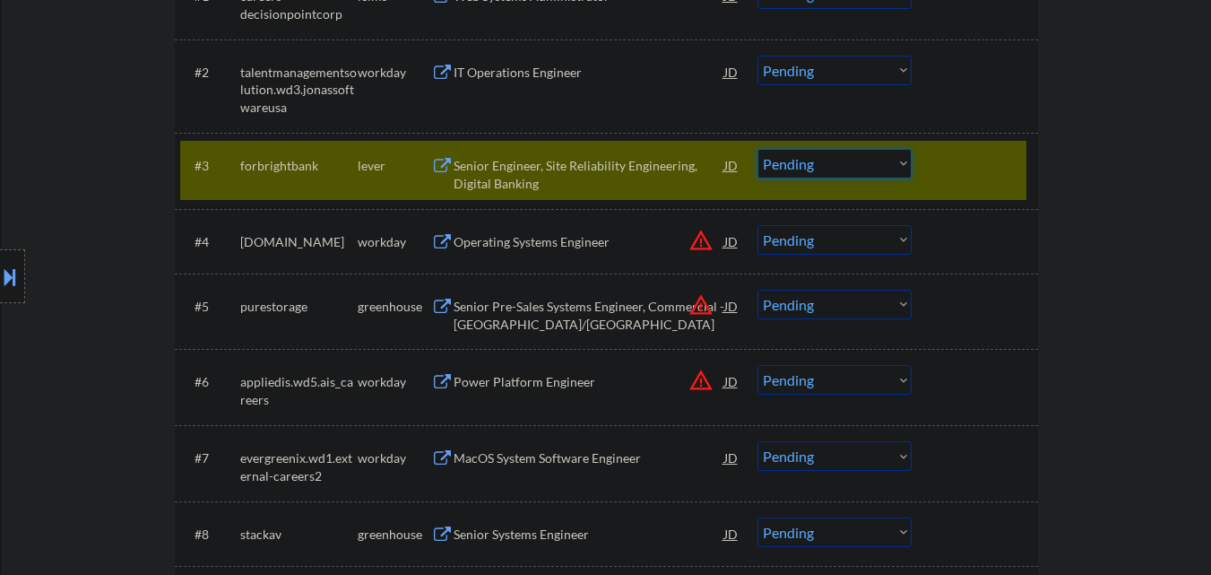
drag, startPoint x: 820, startPoint y: 164, endPoint x: 811, endPoint y: 174, distance: 12.7
click at [820, 164] on select "Choose an option... Pending Applied Excluded (Questions) Excluded (Expired) Exc…" at bounding box center [835, 164] width 154 height 30
click at [758, 149] on select "Choose an option... Pending Applied Excluded (Questions) Excluded (Expired) Exc…" at bounding box center [835, 164] width 154 height 30
select select ""pending""
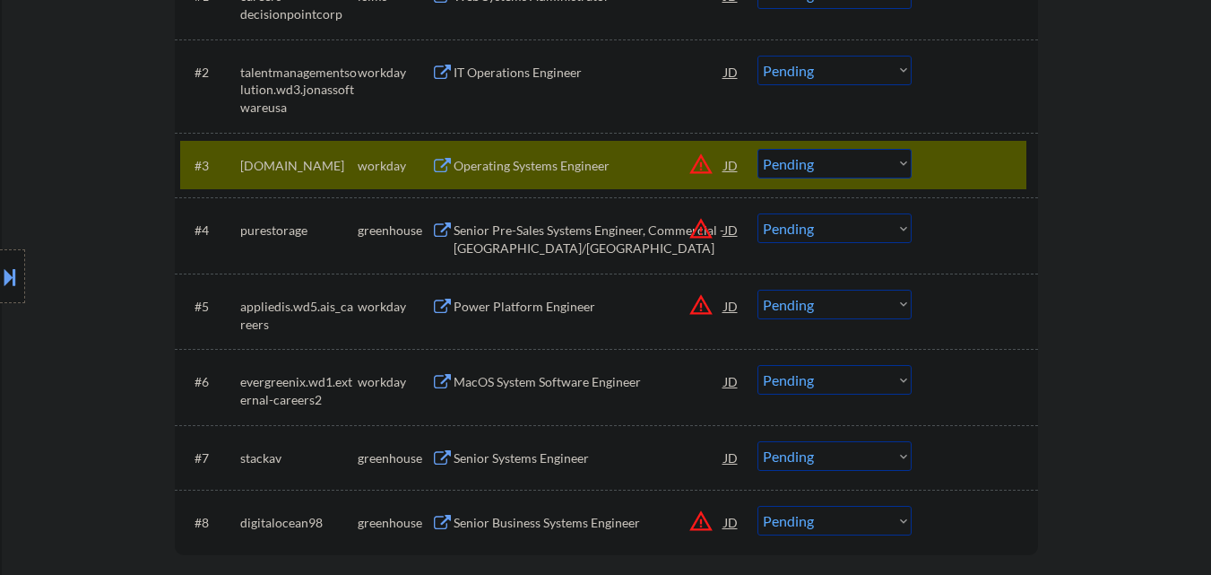
click at [958, 168] on div at bounding box center [977, 165] width 79 height 32
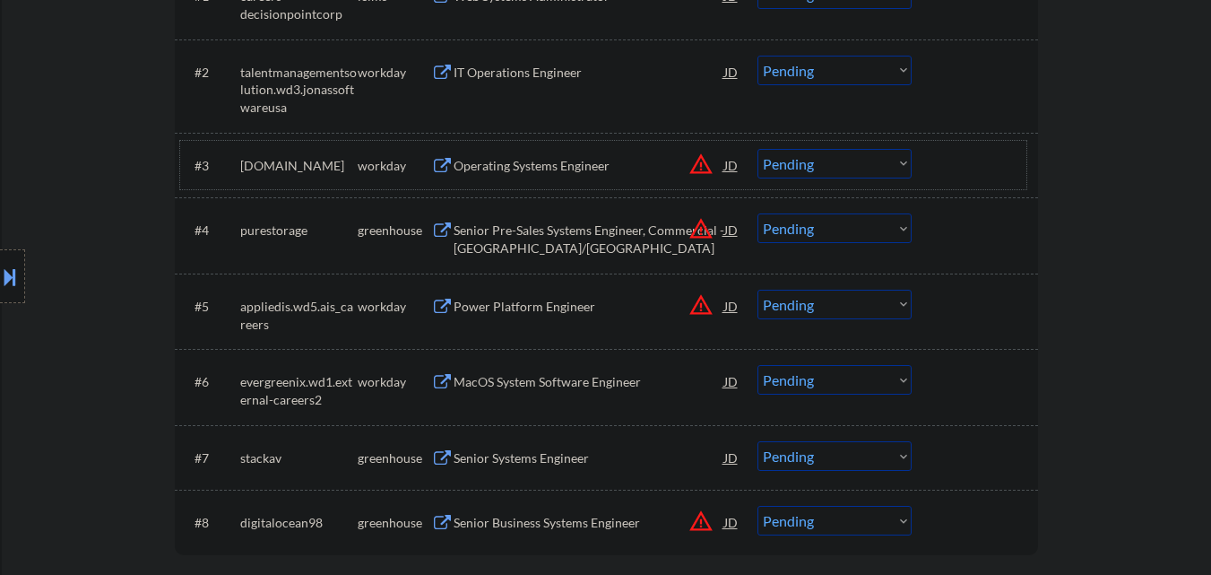
click at [0, 281] on button at bounding box center [10, 277] width 20 height 30
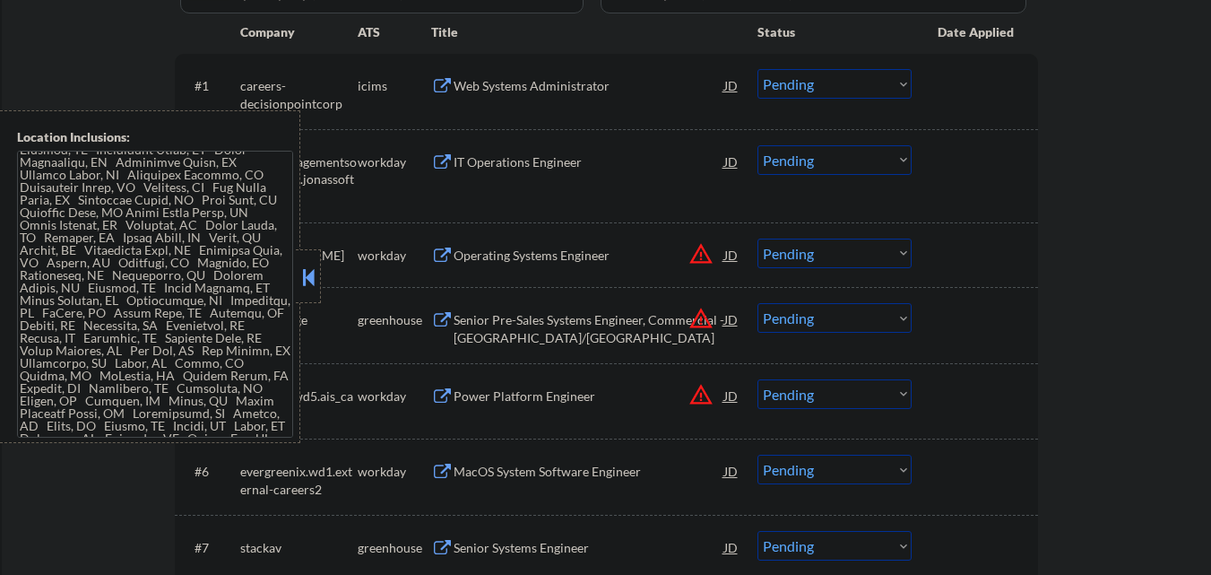
scroll to position [0, 0]
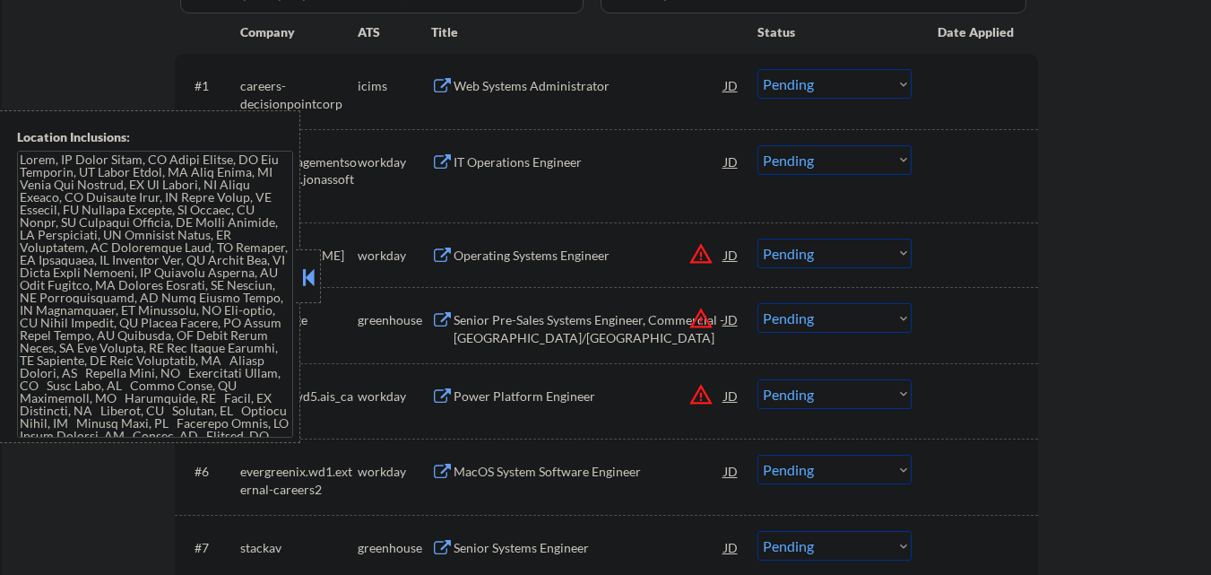
click at [317, 273] on button at bounding box center [309, 277] width 20 height 27
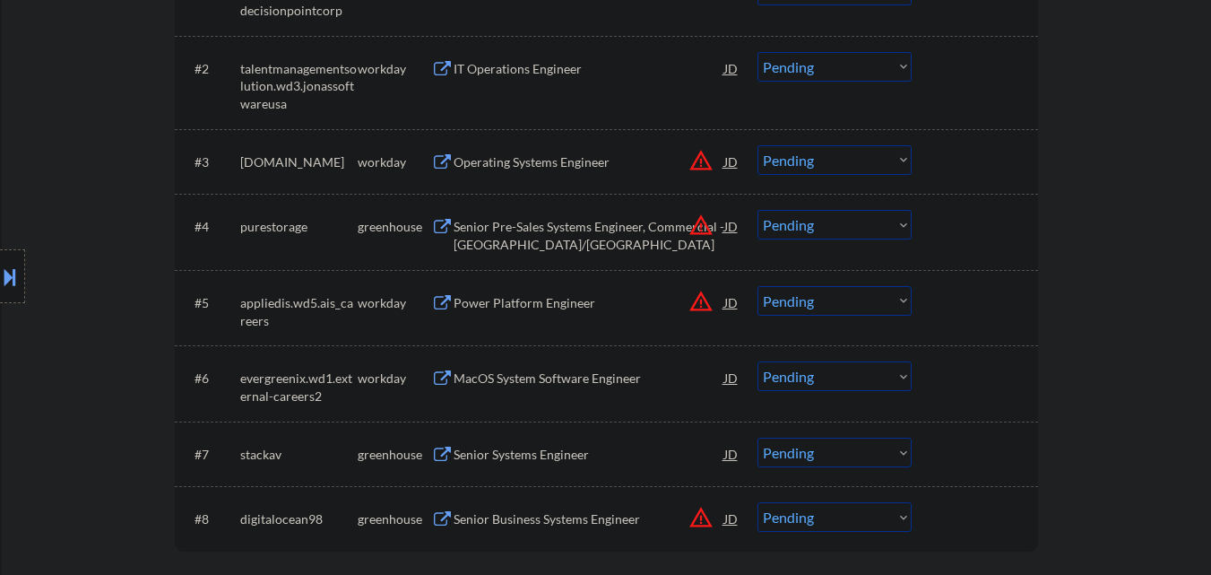
scroll to position [717, 0]
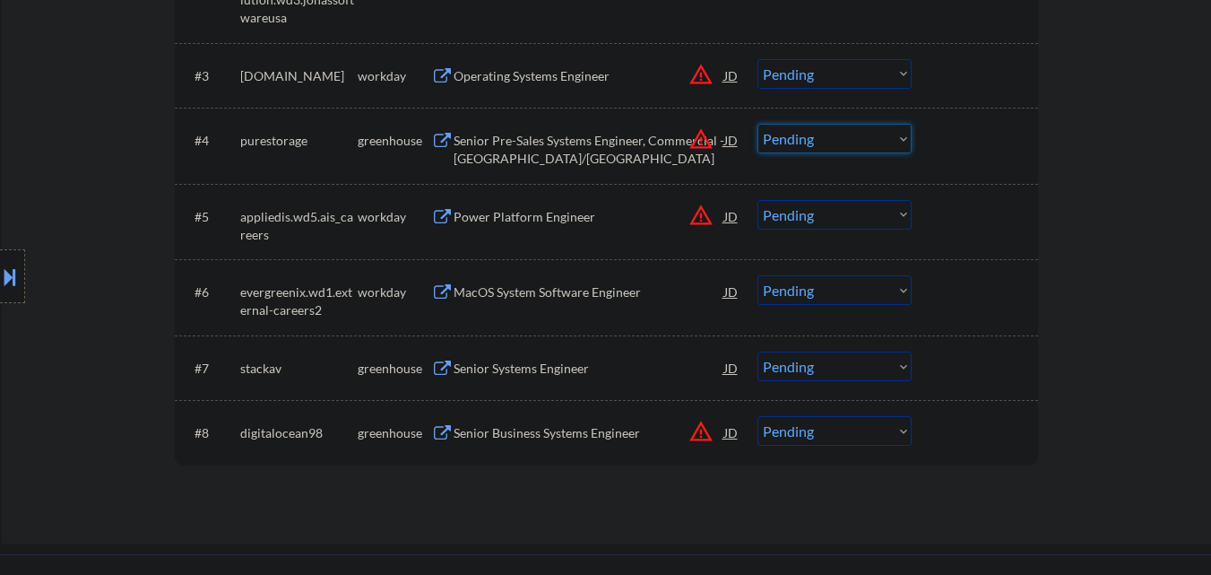
click at [829, 138] on select "Choose an option... Pending Applied Excluded (Questions) Excluded (Expired) Exc…" at bounding box center [835, 139] width 154 height 30
click at [758, 124] on select "Choose an option... Pending Applied Excluded (Questions) Excluded (Expired) Exc…" at bounding box center [835, 139] width 154 height 30
select select ""pending""
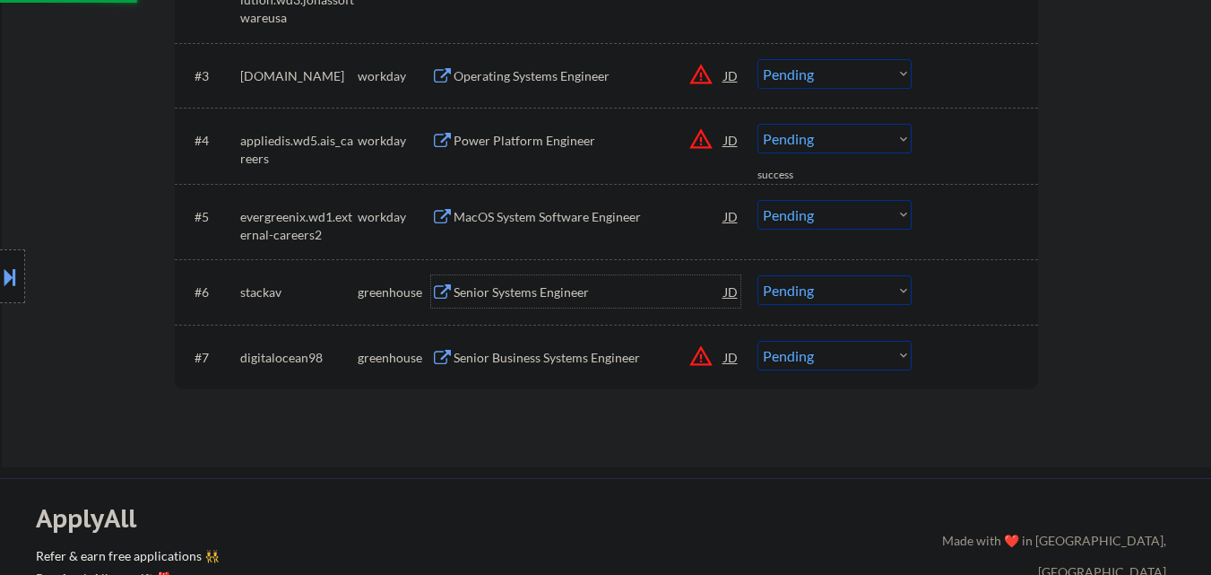
click at [582, 284] on div "Senior Systems Engineer" at bounding box center [589, 292] width 271 height 18
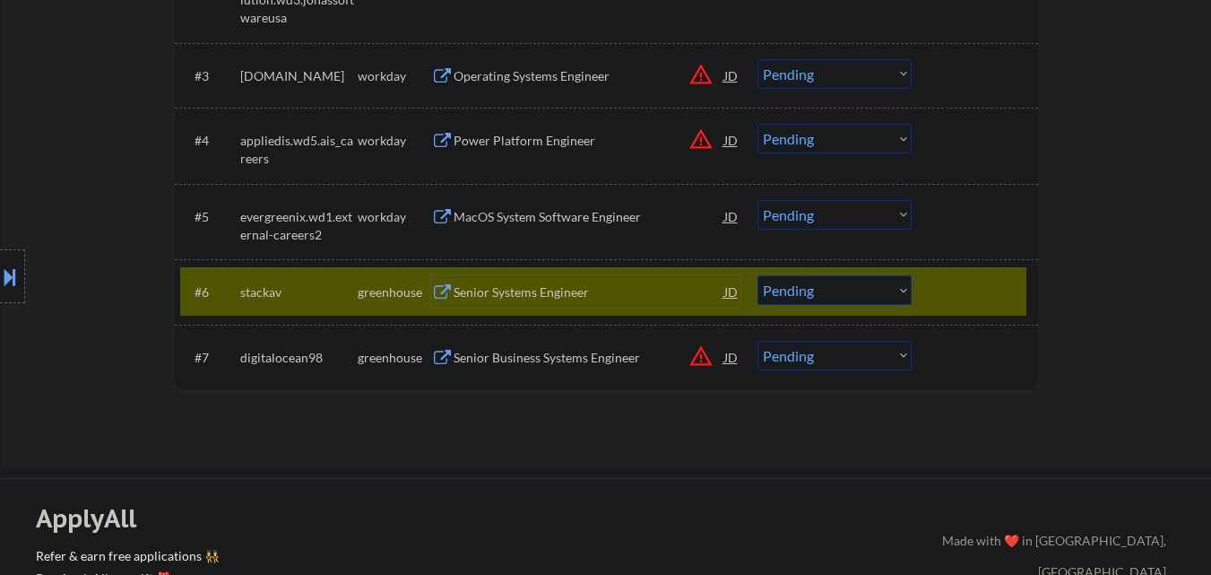
click at [885, 285] on select "Choose an option... Pending Applied Excluded (Questions) Excluded (Expired) Exc…" at bounding box center [835, 290] width 154 height 30
click at [758, 275] on select "Choose an option... Pending Applied Excluded (Questions) Excluded (Expired) Exc…" at bounding box center [835, 290] width 154 height 30
click at [704, 356] on button "warning_amber" at bounding box center [701, 355] width 25 height 25
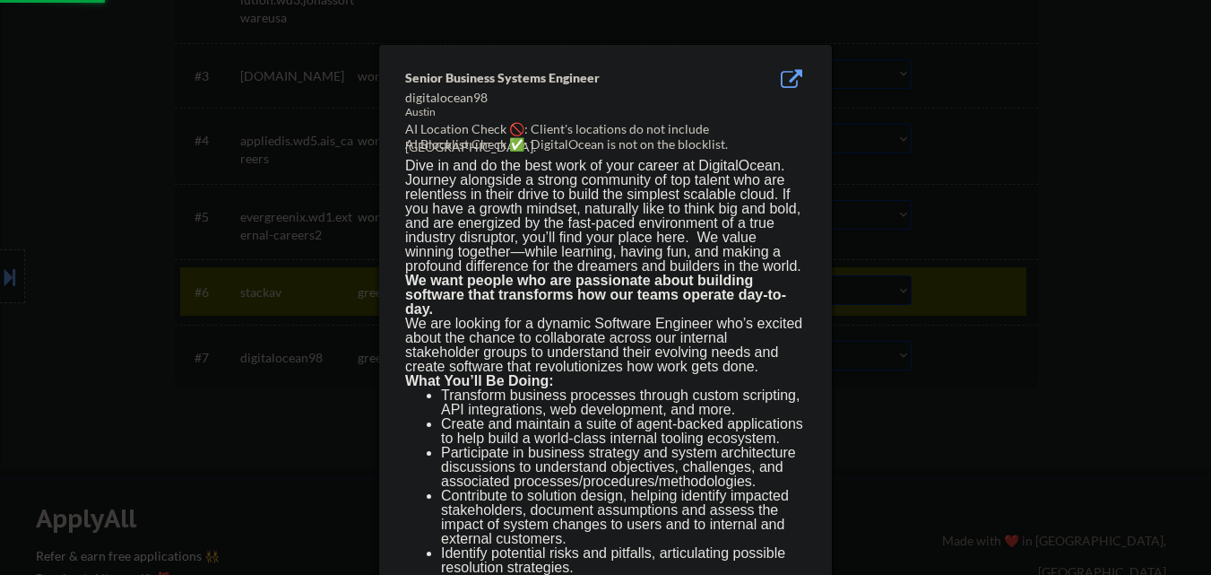
click at [1027, 404] on div at bounding box center [605, 287] width 1211 height 575
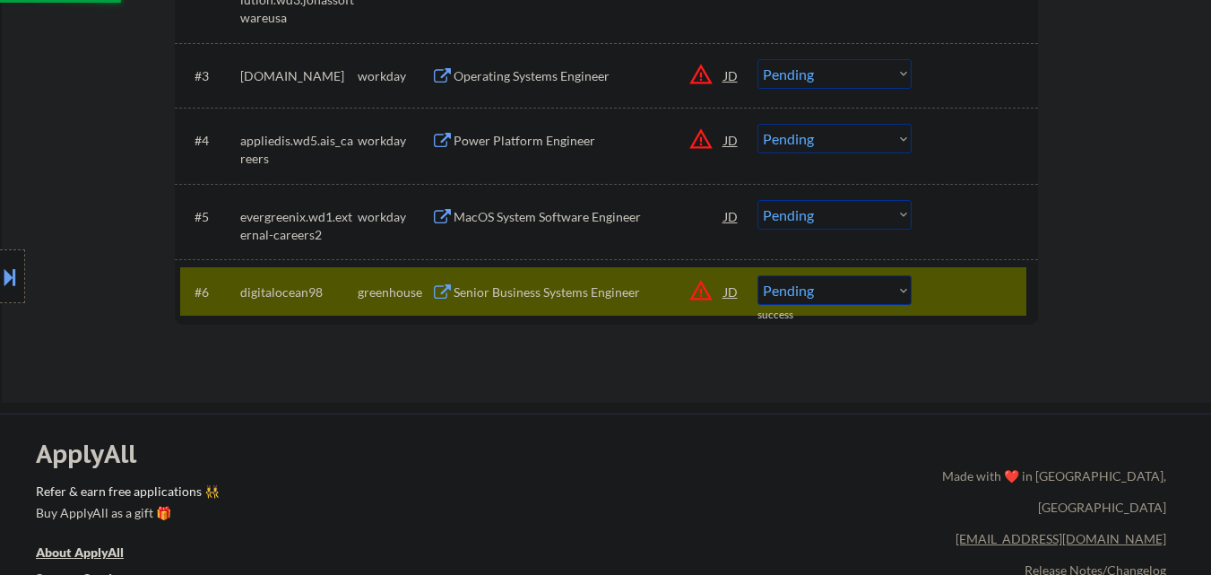
click at [1, 275] on button at bounding box center [10, 277] width 20 height 30
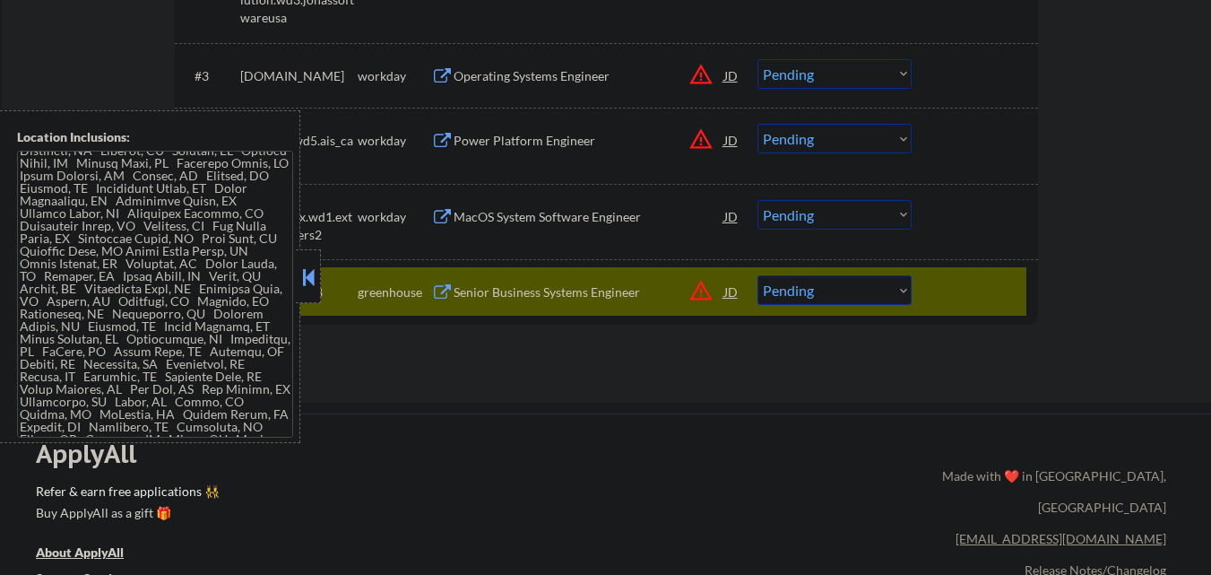
scroll to position [269, 0]
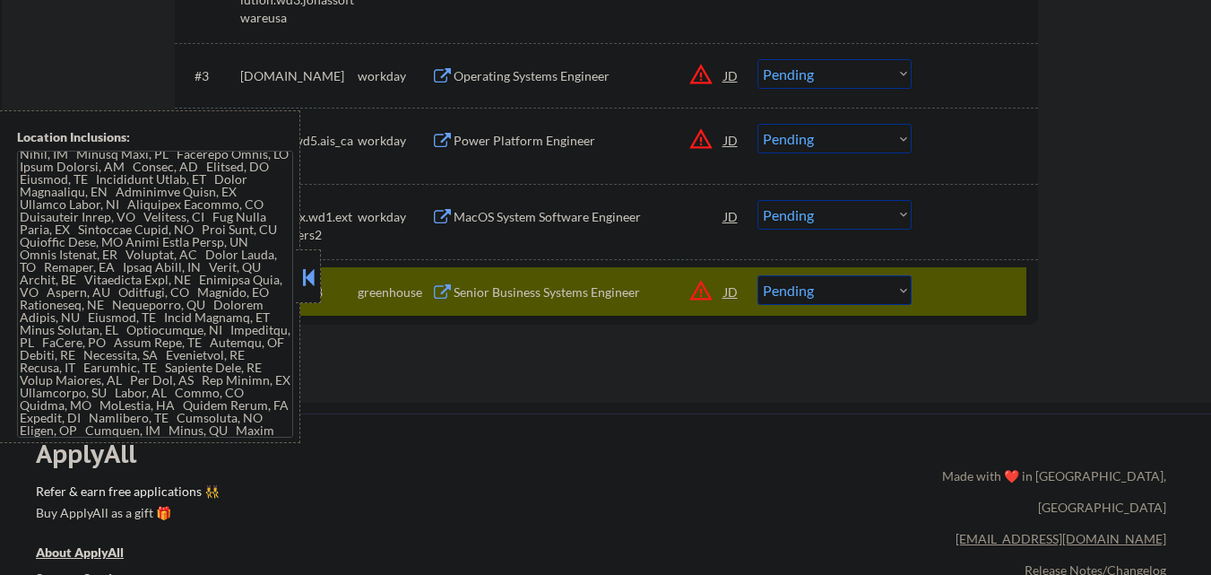
drag, startPoint x: 772, startPoint y: 376, endPoint x: 731, endPoint y: 319, distance: 69.9
click at [701, 291] on button "warning_amber" at bounding box center [701, 290] width 25 height 25
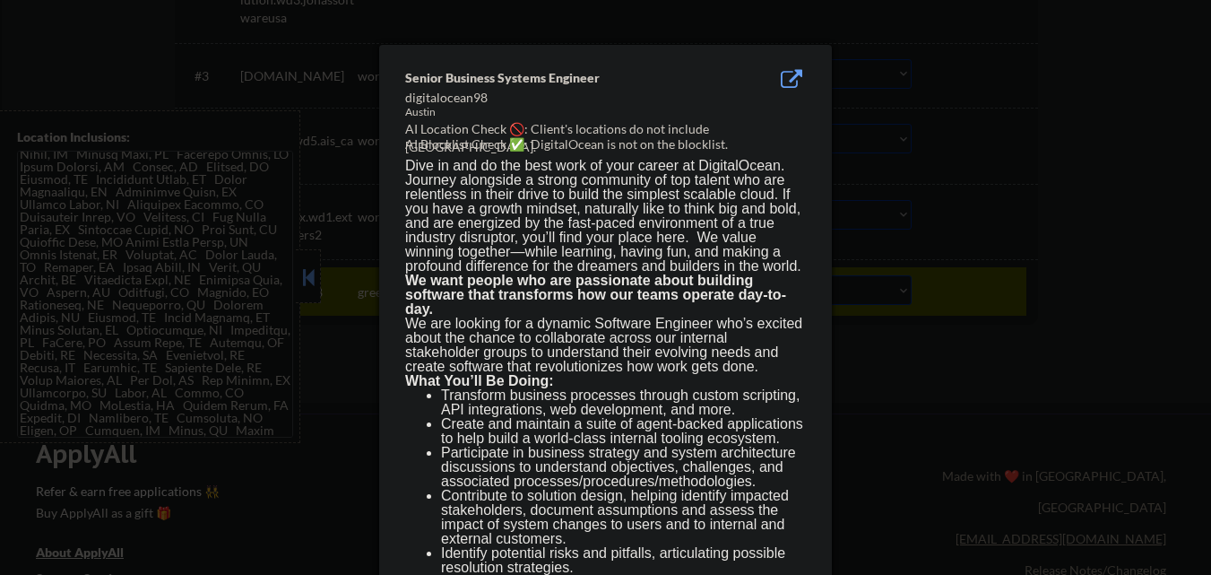
click at [419, 113] on div "Austin" at bounding box center [560, 112] width 310 height 15
copy div "Austin"
click at [166, 310] on div at bounding box center [605, 287] width 1211 height 575
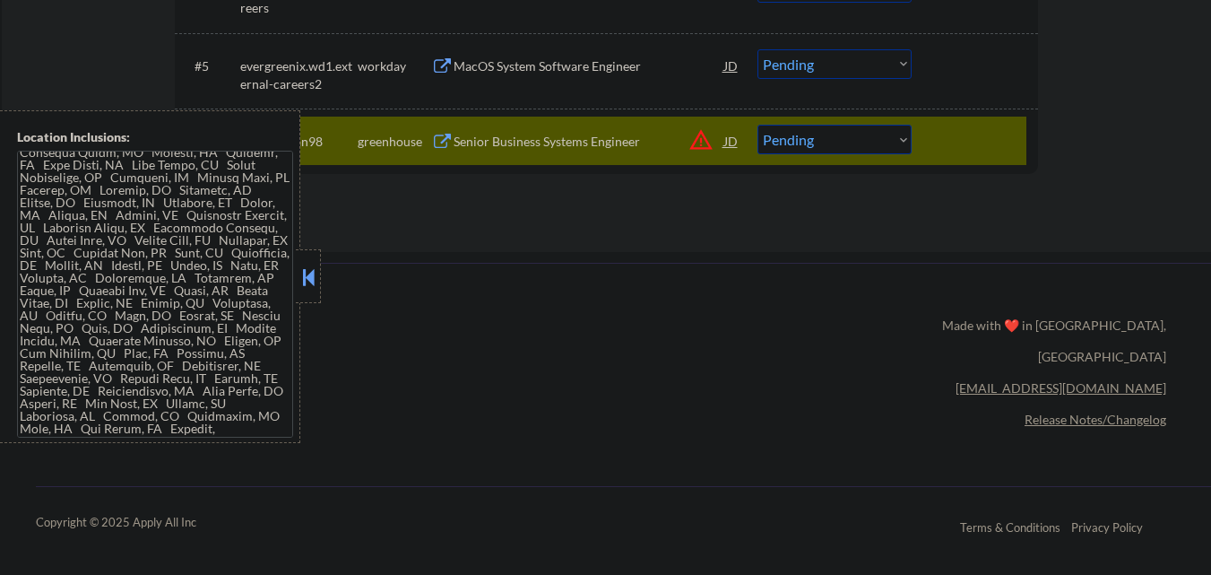
scroll to position [628, 0]
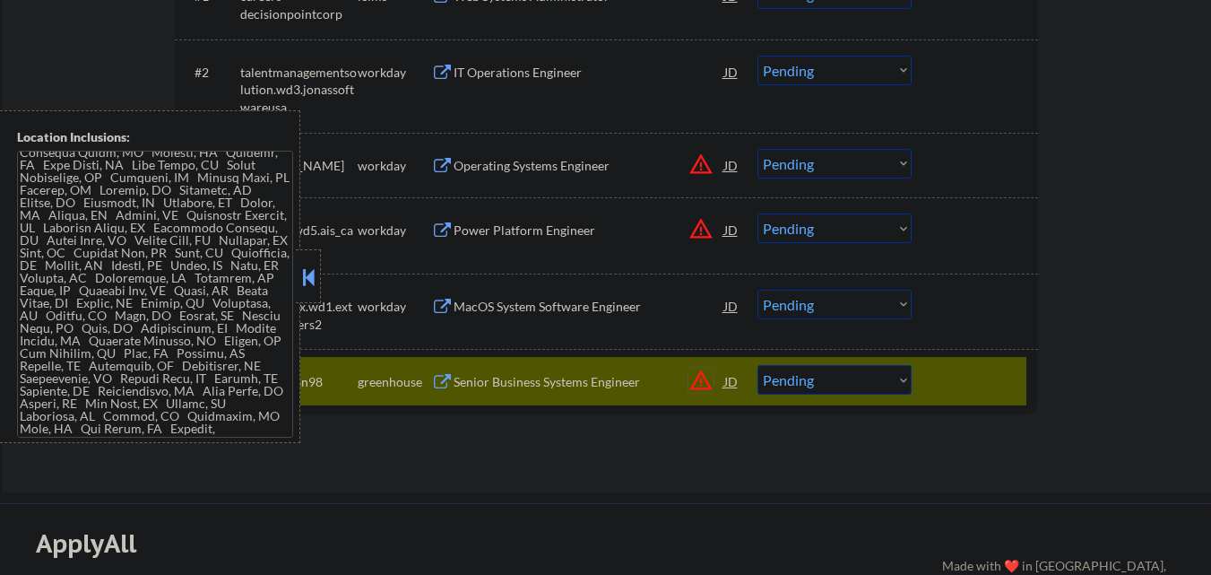
click at [707, 377] on button "warning_amber" at bounding box center [701, 380] width 25 height 25
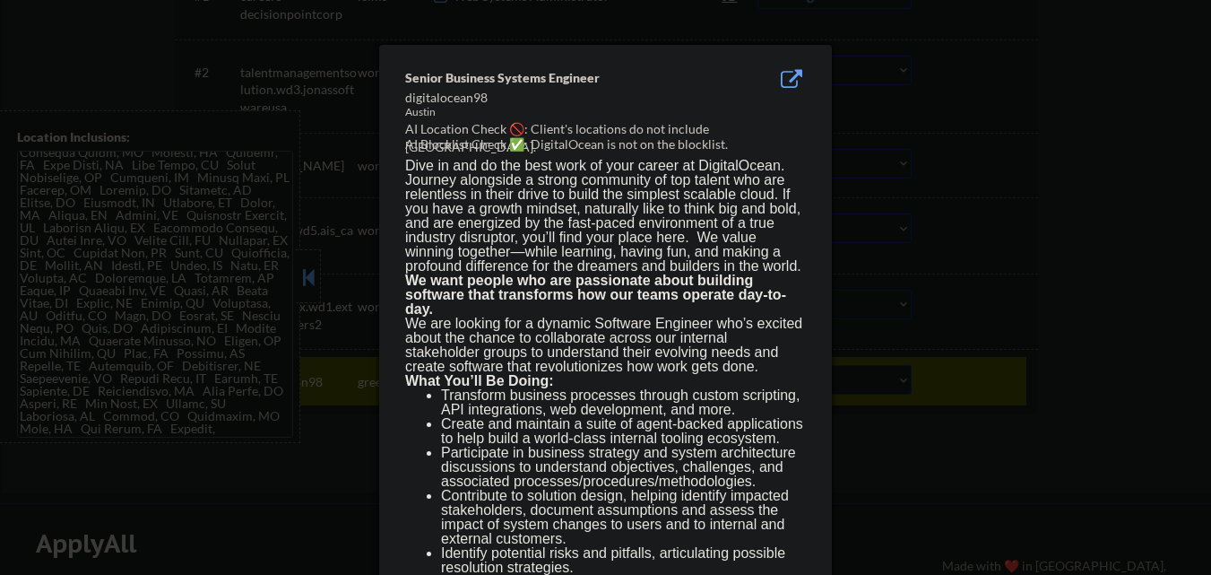
click at [422, 114] on div "Austin" at bounding box center [560, 112] width 310 height 15
click at [422, 113] on div "Austin" at bounding box center [560, 112] width 310 height 15
copy div "Austin"
click at [210, 343] on div at bounding box center [605, 287] width 1211 height 575
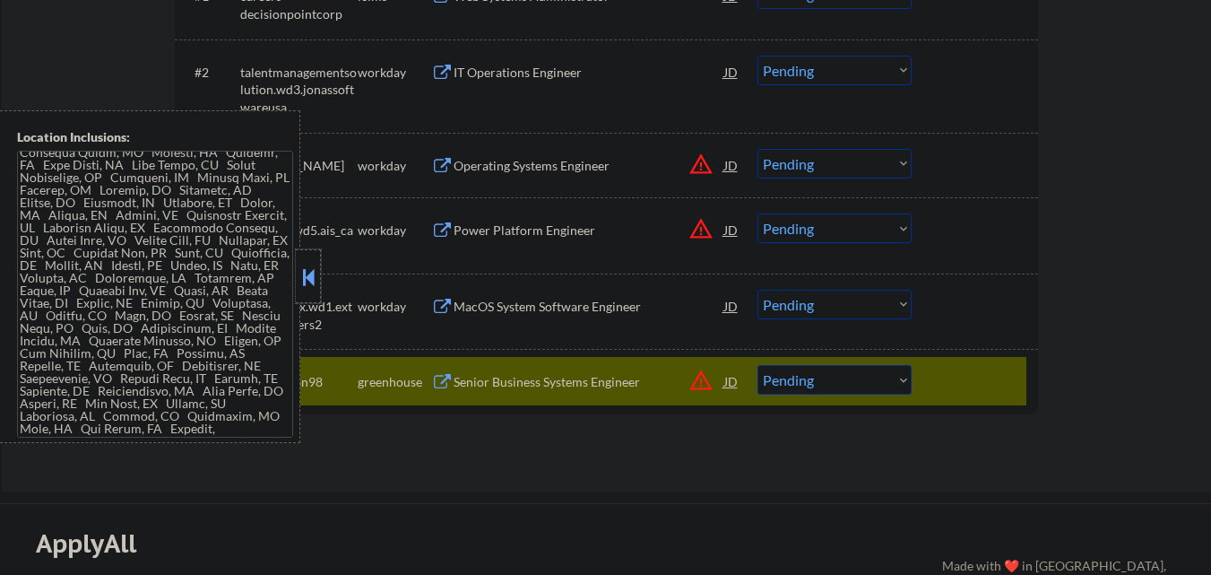
drag, startPoint x: 301, startPoint y: 263, endPoint x: 430, endPoint y: 325, distance: 142.4
click at [301, 264] on div at bounding box center [308, 276] width 25 height 54
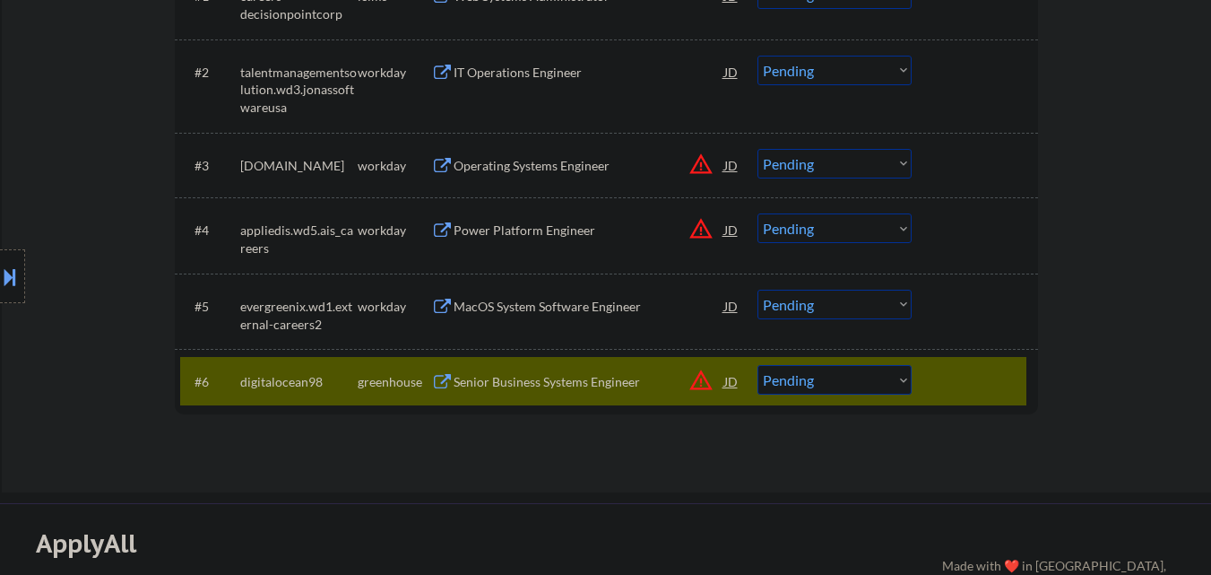
click at [578, 373] on div "Senior Business Systems Engineer" at bounding box center [589, 382] width 271 height 18
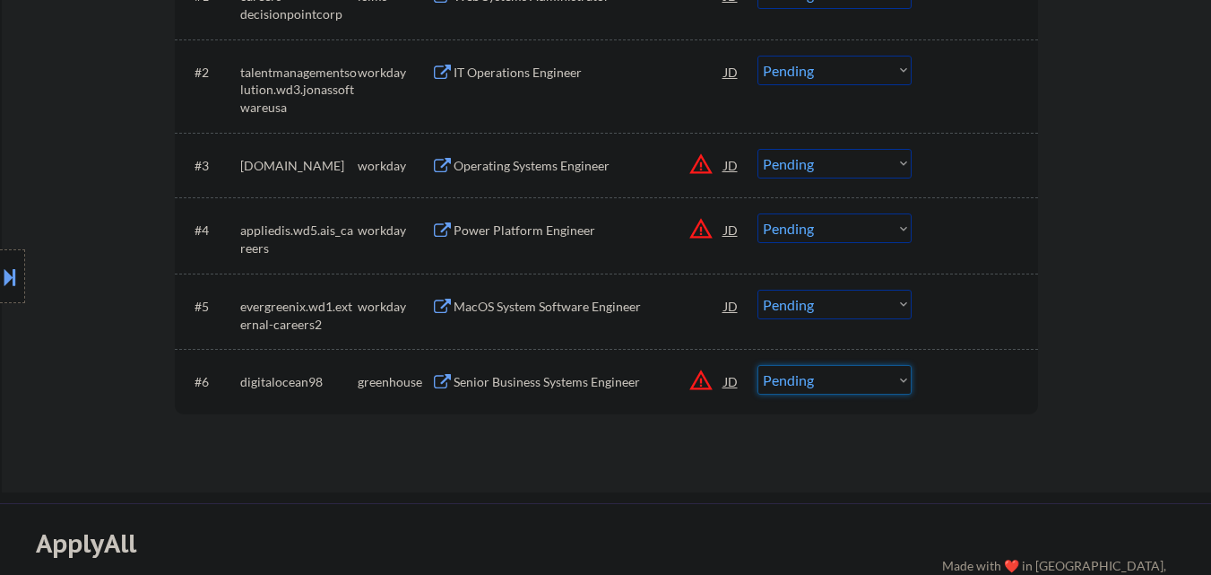
click at [861, 387] on select "Choose an option... Pending Applied Excluded (Questions) Excluded (Expired) Exc…" at bounding box center [835, 380] width 154 height 30
select select ""excluded__bad_match_""
click at [758, 365] on select "Choose an option... Pending Applied Excluded (Questions) Excluded (Expired) Exc…" at bounding box center [835, 380] width 154 height 30
click at [586, 310] on div "MacOS System Software Engineer" at bounding box center [589, 307] width 271 height 18
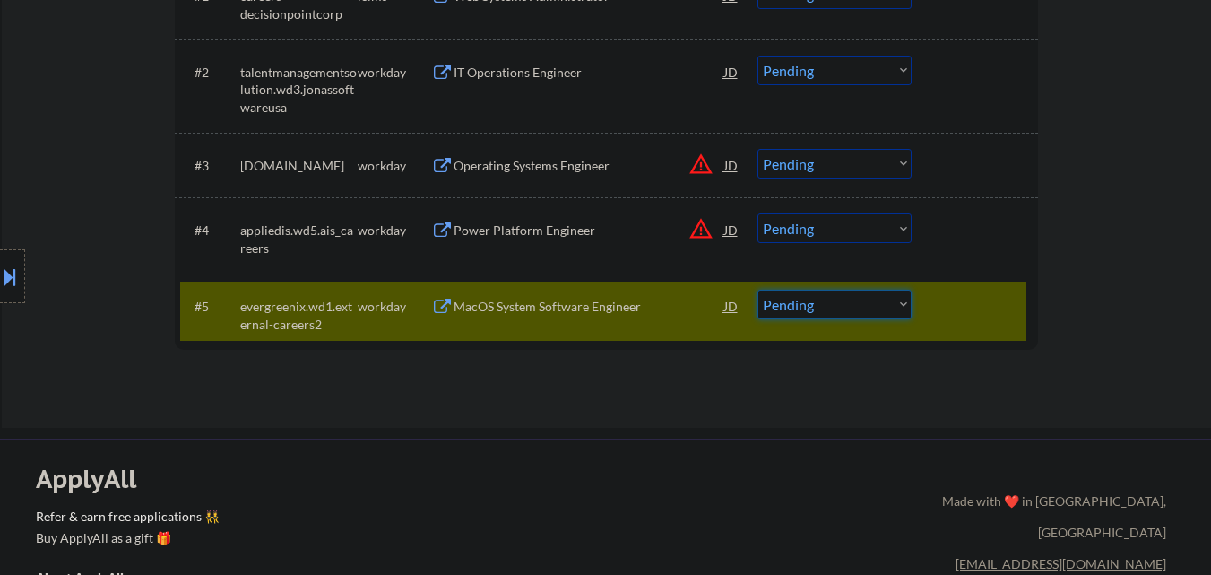
drag, startPoint x: 858, startPoint y: 299, endPoint x: 866, endPoint y: 317, distance: 18.9
click at [858, 299] on select "Choose an option... Pending Applied Excluded (Questions) Excluded (Expired) Exc…" at bounding box center [835, 305] width 154 height 30
select select ""excluded__bad_match_""
click at [758, 290] on select "Choose an option... Pending Applied Excluded (Questions) Excluded (Expired) Exc…" at bounding box center [835, 305] width 154 height 30
click at [976, 323] on div "#5 evergreenix.wd1.external-careers2 workday MacOS System Software Engineer JD …" at bounding box center [603, 311] width 846 height 59
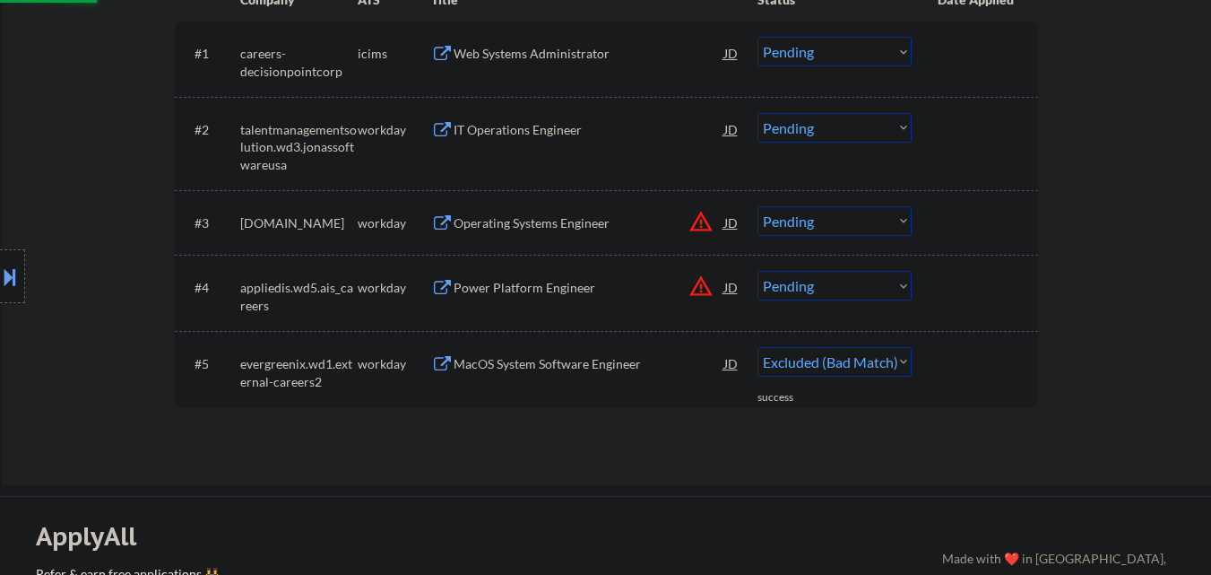
scroll to position [538, 0]
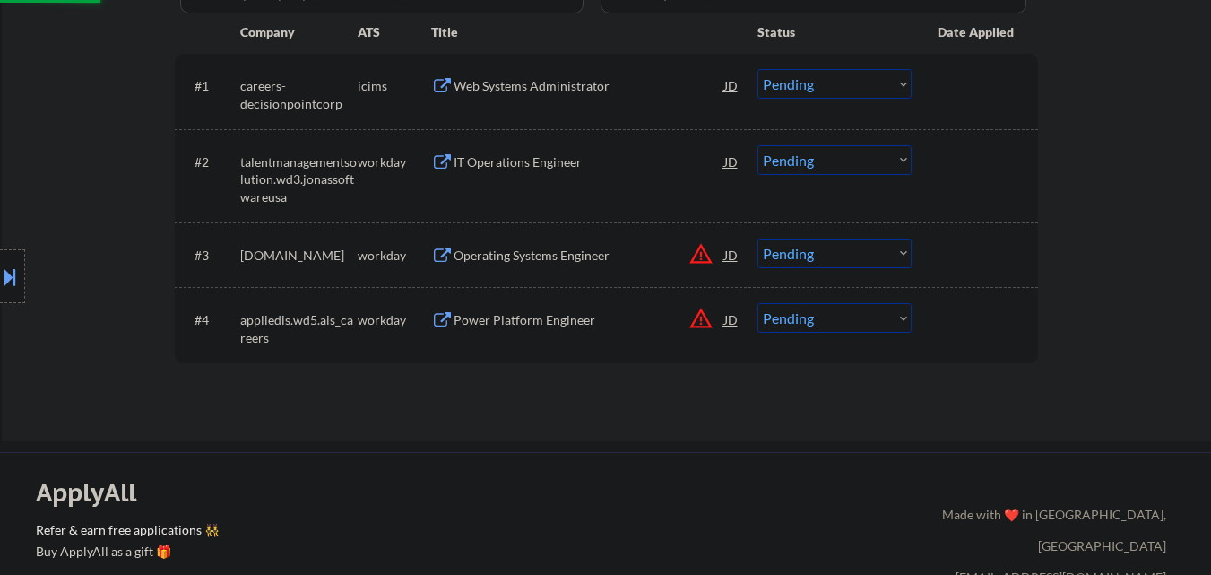
click at [705, 317] on button "warning_amber" at bounding box center [701, 318] width 25 height 25
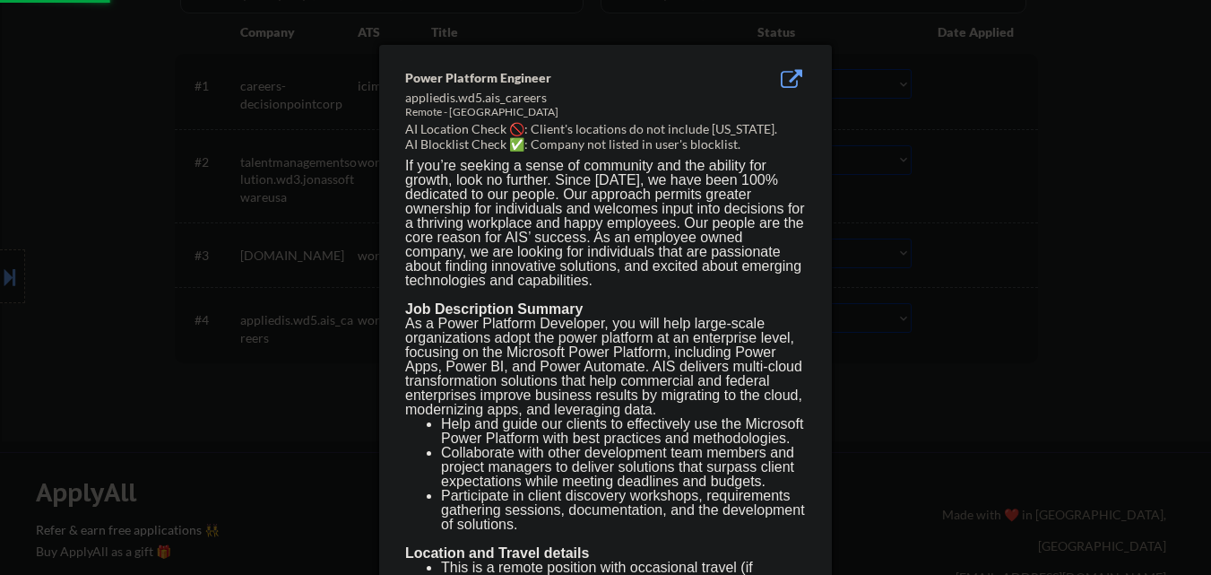
click at [1002, 458] on div at bounding box center [605, 287] width 1211 height 575
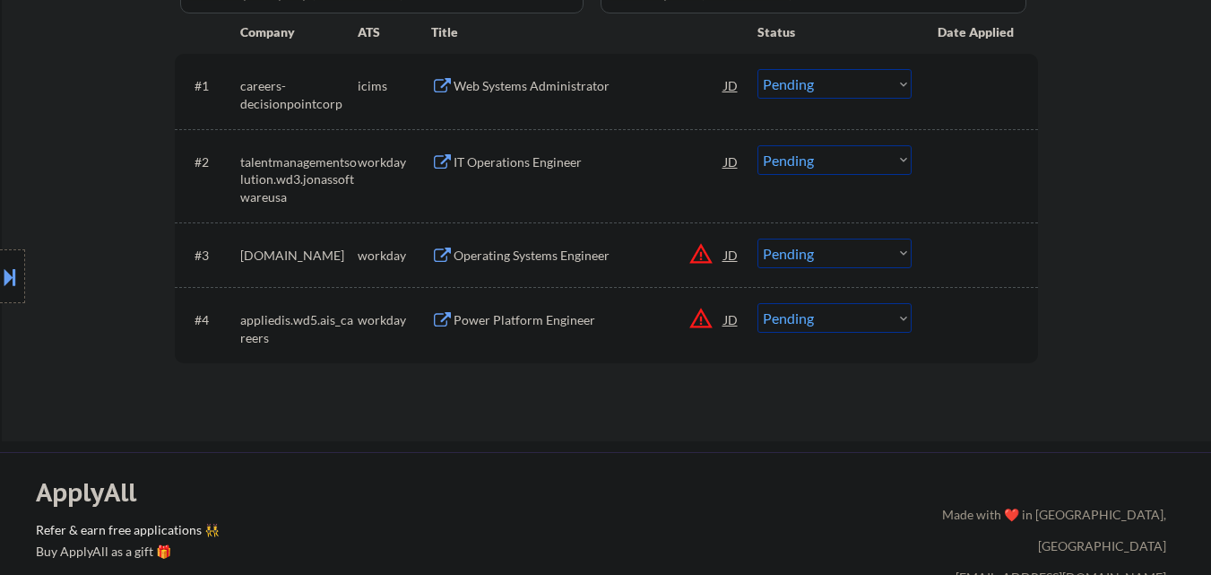
click at [0, 284] on button at bounding box center [10, 277] width 20 height 30
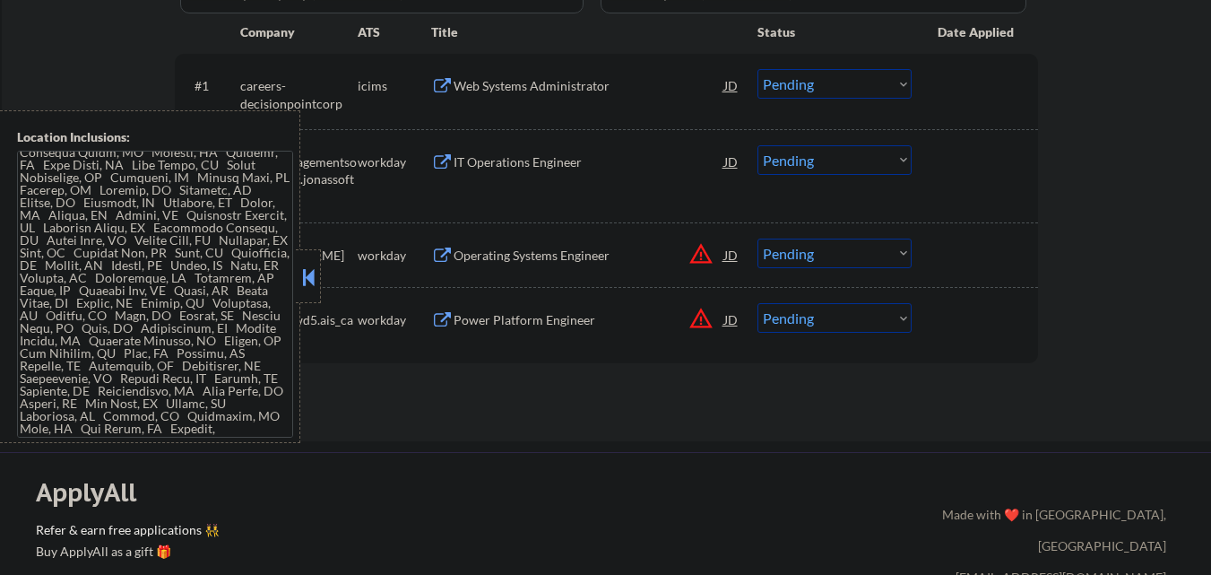
click at [873, 325] on select "Choose an option... Pending Applied Excluded (Questions) Excluded (Expired) Exc…" at bounding box center [835, 318] width 154 height 30
select select ""excluded__location_""
click at [758, 303] on select "Choose an option... Pending Applied Excluded (Questions) Excluded (Expired) Exc…" at bounding box center [835, 318] width 154 height 30
click at [305, 266] on button at bounding box center [309, 277] width 20 height 27
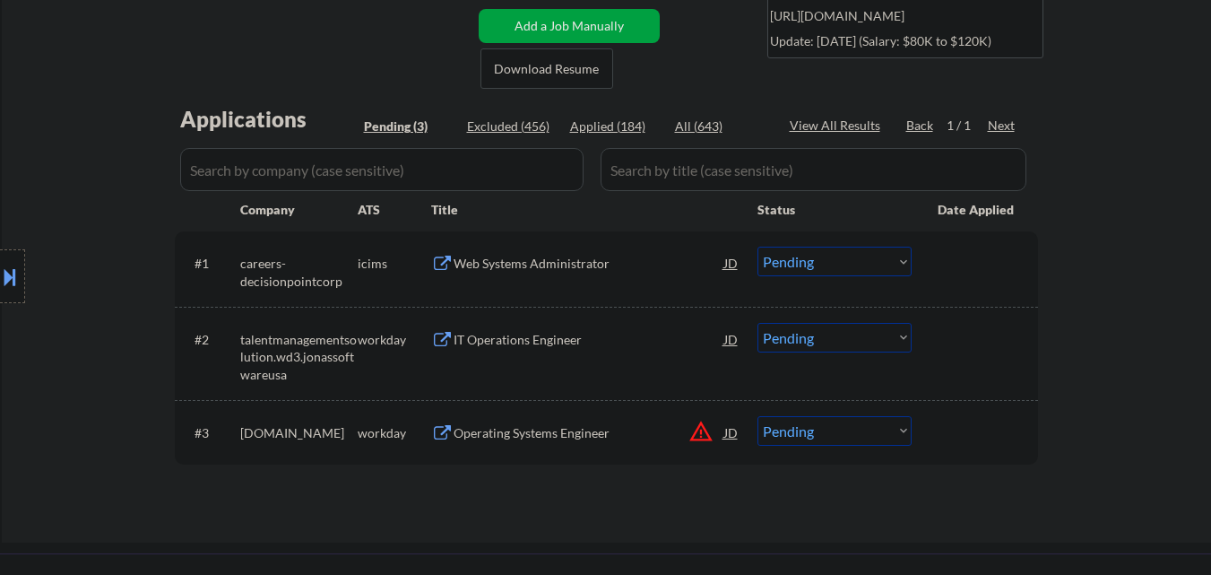
scroll to position [448, 0]
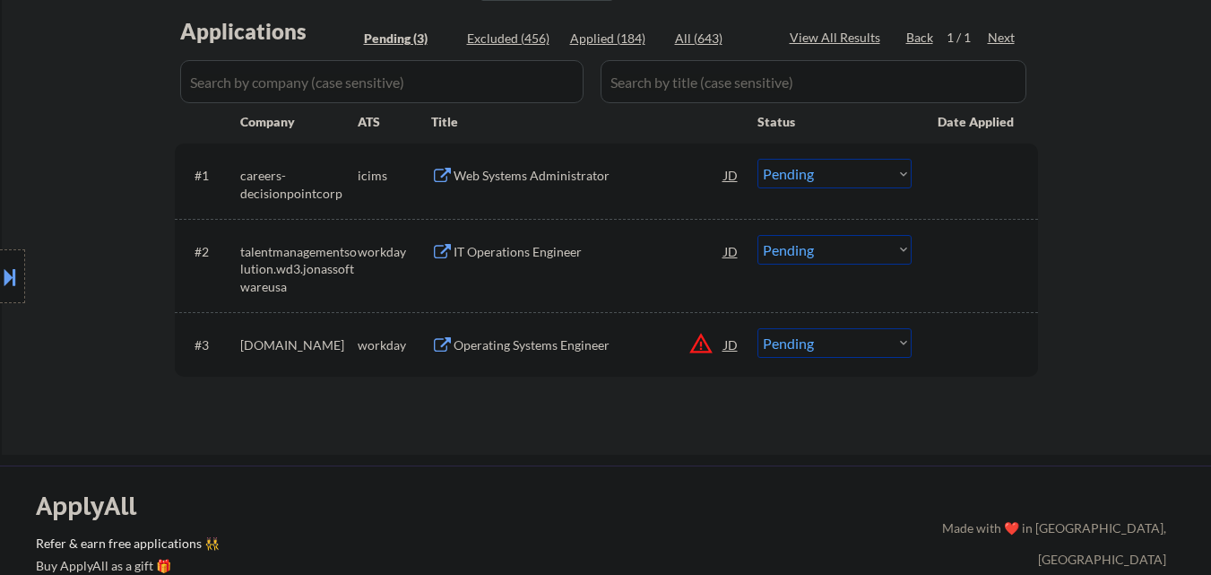
click at [698, 343] on button "warning_amber" at bounding box center [701, 343] width 25 height 25
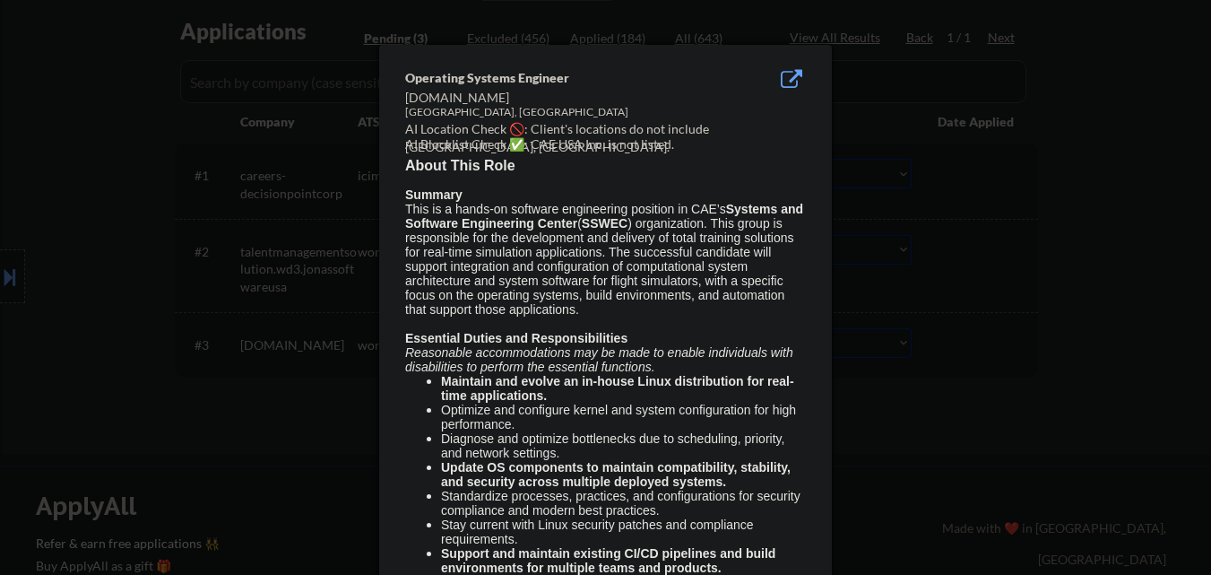
click at [1037, 381] on div at bounding box center [605, 287] width 1211 height 575
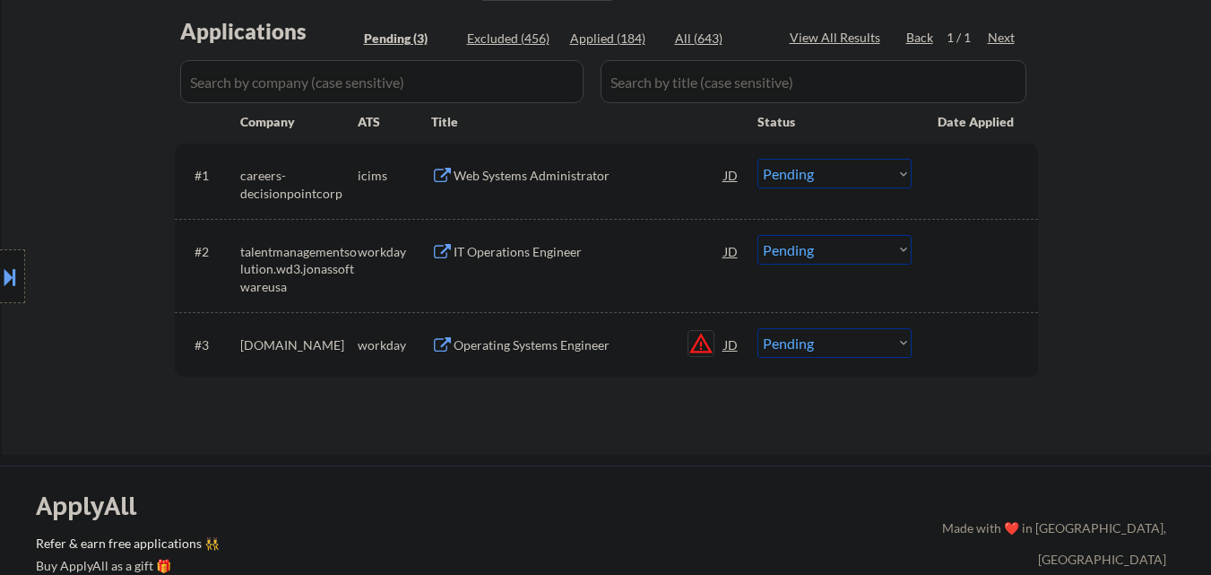
click at [701, 342] on button "warning_amber" at bounding box center [701, 343] width 25 height 25
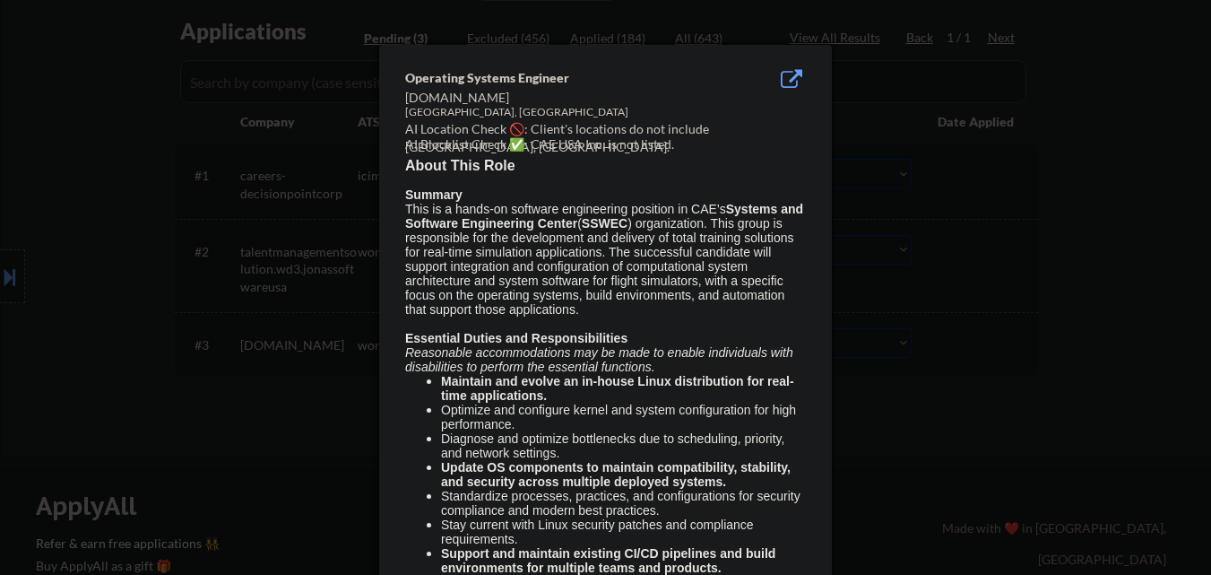
click at [428, 109] on div "Arlington, TX" at bounding box center [560, 112] width 310 height 15
copy div "Arlington"
click at [194, 196] on div at bounding box center [605, 287] width 1211 height 575
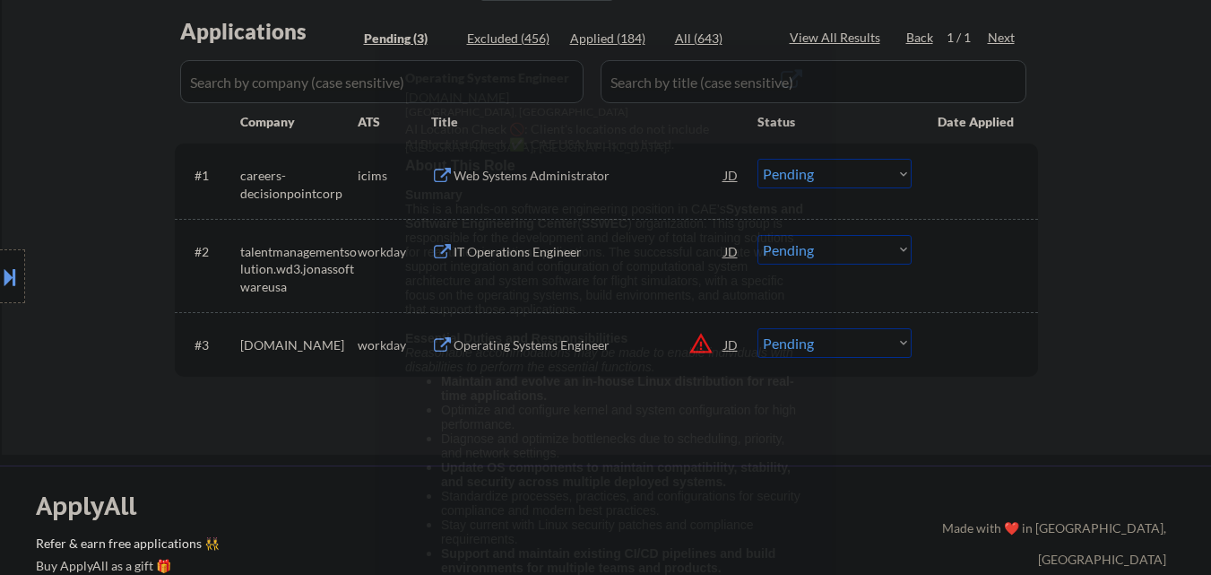
click at [4, 274] on button at bounding box center [10, 277] width 20 height 30
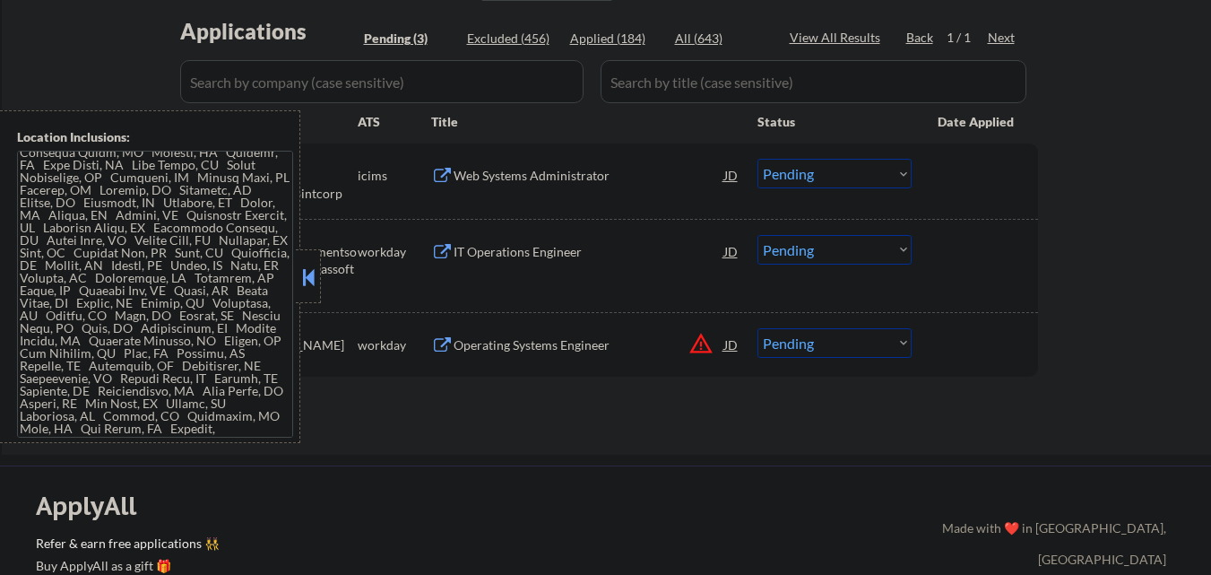
scroll to position [656, 0]
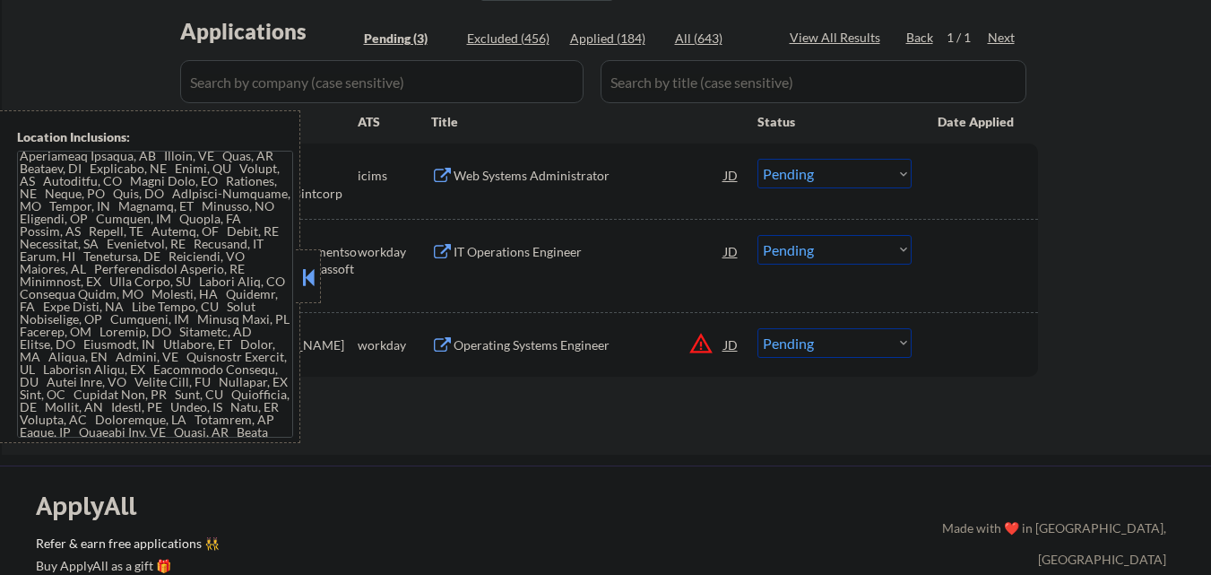
drag, startPoint x: 302, startPoint y: 278, endPoint x: 404, endPoint y: 319, distance: 110.2
click at [303, 278] on button at bounding box center [309, 277] width 20 height 27
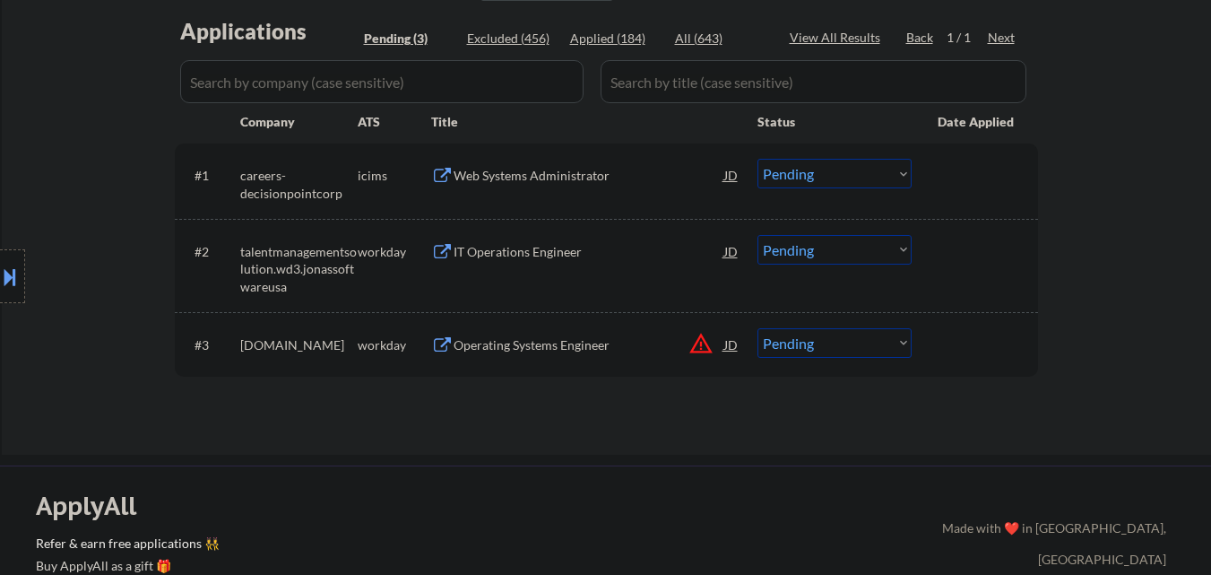
click at [554, 343] on div "Operating Systems Engineer" at bounding box center [589, 345] width 271 height 18
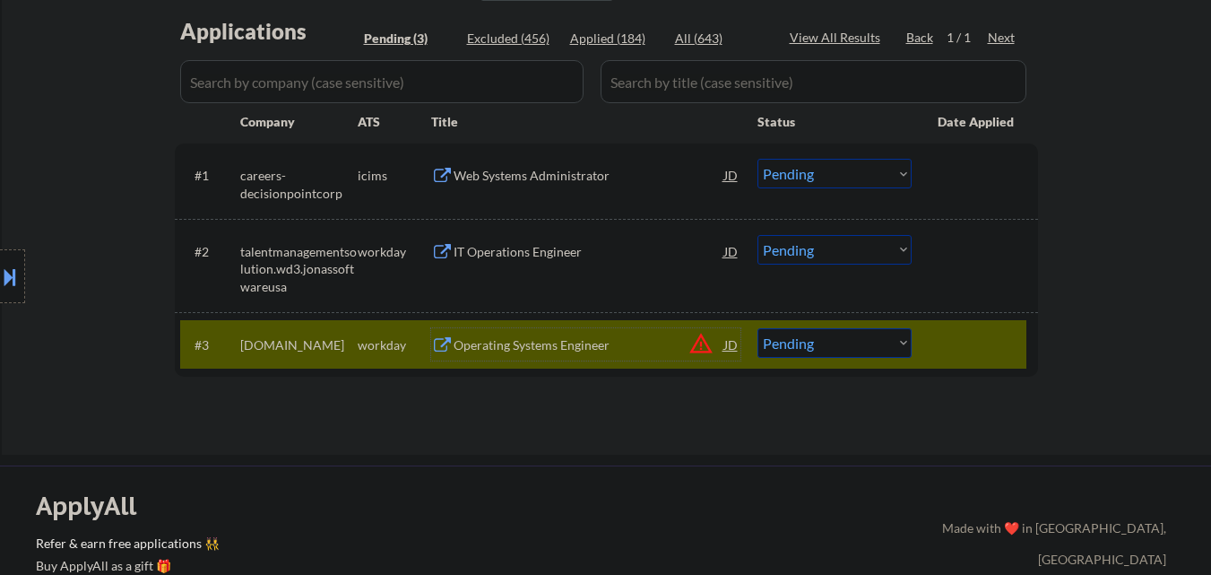
drag, startPoint x: 888, startPoint y: 345, endPoint x: 903, endPoint y: 343, distance: 15.3
click at [889, 344] on select "Choose an option... Pending Applied Excluded (Questions) Excluded (Expired) Exc…" at bounding box center [835, 343] width 154 height 30
select select ""excluded__bad_match_""
click at [758, 328] on select "Choose an option... Pending Applied Excluded (Questions) Excluded (Expired) Exc…" at bounding box center [835, 343] width 154 height 30
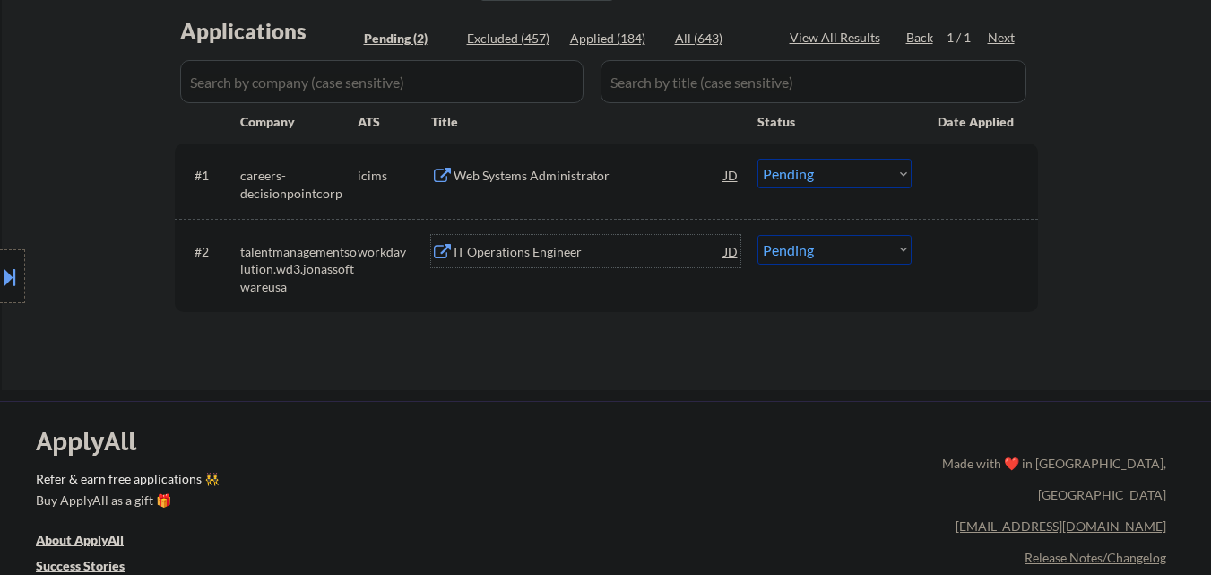
click at [554, 257] on div "IT Operations Engineer" at bounding box center [589, 252] width 271 height 18
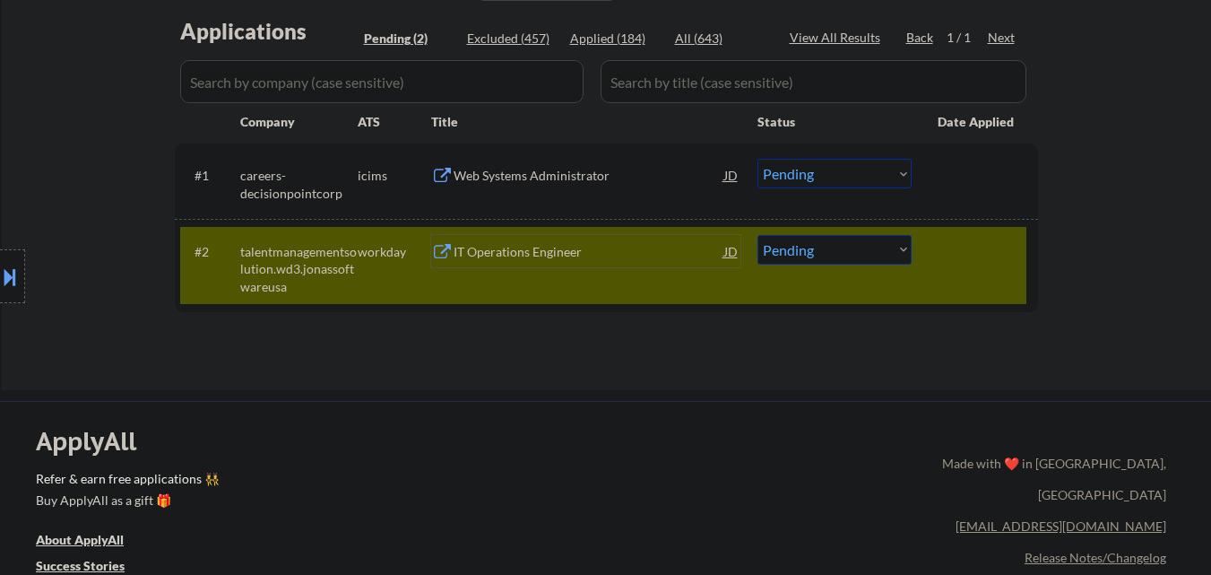
click at [837, 247] on select "Choose an option... Pending Applied Excluded (Questions) Excluded (Expired) Exc…" at bounding box center [835, 250] width 154 height 30
select select ""applied""
click at [758, 235] on select "Choose an option... Pending Applied Excluded (Questions) Excluded (Expired) Exc…" at bounding box center [835, 250] width 154 height 30
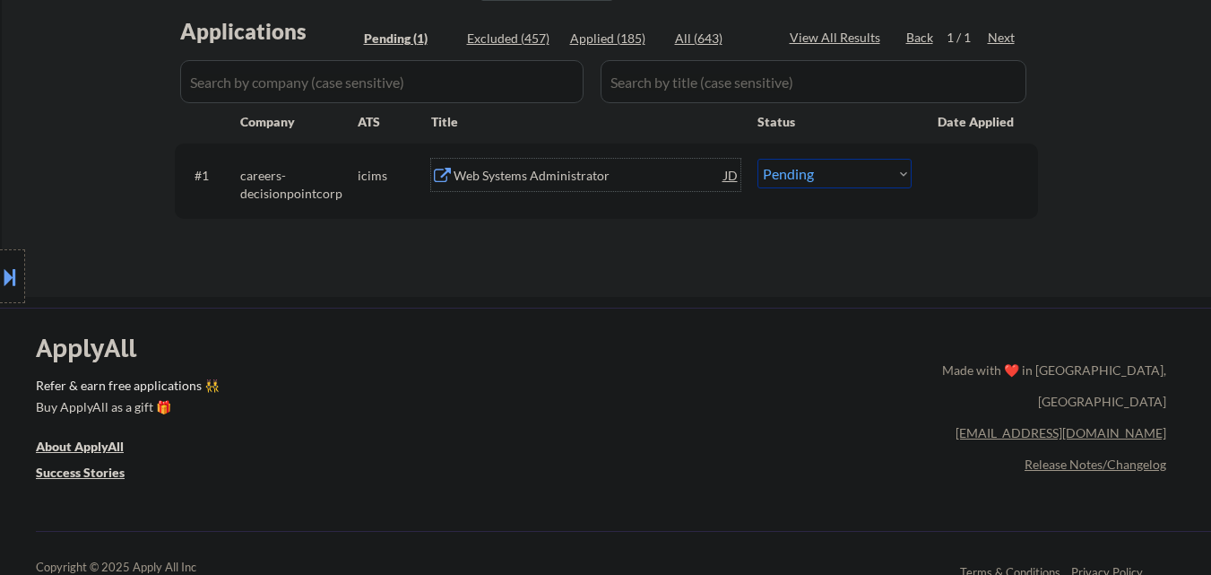
click at [597, 182] on div "Web Systems Administrator" at bounding box center [589, 176] width 271 height 18
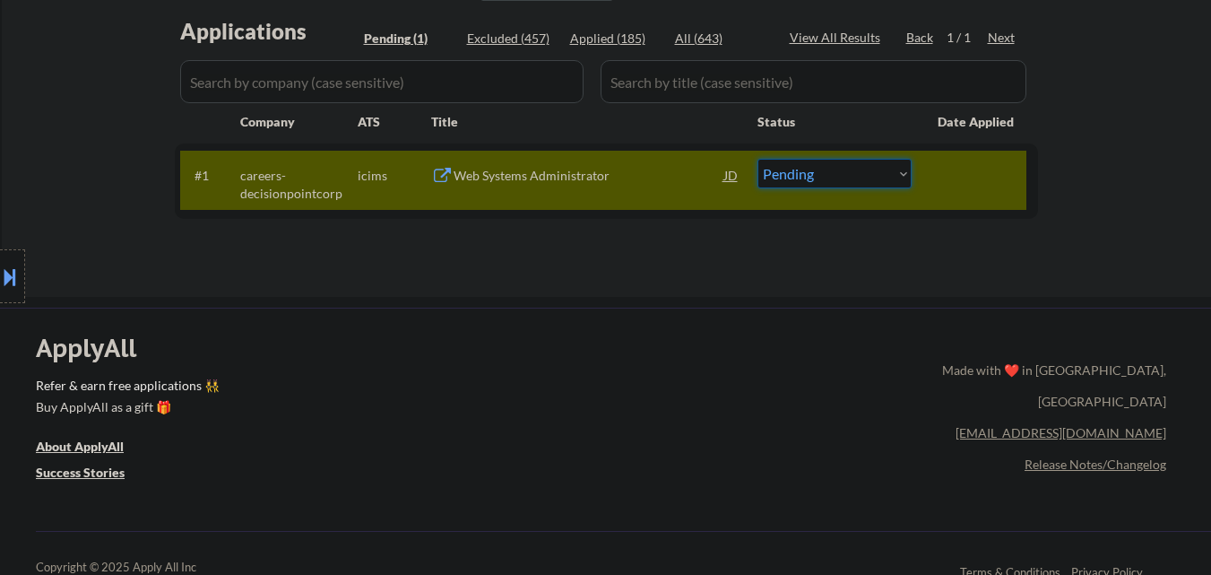
click at [867, 181] on select "Choose an option... Pending Applied Excluded (Questions) Excluded (Expired) Exc…" at bounding box center [835, 174] width 154 height 30
select select ""excluded__other_""
click at [758, 159] on select "Choose an option... Pending Applied Excluded (Questions) Excluded (Expired) Exc…" at bounding box center [835, 174] width 154 height 30
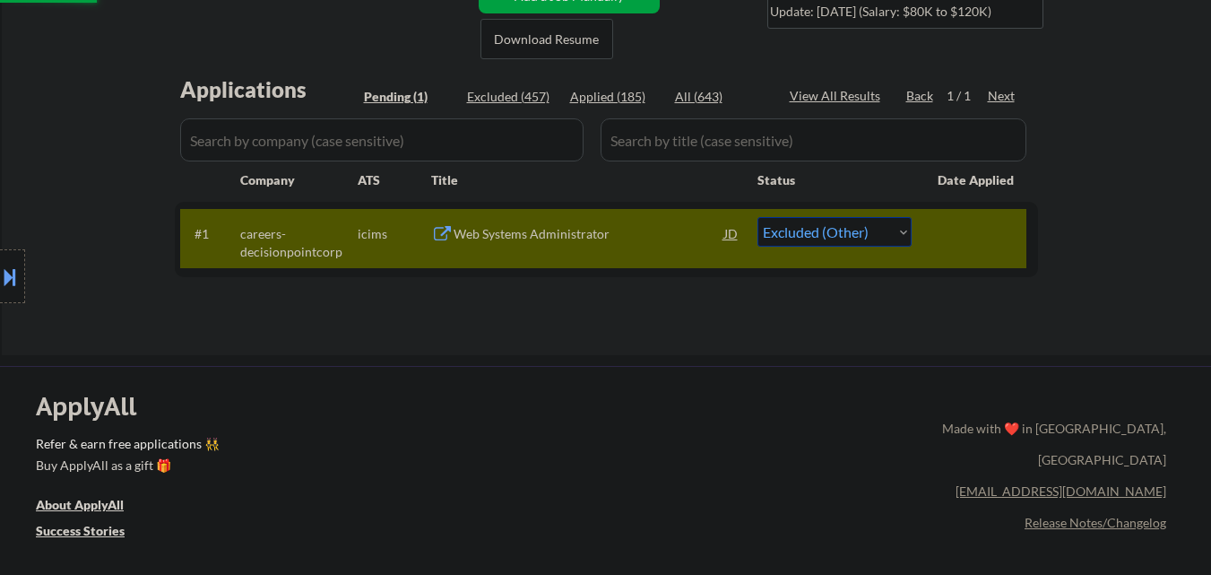
scroll to position [359, 0]
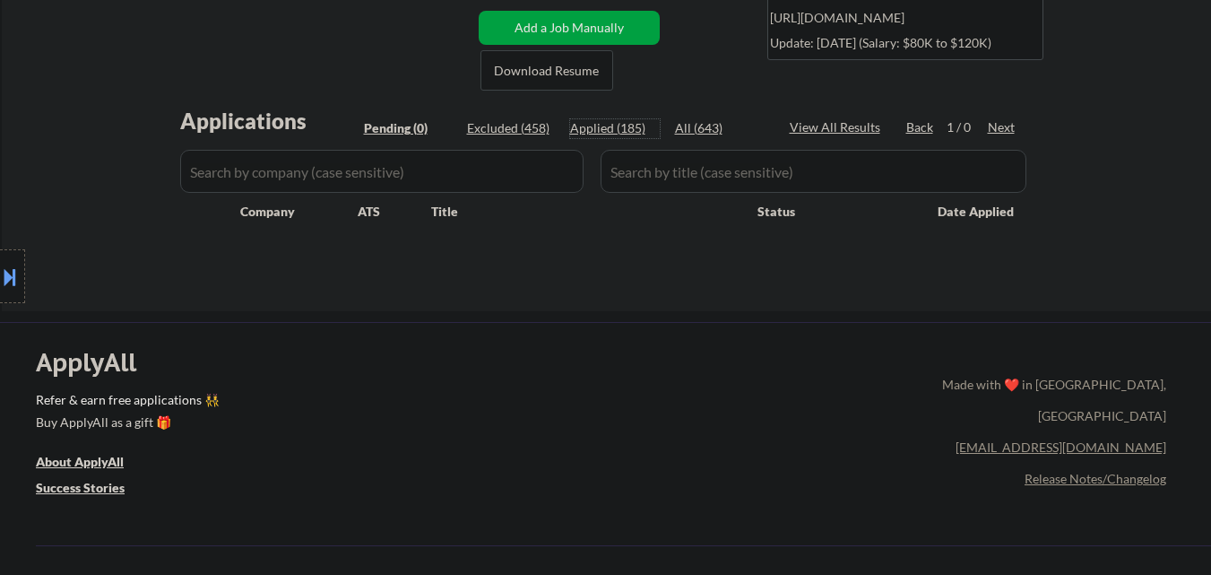
click at [624, 129] on div "Applied (185)" at bounding box center [615, 128] width 90 height 18
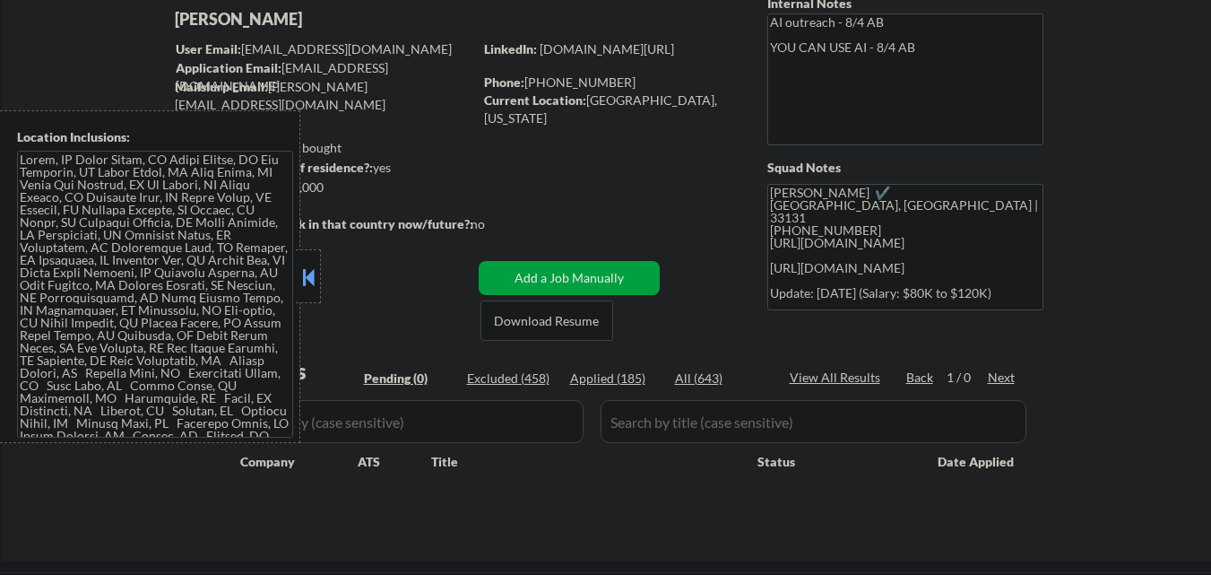
scroll to position [269, 0]
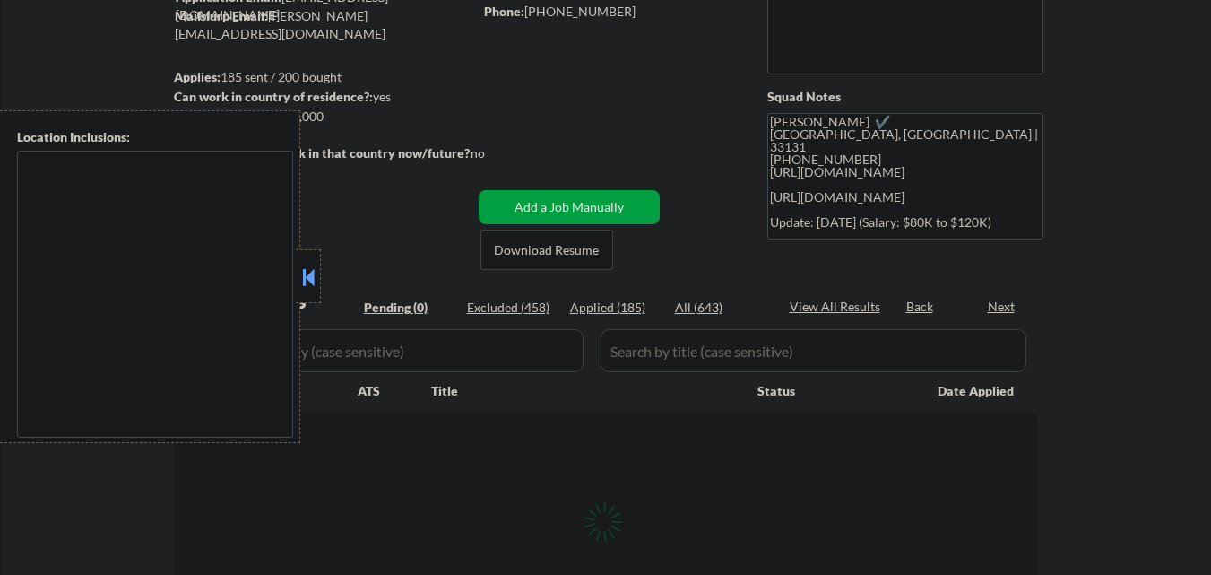
scroll to position [179, 0]
type textarea "[GEOGRAPHIC_DATA], [GEOGRAPHIC_DATA] [GEOGRAPHIC_DATA], [GEOGRAPHIC_DATA] [GEOG…"
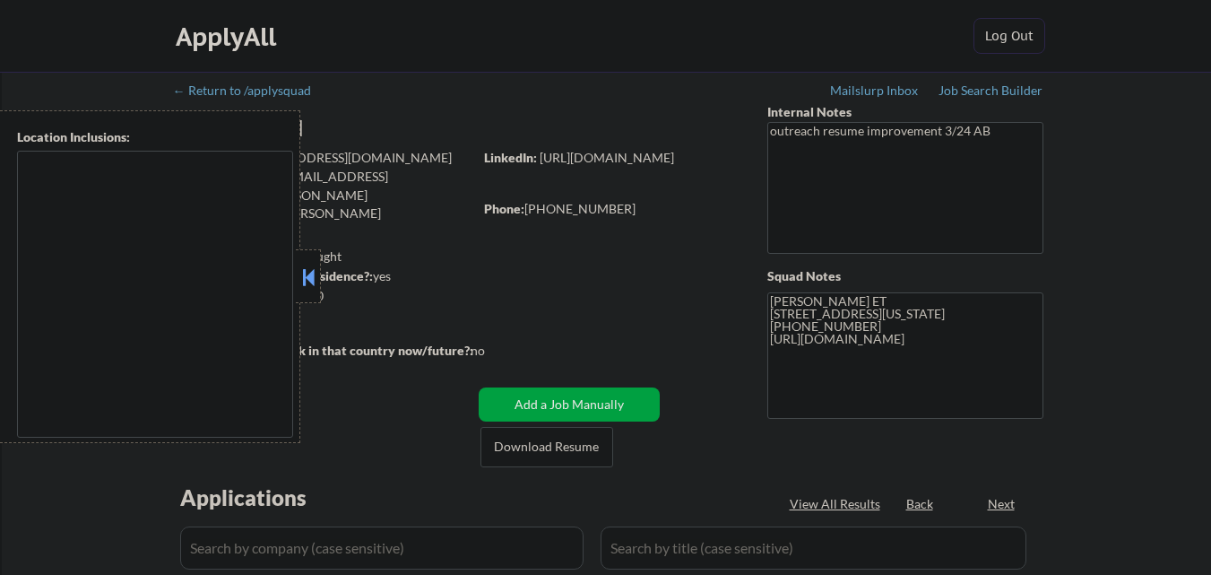
select select ""pending""
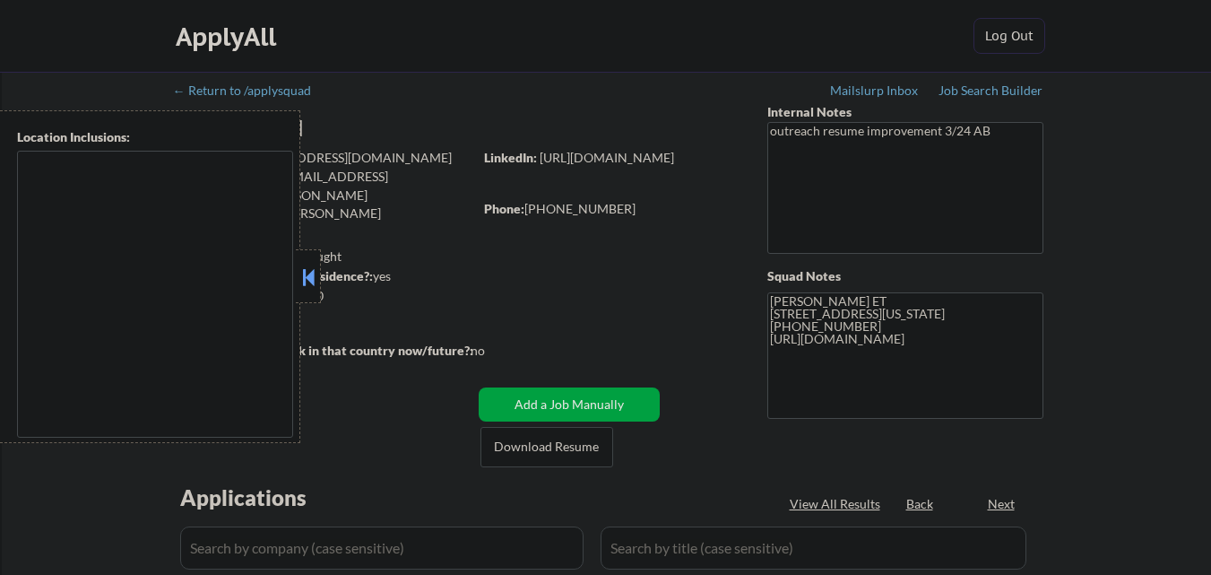
select select ""pending""
type textarea "[GEOGRAPHIC_DATA], [GEOGRAPHIC_DATA] [GEOGRAPHIC_DATA], [GEOGRAPHIC_DATA] [GEOG…"
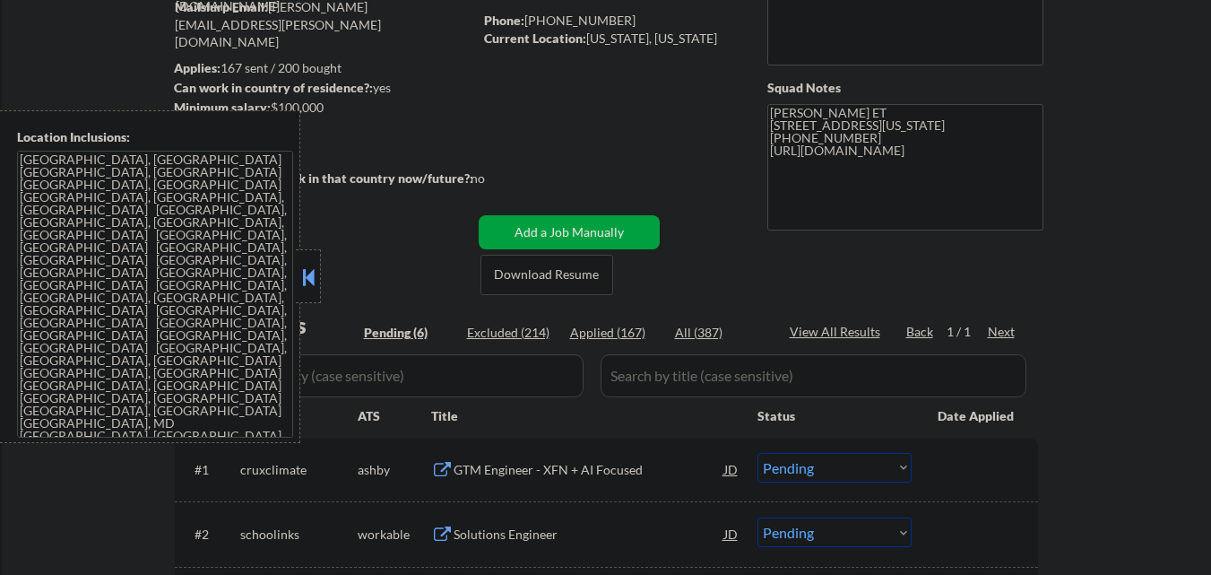
scroll to position [359, 0]
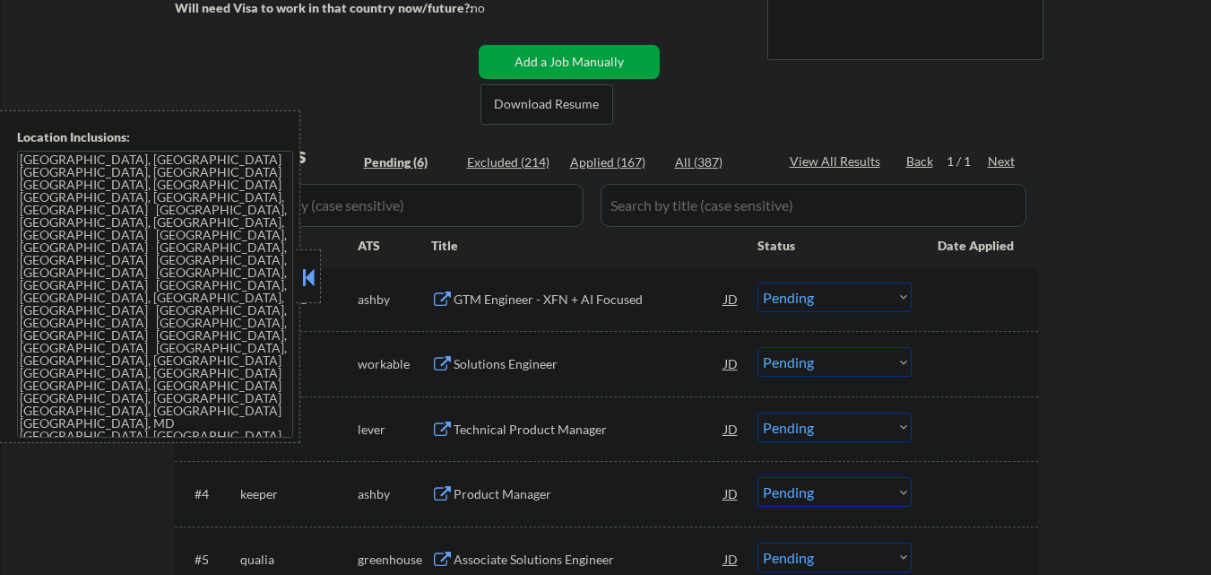
click at [308, 283] on button at bounding box center [309, 277] width 20 height 27
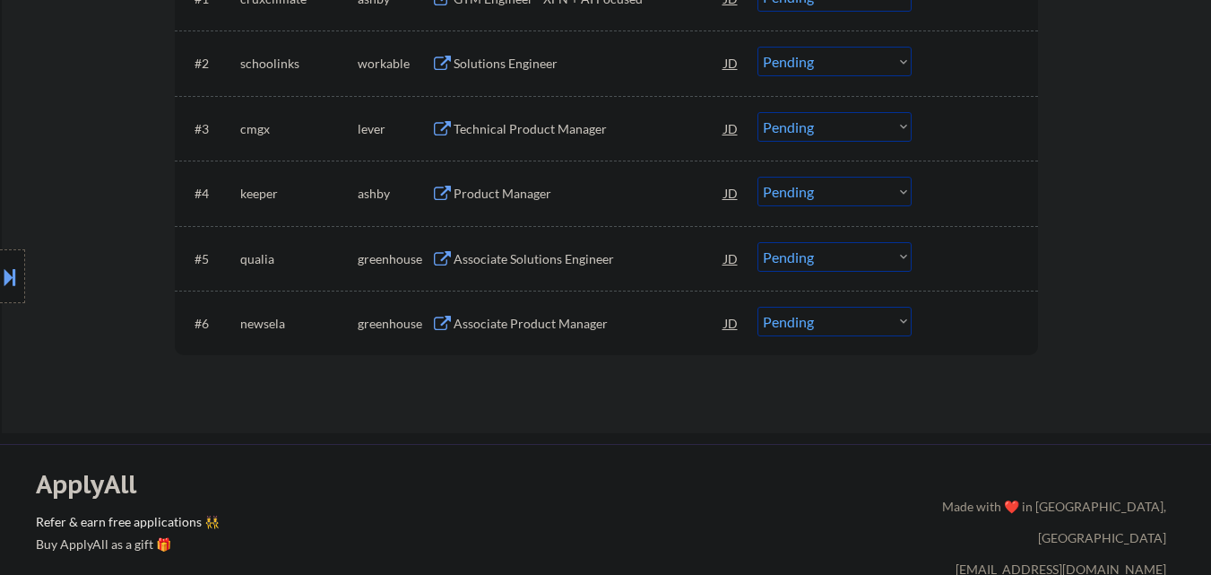
scroll to position [628, 0]
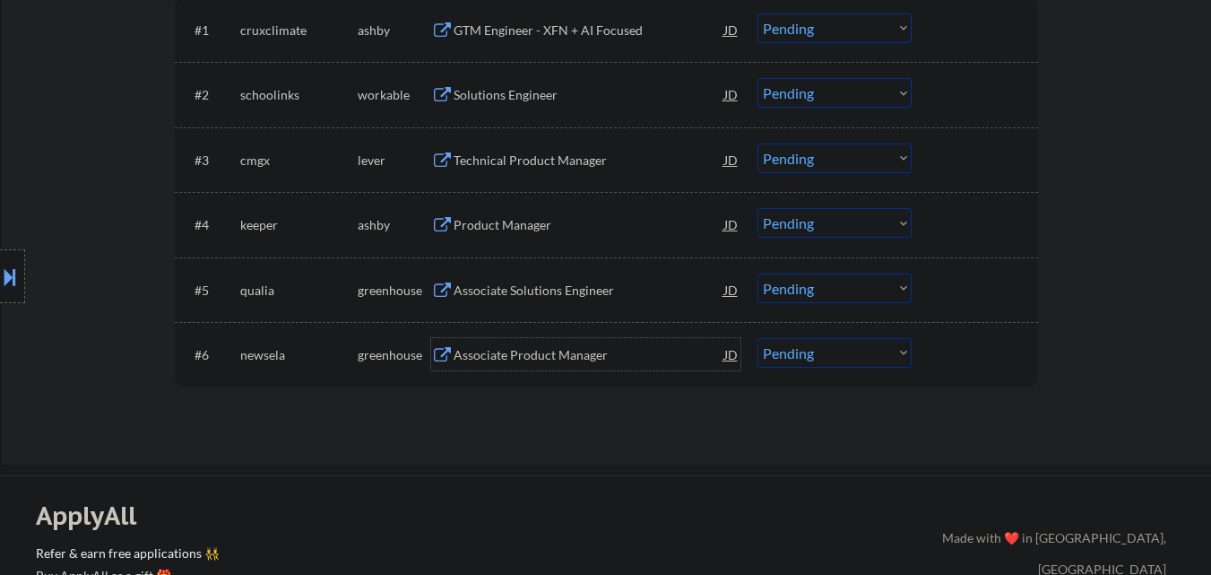
click at [584, 360] on div "Associate Product Manager" at bounding box center [589, 355] width 271 height 18
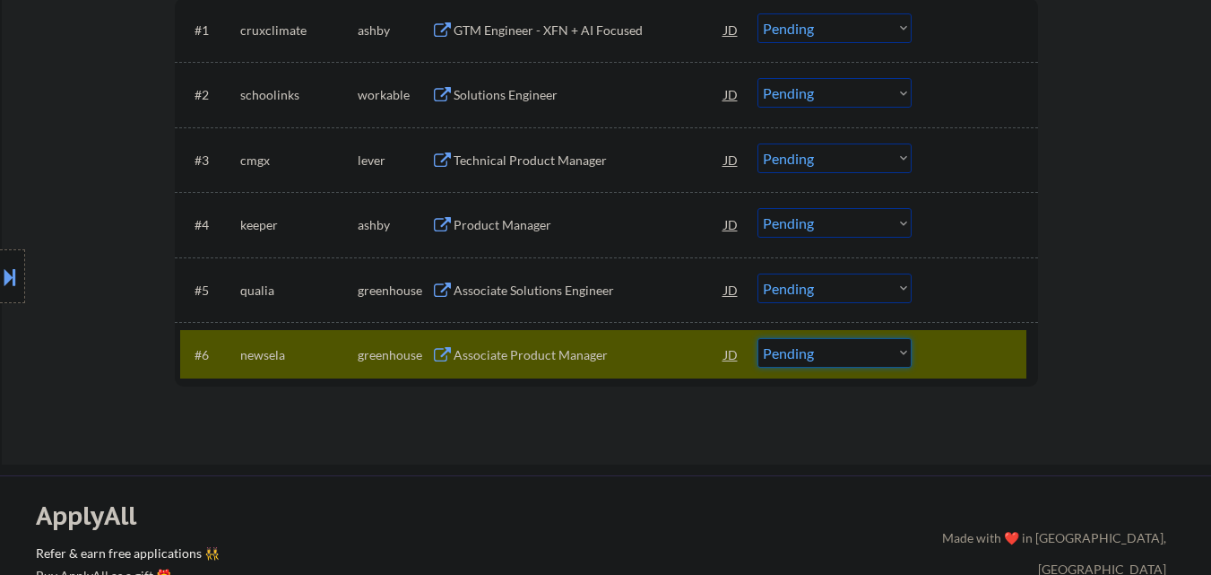
drag, startPoint x: 866, startPoint y: 360, endPoint x: 873, endPoint y: 381, distance: 21.8
click at [867, 360] on select "Choose an option... Pending Applied Excluded (Questions) Excluded (Expired) Exc…" at bounding box center [835, 353] width 154 height 30
select select ""excluded__salary_""
click at [758, 338] on select "Choose an option... Pending Applied Excluded (Questions) Excluded (Expired) Exc…" at bounding box center [835, 353] width 154 height 30
click at [967, 339] on div at bounding box center [977, 354] width 79 height 32
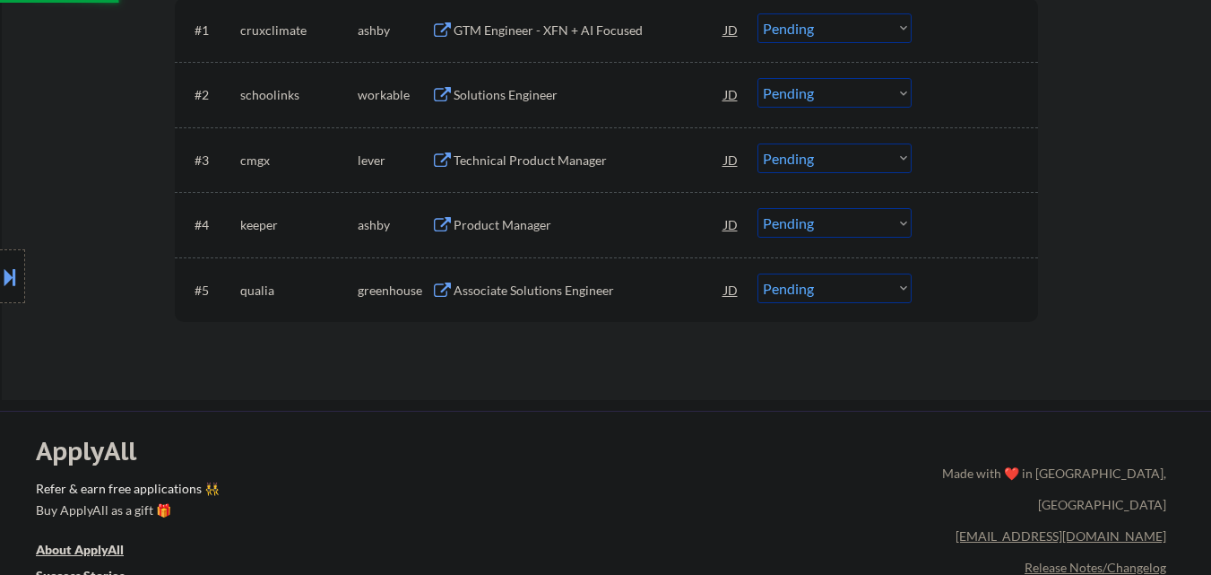
click at [593, 293] on div "Associate Solutions Engineer" at bounding box center [589, 291] width 271 height 18
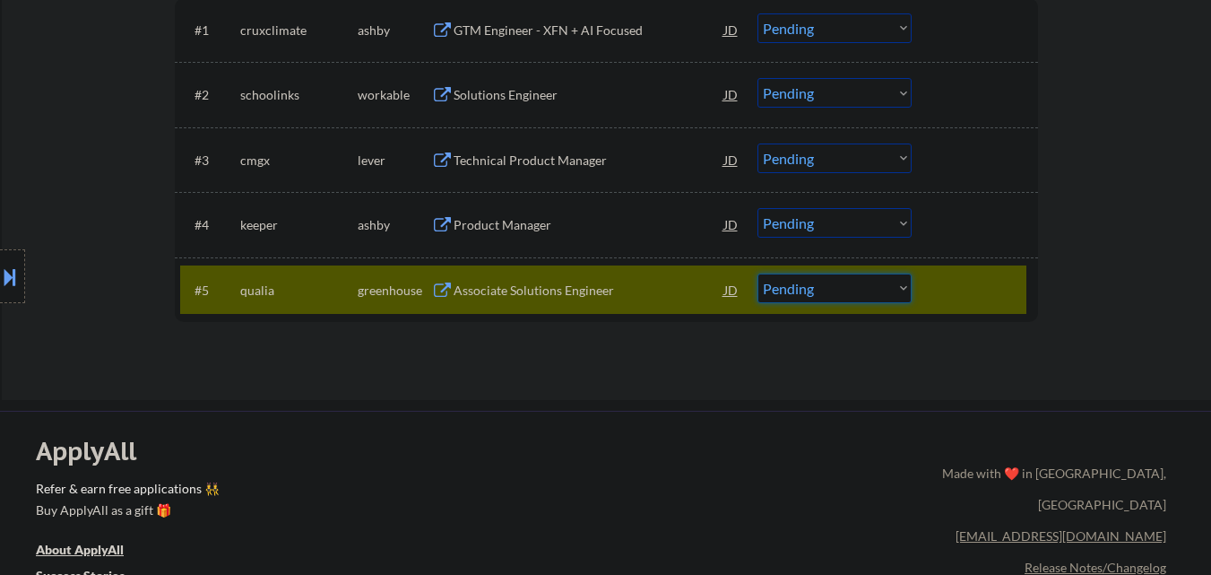
drag, startPoint x: 851, startPoint y: 279, endPoint x: 856, endPoint y: 300, distance: 22.2
click at [851, 280] on select "Choose an option... Pending Applied Excluded (Questions) Excluded (Expired) Exc…" at bounding box center [835, 288] width 154 height 30
select select ""applied""
click at [758, 273] on select "Choose an option... Pending Applied Excluded (Questions) Excluded (Expired) Exc…" at bounding box center [835, 288] width 154 height 30
click at [525, 220] on div "Product Manager" at bounding box center [589, 225] width 271 height 18
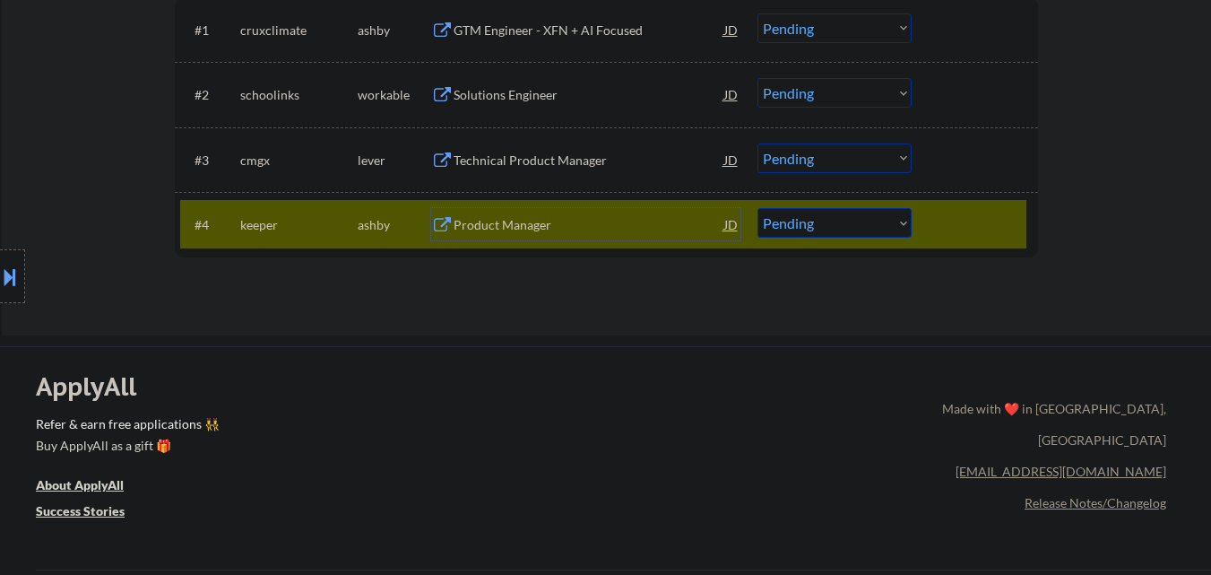
click at [551, 231] on div "Product Manager" at bounding box center [589, 225] width 271 height 18
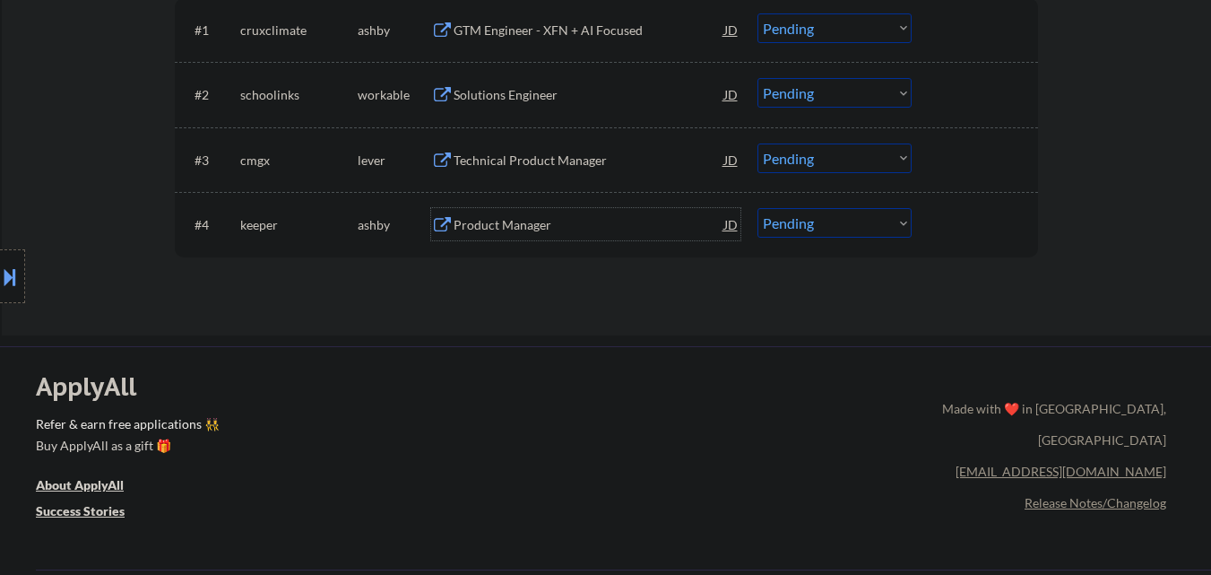
click at [800, 218] on select "Choose an option... Pending Applied Excluded (Questions) Excluded (Expired) Exc…" at bounding box center [835, 223] width 154 height 30
select select ""applied""
click at [758, 208] on select "Choose an option... Pending Applied Excluded (Questions) Excluded (Expired) Exc…" at bounding box center [835, 223] width 154 height 30
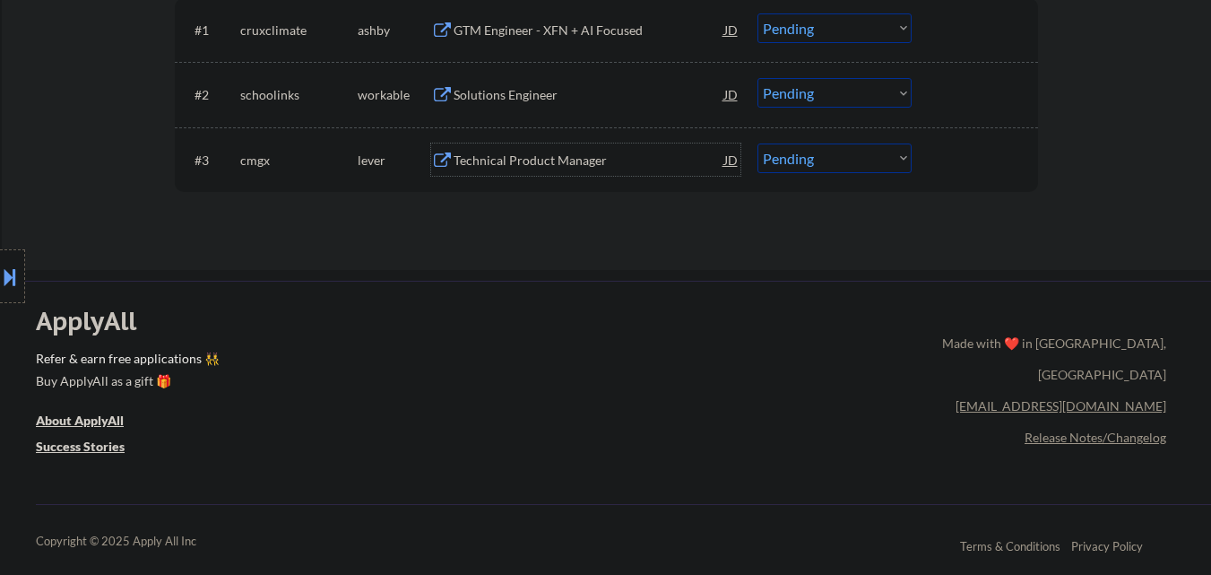
click at [584, 159] on div "Technical Product Manager" at bounding box center [589, 161] width 271 height 18
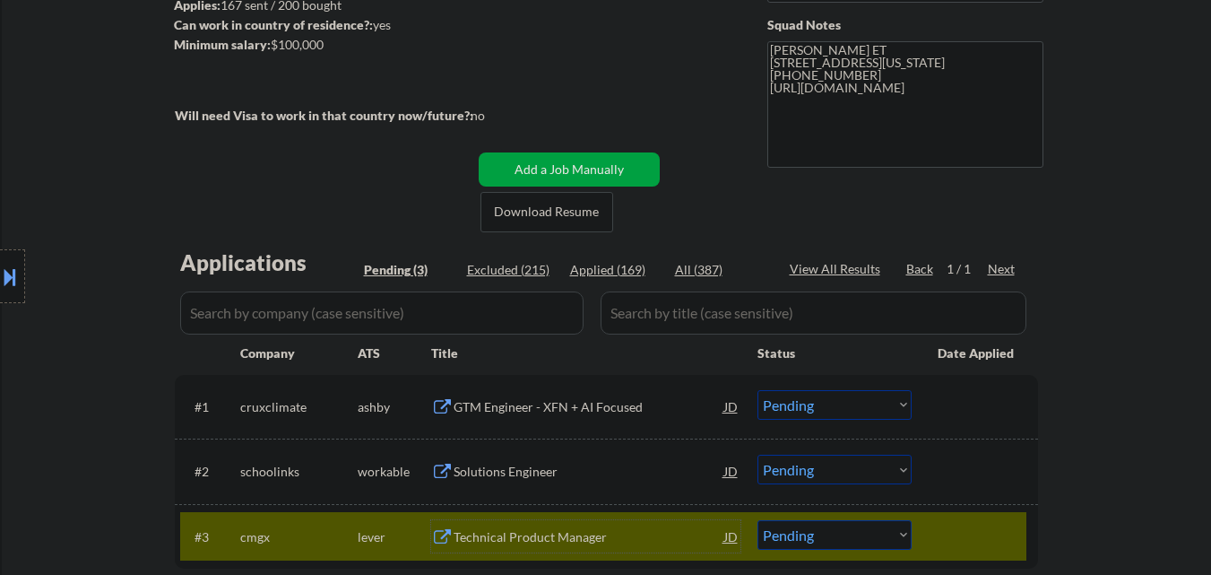
scroll to position [538, 0]
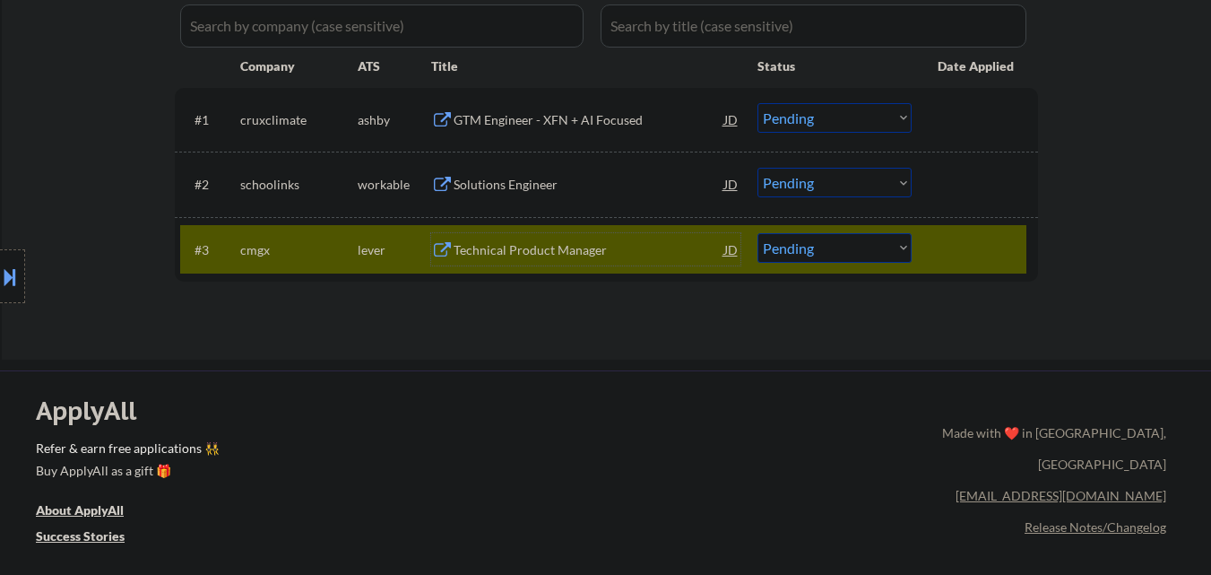
click at [880, 251] on select "Choose an option... Pending Applied Excluded (Questions) Excluded (Expired) Exc…" at bounding box center [835, 248] width 154 height 30
select select ""applied""
click at [758, 233] on select "Choose an option... Pending Applied Excluded (Questions) Excluded (Expired) Exc…" at bounding box center [835, 248] width 154 height 30
click at [585, 185] on div "Solutions Engineer" at bounding box center [589, 185] width 271 height 18
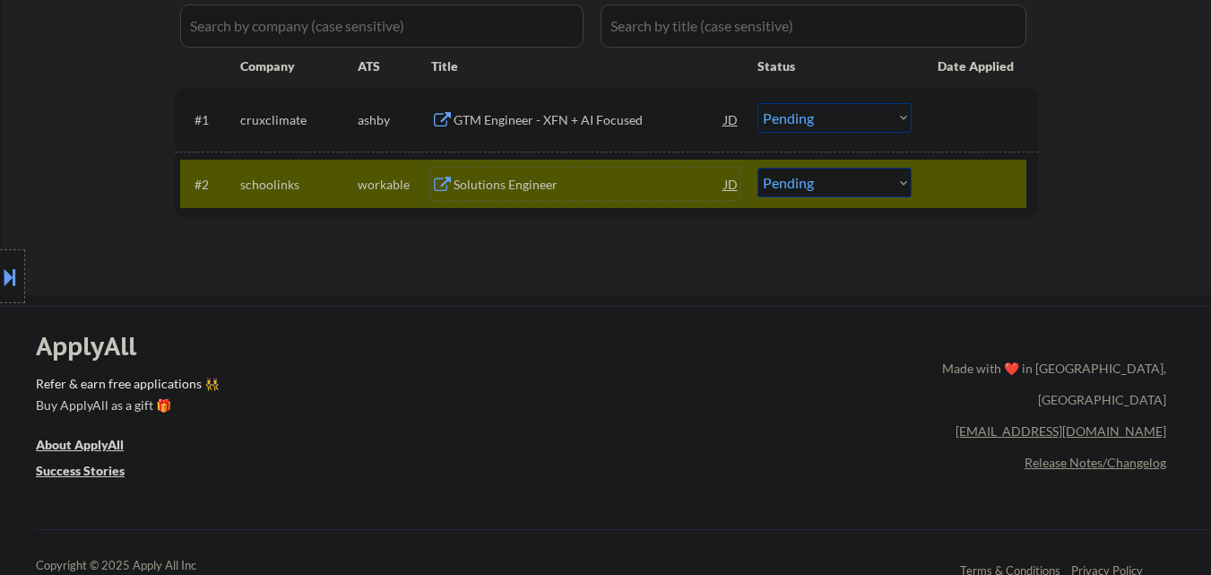
click at [0, 270] on button at bounding box center [10, 277] width 20 height 30
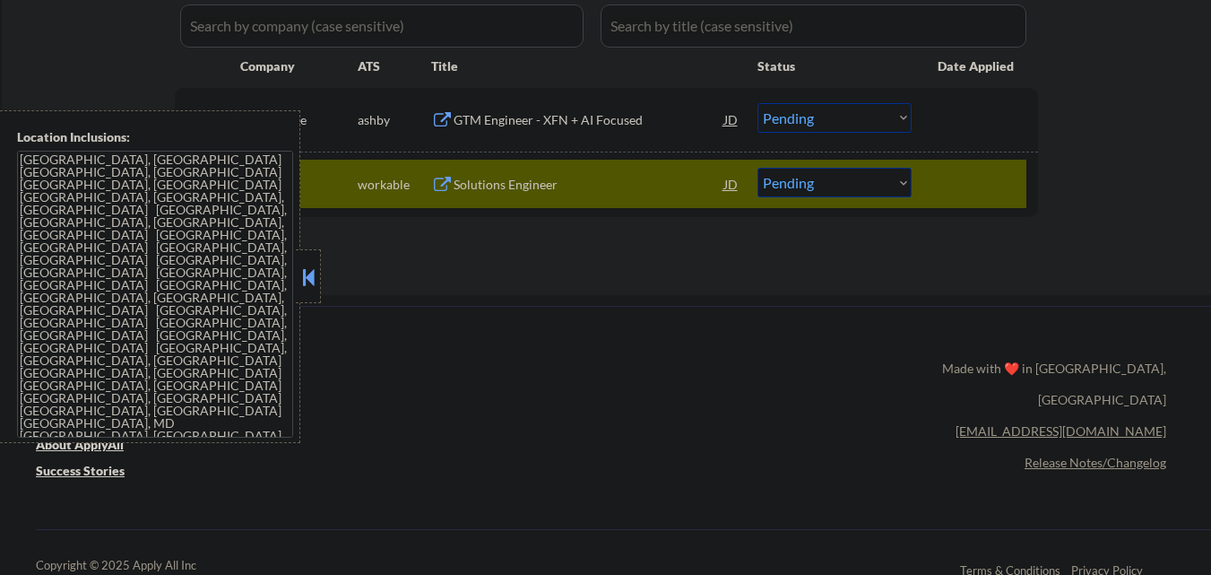
click at [308, 282] on button at bounding box center [309, 277] width 20 height 27
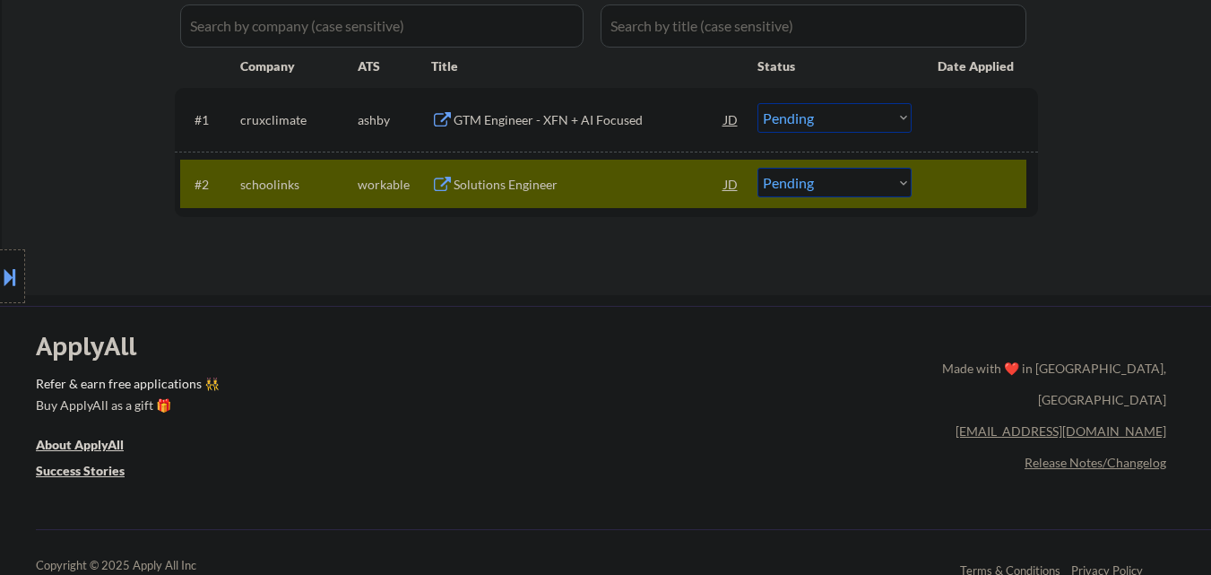
click at [832, 186] on select "Choose an option... Pending Applied Excluded (Questions) Excluded (Expired) Exc…" at bounding box center [835, 183] width 154 height 30
select select ""applied""
click at [758, 168] on select "Choose an option... Pending Applied Excluded (Questions) Excluded (Expired) Exc…" at bounding box center [835, 183] width 154 height 30
click at [950, 179] on div at bounding box center [977, 184] width 79 height 32
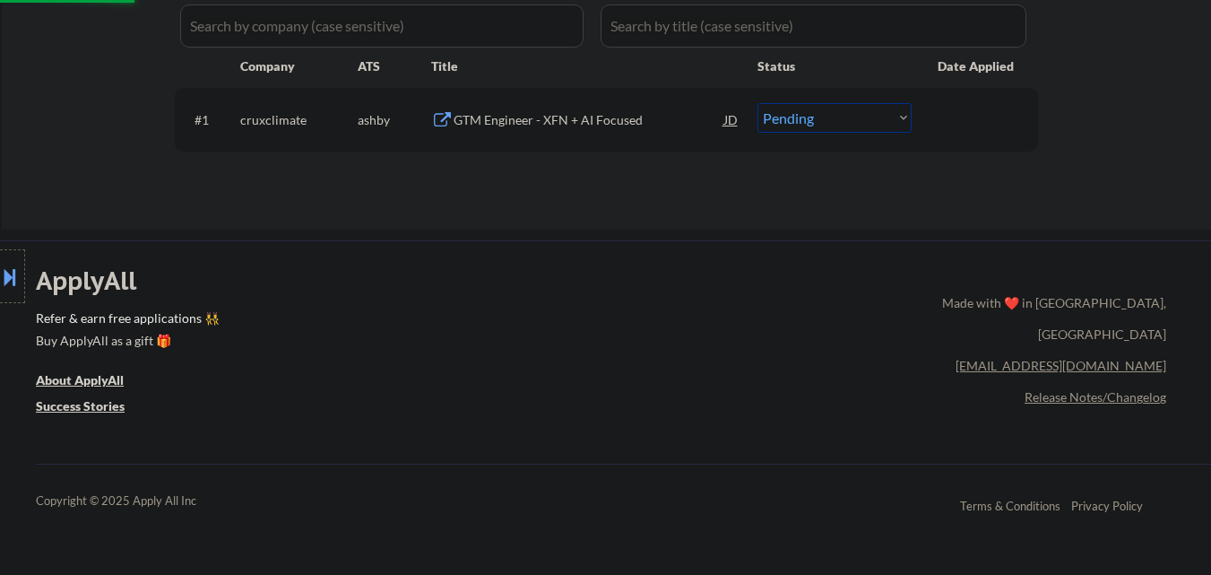
click at [618, 123] on div "GTM Engineer - XFN + AI Focused" at bounding box center [589, 120] width 271 height 18
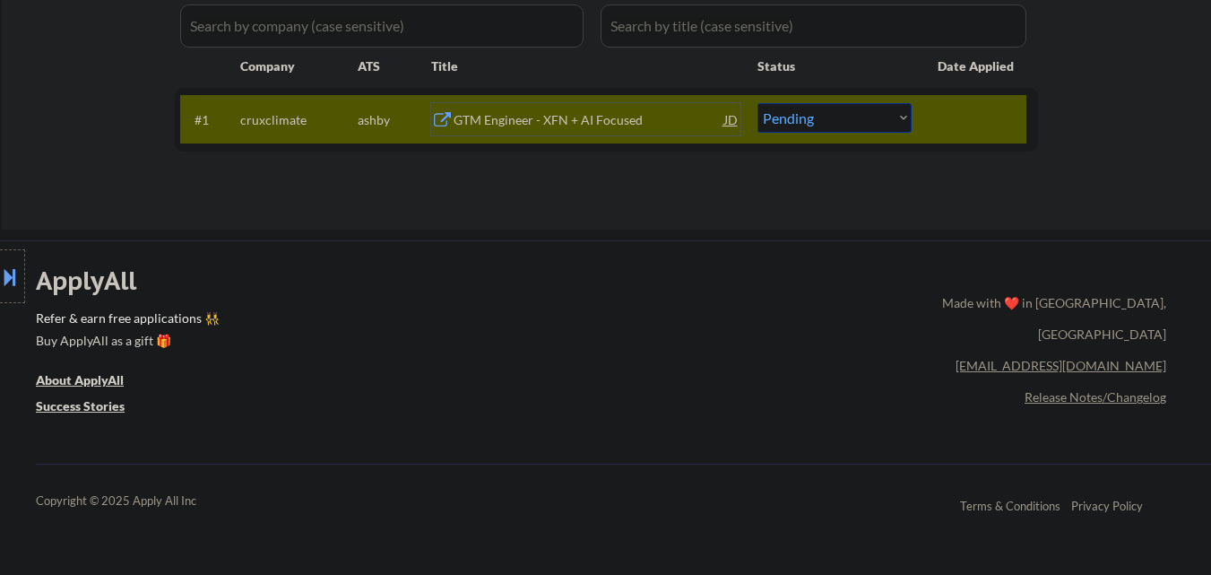
click at [816, 114] on select "Choose an option... Pending Applied Excluded (Questions) Excluded (Expired) Exc…" at bounding box center [835, 118] width 154 height 30
select select ""applied""
click at [758, 103] on select "Choose an option... Pending Applied Excluded (Questions) Excluded (Expired) Exc…" at bounding box center [835, 118] width 154 height 30
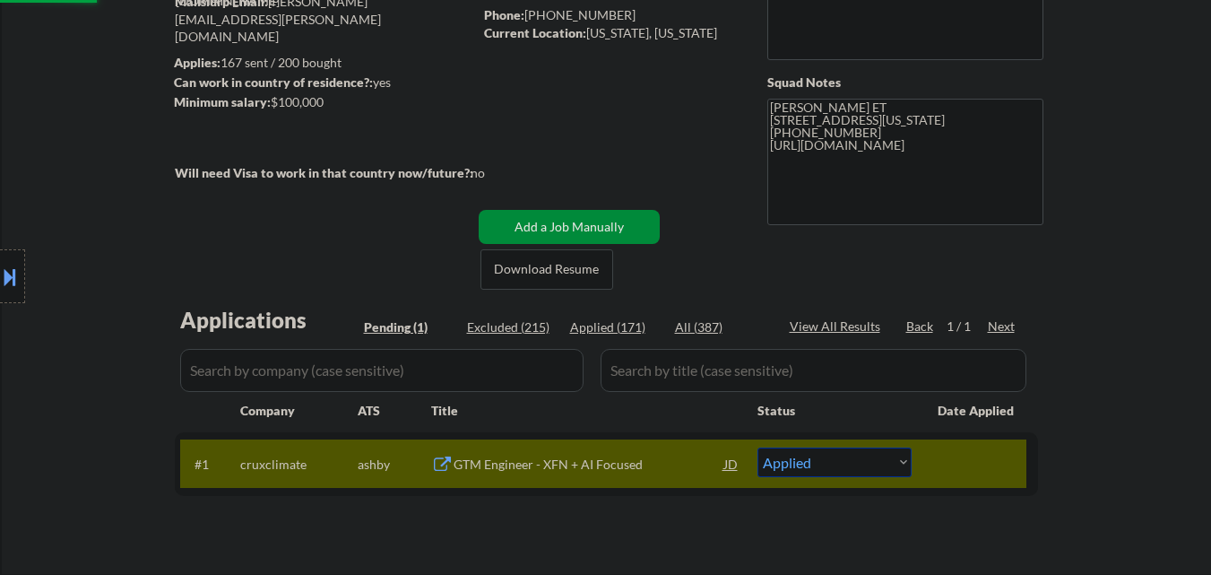
scroll to position [179, 0]
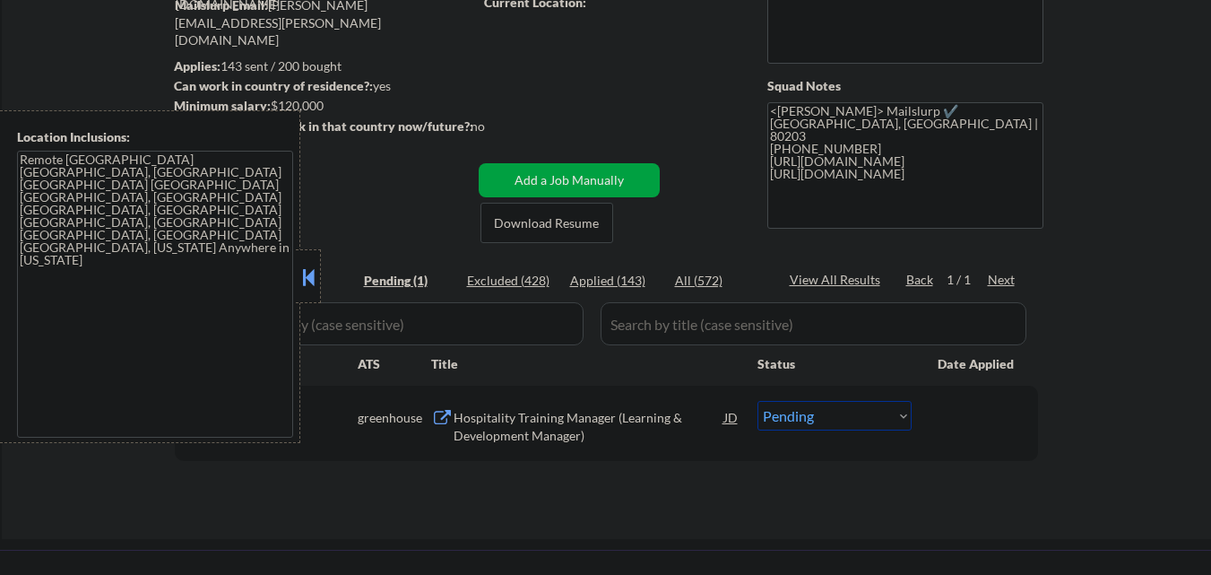
scroll to position [269, 0]
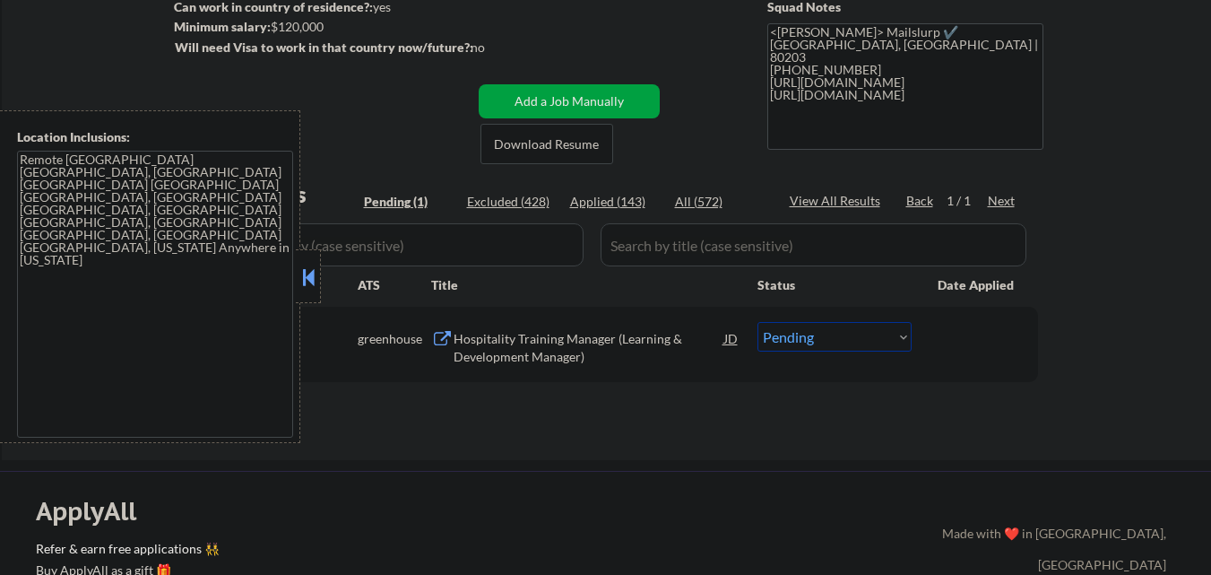
click at [306, 274] on button at bounding box center [309, 277] width 20 height 27
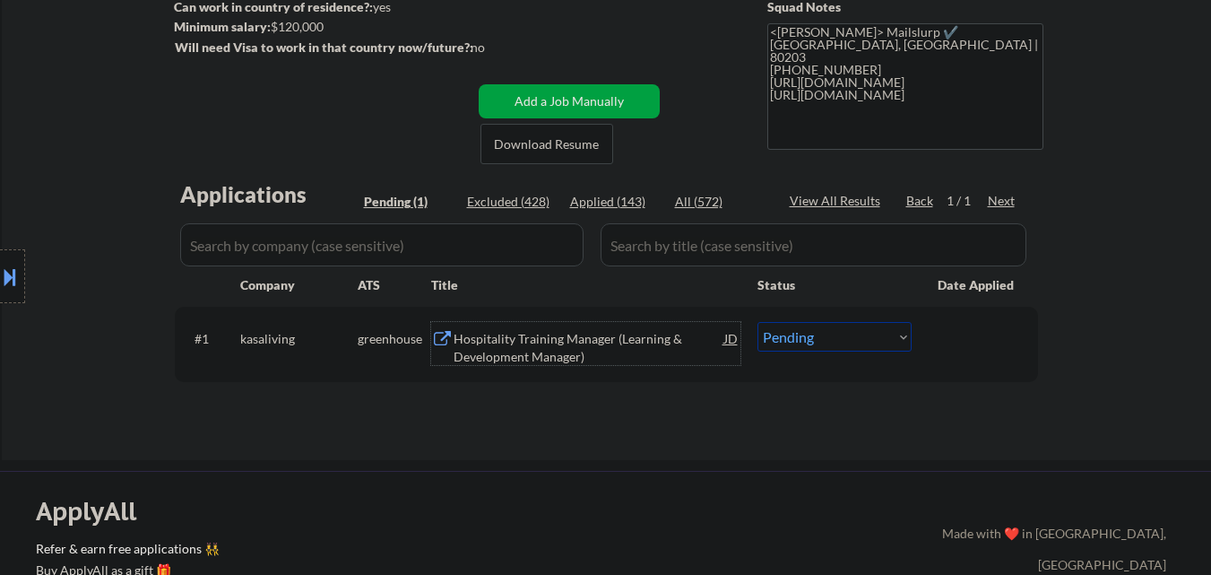
click at [521, 353] on div "Hospitality Training Manager (Learning & Development Manager)" at bounding box center [589, 347] width 271 height 35
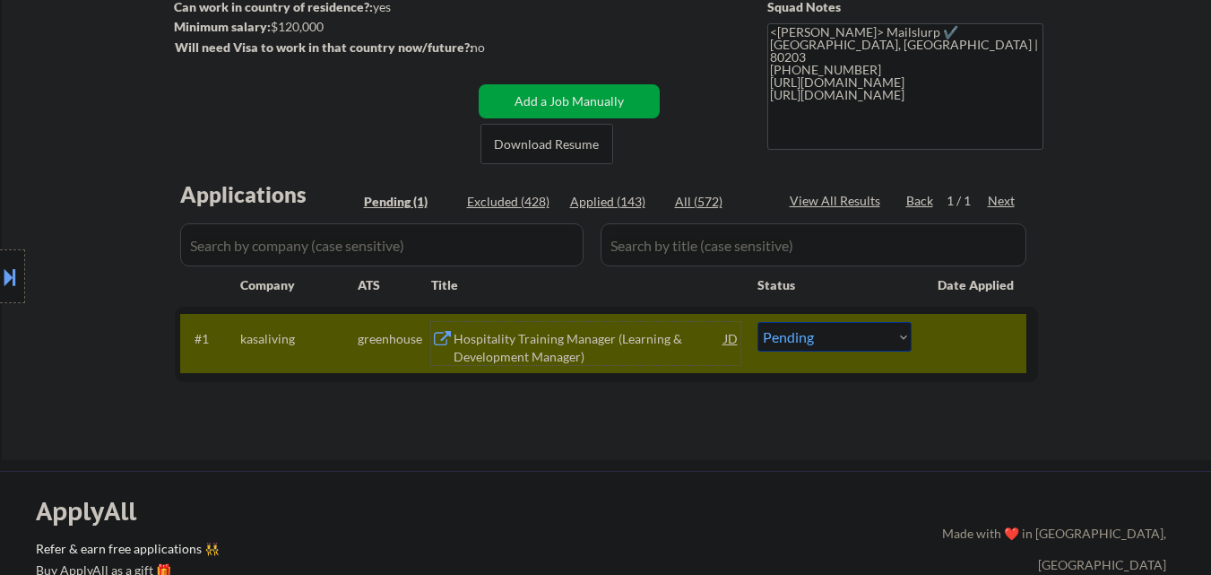
click at [871, 351] on select "Choose an option... Pending Applied Excluded (Questions) Excluded (Expired) Exc…" at bounding box center [835, 337] width 154 height 30
select select ""excluded""
click at [758, 322] on select "Choose an option... Pending Applied Excluded (Questions) Excluded (Expired) Exc…" at bounding box center [835, 337] width 154 height 30
